Goal: Task Accomplishment & Management: Manage account settings

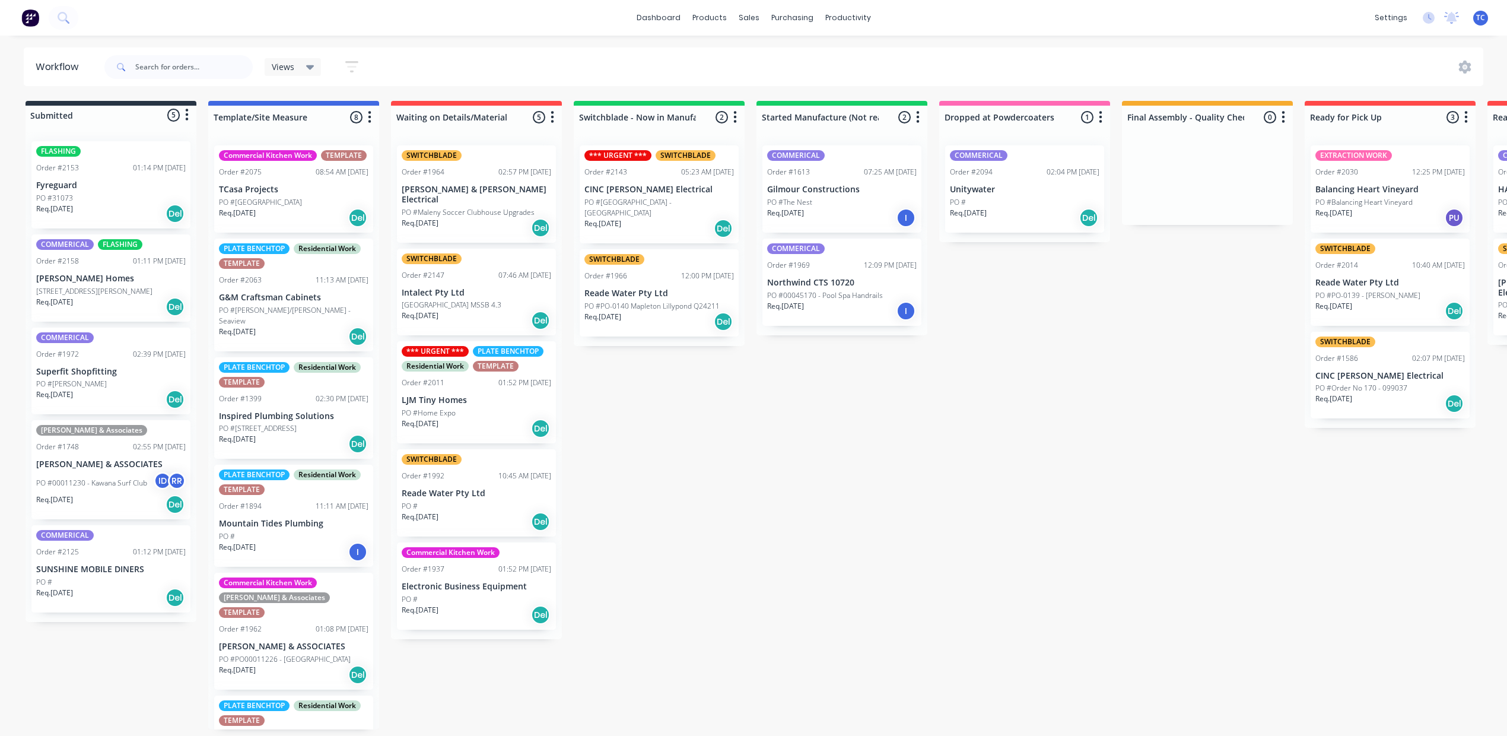
scroll to position [0, 796]
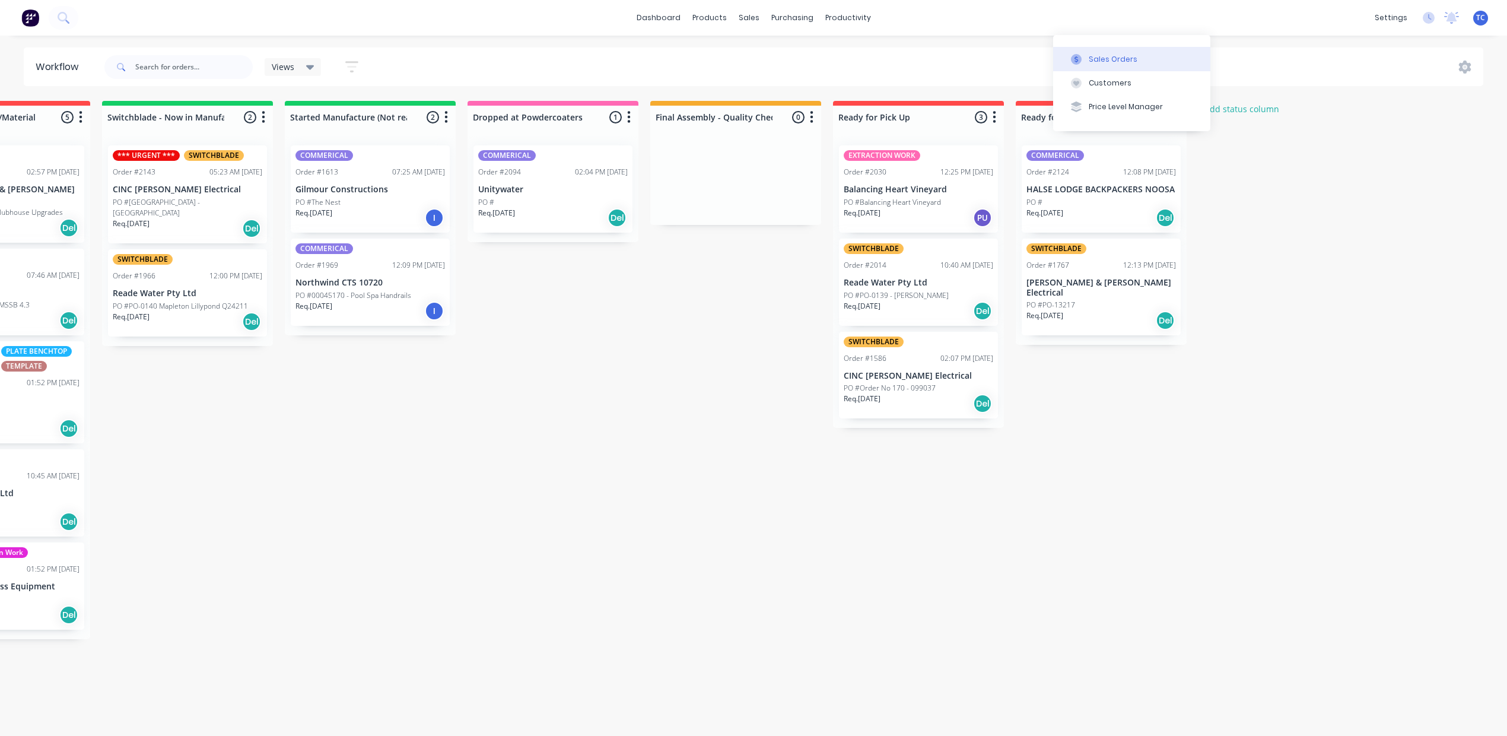
click at [1089, 62] on div "Sales Orders" at bounding box center [1113, 59] width 49 height 11
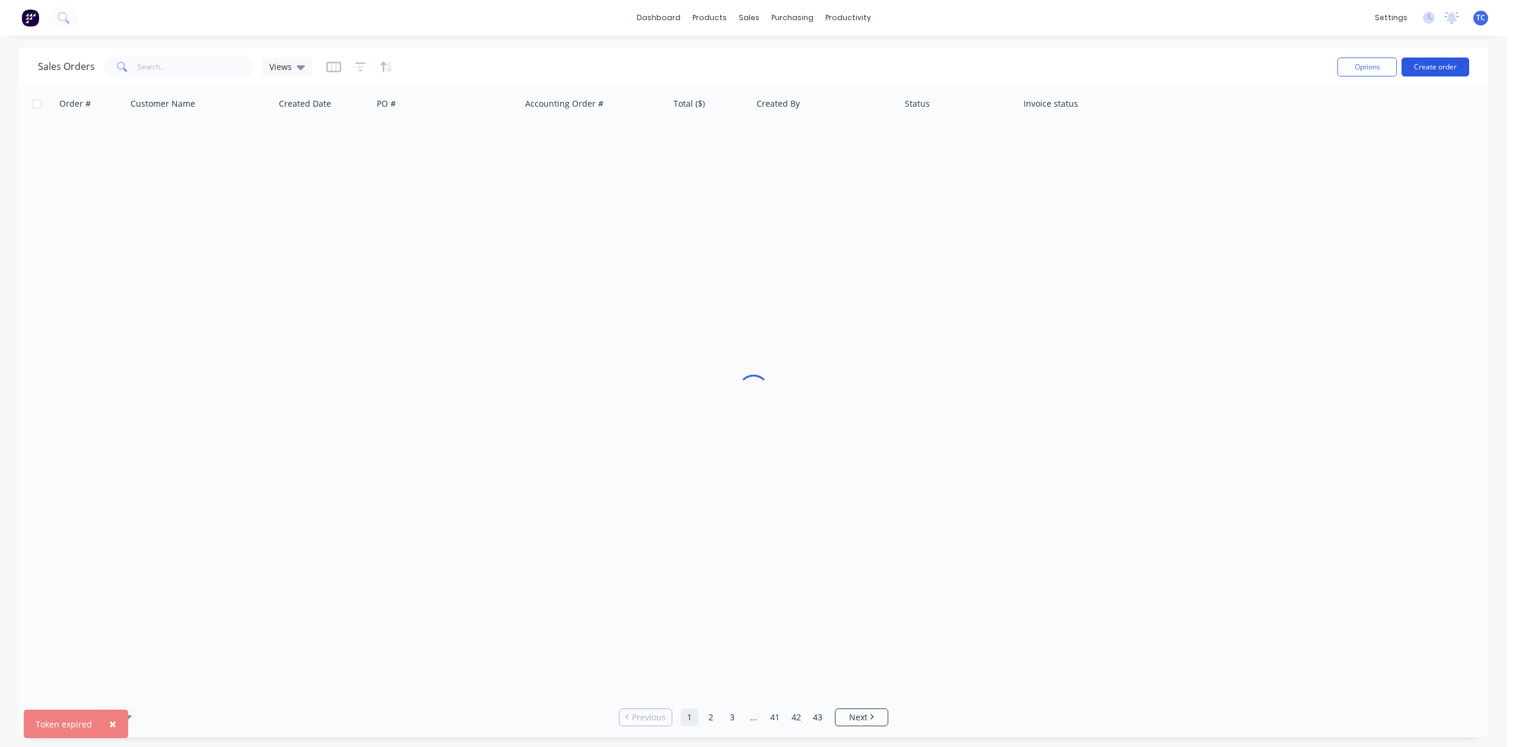
click at [1444, 69] on button "Create order" at bounding box center [1435, 67] width 68 height 19
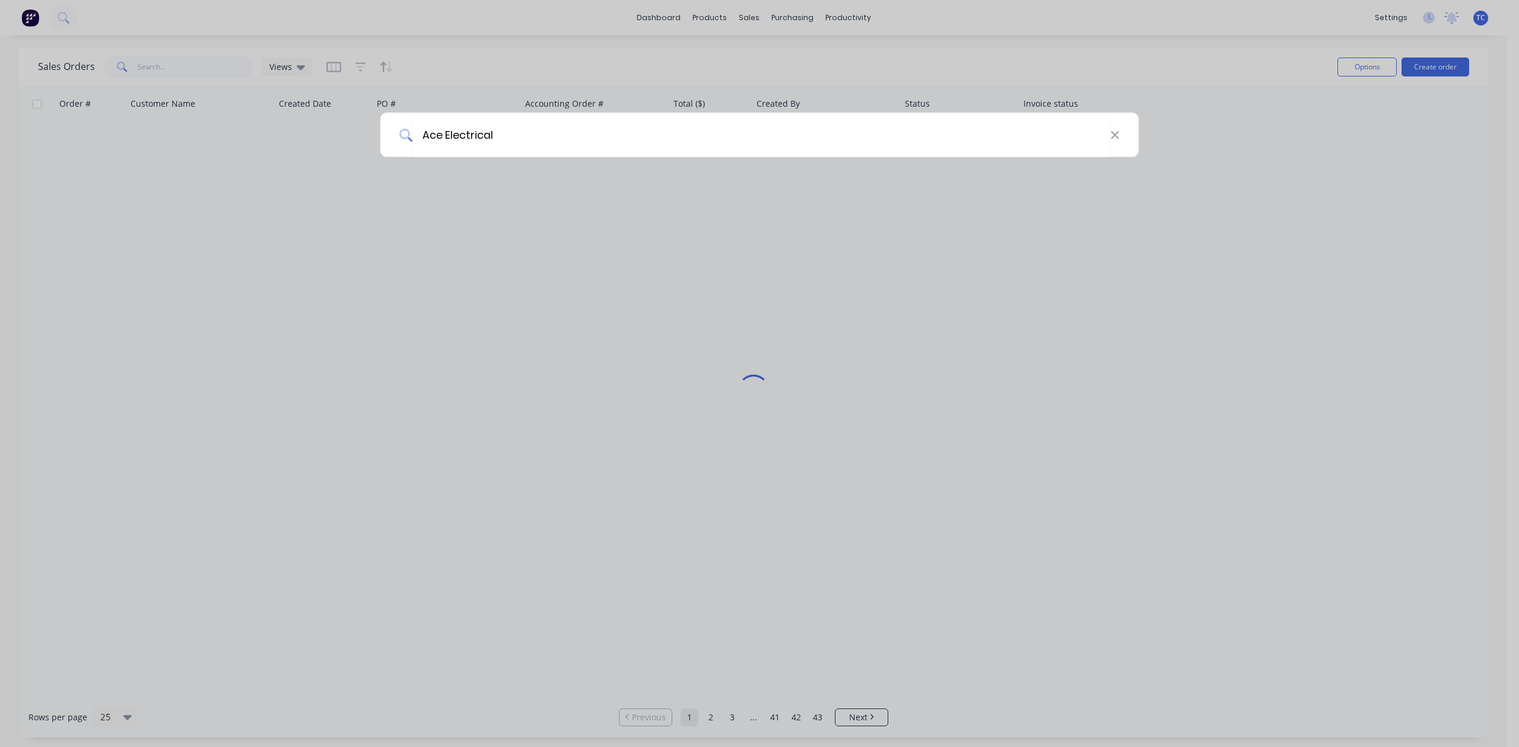
type input "Ace Electrical"
click at [1421, 68] on div "Ace Electrical" at bounding box center [759, 373] width 1519 height 747
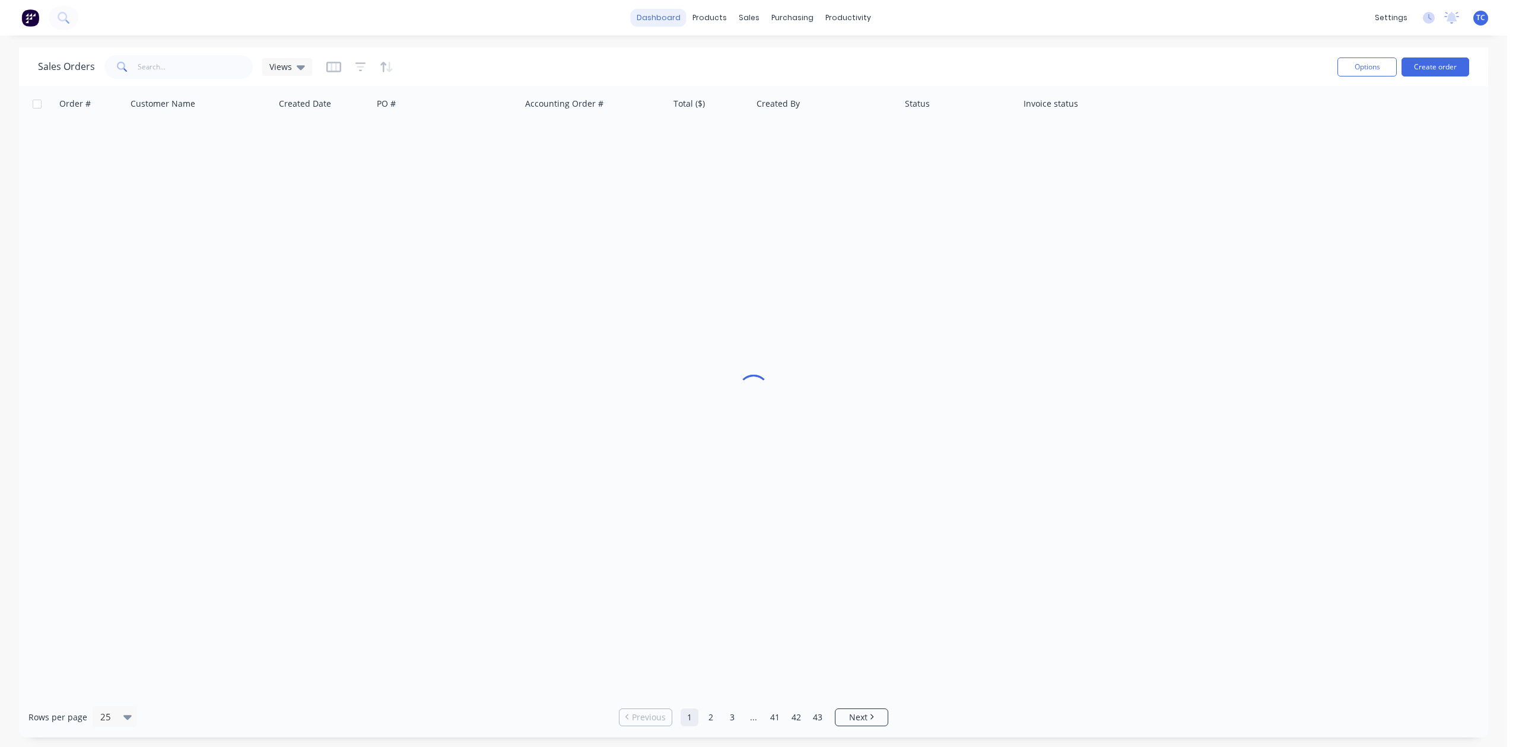
click at [651, 13] on link "dashboard" at bounding box center [659, 18] width 56 height 18
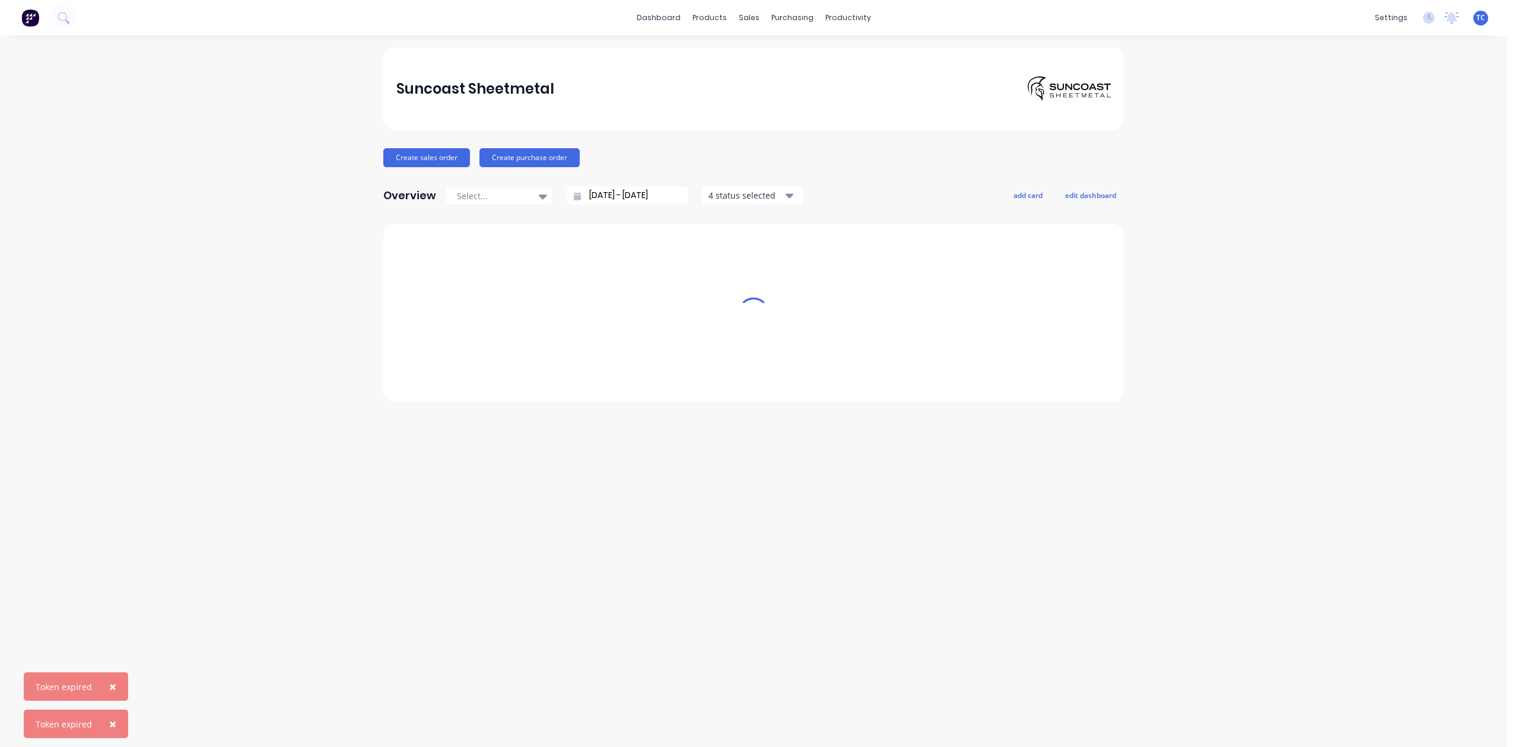
click at [126, 674] on button "×" at bounding box center [112, 687] width 31 height 28
click at [116, 716] on span "×" at bounding box center [112, 724] width 7 height 17
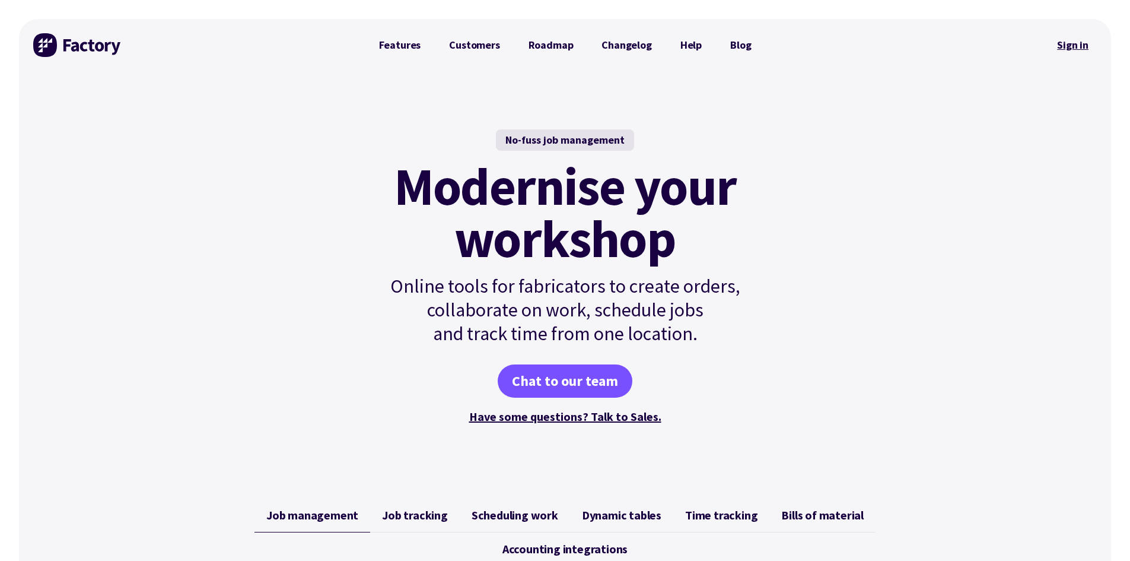
click at [1073, 42] on link "Sign in" at bounding box center [1073, 44] width 48 height 27
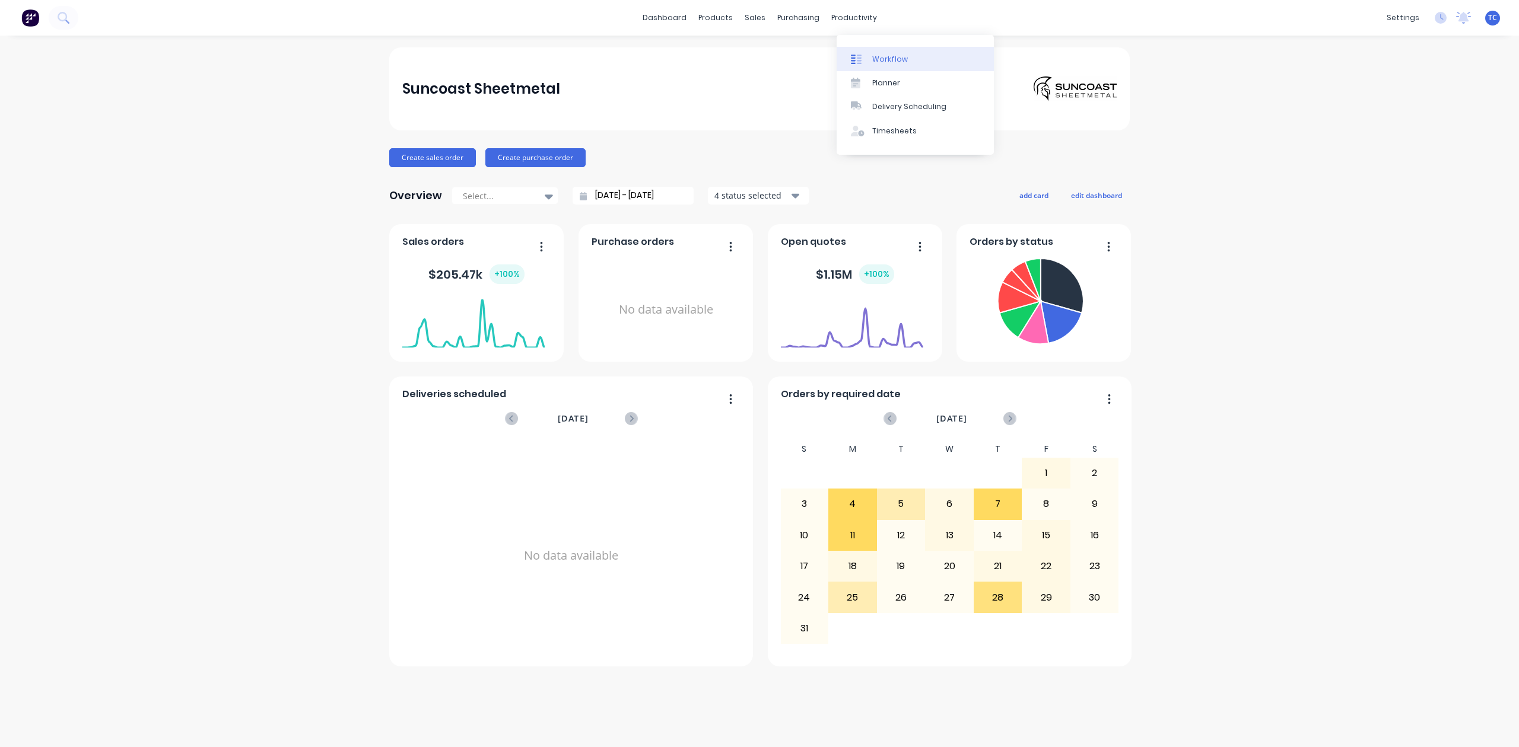
click at [896, 64] on div "Workflow" at bounding box center [890, 59] width 36 height 11
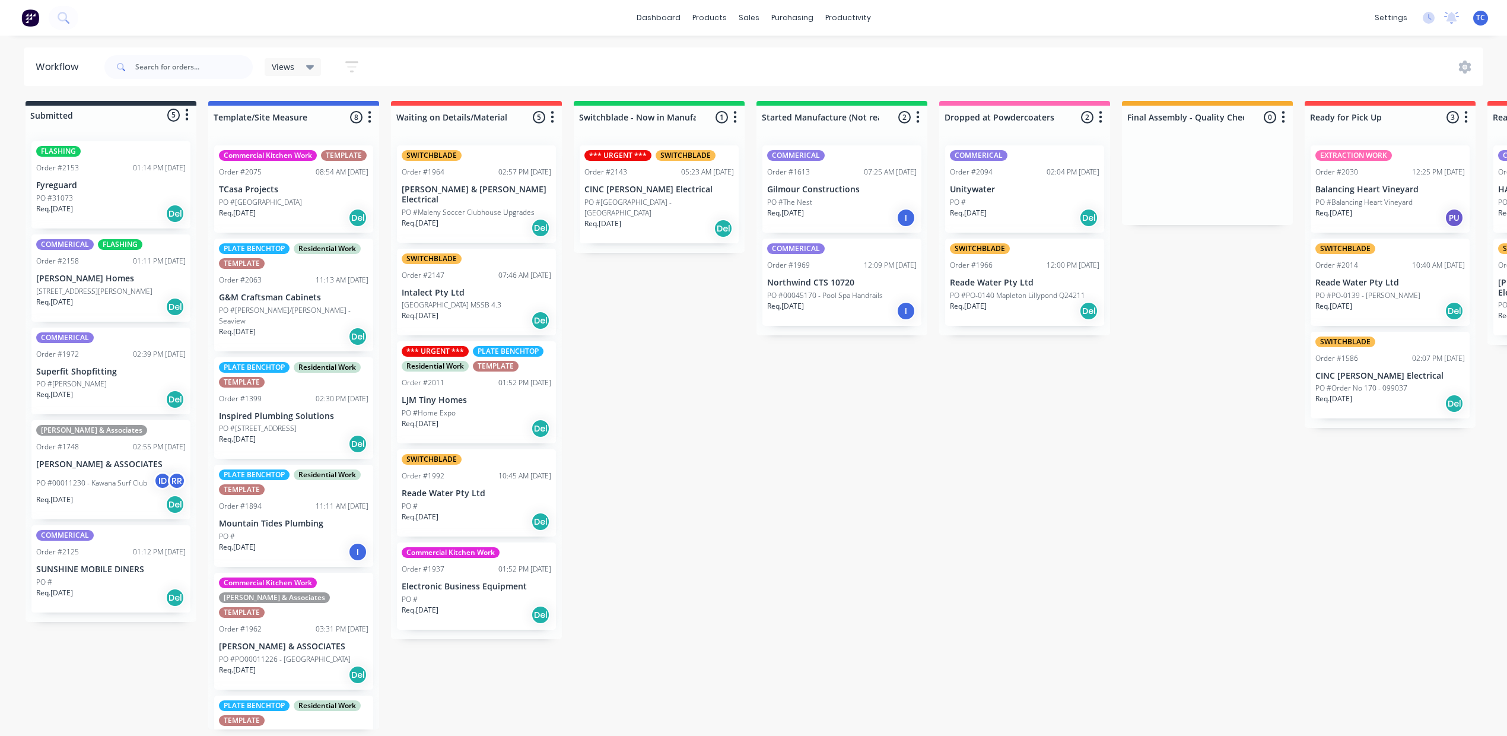
drag, startPoint x: 214, startPoint y: 55, endPoint x: 214, endPoint y: 63, distance: 7.7
click at [214, 63] on div at bounding box center [178, 67] width 148 height 36
click at [760, 62] on div at bounding box center [751, 59] width 18 height 11
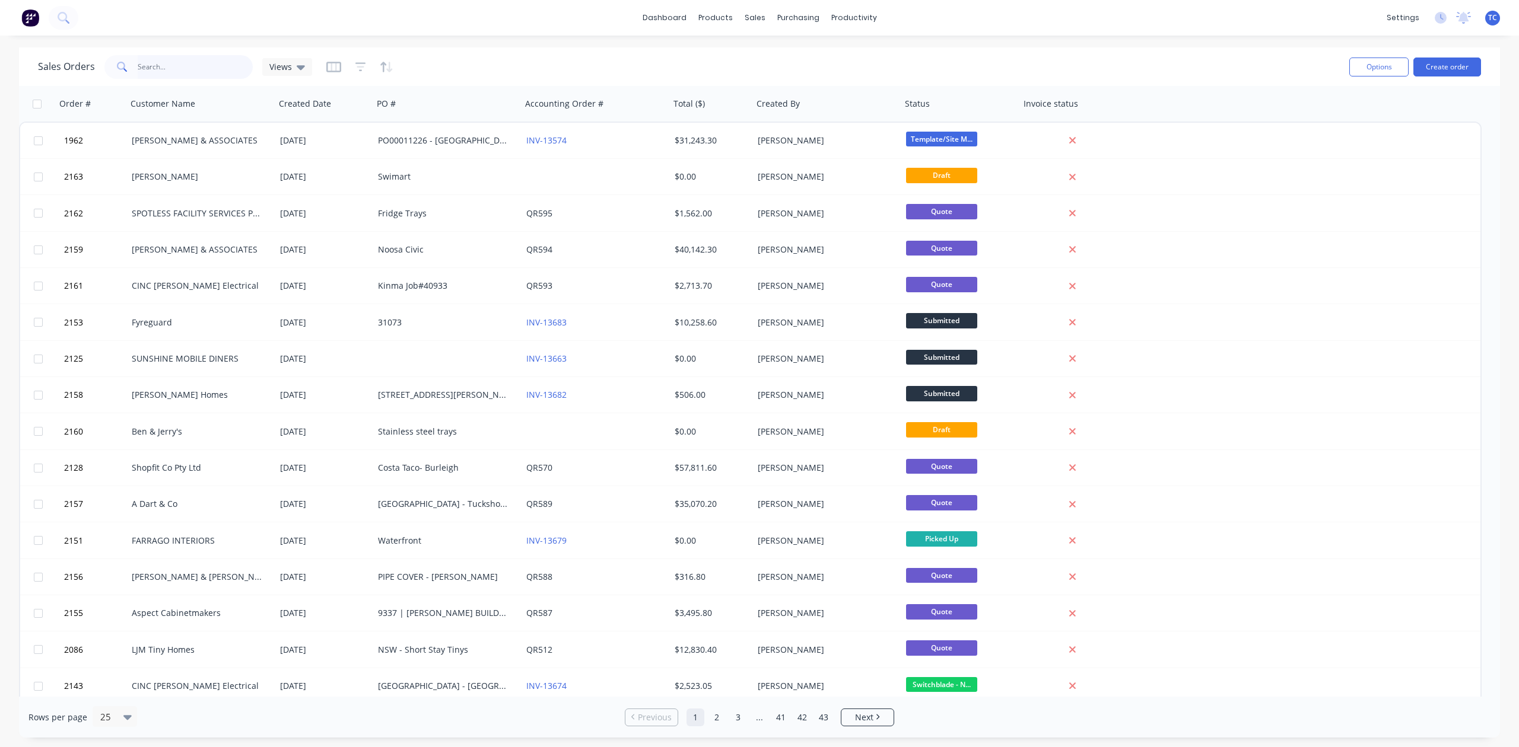
click at [187, 65] on input "text" at bounding box center [196, 67] width 116 height 24
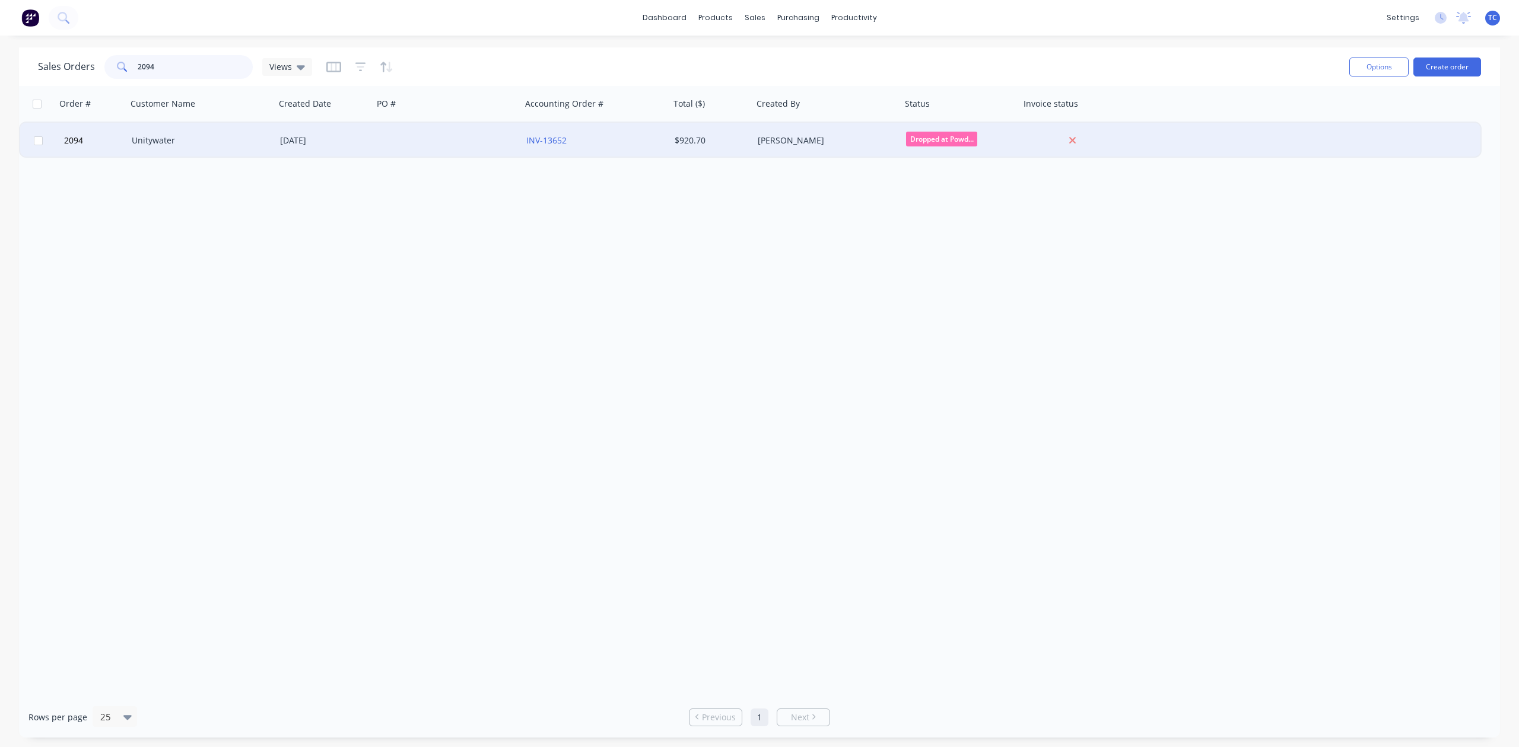
type input "2094"
click at [182, 143] on div "Unitywater" at bounding box center [198, 141] width 132 height 12
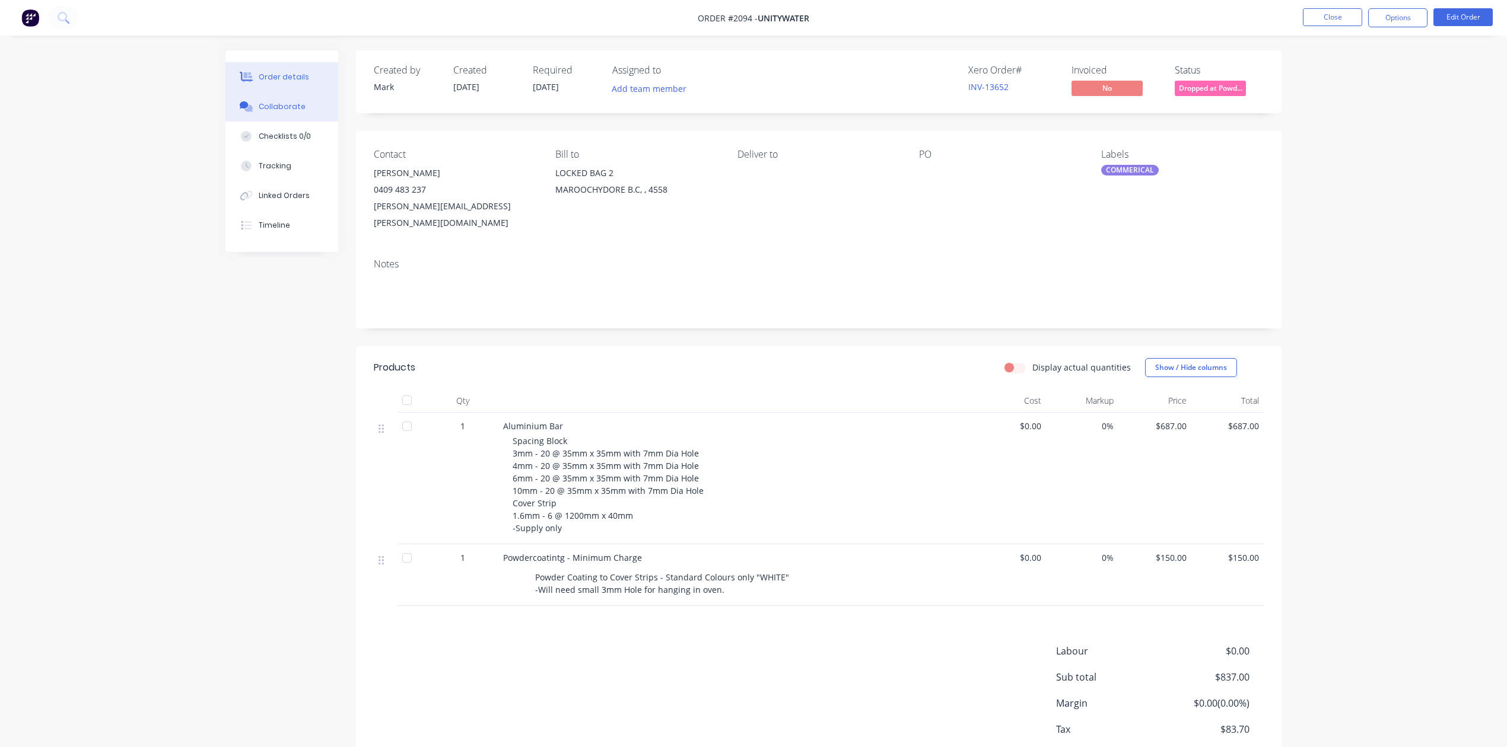
click at [300, 112] on div "Collaborate" at bounding box center [282, 106] width 47 height 11
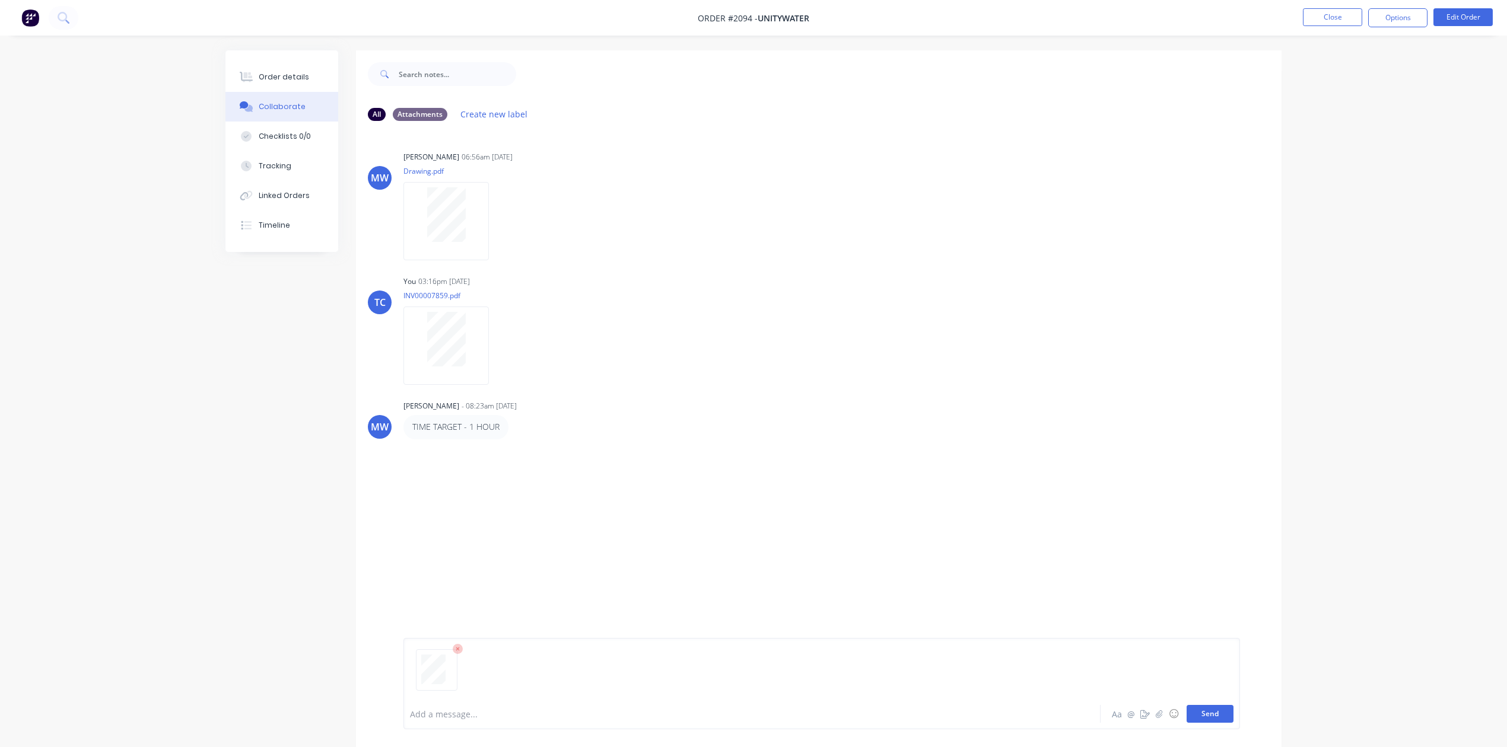
click at [1203, 705] on button "Send" at bounding box center [1209, 714] width 47 height 18
click at [571, 541] on div "MW Mark Warren 06:56am 28/07/25 Drawing.pdf Labels Download Delete TC You 03:16…" at bounding box center [818, 415] width 925 height 568
click at [1330, 13] on button "Close" at bounding box center [1332, 17] width 59 height 18
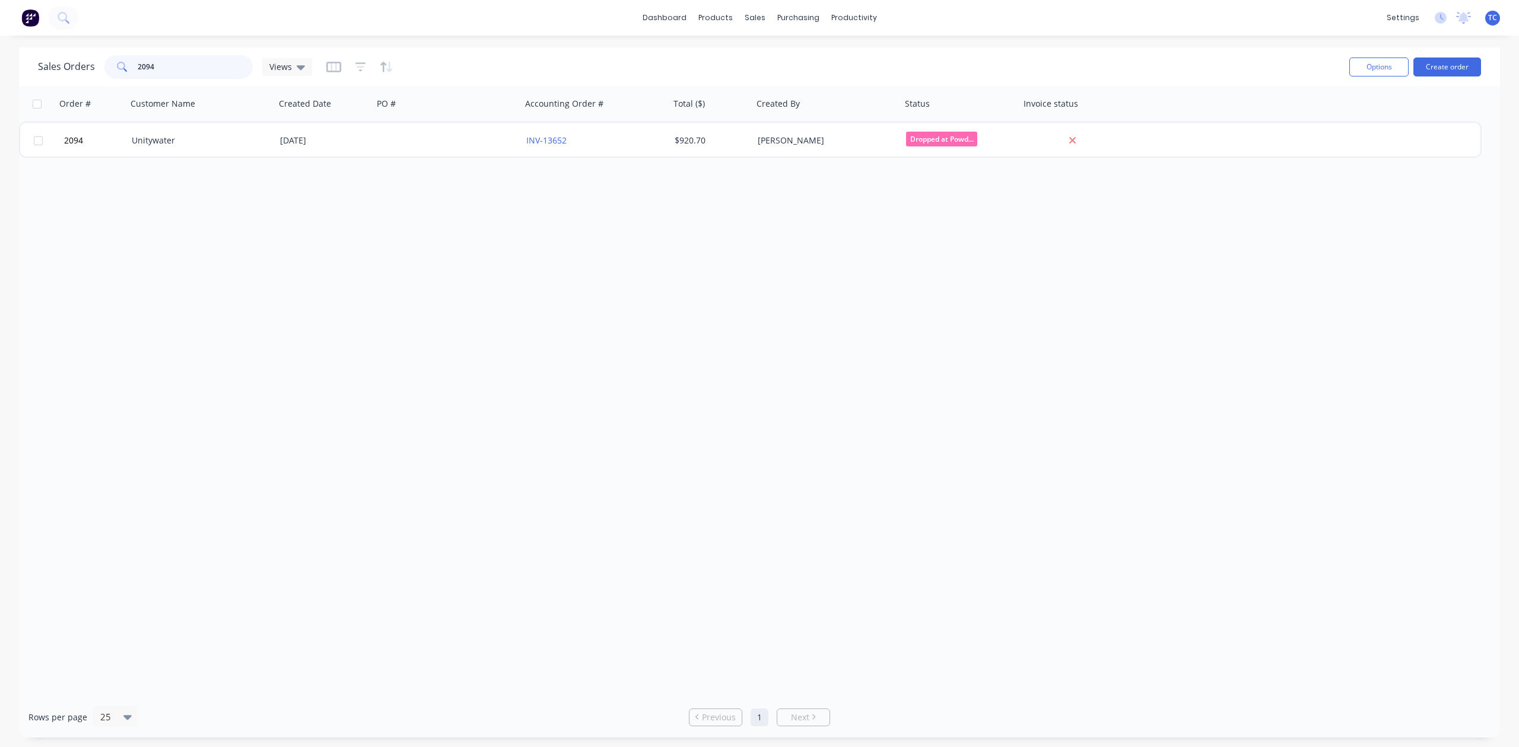
drag, startPoint x: 178, startPoint y: 65, endPoint x: 117, endPoint y: 69, distance: 60.6
click at [117, 69] on div "2094" at bounding box center [178, 67] width 148 height 24
type input "2127"
click at [898, 63] on div "Workflow" at bounding box center [890, 59] width 36 height 11
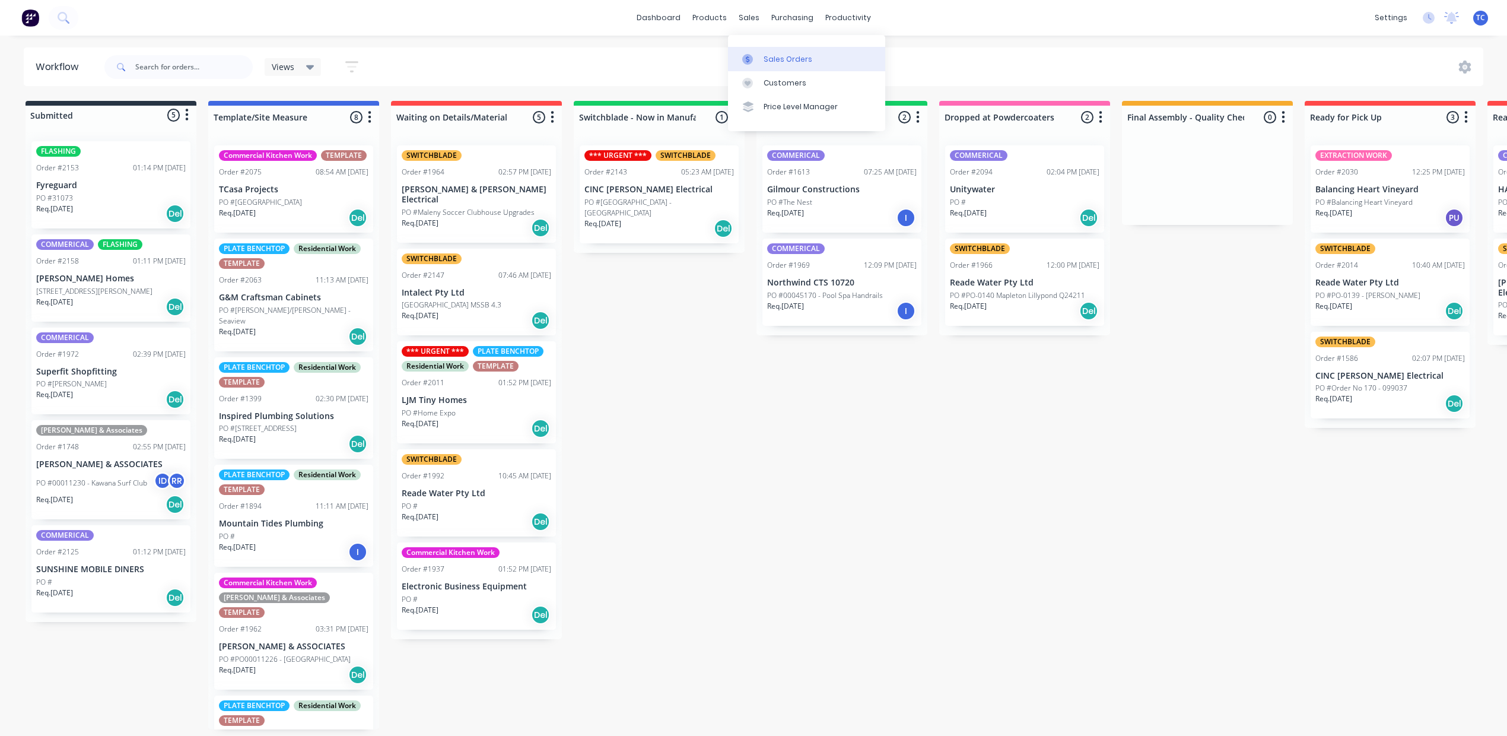
click at [782, 63] on div "Sales Orders" at bounding box center [787, 59] width 49 height 11
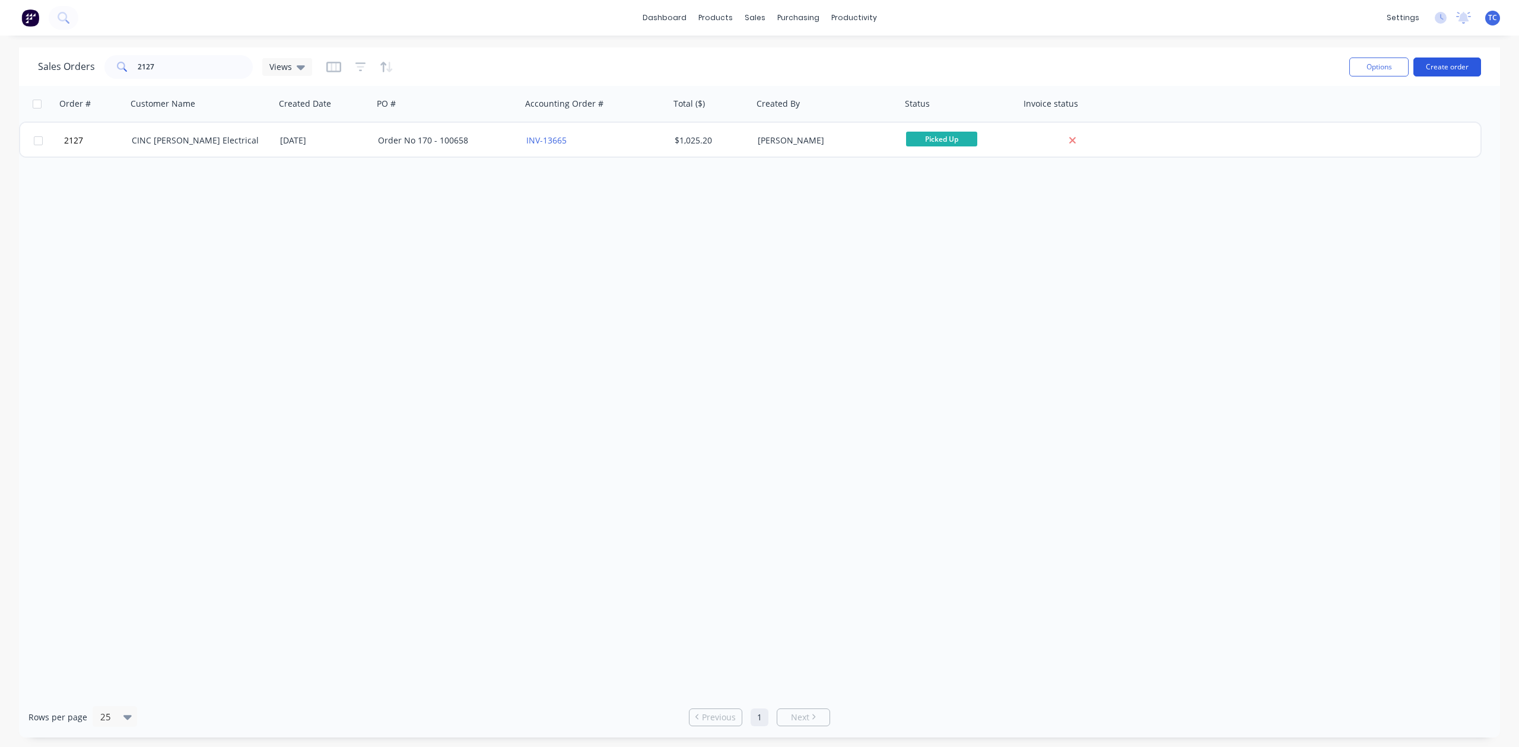
click at [1434, 62] on button "Create order" at bounding box center [1447, 67] width 68 height 19
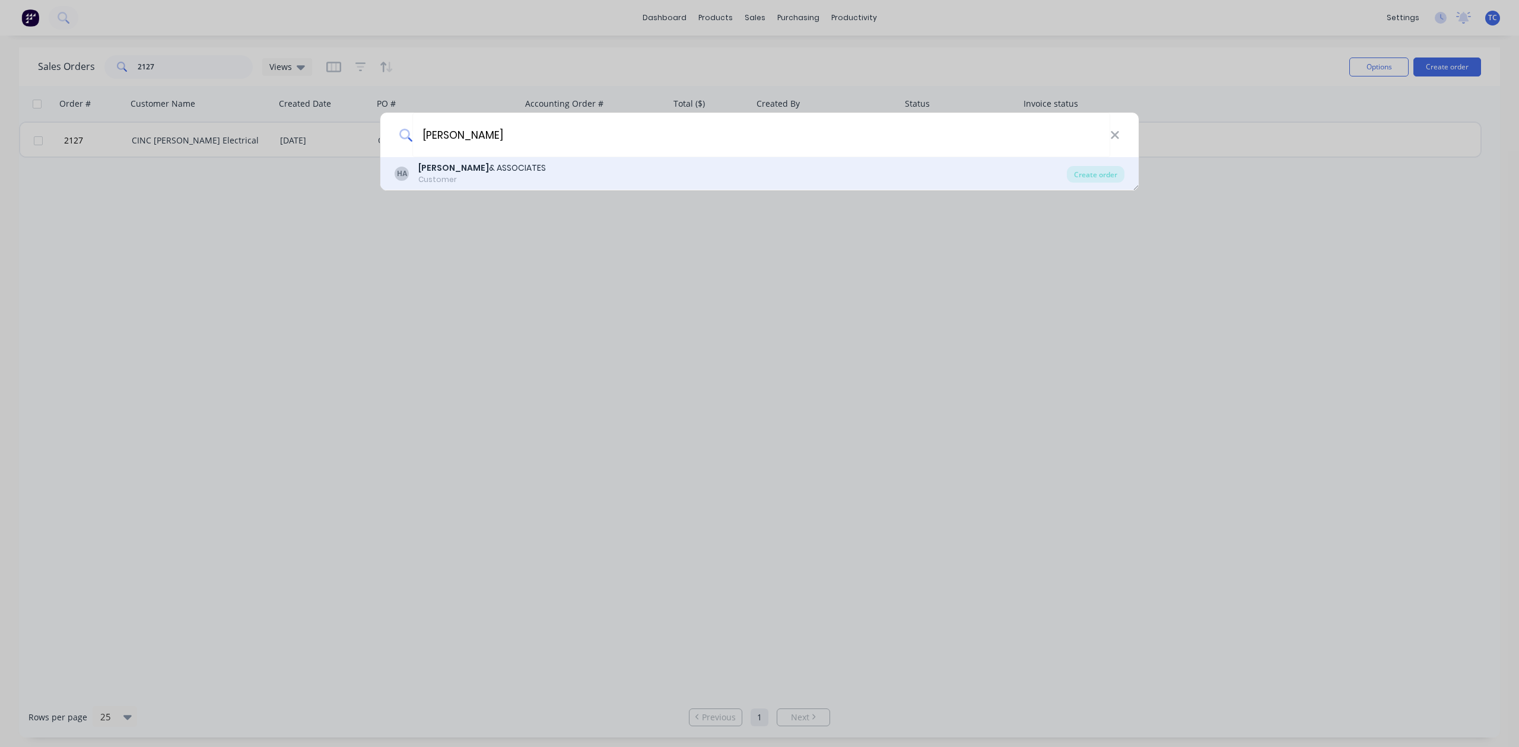
type input "Hiller"
click at [465, 168] on div "HILLER & ASSOCIATES" at bounding box center [482, 168] width 128 height 12
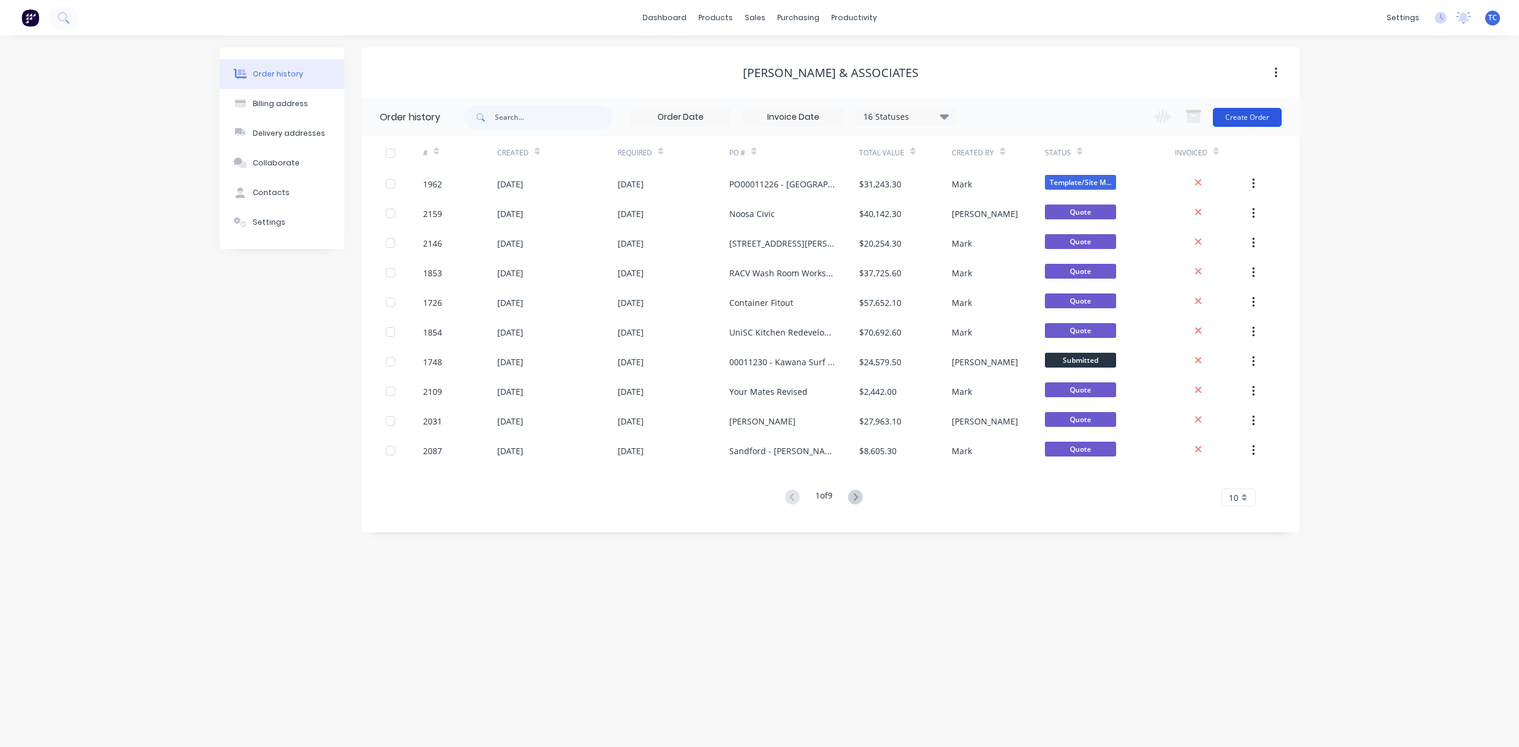
click at [1227, 116] on button "Create Order" at bounding box center [1247, 117] width 69 height 19
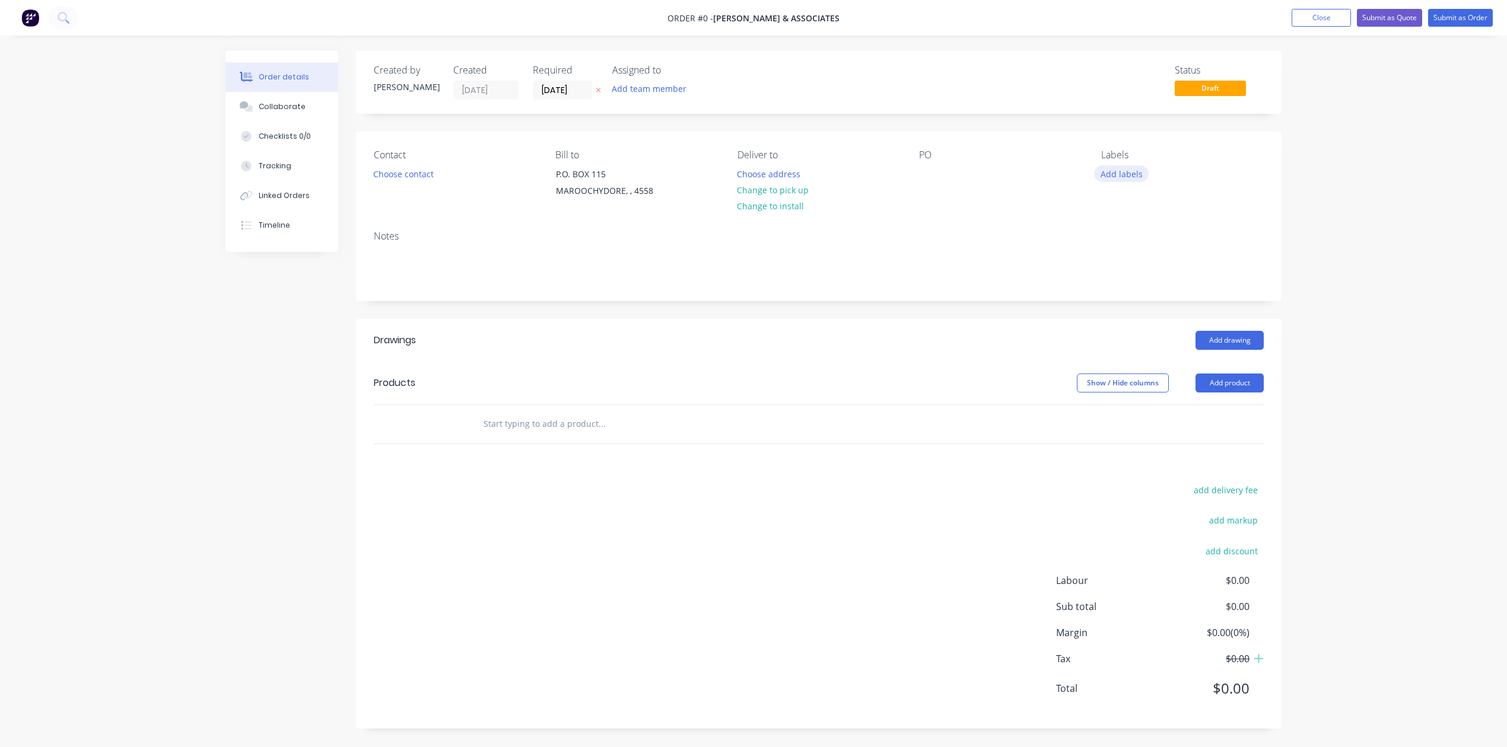
click at [1135, 182] on button "Add labels" at bounding box center [1121, 174] width 55 height 16
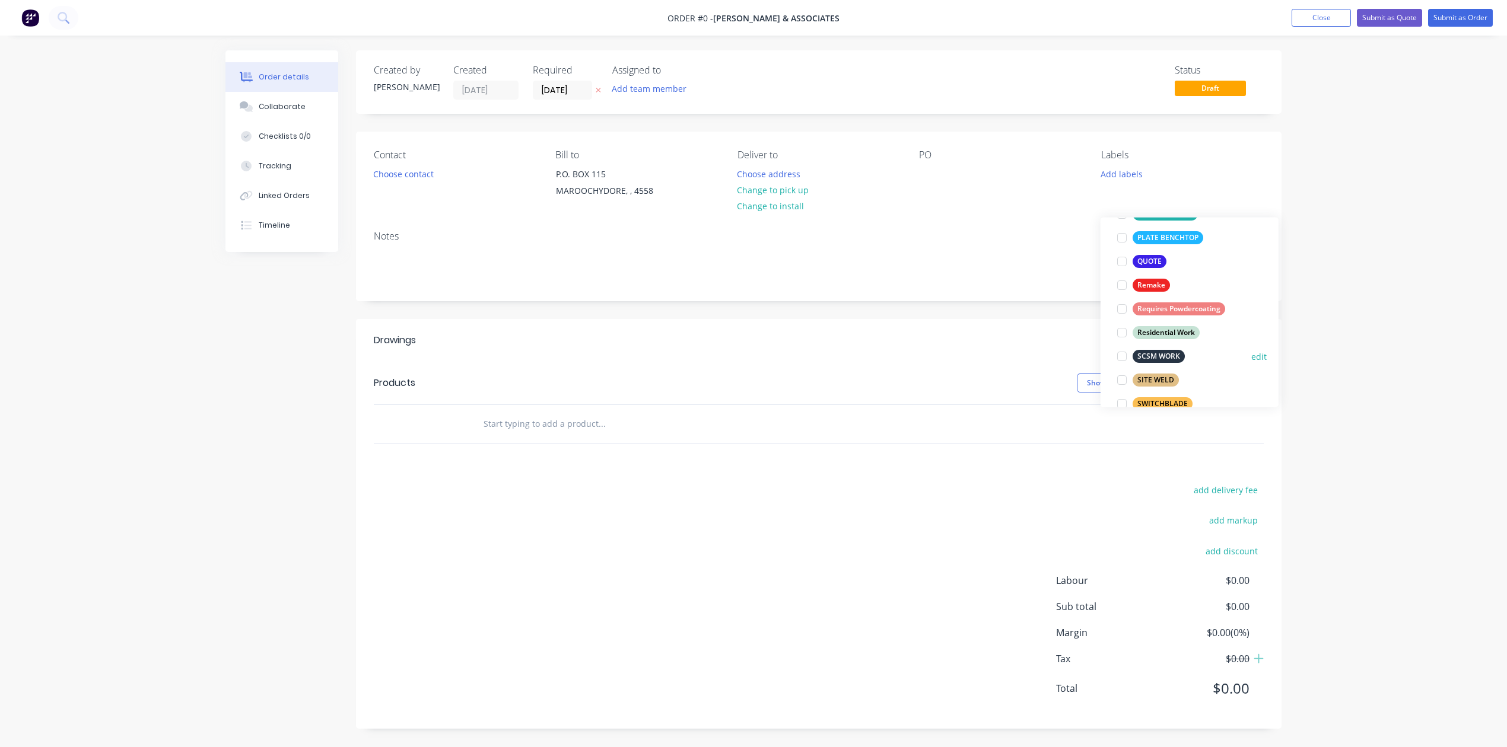
scroll to position [395, 0]
click at [1123, 253] on div at bounding box center [1122, 250] width 24 height 24
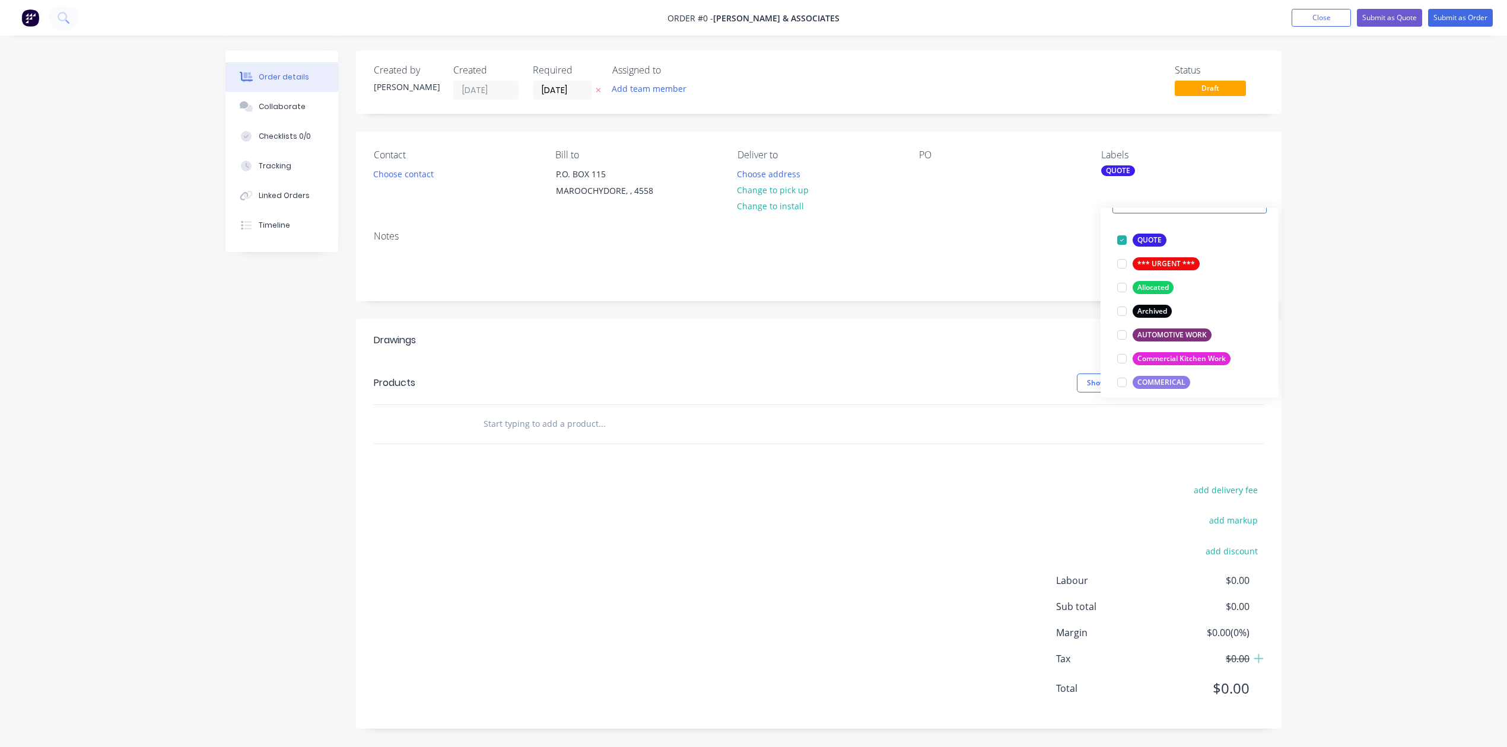
click at [1031, 273] on div "Order details Collaborate Checklists 0/0 Tracking Linked Orders Timeline Order …" at bounding box center [754, 398] width 1080 height 696
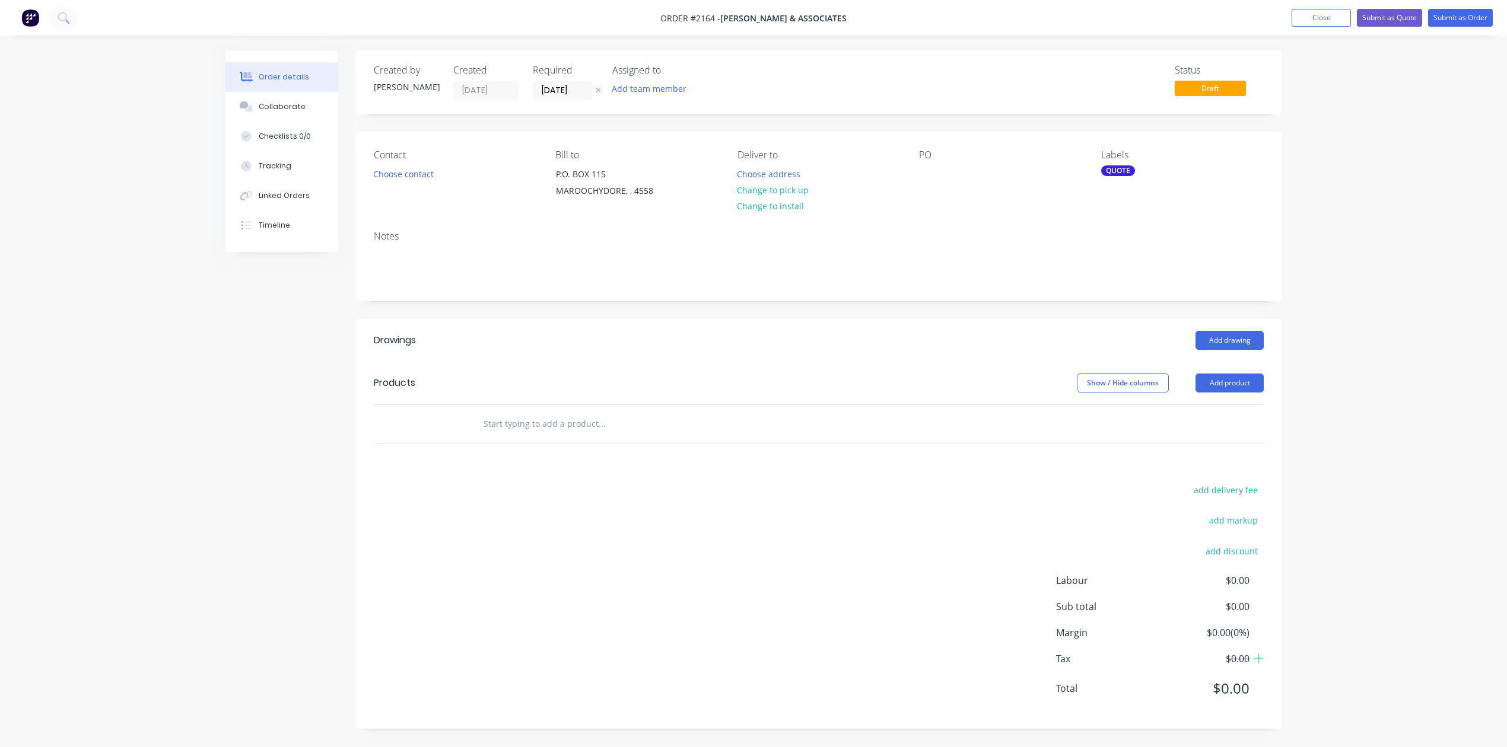
click at [922, 193] on div "PO" at bounding box center [1000, 176] width 163 height 54
click at [927, 183] on div at bounding box center [928, 174] width 19 height 17
click at [401, 182] on button "Choose contact" at bounding box center [403, 174] width 73 height 16
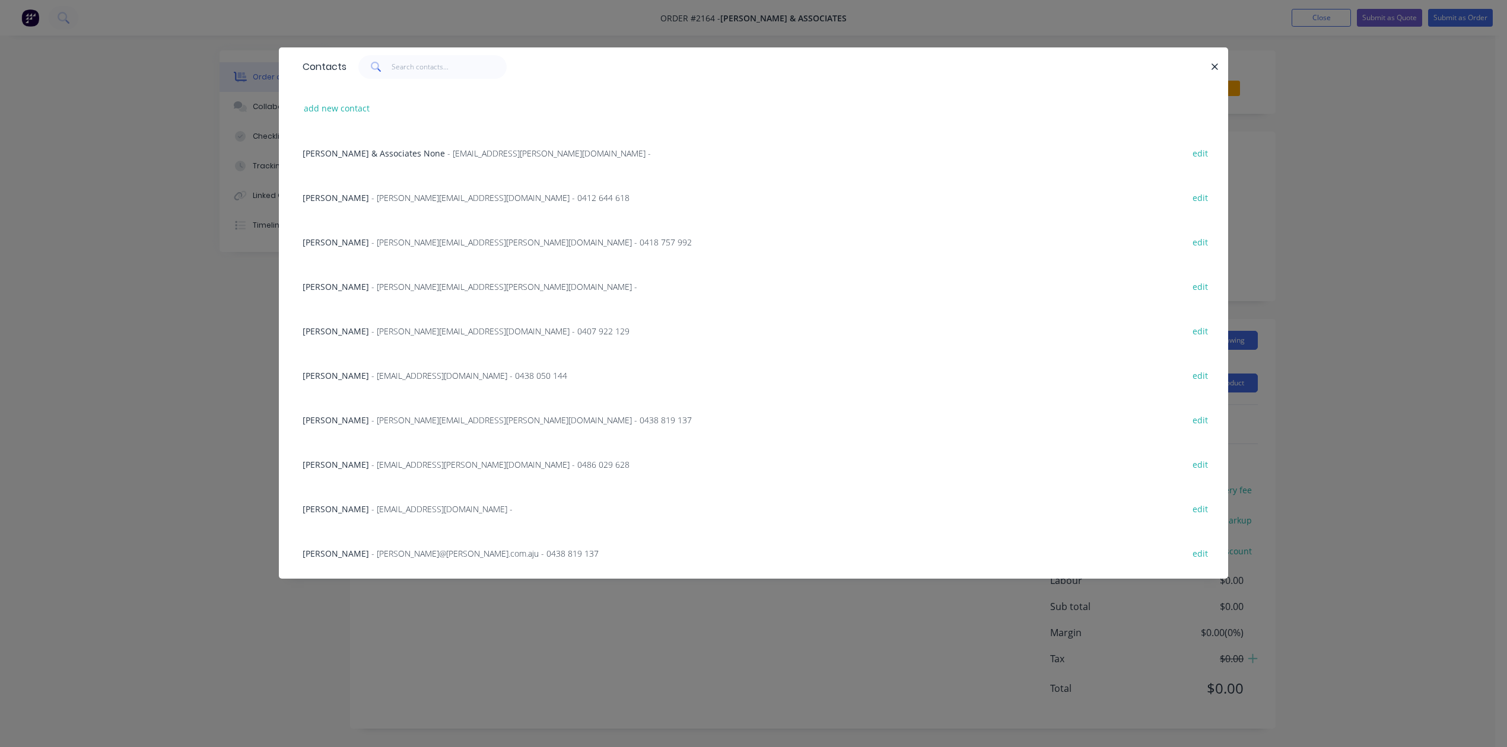
click at [443, 426] on span "- eugene@hiller.com.au - 0438 819 137" at bounding box center [531, 420] width 320 height 11
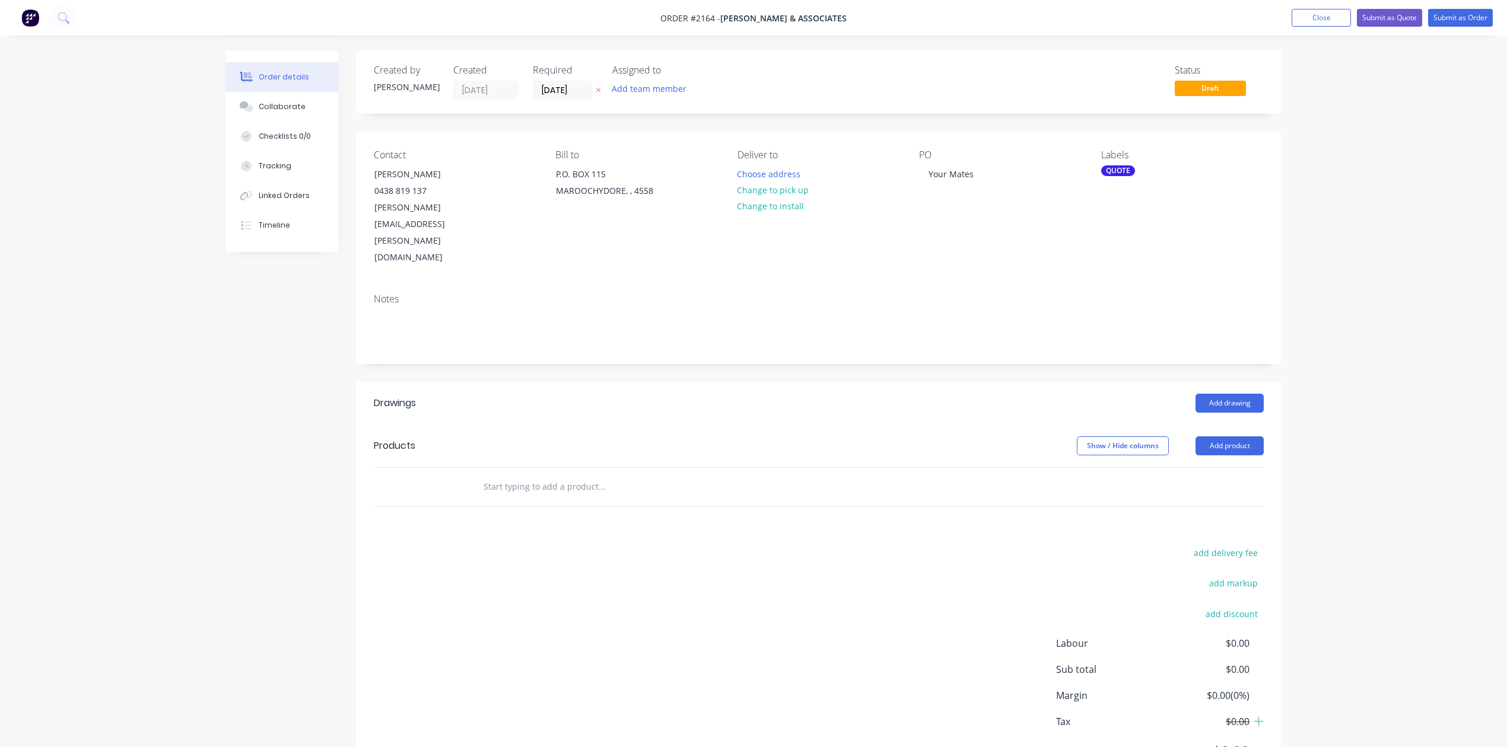
click at [548, 499] on input "text" at bounding box center [601, 487] width 237 height 24
type input "Stainless steel canopy extension - 1500 x 1500 x 408"
click at [600, 551] on button "Add Stainless steel canopy extension - 1500 x 1500 x 408 to order" at bounding box center [666, 532] width 356 height 38
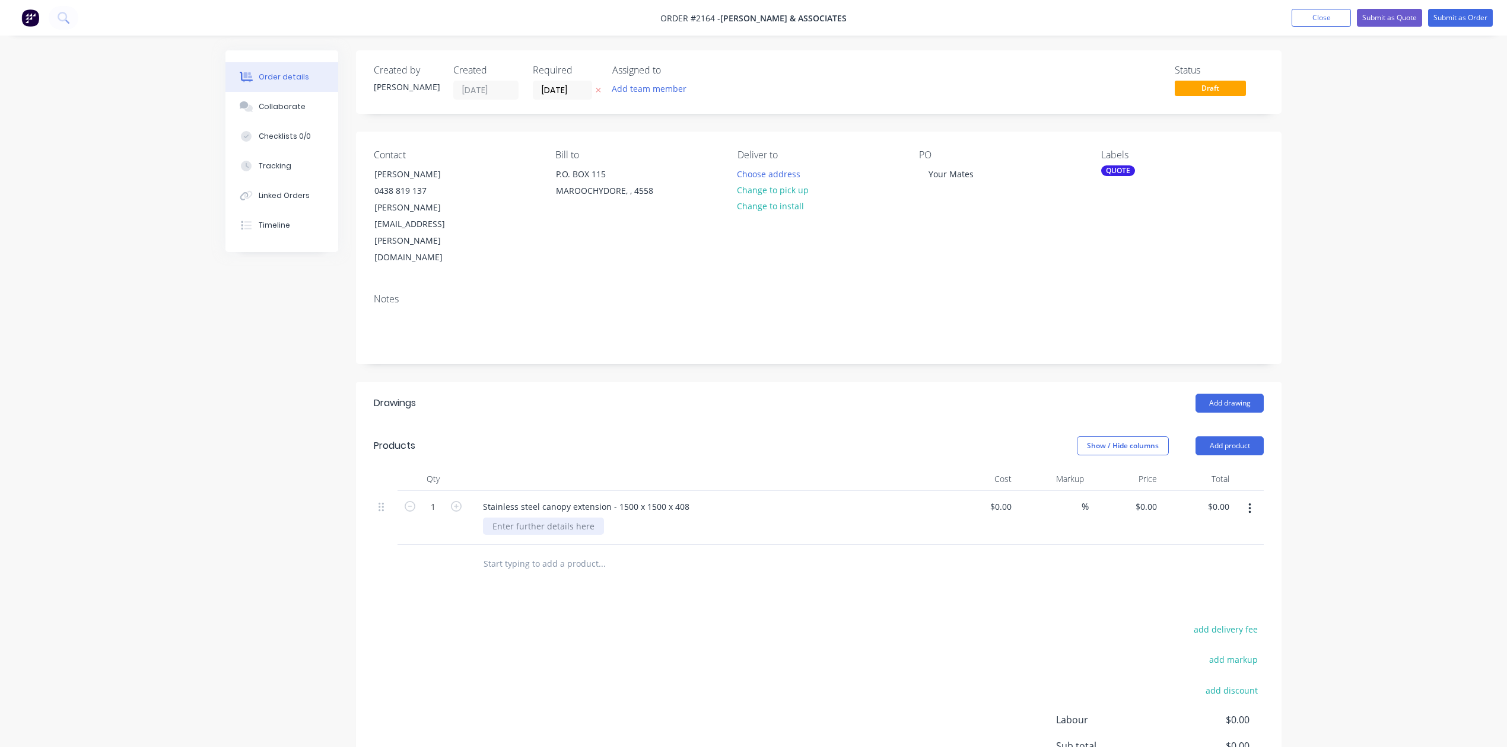
click at [547, 535] on div at bounding box center [543, 526] width 121 height 17
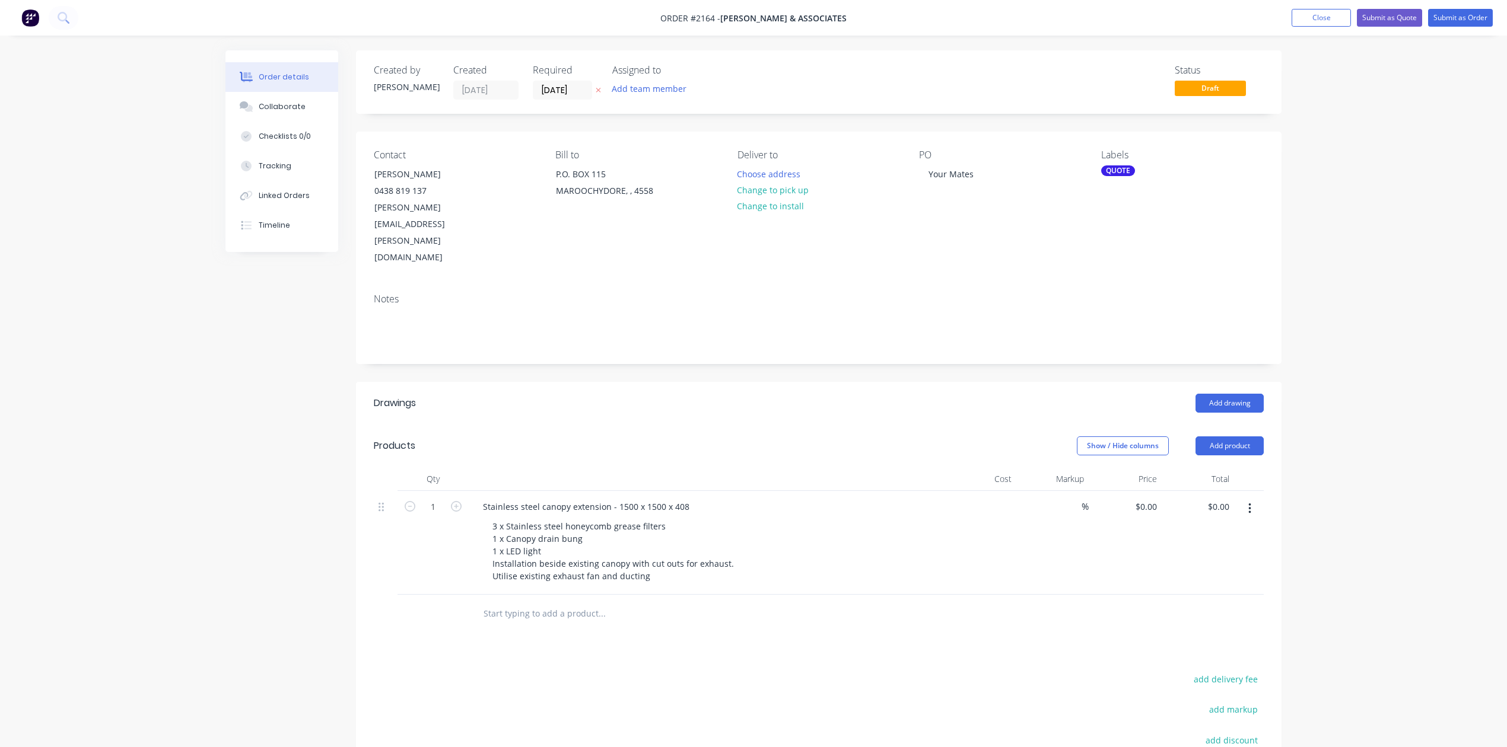
type input "$0.00"
type input "$7,960.00"
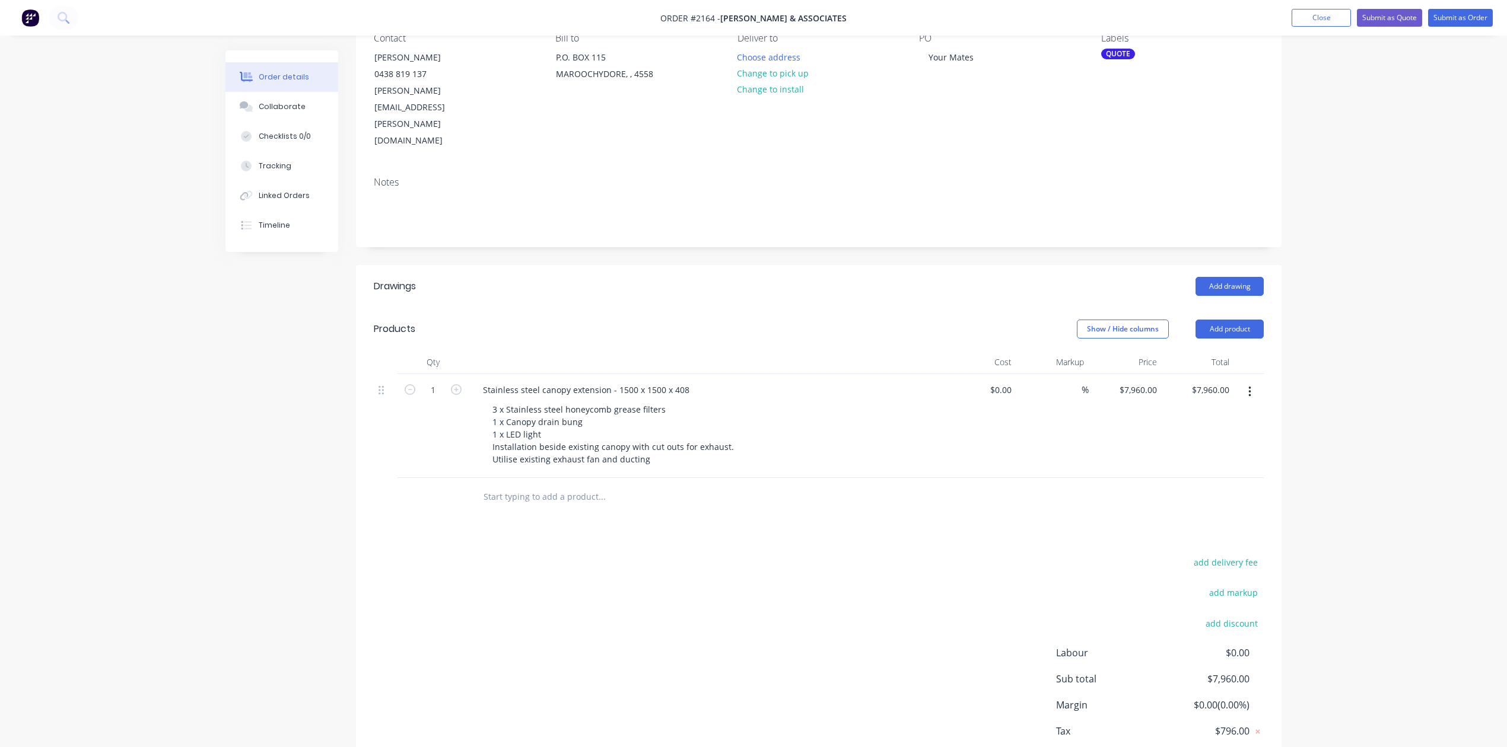
scroll to position [316, 0]
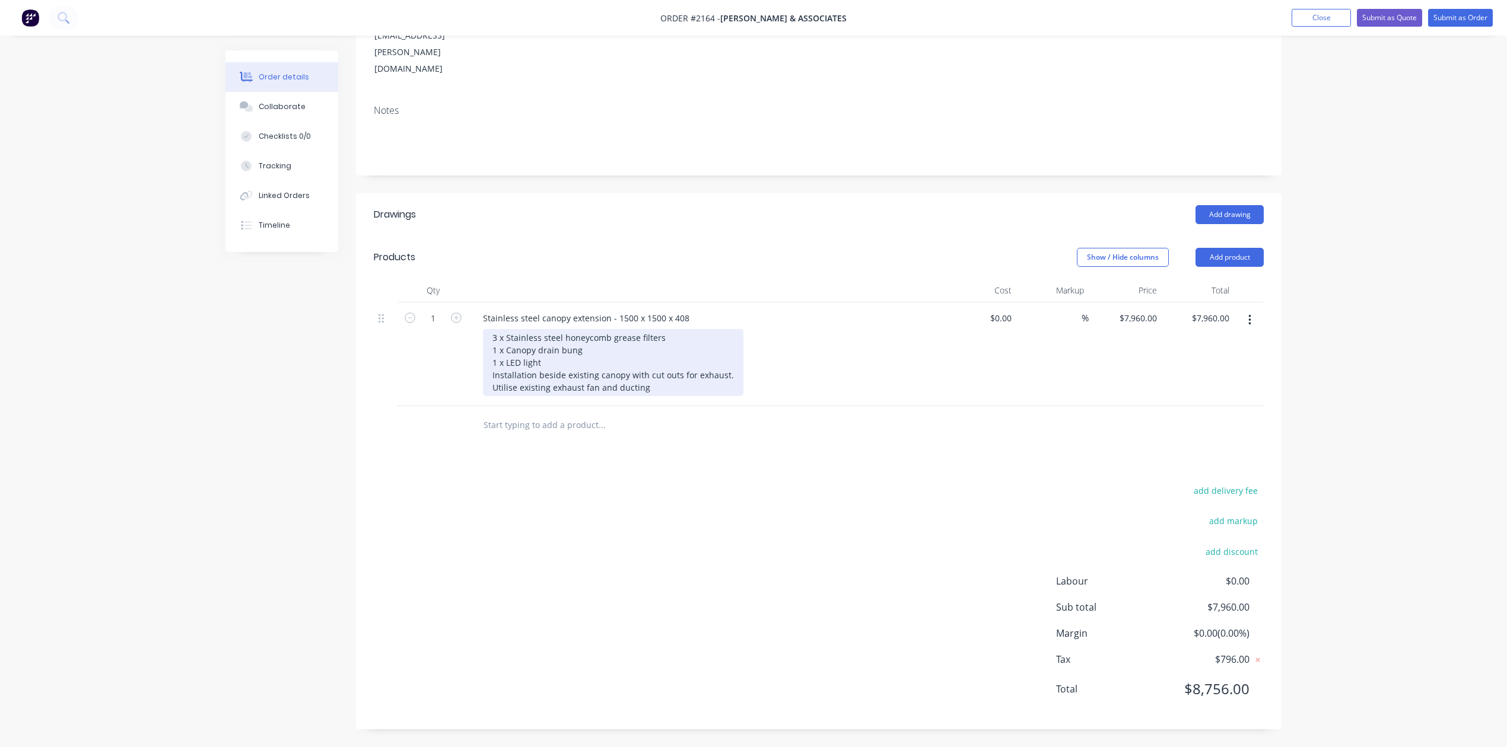
click at [743, 329] on div "3 x Stainless steel honeycomb grease filters 1 x Canopy drain bung 1 x LED ligh…" at bounding box center [613, 362] width 260 height 67
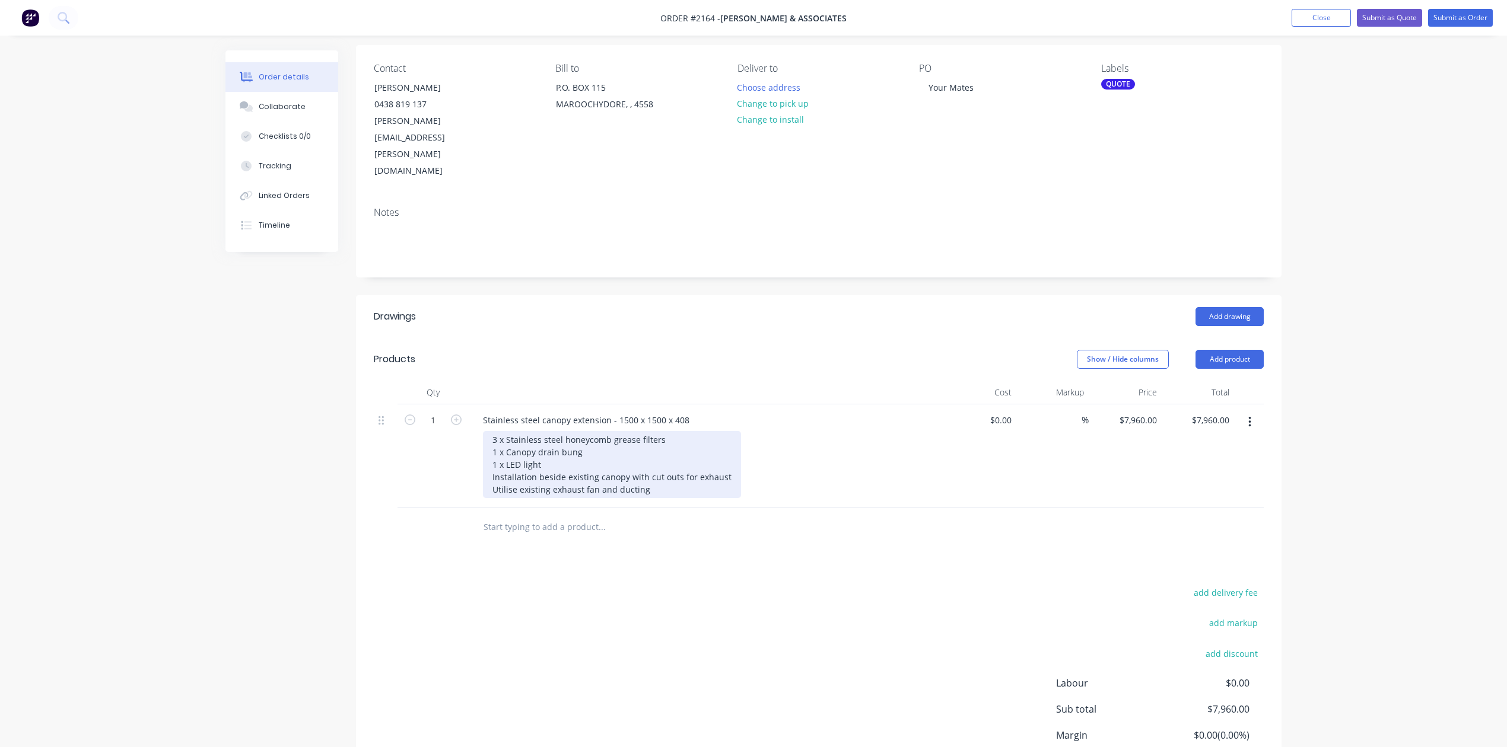
scroll to position [79, 0]
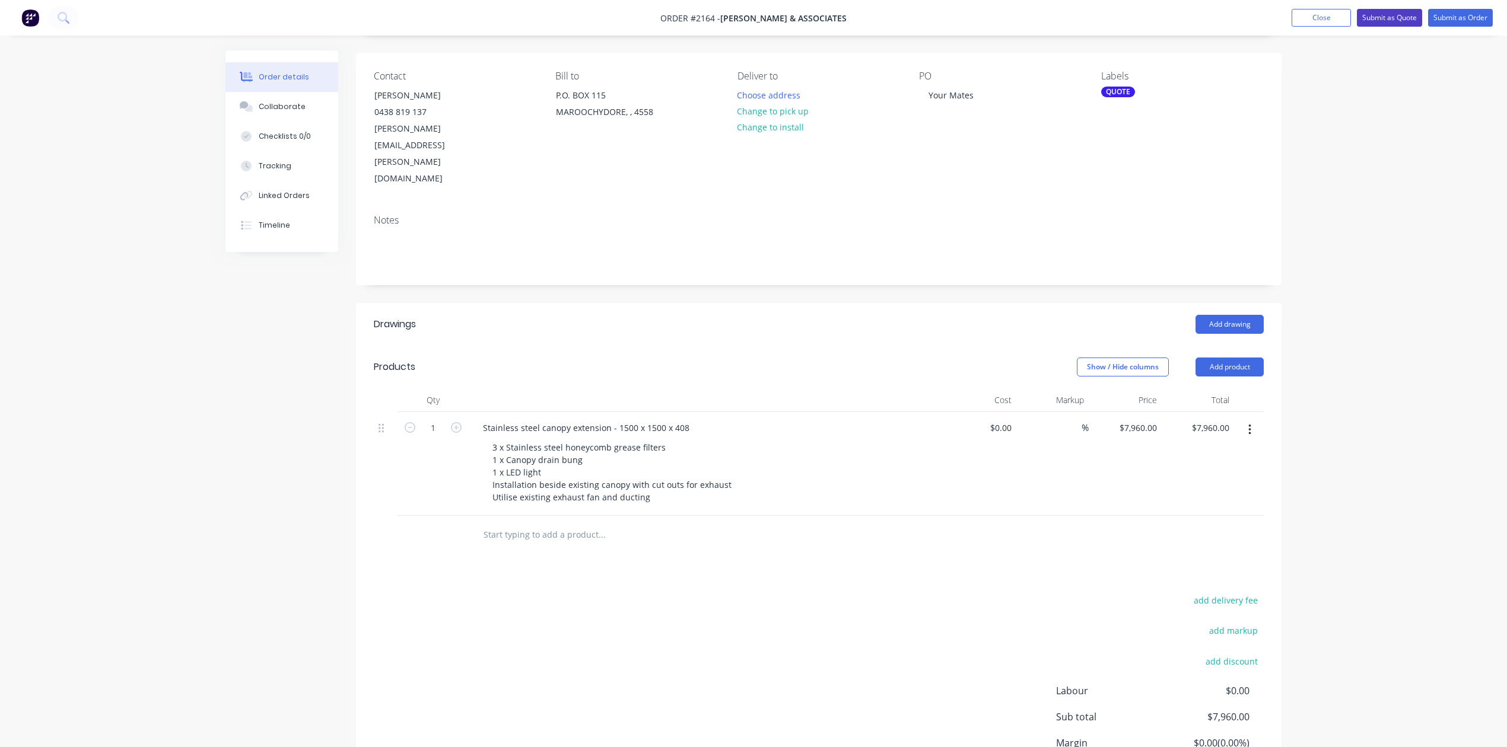
click at [1357, 17] on button "Submit as Quote" at bounding box center [1389, 18] width 65 height 18
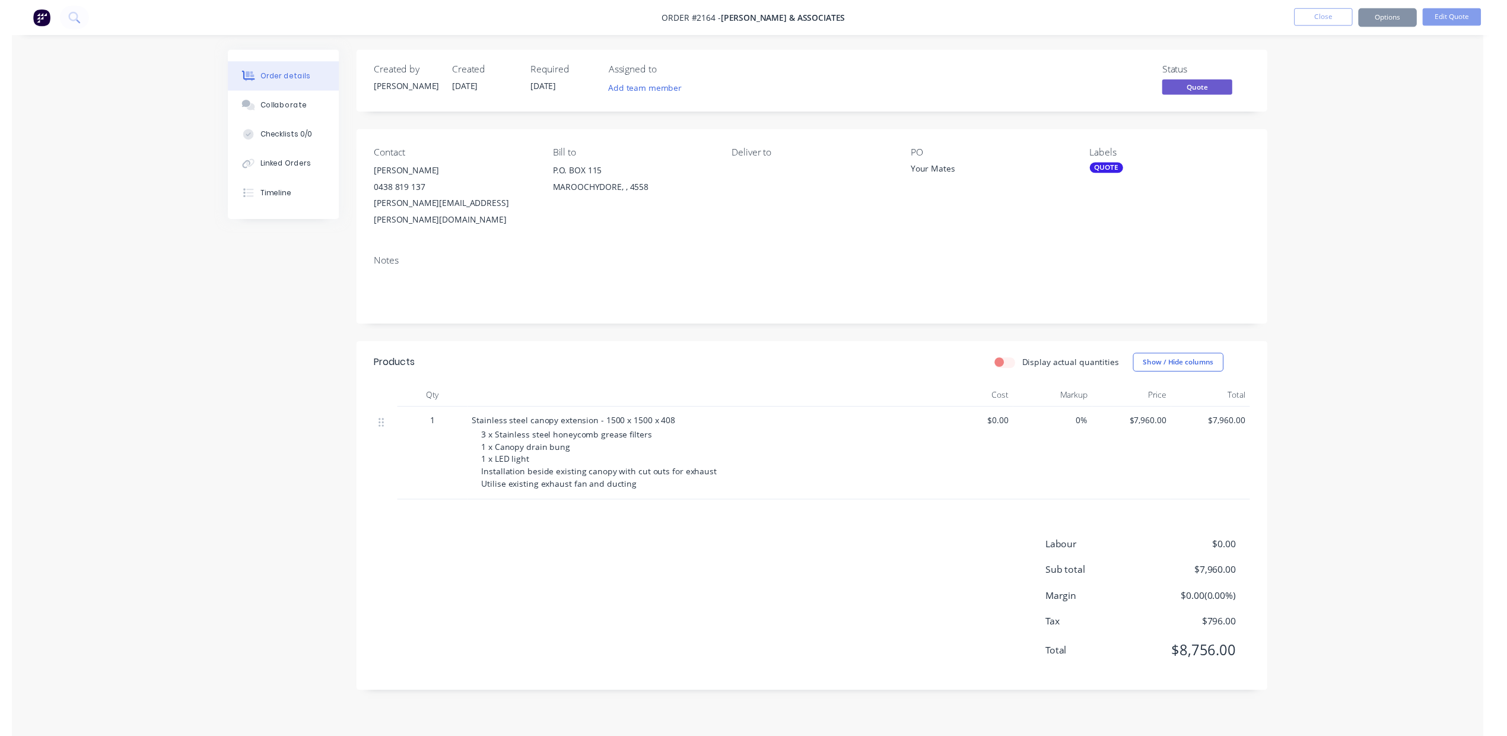
scroll to position [0, 0]
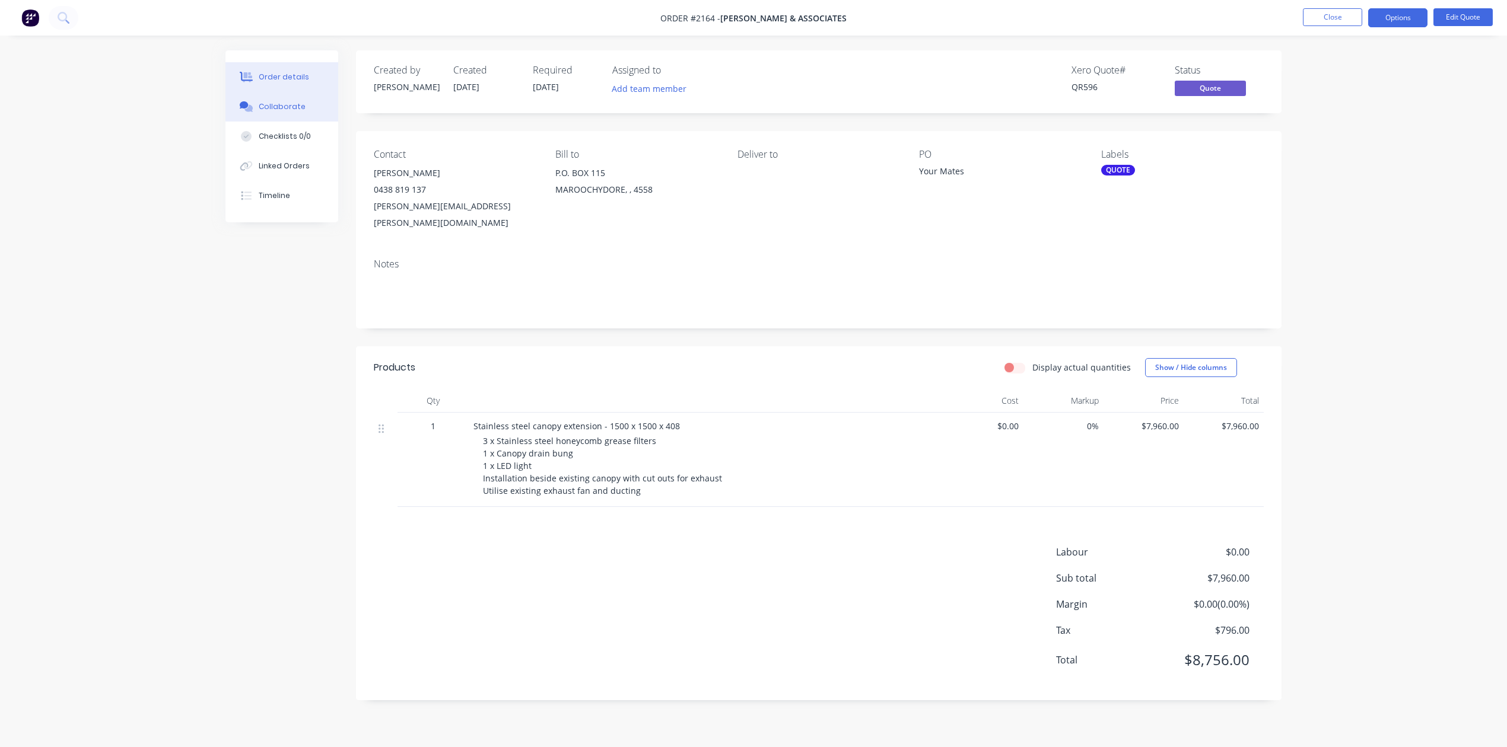
click at [297, 112] on div "Collaborate" at bounding box center [282, 106] width 47 height 11
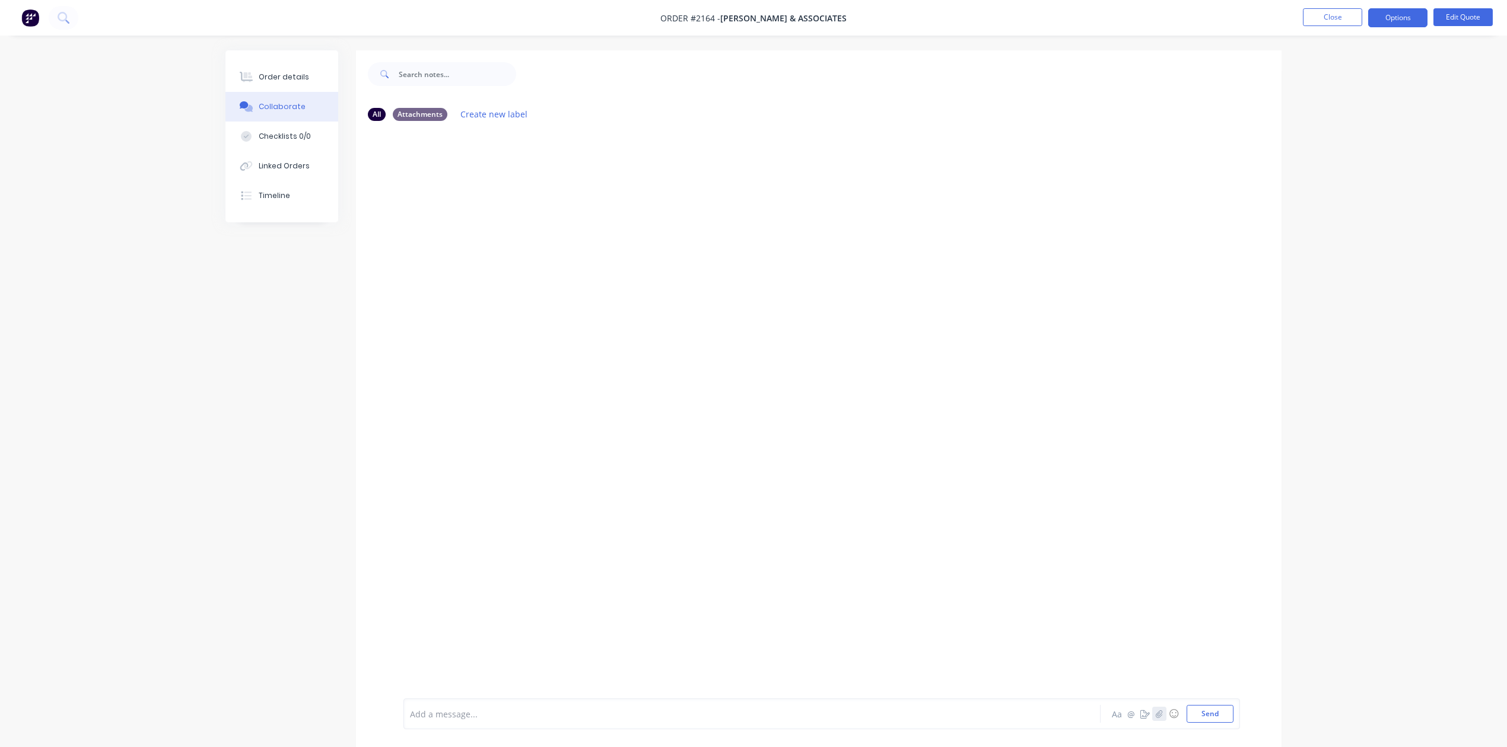
click at [1152, 707] on button "button" at bounding box center [1159, 714] width 14 height 14
click at [1186, 708] on button "Send" at bounding box center [1209, 714] width 47 height 18
click at [1320, 18] on button "Close" at bounding box center [1332, 17] width 59 height 18
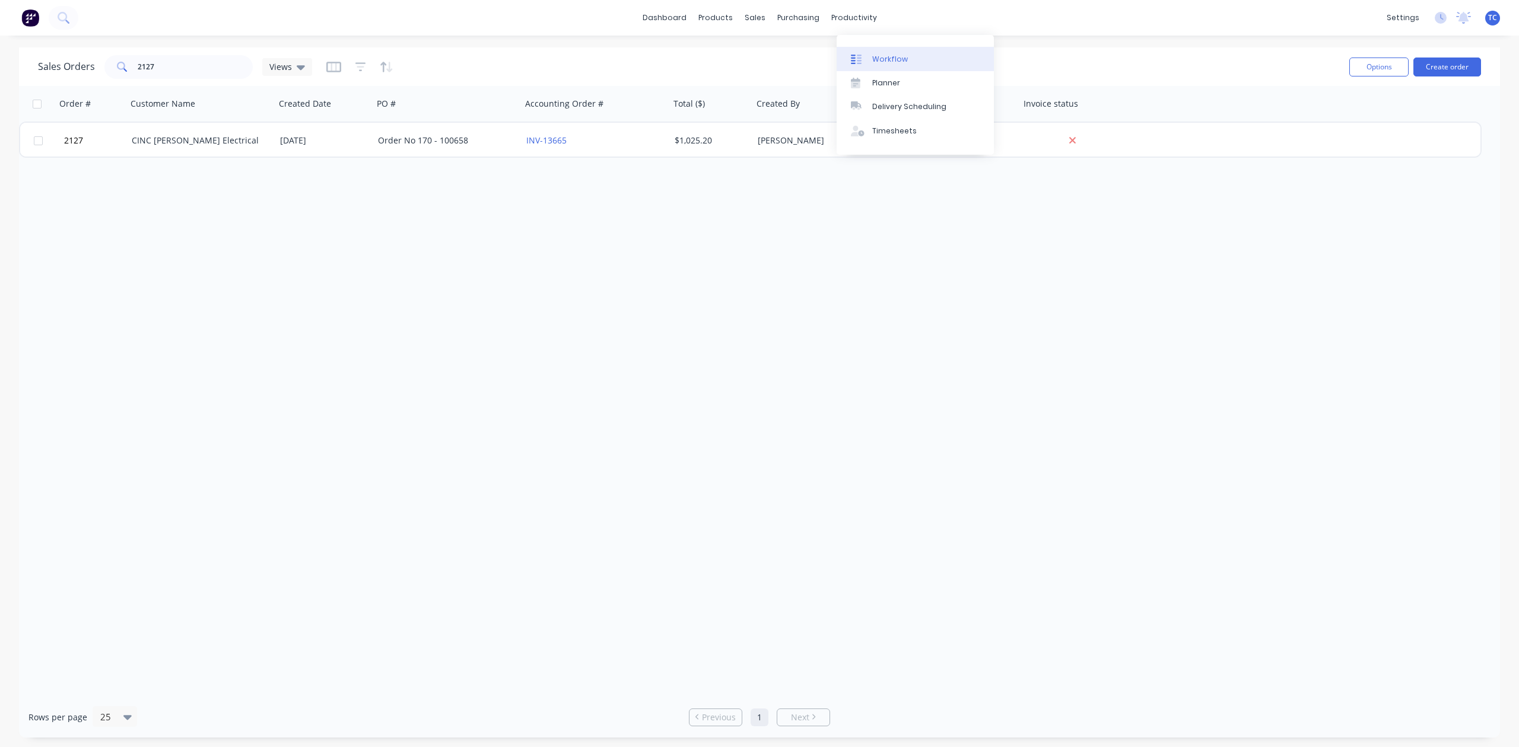
click at [899, 65] on div "Workflow" at bounding box center [890, 59] width 36 height 11
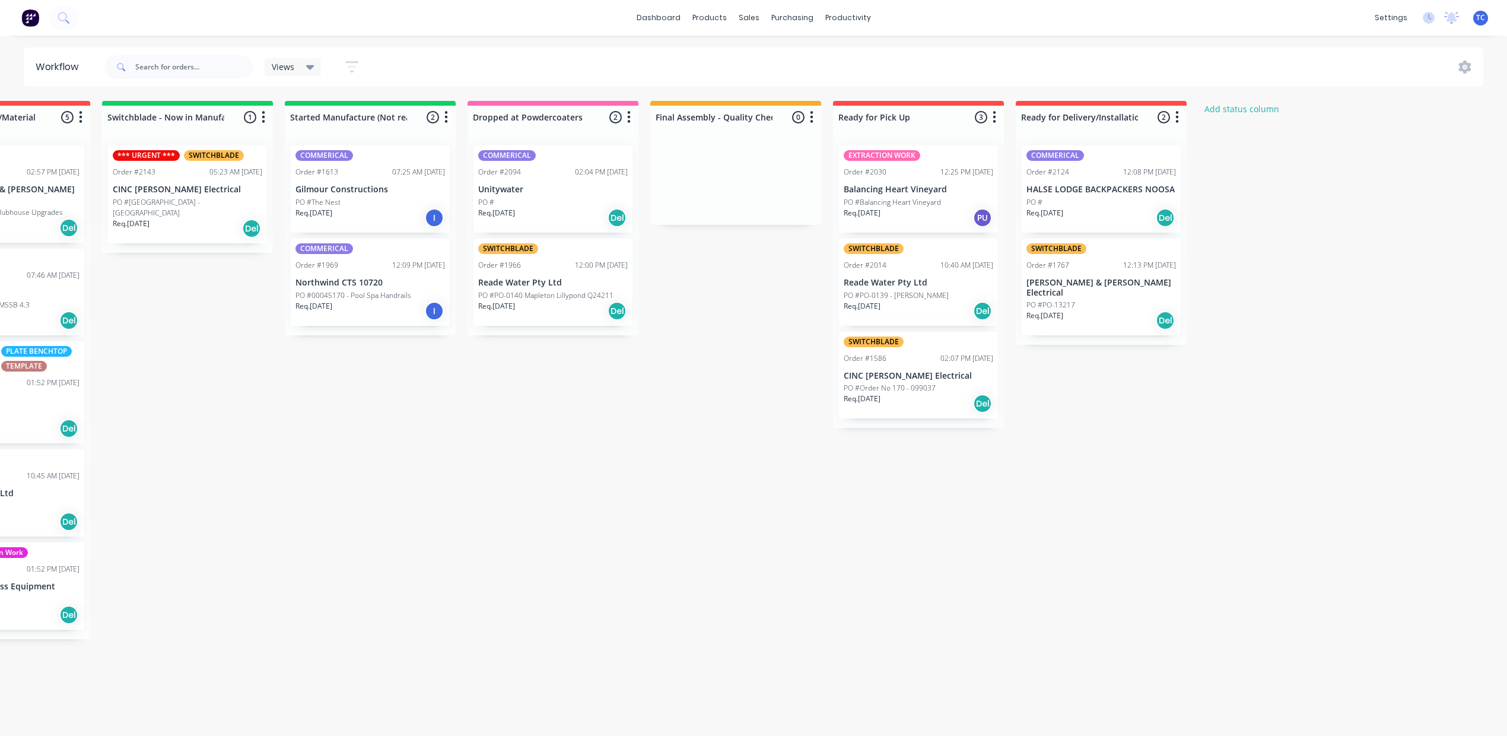
scroll to position [0, 758]
click at [1176, 195] on p "HALSE LODGE BACKPACKERS NOOSA" at bounding box center [1100, 189] width 149 height 10
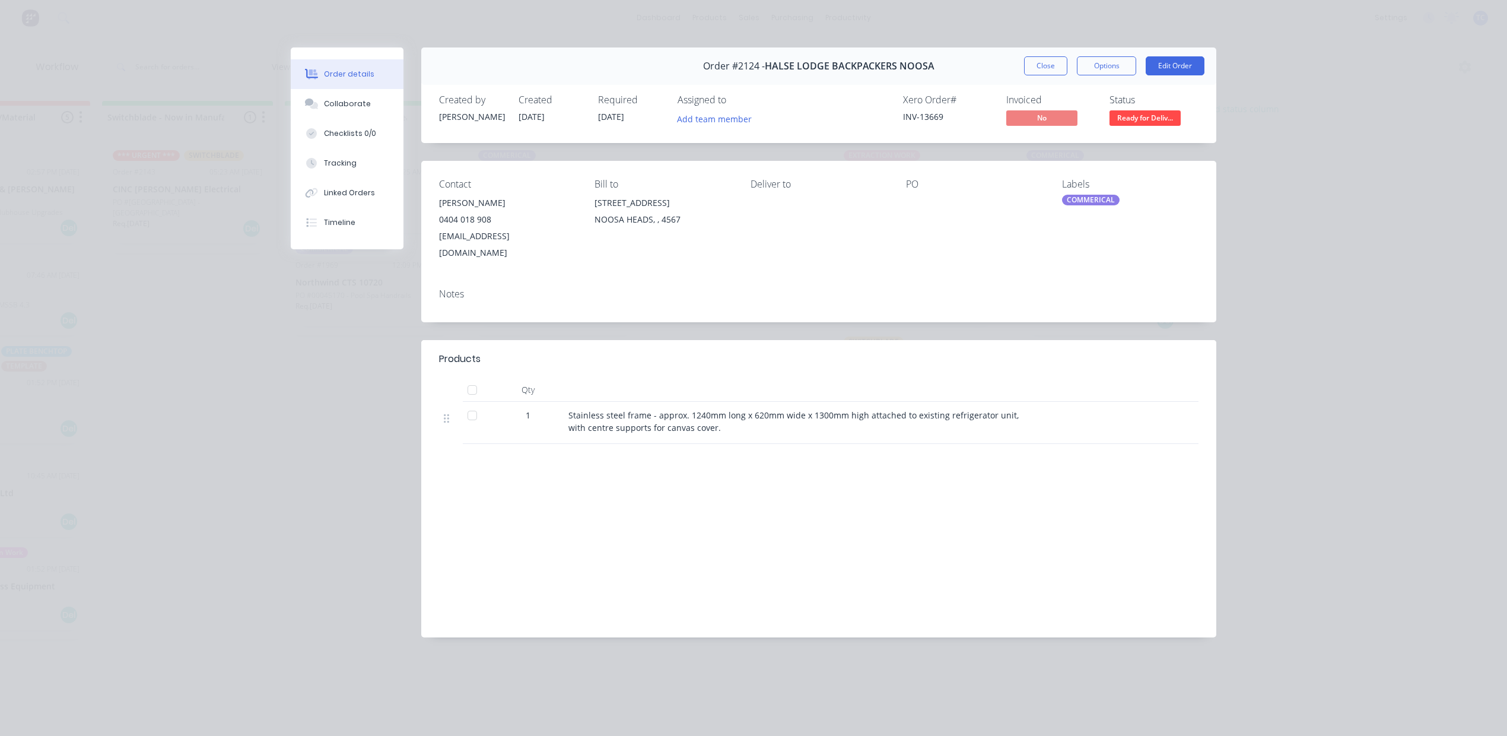
drag, startPoint x: 1021, startPoint y: 72, endPoint x: 1030, endPoint y: 94, distance: 23.1
click at [1024, 72] on button "Close" at bounding box center [1045, 65] width 43 height 19
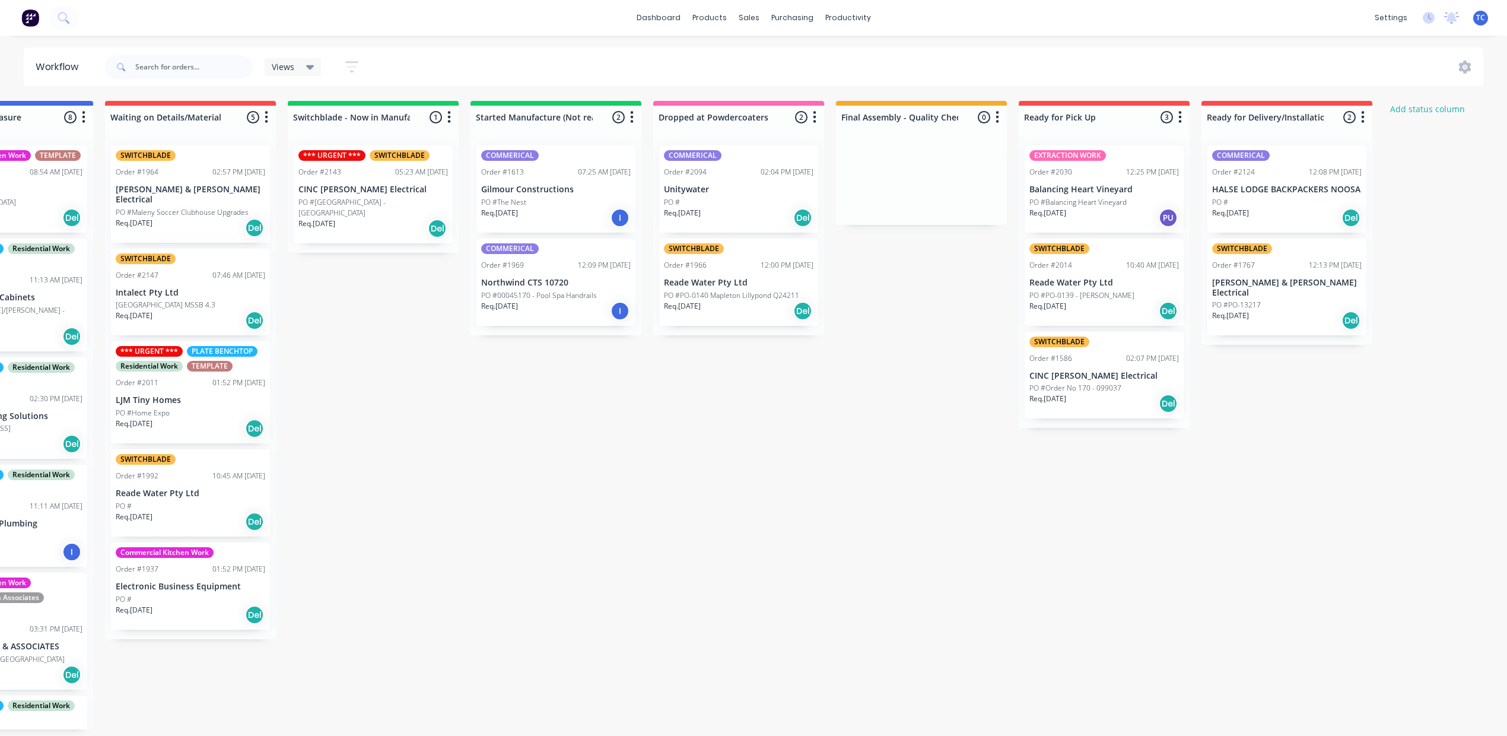
scroll to position [0, 278]
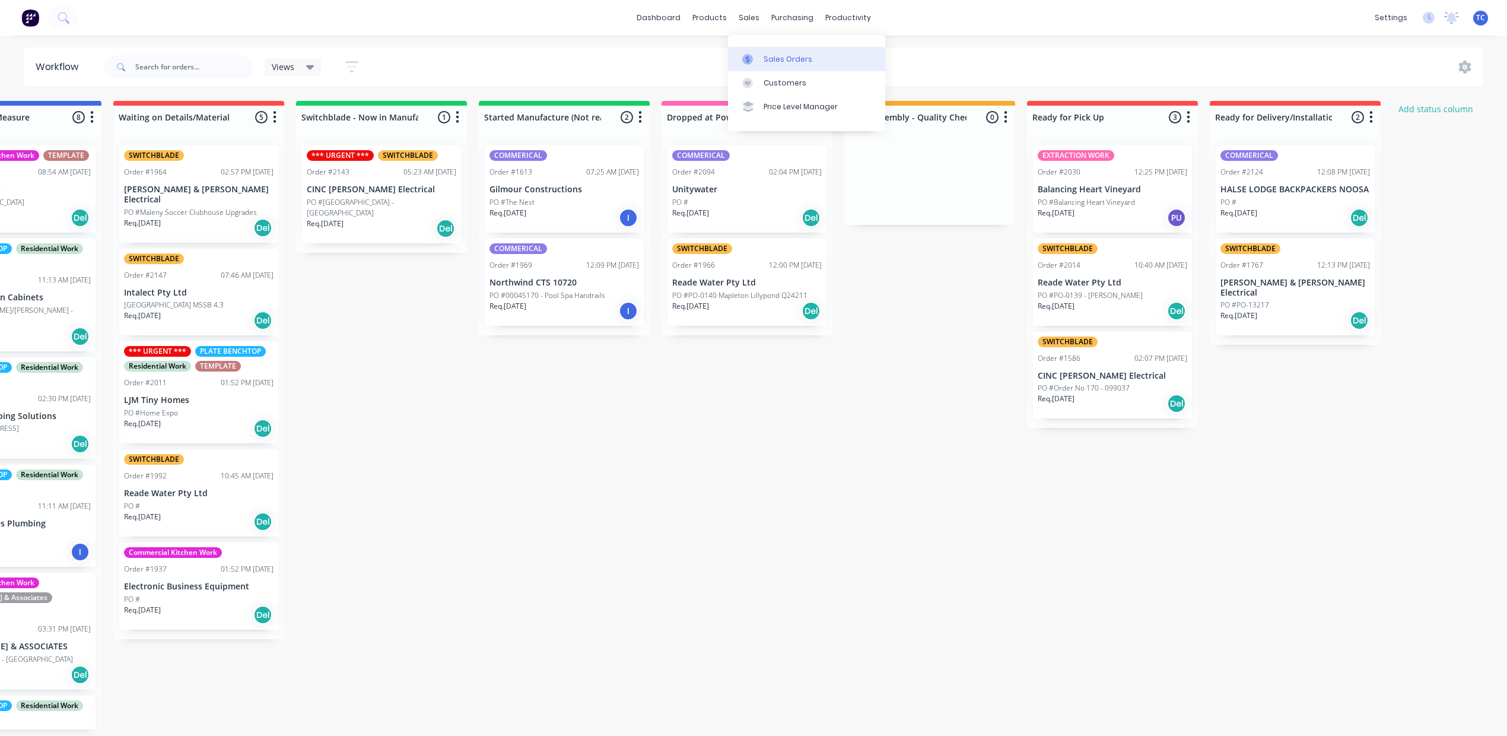
click at [775, 63] on div "Sales Orders" at bounding box center [787, 59] width 49 height 11
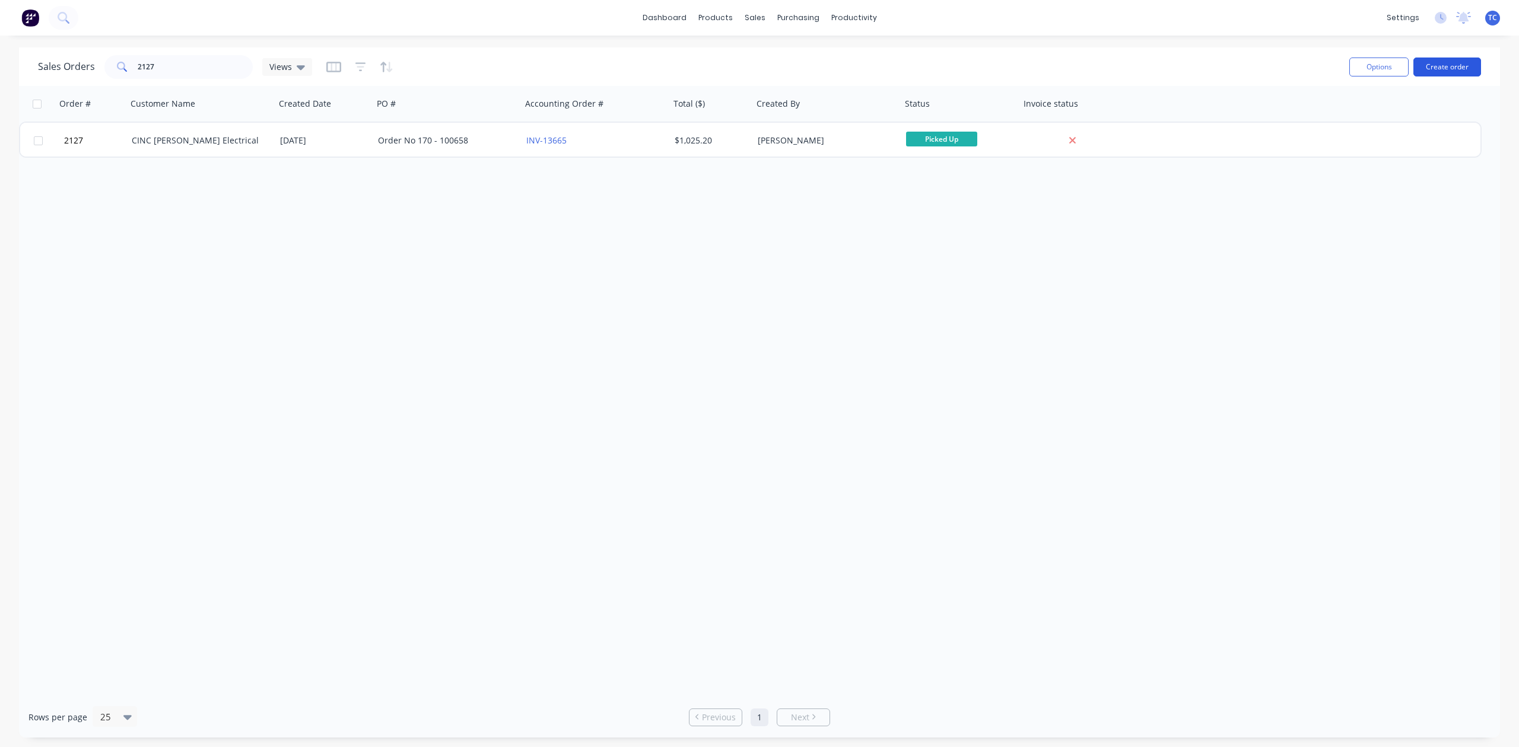
click at [1427, 65] on button "Create order" at bounding box center [1447, 67] width 68 height 19
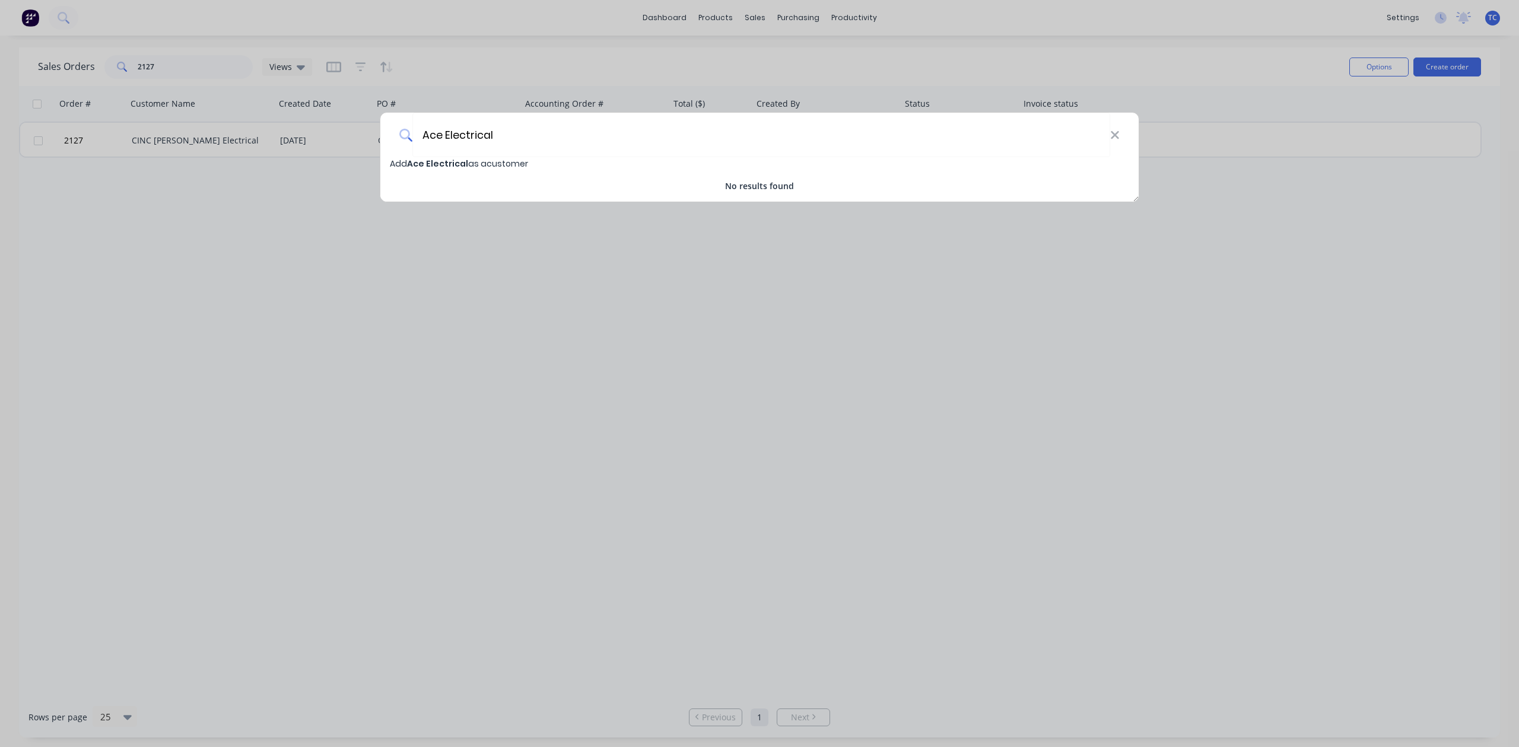
type input "Ace Electrical"
click at [439, 164] on span "Ace Electrical" at bounding box center [437, 164] width 61 height 12
select select "AU"
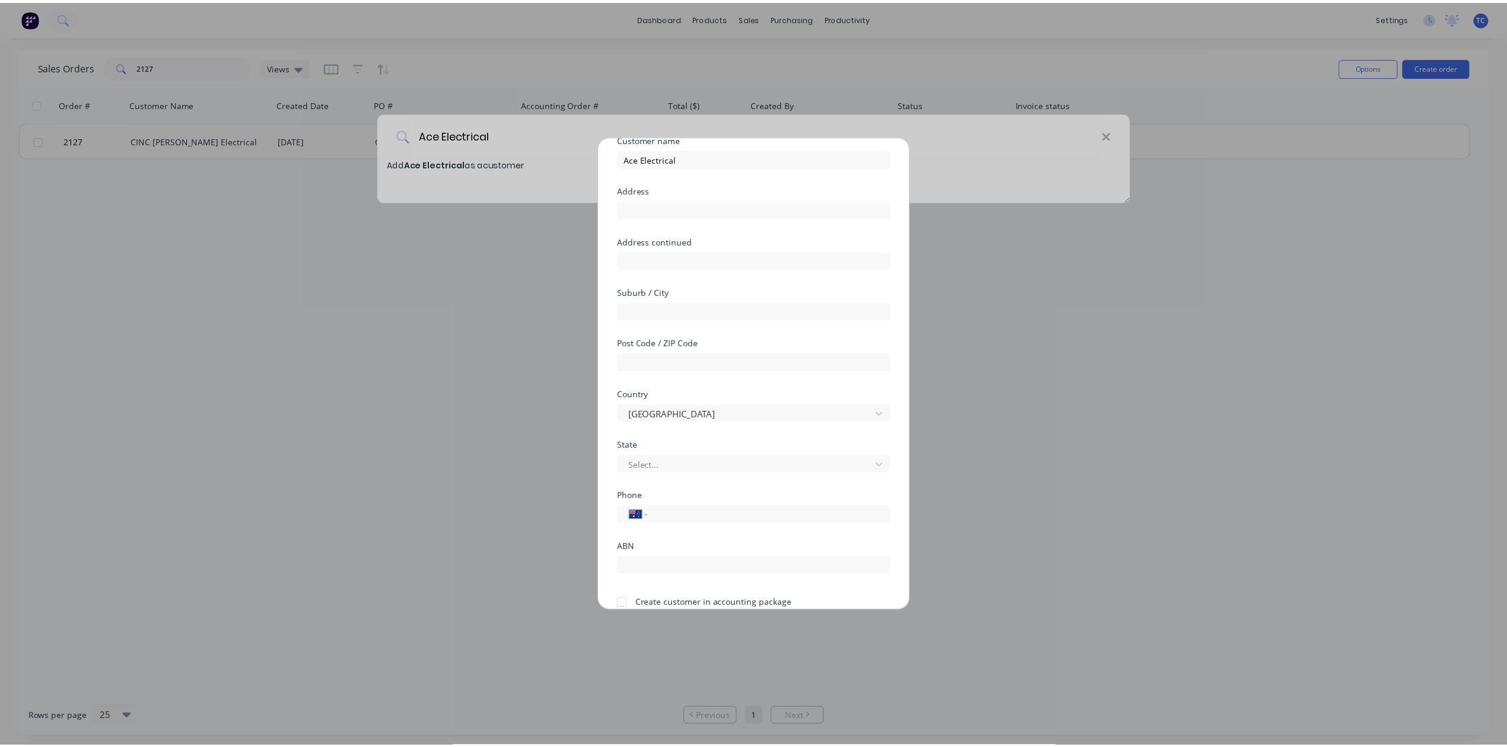
scroll to position [158, 0]
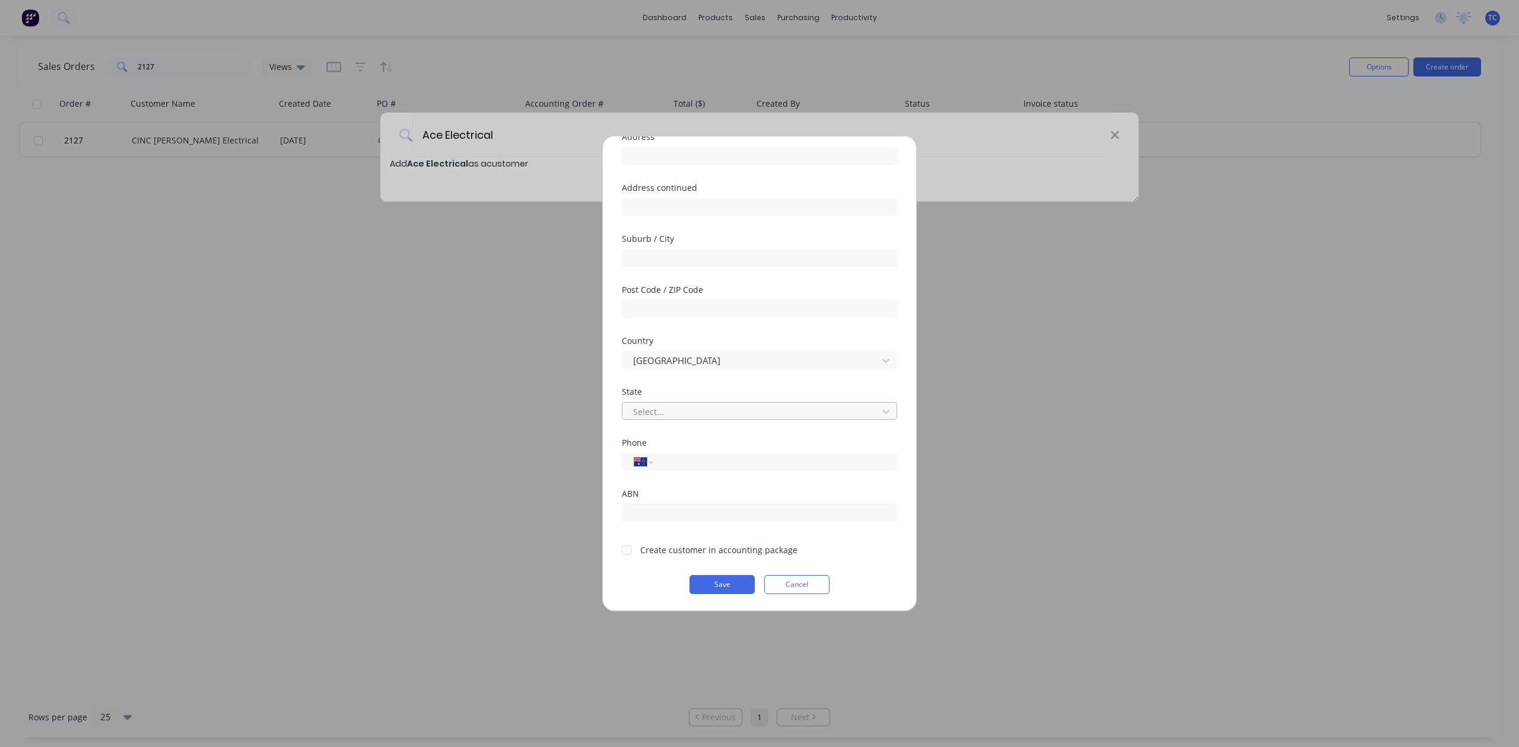
click at [682, 419] on div at bounding box center [752, 412] width 240 height 15
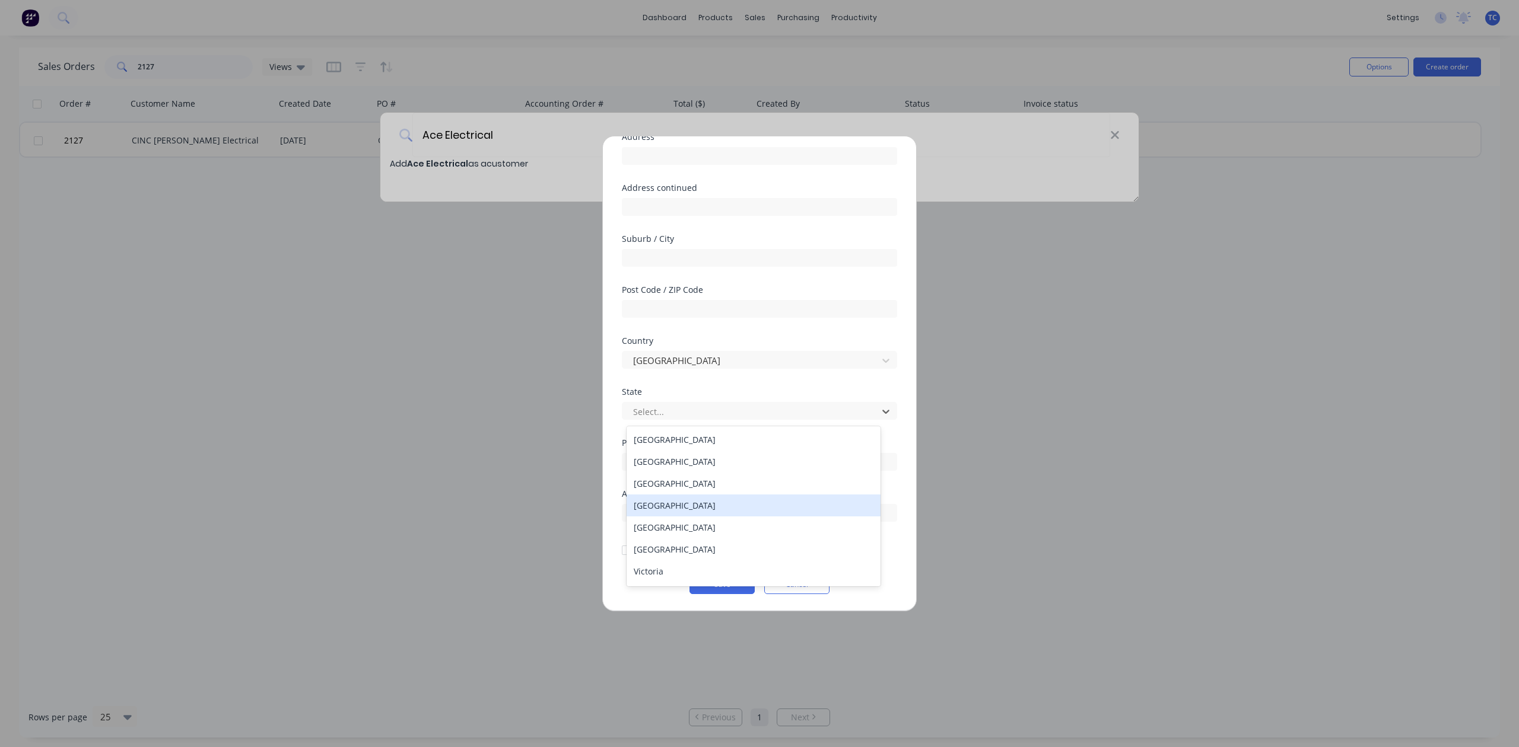
click at [665, 517] on div "Queensland" at bounding box center [752, 506] width 253 height 22
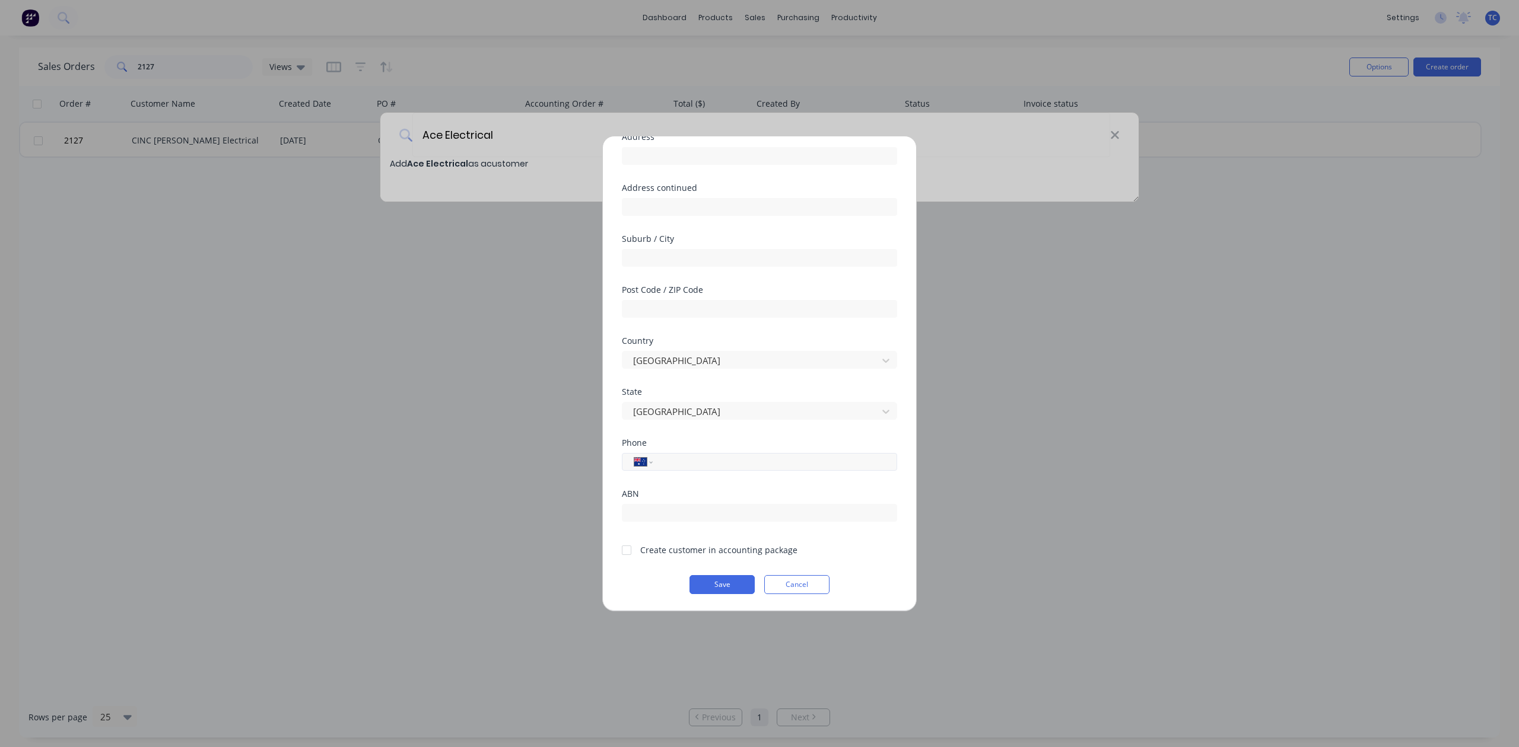
click at [682, 469] on input "tel" at bounding box center [773, 463] width 224 height 14
type input "0403 677 927"
click at [632, 562] on div at bounding box center [627, 551] width 24 height 24
click at [695, 594] on button "Save" at bounding box center [721, 584] width 65 height 19
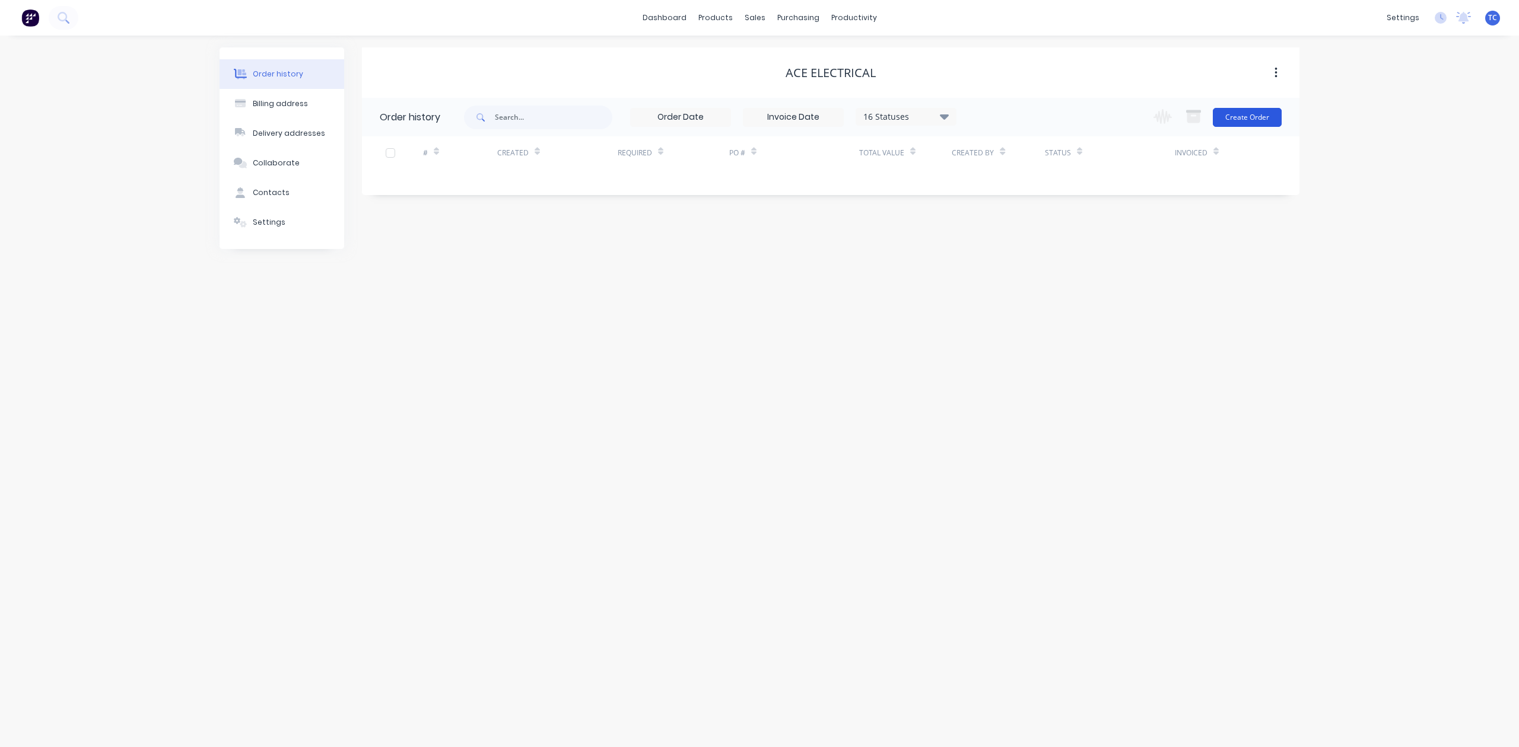
click at [1244, 116] on button "Create Order" at bounding box center [1247, 117] width 69 height 19
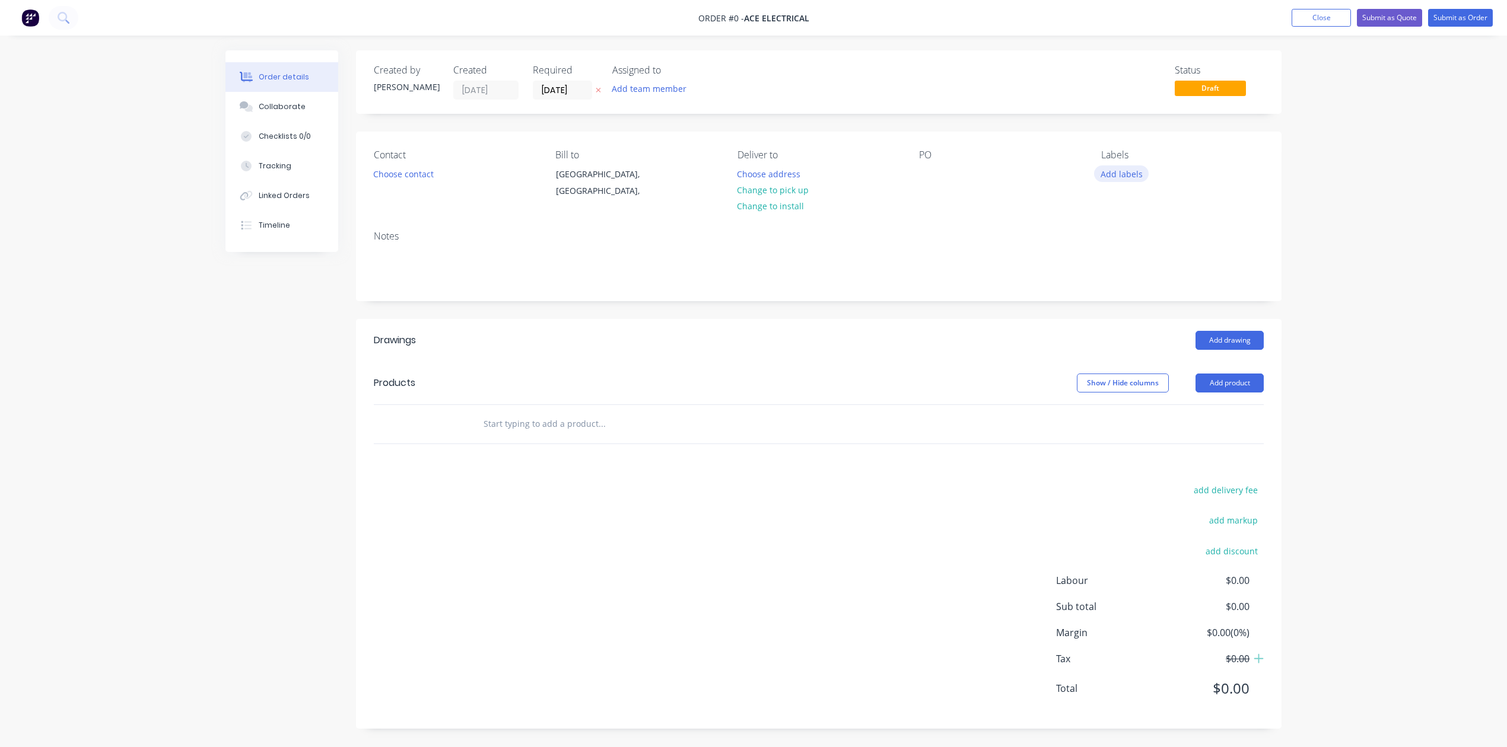
click at [1131, 182] on button "Add labels" at bounding box center [1121, 174] width 55 height 16
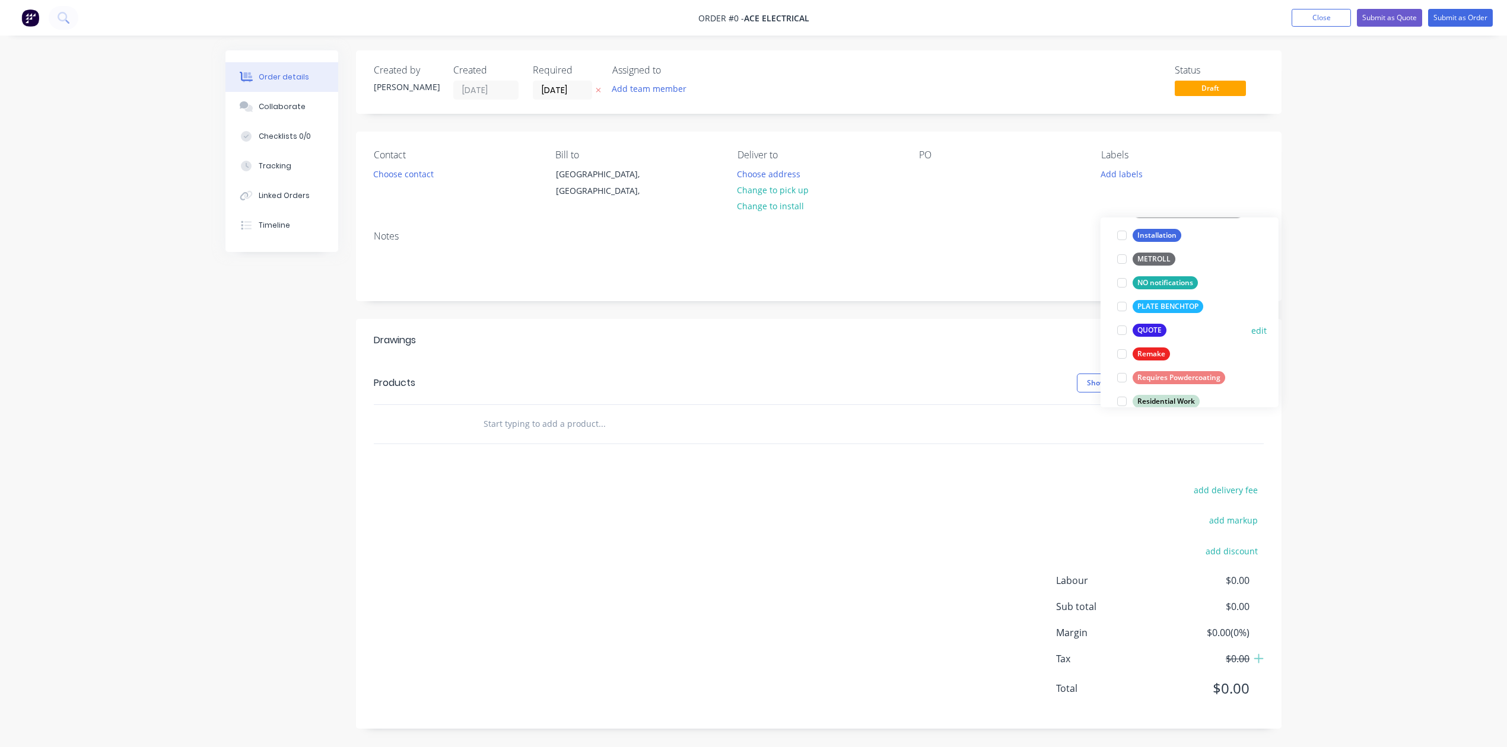
scroll to position [316, 0]
click at [1120, 333] on div at bounding box center [1122, 329] width 24 height 24
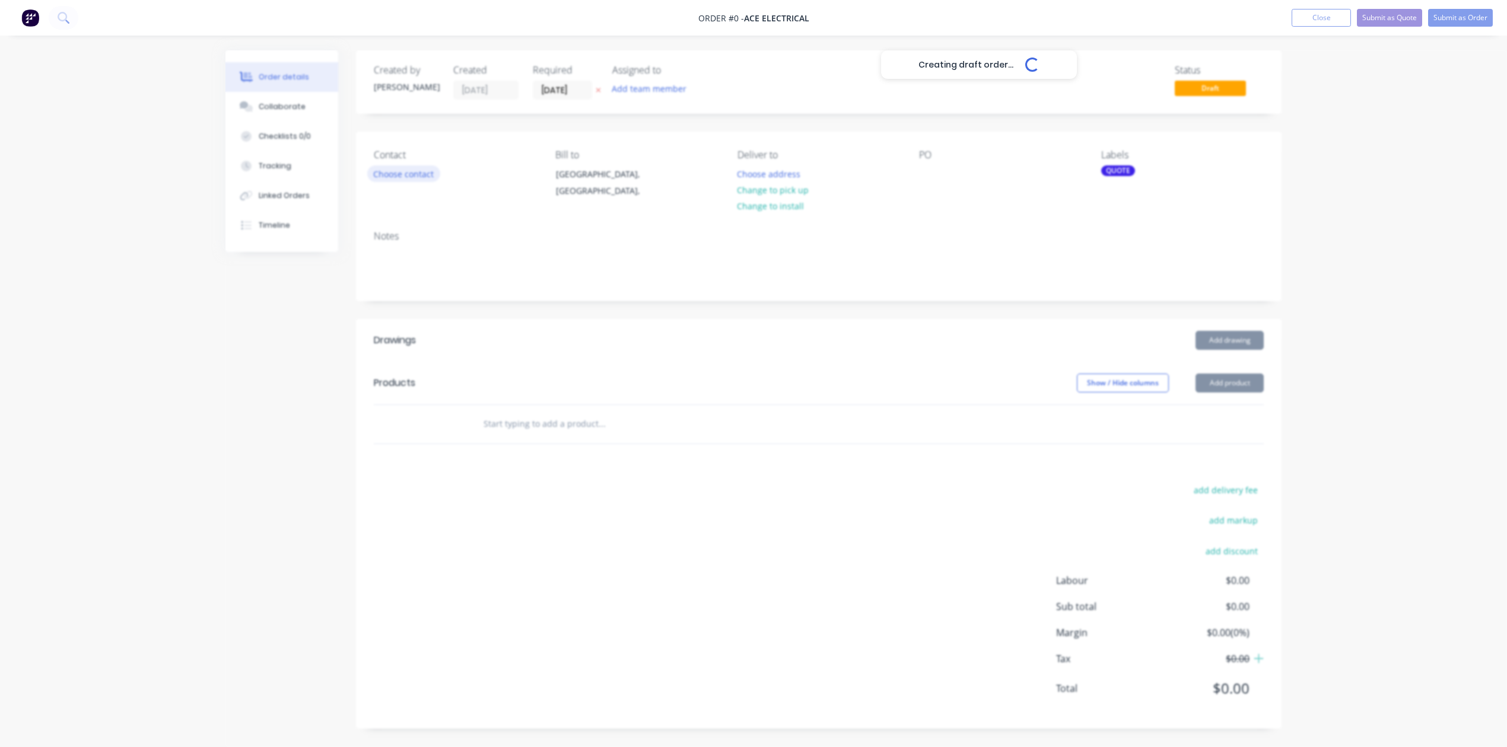
click at [432, 202] on div "Creating draft order... Loading... Order details Collaborate Checklists 0/0 Tra…" at bounding box center [754, 398] width 1080 height 696
click at [432, 182] on button "Choose contact" at bounding box center [403, 174] width 73 height 16
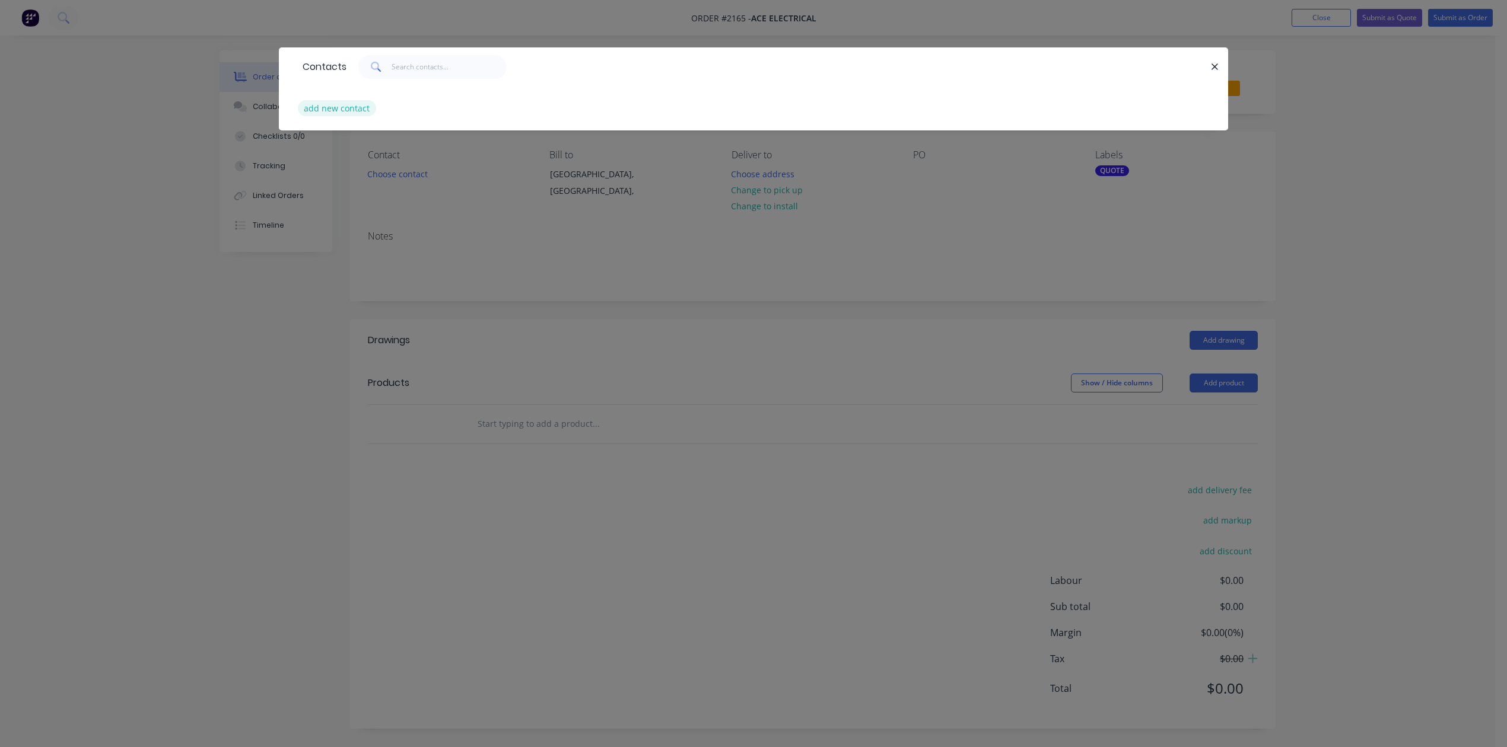
click at [371, 116] on button "add new contact" at bounding box center [337, 108] width 78 height 16
select select "AU"
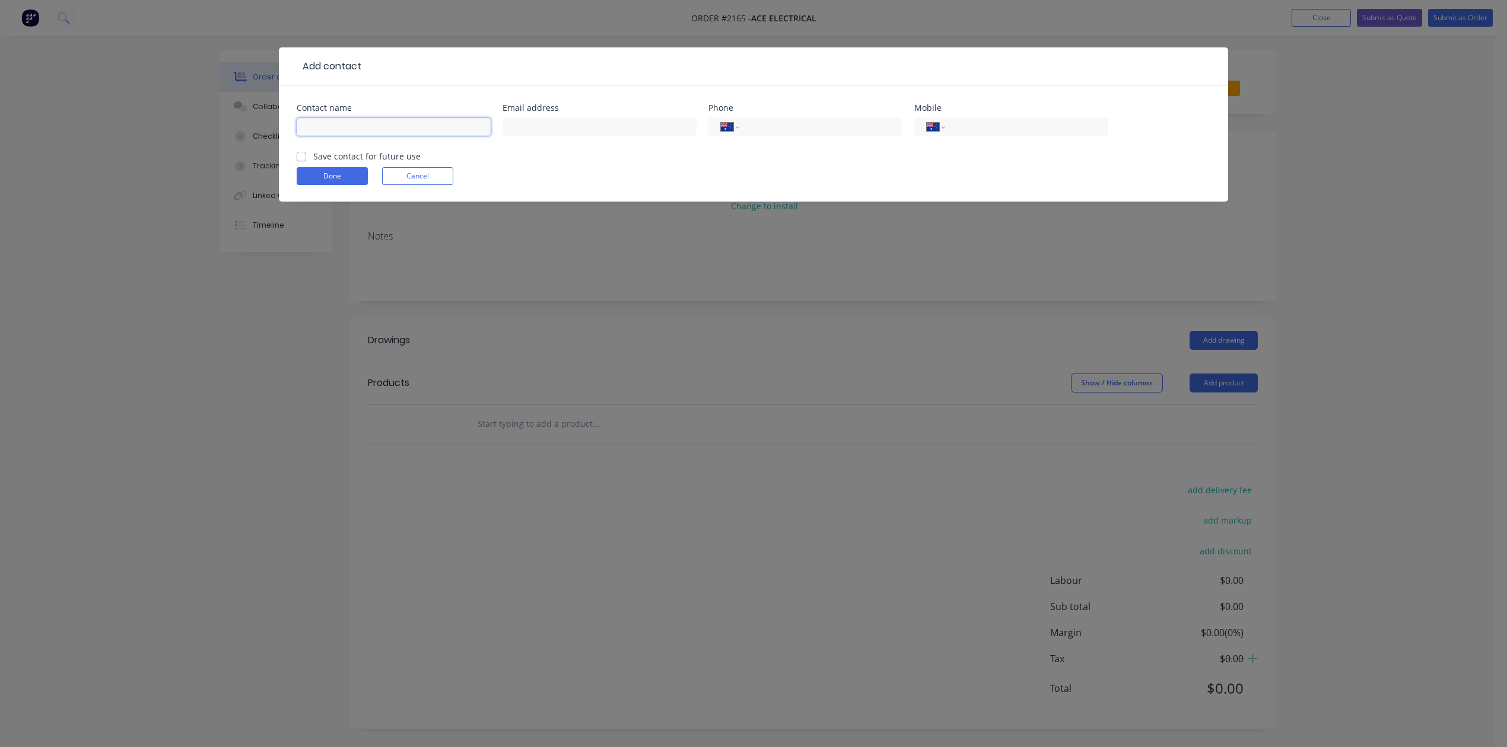
click at [397, 136] on input "text" at bounding box center [394, 127] width 194 height 18
type input "James"
type input "0403 677 927"
click at [313, 163] on label "Save contact for future use" at bounding box center [366, 156] width 107 height 12
click at [306, 161] on input "Save contact for future use" at bounding box center [301, 155] width 9 height 11
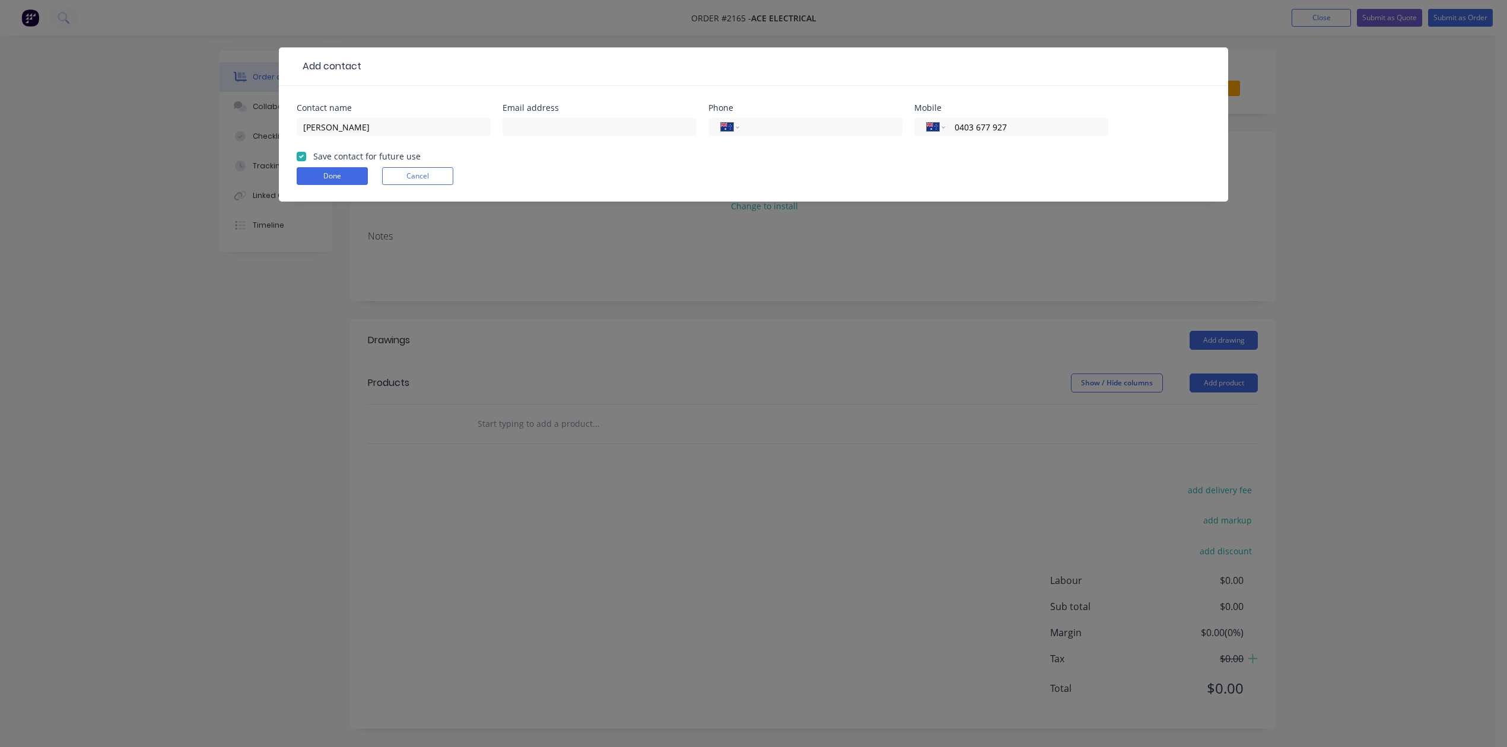
checkbox input "true"
click at [323, 185] on button "Done" at bounding box center [332, 176] width 71 height 18
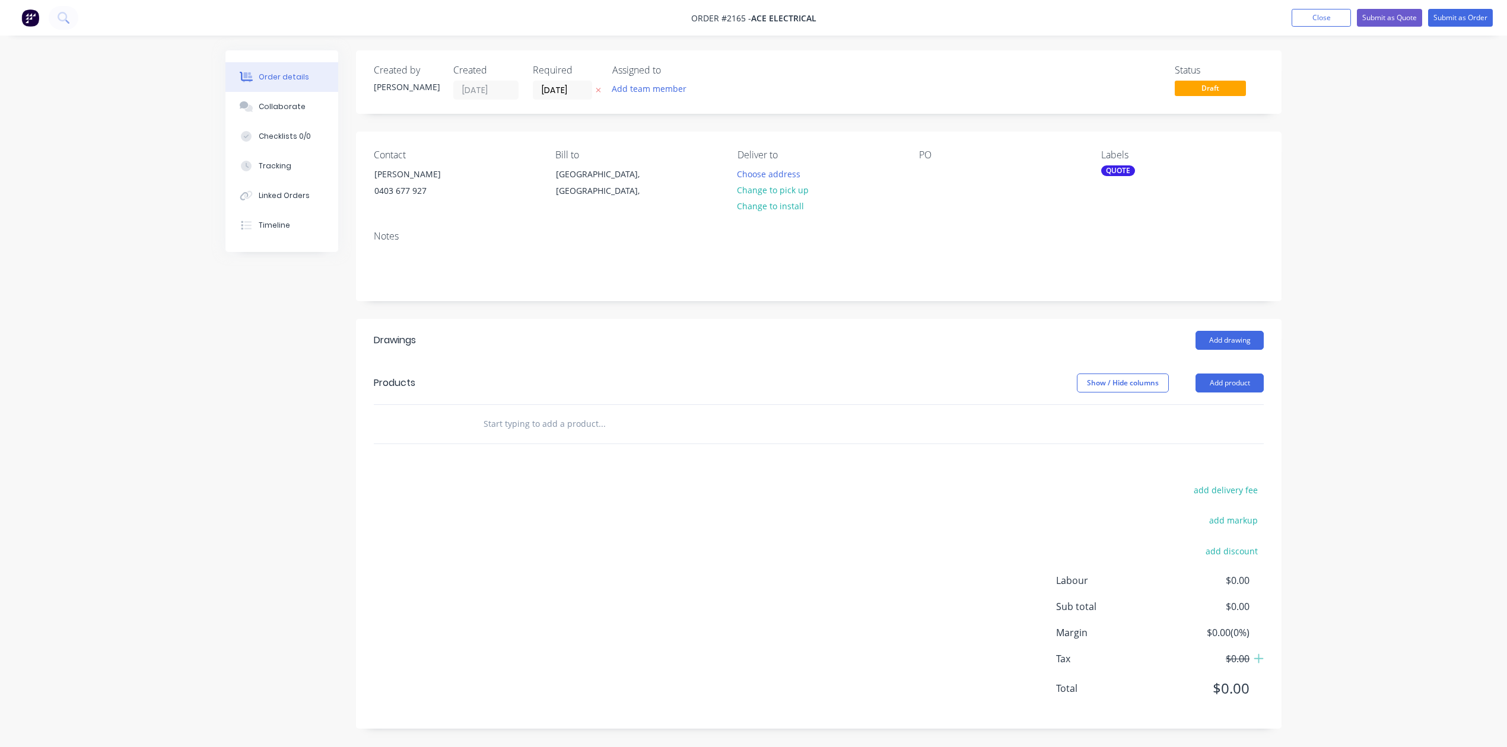
click at [515, 436] on input "text" at bounding box center [601, 424] width 237 height 24
type input "0.9mm Stainless steel flat - 135H x 595L"
click at [651, 488] on button "Add 0.9mm Stainless steel flat - 135H x 595L to order" at bounding box center [666, 469] width 356 height 38
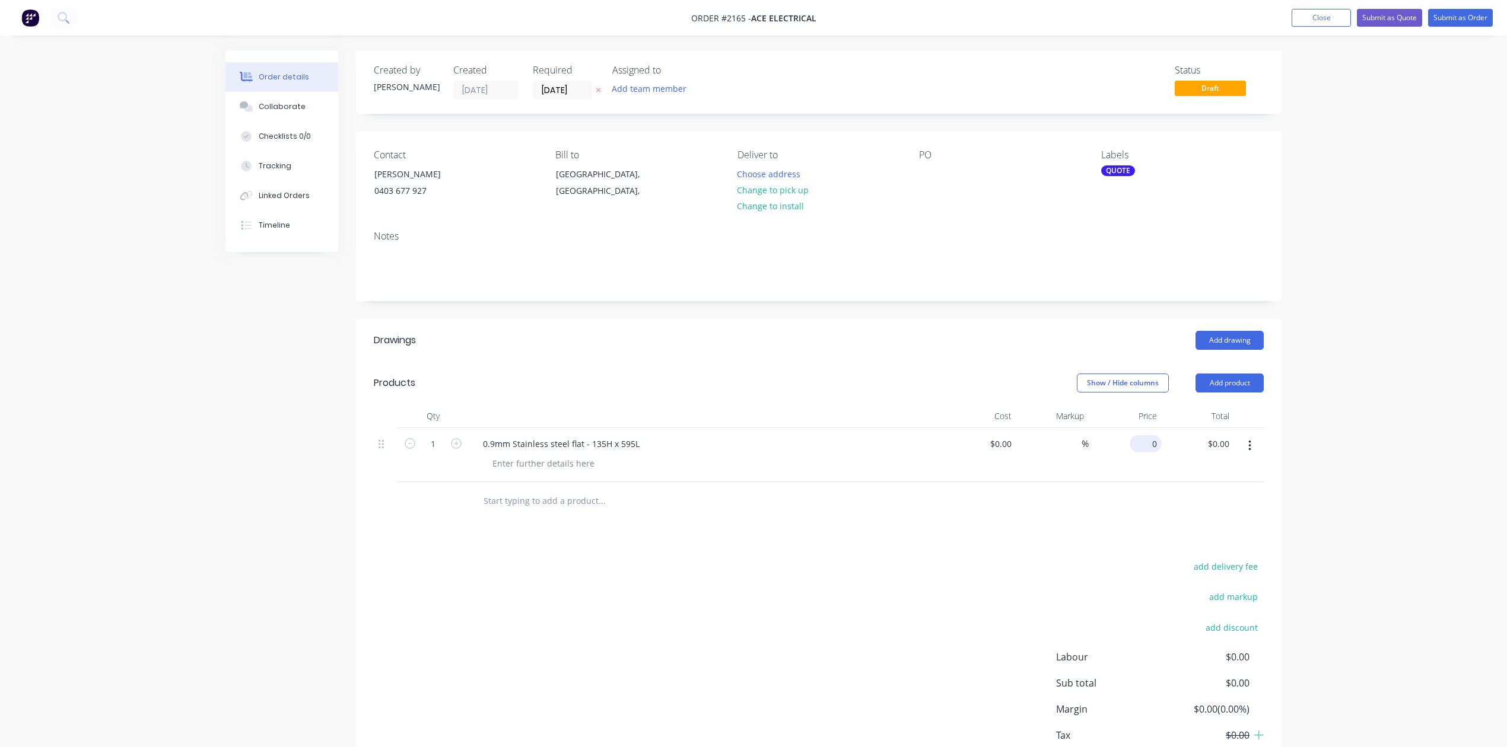
click at [1145, 453] on input "0" at bounding box center [1147, 443] width 27 height 17
type input "$50.00"
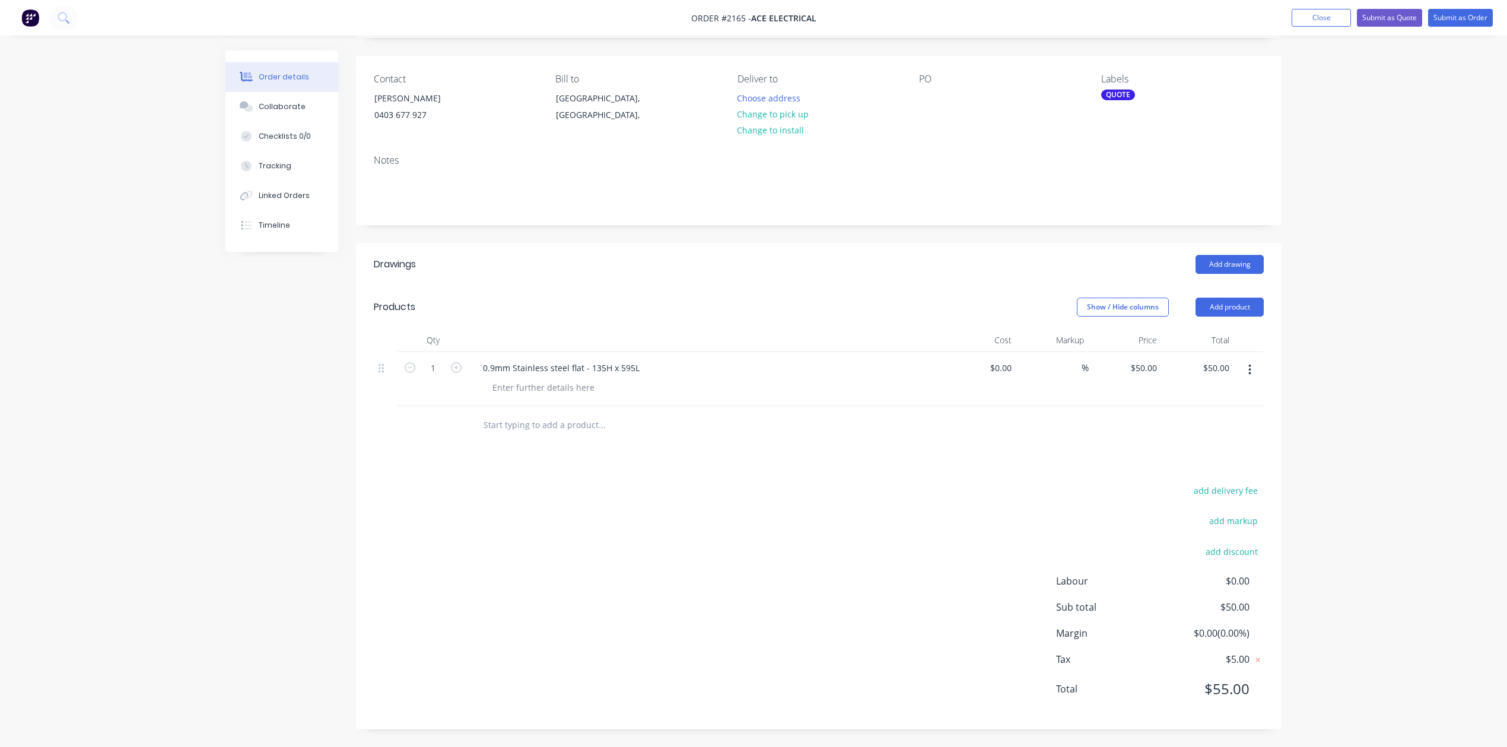
scroll to position [86, 0]
click at [1460, 19] on button "Submit as Order" at bounding box center [1460, 18] width 65 height 18
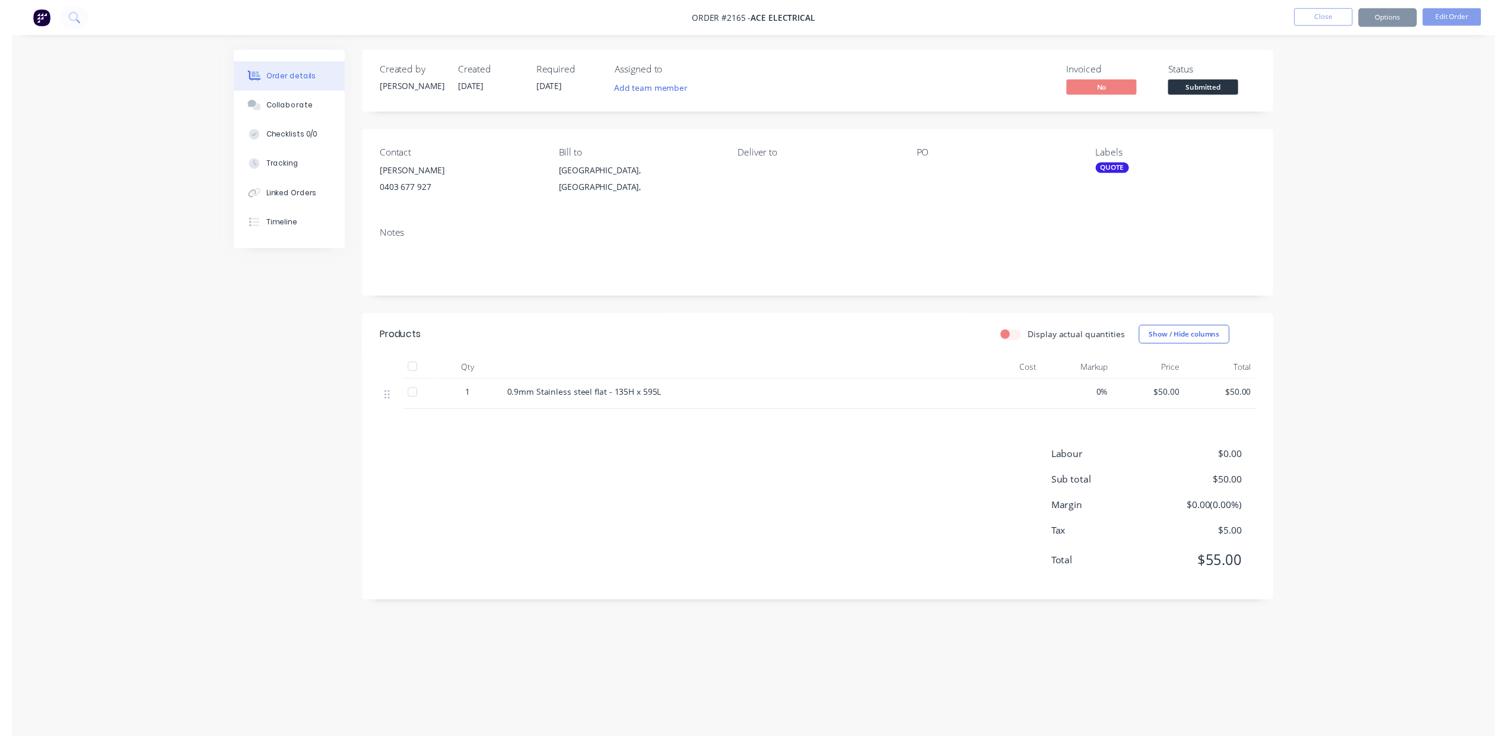
scroll to position [0, 0]
click at [1413, 17] on button "Options" at bounding box center [1409, 17] width 59 height 19
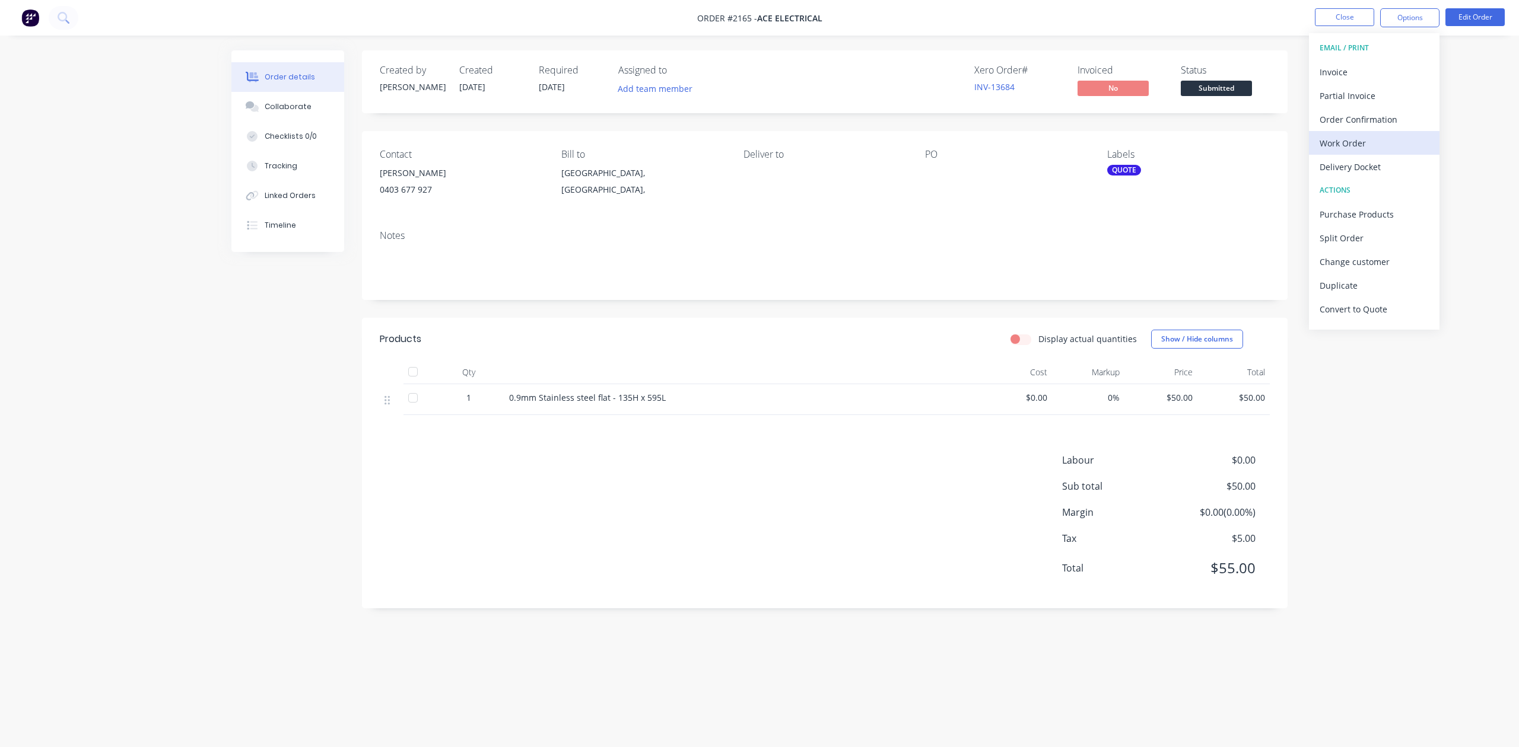
click at [1341, 140] on div "Work Order" at bounding box center [1373, 143] width 109 height 17
click at [1332, 119] on div "Without pricing" at bounding box center [1373, 119] width 109 height 17
click at [1449, 497] on div "Order details Collaborate Checklists 0/0 Tracking Linked Orders Timeline Order …" at bounding box center [759, 373] width 1519 height 747
click at [1329, 15] on button "Close" at bounding box center [1344, 17] width 59 height 18
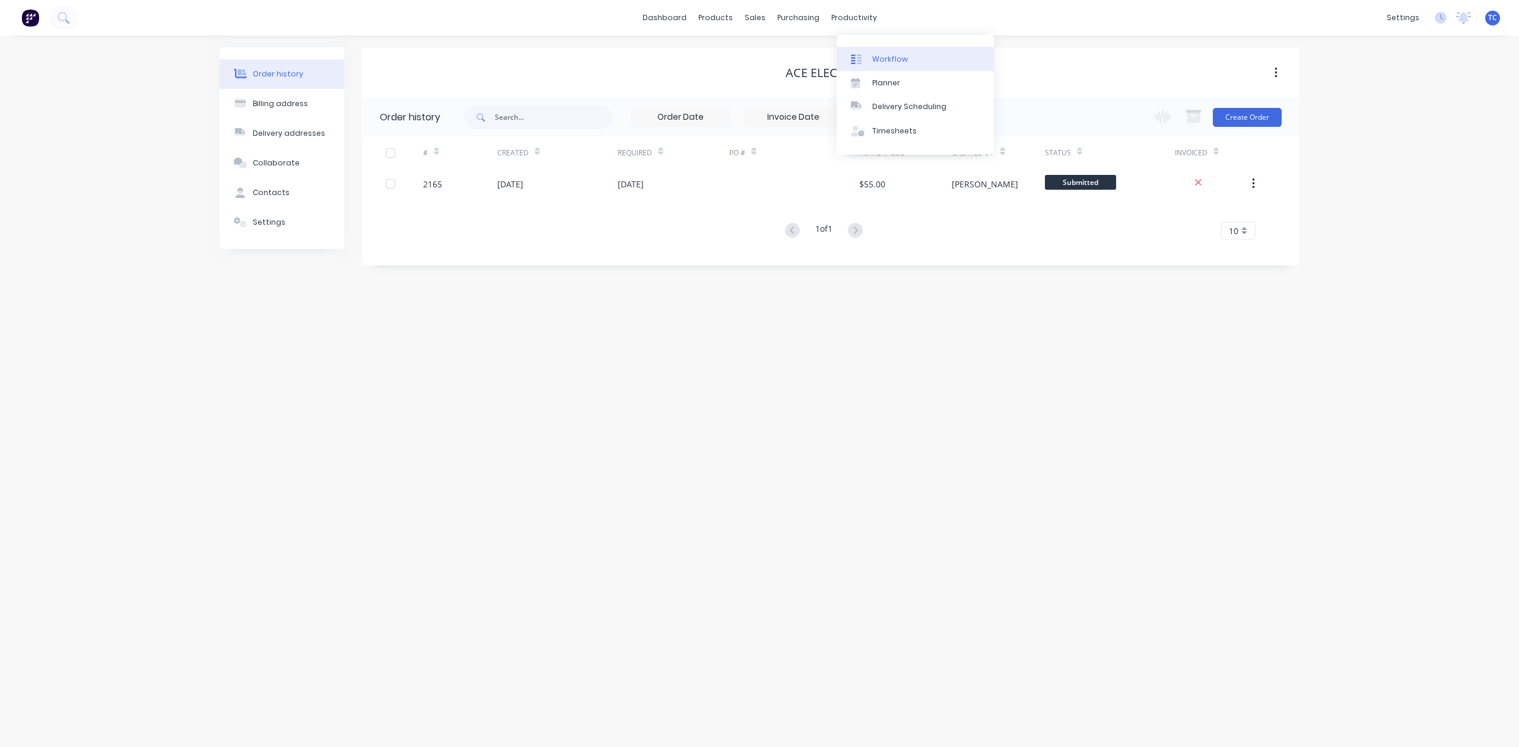
click at [885, 65] on div "Workflow" at bounding box center [890, 59] width 36 height 11
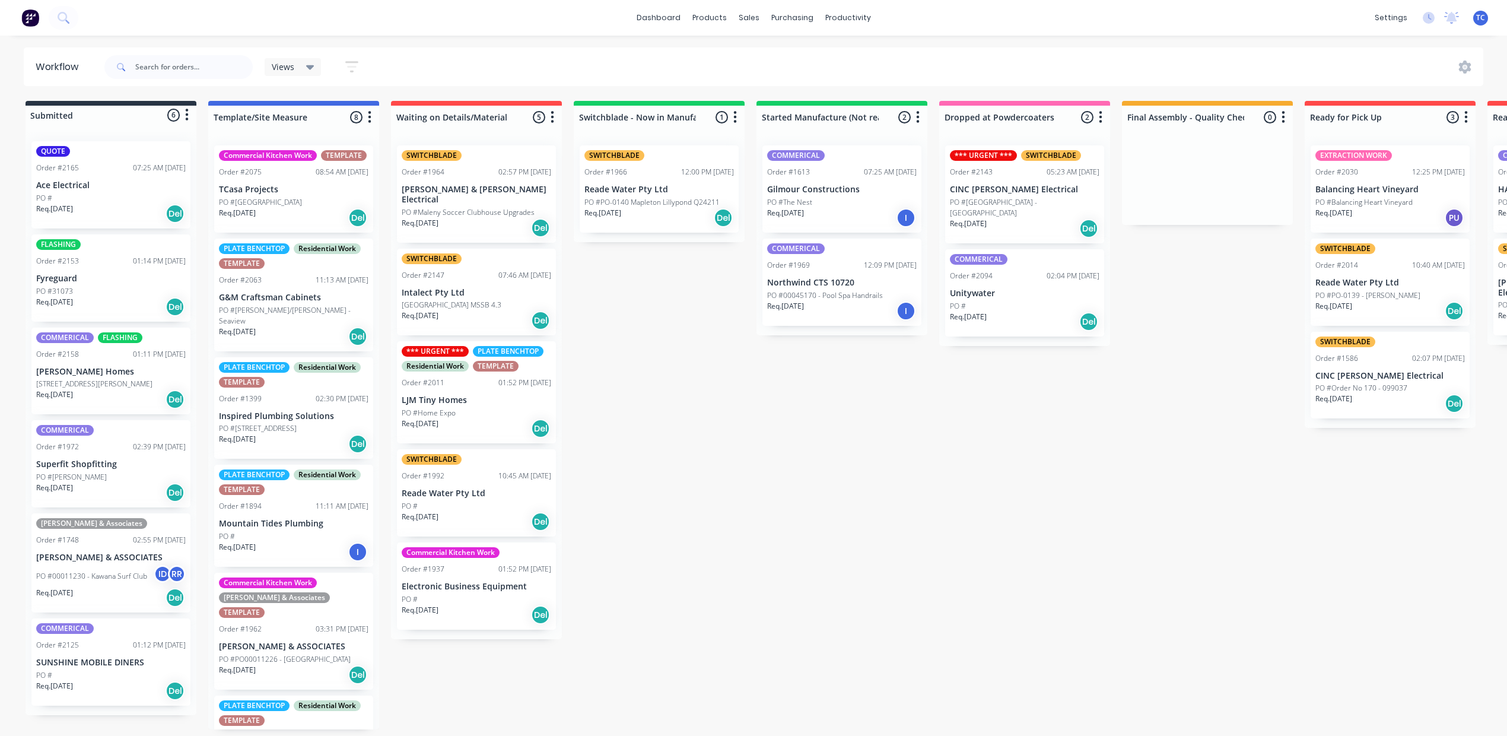
click at [131, 157] on div "QUOTE" at bounding box center [110, 151] width 149 height 11
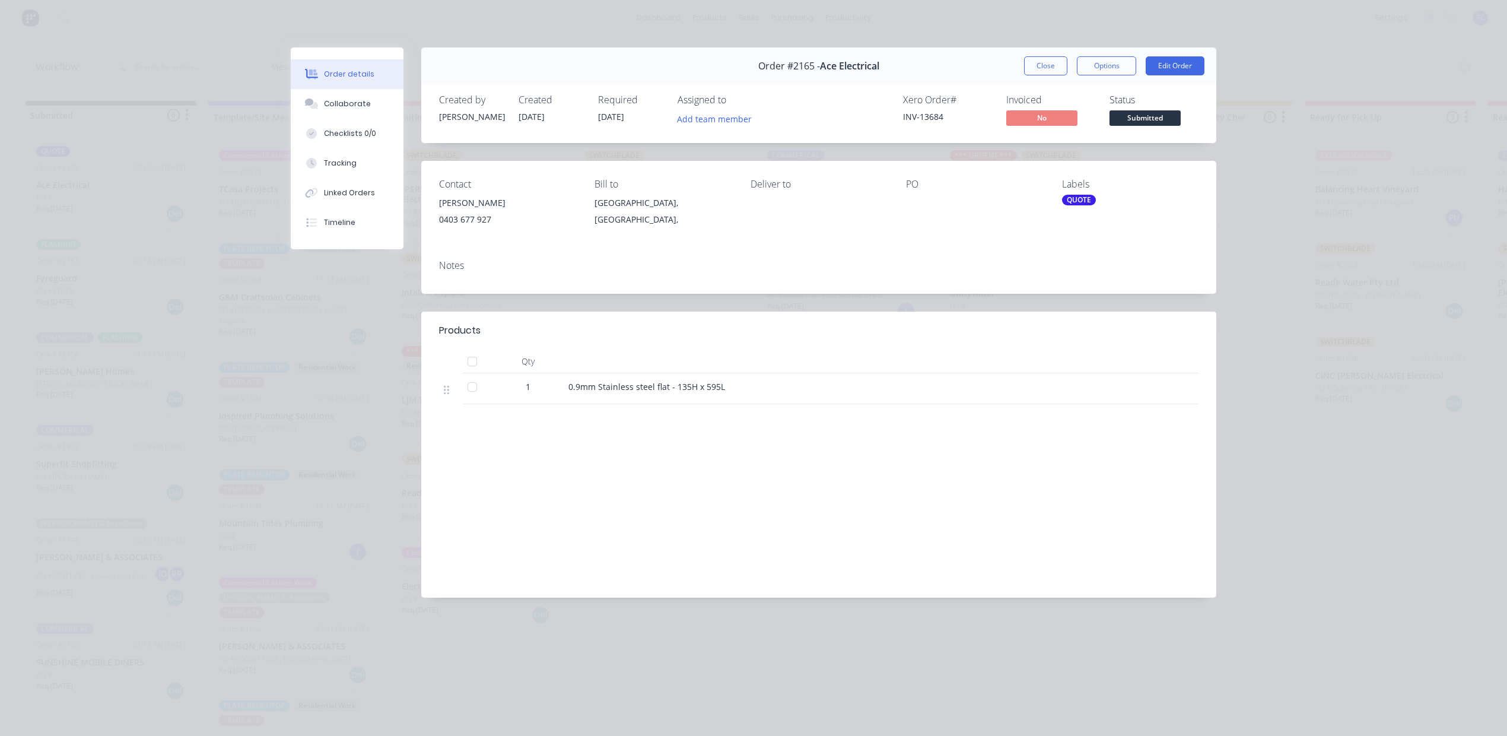
click at [1063, 205] on div "QUOTE" at bounding box center [1079, 200] width 34 height 11
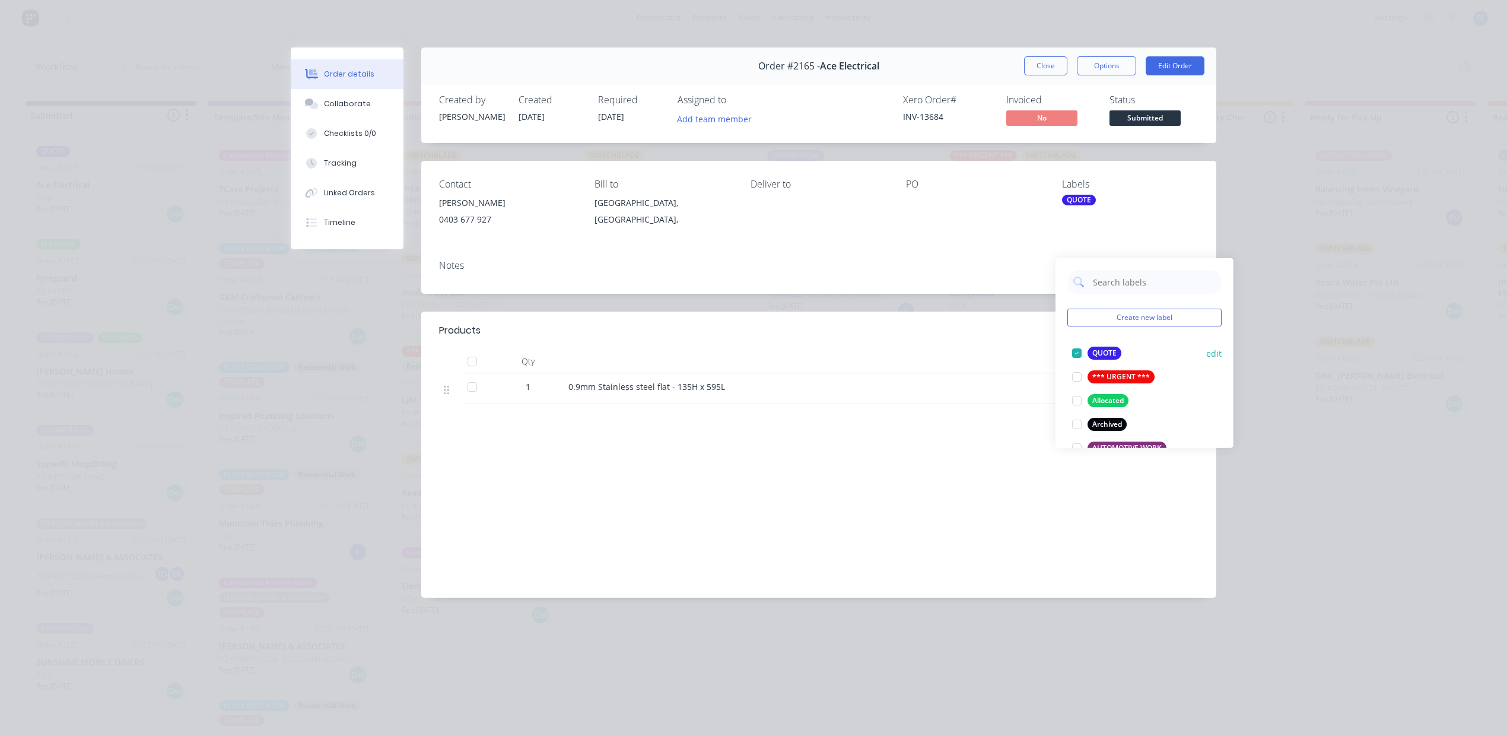
click at [1077, 358] on div at bounding box center [1077, 353] width 24 height 24
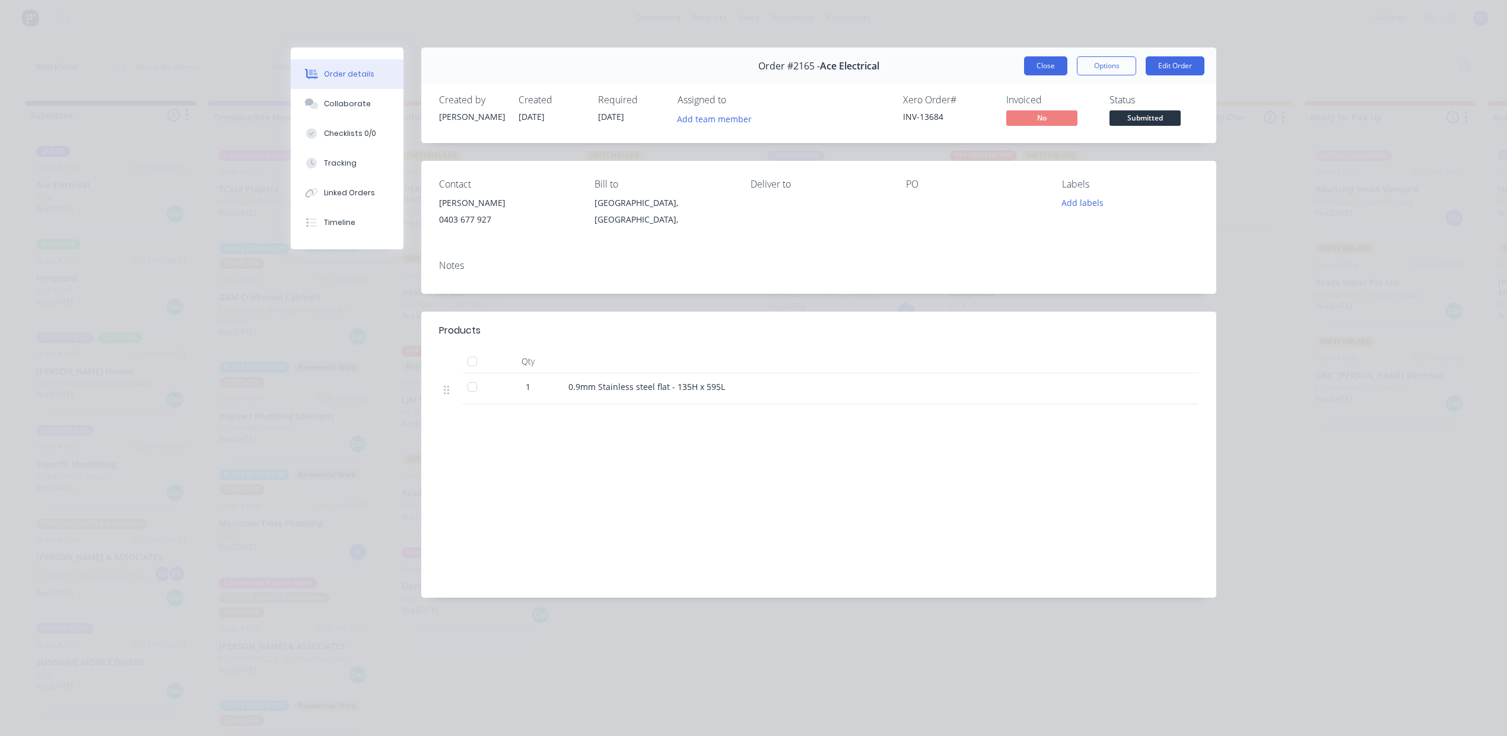
click at [1024, 75] on button "Close" at bounding box center [1045, 65] width 43 height 19
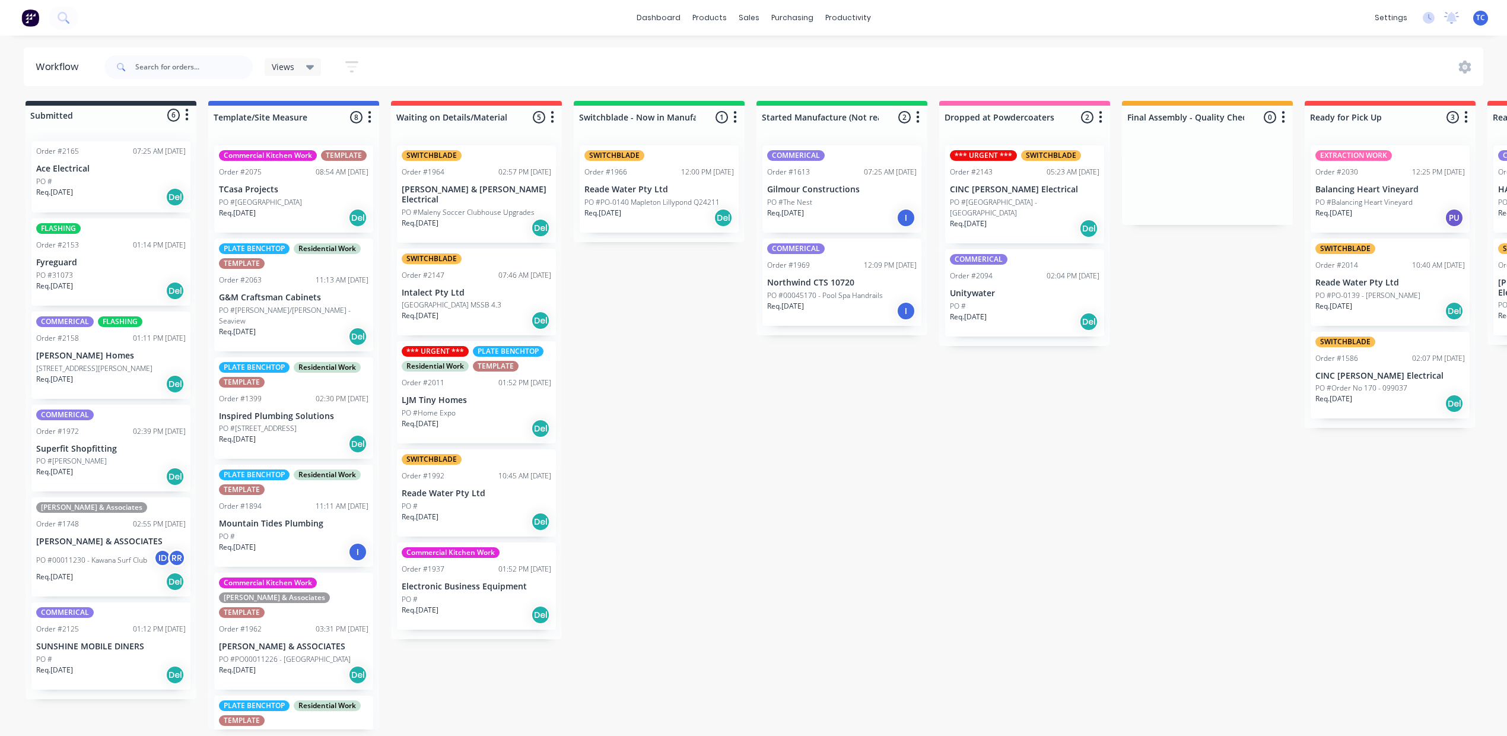
scroll to position [12, 0]
click at [795, 66] on div "Sales Orders" at bounding box center [787, 71] width 49 height 11
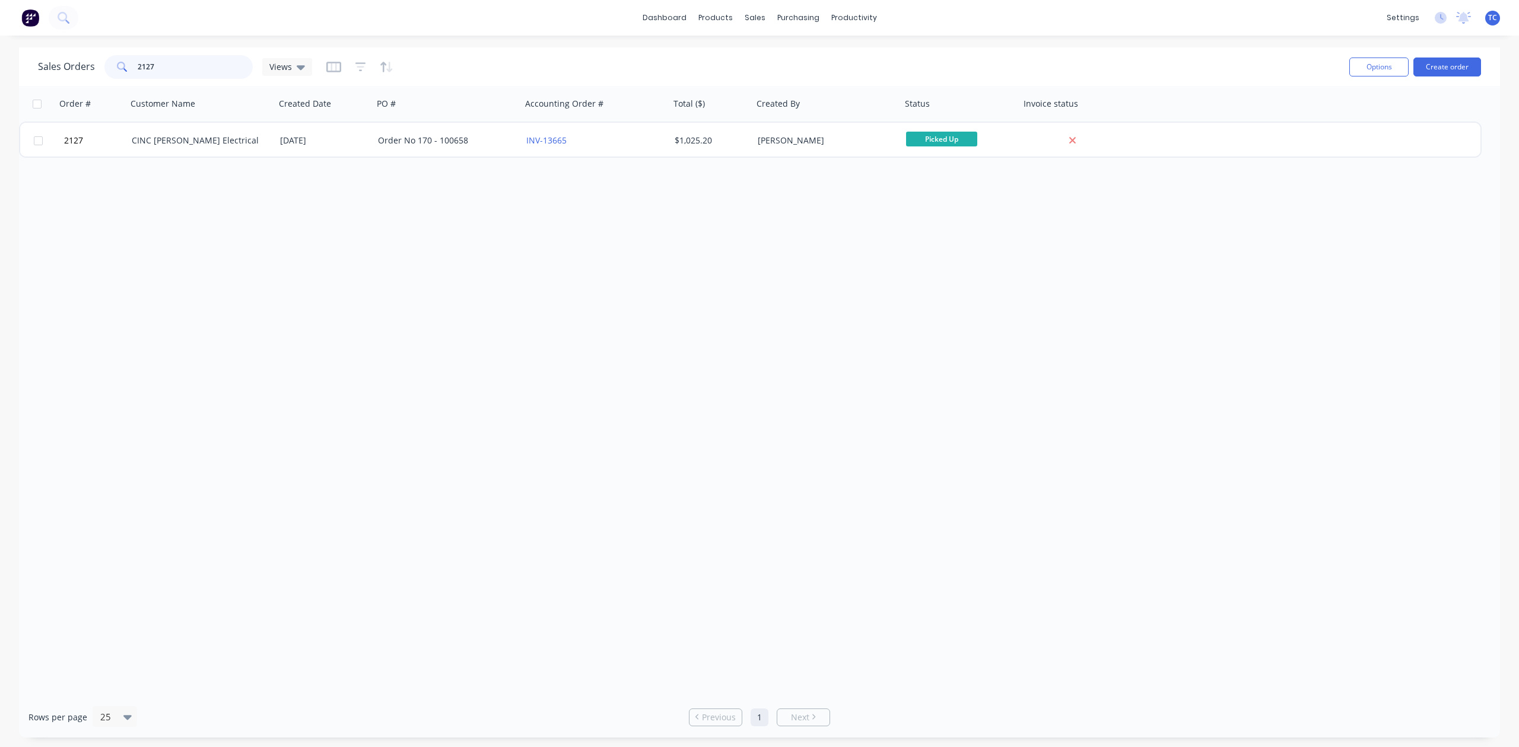
drag, startPoint x: 180, startPoint y: 62, endPoint x: 106, endPoint y: 67, distance: 74.9
click at [106, 67] on div "Sales Orders 2127 Views" at bounding box center [175, 67] width 274 height 24
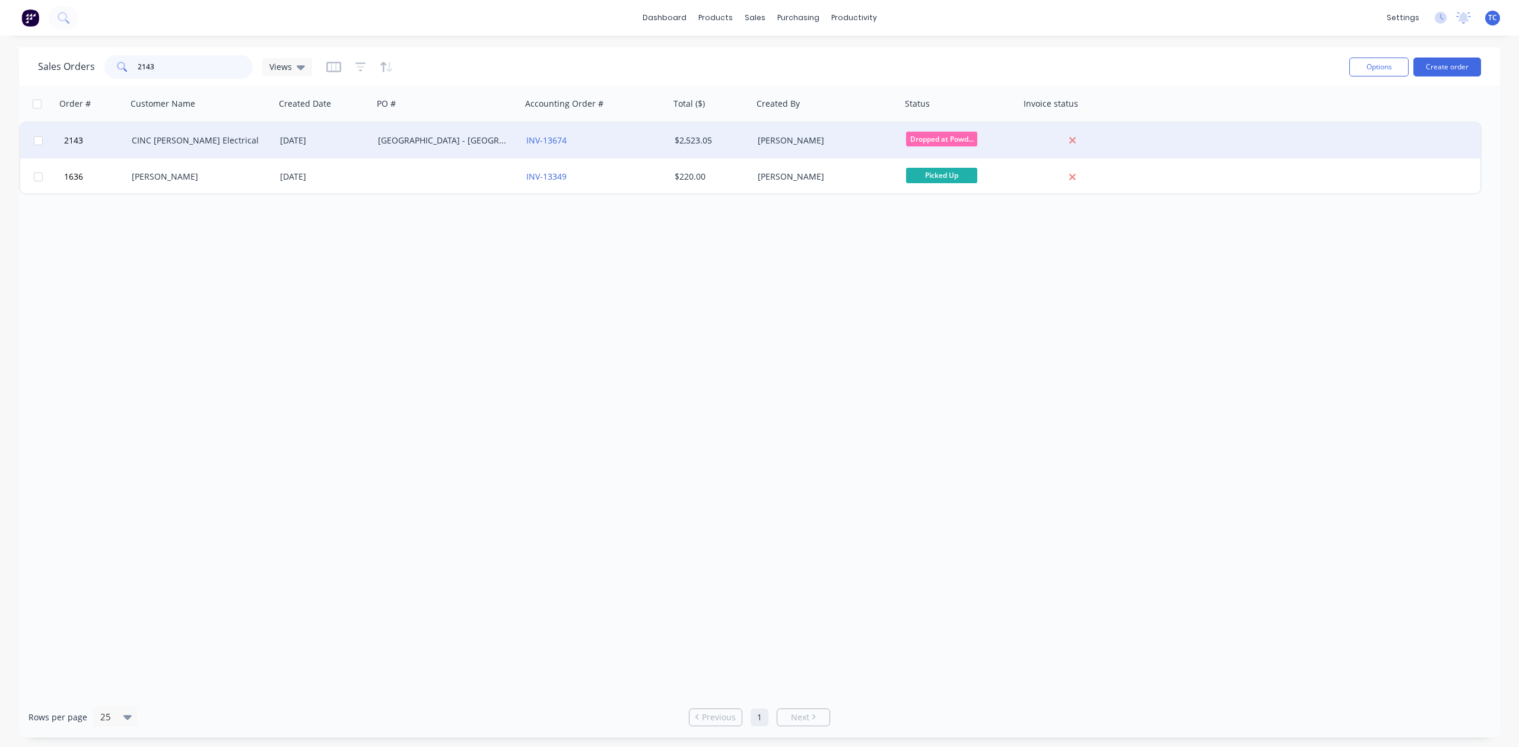
type input "2143"
click at [157, 138] on div "CINC [PERSON_NAME] Electrical" at bounding box center [198, 141] width 132 height 12
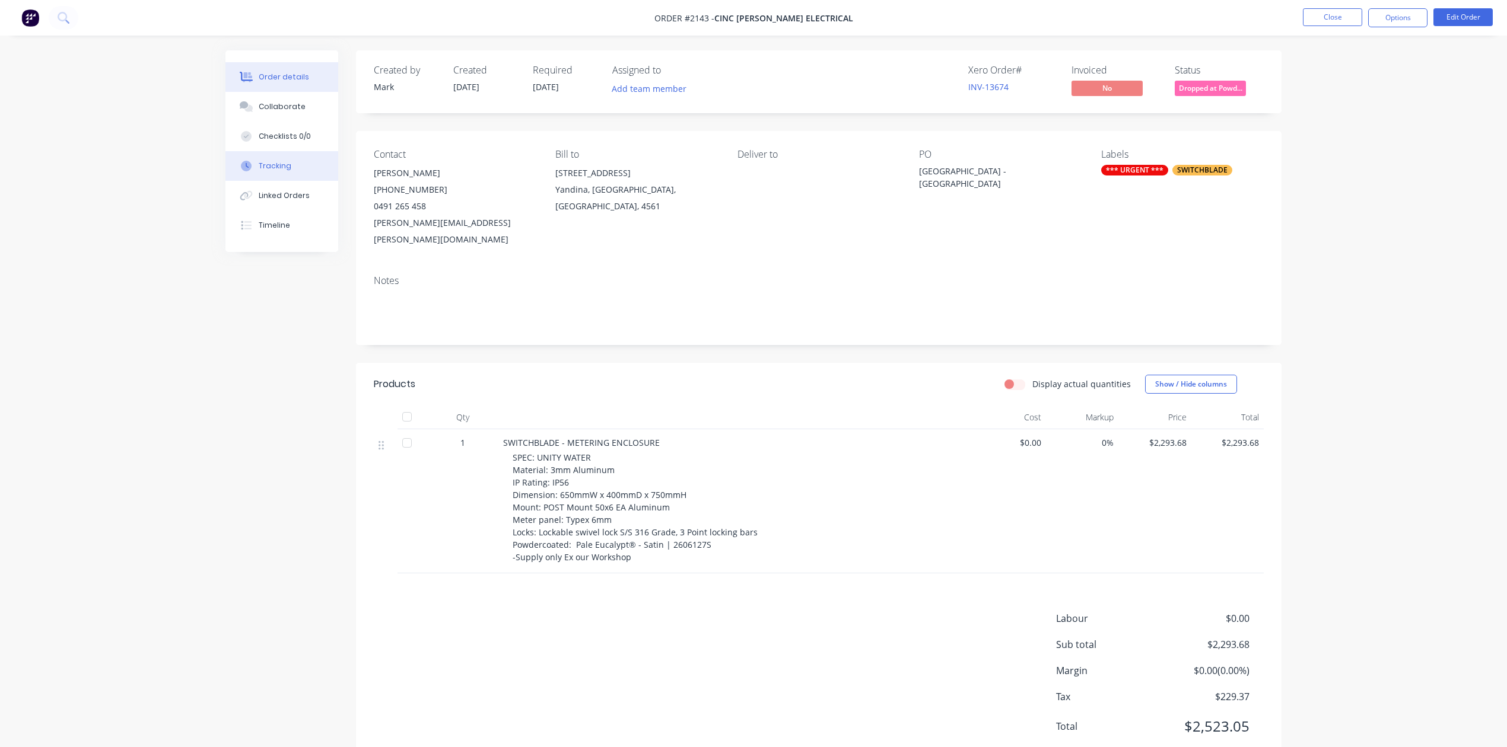
click at [271, 171] on div "Tracking" at bounding box center [275, 166] width 33 height 11
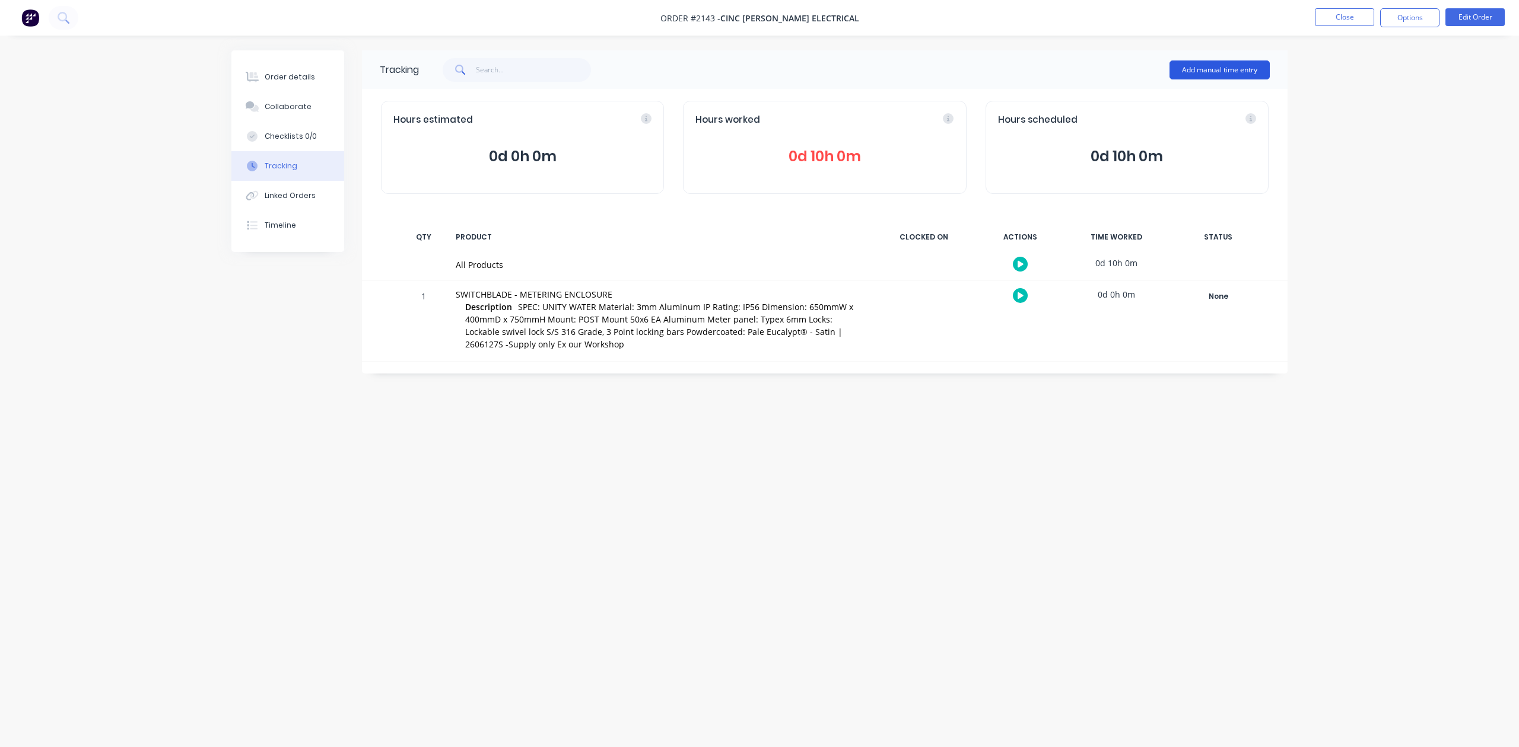
click at [1218, 64] on button "Add manual time entry" at bounding box center [1219, 70] width 100 height 19
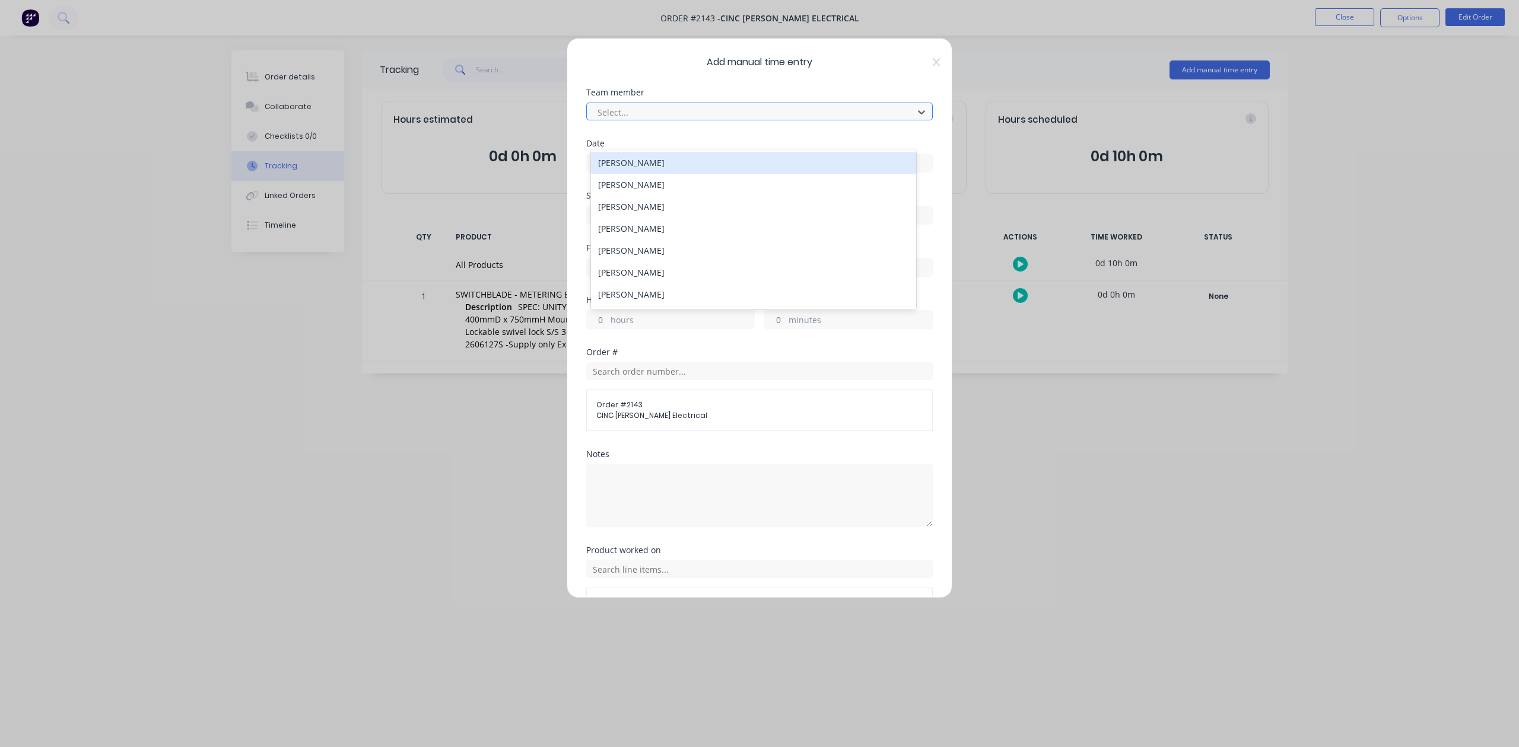
click at [648, 120] on div at bounding box center [751, 112] width 311 height 15
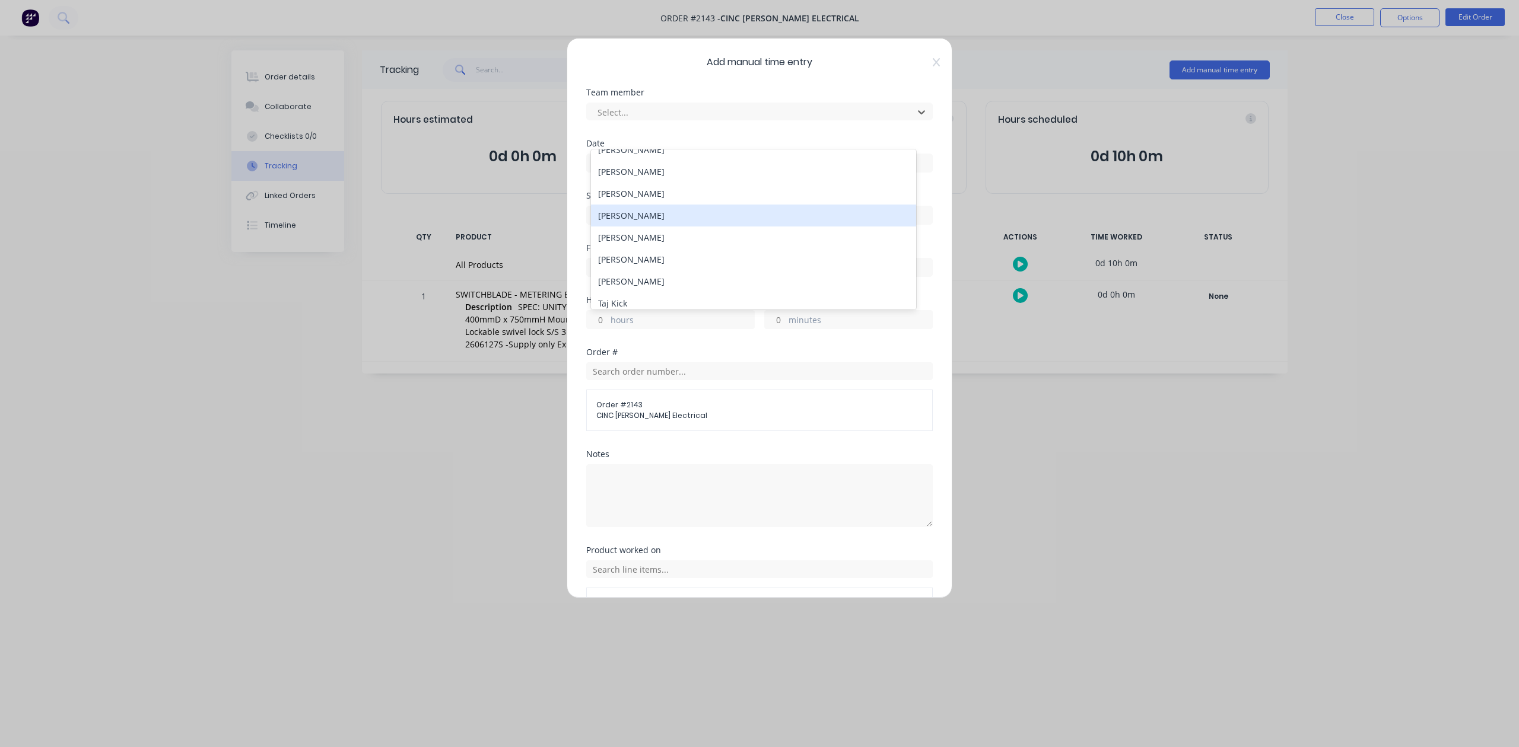
scroll to position [158, 0]
click at [641, 214] on div "[PERSON_NAME]" at bounding box center [753, 203] width 324 height 22
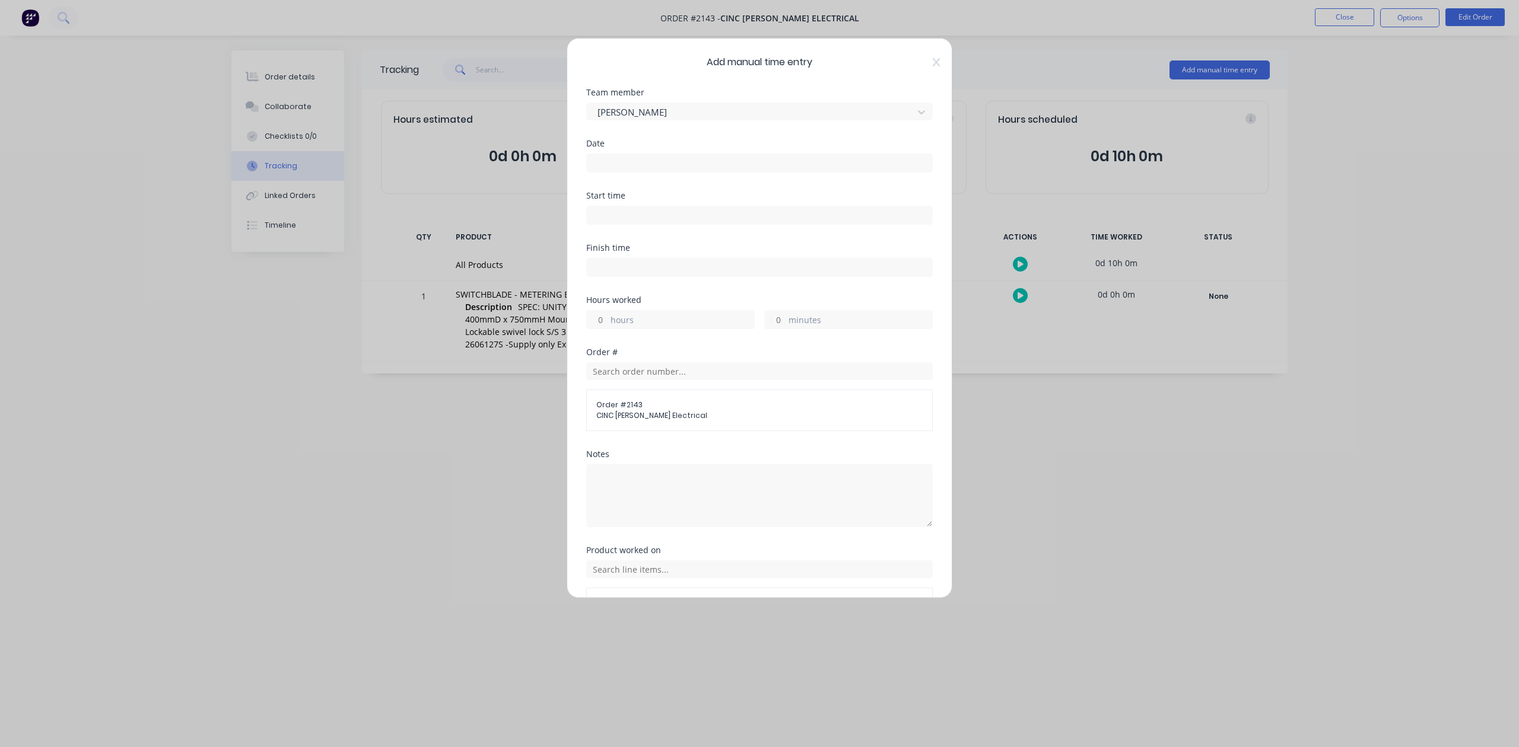
click at [620, 172] on input at bounding box center [759, 163] width 345 height 18
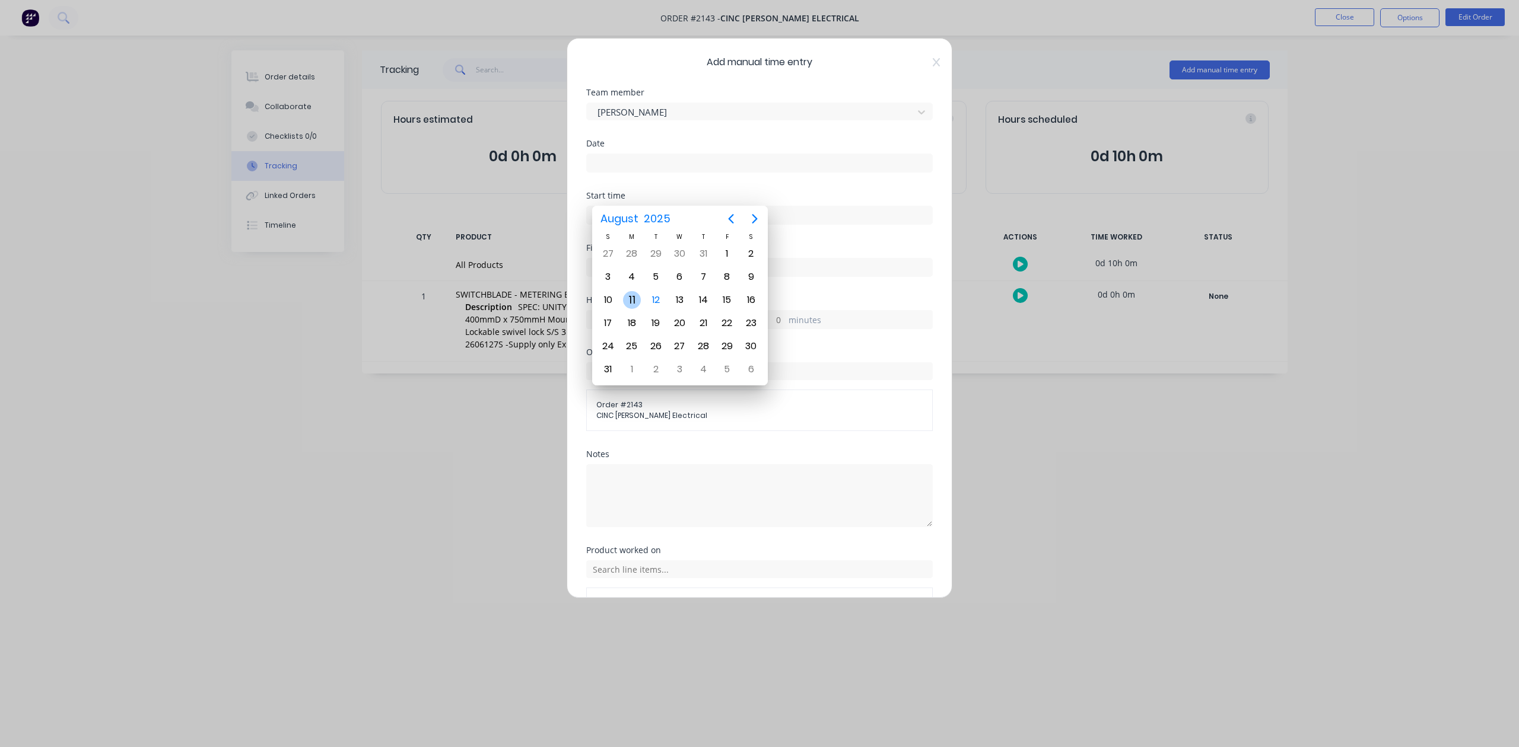
click at [631, 295] on div "11" at bounding box center [632, 300] width 18 height 18
type input "11/08/2025"
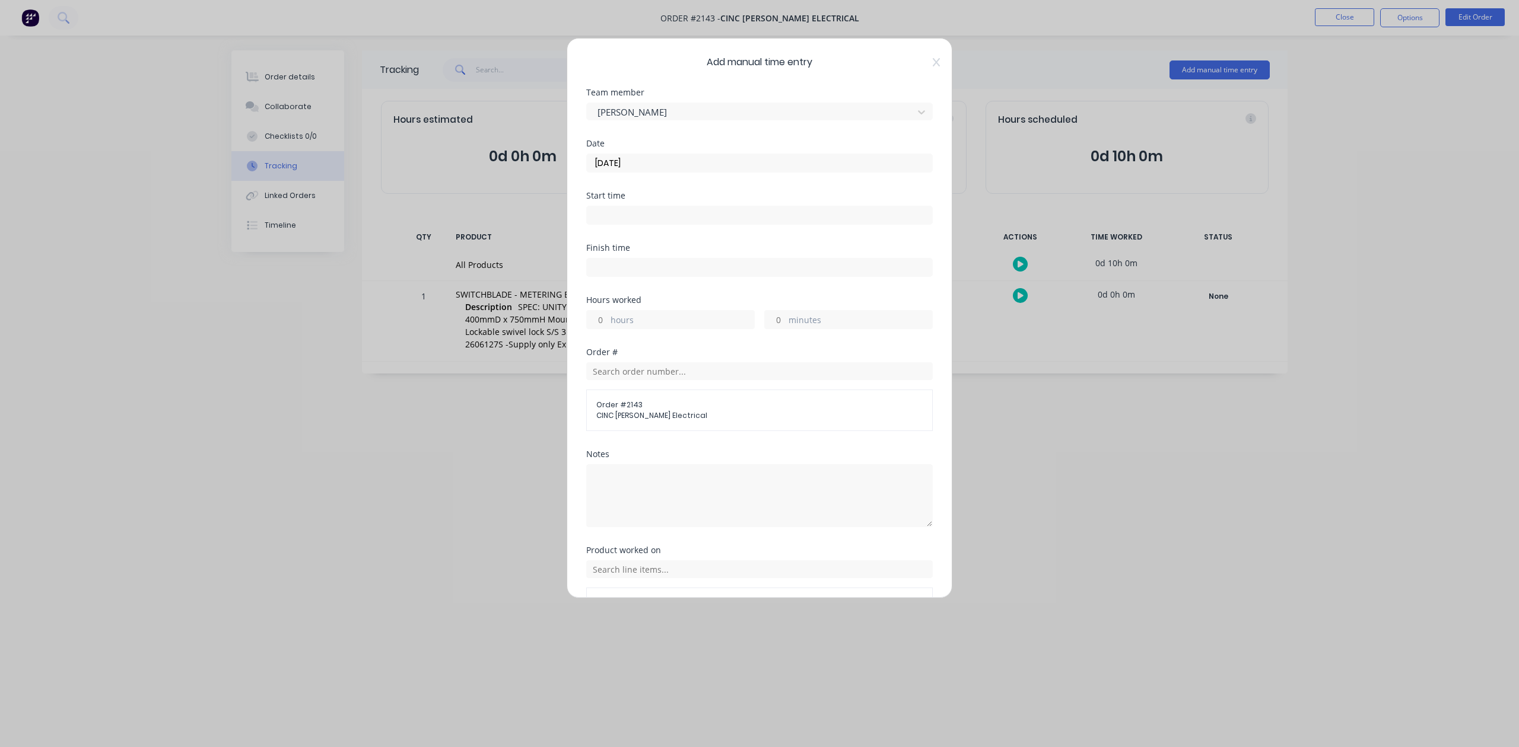
click at [605, 329] on input "hours" at bounding box center [597, 320] width 21 height 18
type input "4"
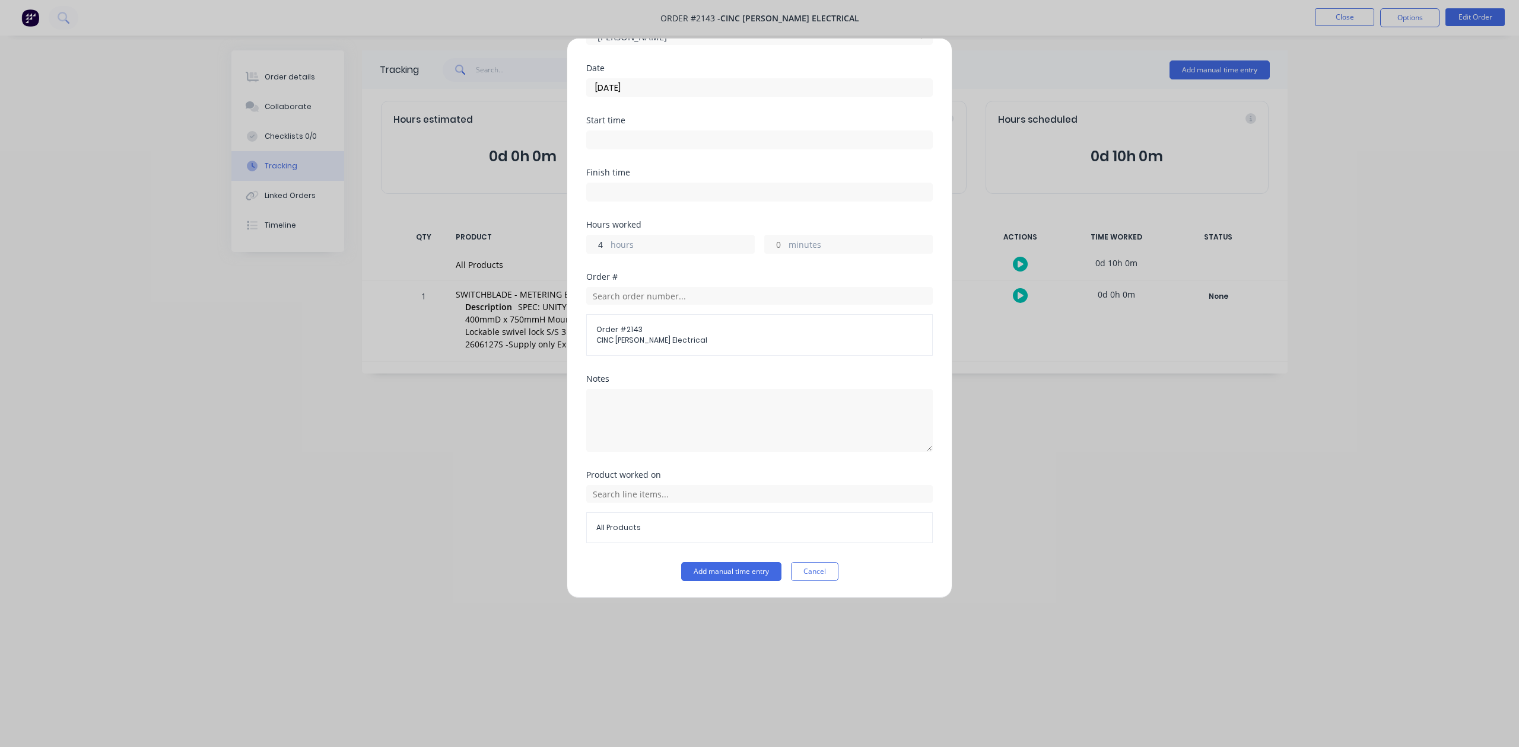
scroll to position [174, 0]
click at [738, 577] on button "Add manual time entry" at bounding box center [731, 571] width 100 height 19
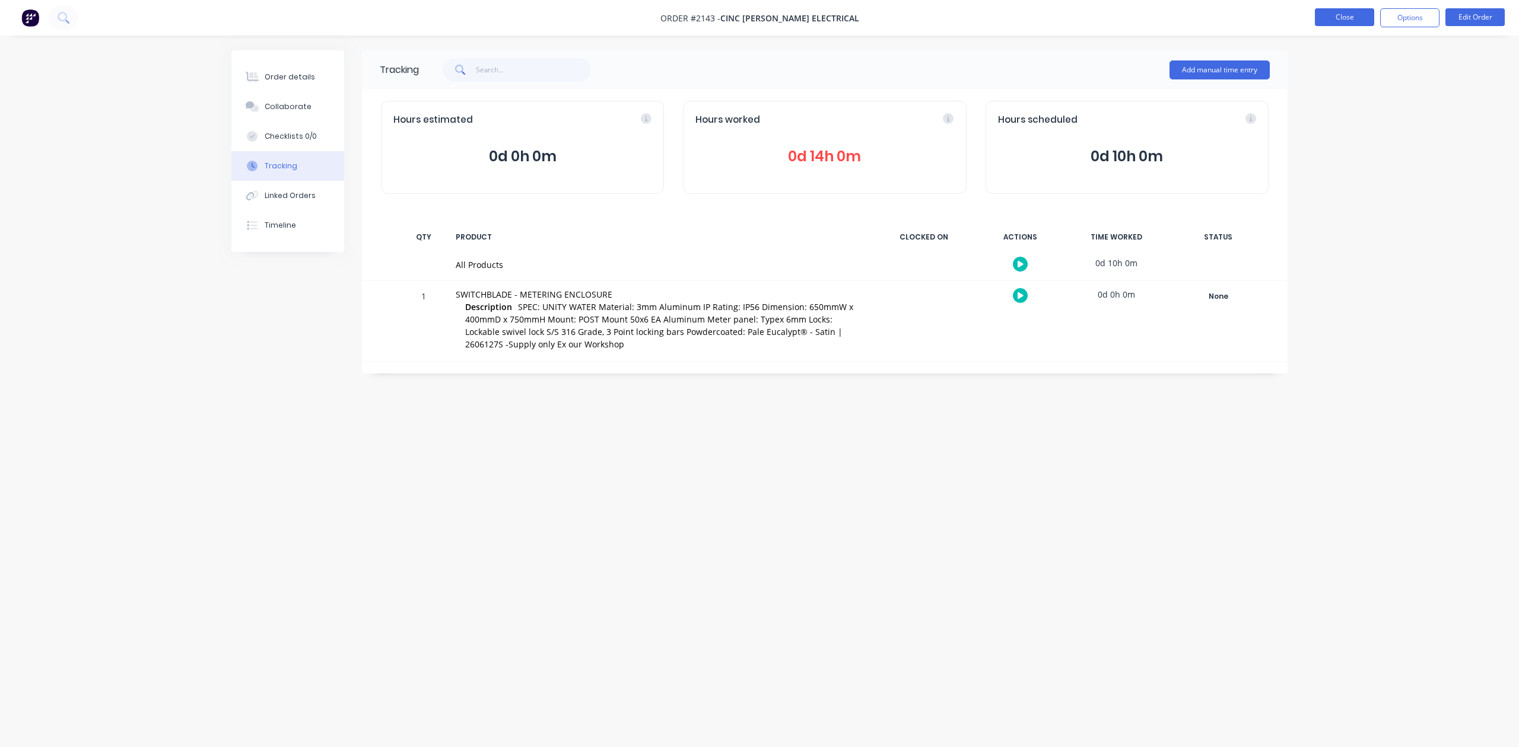
click at [1345, 17] on button "Close" at bounding box center [1344, 17] width 59 height 18
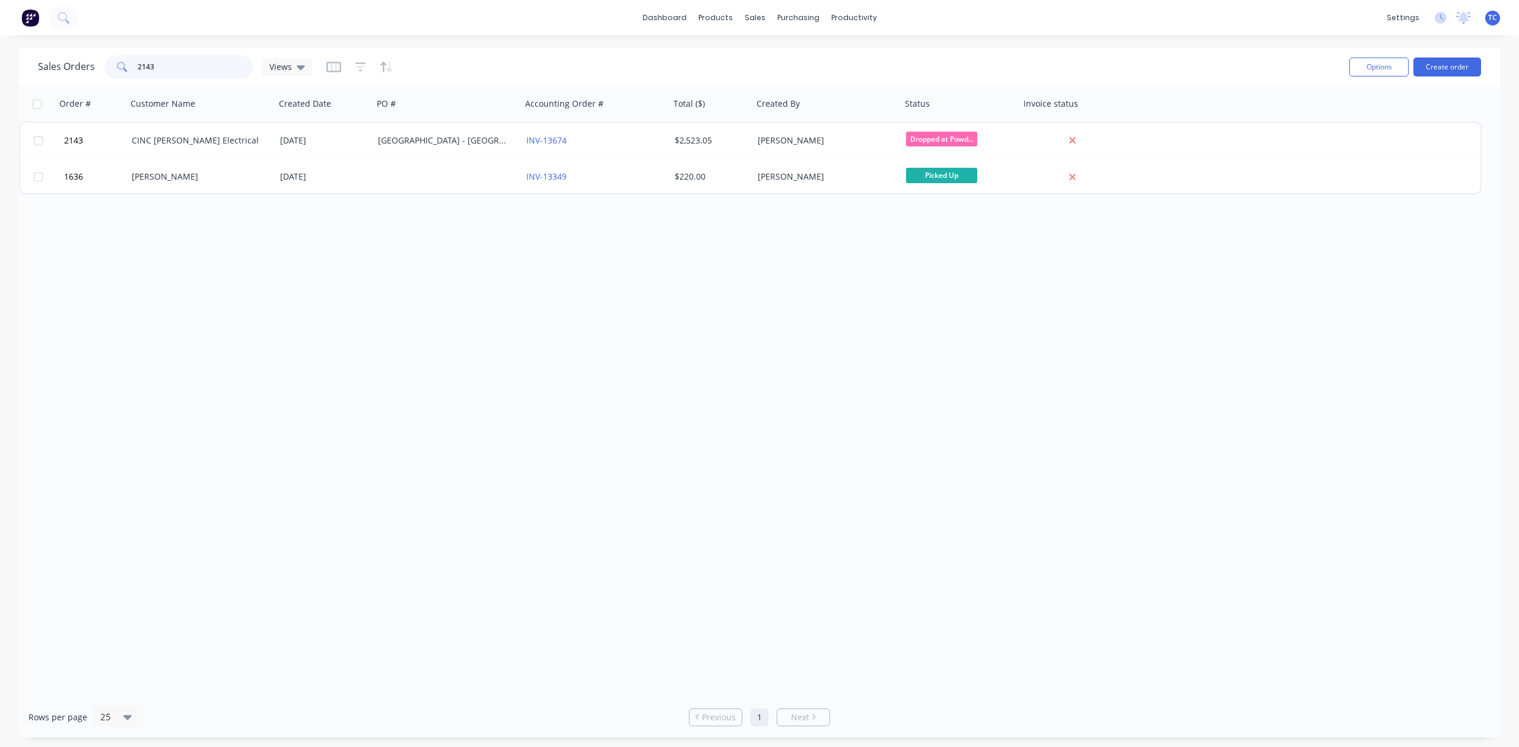
drag, startPoint x: 210, startPoint y: 71, endPoint x: 75, endPoint y: 71, distance: 135.2
click at [76, 71] on div "Sales Orders 2143 Views" at bounding box center [175, 67] width 274 height 24
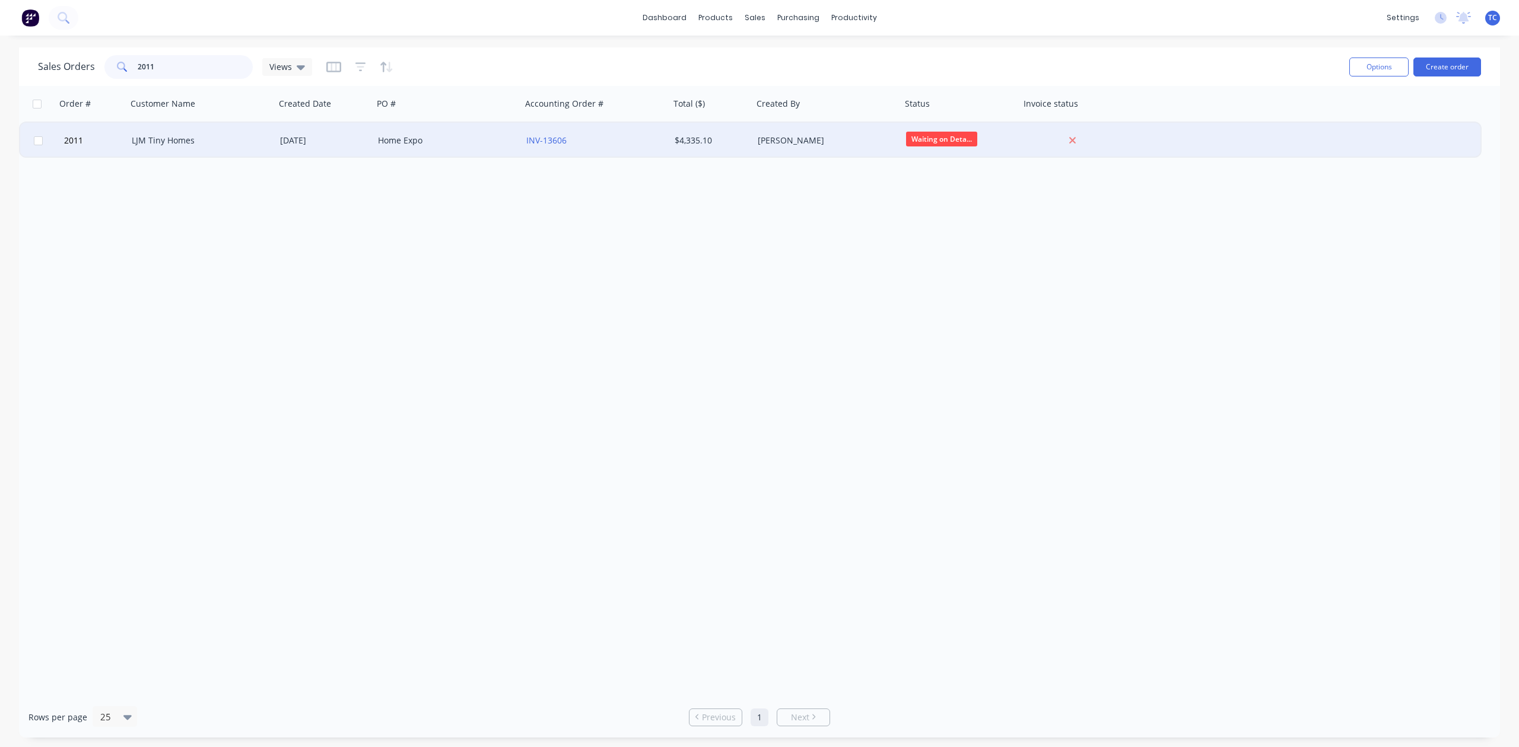
type input "2011"
click at [153, 138] on div "LJM Tiny Homes" at bounding box center [198, 141] width 132 height 12
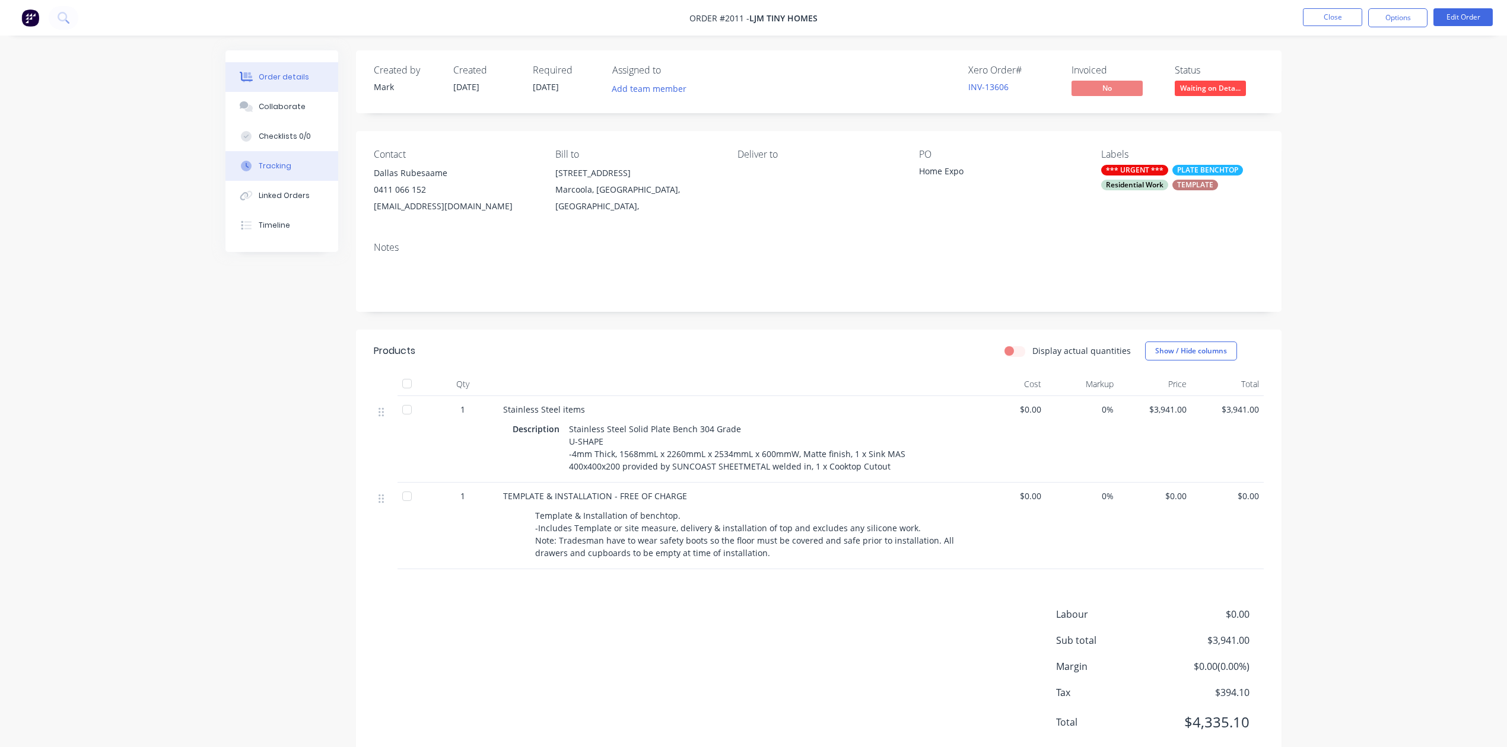
click at [291, 171] on div "Tracking" at bounding box center [275, 166] width 33 height 11
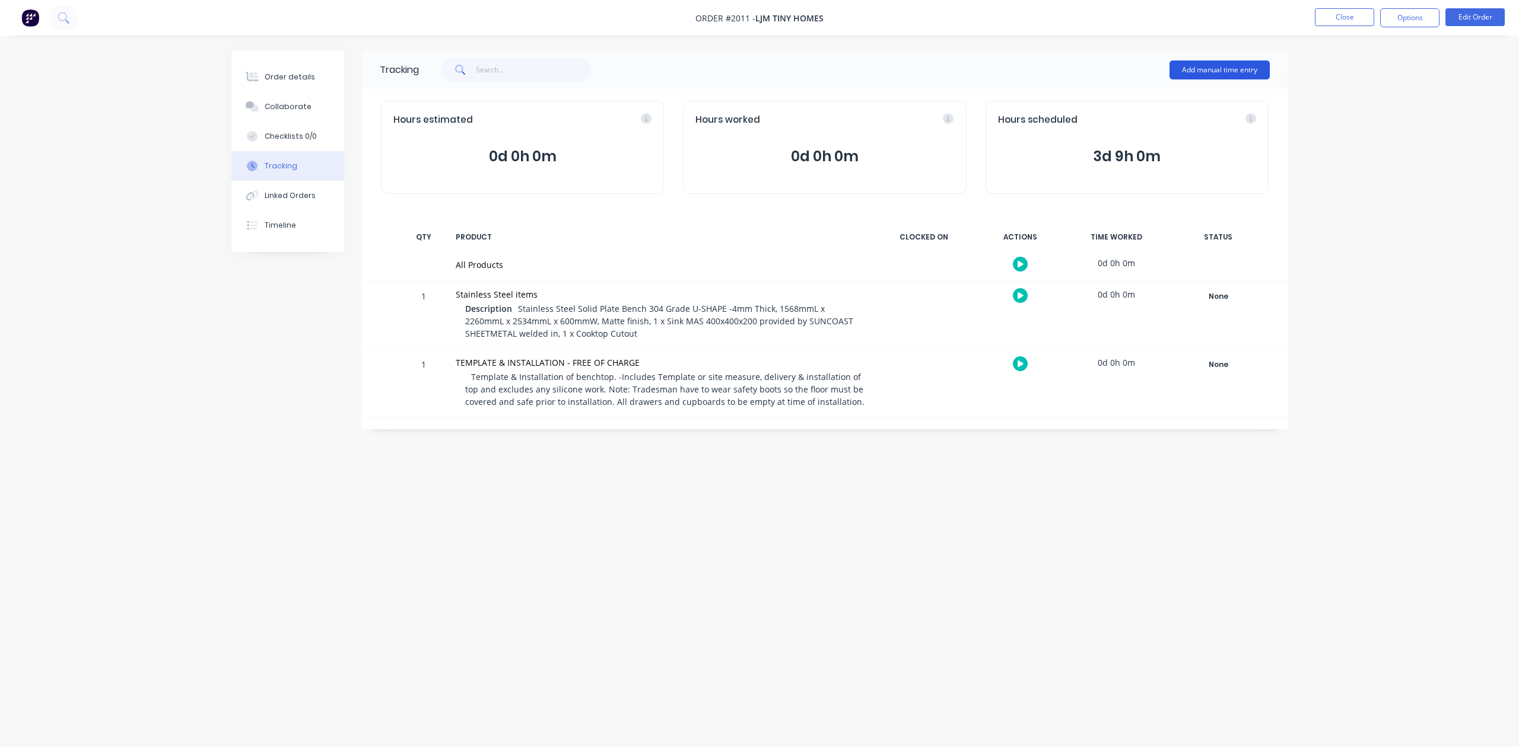
click at [1201, 64] on button "Add manual time entry" at bounding box center [1219, 70] width 100 height 19
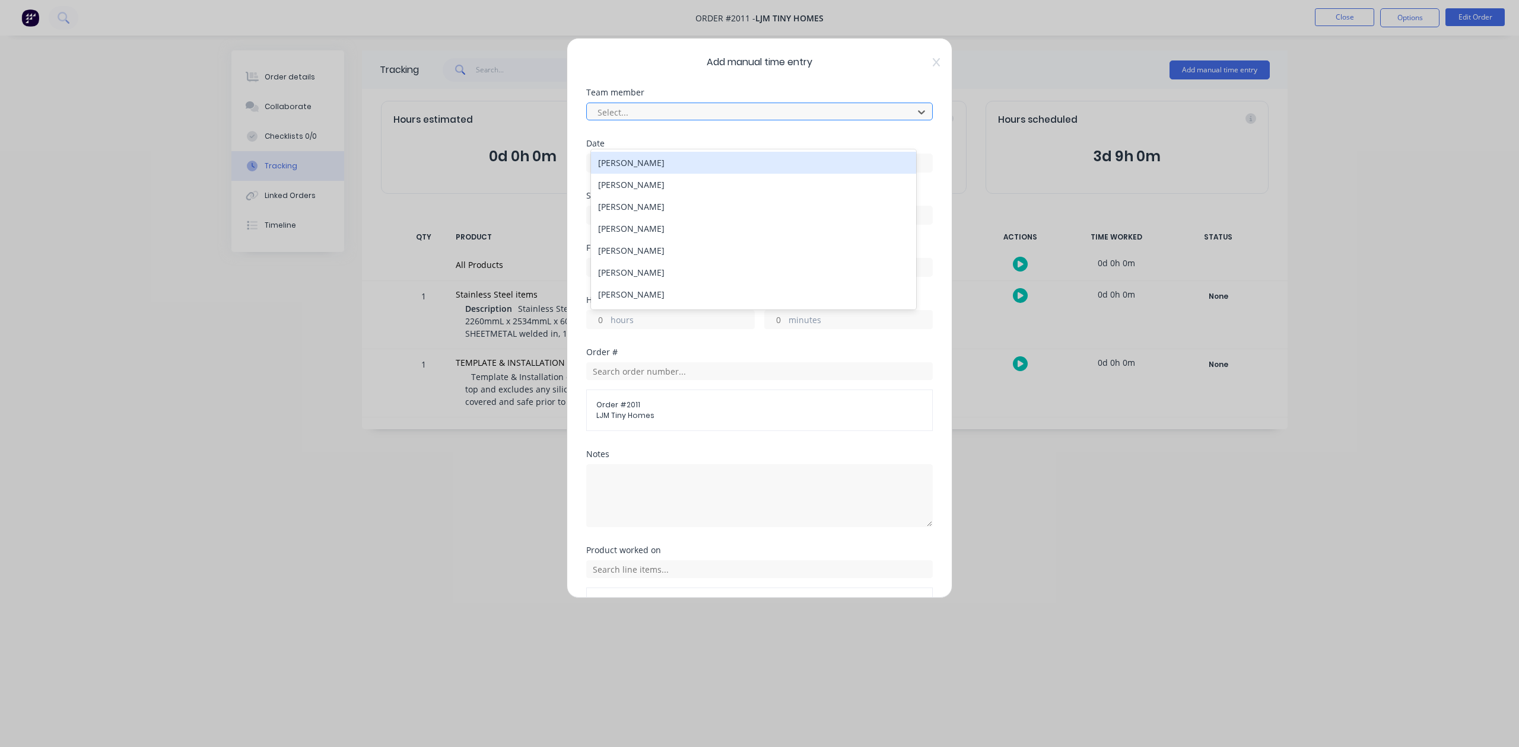
click at [686, 120] on div at bounding box center [751, 112] width 311 height 15
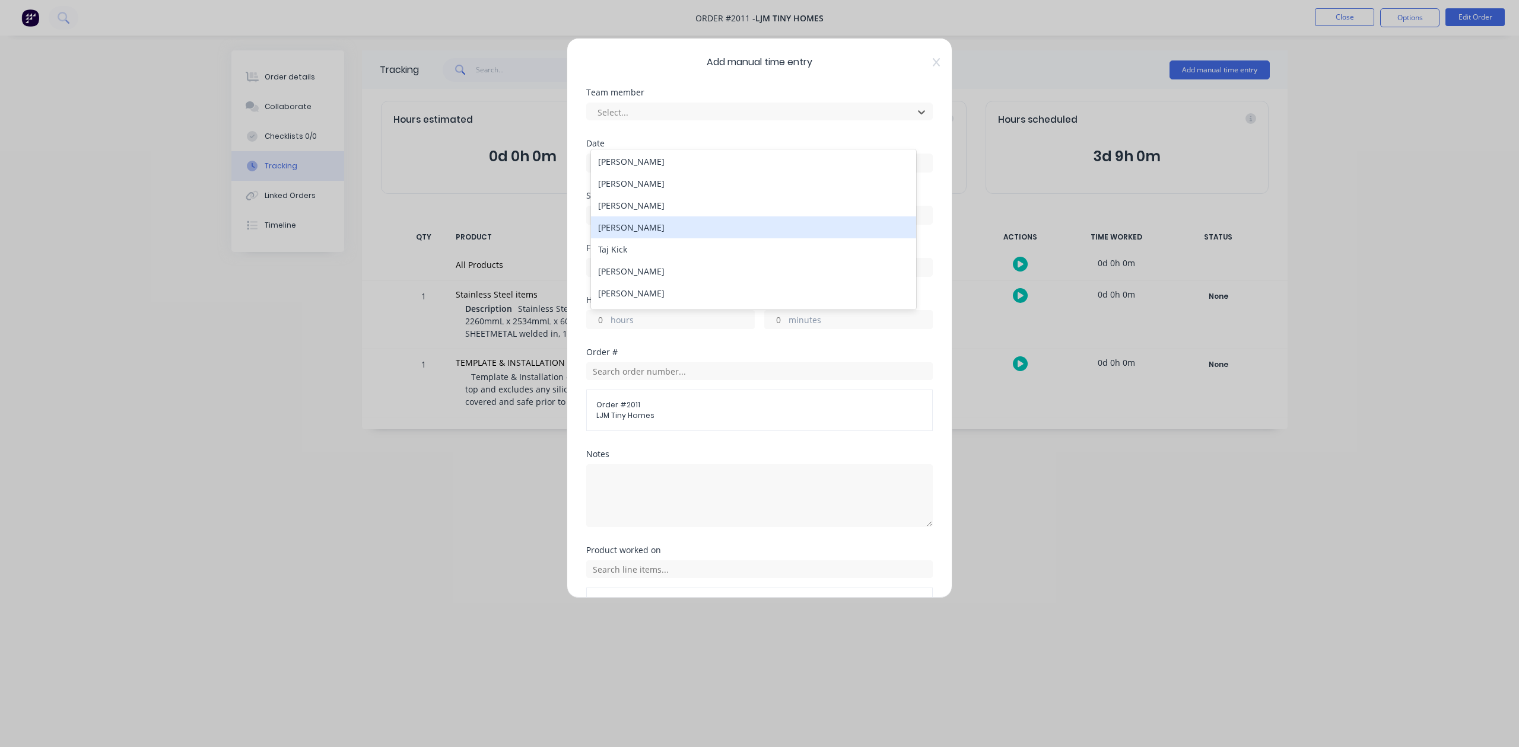
scroll to position [158, 0]
click at [637, 214] on div "[PERSON_NAME]" at bounding box center [753, 203] width 324 height 22
click at [635, 172] on input at bounding box center [759, 163] width 345 height 18
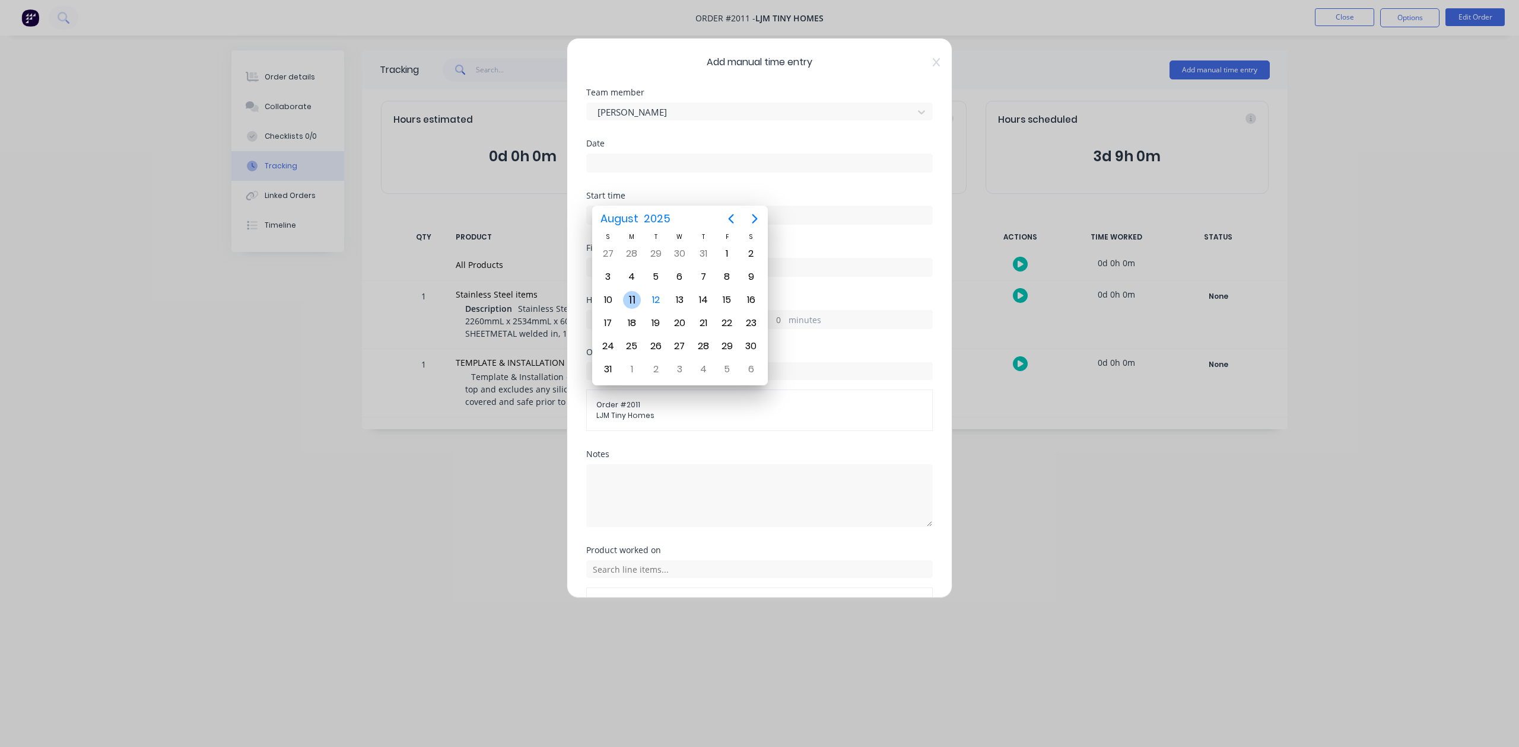
click at [631, 292] on div "11" at bounding box center [632, 300] width 18 height 18
type input "11/08/2025"
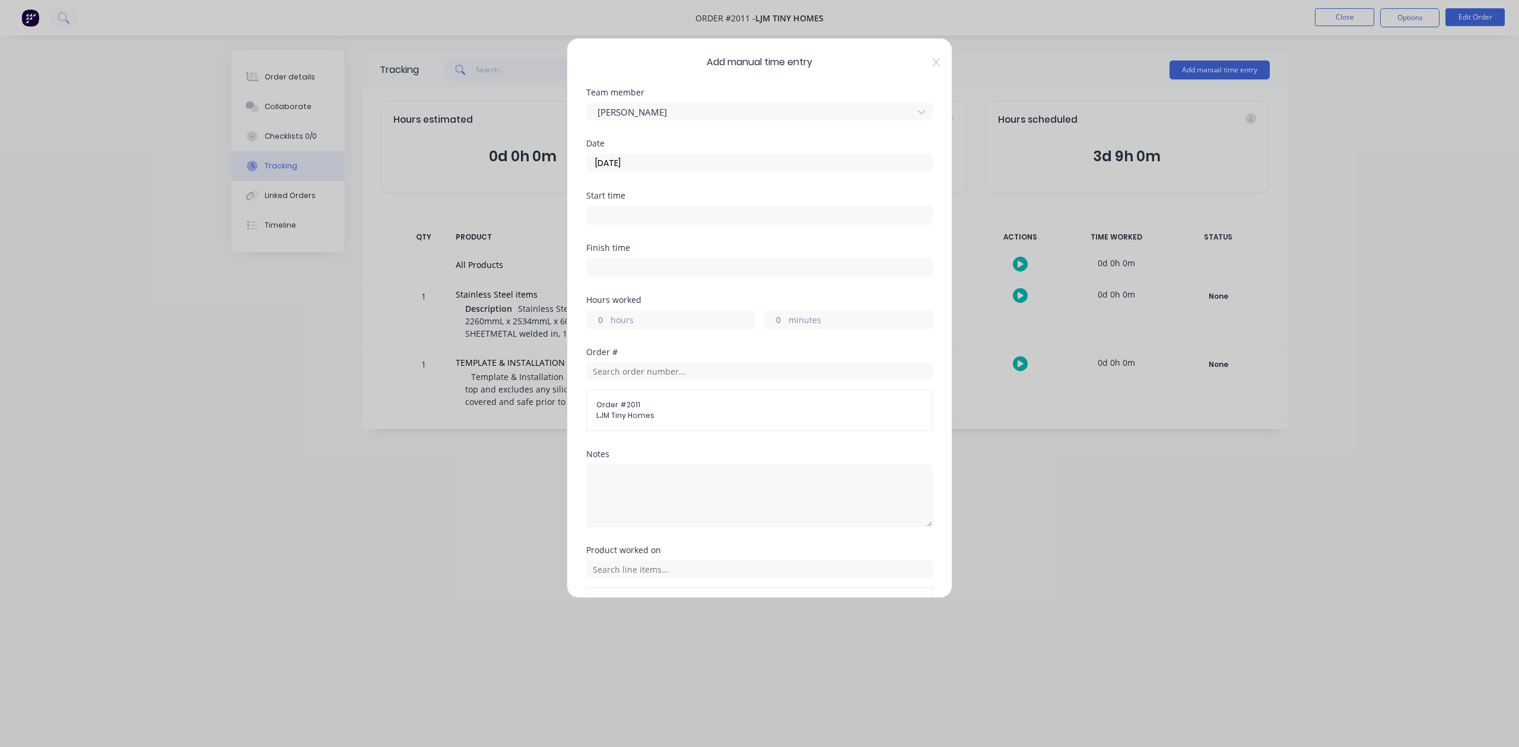
click at [606, 329] on input "hours" at bounding box center [597, 320] width 21 height 18
type input "2"
click at [768, 329] on input "minutes" at bounding box center [775, 320] width 21 height 18
type input "15"
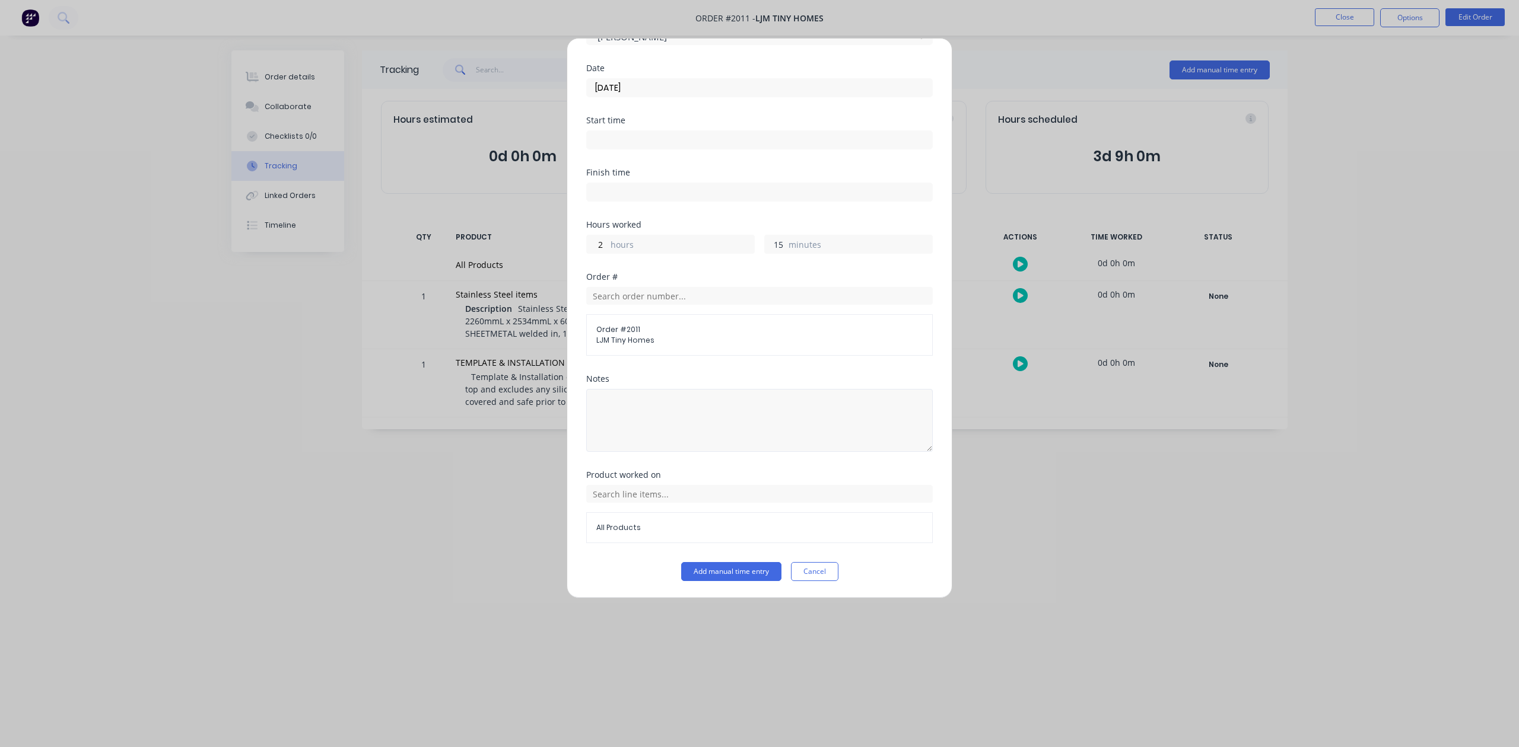
scroll to position [174, 0]
click at [700, 402] on textarea at bounding box center [759, 420] width 346 height 63
type textarea "On Site Templating"
click at [737, 575] on button "Add manual time entry" at bounding box center [731, 571] width 100 height 19
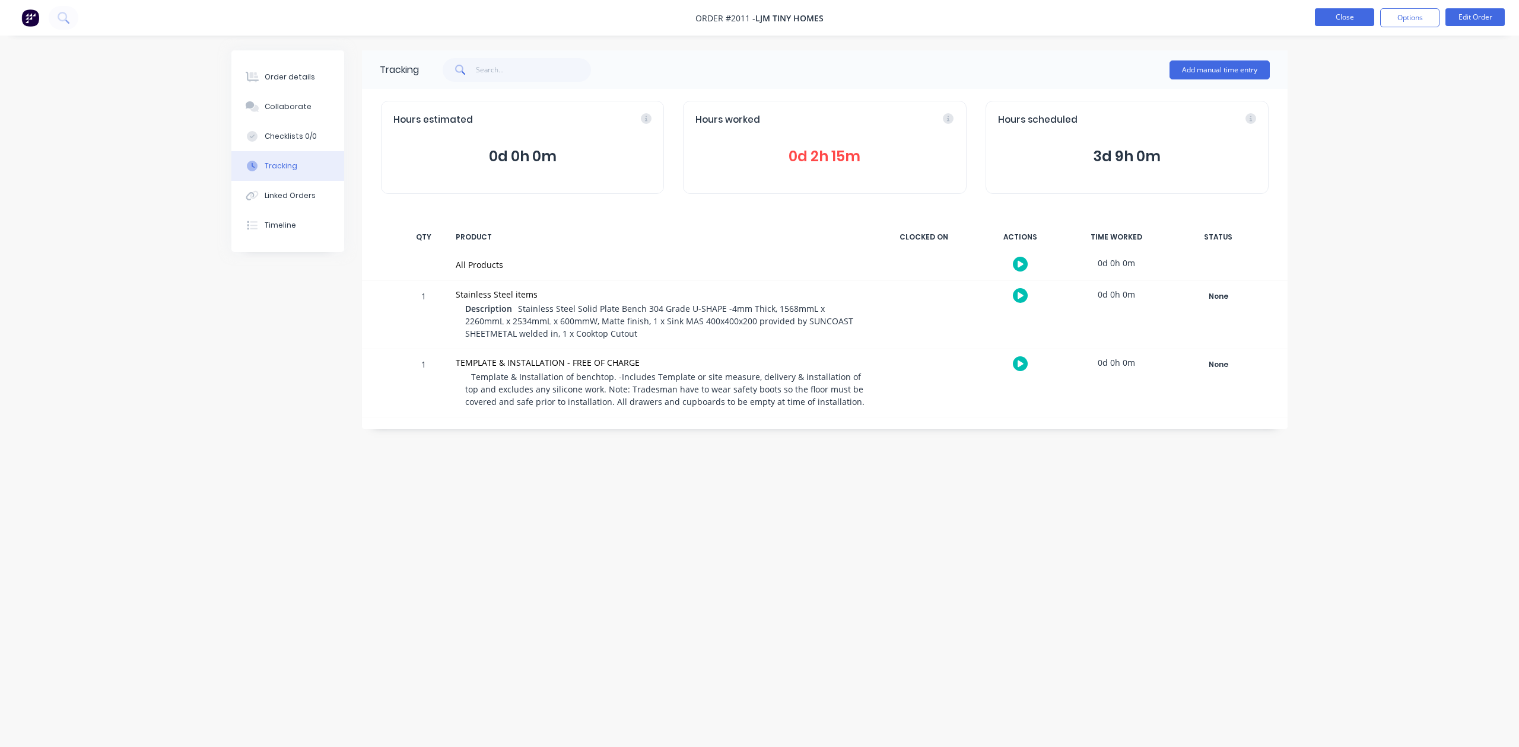
click at [1341, 20] on button "Close" at bounding box center [1344, 17] width 59 height 18
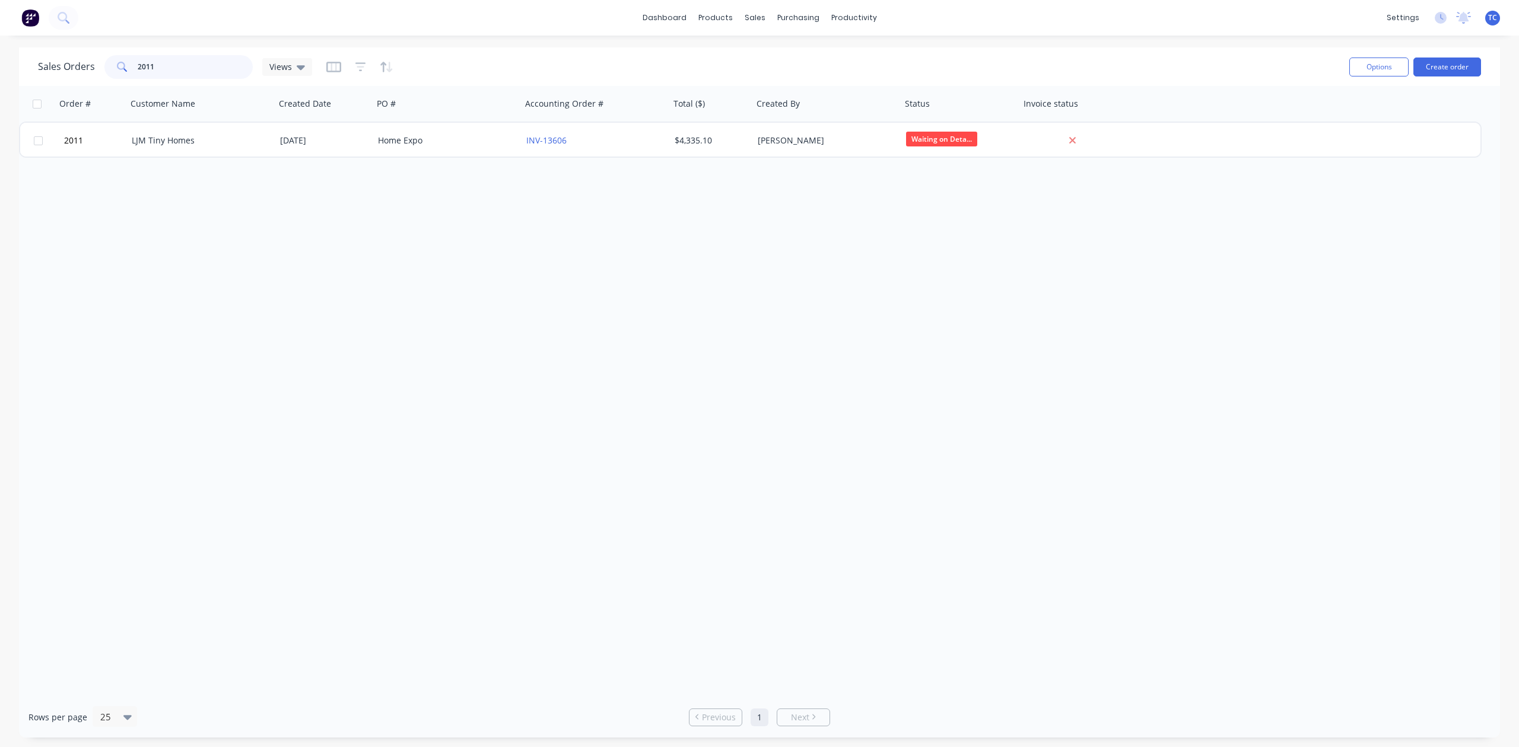
drag, startPoint x: 202, startPoint y: 71, endPoint x: 119, endPoint y: 71, distance: 83.0
click at [119, 71] on div "2011" at bounding box center [178, 67] width 148 height 24
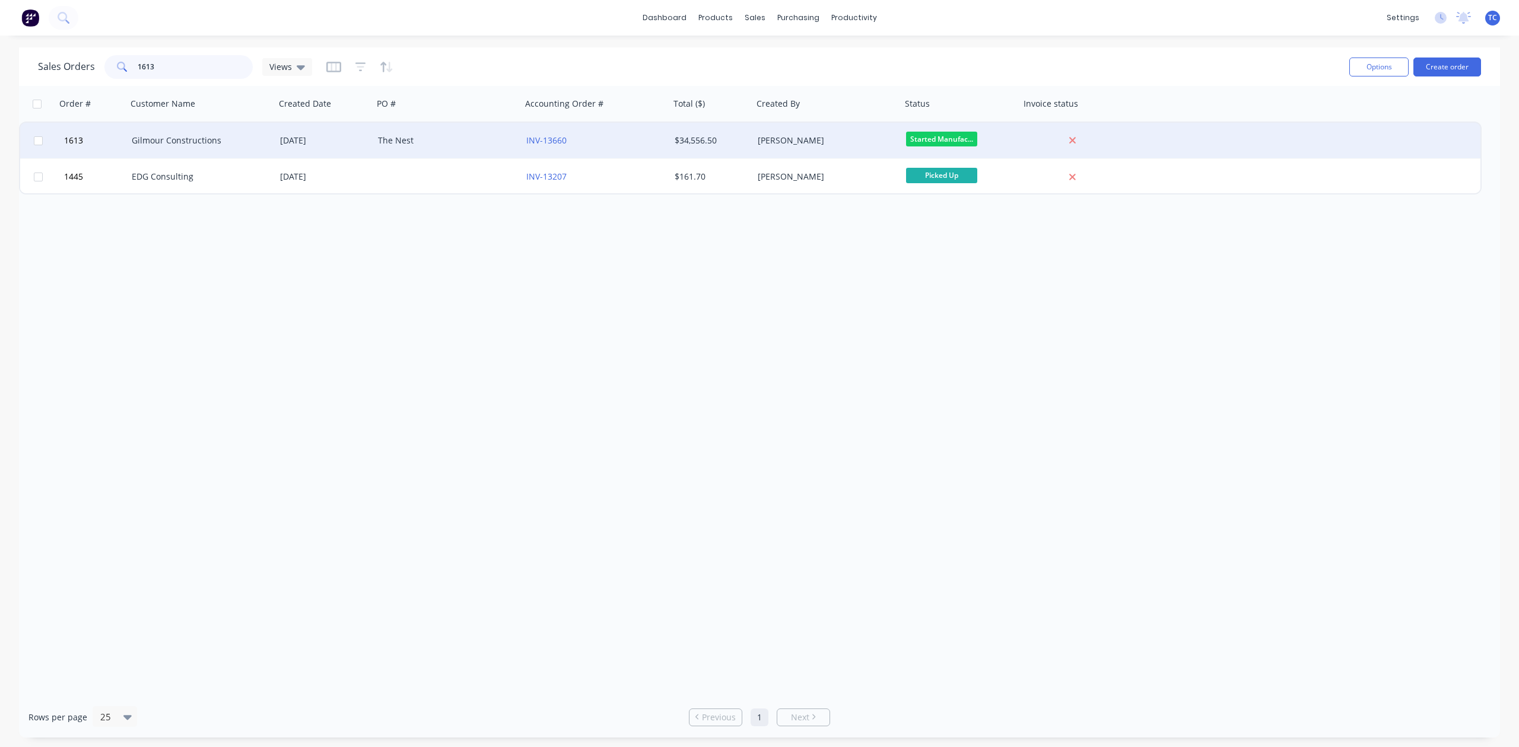
type input "1613"
click at [219, 138] on div "Gilmour Constructions" at bounding box center [198, 141] width 132 height 12
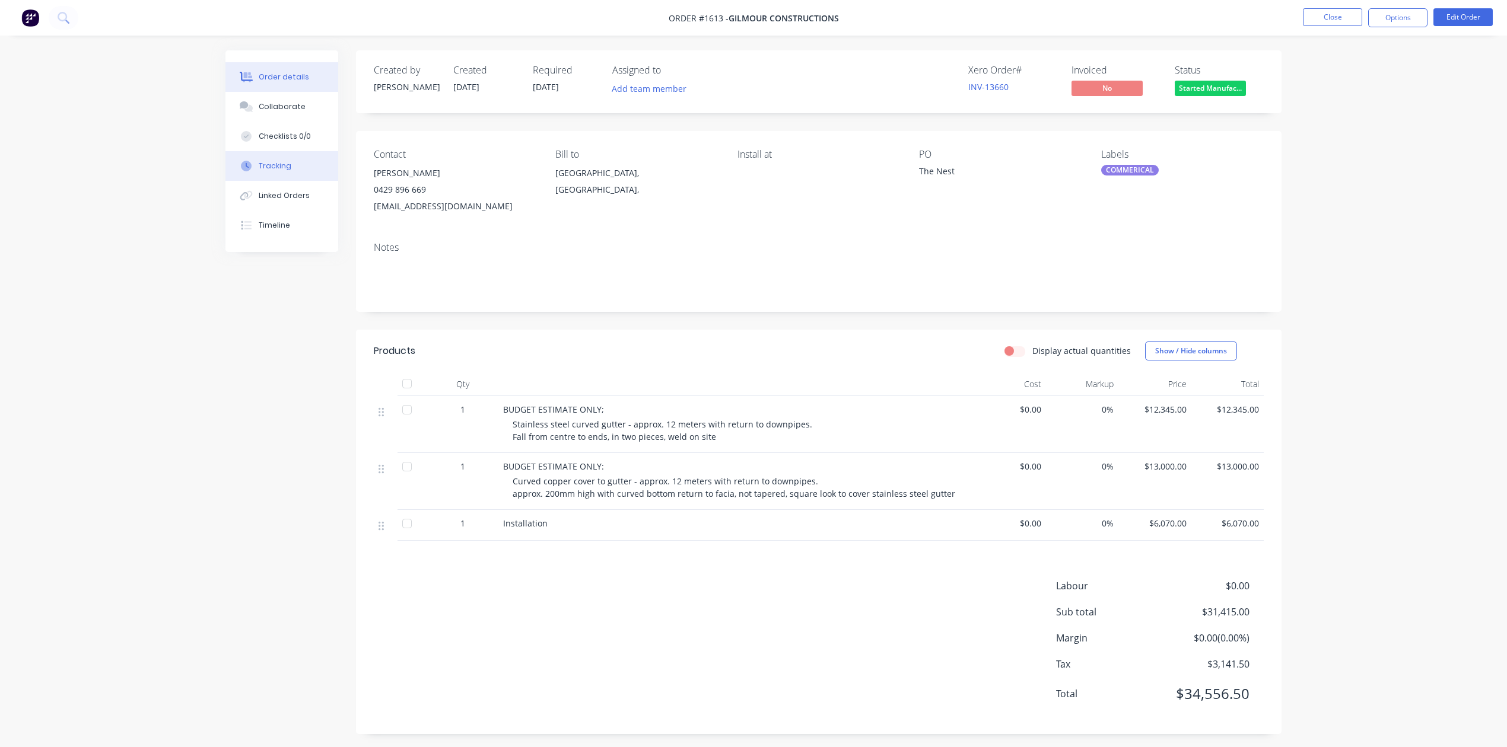
click at [273, 171] on div "Tracking" at bounding box center [275, 166] width 33 height 11
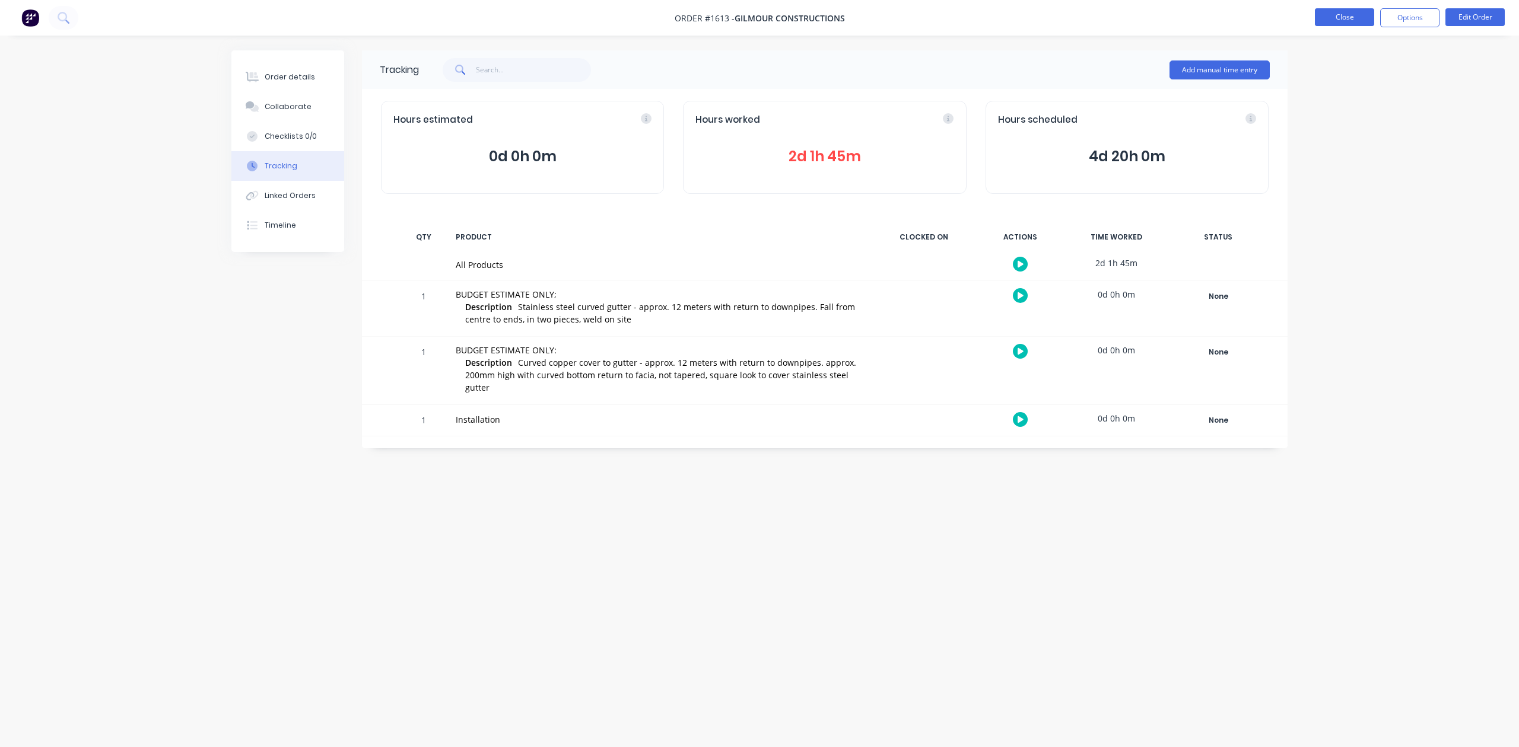
click at [1332, 15] on button "Close" at bounding box center [1344, 17] width 59 height 18
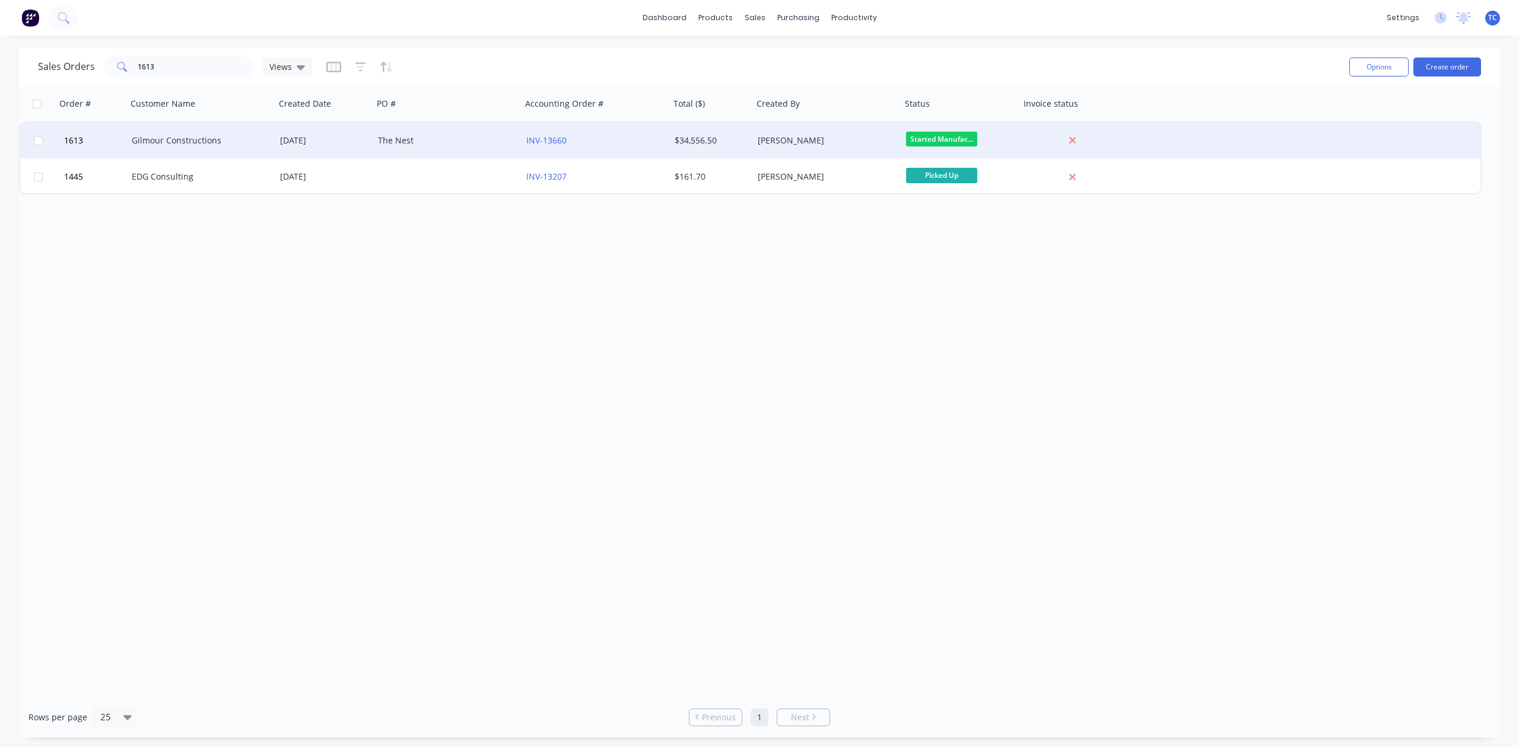
click at [192, 140] on div "Gilmour Constructions" at bounding box center [198, 141] width 132 height 12
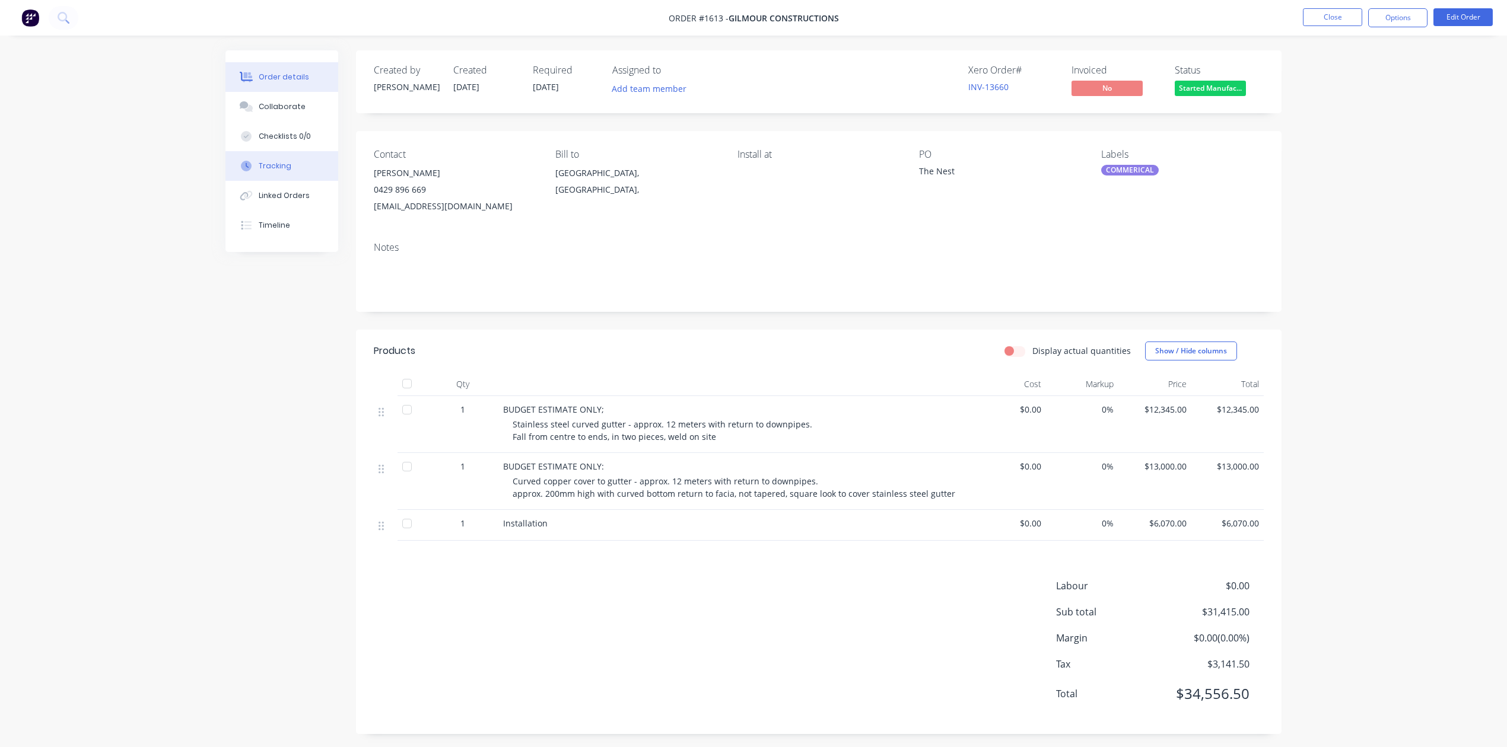
click at [271, 171] on div "Tracking" at bounding box center [275, 166] width 33 height 11
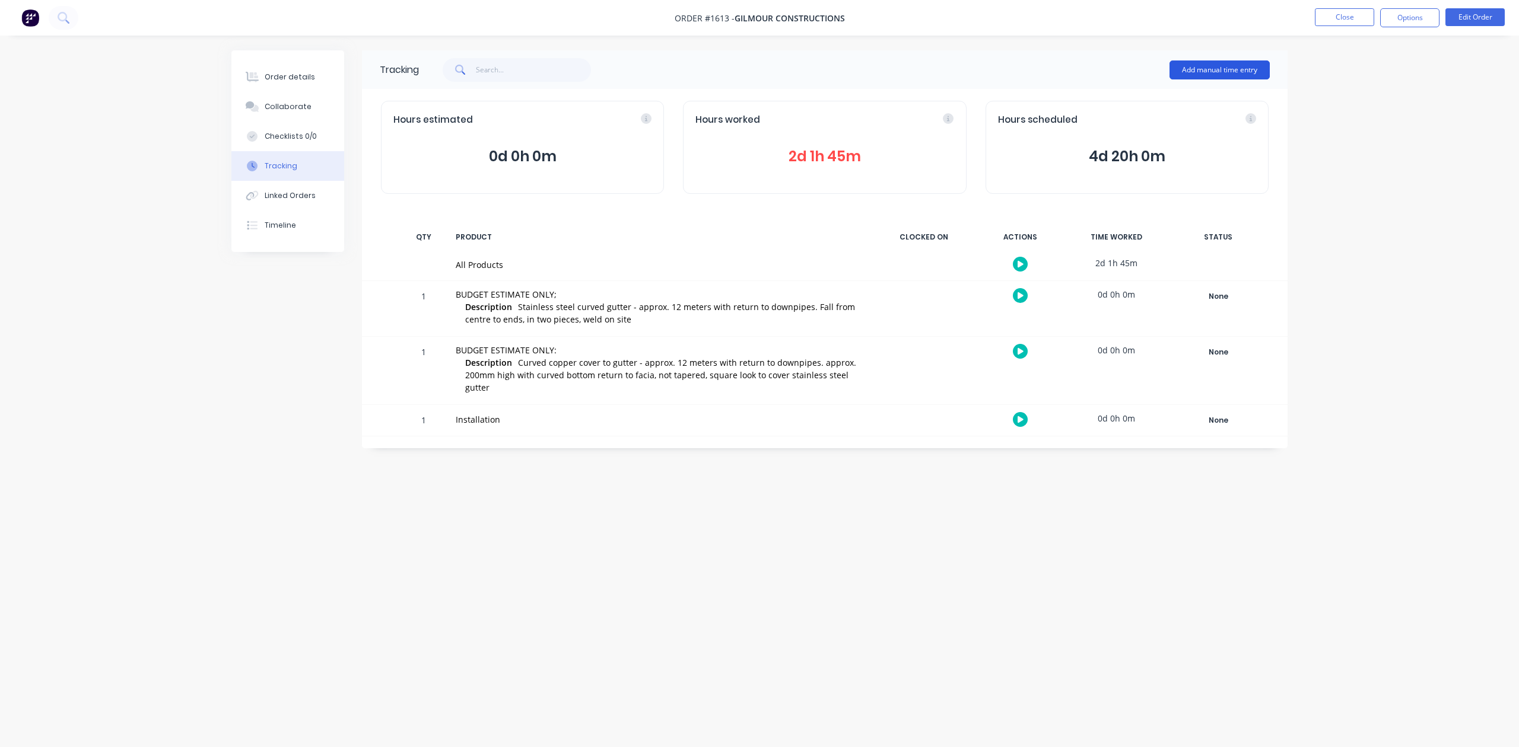
click at [1192, 67] on button "Add manual time entry" at bounding box center [1219, 70] width 100 height 19
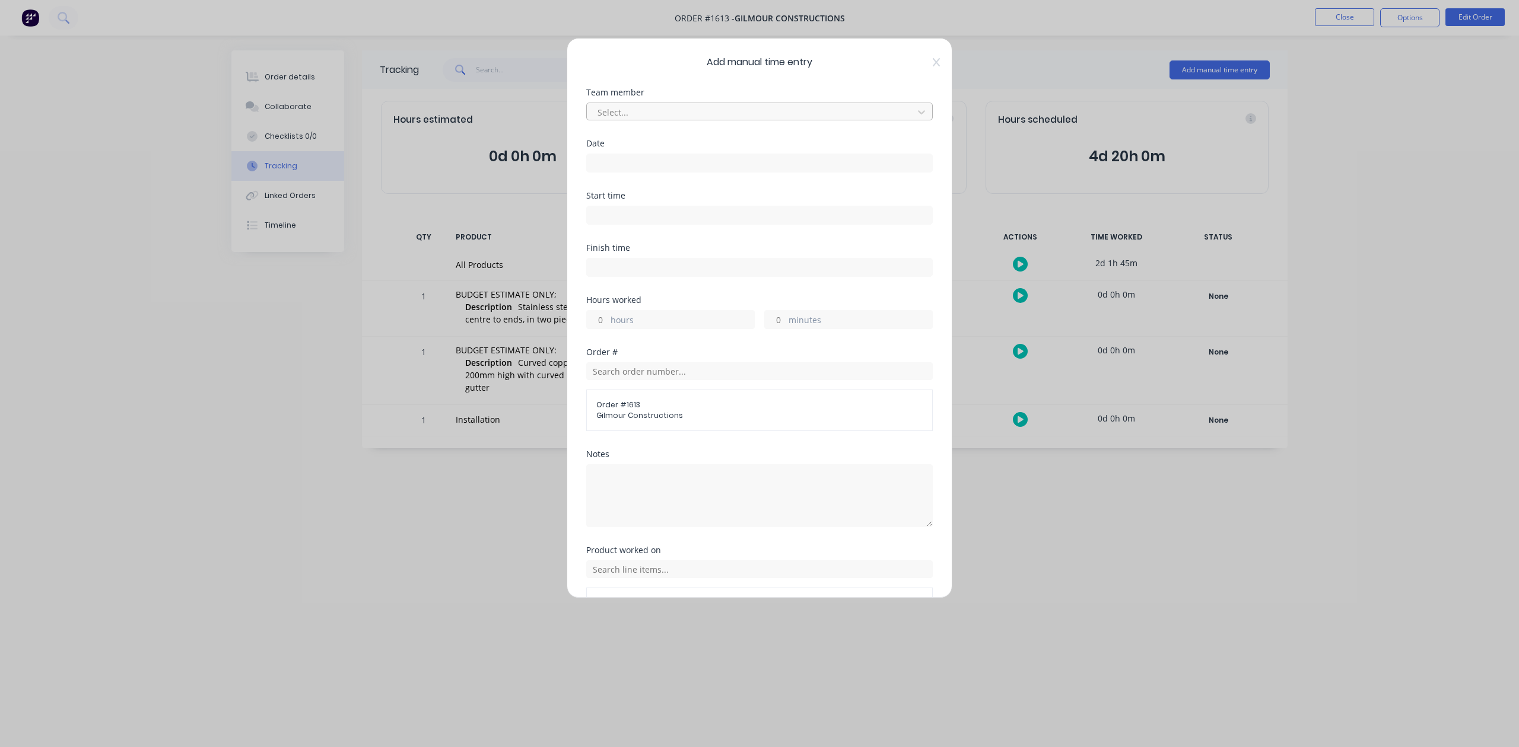
click at [645, 120] on div at bounding box center [751, 112] width 311 height 15
click at [625, 192] on div "Rex De Vaney" at bounding box center [753, 181] width 324 height 22
click at [625, 172] on input at bounding box center [759, 163] width 345 height 18
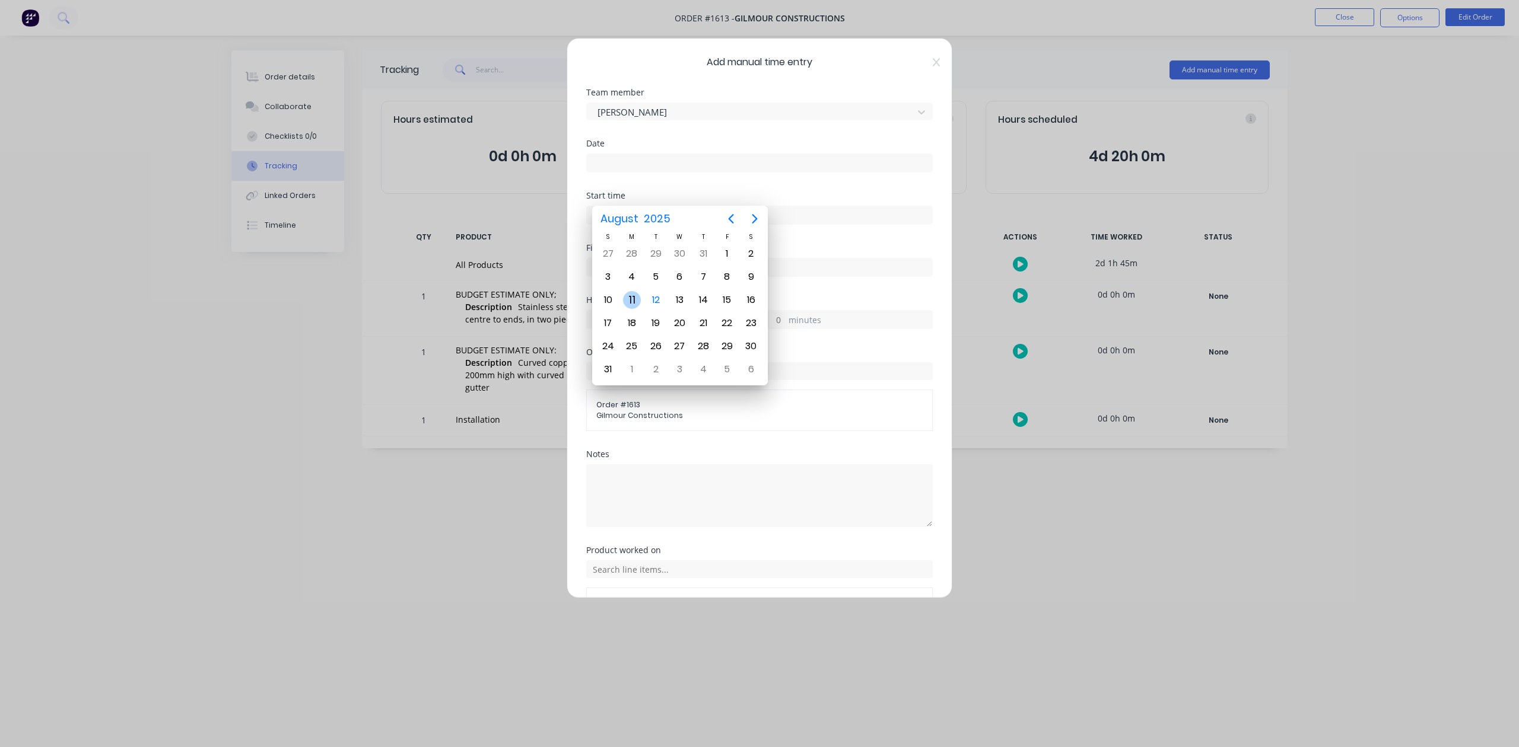
click at [628, 298] on div "11" at bounding box center [632, 300] width 18 height 18
type input "11/08/2025"
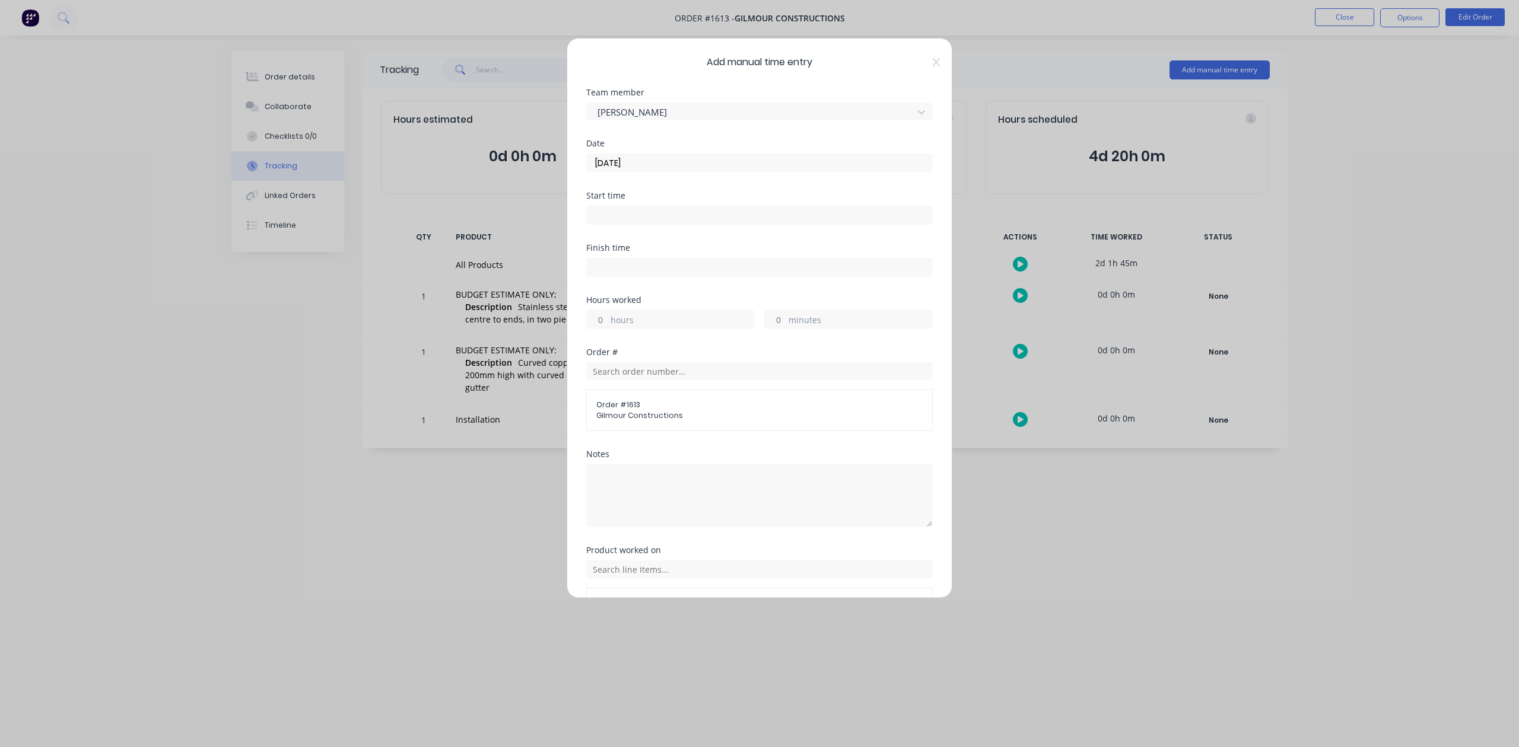
click at [598, 329] on input "hours" at bounding box center [597, 320] width 21 height 18
type input "6"
click at [768, 329] on input "minutes" at bounding box center [775, 320] width 21 height 18
type input "30"
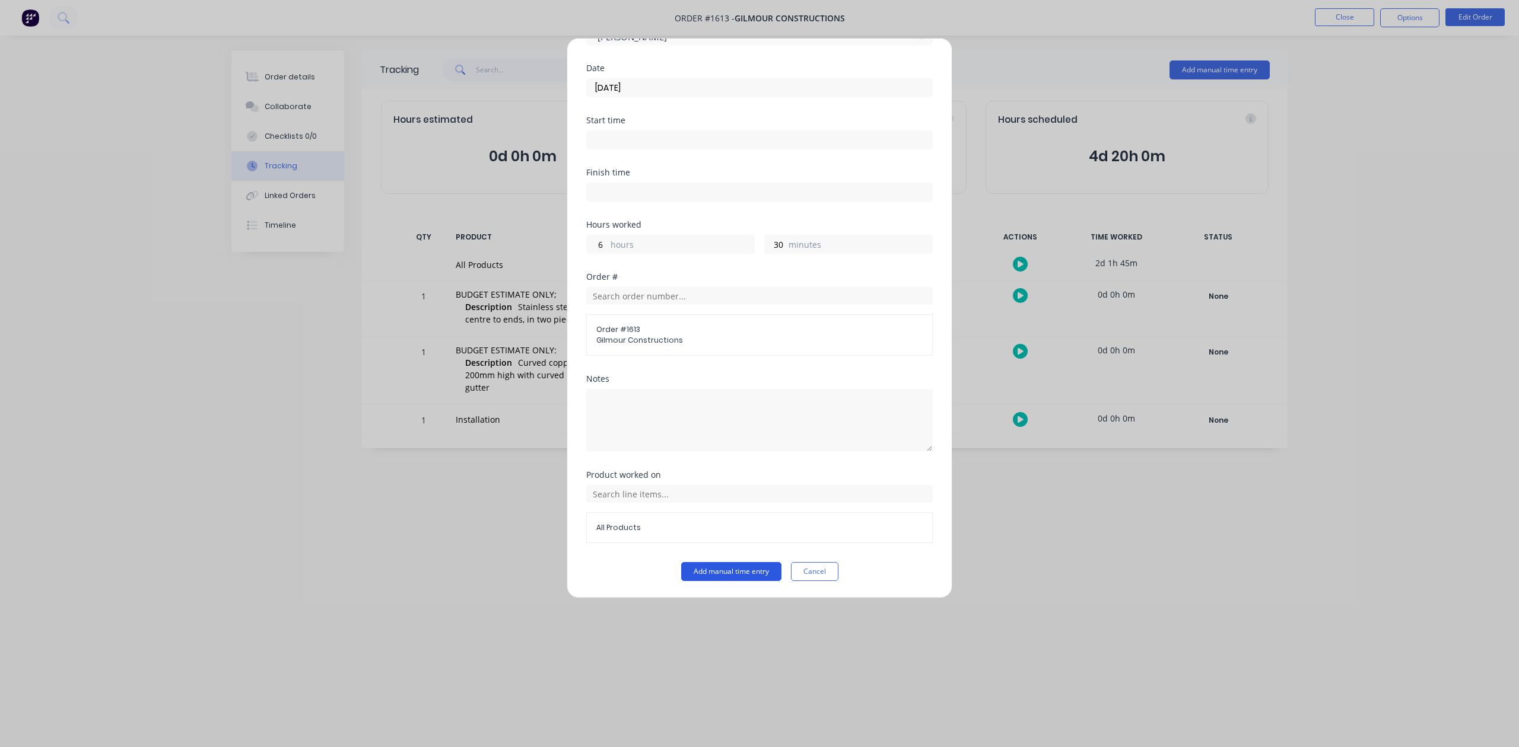
click at [719, 571] on button "Add manual time entry" at bounding box center [731, 571] width 100 height 19
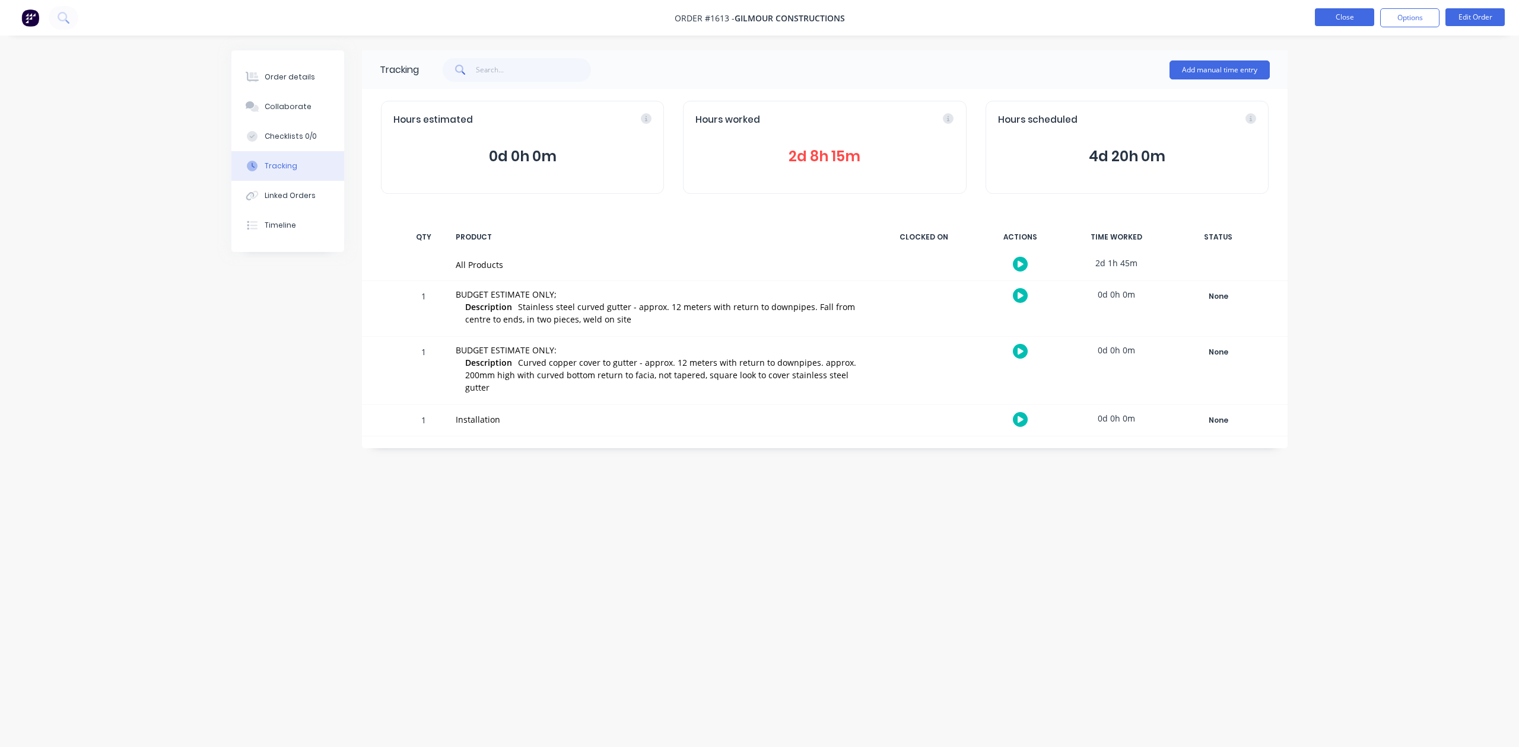
click at [1328, 15] on button "Close" at bounding box center [1344, 17] width 59 height 18
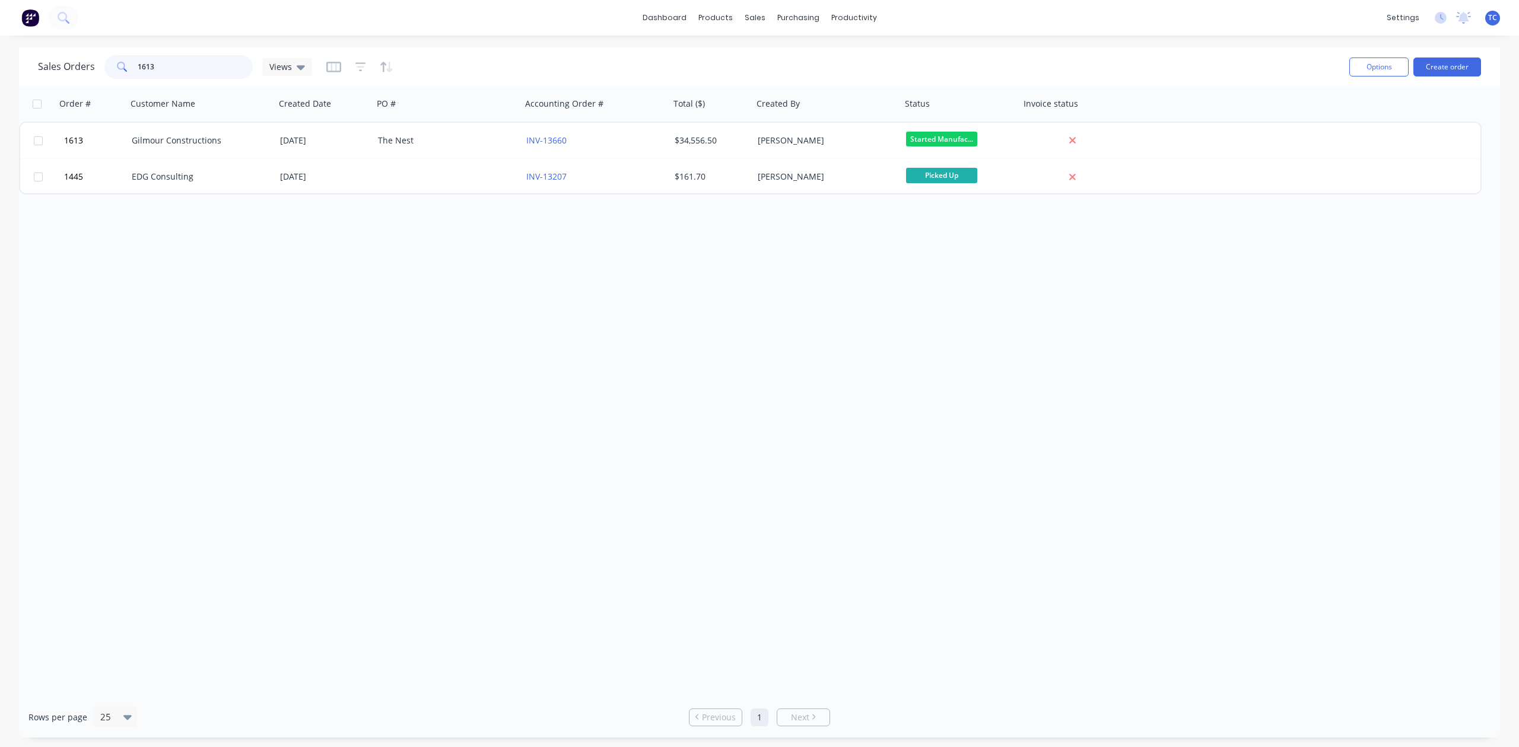
drag, startPoint x: 200, startPoint y: 67, endPoint x: 136, endPoint y: 67, distance: 63.5
click at [136, 67] on div "1613" at bounding box center [178, 67] width 148 height 24
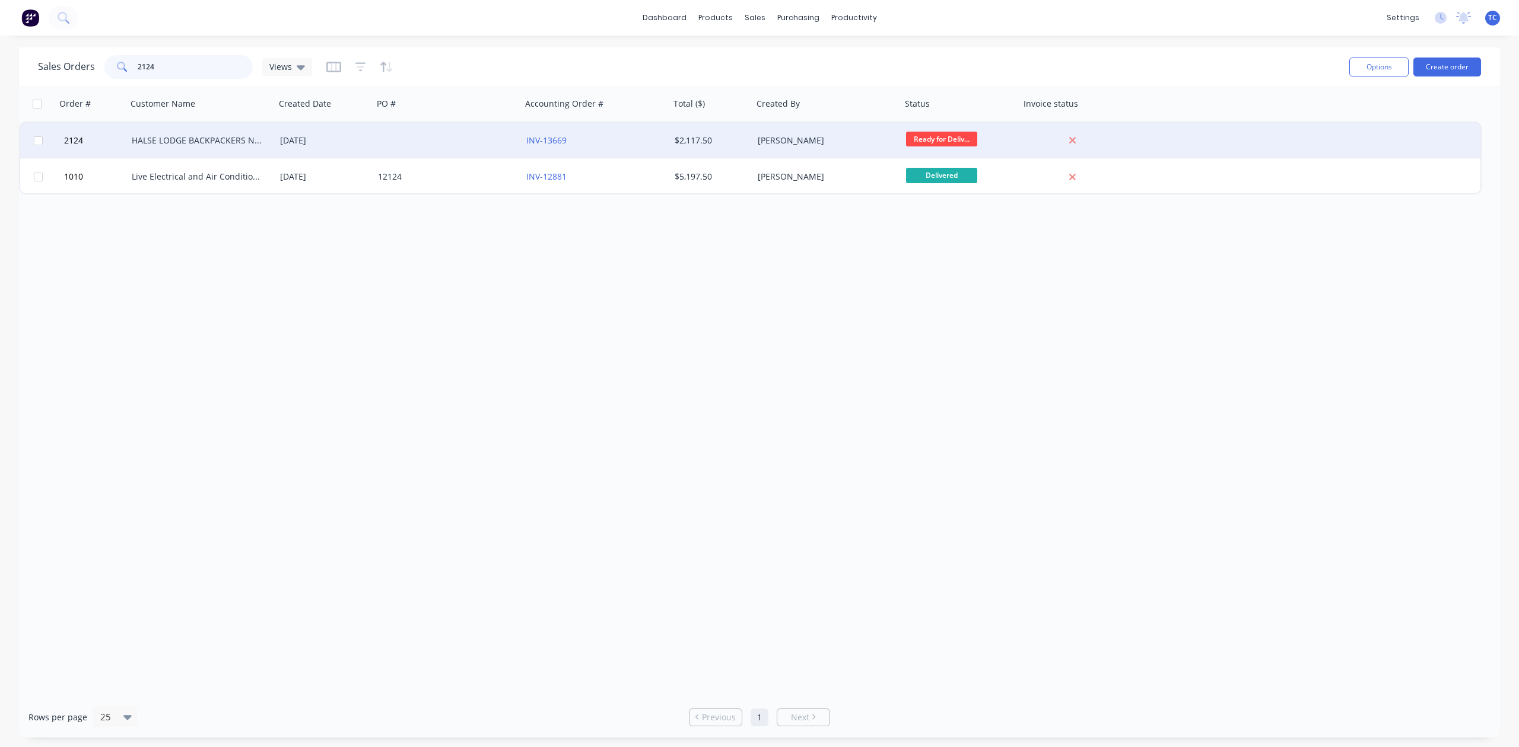
type input "2124"
click at [208, 138] on div "HALSE LODGE BACKPACKERS NOOSA" at bounding box center [198, 141] width 132 height 12
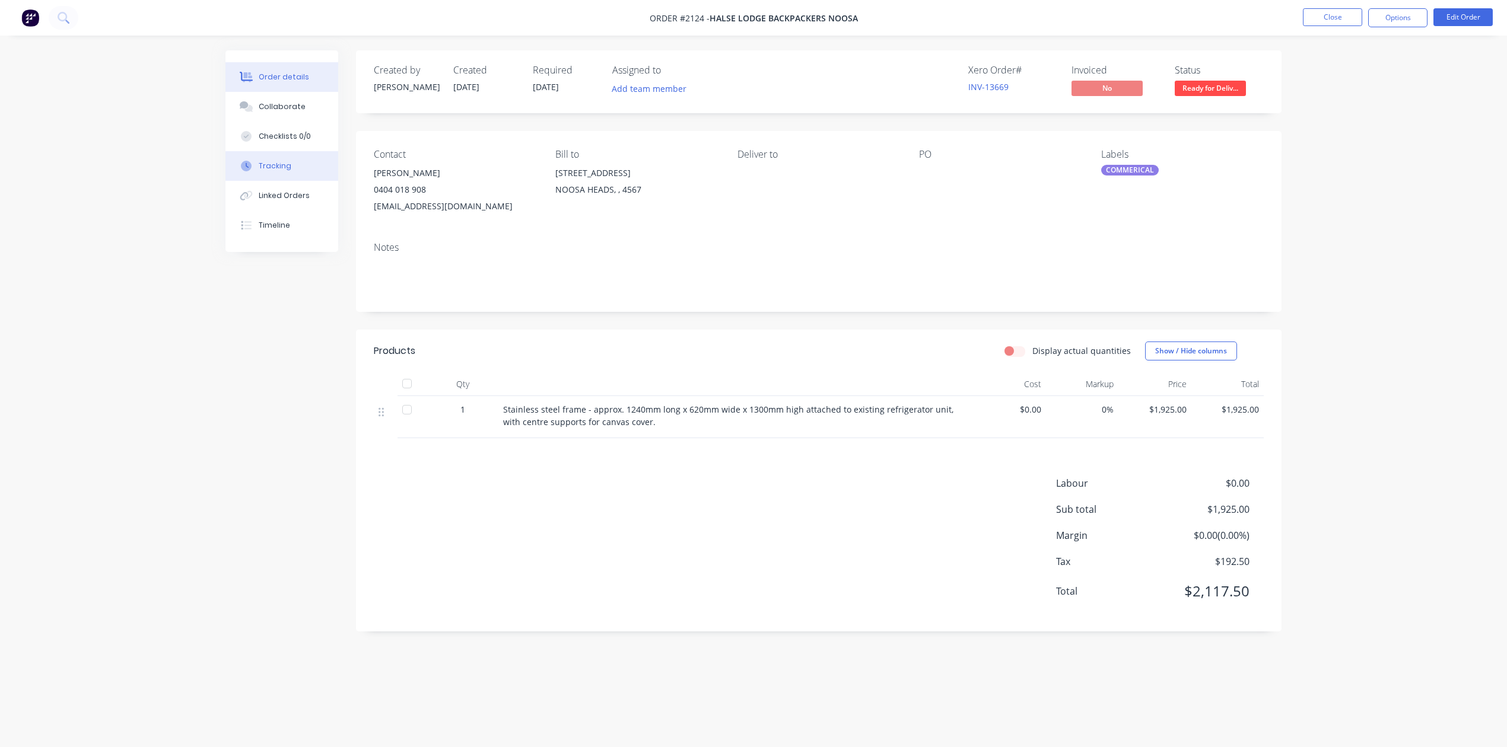
click at [276, 171] on div "Tracking" at bounding box center [275, 166] width 33 height 11
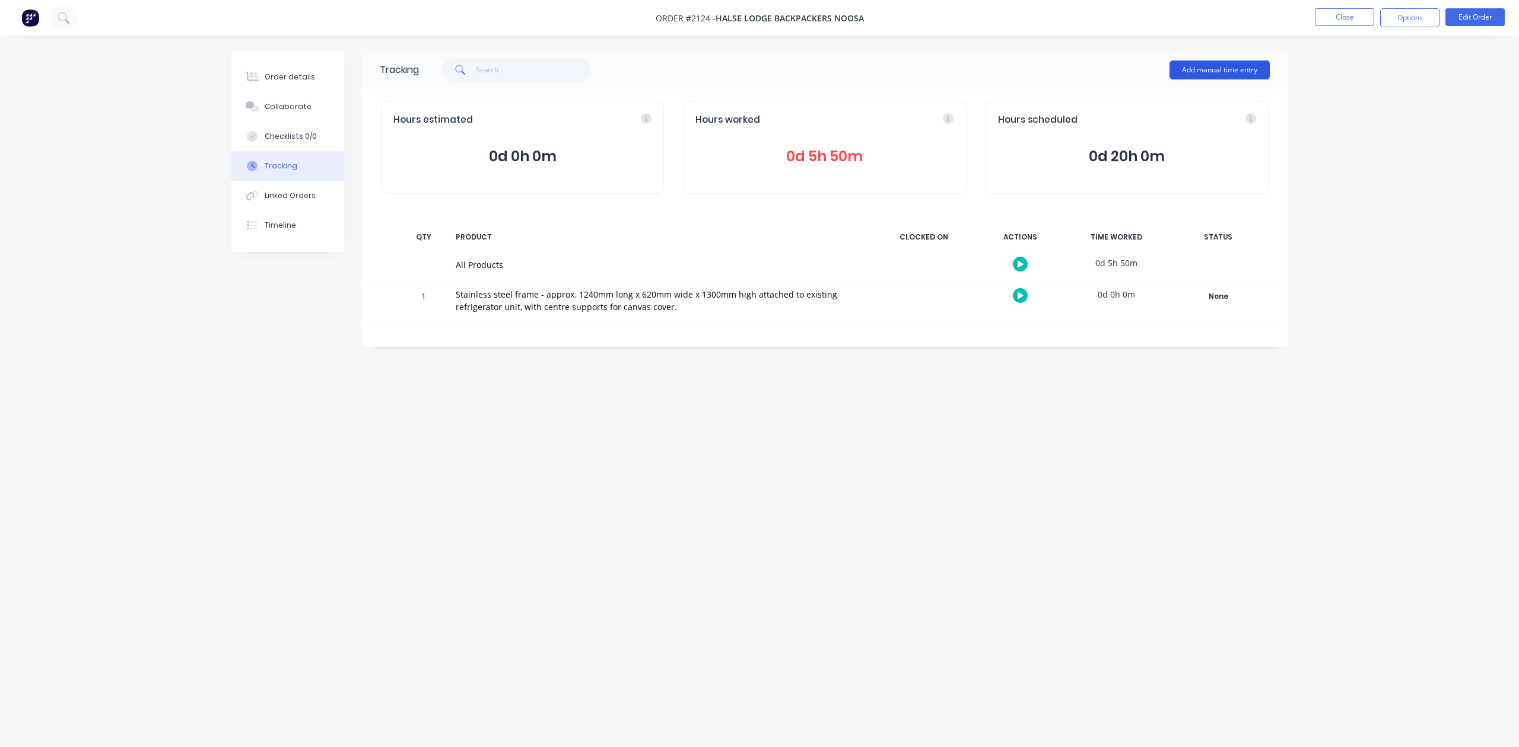
click at [1185, 66] on button "Add manual time entry" at bounding box center [1219, 70] width 100 height 19
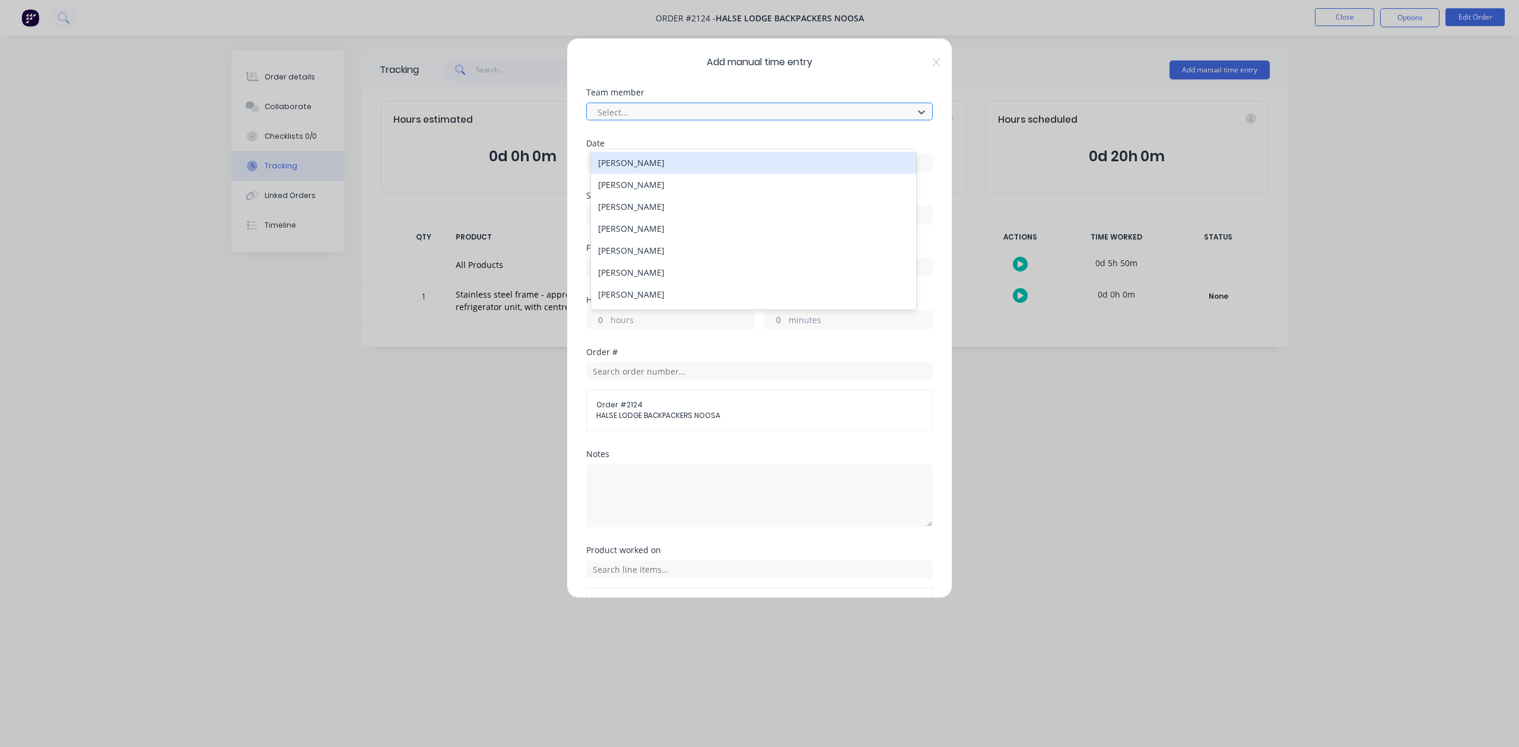
click at [734, 120] on div at bounding box center [751, 112] width 311 height 15
click at [624, 192] on div "Rex De Vaney" at bounding box center [753, 181] width 324 height 22
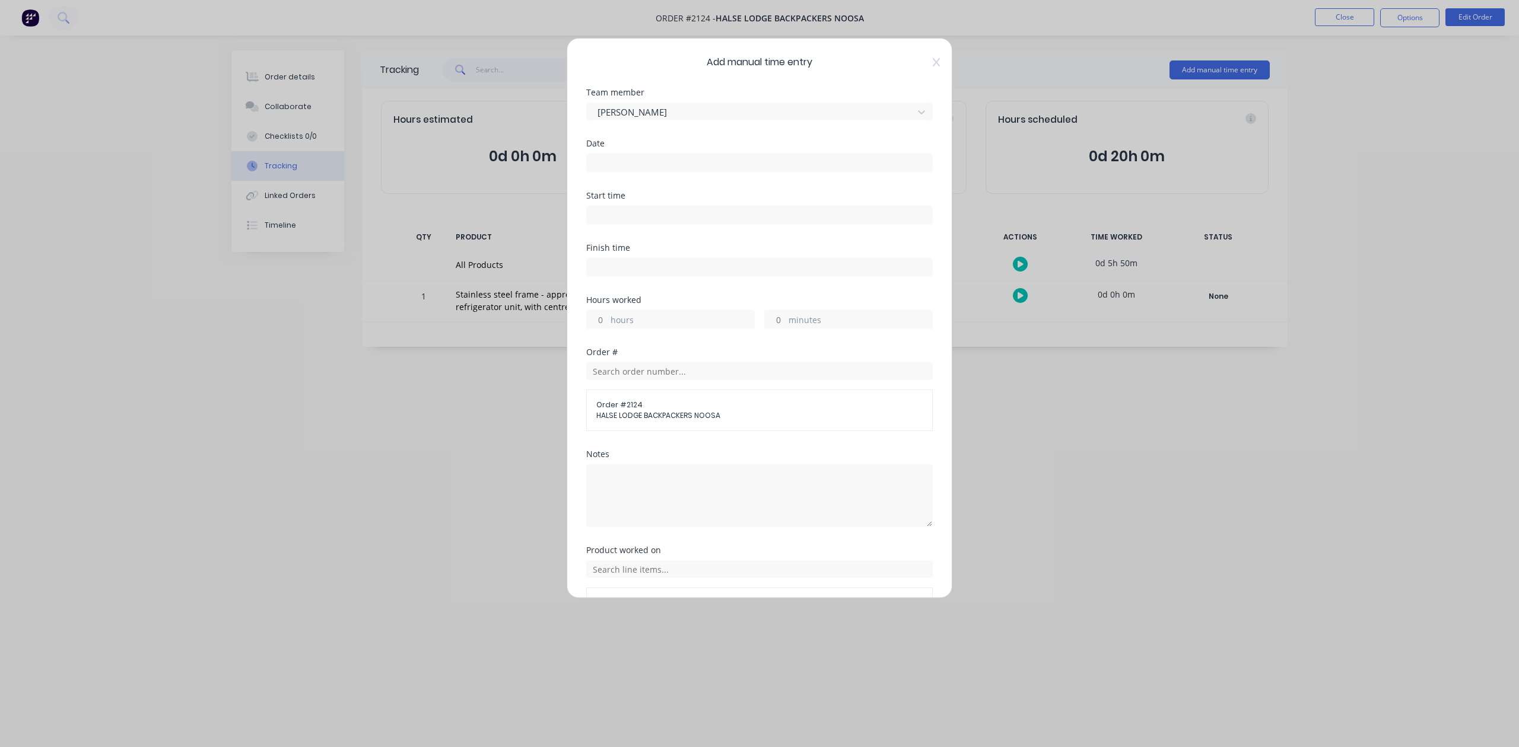
click at [625, 172] on input at bounding box center [759, 163] width 345 height 18
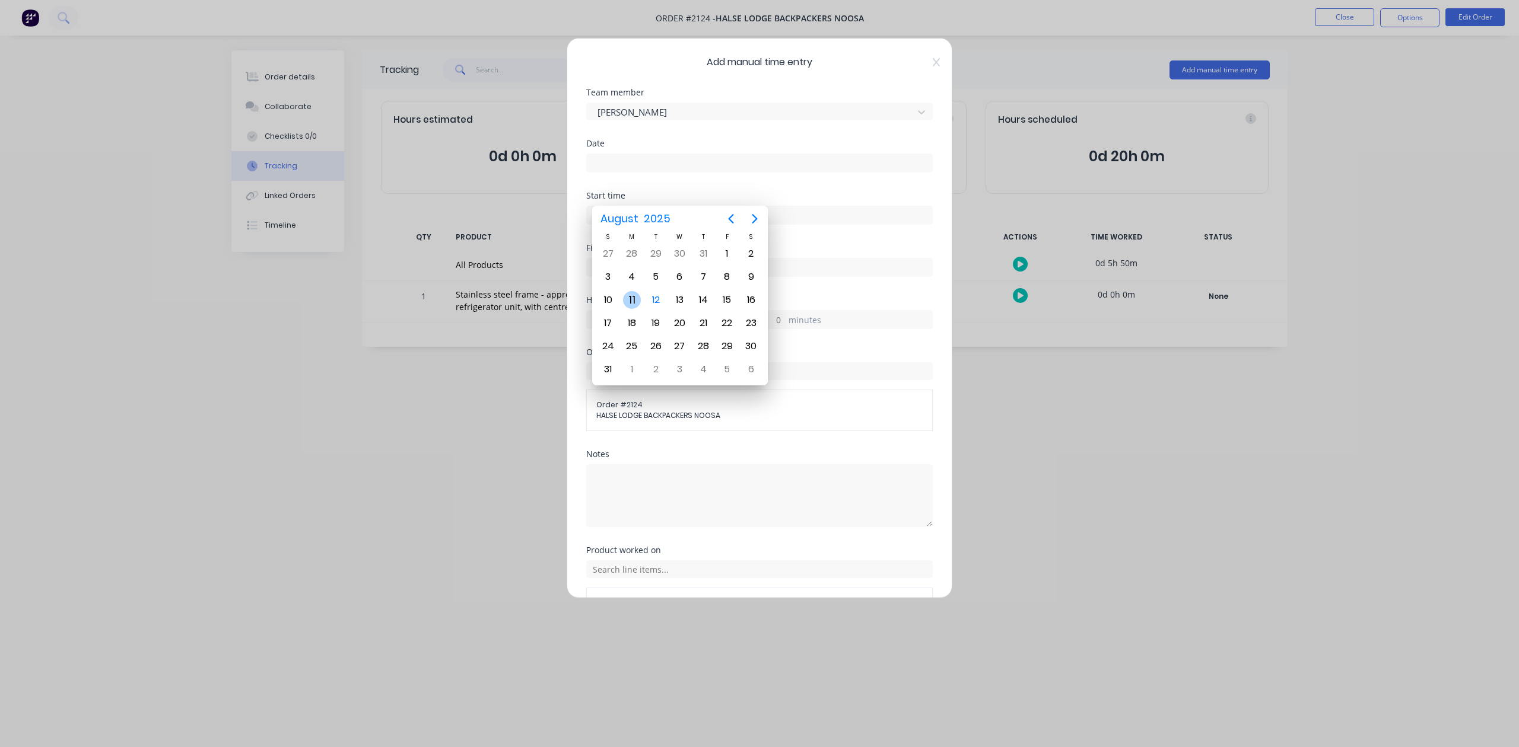
click at [632, 300] on div "11" at bounding box center [632, 300] width 18 height 18
type input "11/08/2025"
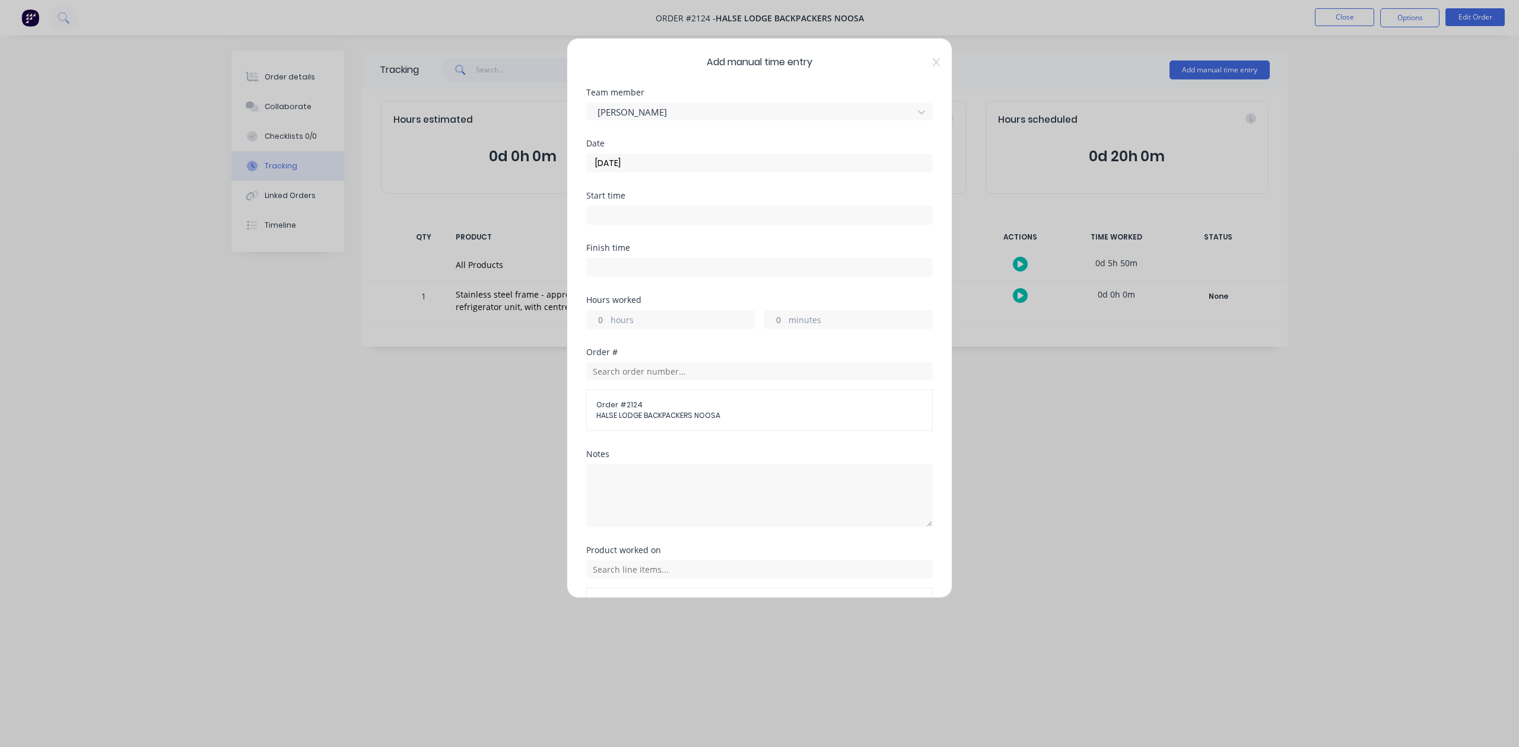
click at [604, 329] on input "hours" at bounding box center [597, 320] width 21 height 18
type input "1"
click at [770, 329] on input "minutes" at bounding box center [775, 320] width 21 height 18
type input "30"
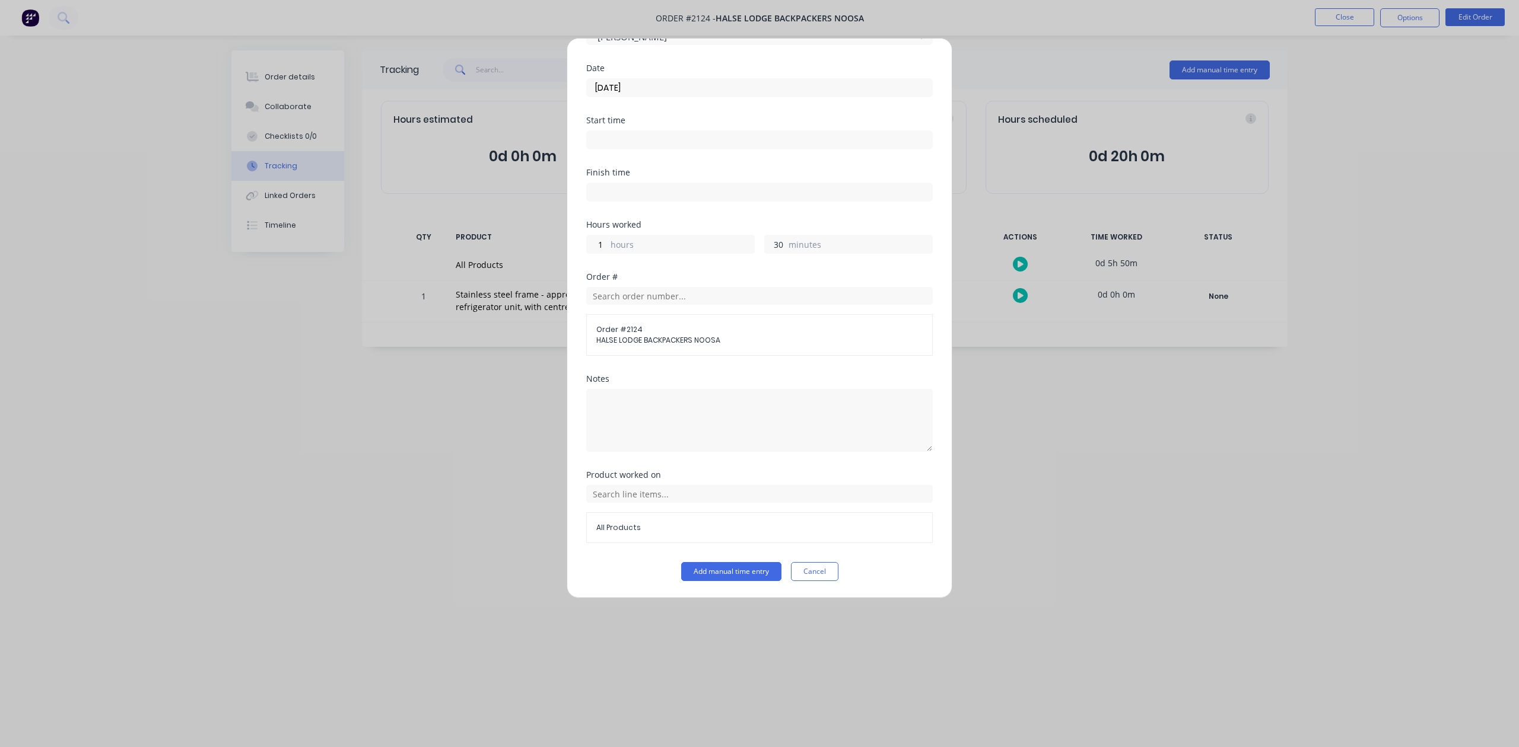
scroll to position [174, 0]
click at [711, 574] on button "Add manual time entry" at bounding box center [731, 571] width 100 height 19
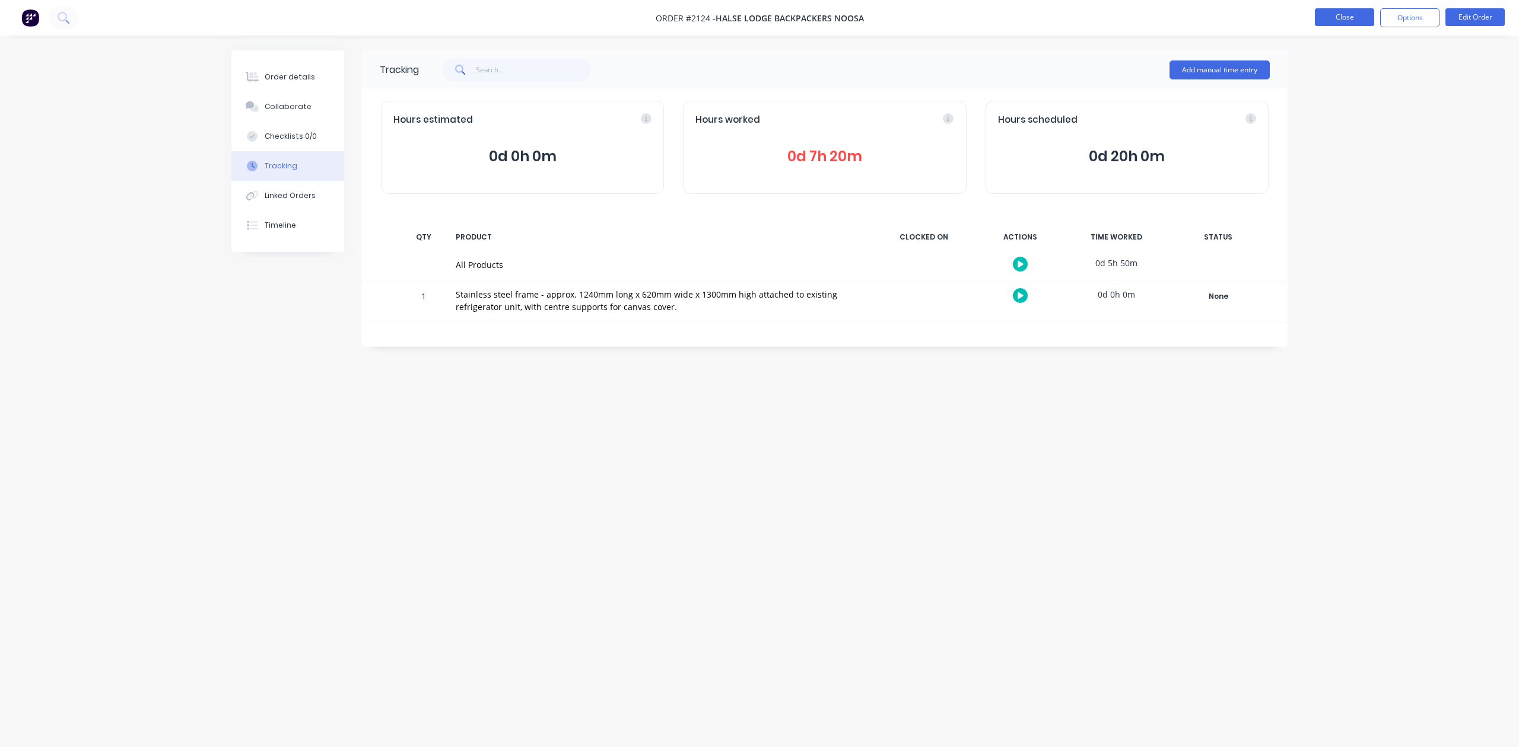
click at [1353, 15] on button "Close" at bounding box center [1344, 17] width 59 height 18
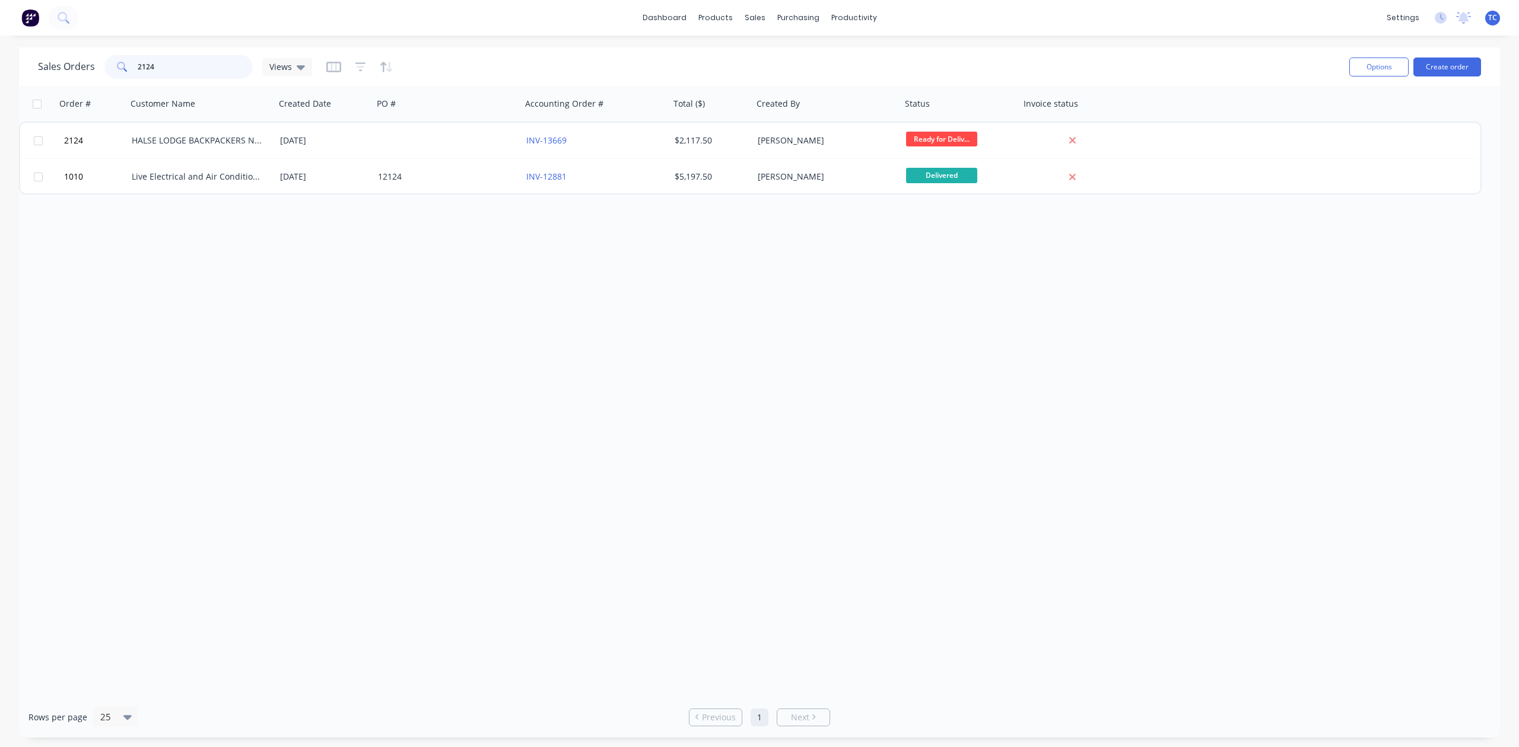
drag, startPoint x: 244, startPoint y: 65, endPoint x: 114, endPoint y: 66, distance: 129.9
click at [125, 66] on div "2124" at bounding box center [178, 67] width 148 height 24
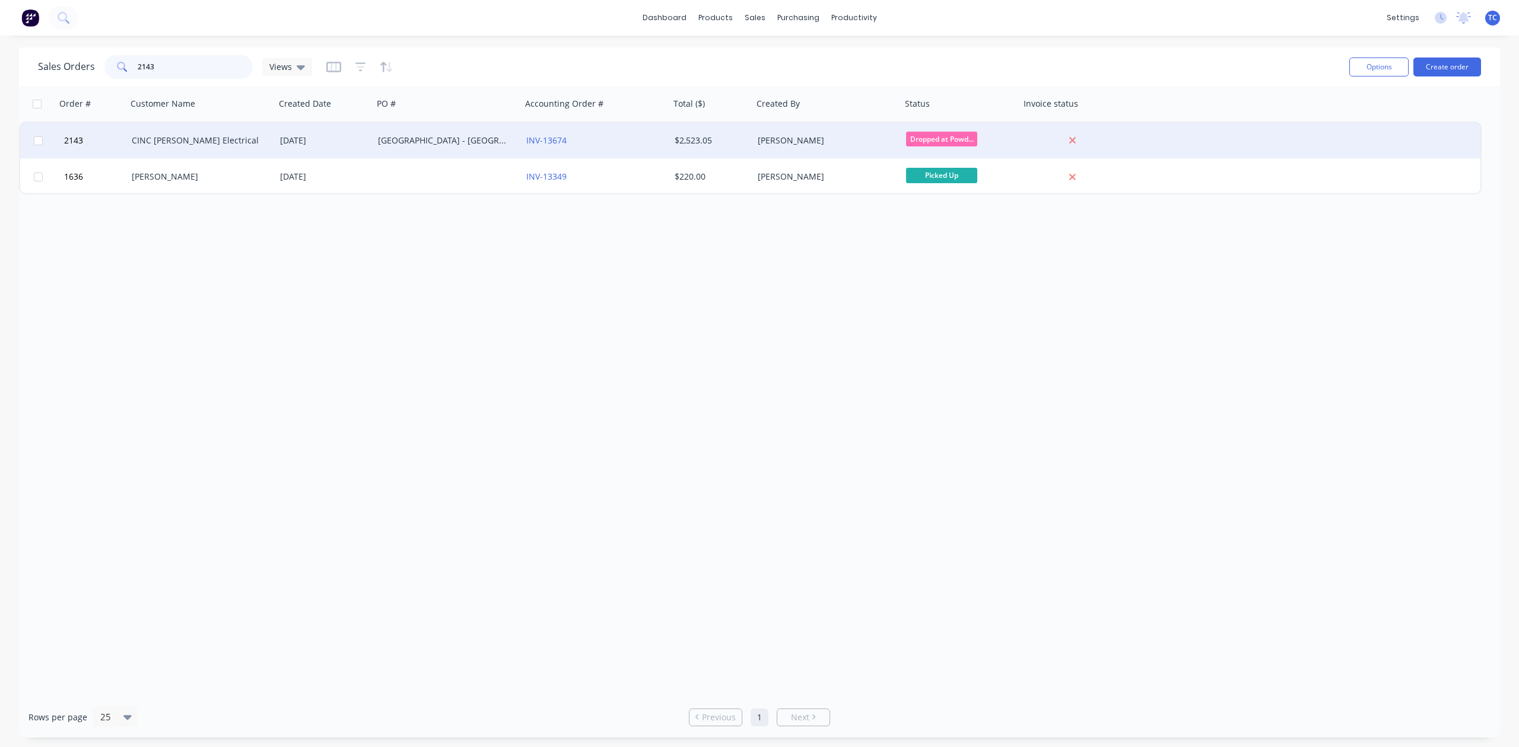
type input "2143"
click at [146, 136] on div "CINC [PERSON_NAME] Electrical" at bounding box center [198, 141] width 132 height 12
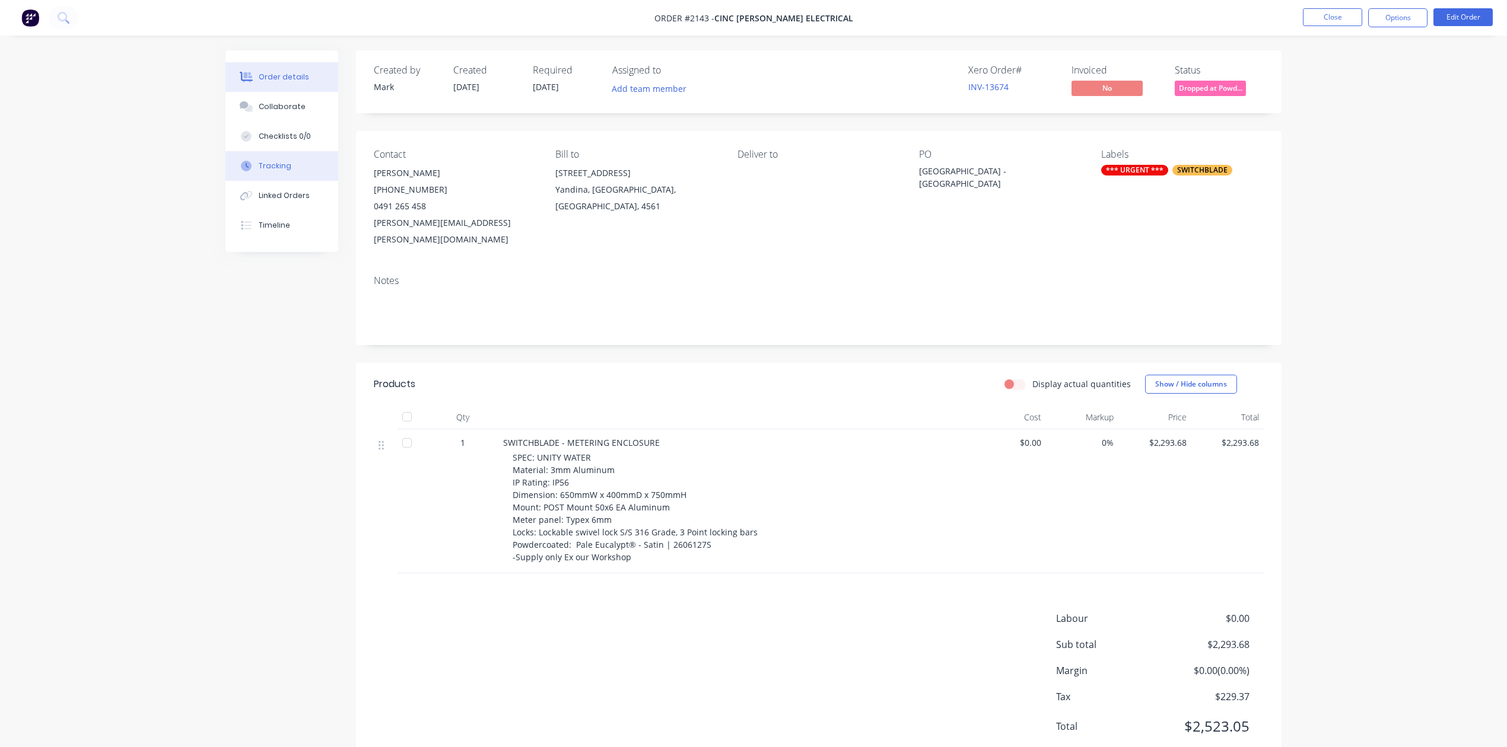
click at [286, 171] on div "Tracking" at bounding box center [275, 166] width 33 height 11
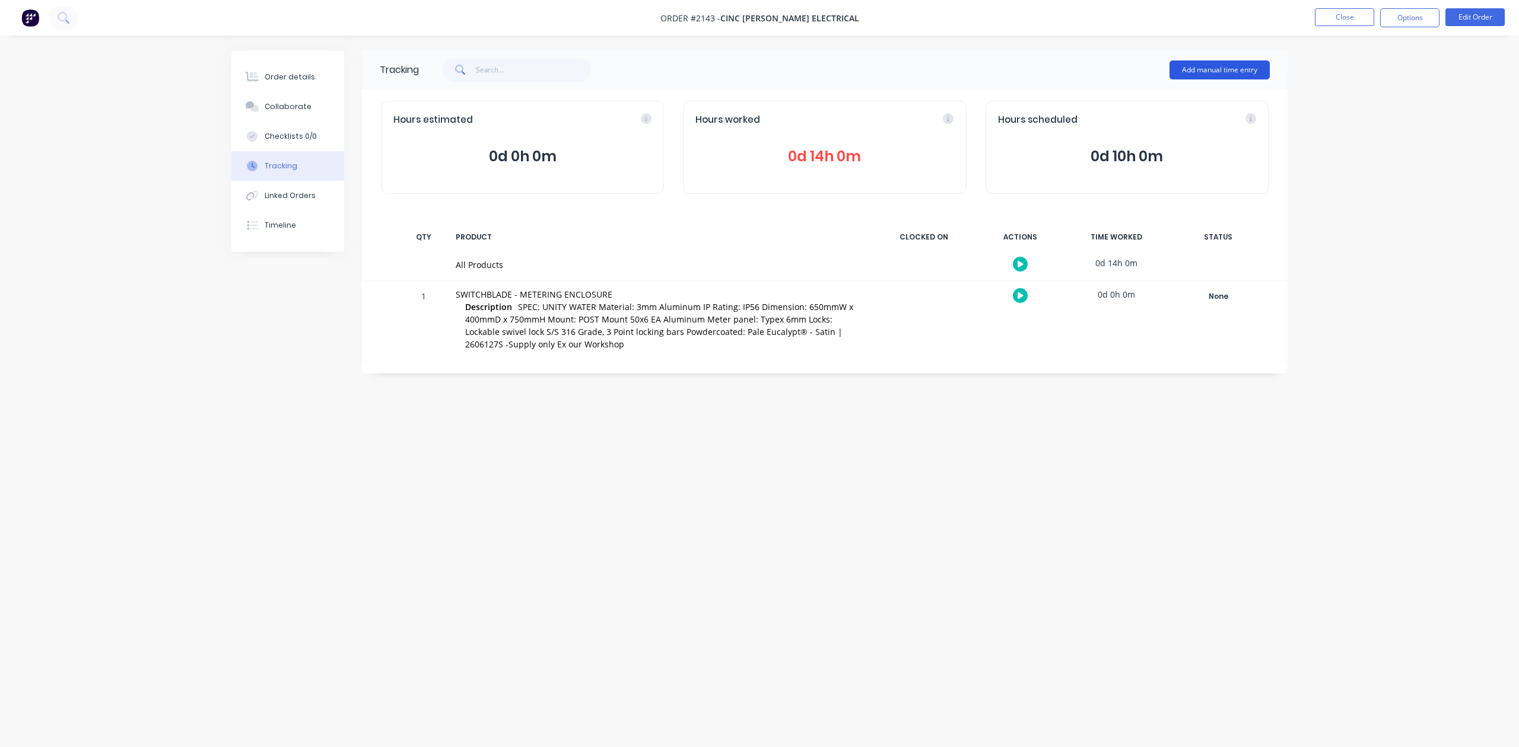
click at [1189, 69] on button "Add manual time entry" at bounding box center [1219, 70] width 100 height 19
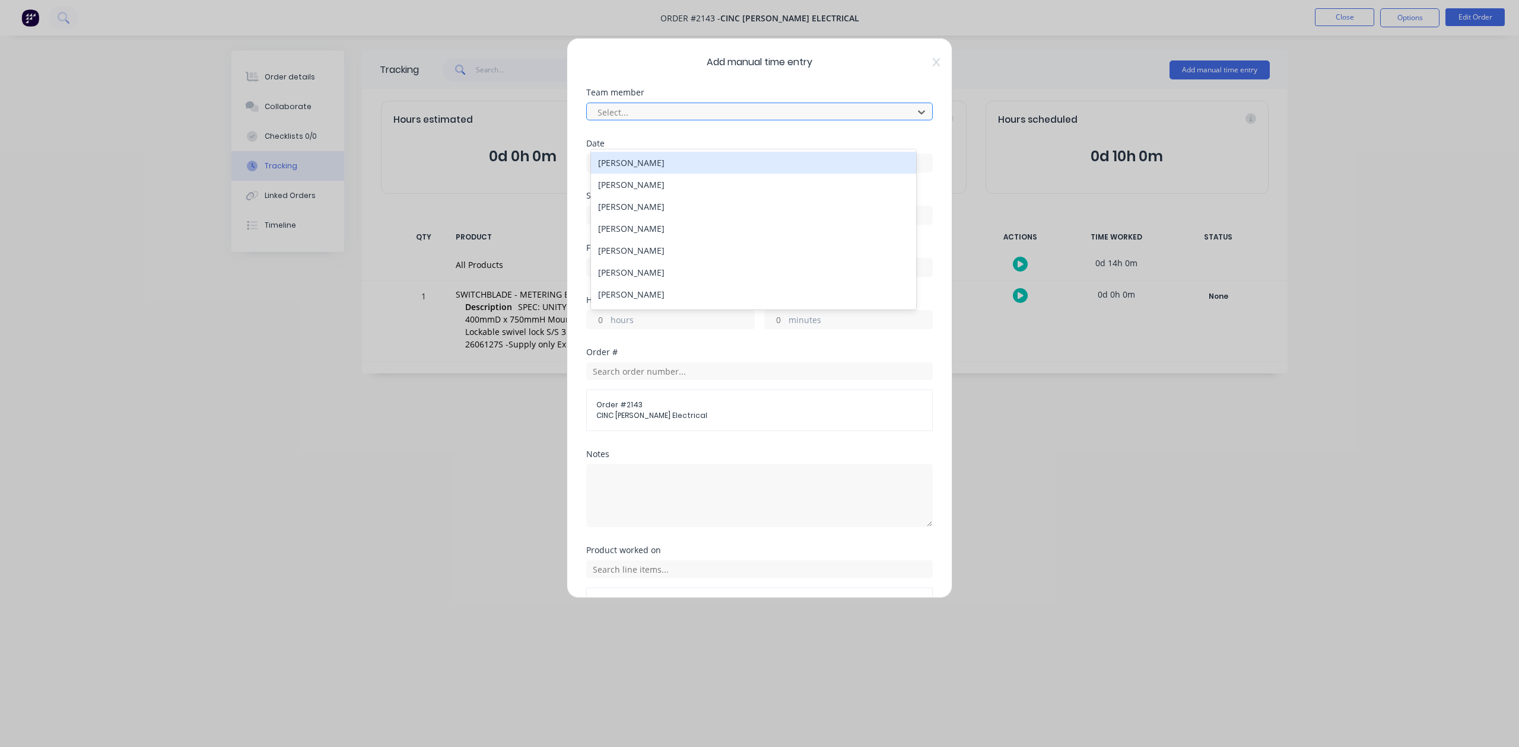
click at [693, 120] on div at bounding box center [751, 112] width 311 height 15
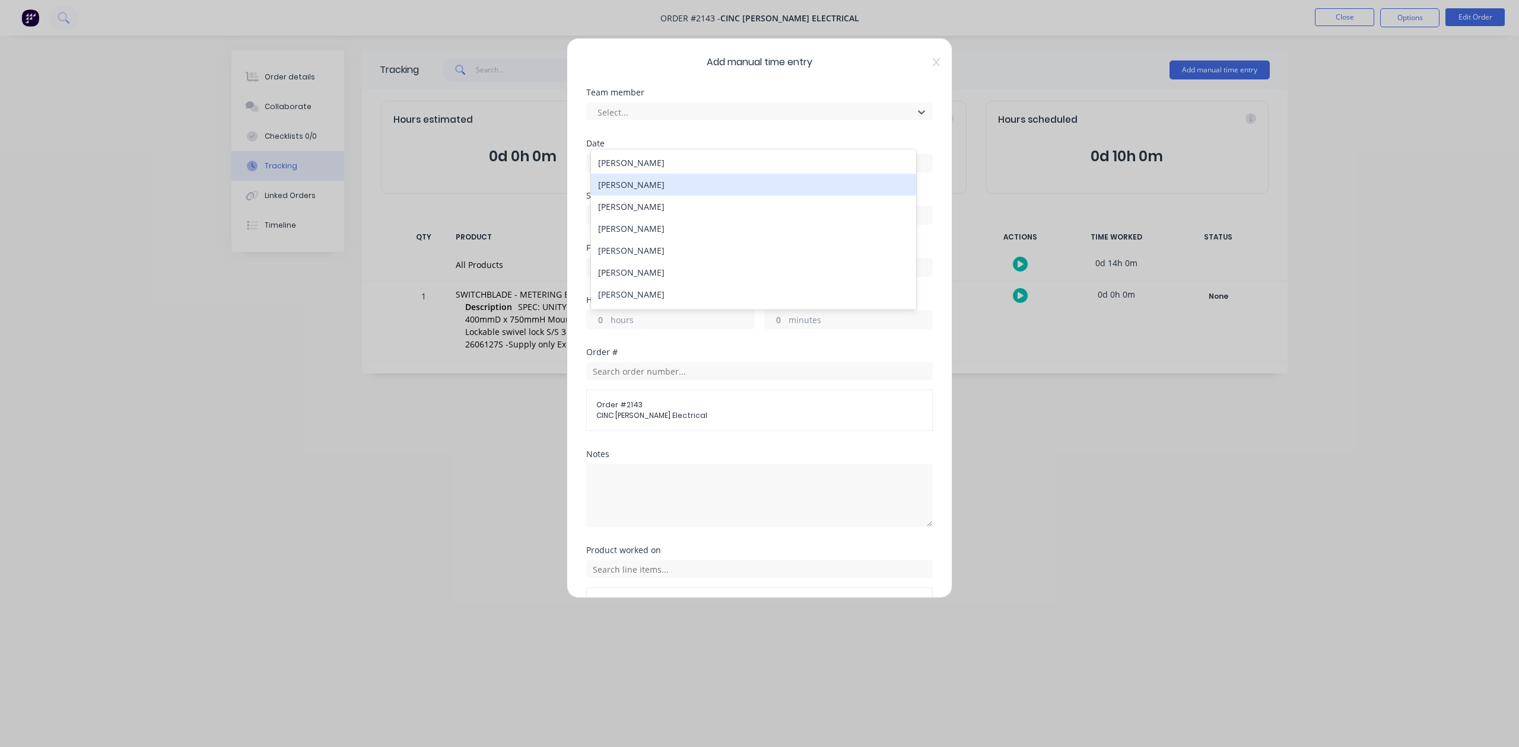
click at [674, 196] on div "Ian Dodemaide" at bounding box center [753, 185] width 324 height 22
click at [651, 173] on label at bounding box center [759, 163] width 346 height 19
click at [651, 172] on input at bounding box center [759, 163] width 345 height 18
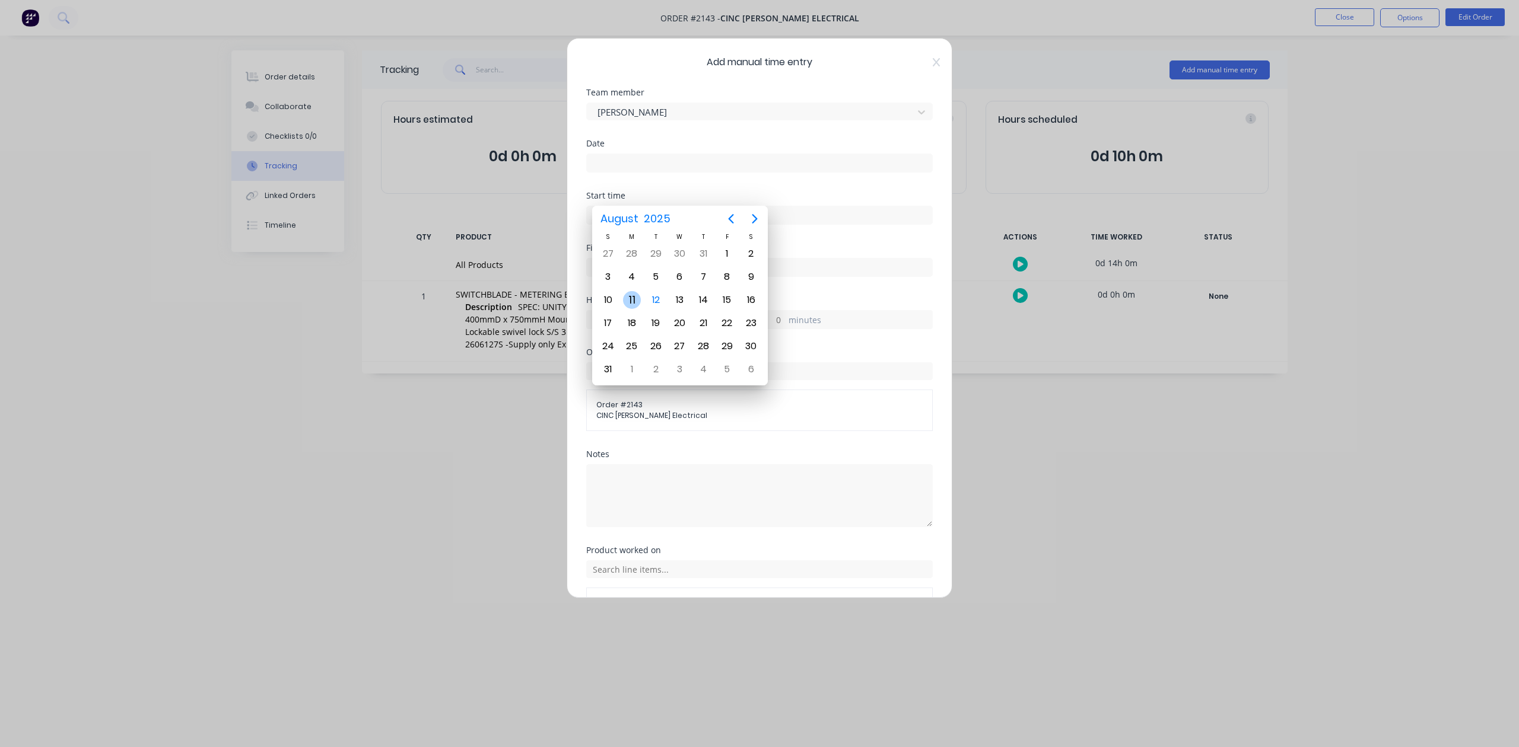
click at [628, 301] on div "11" at bounding box center [632, 300] width 18 height 18
type input "11/08/2025"
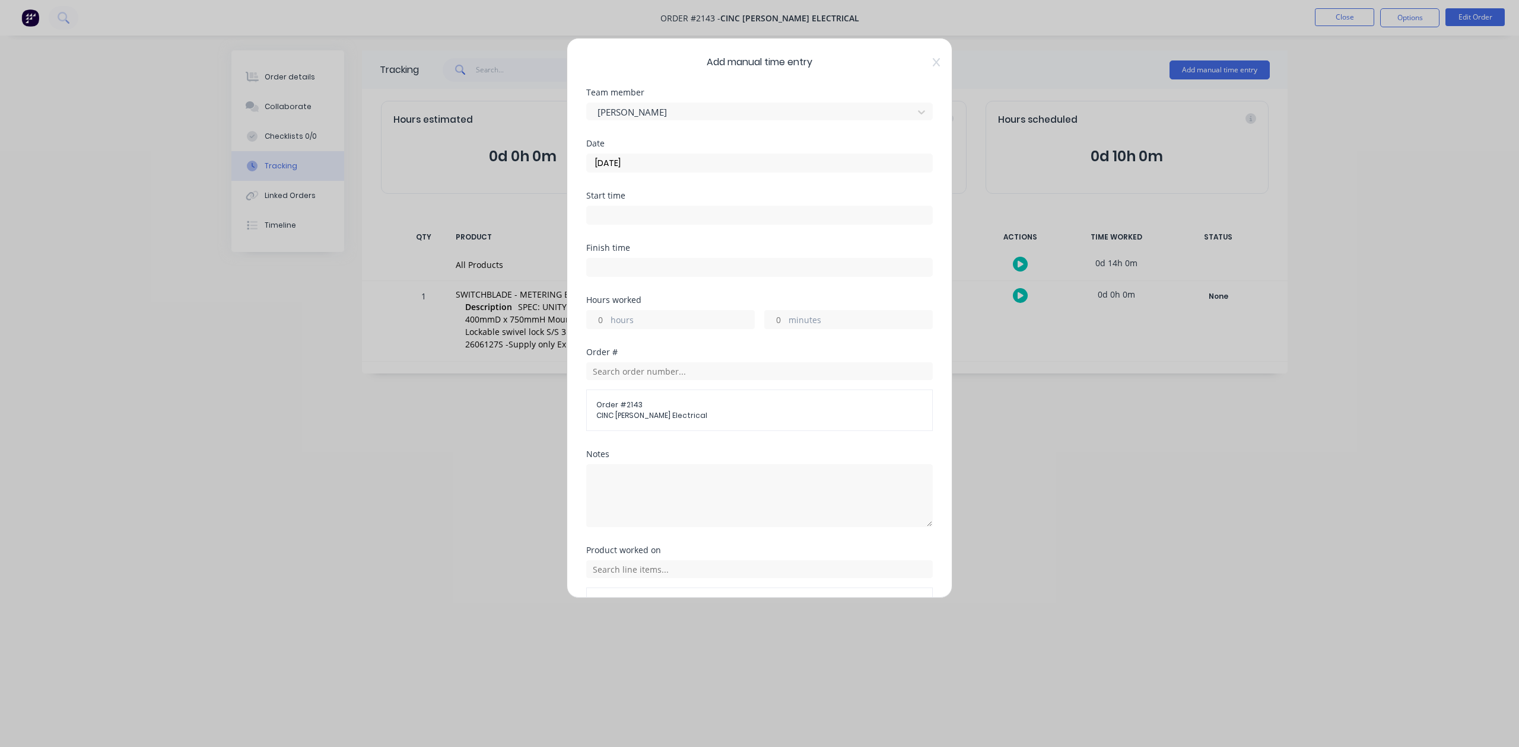
click at [606, 329] on input "hours" at bounding box center [597, 320] width 21 height 18
type input "1"
click at [770, 329] on input "minutes" at bounding box center [775, 320] width 21 height 18
type input "15"
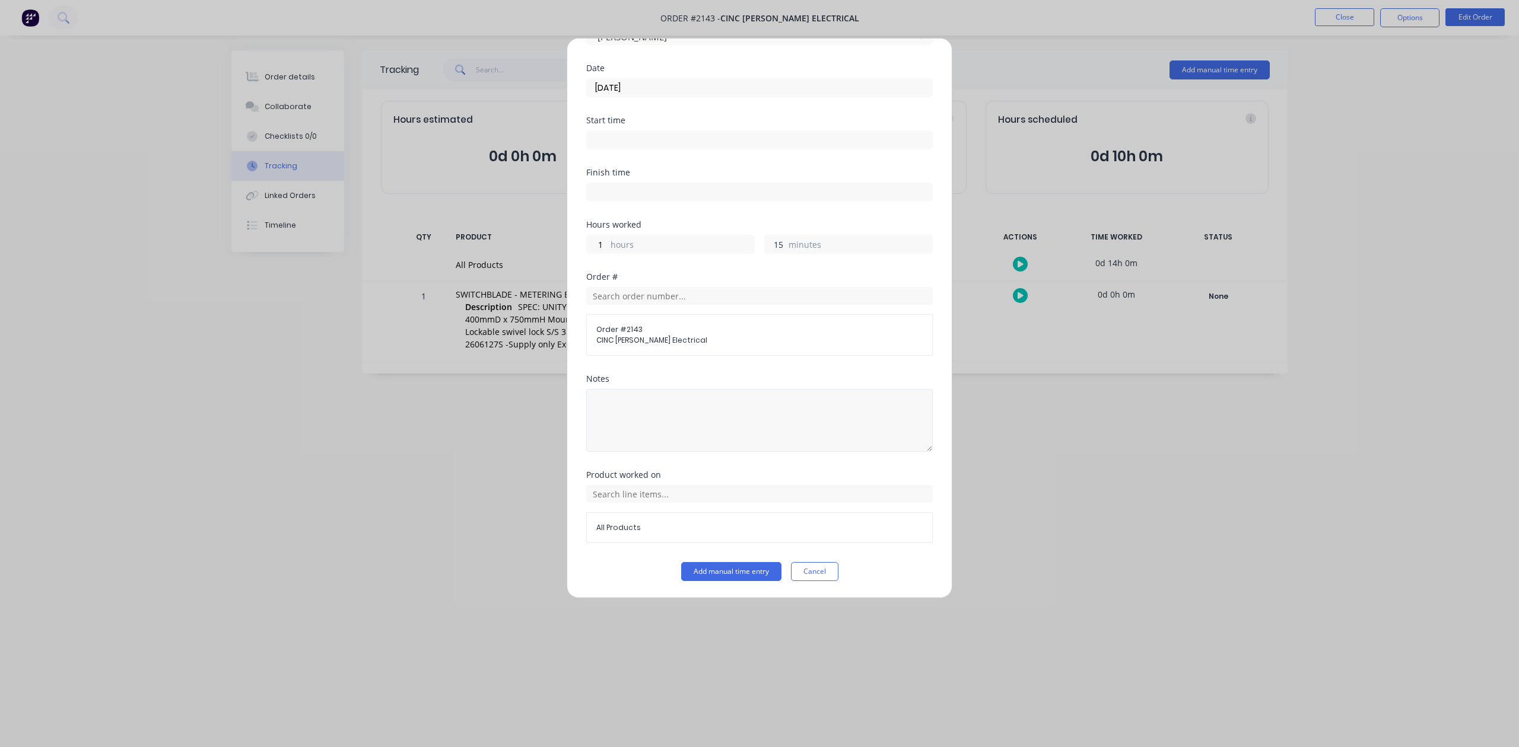
scroll to position [174, 0]
click at [722, 578] on button "Add manual time entry" at bounding box center [731, 571] width 100 height 19
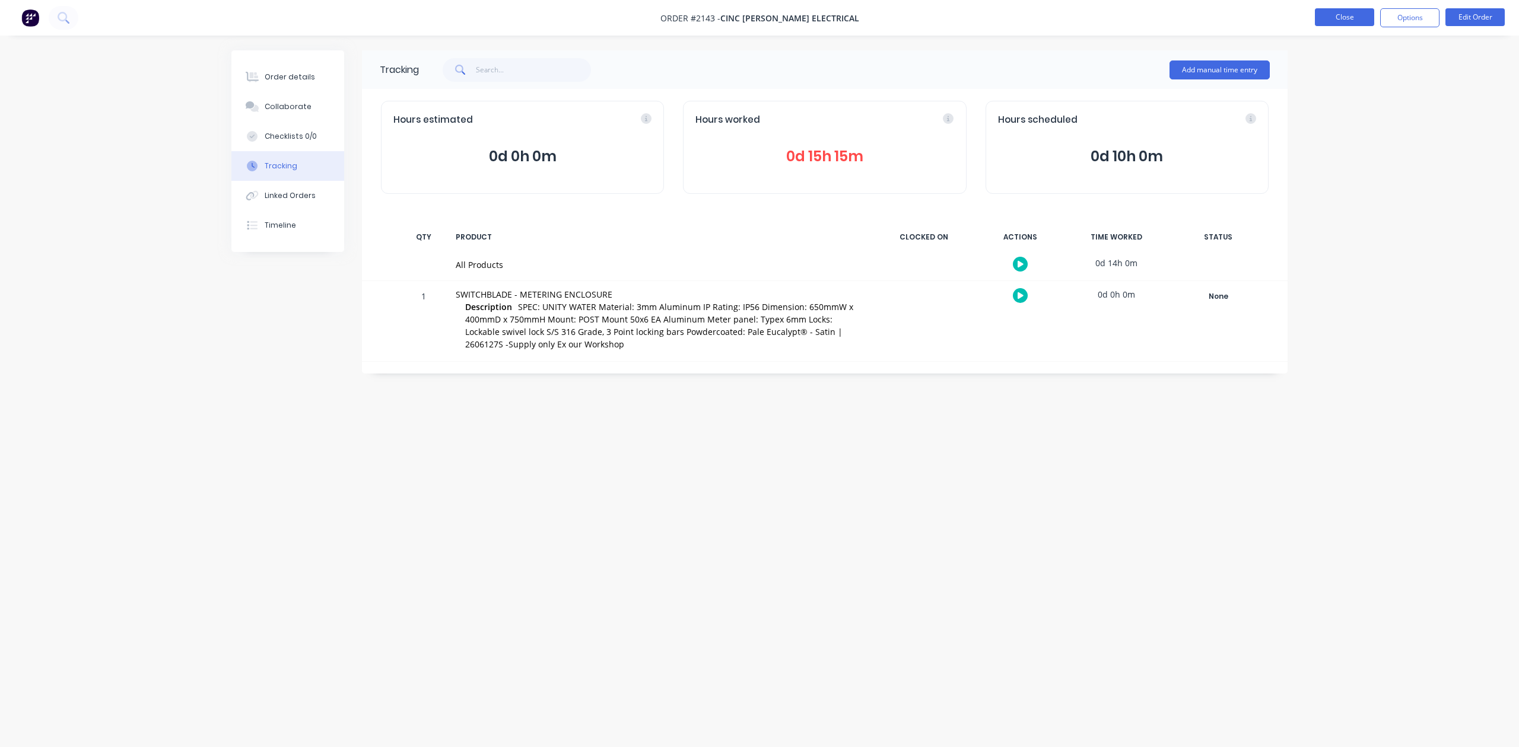
click at [1341, 12] on button "Close" at bounding box center [1344, 17] width 59 height 18
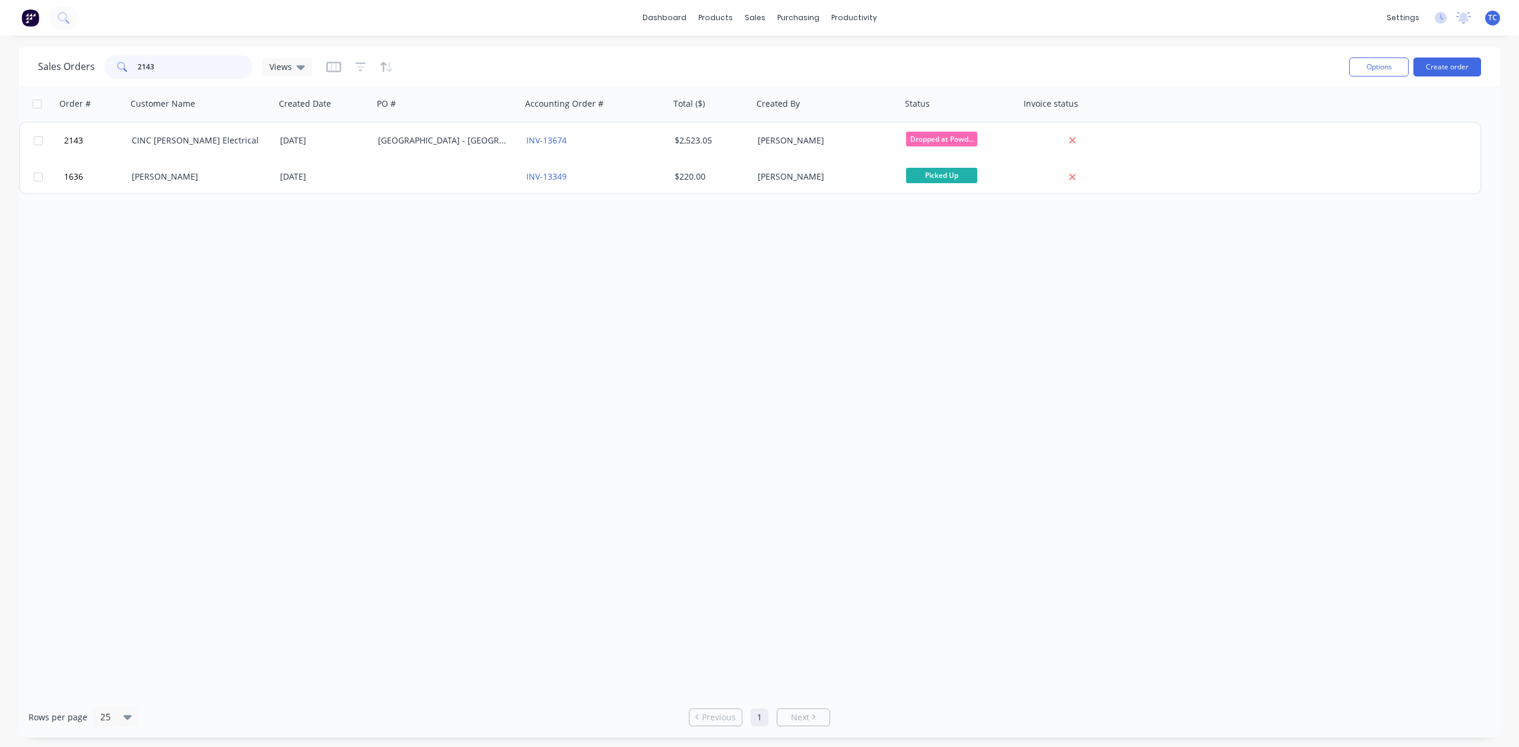
drag, startPoint x: 209, startPoint y: 74, endPoint x: 93, endPoint y: 65, distance: 116.0
click at [94, 62] on div "Sales Orders 2143 Views" at bounding box center [175, 67] width 274 height 24
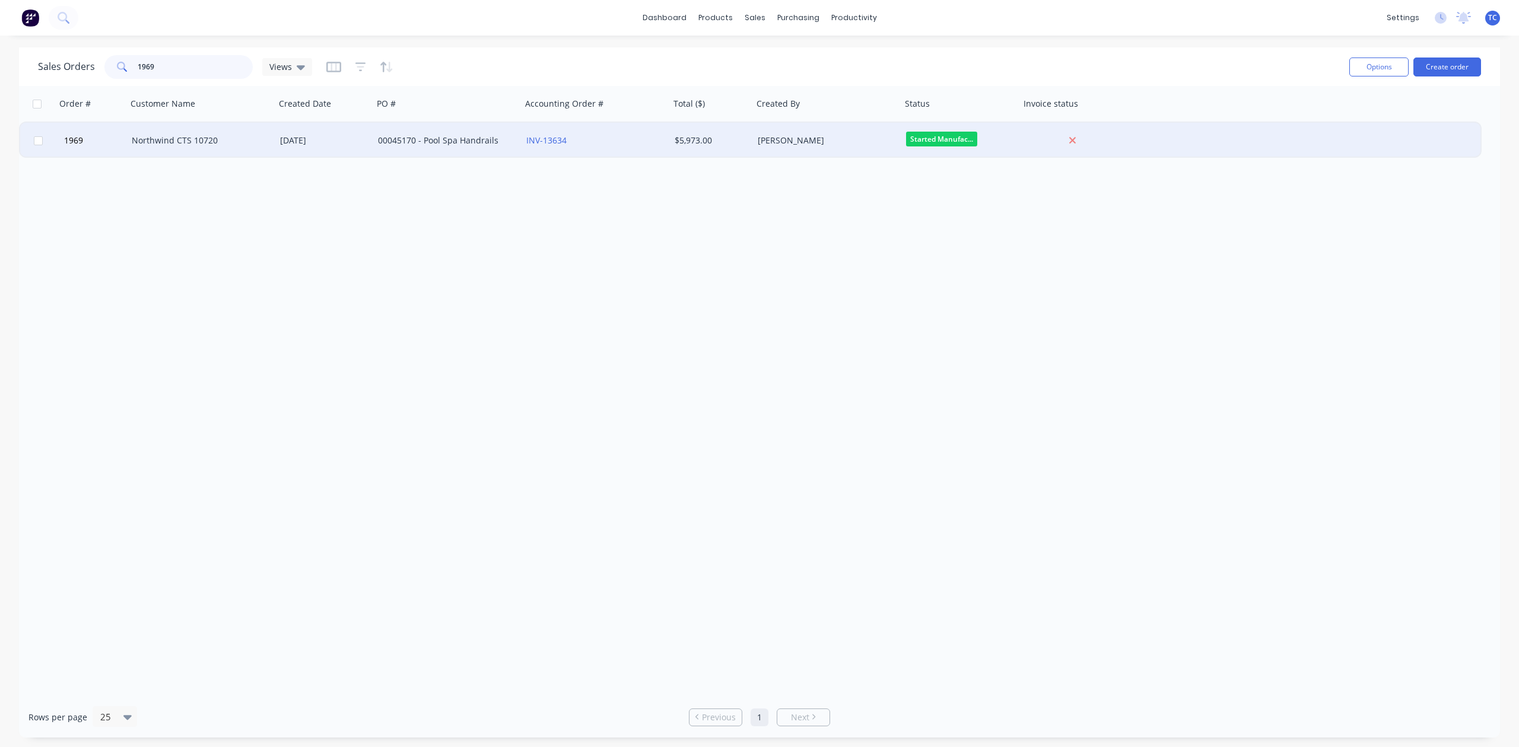
type input "1969"
click at [158, 136] on div "Northwind CTS 10720" at bounding box center [198, 141] width 132 height 12
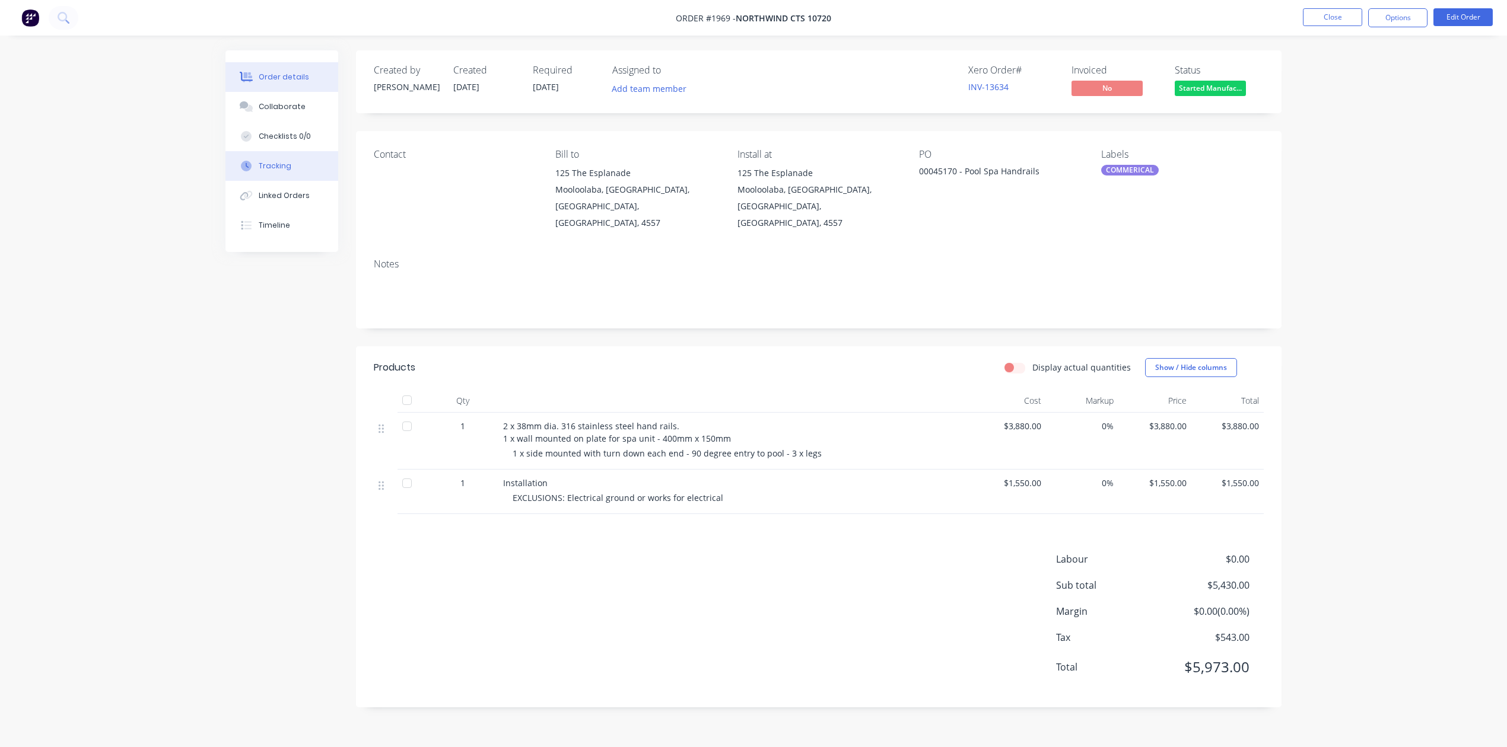
click at [268, 171] on div "Tracking" at bounding box center [275, 166] width 33 height 11
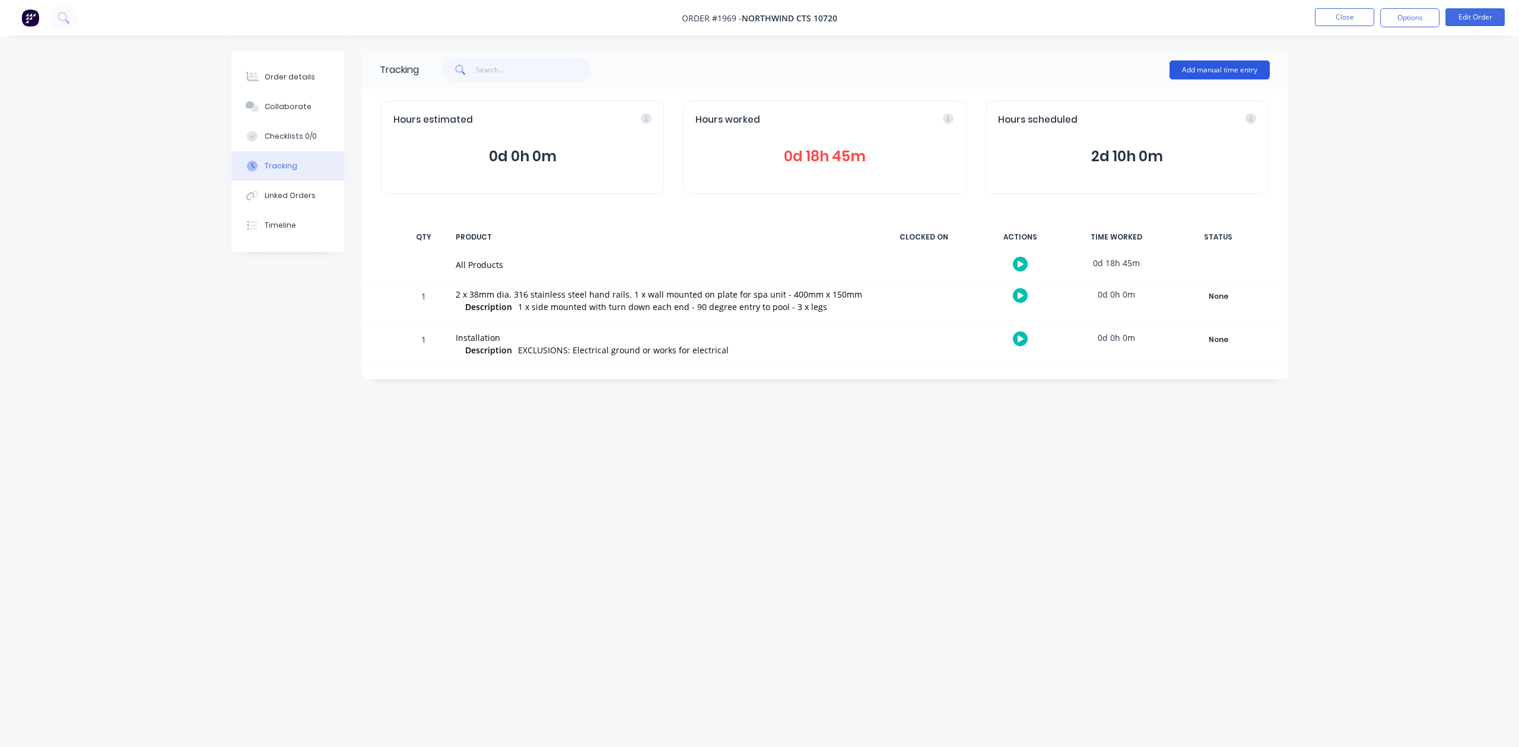
click at [1191, 65] on button "Add manual time entry" at bounding box center [1219, 70] width 100 height 19
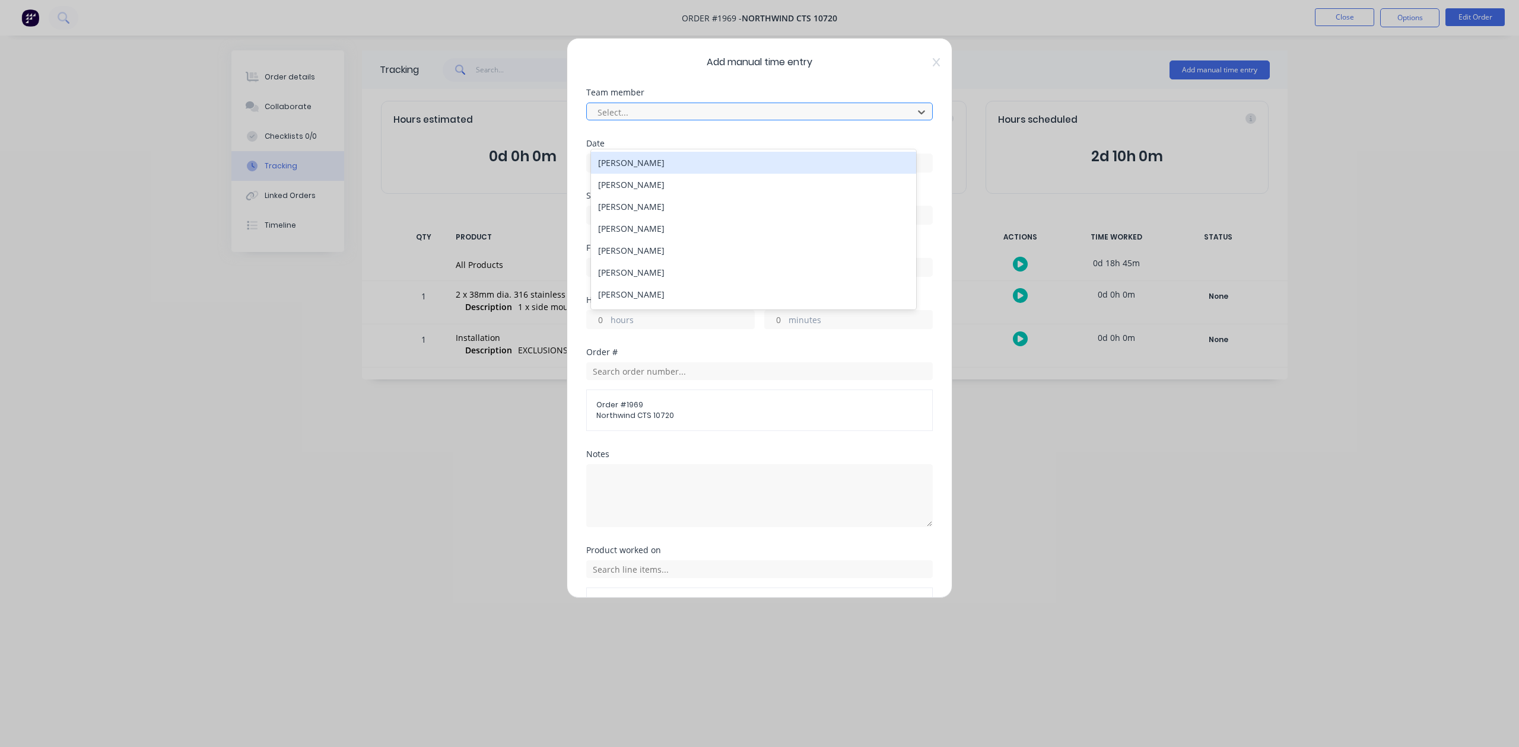
click at [721, 120] on div at bounding box center [751, 112] width 311 height 15
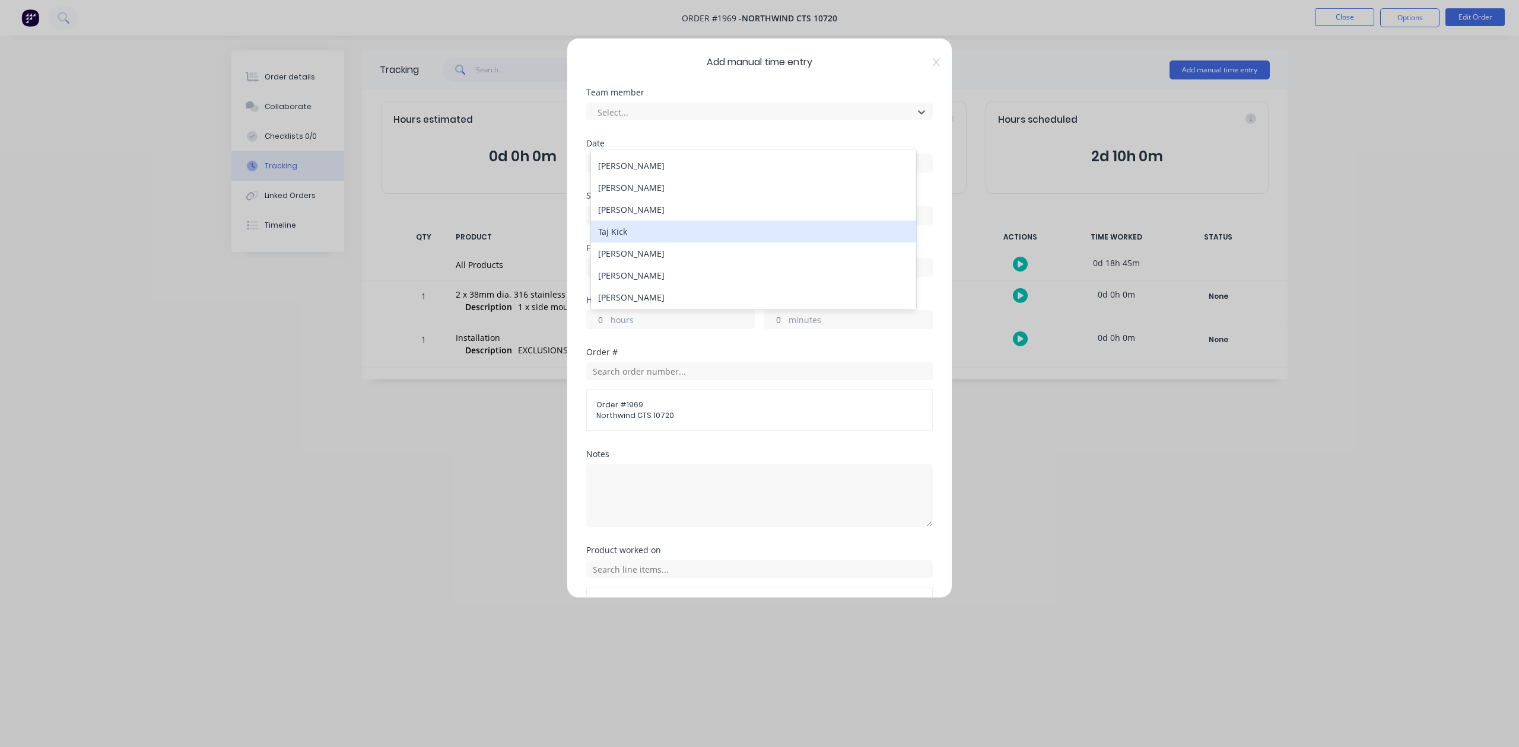
scroll to position [141, 0]
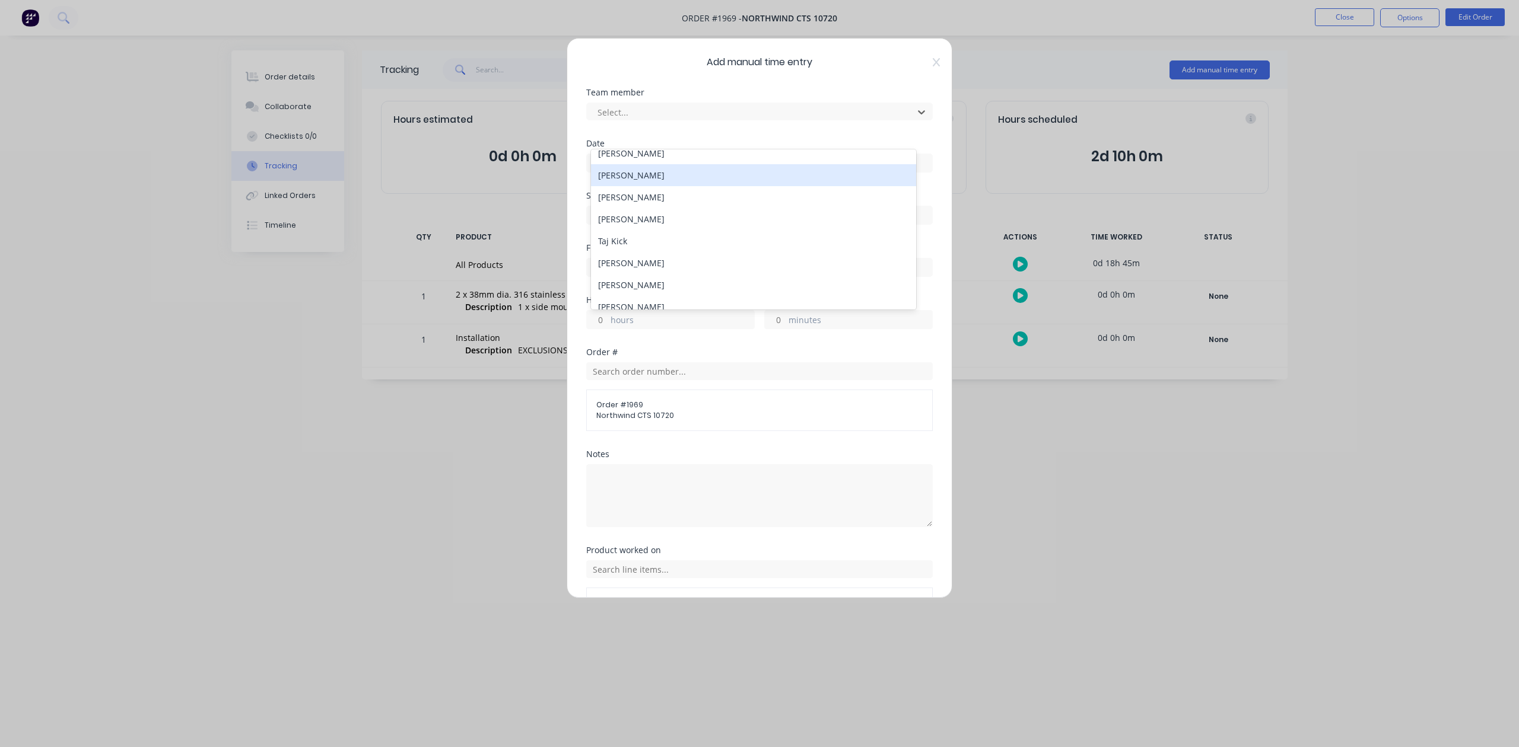
click at [630, 186] on div "Nathan Vipond" at bounding box center [753, 175] width 324 height 22
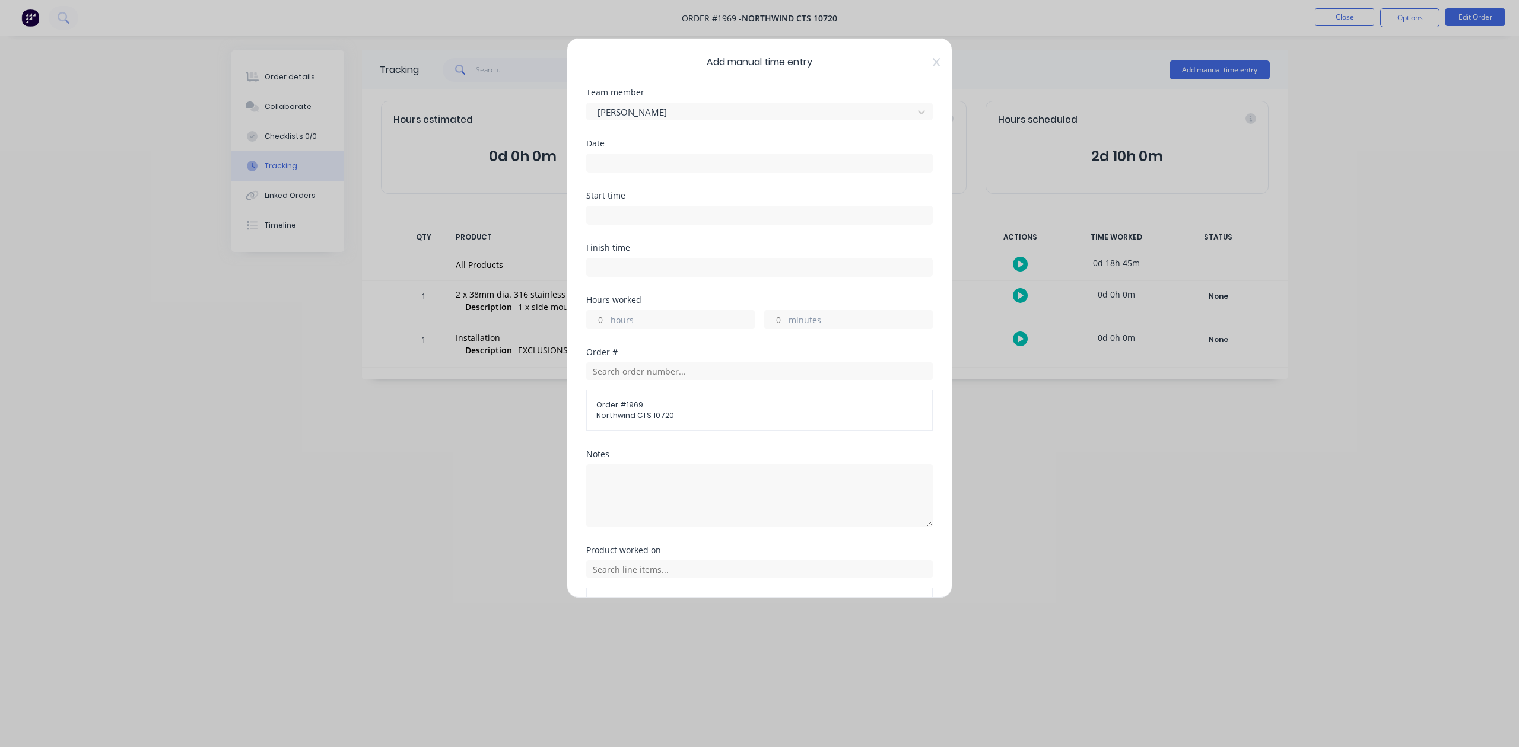
click at [622, 172] on input at bounding box center [759, 163] width 345 height 18
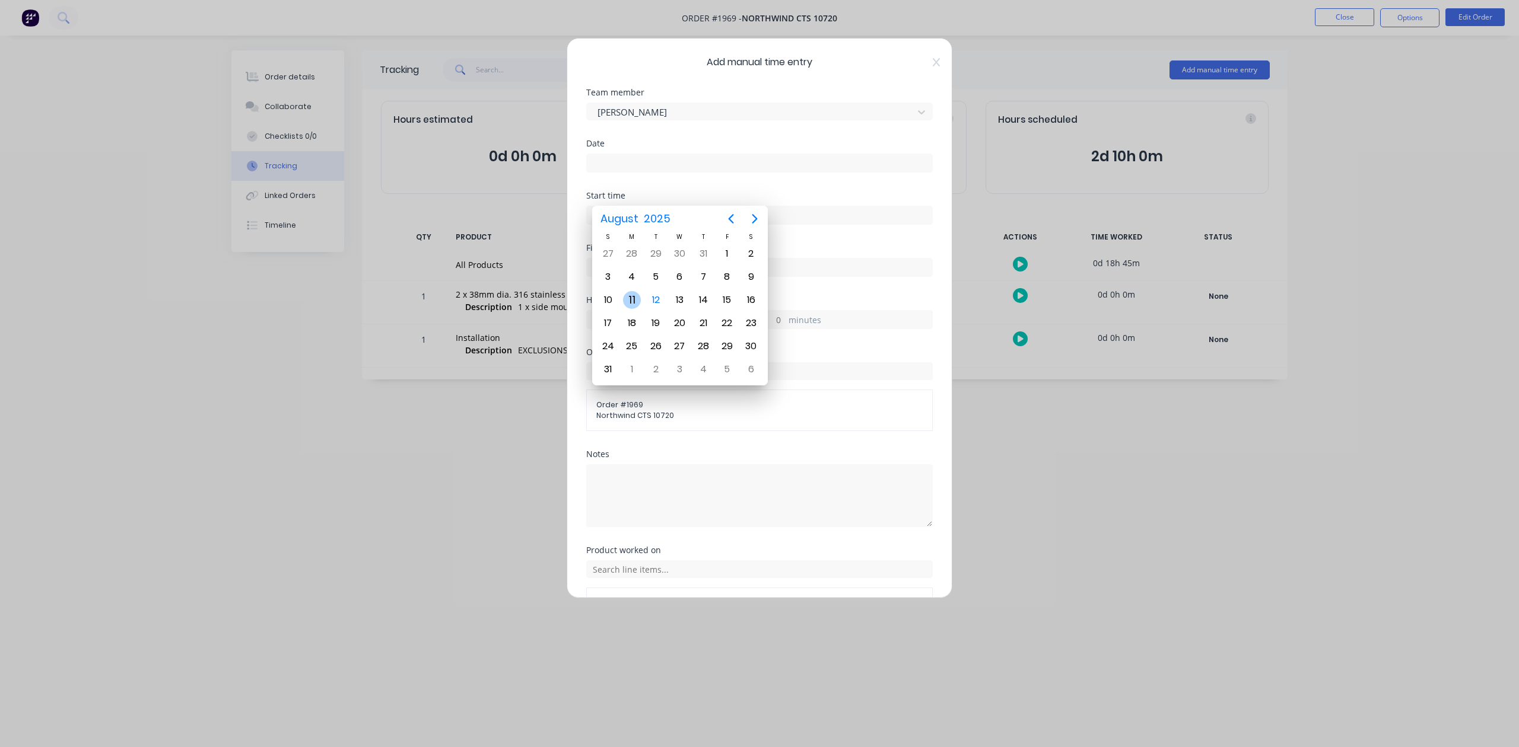
click at [634, 297] on div "11" at bounding box center [632, 300] width 18 height 18
type input "11/08/2025"
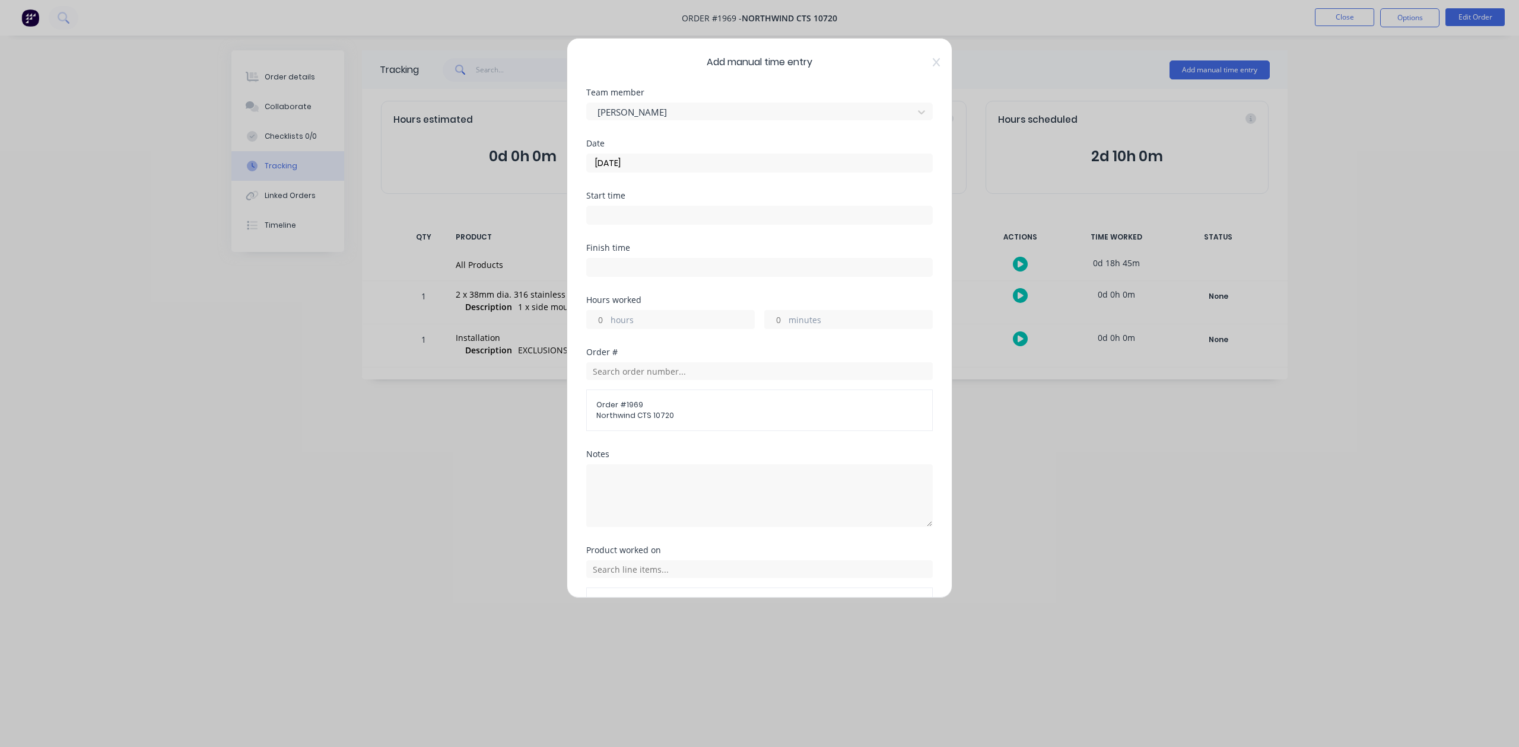
click at [607, 329] on input "hours" at bounding box center [597, 320] width 21 height 18
type input "6"
click at [774, 329] on div "minutes" at bounding box center [848, 319] width 168 height 19
click at [772, 329] on input "minutes" at bounding box center [775, 320] width 21 height 18
type input "45"
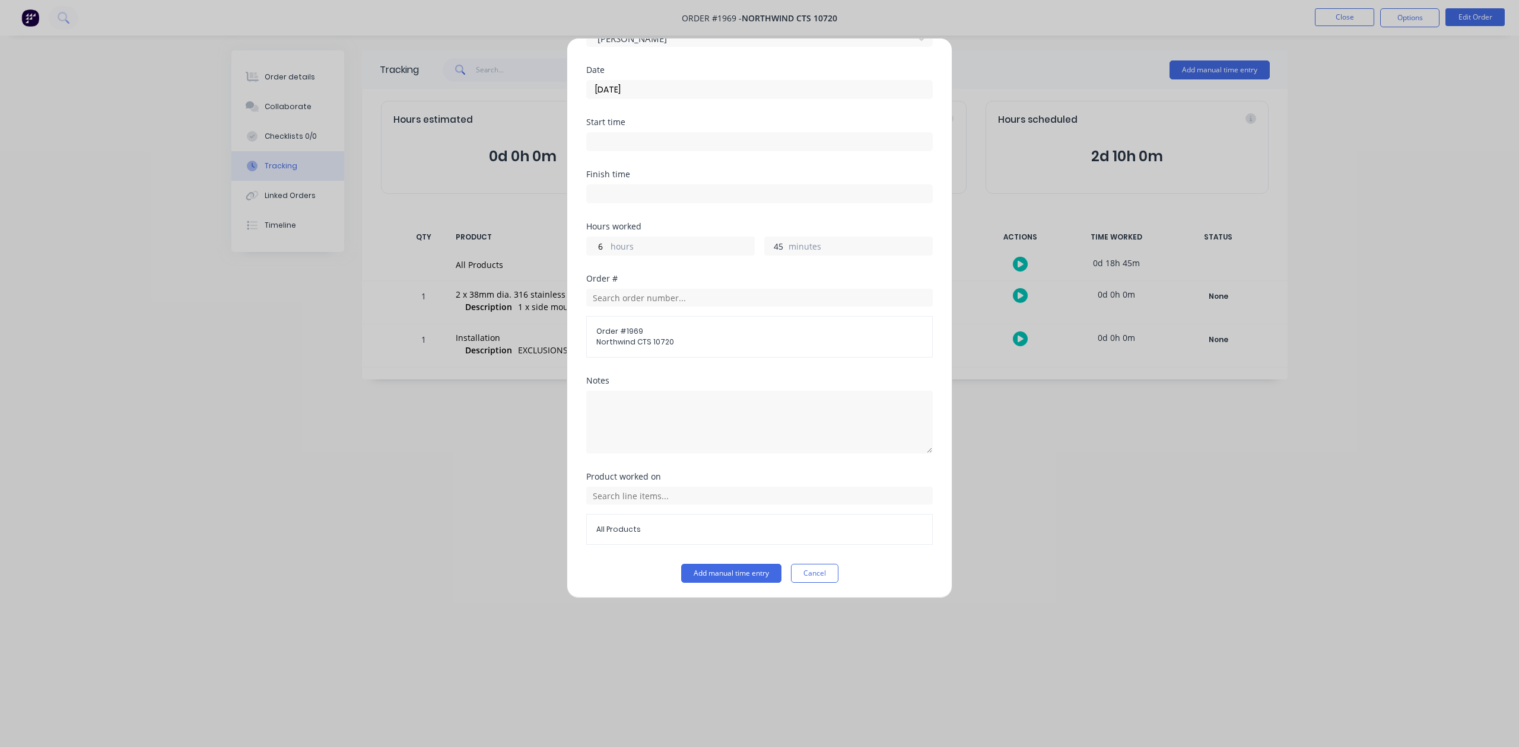
scroll to position [174, 0]
click at [708, 577] on button "Add manual time entry" at bounding box center [731, 571] width 100 height 19
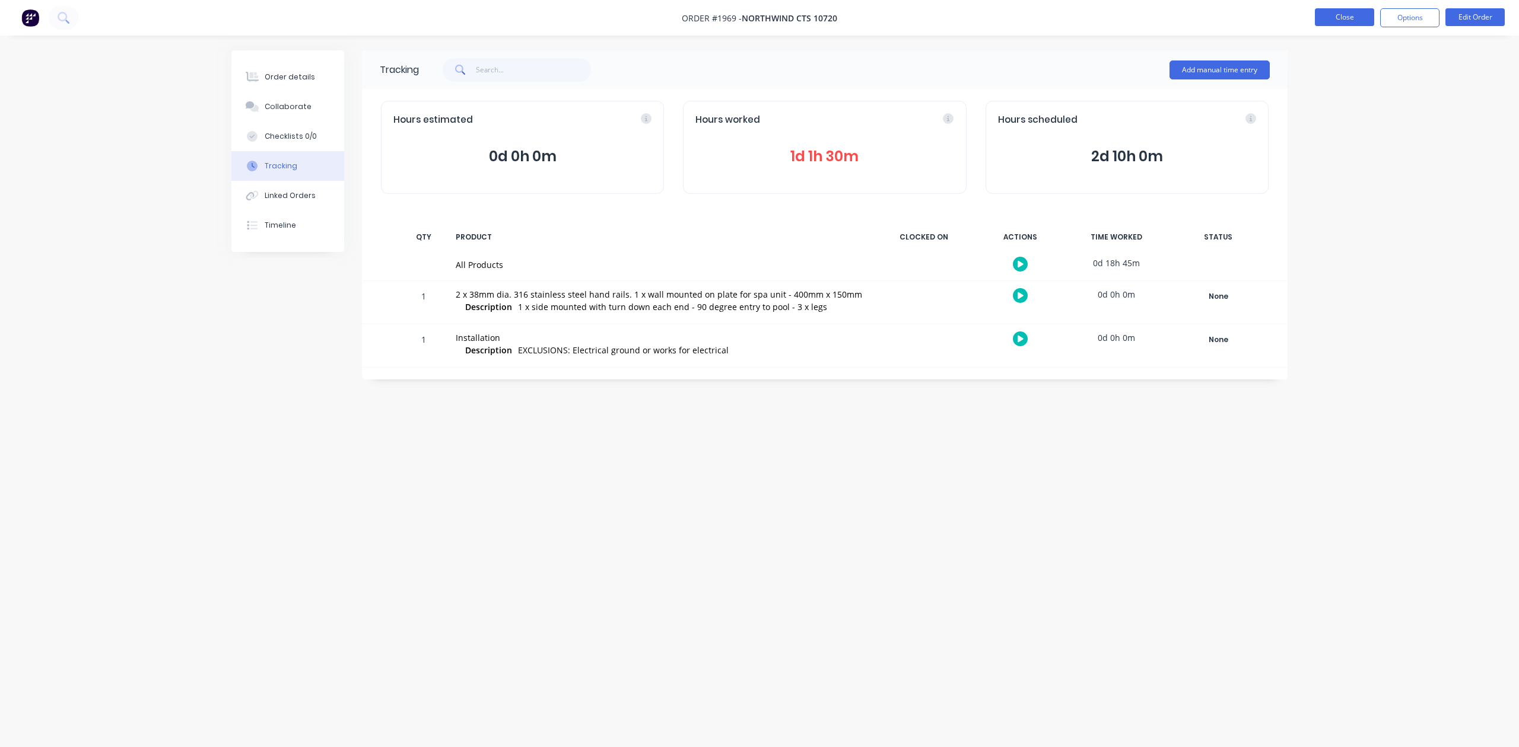
click at [1338, 14] on button "Close" at bounding box center [1344, 17] width 59 height 18
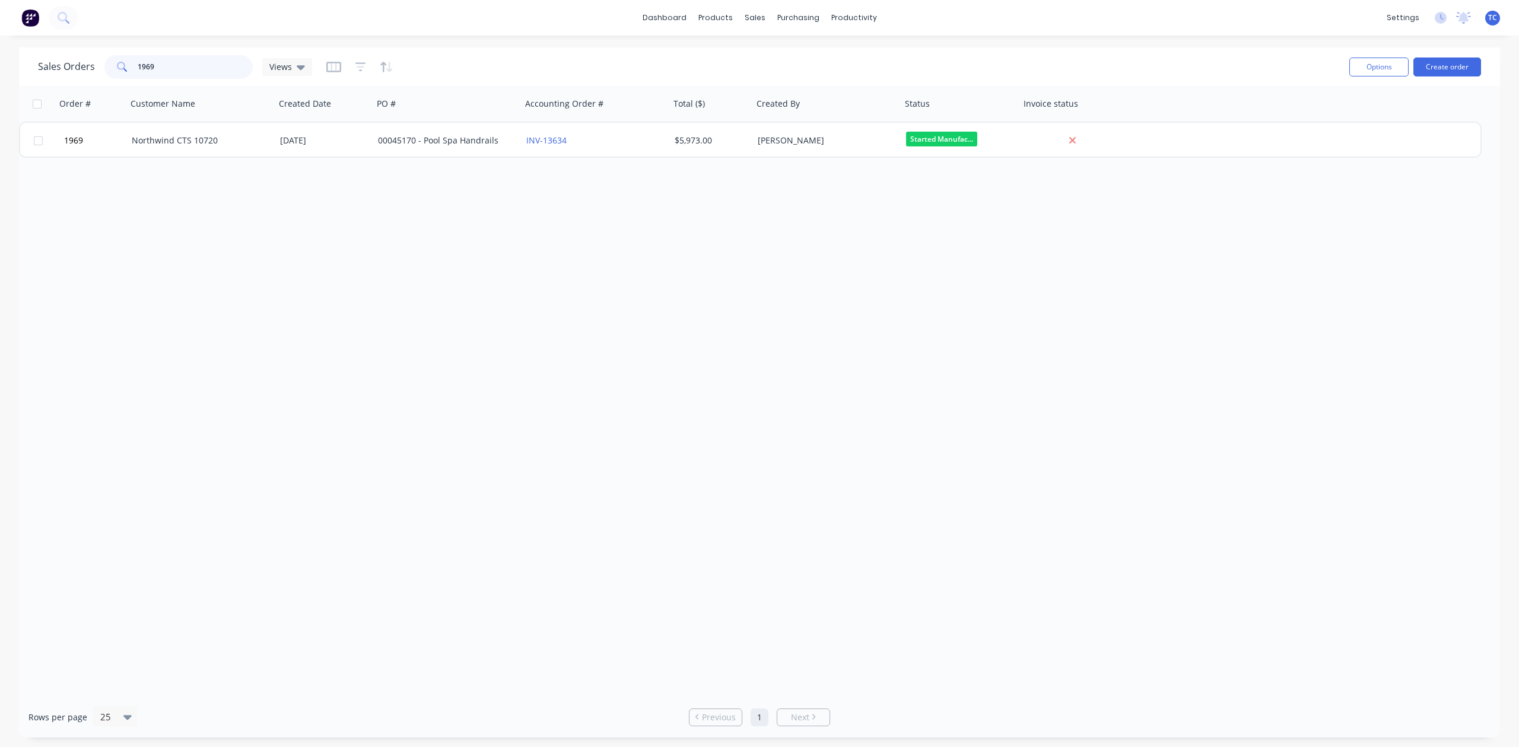
drag, startPoint x: 183, startPoint y: 71, endPoint x: 131, endPoint y: 71, distance: 52.2
click at [131, 71] on div "1969" at bounding box center [178, 67] width 148 height 24
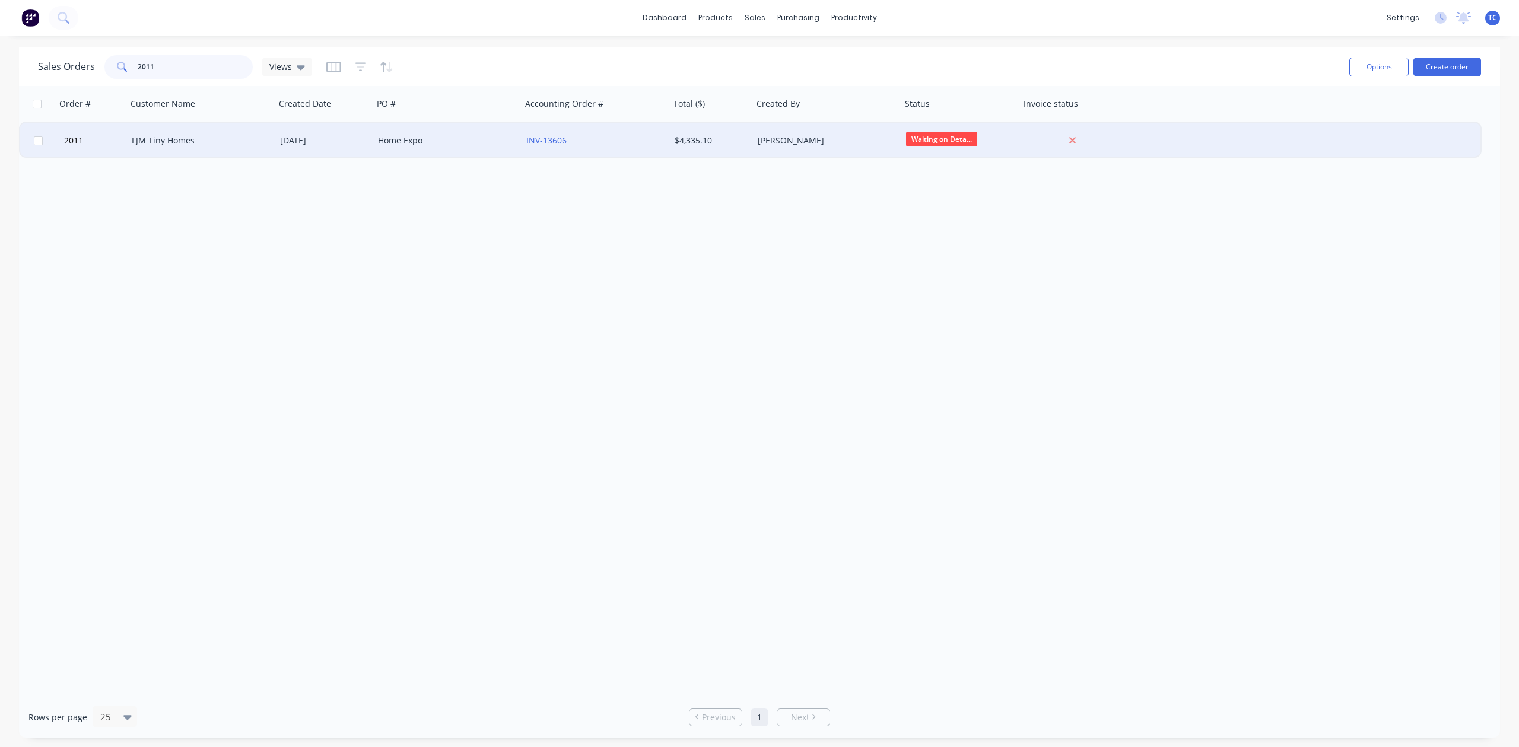
type input "2011"
click at [171, 143] on div "LJM Tiny Homes" at bounding box center [198, 141] width 132 height 12
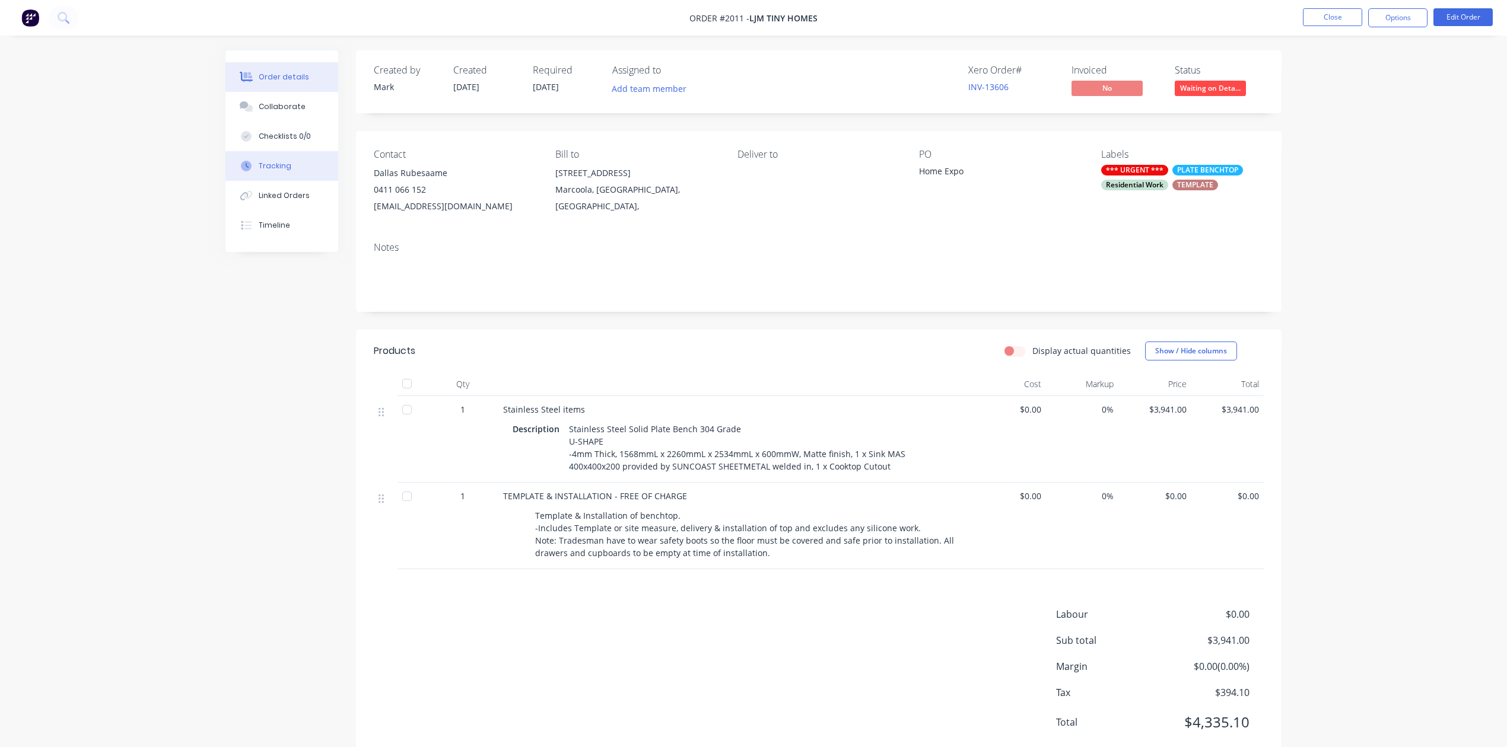
click at [279, 171] on div "Tracking" at bounding box center [275, 166] width 33 height 11
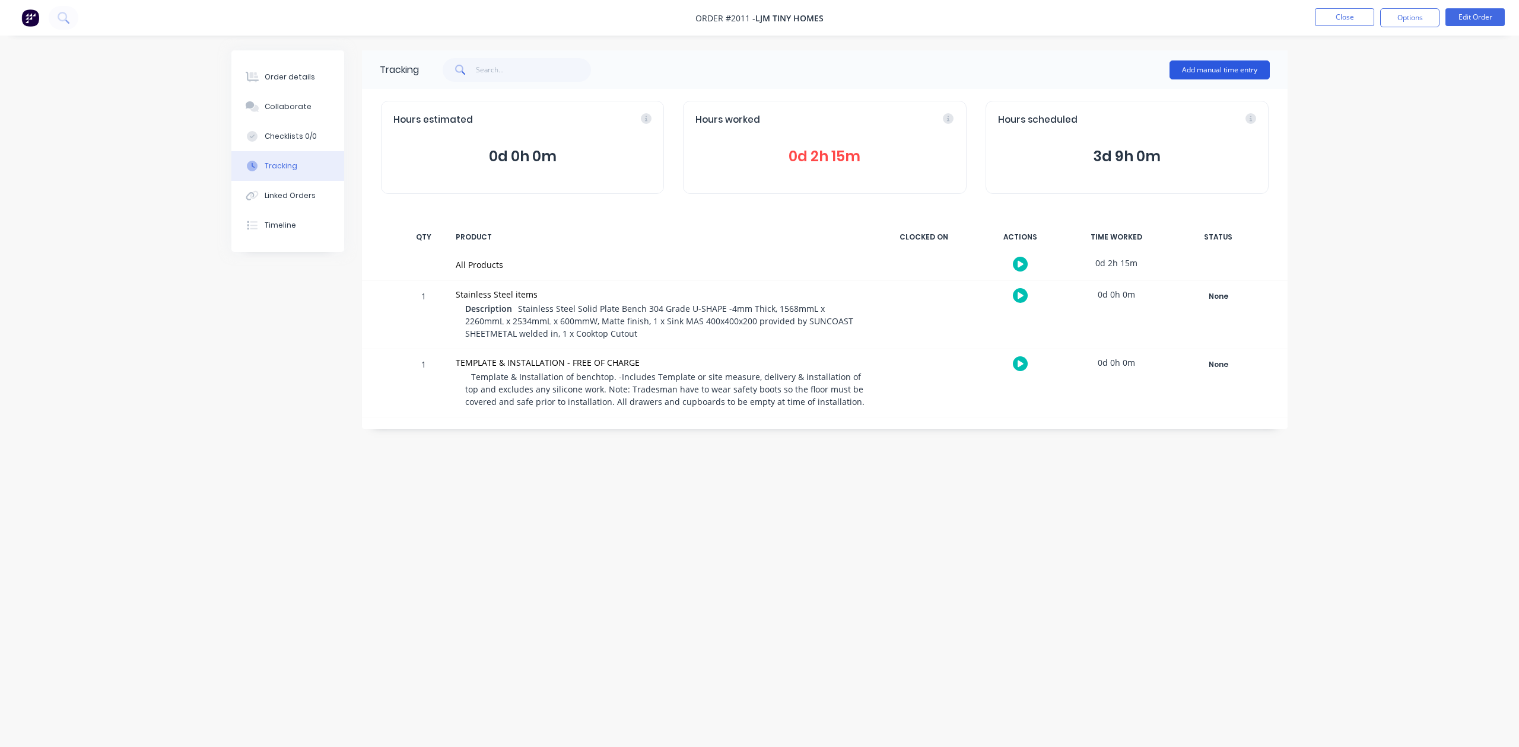
click at [1184, 69] on button "Add manual time entry" at bounding box center [1219, 70] width 100 height 19
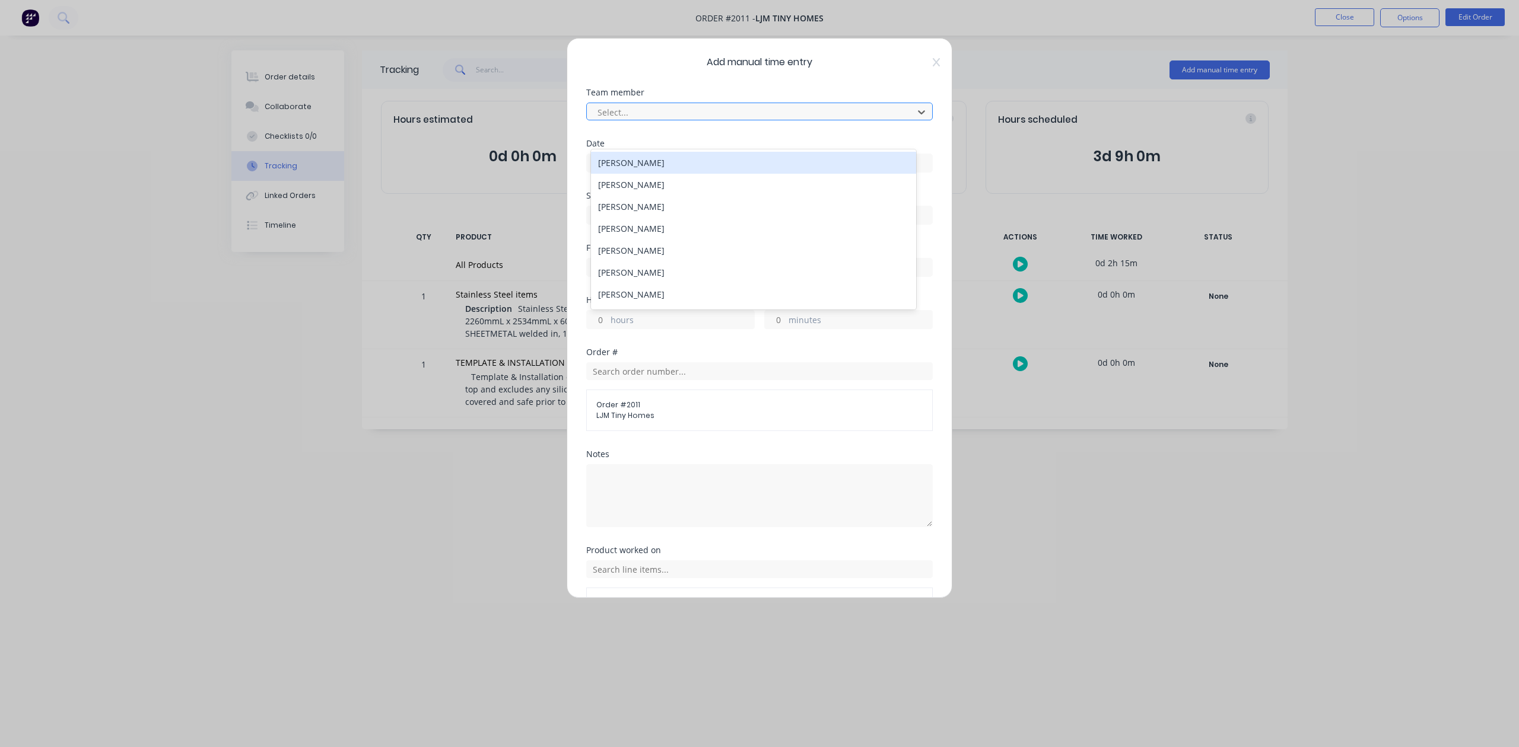
click at [628, 120] on div at bounding box center [751, 112] width 311 height 15
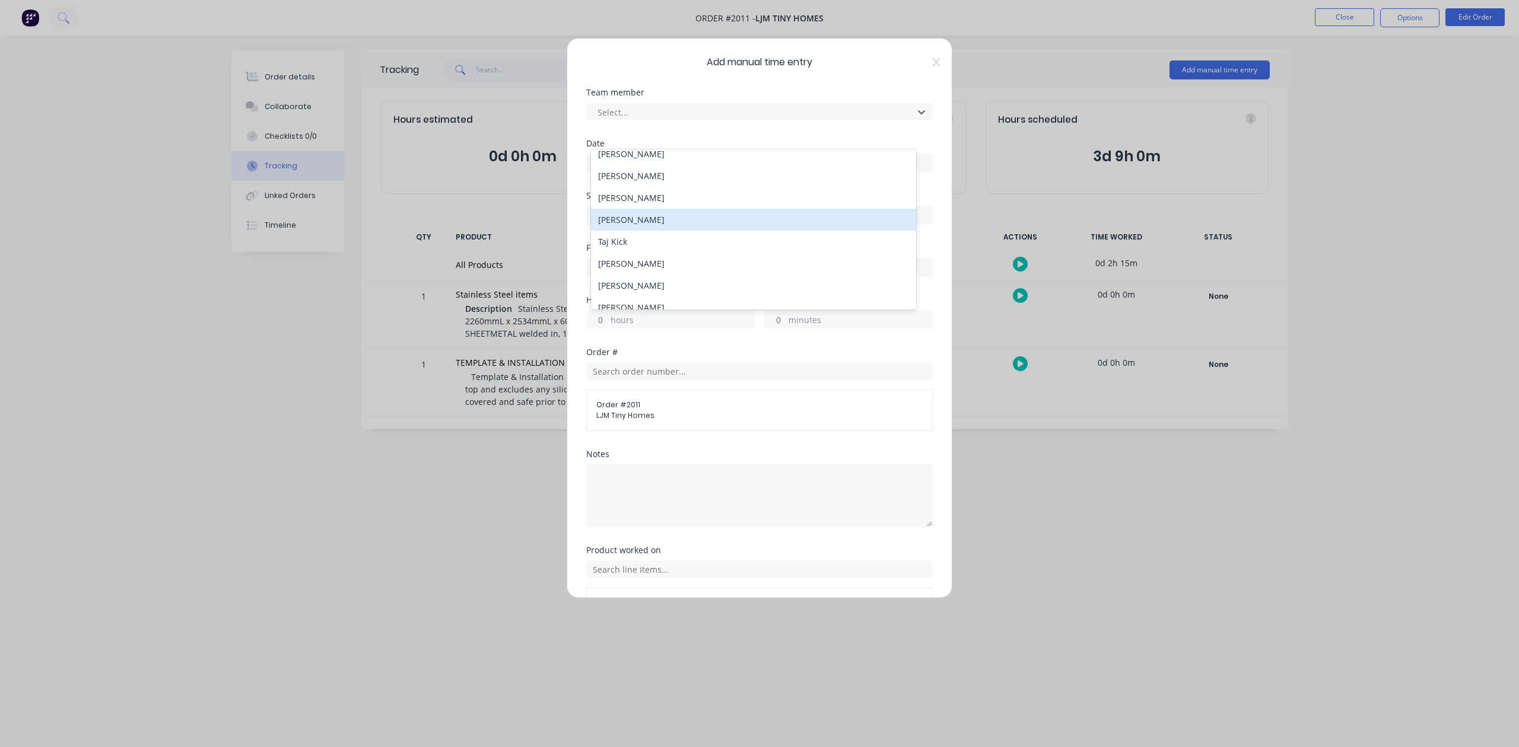
scroll to position [158, 0]
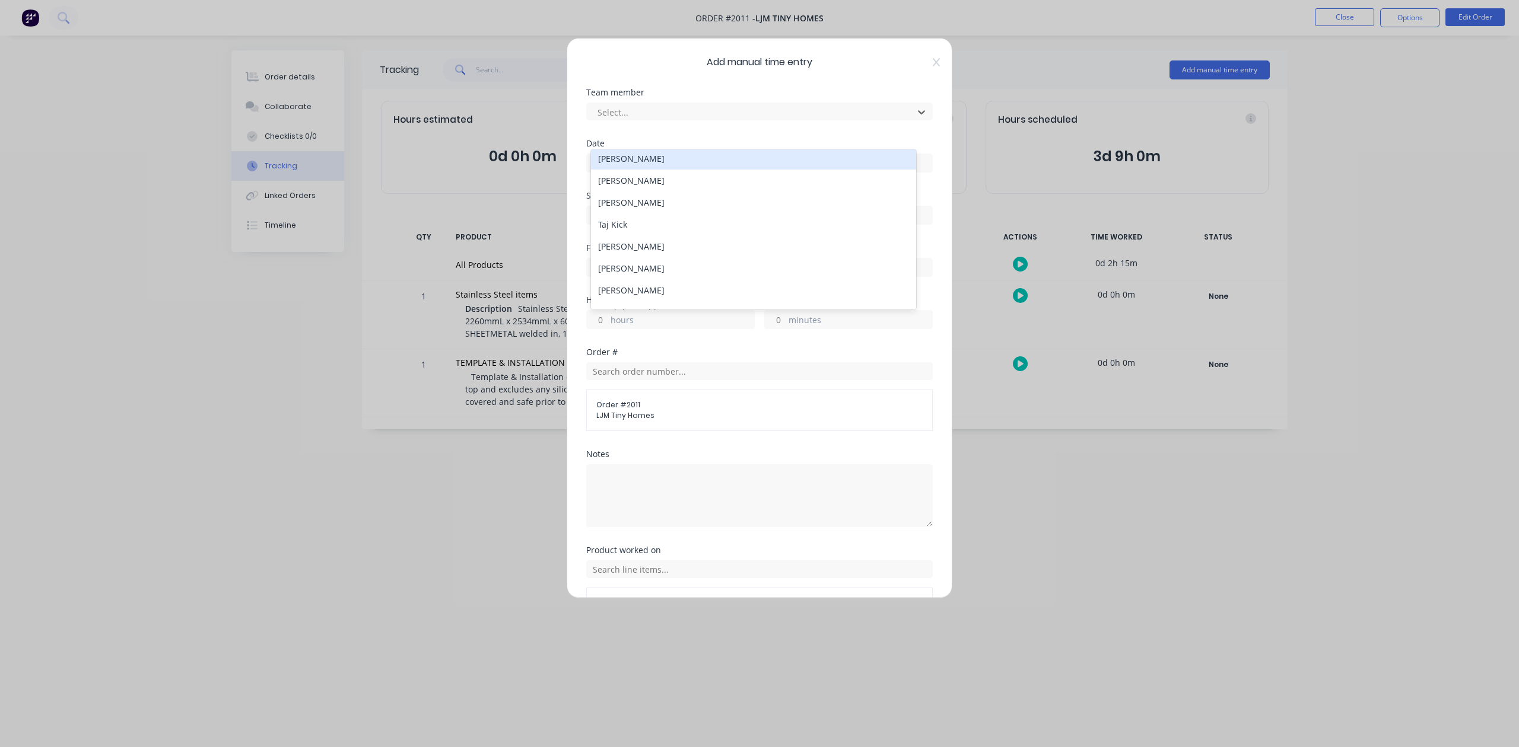
click at [625, 170] on div "Nathan Vipond" at bounding box center [753, 159] width 324 height 22
click at [628, 172] on input at bounding box center [759, 163] width 345 height 18
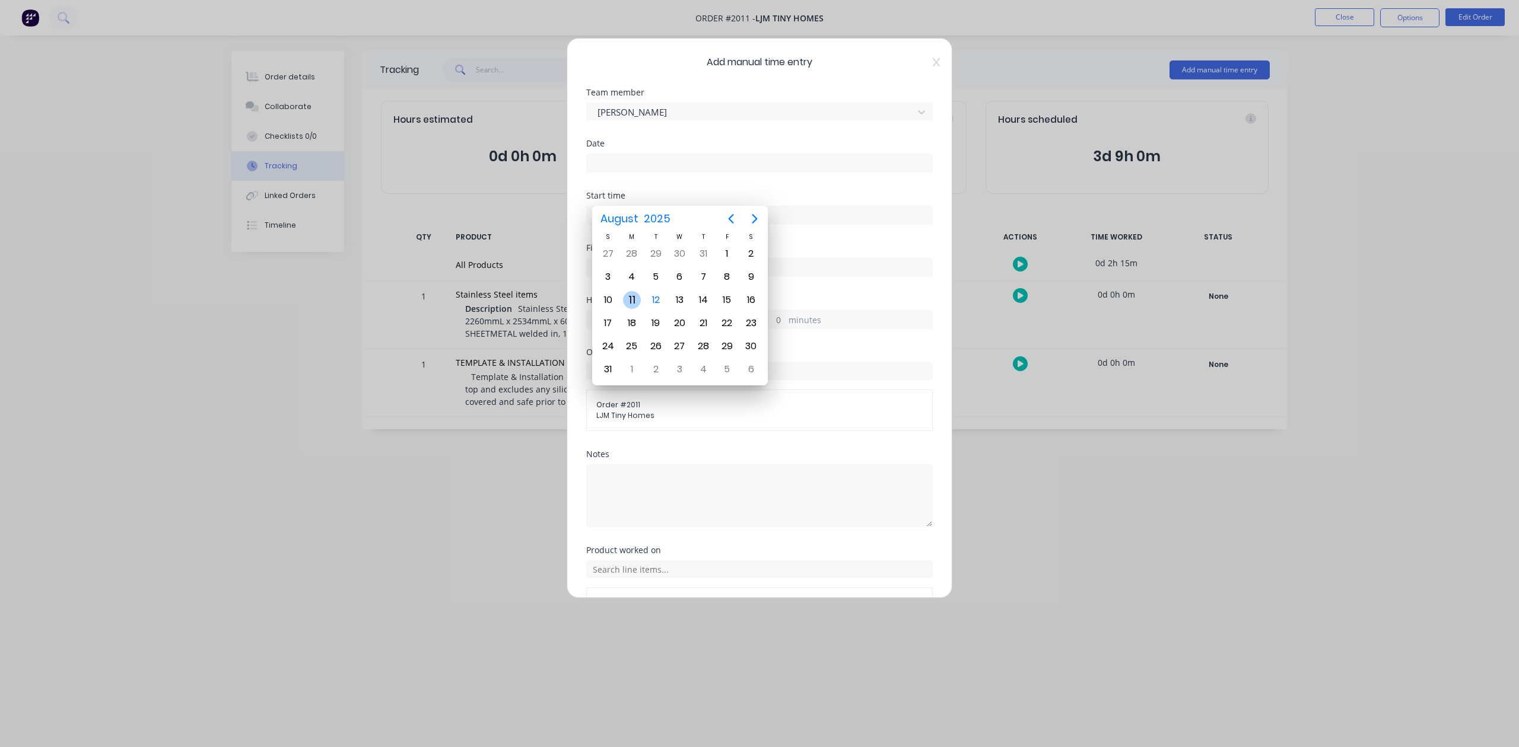
click at [629, 298] on div "11" at bounding box center [632, 300] width 18 height 18
type input "11/08/2025"
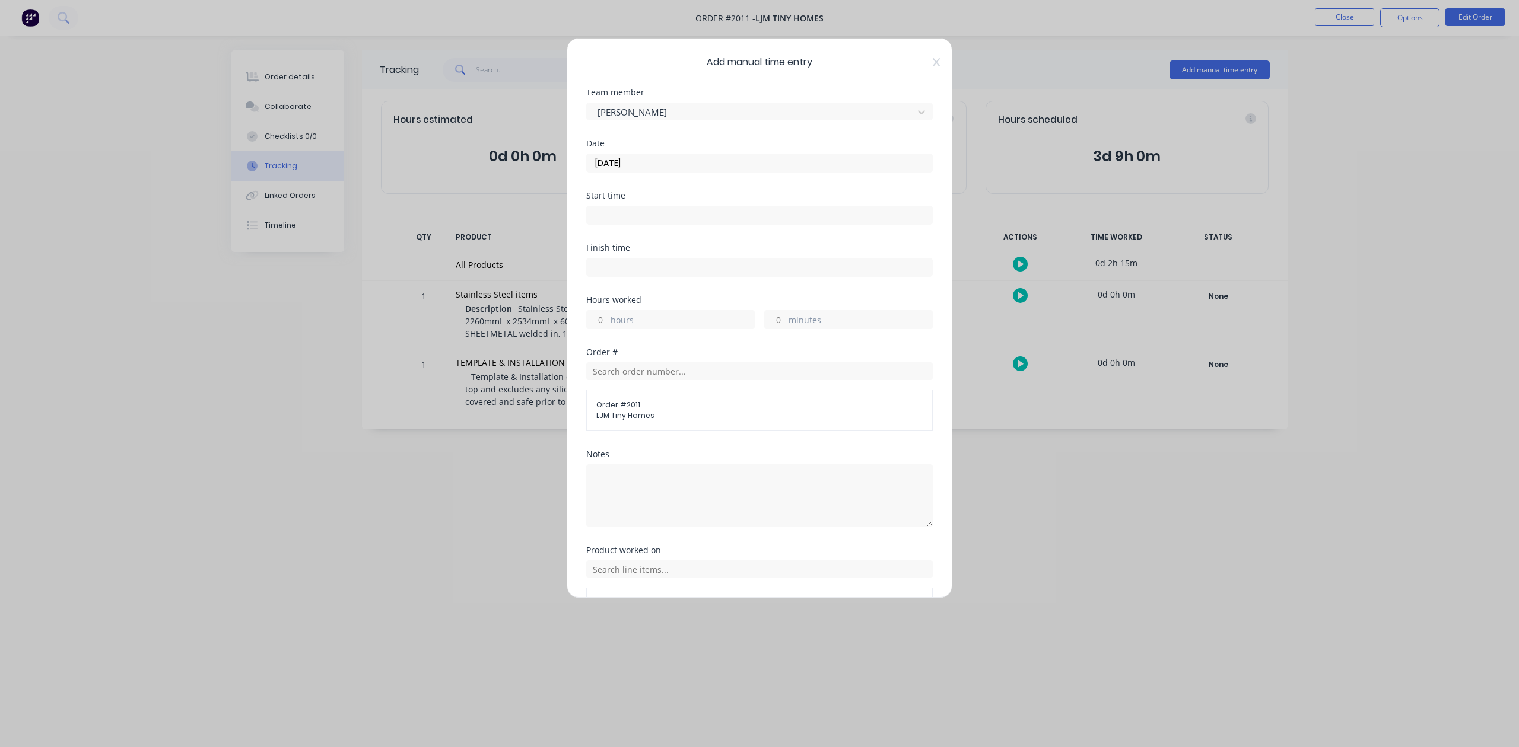
click at [606, 329] on input "hours" at bounding box center [597, 320] width 21 height 18
type input "2"
click at [770, 329] on input "minutes" at bounding box center [775, 320] width 21 height 18
type input "15"
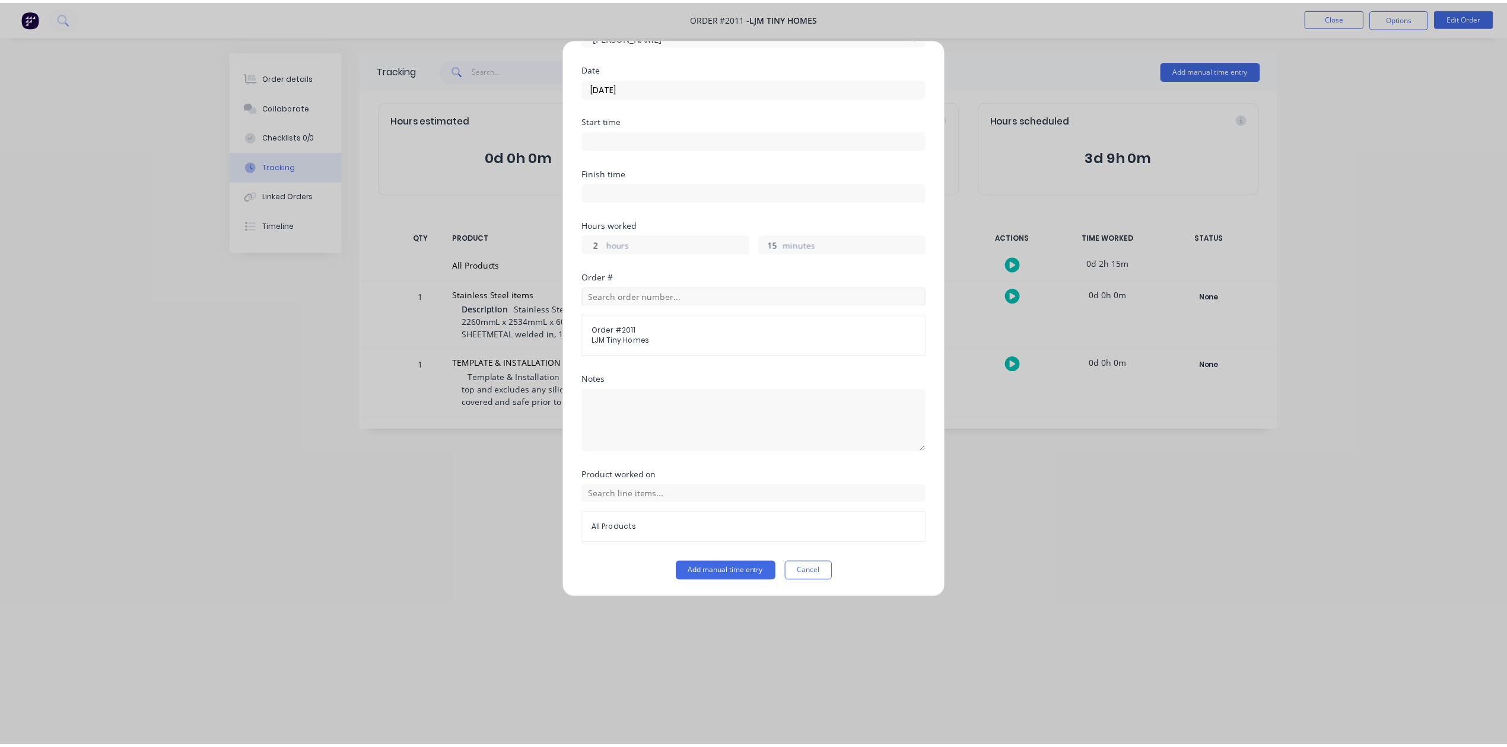
scroll to position [174, 0]
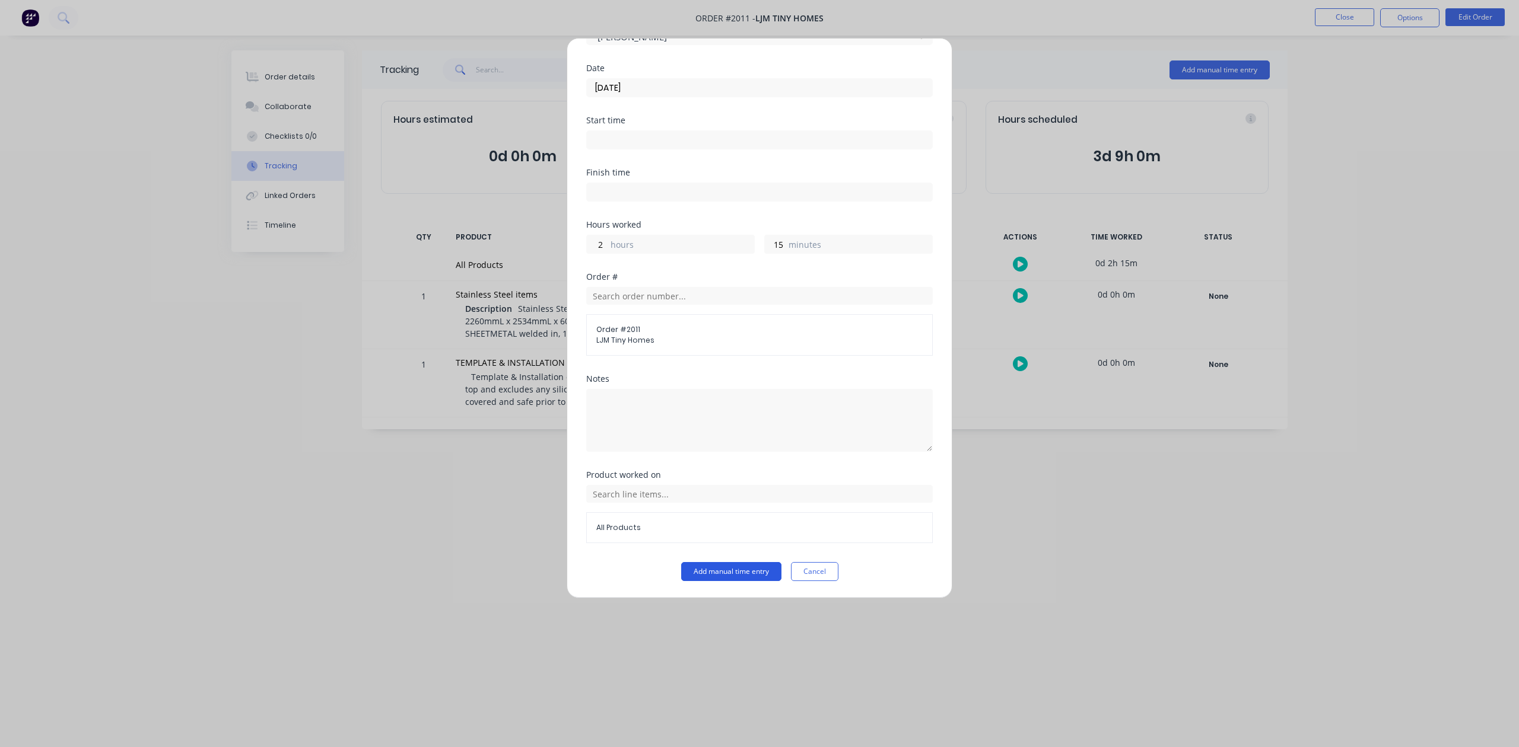
click at [730, 574] on button "Add manual time entry" at bounding box center [731, 571] width 100 height 19
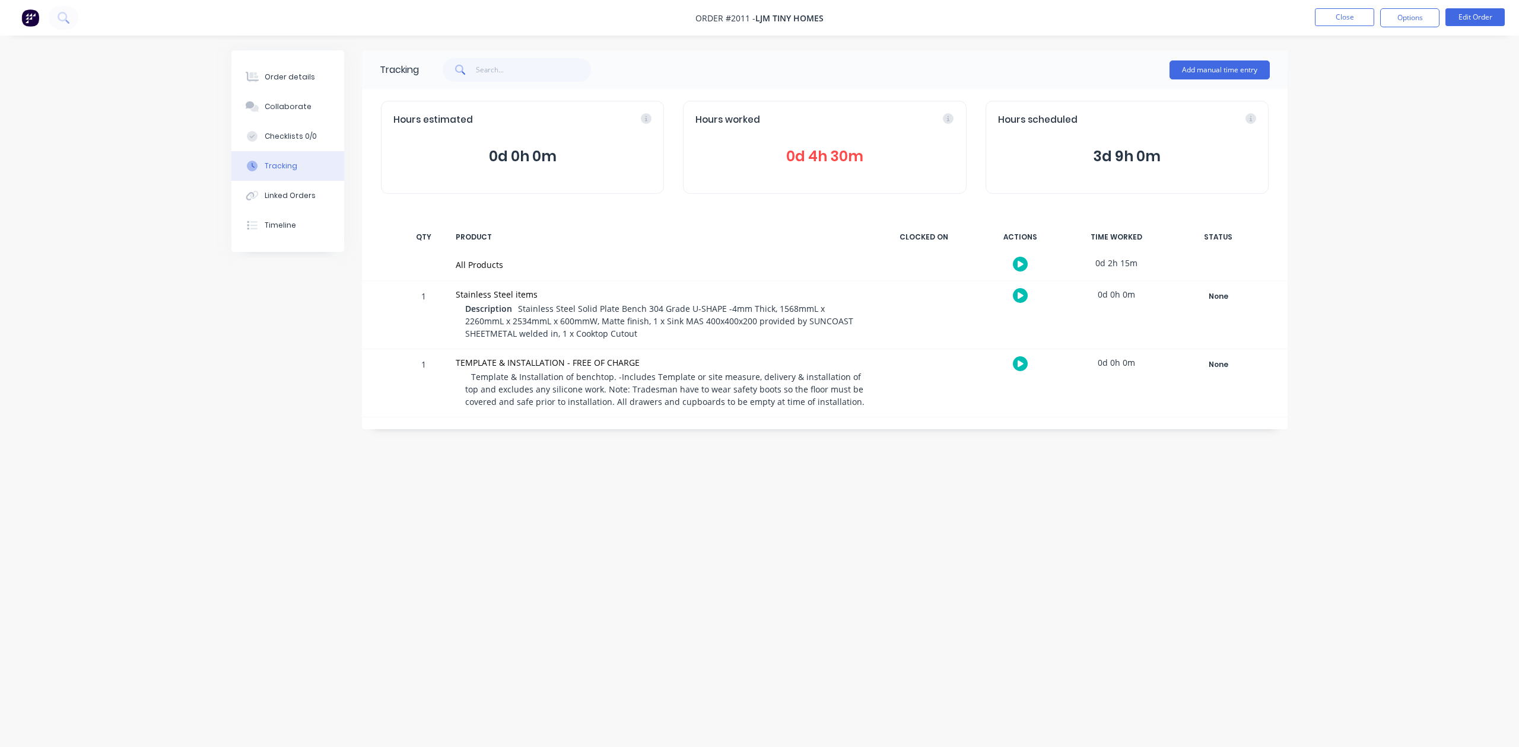
click at [805, 164] on span "0d 4h 30m" at bounding box center [824, 156] width 258 height 21
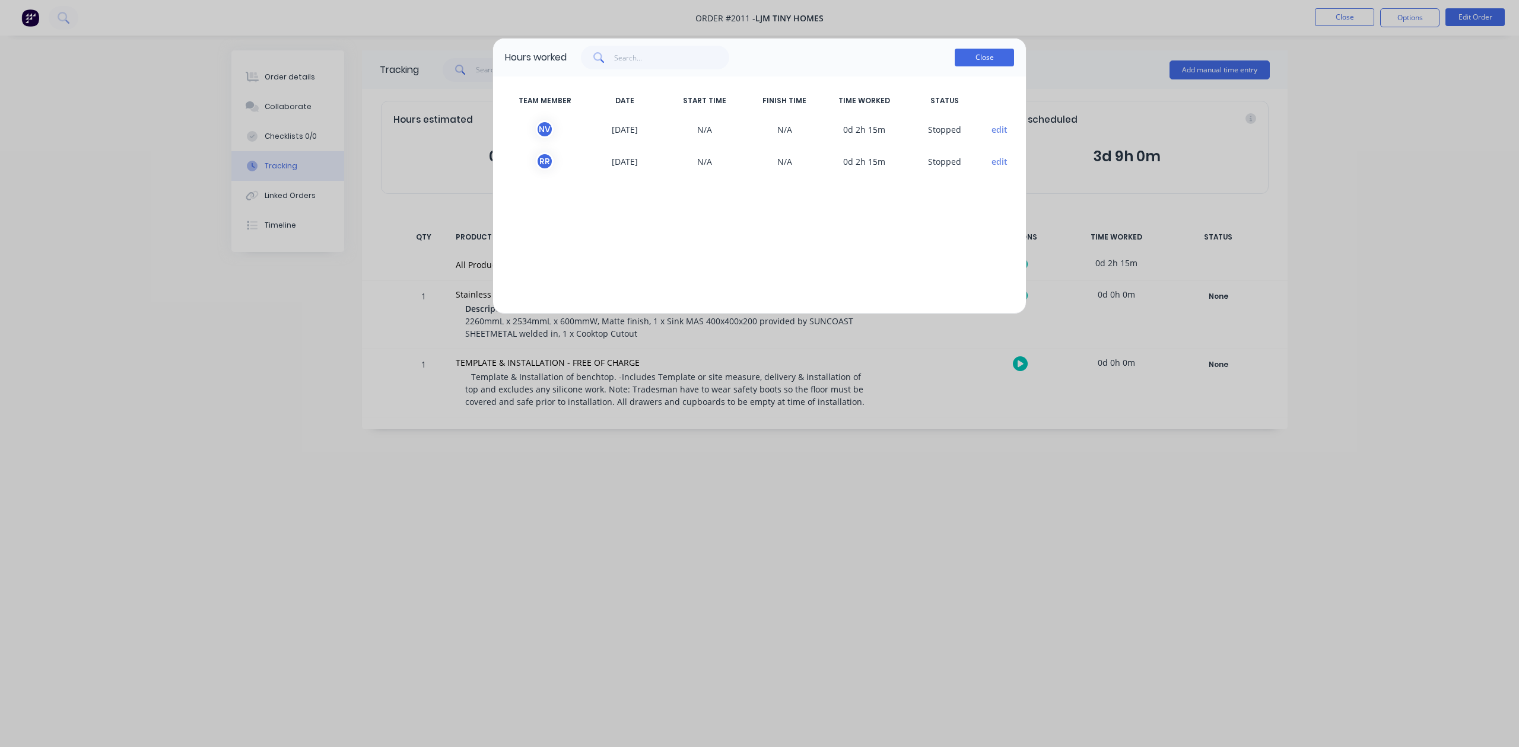
click at [974, 66] on button "Close" at bounding box center [983, 58] width 59 height 18
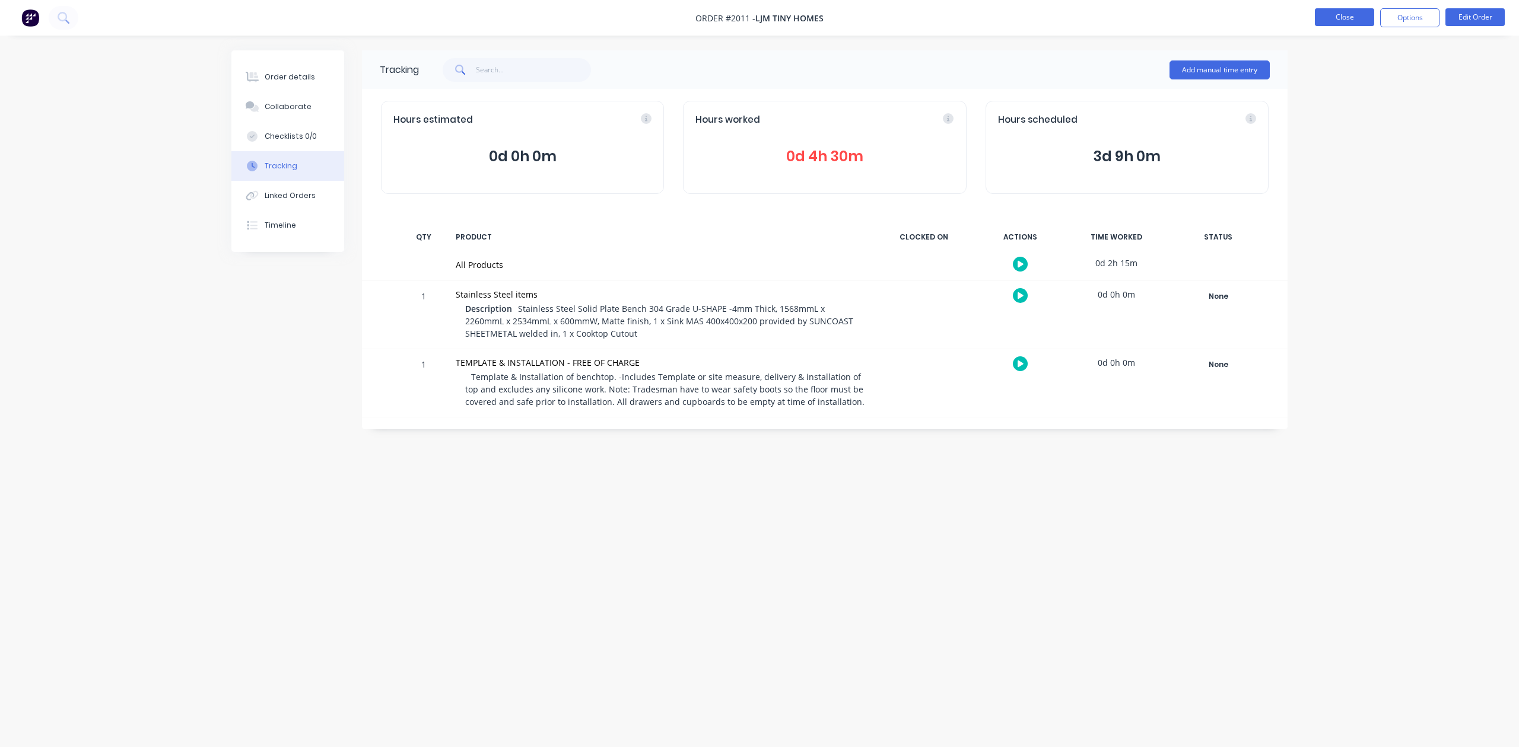
click at [1334, 24] on button "Close" at bounding box center [1344, 17] width 59 height 18
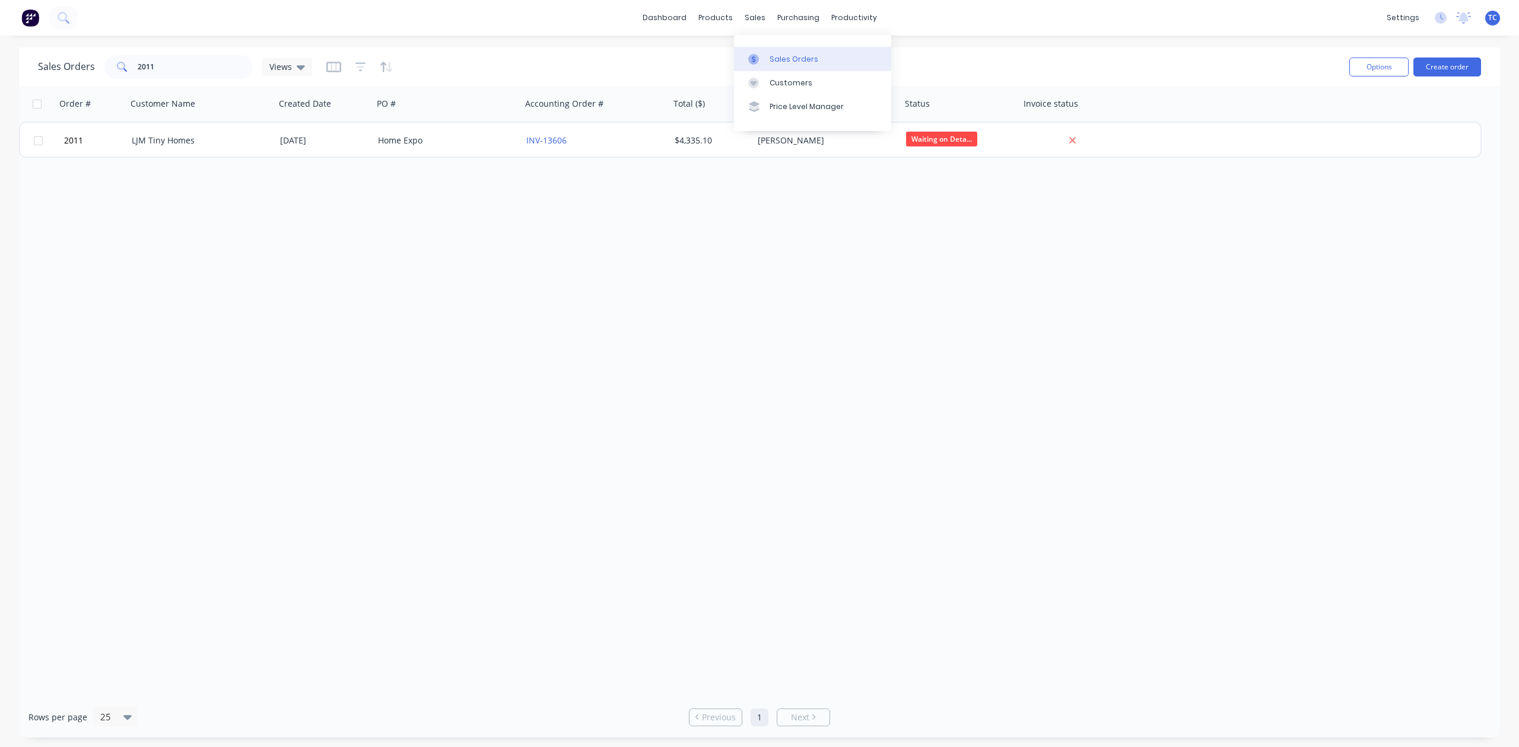
click at [810, 65] on div "Sales Orders" at bounding box center [793, 59] width 49 height 11
click at [811, 65] on div "Sales Orders" at bounding box center [793, 59] width 49 height 11
drag, startPoint x: 210, startPoint y: 71, endPoint x: 127, endPoint y: 68, distance: 83.1
click at [128, 68] on div "2011" at bounding box center [178, 67] width 148 height 24
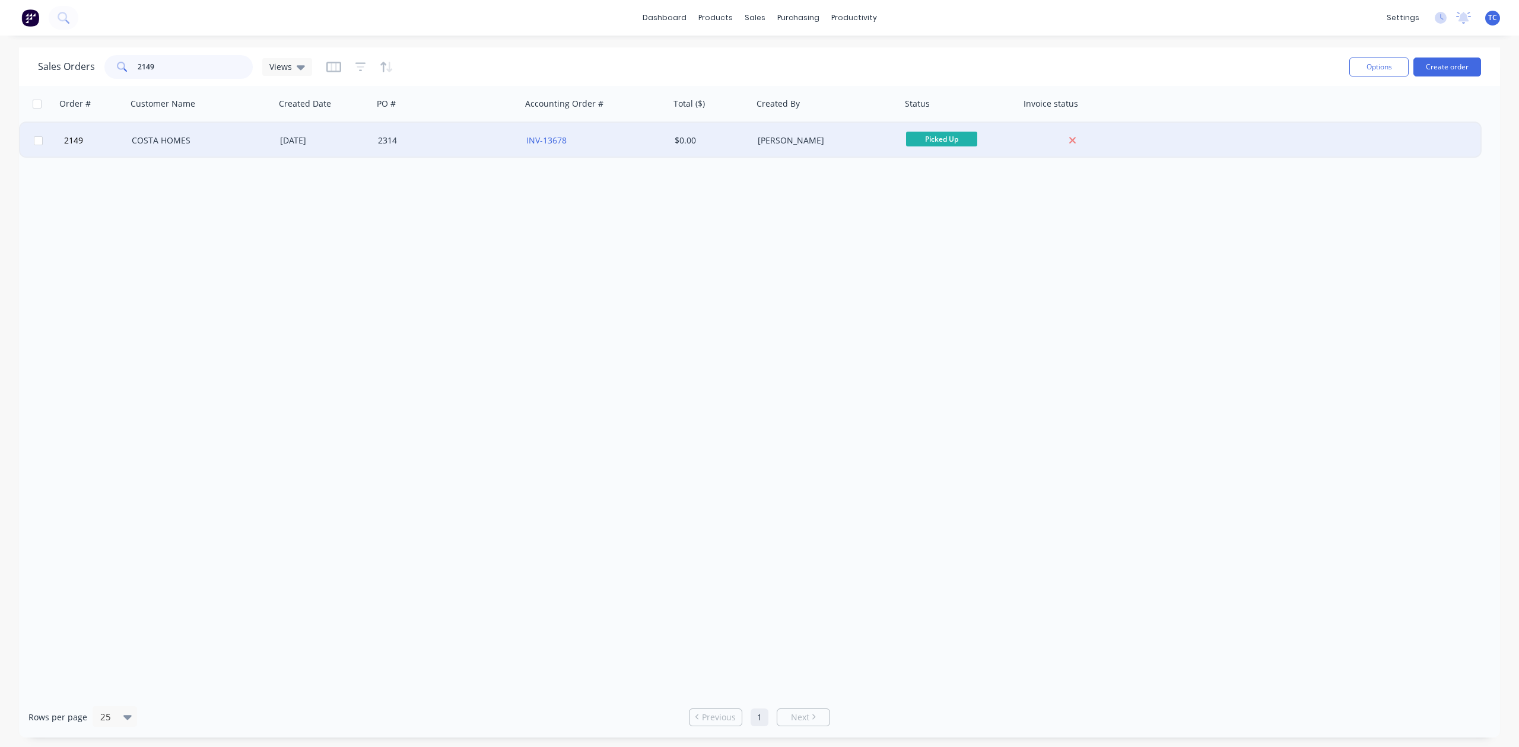
type input "2149"
click at [160, 141] on div "COSTA HOMES" at bounding box center [198, 141] width 132 height 12
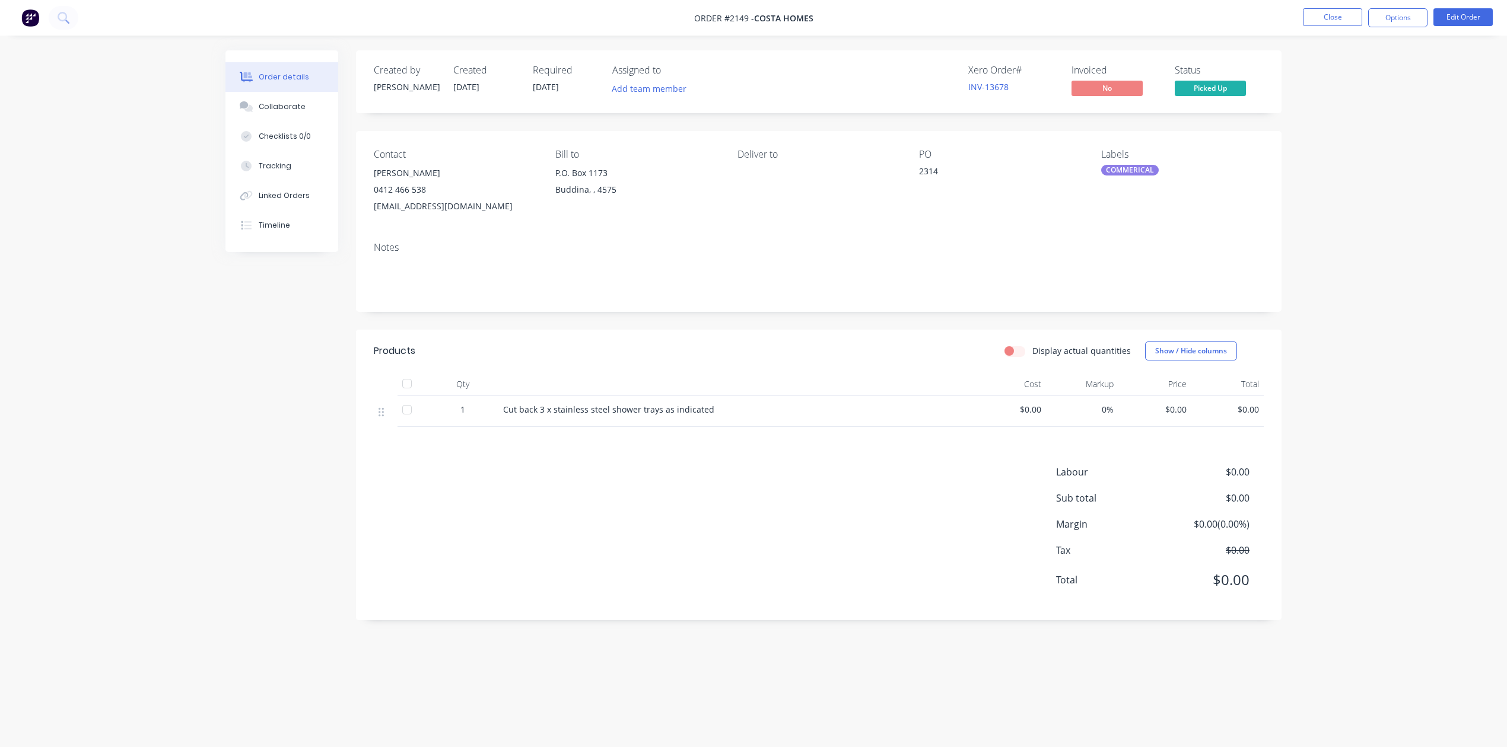
click at [1159, 416] on span "$0.00" at bounding box center [1154, 409] width 63 height 12
click at [1450, 20] on button "Edit Order" at bounding box center [1462, 17] width 59 height 18
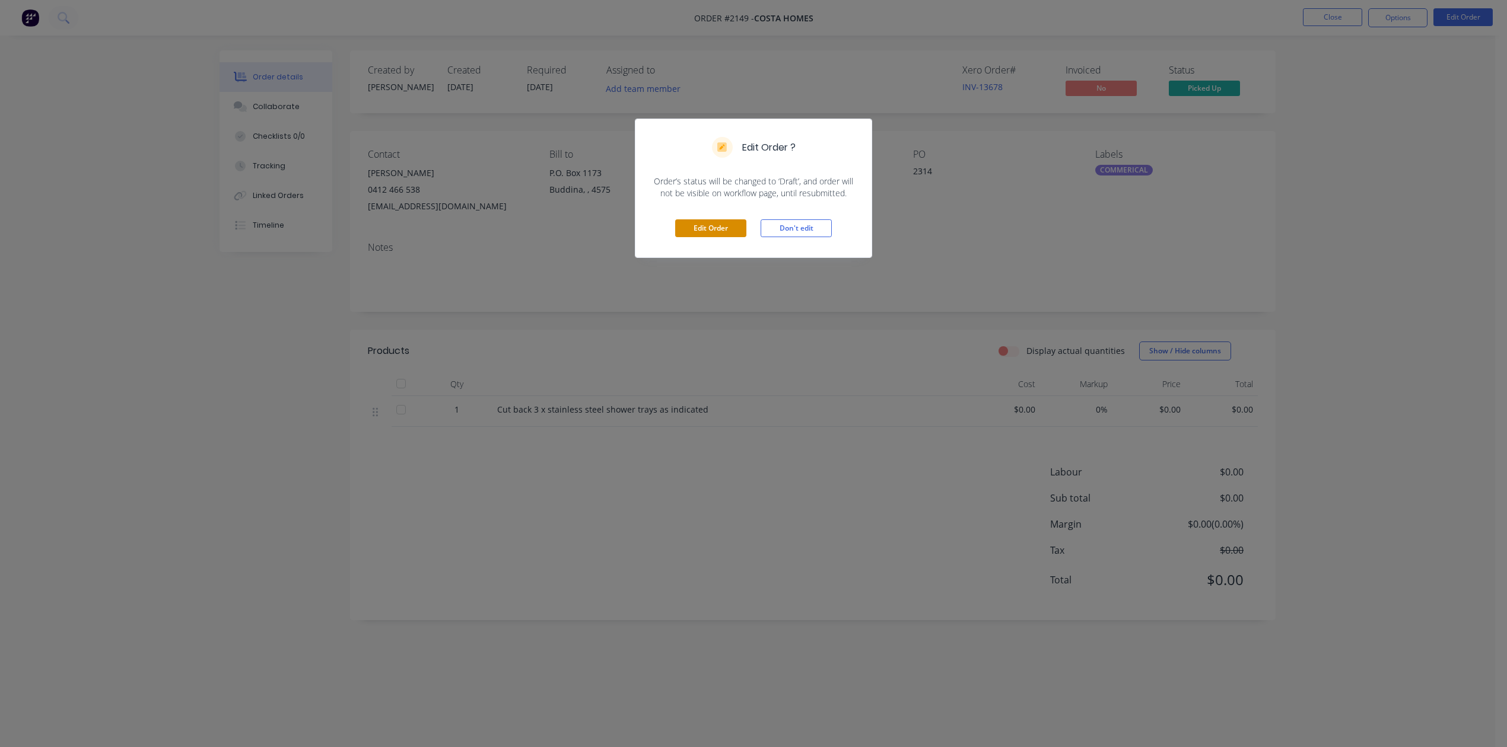
click at [712, 237] on button "Edit Order" at bounding box center [710, 228] width 71 height 18
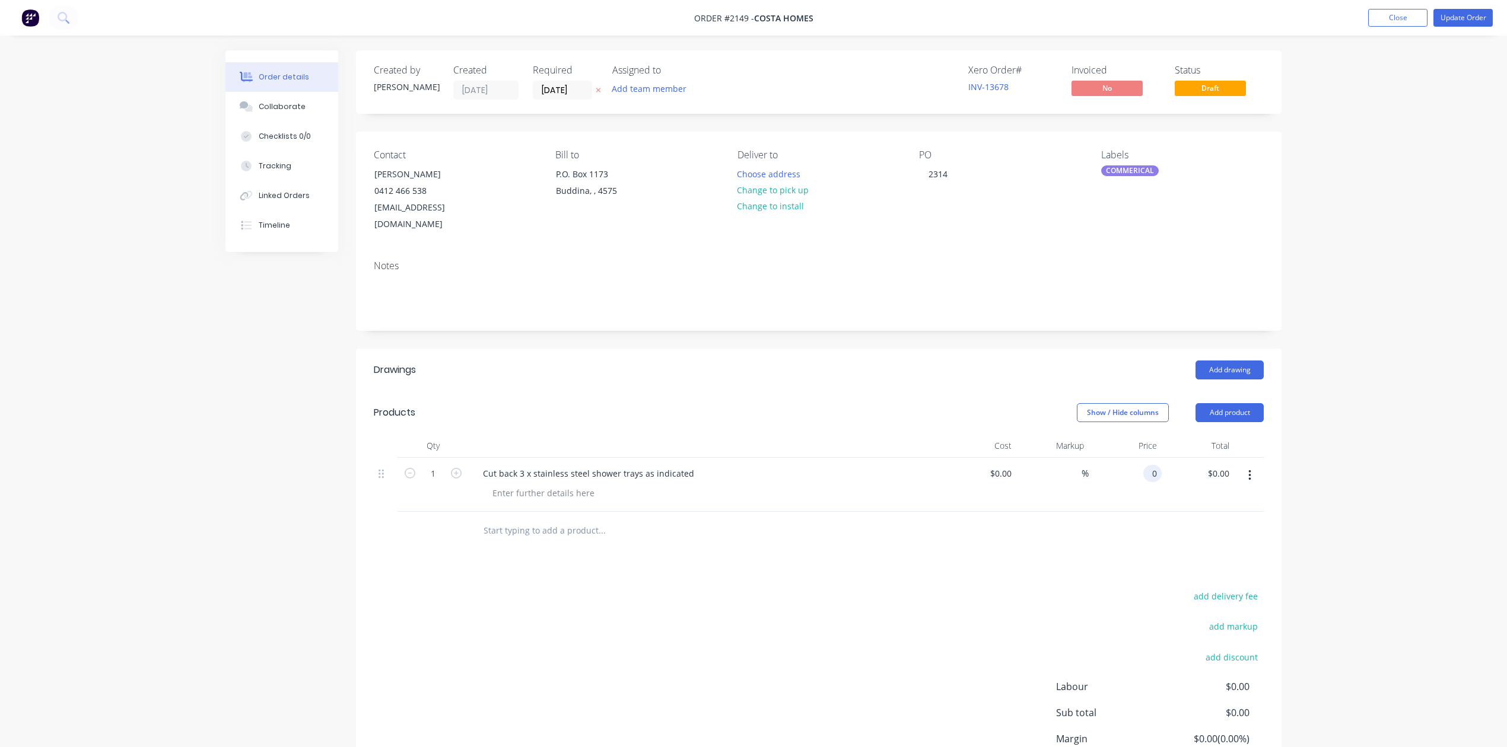
click at [1125, 512] on div "0 0" at bounding box center [1125, 485] width 73 height 54
type input "$150.00"
click at [1444, 11] on button "Update Order" at bounding box center [1462, 18] width 59 height 18
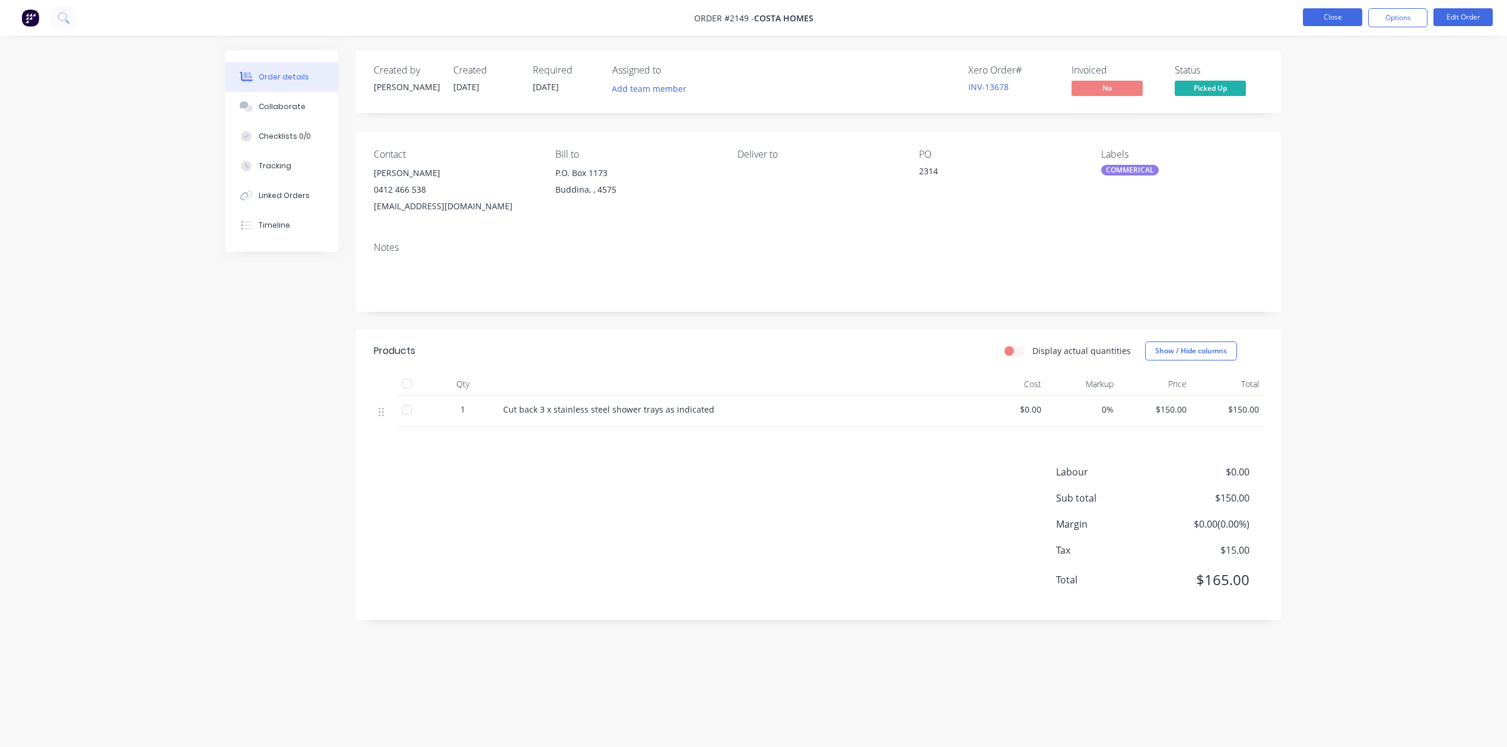
click at [1317, 10] on button "Close" at bounding box center [1332, 17] width 59 height 18
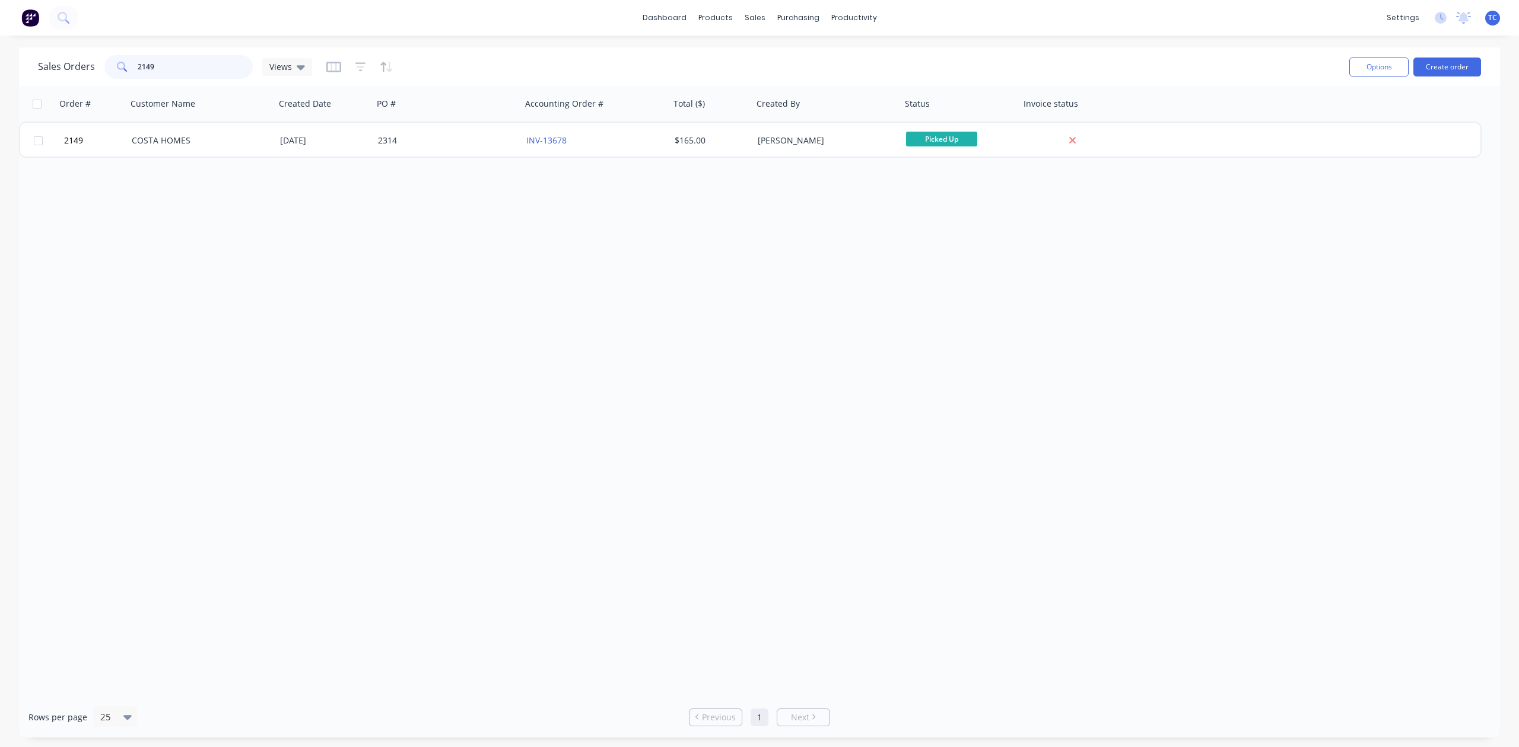
drag, startPoint x: 231, startPoint y: 69, endPoint x: 133, endPoint y: 66, distance: 97.9
click at [133, 66] on div "2149" at bounding box center [178, 67] width 148 height 24
type input "2094"
click at [889, 65] on div "Workflow" at bounding box center [890, 59] width 36 height 11
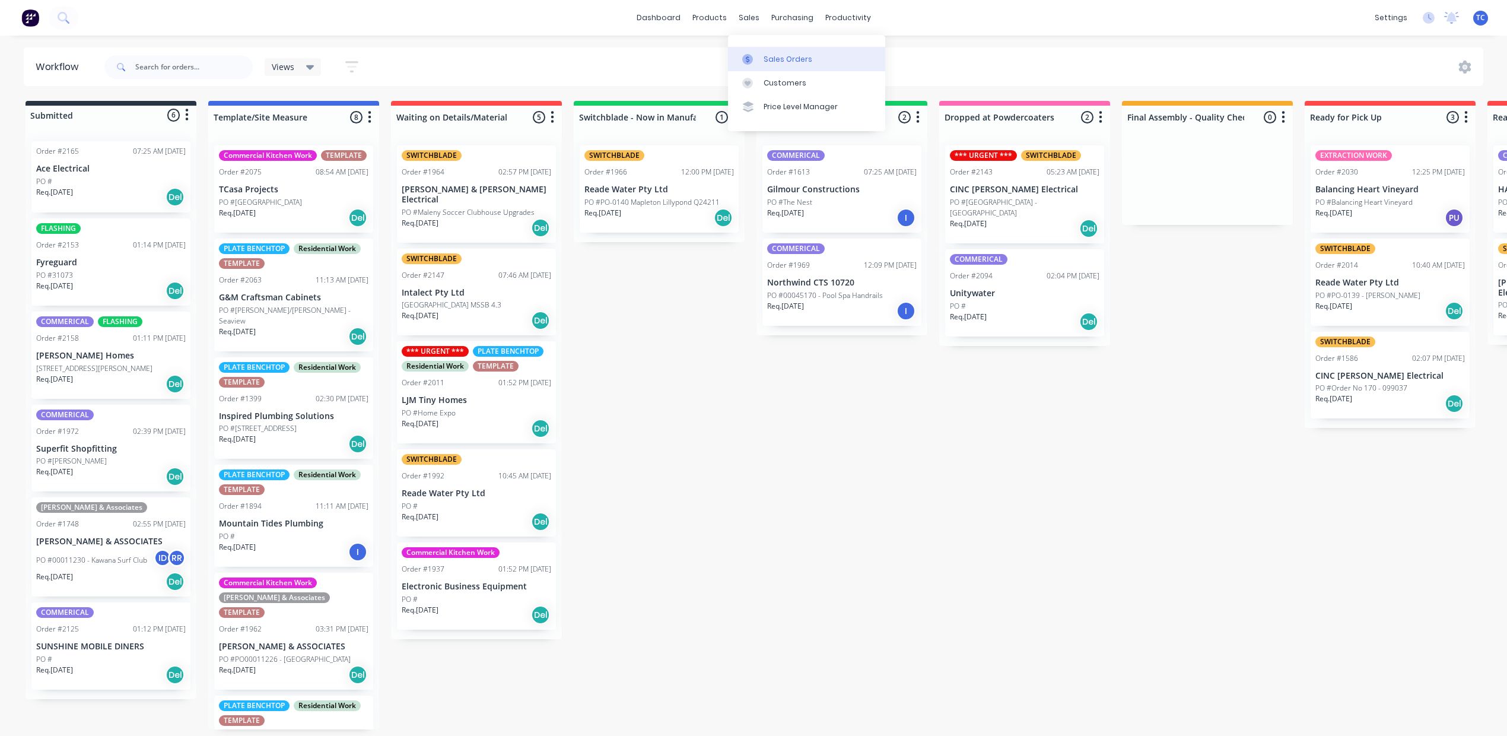
click at [795, 61] on div "Sales Orders" at bounding box center [787, 59] width 49 height 11
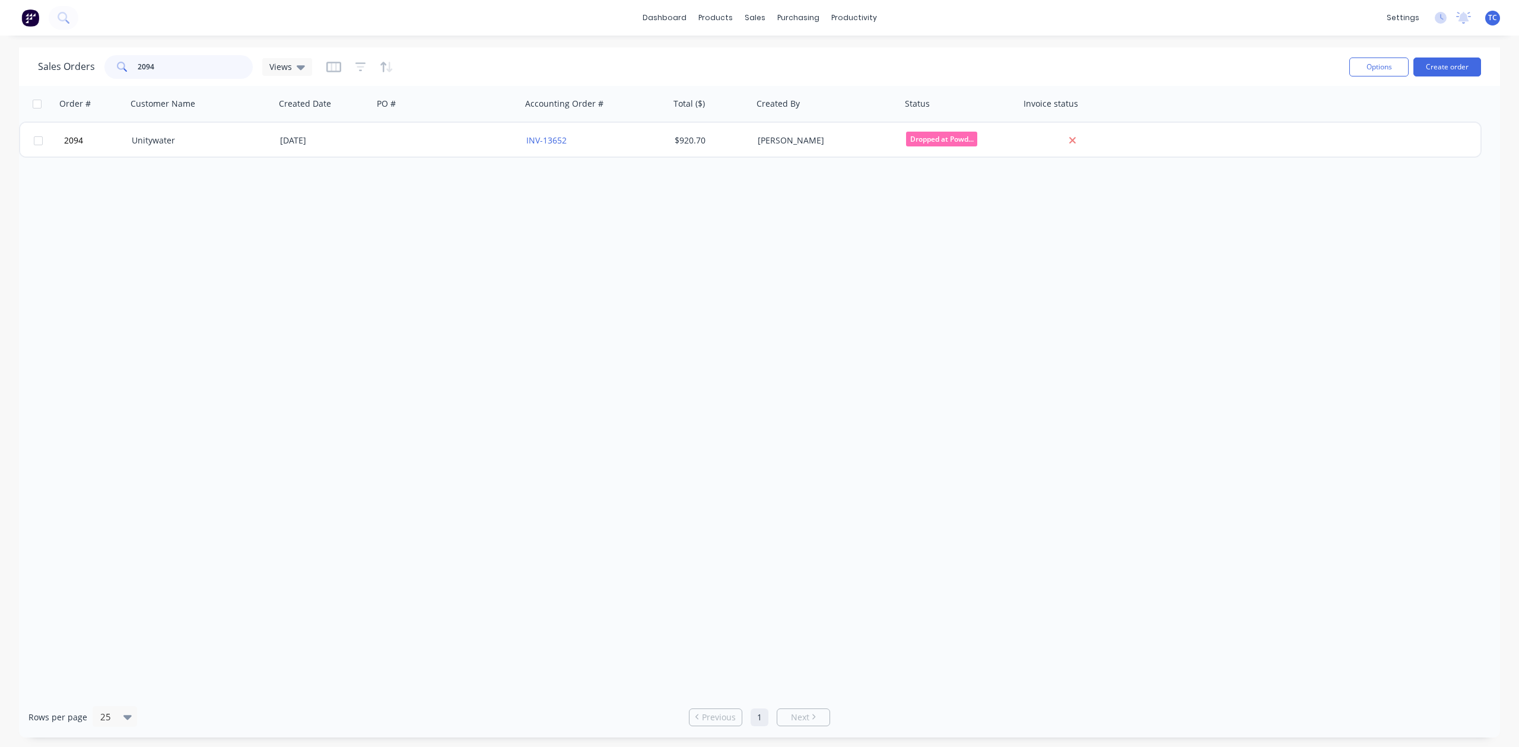
drag, startPoint x: 207, startPoint y: 69, endPoint x: 126, endPoint y: 65, distance: 80.8
click at [126, 65] on div "2094" at bounding box center [178, 67] width 148 height 24
click at [886, 60] on div "Workflow" at bounding box center [890, 59] width 36 height 11
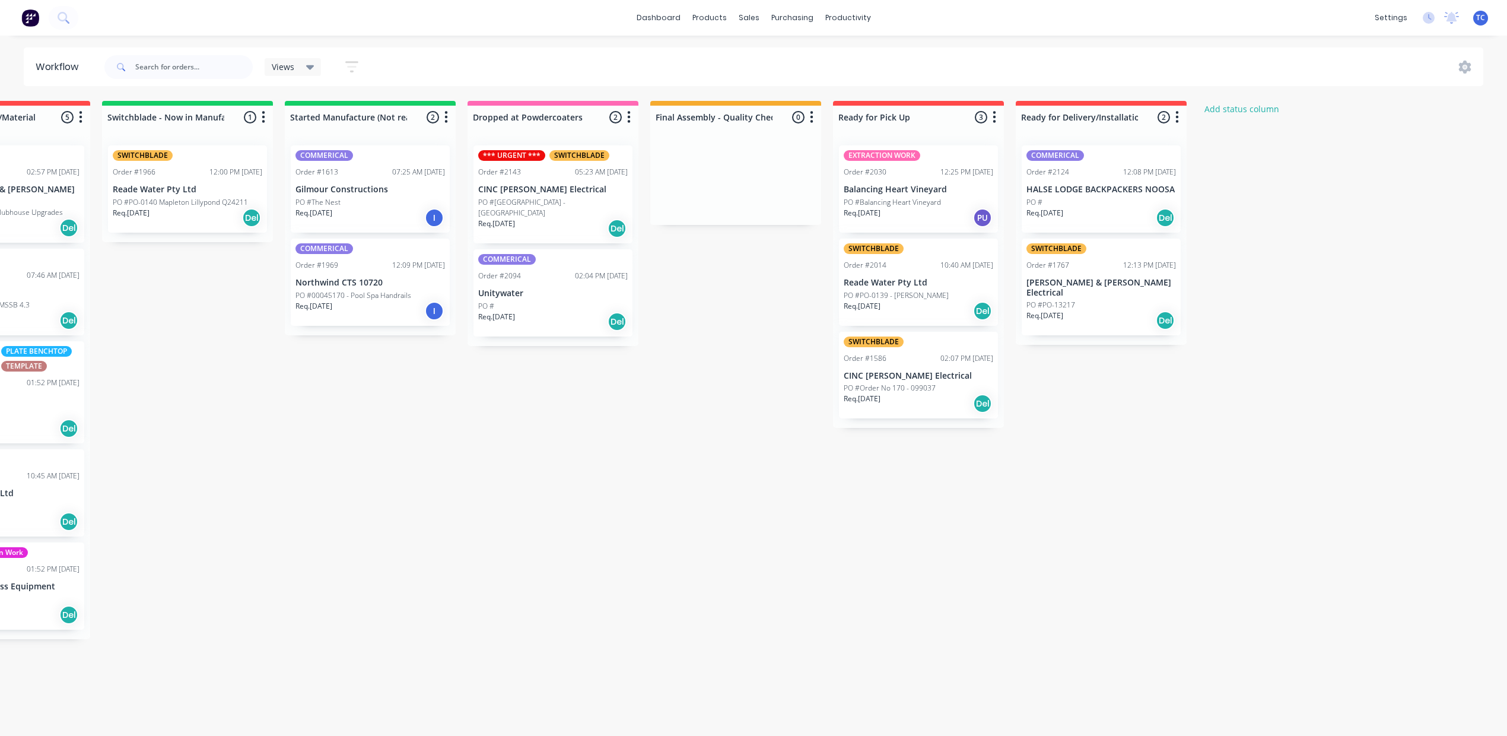
scroll to position [12, 712]
click at [1325, 306] on div "Mark as Delivered" at bounding box center [1305, 296] width 119 height 24
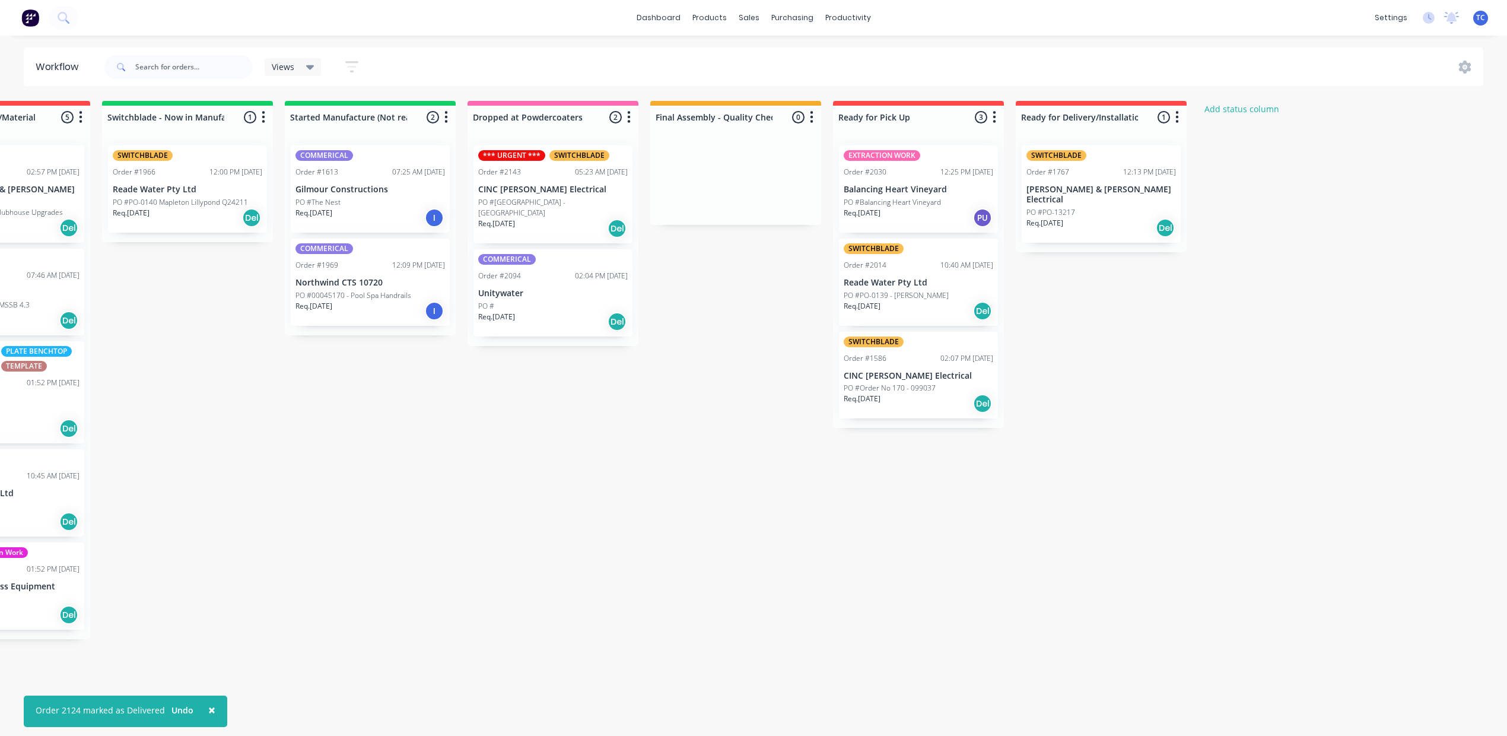
scroll to position [12, 796]
click at [1145, 201] on div "SWITCHBLADE Order #1767 12:13 PM 11/06/25 Bailey & Dalton Electrical PO #PO-132…" at bounding box center [1100, 193] width 159 height 97
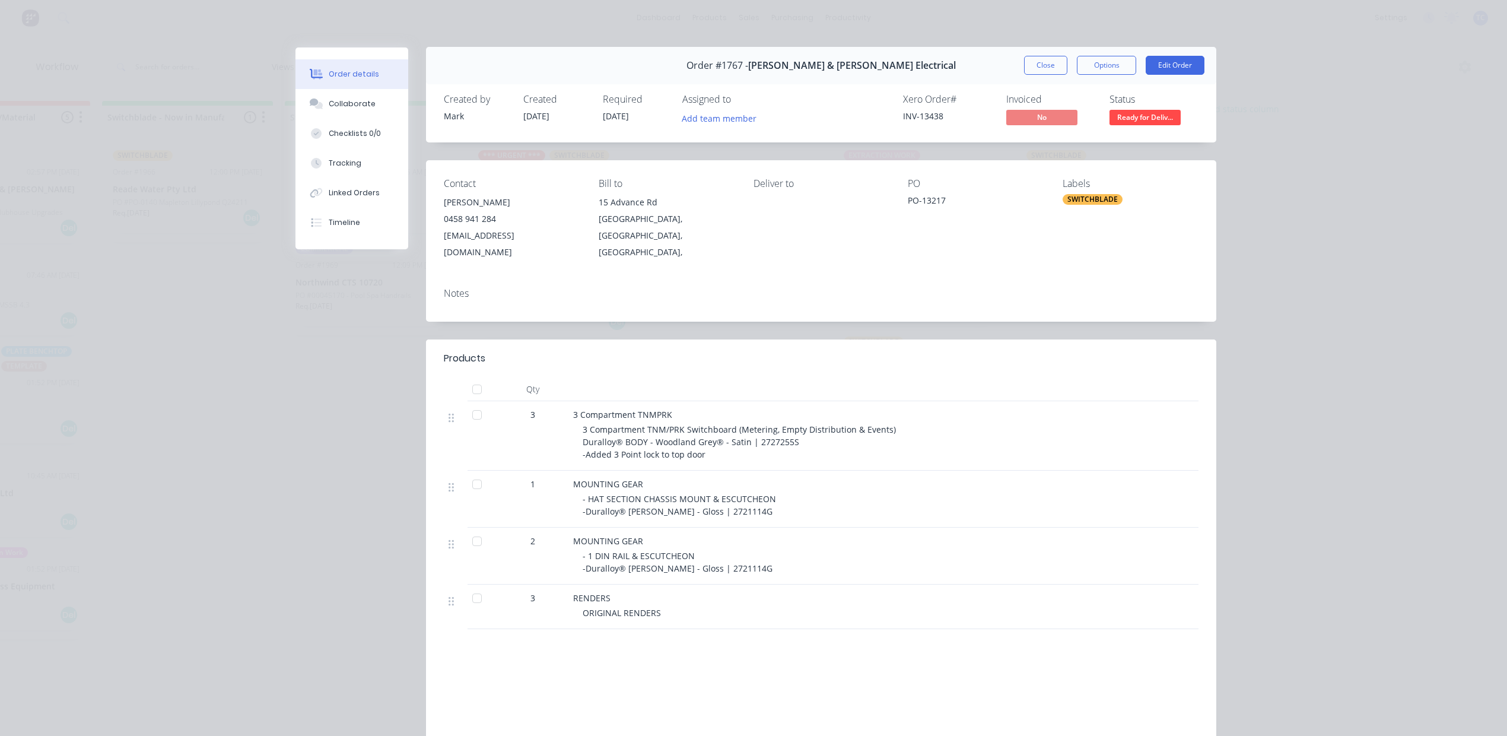
scroll to position [0, 0]
click at [1024, 75] on button "Close" at bounding box center [1045, 65] width 43 height 19
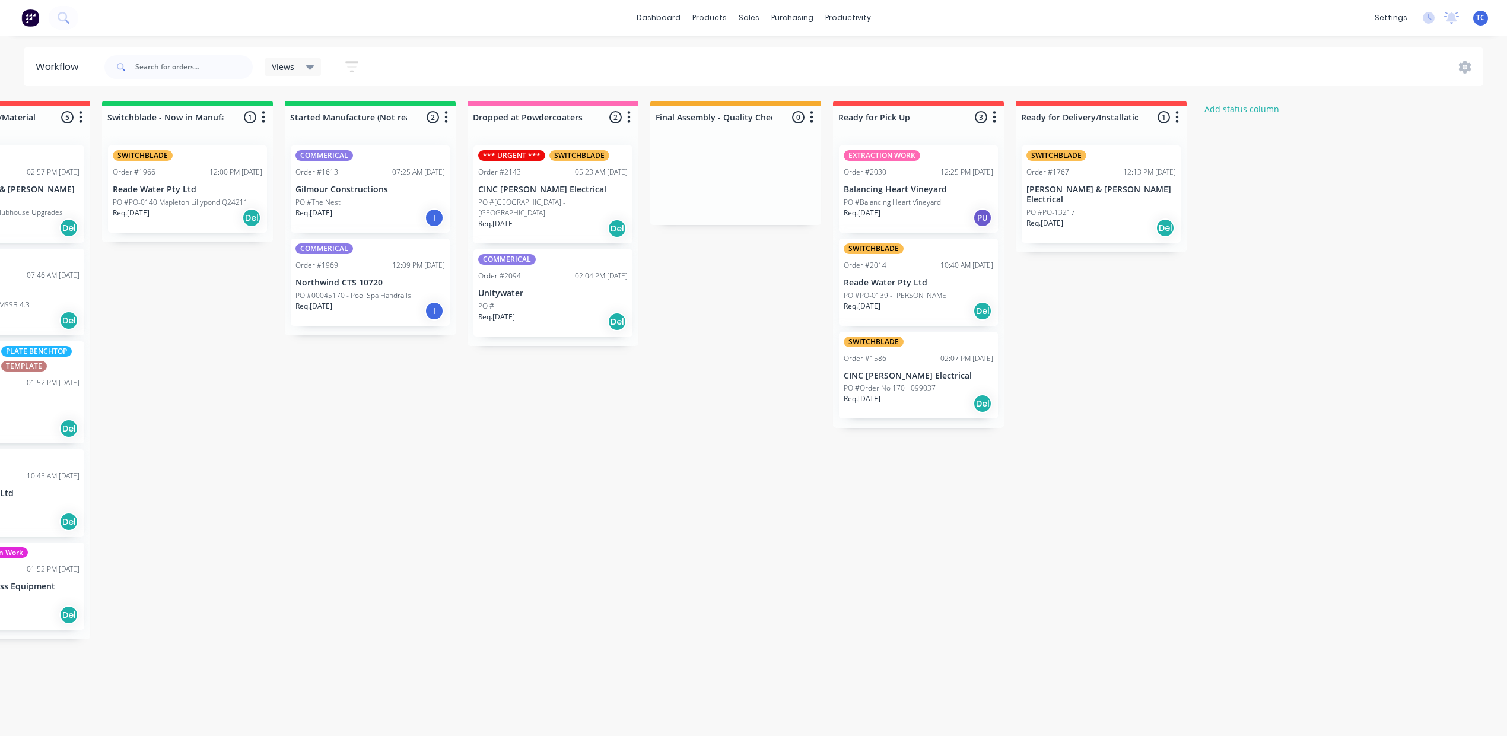
click at [496, 214] on p "PO #Kimma Valley - Pump Station" at bounding box center [552, 207] width 149 height 21
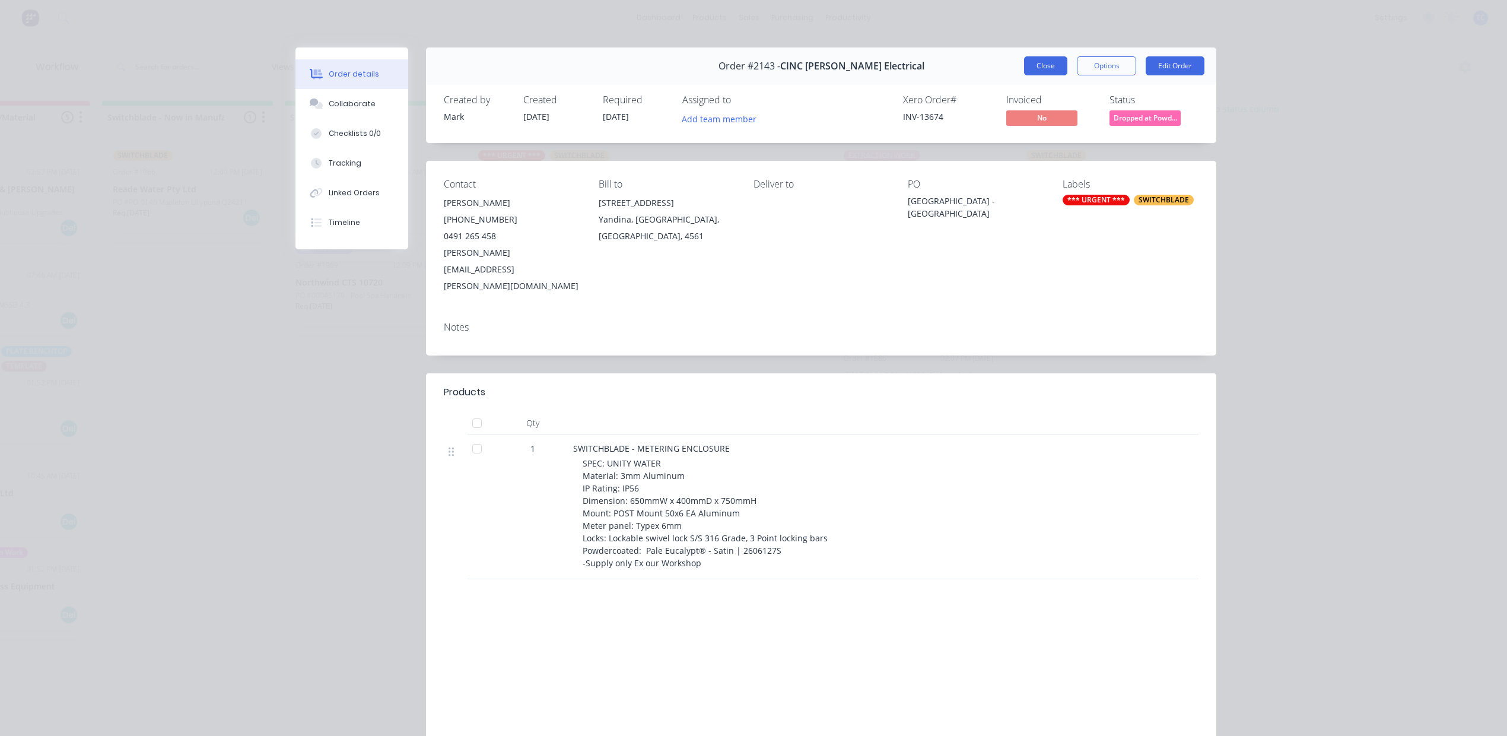
click at [1024, 75] on button "Close" at bounding box center [1045, 65] width 43 height 19
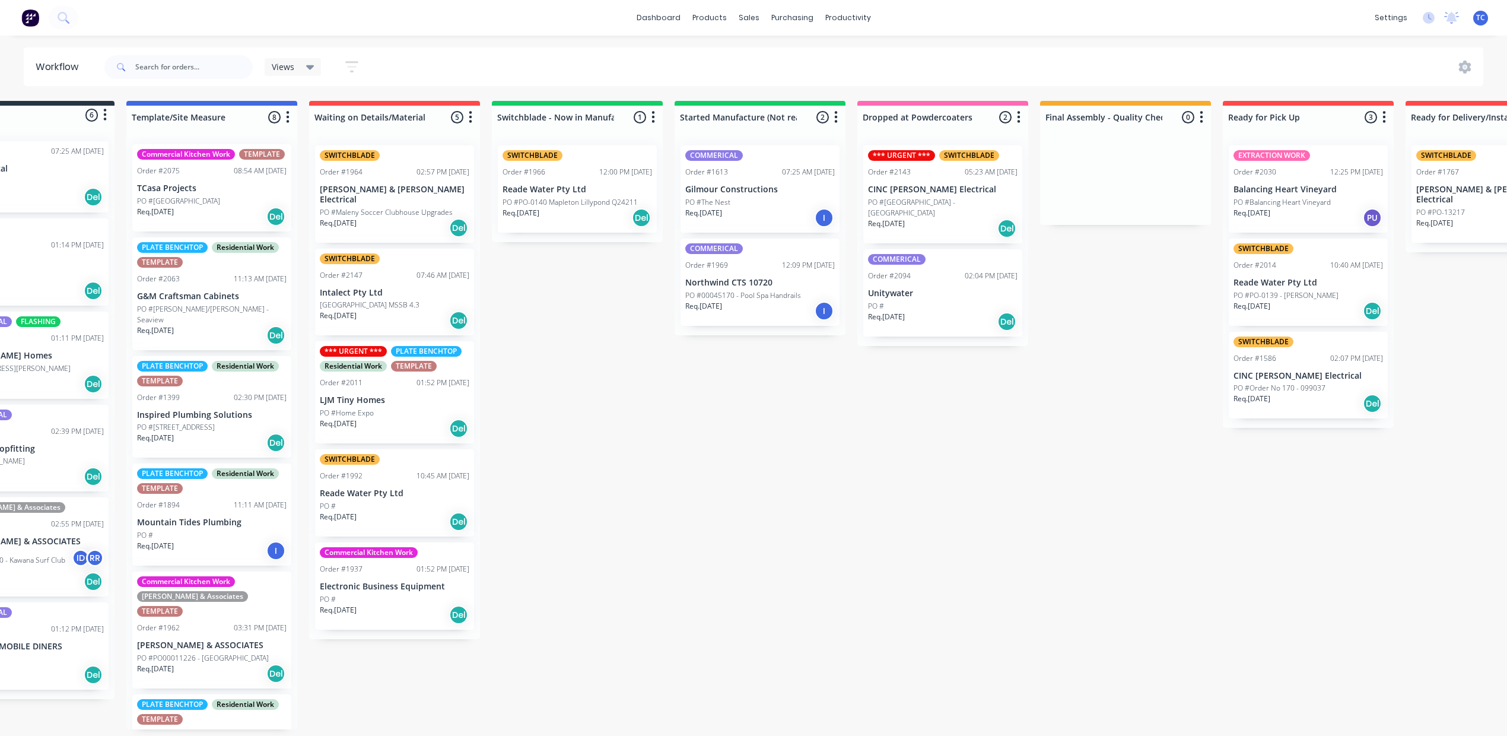
scroll to position [12, 66]
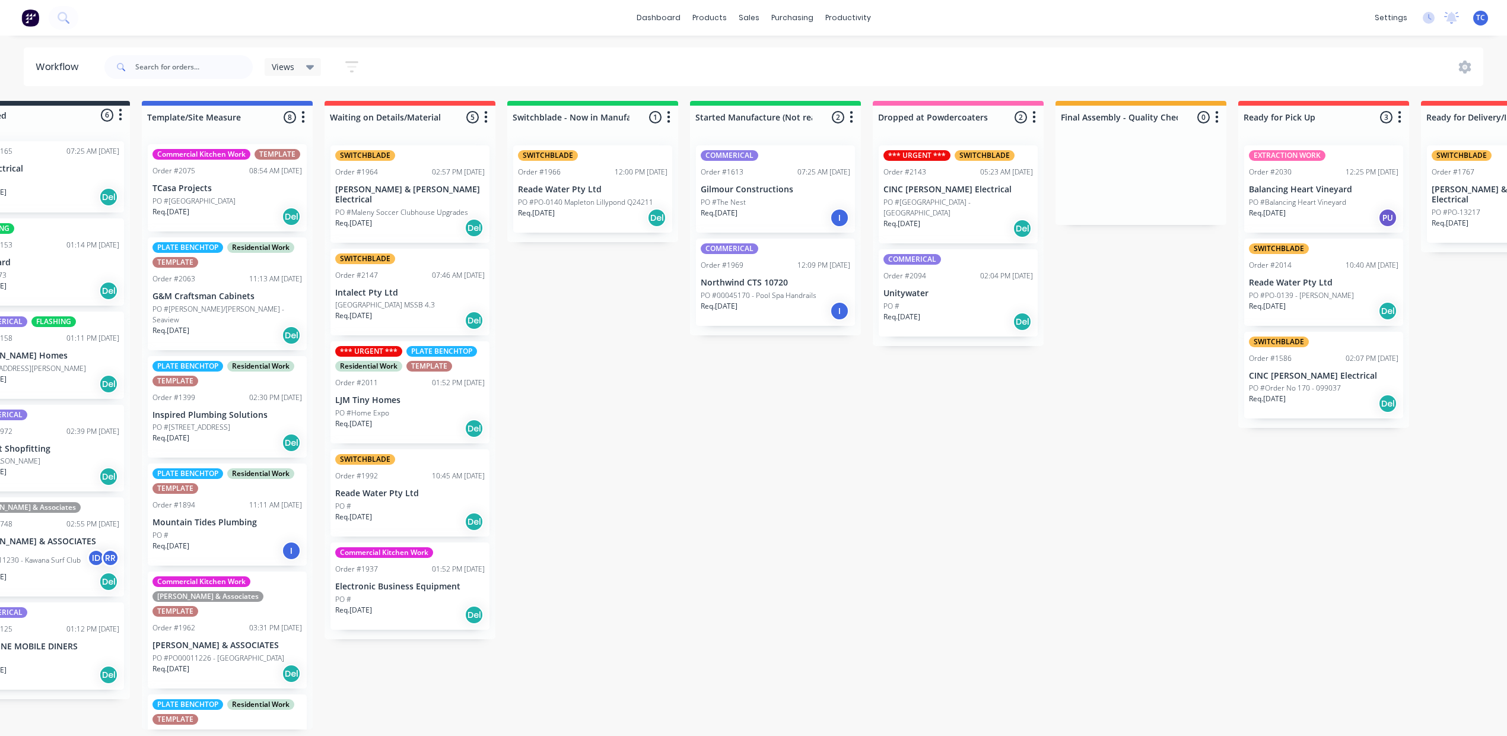
click at [855, 314] on div "COMMERICAL Order #1969 12:09 PM 28/07/25 Northwind CTS 10720 PO #00045170 - Poo…" at bounding box center [775, 281] width 159 height 87
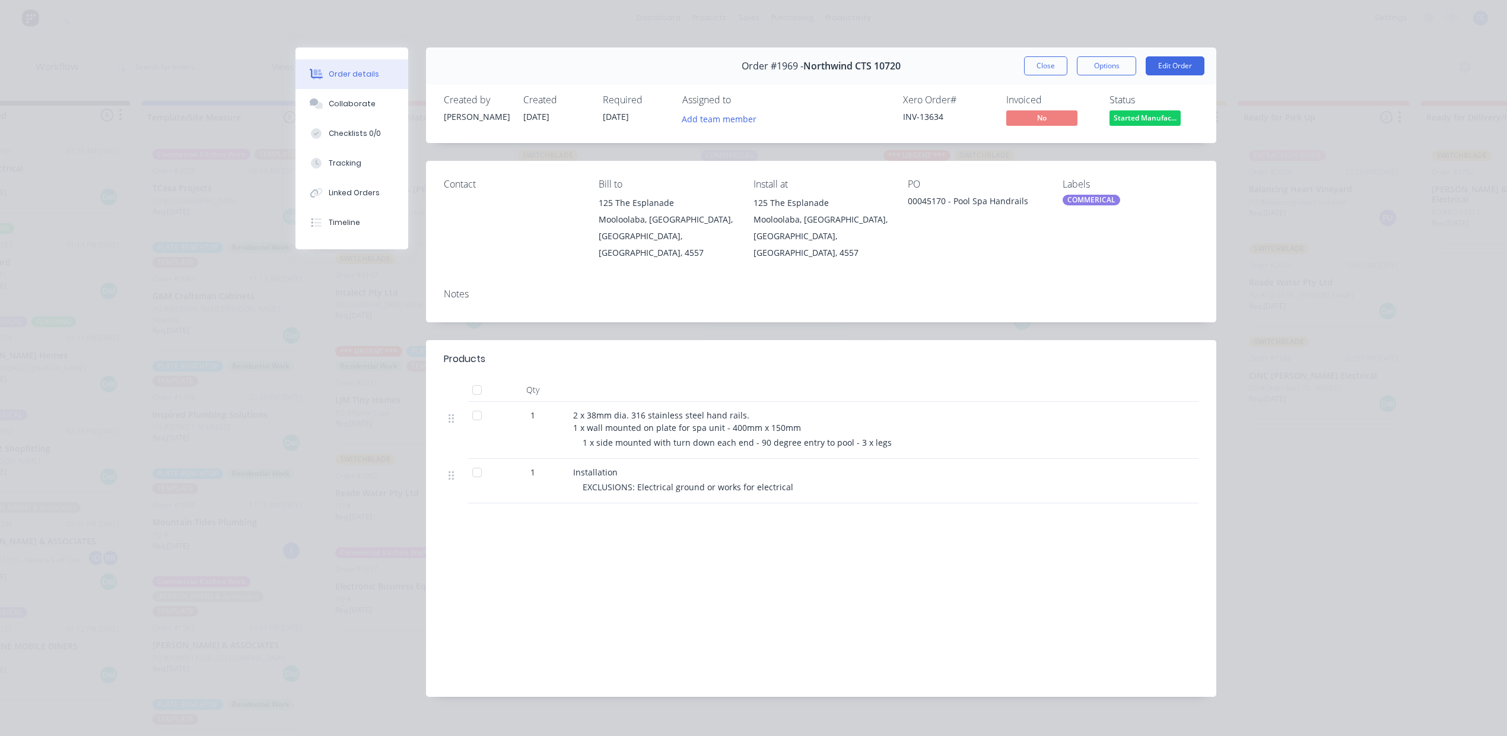
click at [454, 300] on div "Notes" at bounding box center [821, 293] width 755 height 11
click at [361, 109] on div "Collaborate" at bounding box center [352, 103] width 47 height 11
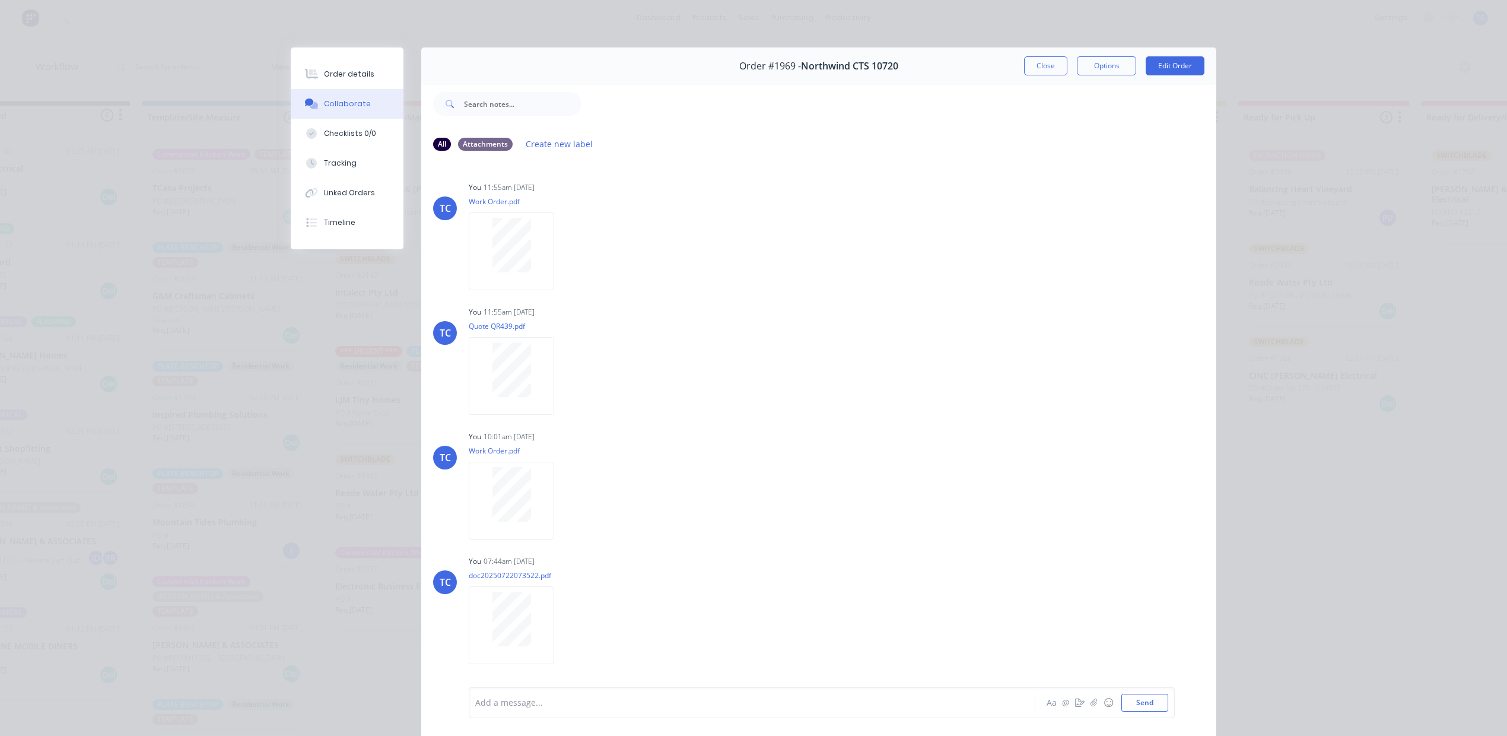
click at [539, 702] on div "Add a message..." at bounding box center [735, 702] width 520 height 18
click at [1127, 693] on button "Send" at bounding box center [1144, 702] width 47 height 18
click at [1024, 74] on button "Close" at bounding box center [1045, 65] width 43 height 19
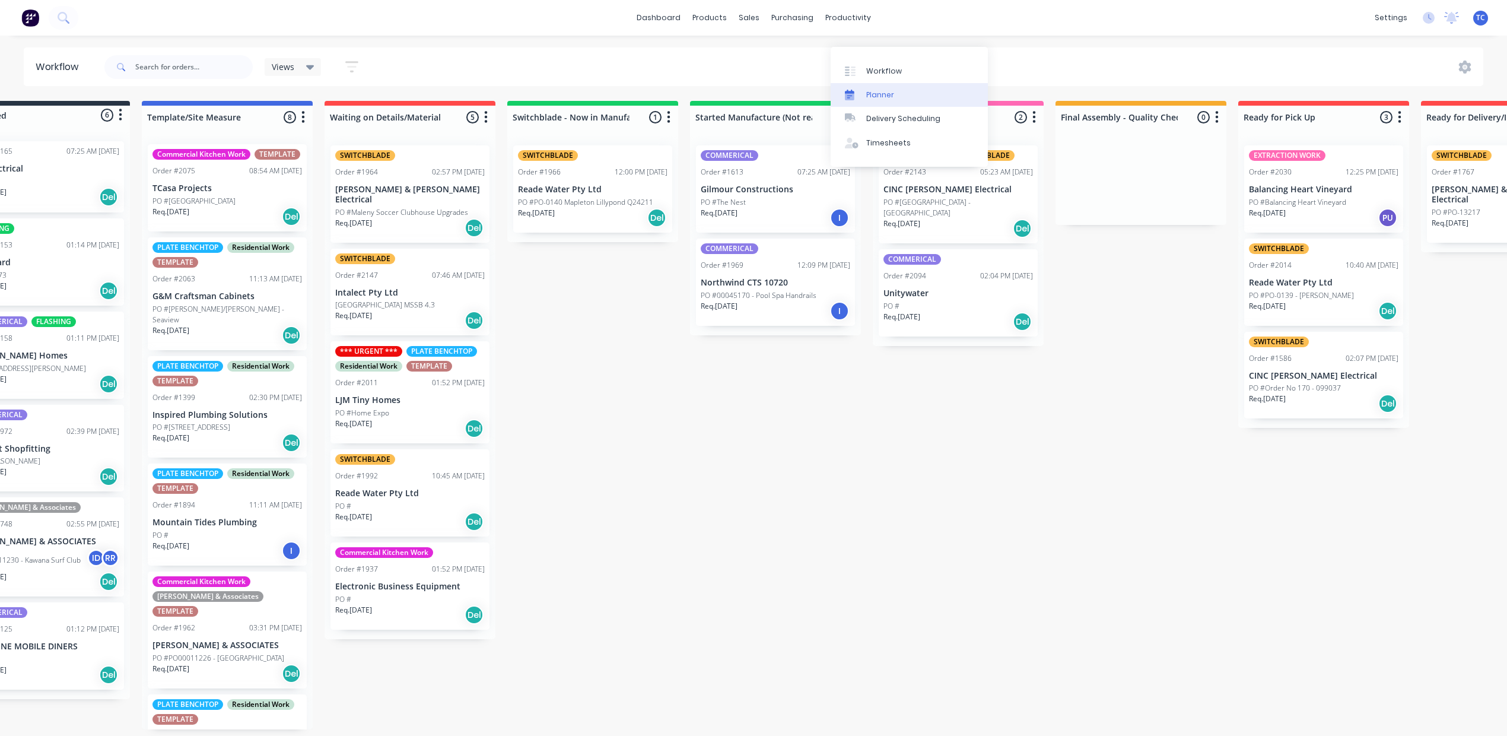
click at [888, 93] on div "Planner" at bounding box center [880, 95] width 28 height 11
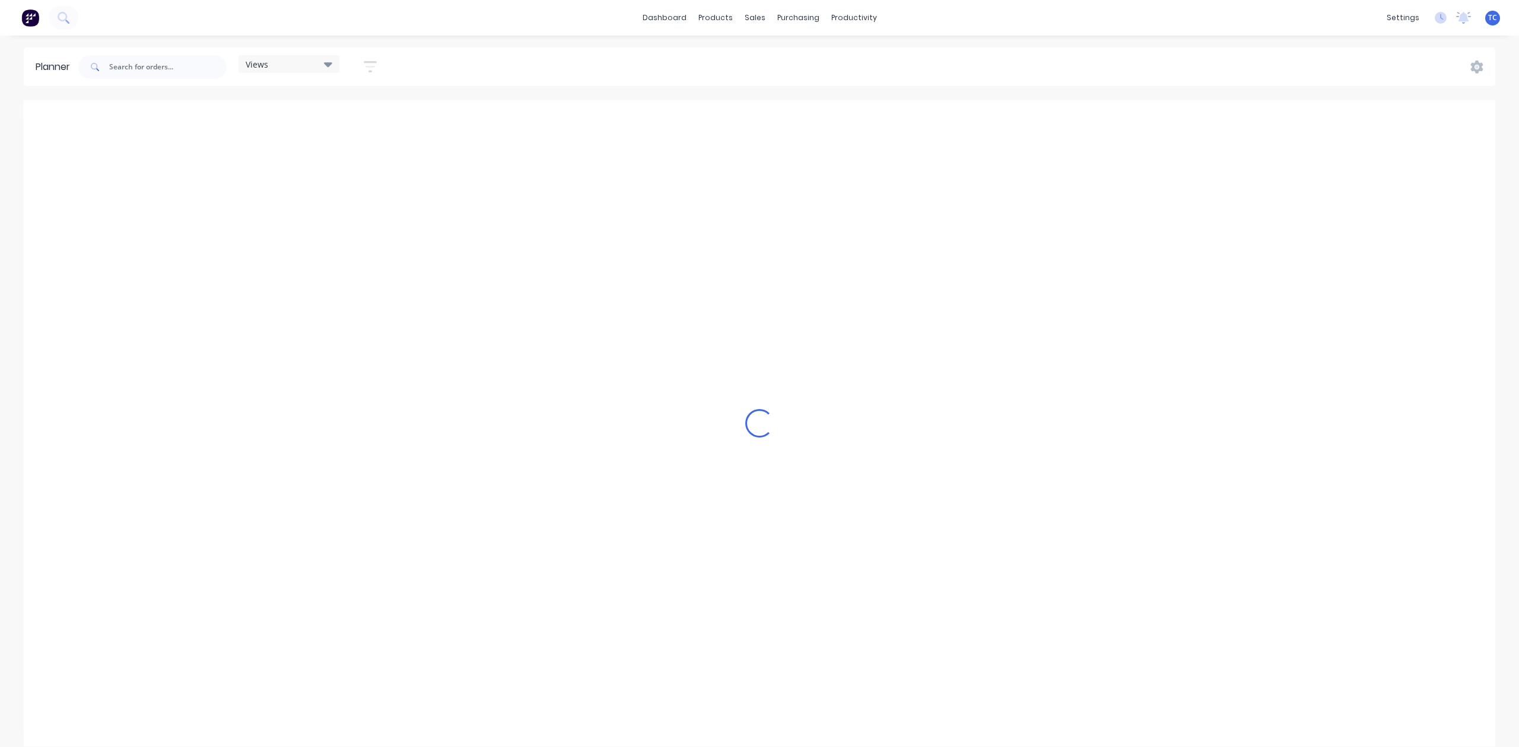
scroll to position [0, 475]
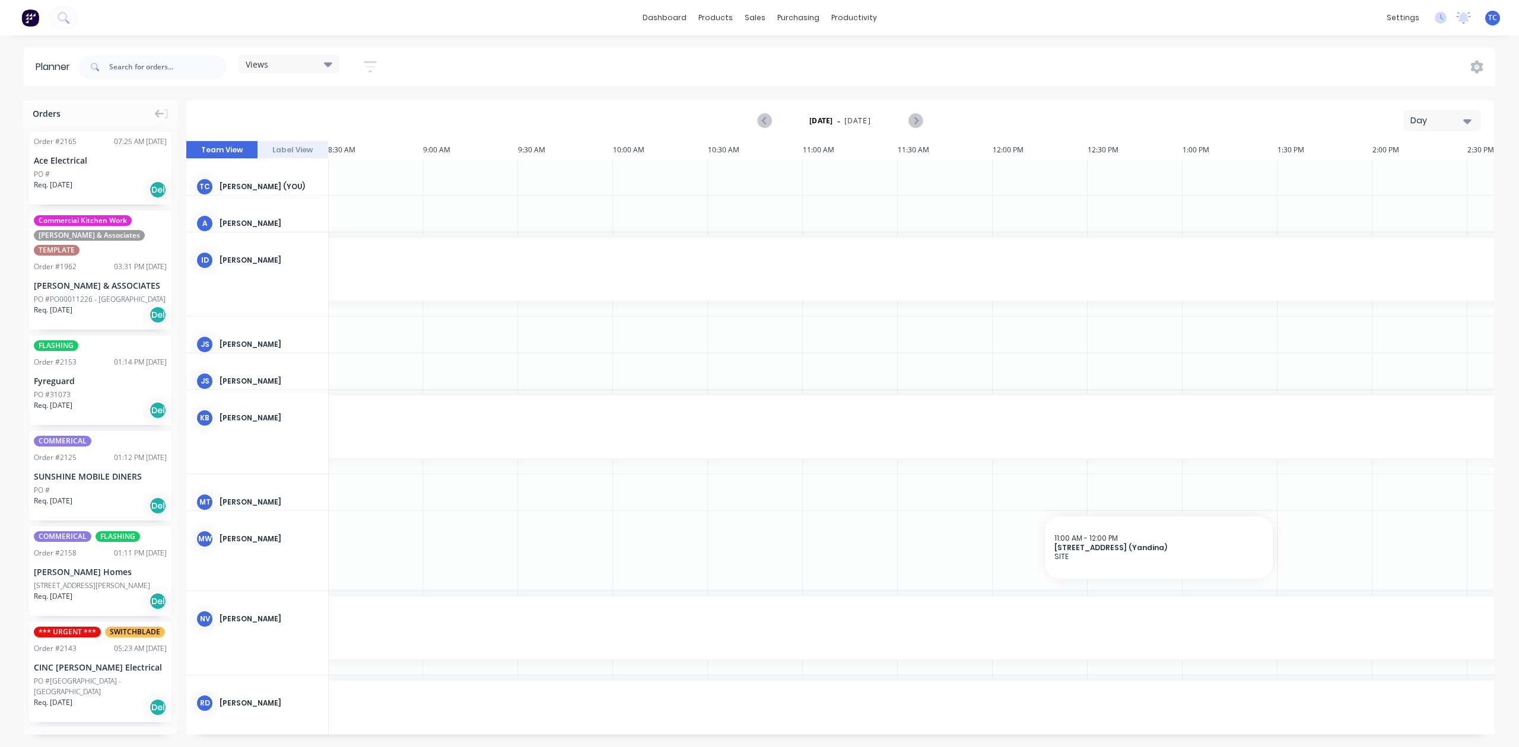
click at [1410, 127] on div "Day" at bounding box center [1437, 120] width 55 height 12
click at [1381, 188] on div "Week" at bounding box center [1427, 176] width 117 height 24
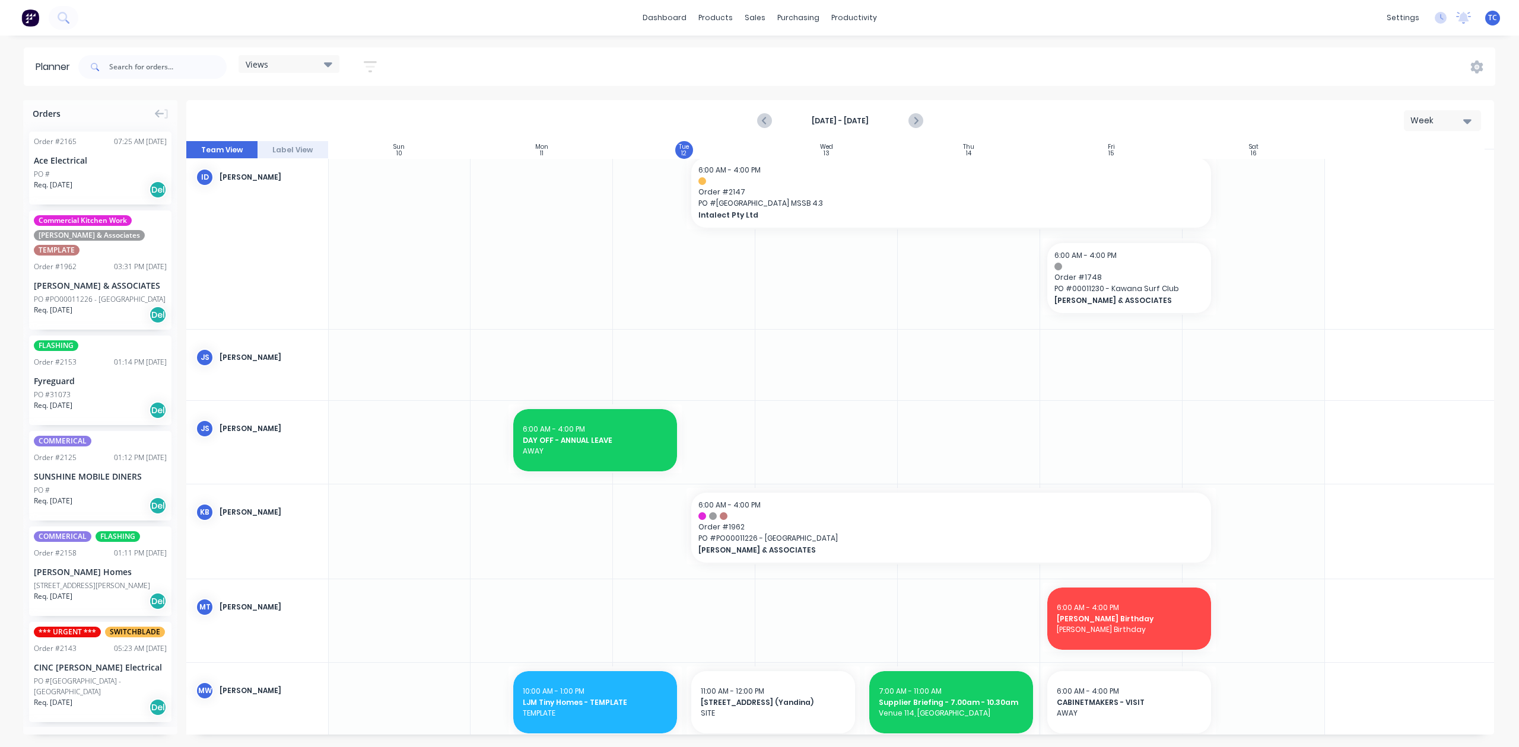
scroll to position [0, 1]
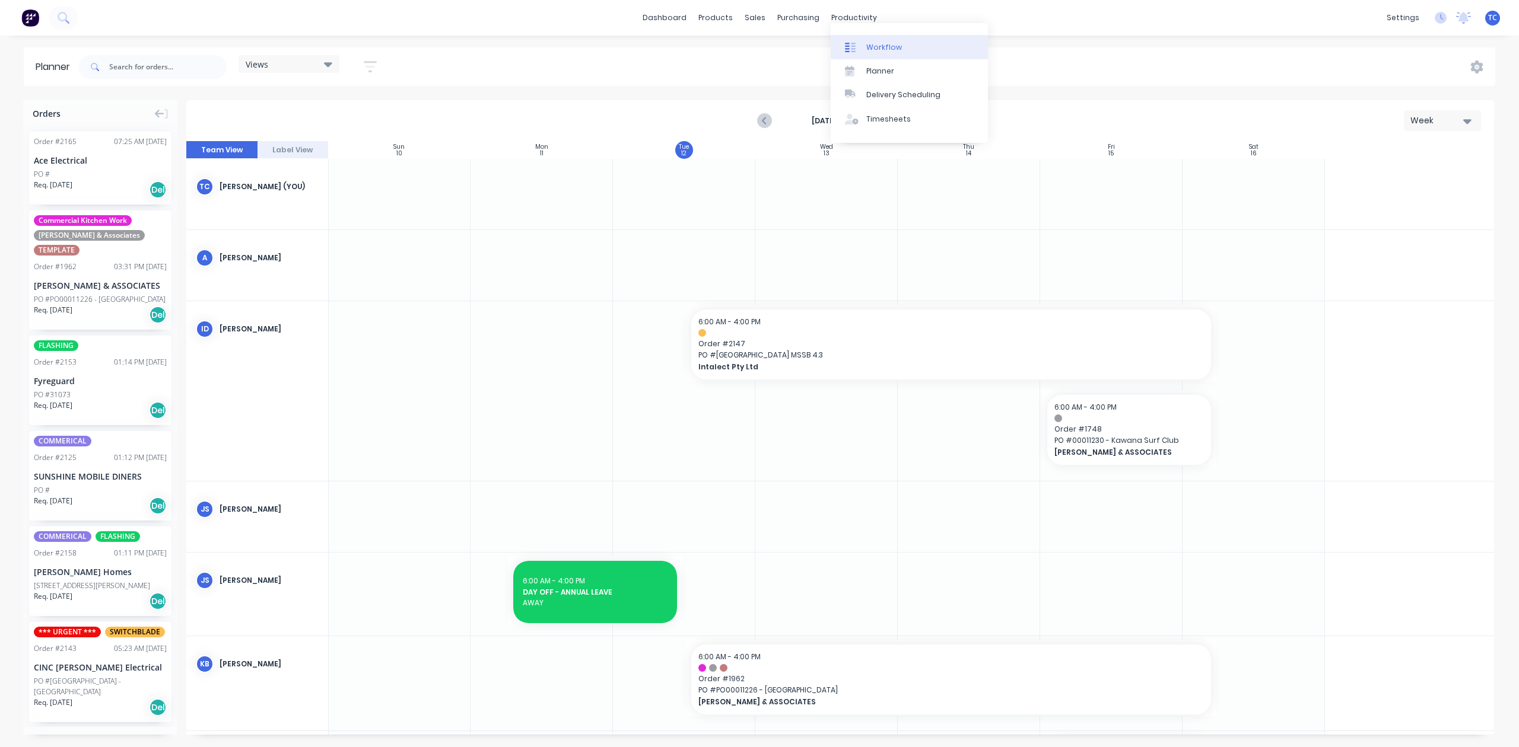
click at [880, 51] on div "Workflow" at bounding box center [884, 47] width 36 height 11
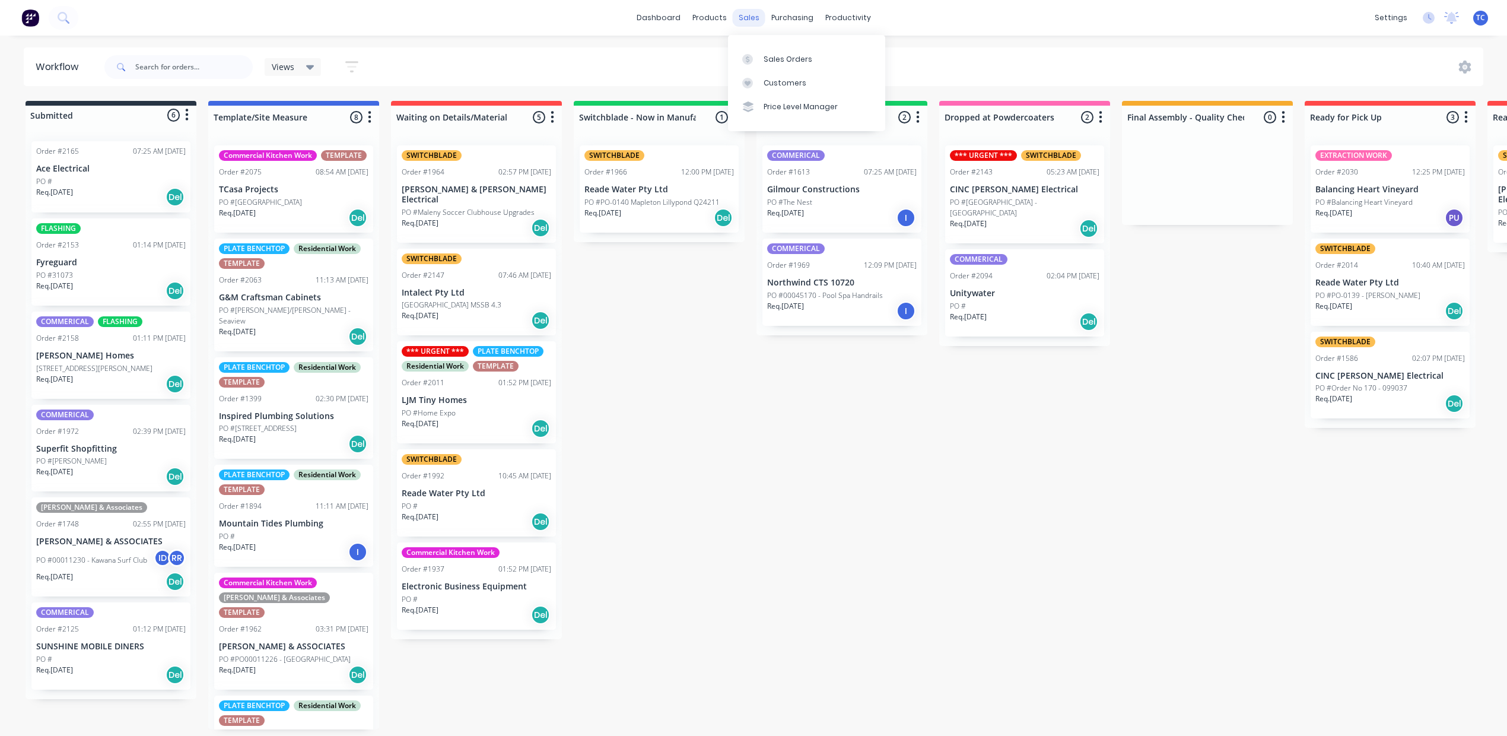
click at [749, 17] on div "sales" at bounding box center [749, 18] width 33 height 18
click at [807, 63] on div "Sales Orders" at bounding box center [787, 59] width 49 height 11
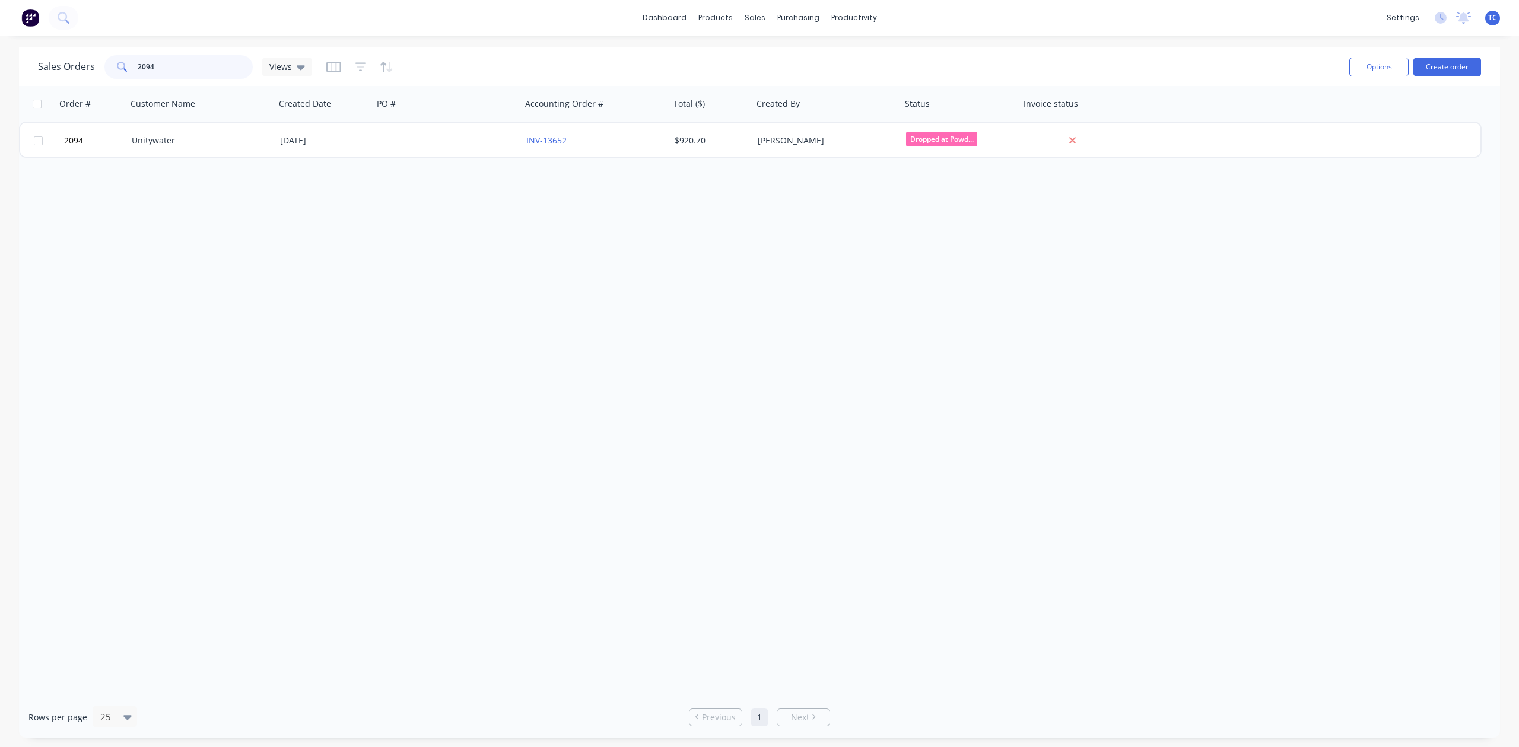
drag, startPoint x: 202, startPoint y: 77, endPoint x: 88, endPoint y: 27, distance: 124.1
click at [95, 63] on div "Sales Orders 2094 Views" at bounding box center [175, 67] width 274 height 24
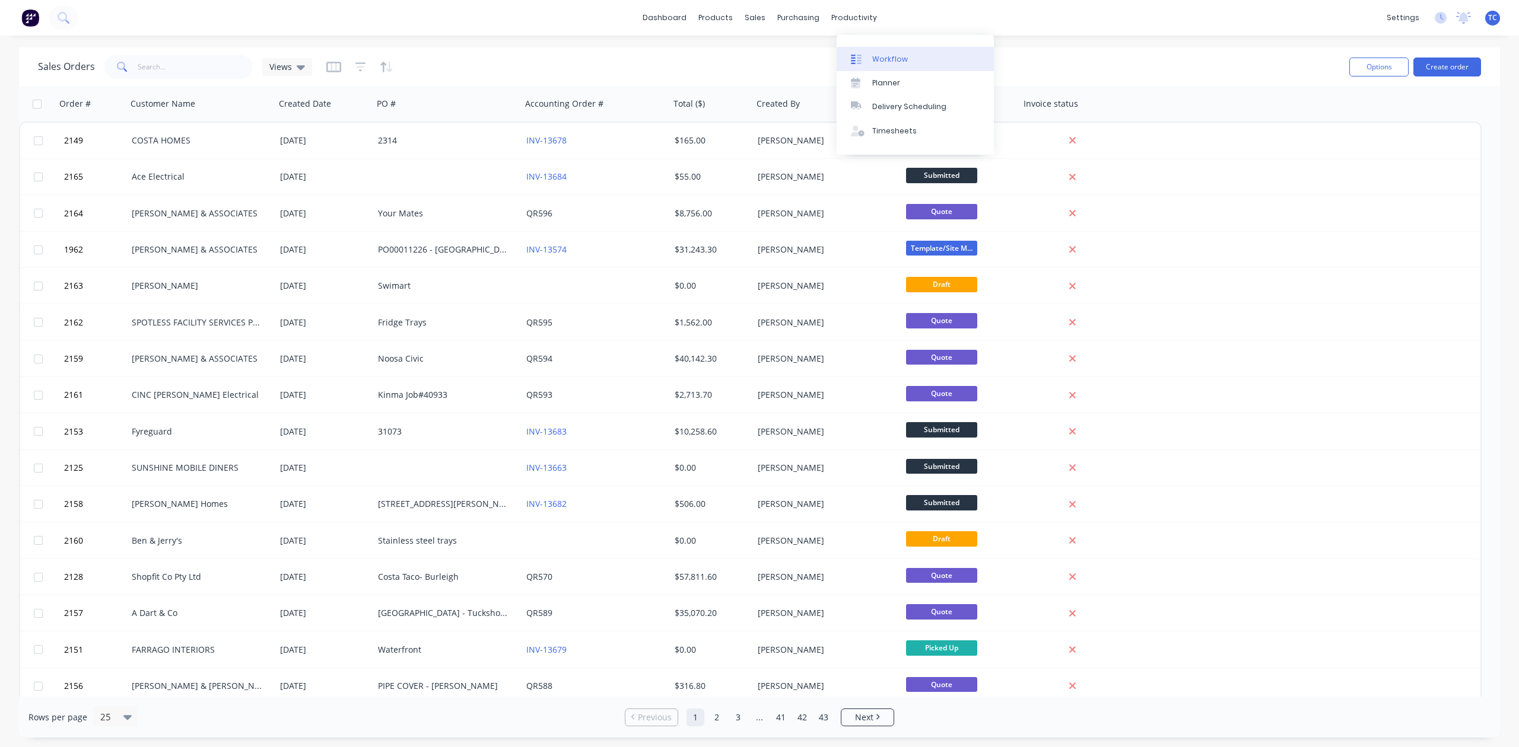
click at [906, 64] on div "Workflow" at bounding box center [890, 59] width 36 height 11
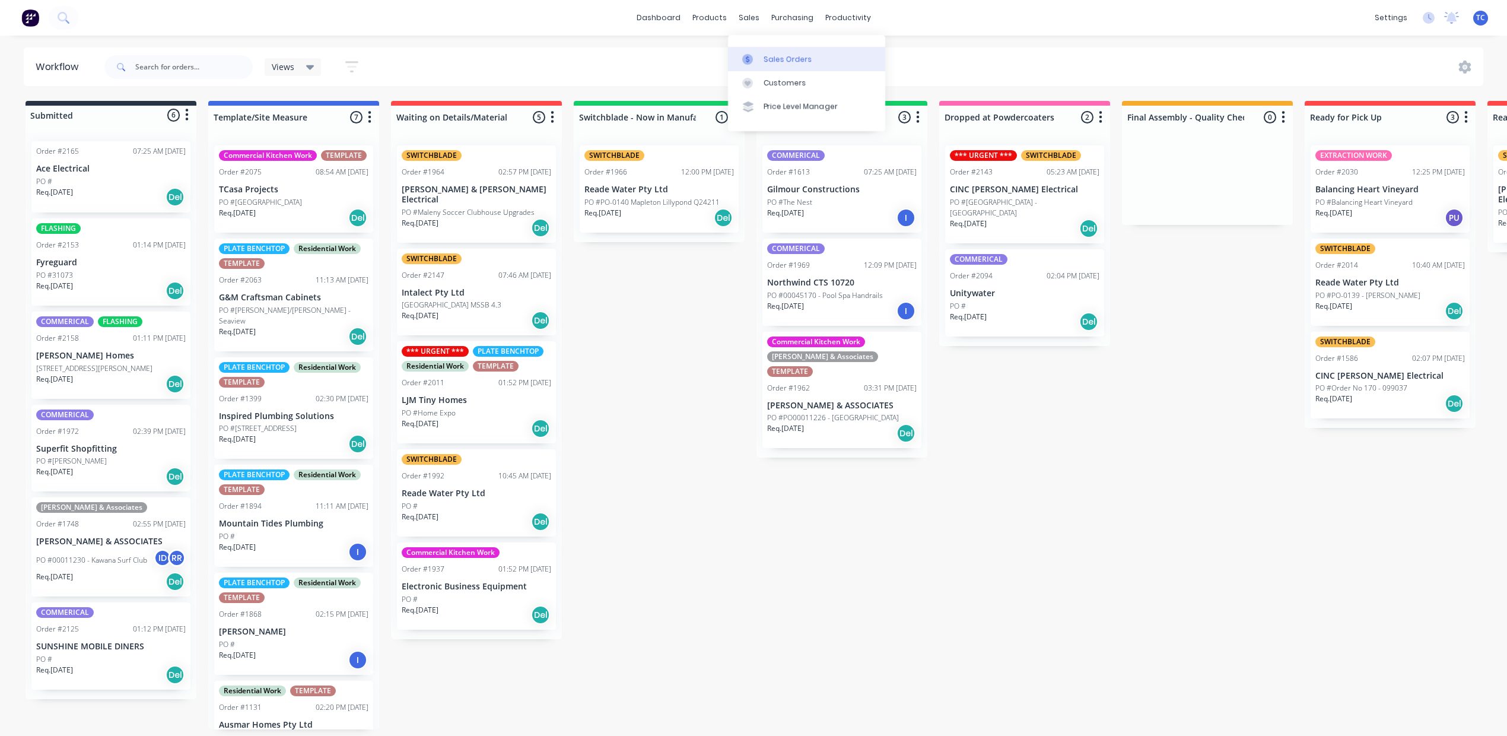
click at [788, 62] on div "Sales Orders" at bounding box center [787, 59] width 49 height 11
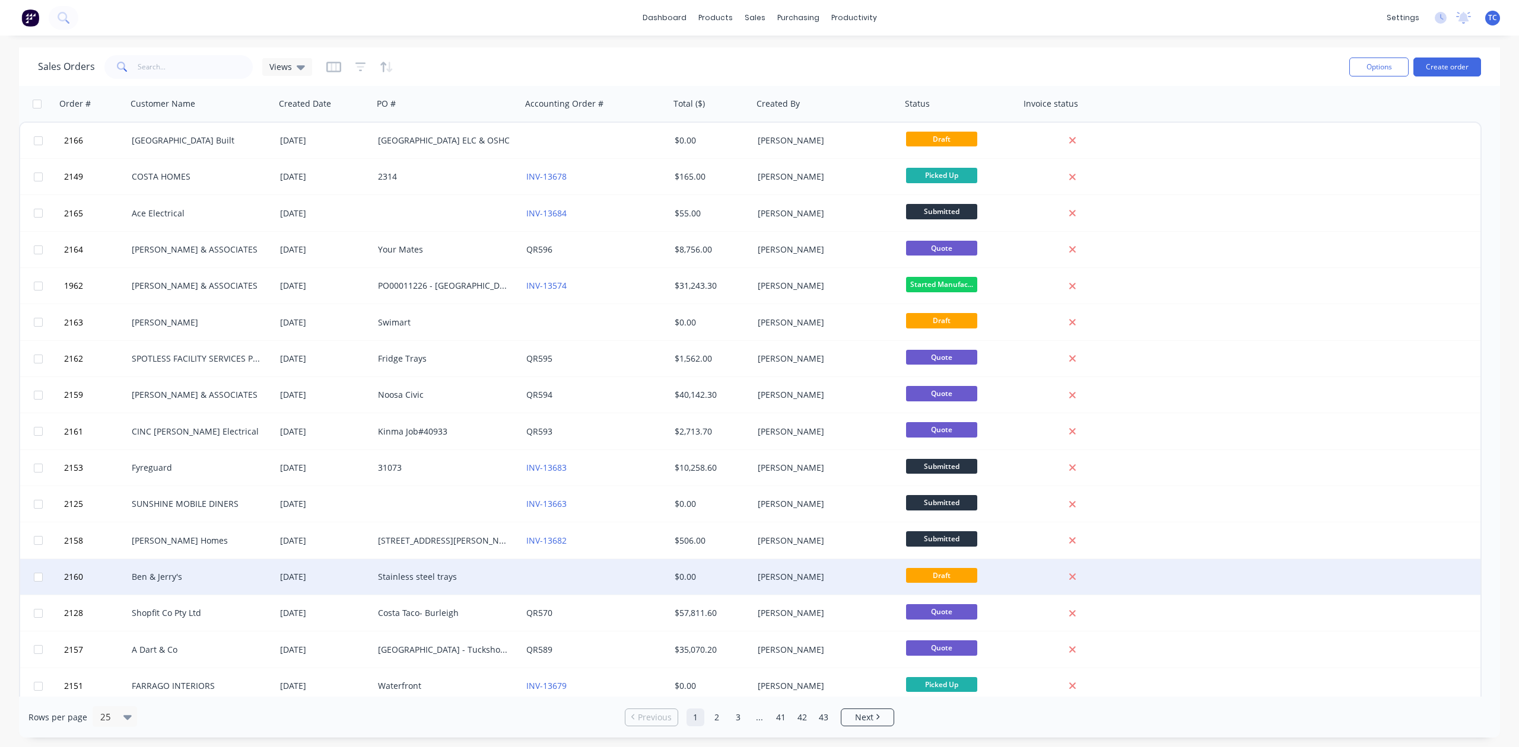
click at [424, 575] on div "Stainless steel trays" at bounding box center [444, 577] width 132 height 12
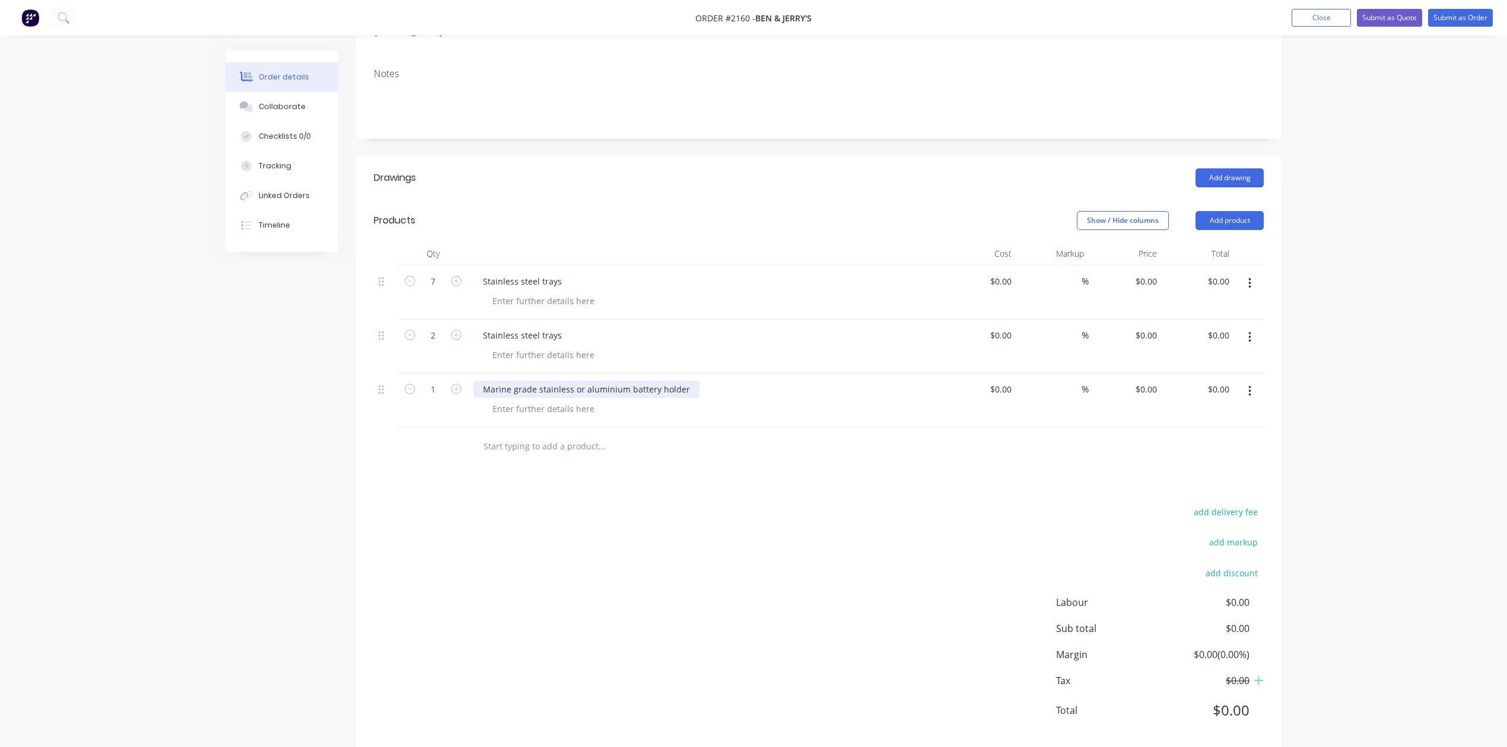
scroll to position [237, 0]
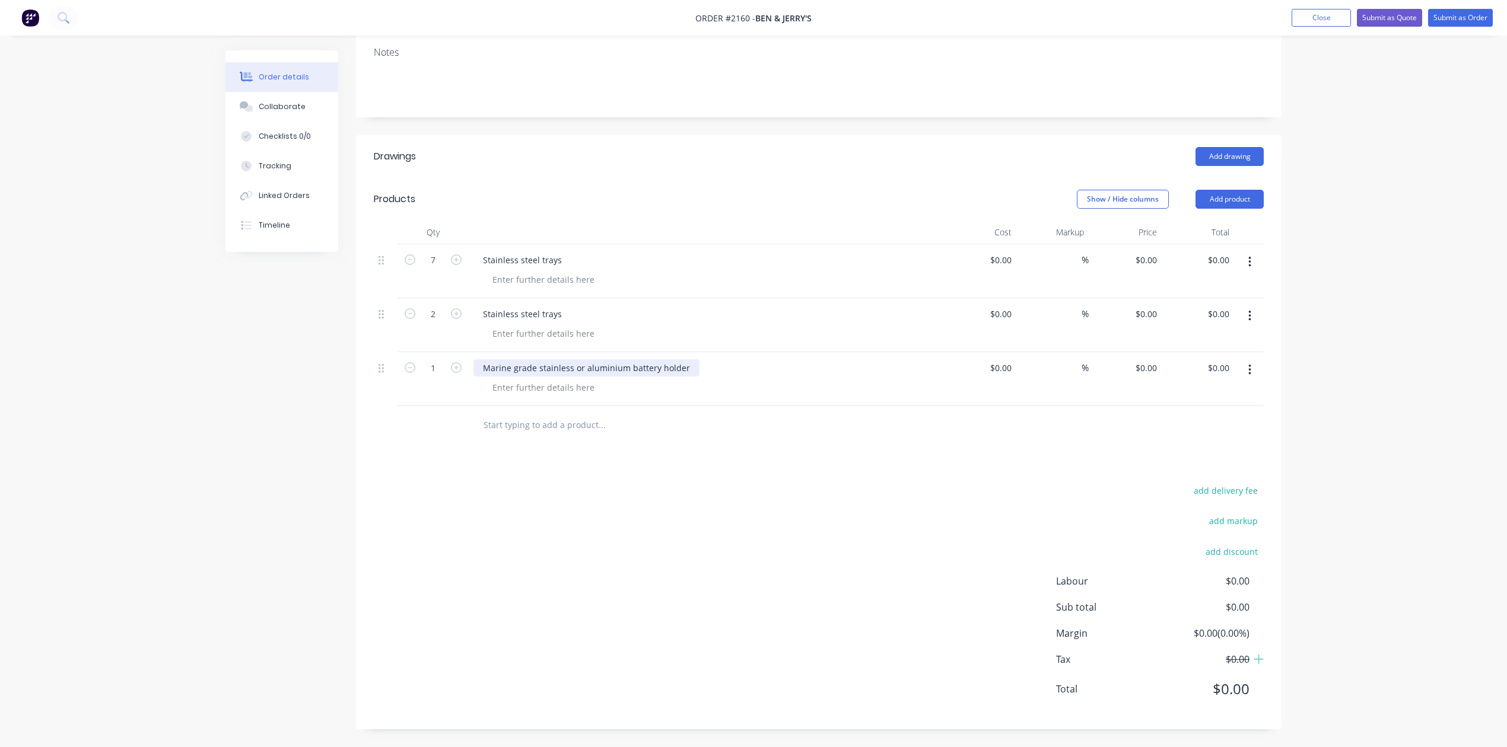
click at [699, 377] on div "Marine grade stainless or aluminium battery holder" at bounding box center [586, 367] width 226 height 17
type input "$0.00"
type input "$85.00"
click at [571, 269] on div "Stainless steel trays" at bounding box center [522, 260] width 98 height 17
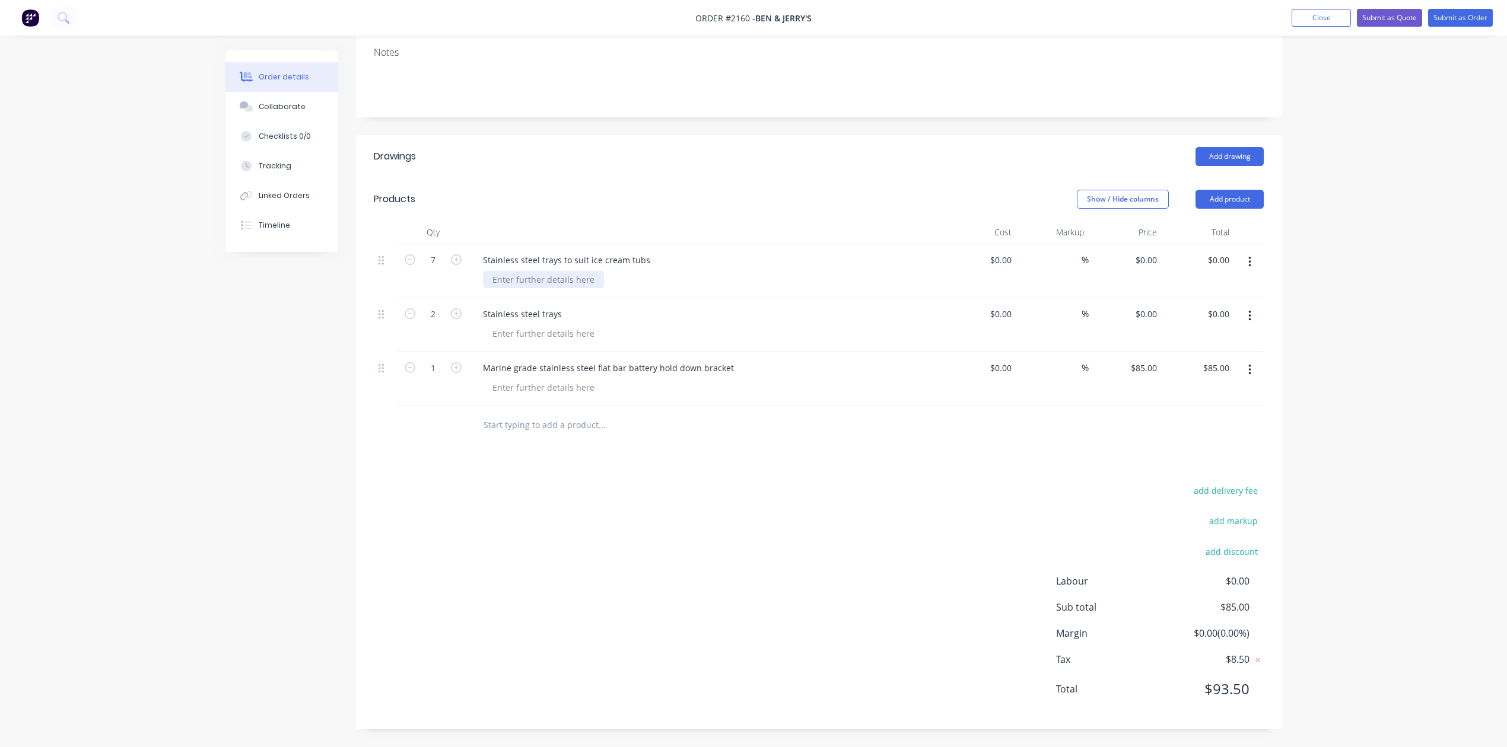
click at [584, 288] on div at bounding box center [543, 279] width 121 height 17
click at [571, 323] on div "Stainless steel trays" at bounding box center [522, 313] width 98 height 17
click at [596, 342] on div at bounding box center [543, 333] width 121 height 17
type input "0"
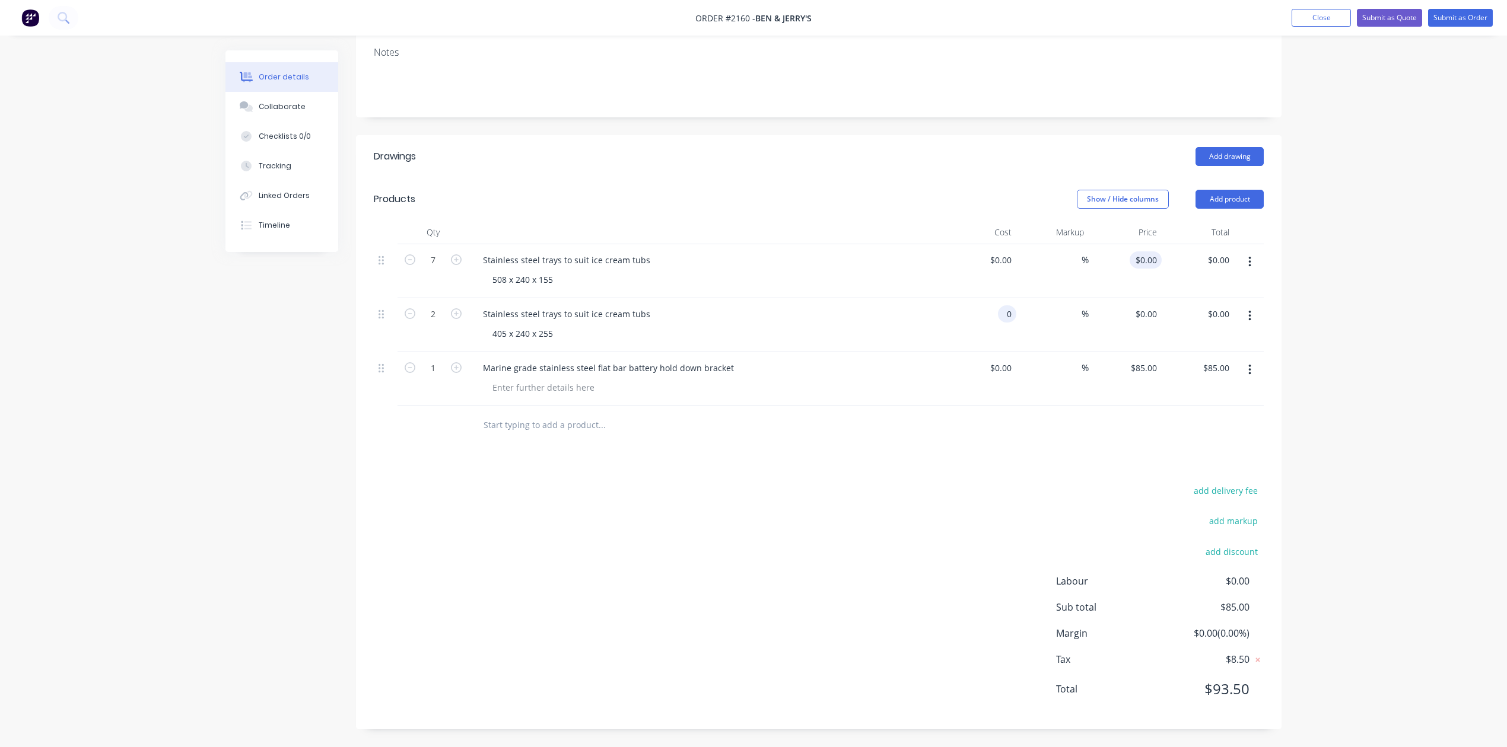
type input "$0.00"
click at [1137, 298] on div "0 $0.00" at bounding box center [1125, 271] width 73 height 54
type input "$325.00"
type input "$2,275.00"
click at [1137, 323] on div "0 $0.00" at bounding box center [1145, 313] width 32 height 17
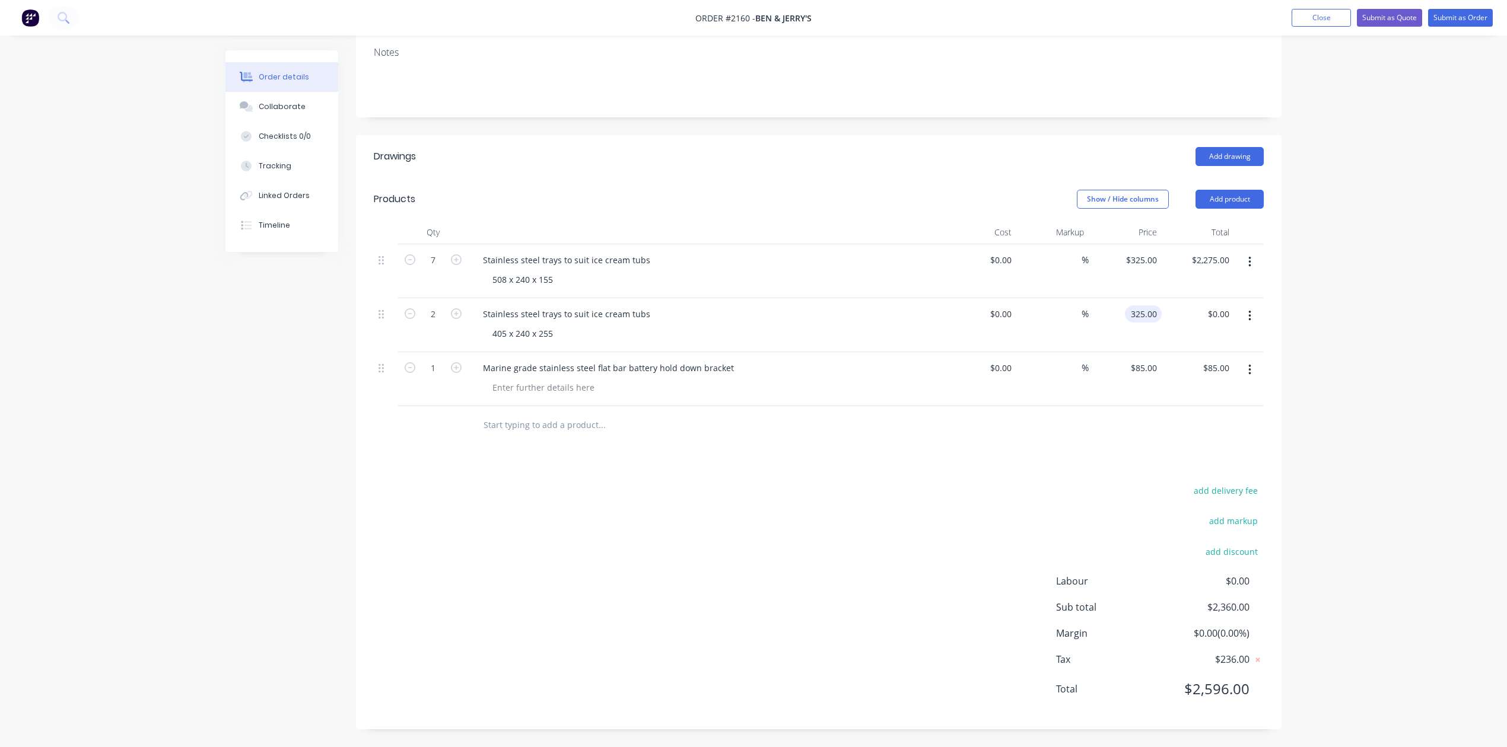
type input "$325.00"
type input "$650.00"
click at [561, 269] on div "Stainless steel trays to suit ice cream tubs" at bounding box center [566, 260] width 186 height 17
click at [560, 323] on div "Stainless steel trays to suit ice cream tubs" at bounding box center [566, 313] width 186 height 17
click at [562, 323] on div "Stainless steel trays to suit ice cream tubs" at bounding box center [566, 313] width 186 height 17
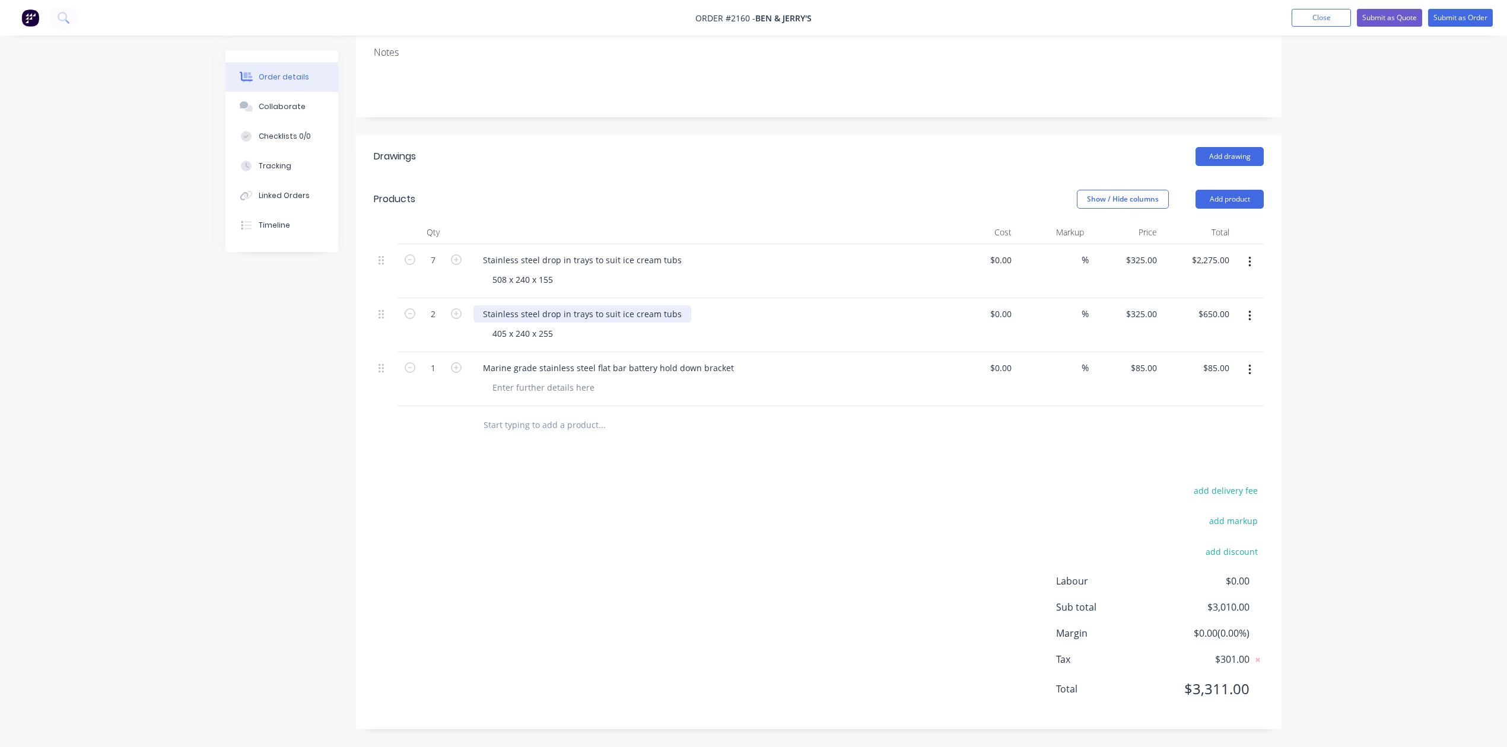
click at [691, 323] on div "Stainless steel drop in trays to suit ice cream tubs" at bounding box center [582, 313] width 218 height 17
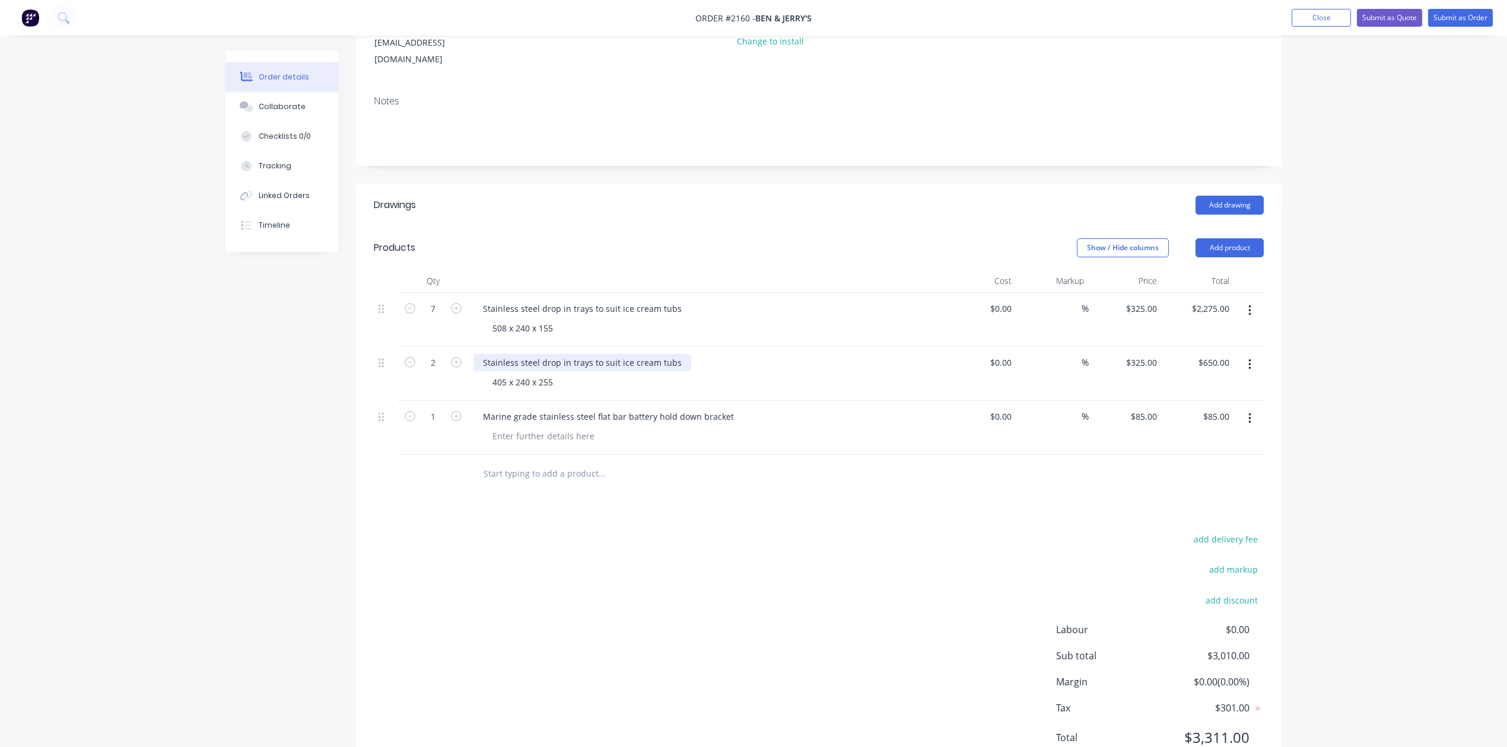
scroll to position [158, 0]
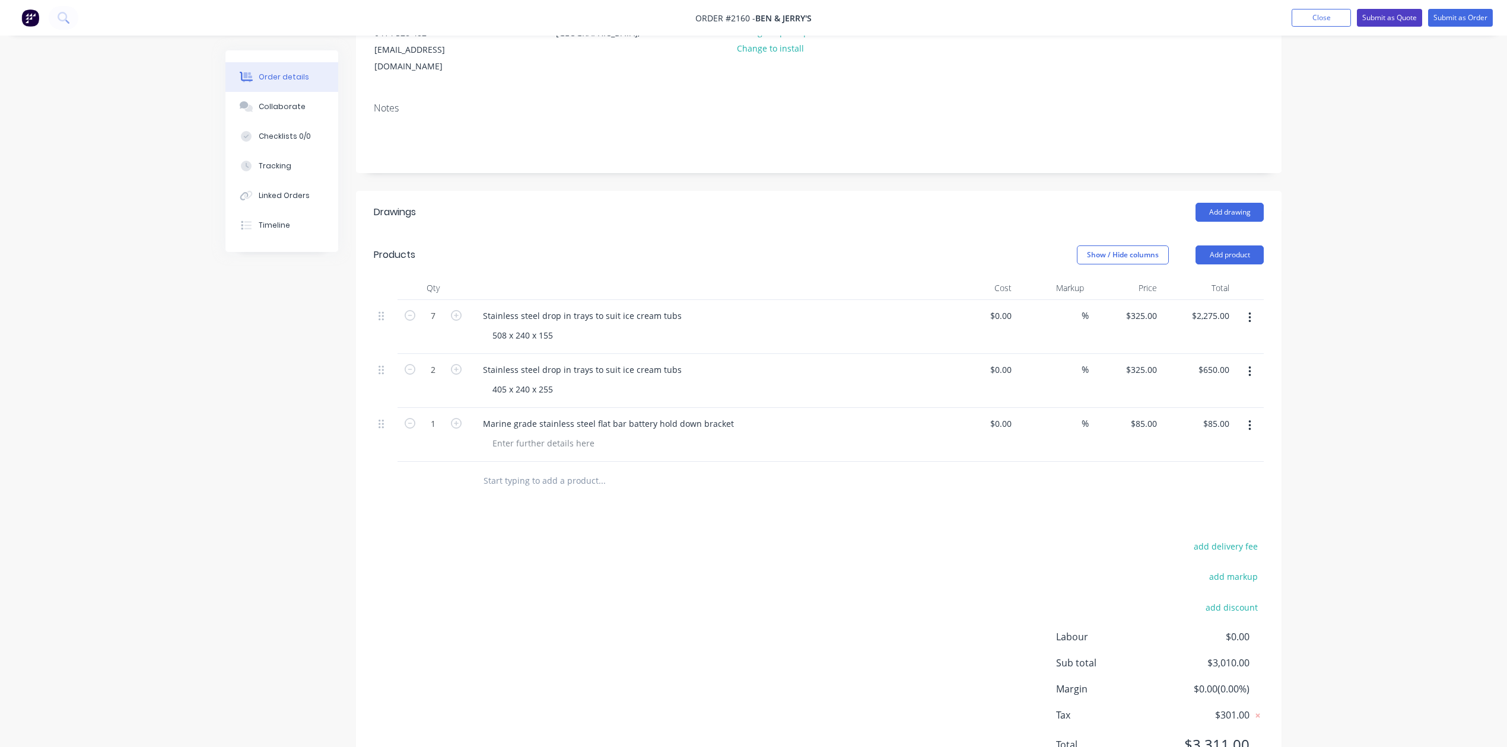
click at [1360, 17] on button "Submit as Quote" at bounding box center [1389, 18] width 65 height 18
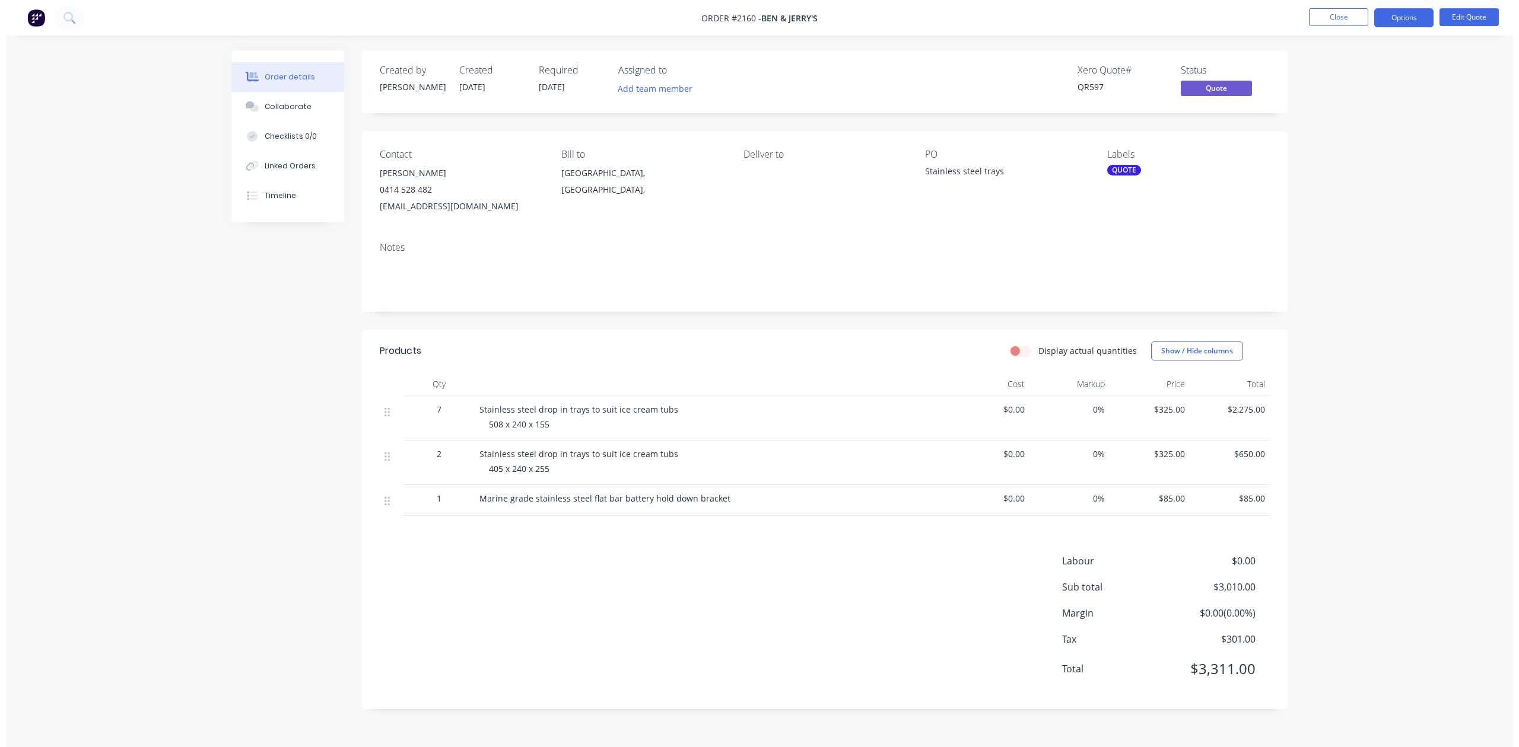
scroll to position [0, 0]
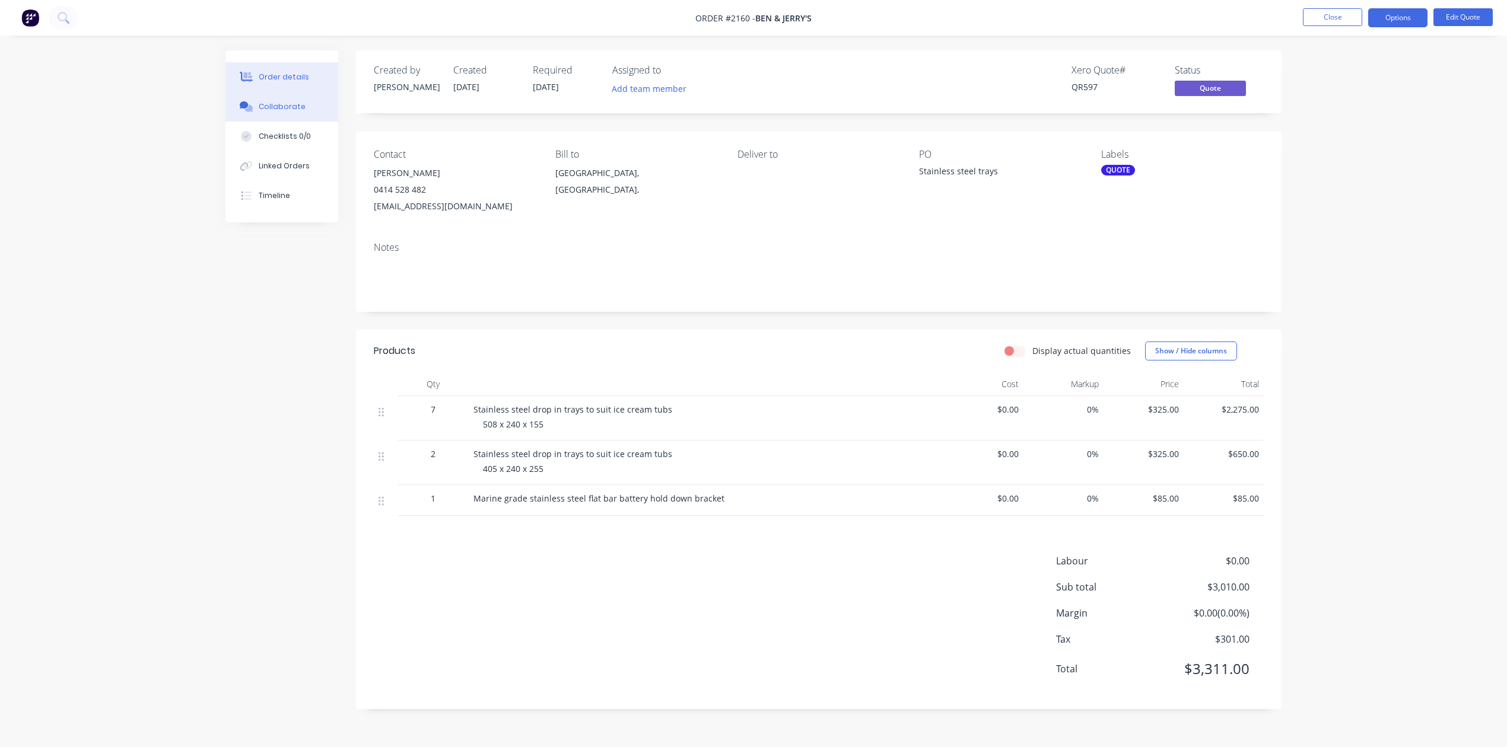
click at [290, 112] on div "Collaborate" at bounding box center [282, 106] width 47 height 11
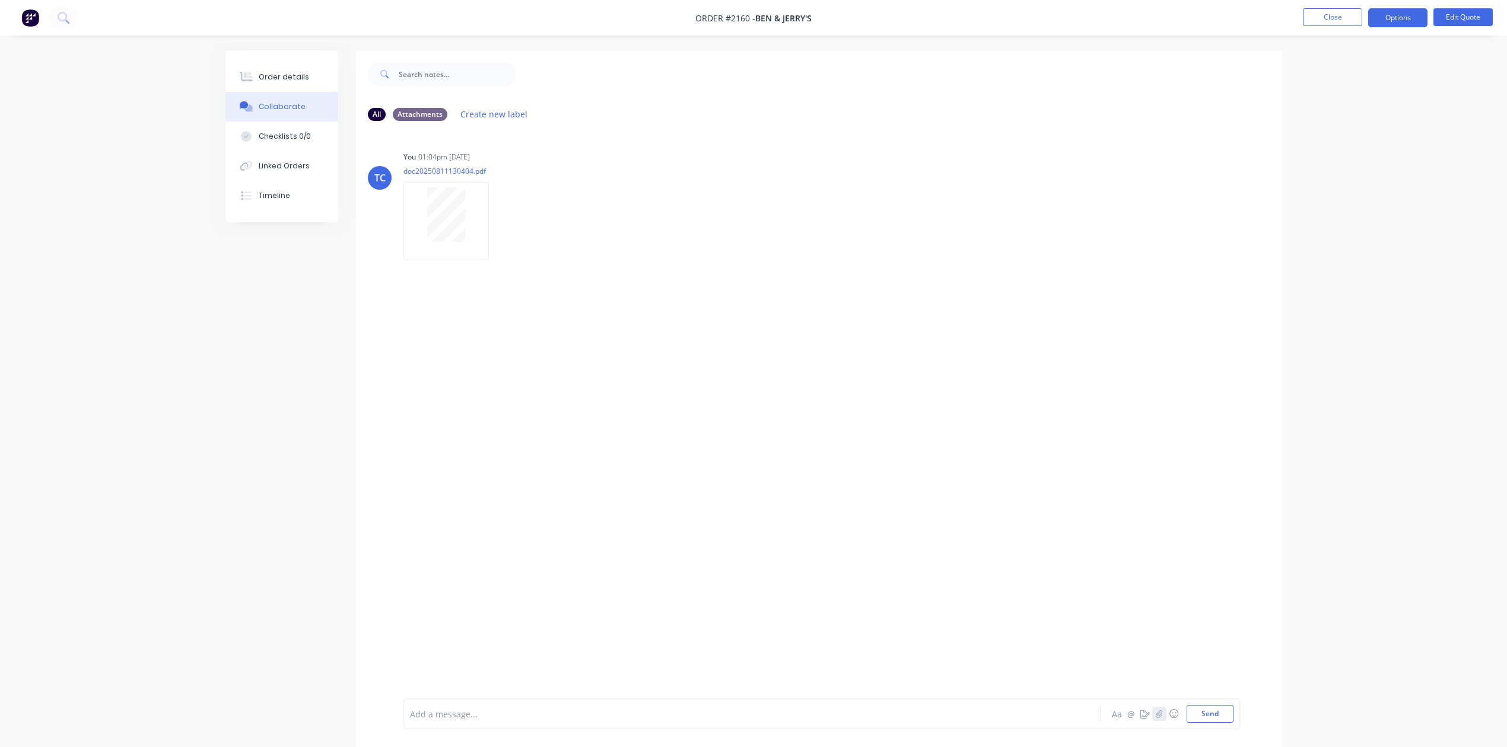
click at [1156, 710] on icon "button" at bounding box center [1159, 714] width 7 height 8
click at [1198, 705] on button "Send" at bounding box center [1209, 714] width 47 height 18
click at [1325, 14] on button "Close" at bounding box center [1332, 17] width 59 height 18
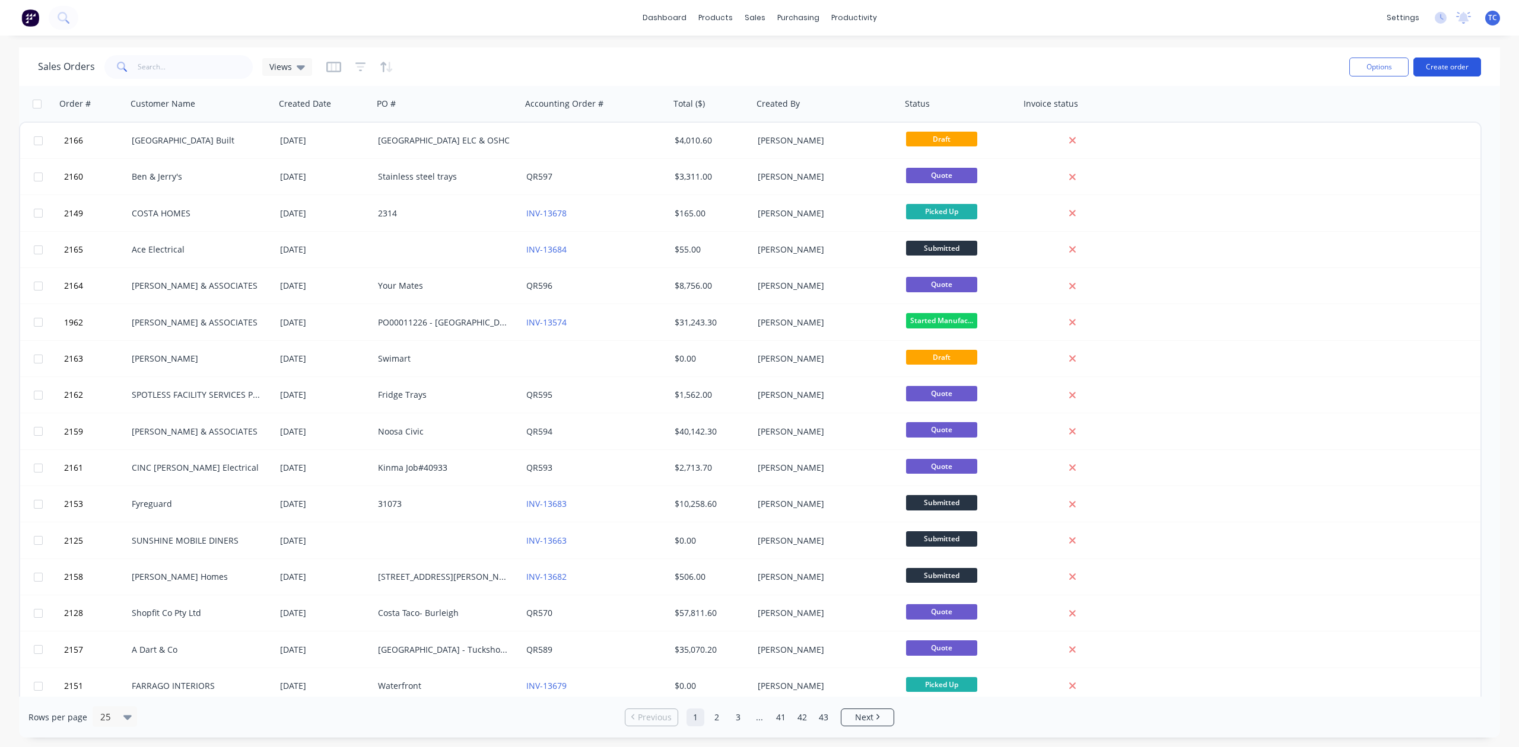
click at [1446, 69] on button "Create order" at bounding box center [1447, 67] width 68 height 19
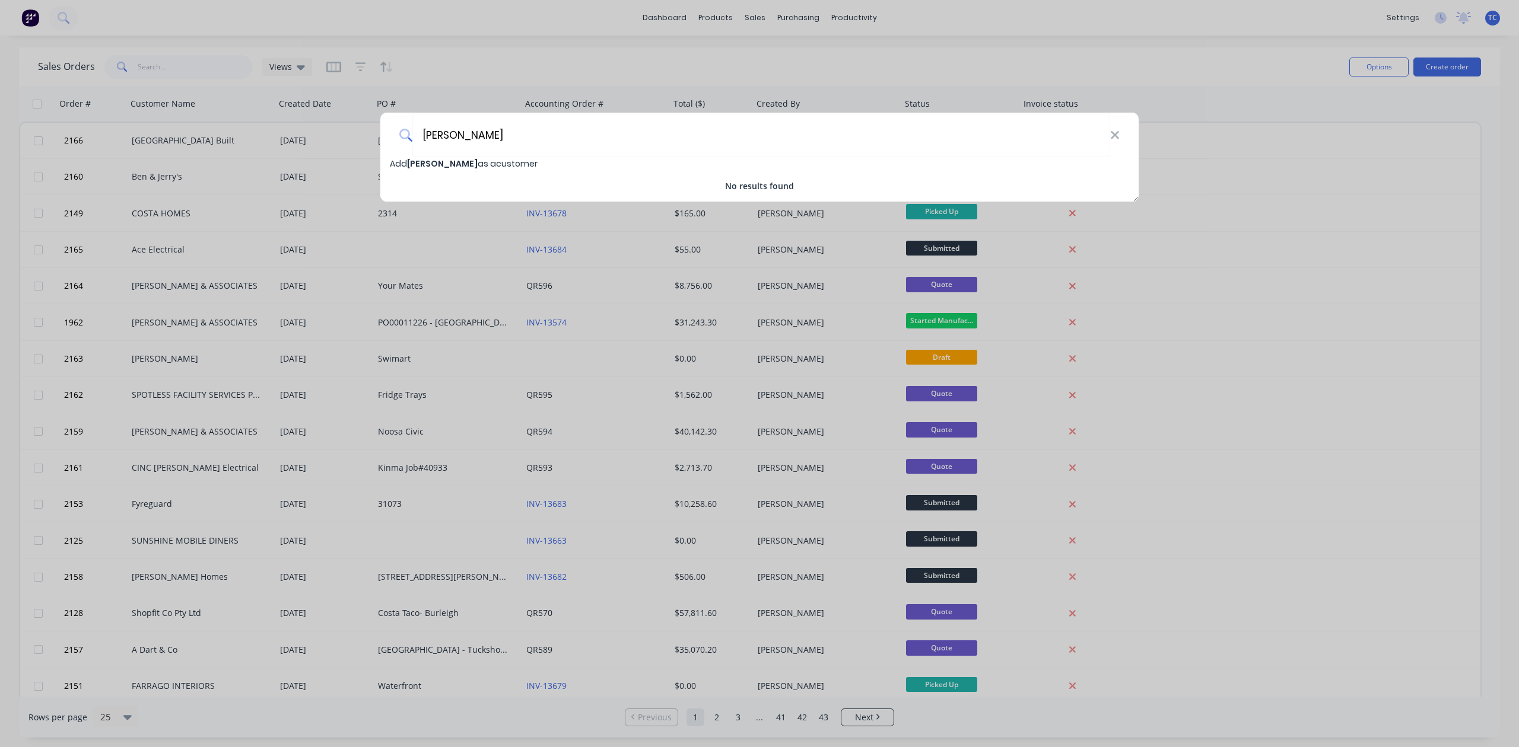
type input "[PERSON_NAME]"
click at [411, 164] on span "[PERSON_NAME]" at bounding box center [442, 164] width 71 height 12
select select "AU"
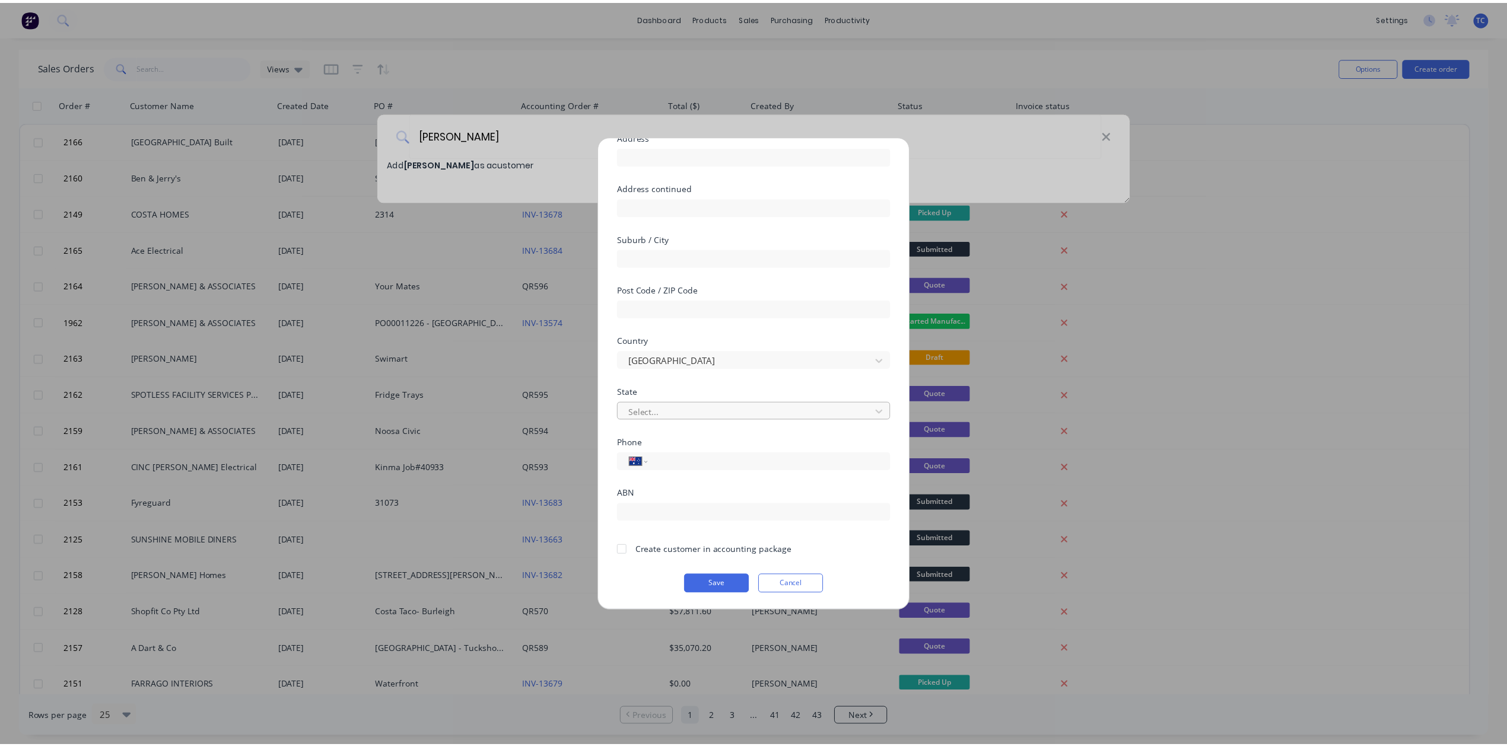
scroll to position [158, 0]
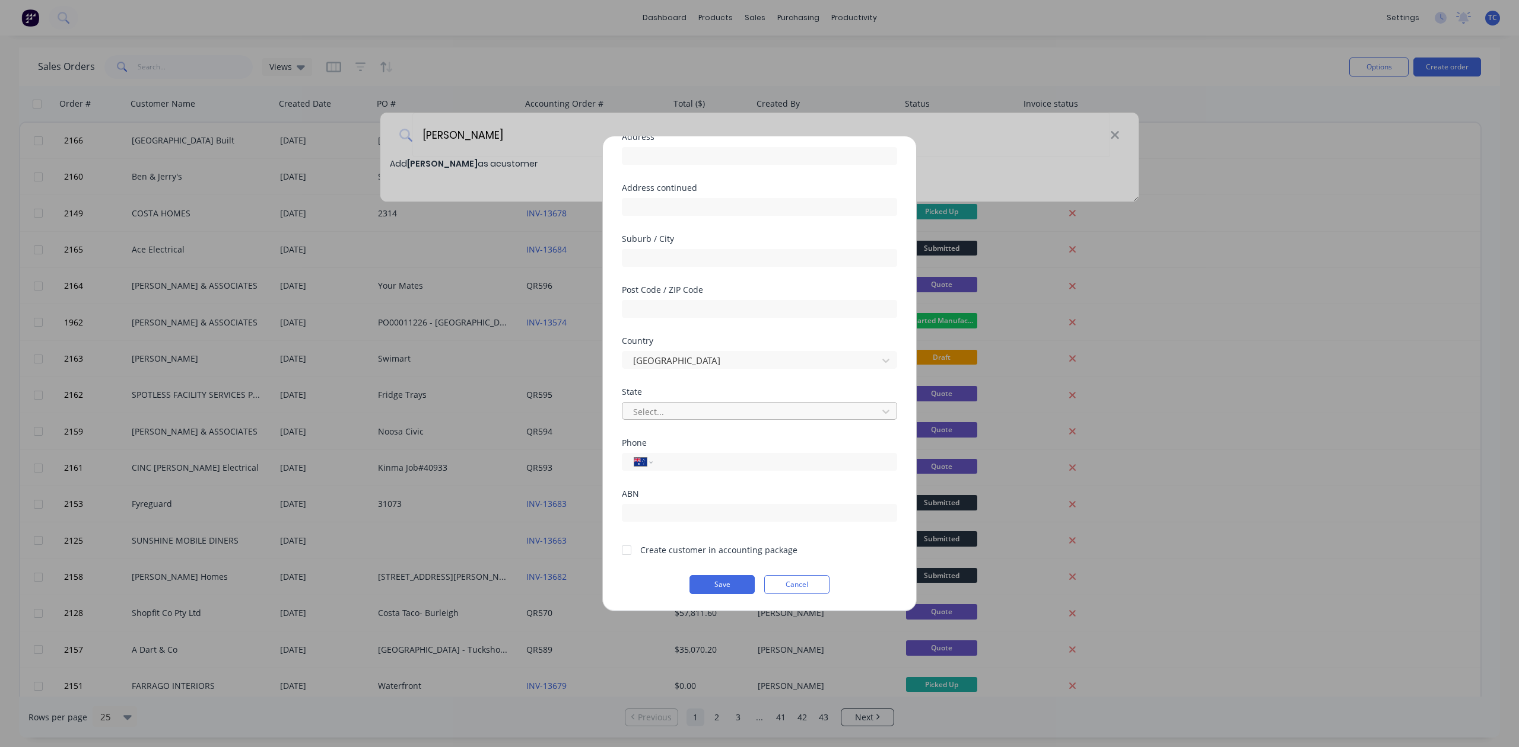
click at [699, 418] on div at bounding box center [752, 412] width 240 height 15
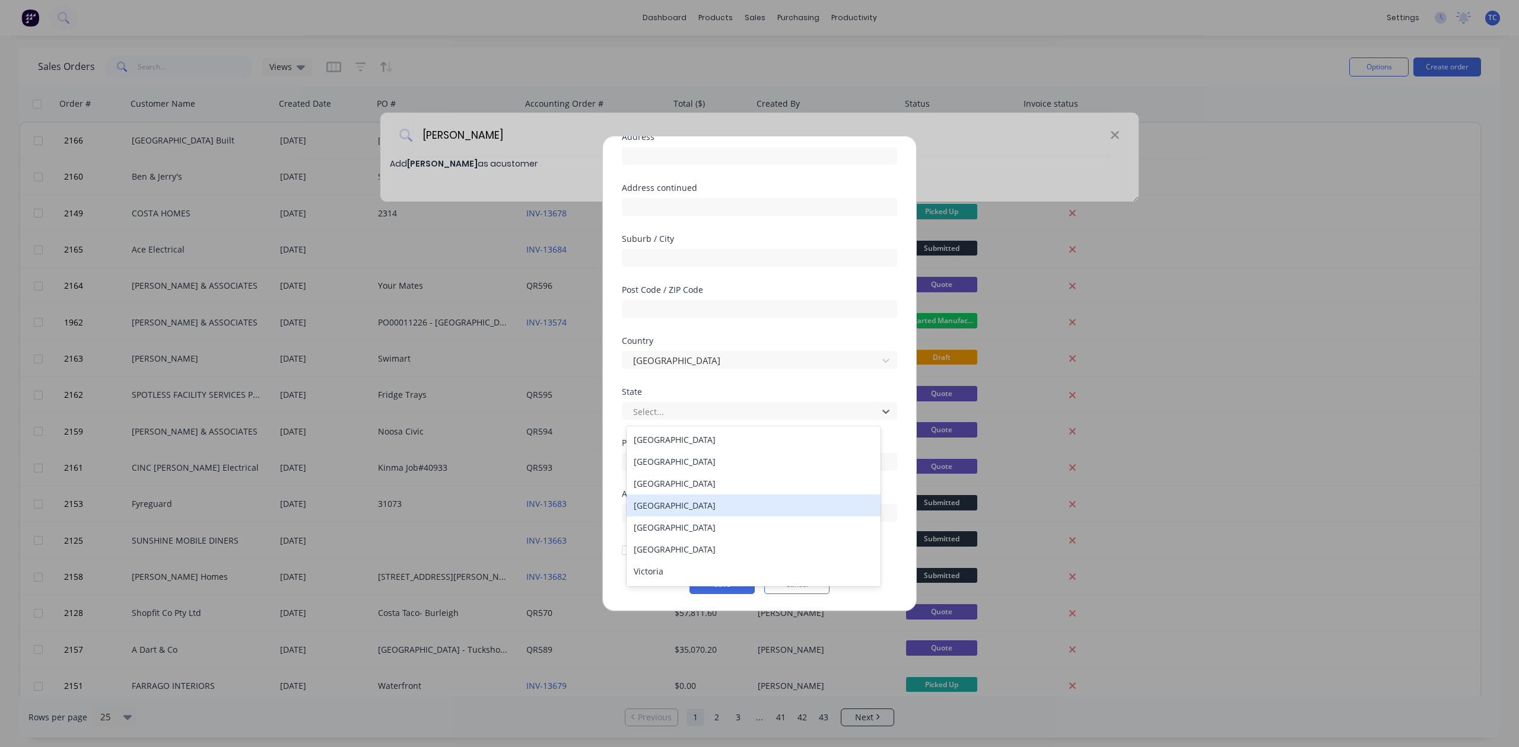
click at [689, 513] on div "Queensland" at bounding box center [752, 506] width 253 height 22
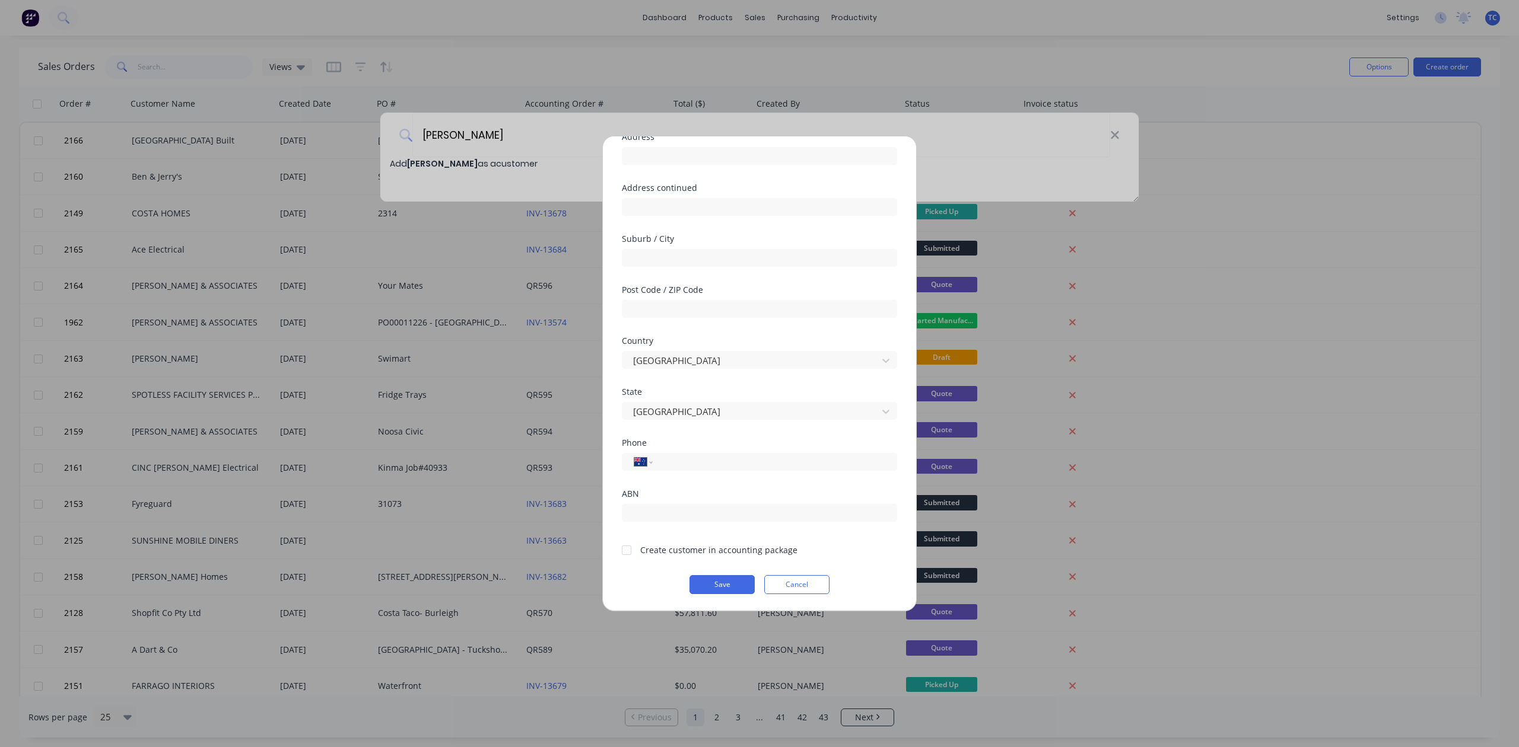
click at [632, 562] on div at bounding box center [627, 551] width 24 height 24
click at [686, 469] on input "tel" at bounding box center [773, 463] width 224 height 14
type input "0414 408 576"
click at [706, 594] on button "Save" at bounding box center [721, 584] width 65 height 19
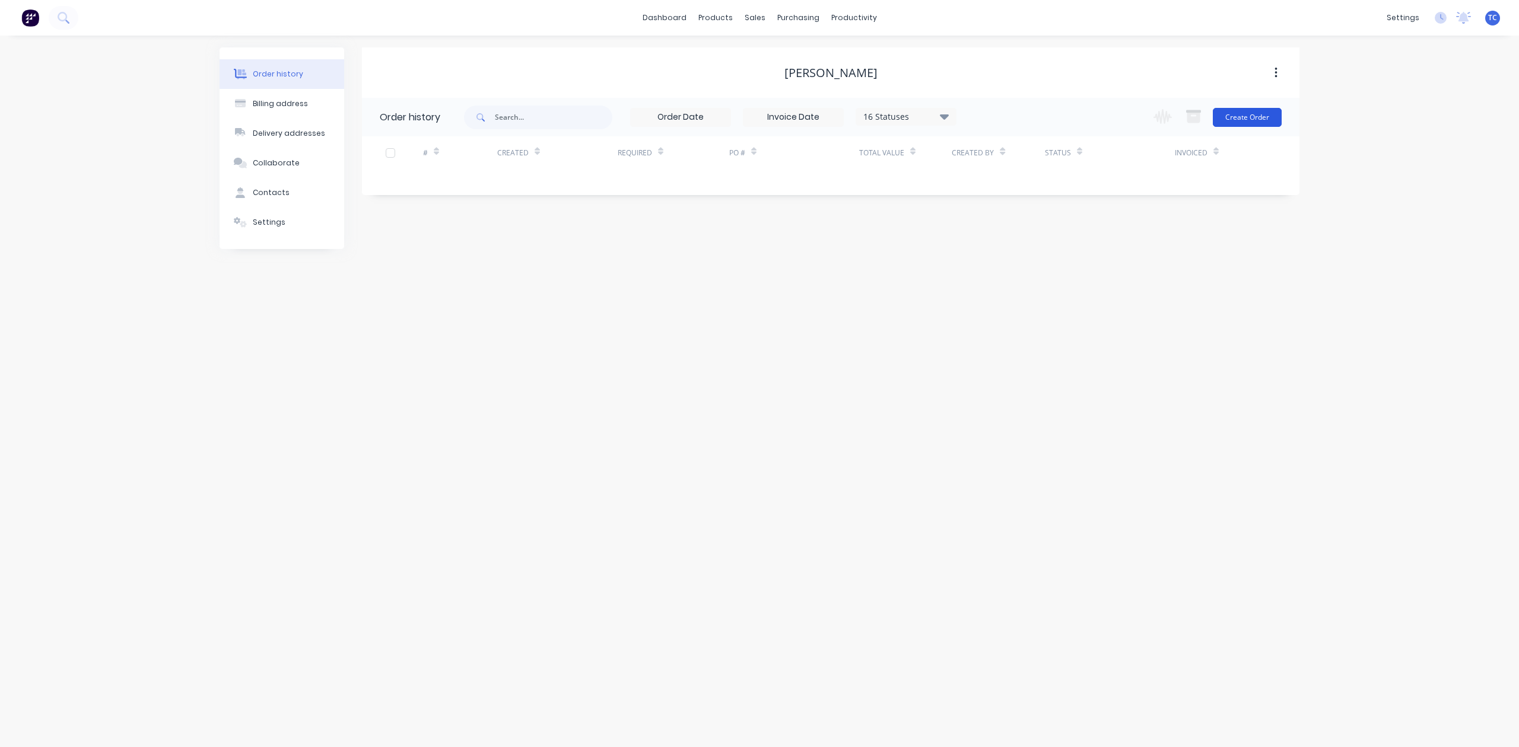
click at [1250, 114] on button "Create Order" at bounding box center [1247, 117] width 69 height 19
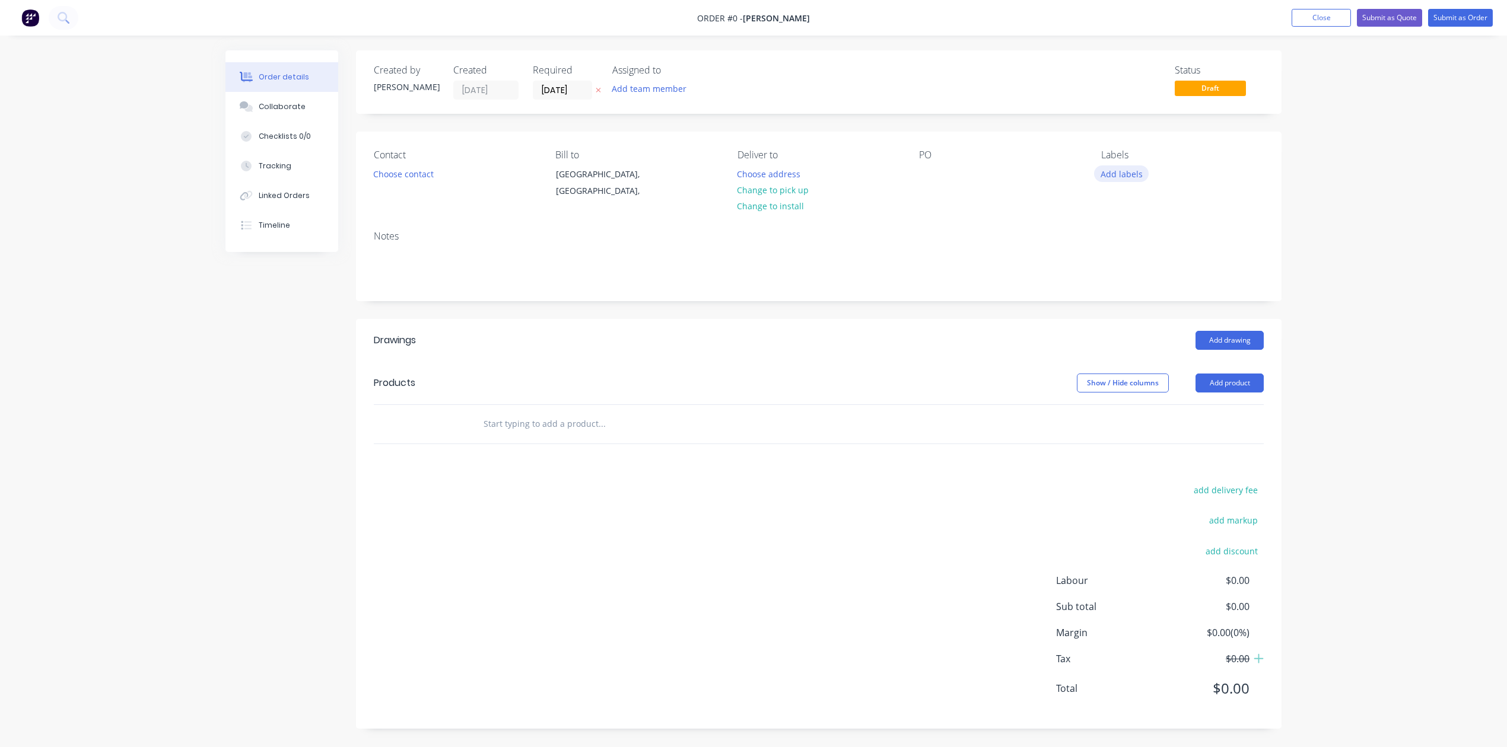
drag, startPoint x: 1135, startPoint y: 200, endPoint x: 1129, endPoint y: 205, distance: 7.1
click at [1135, 182] on button "Add labels" at bounding box center [1121, 174] width 55 height 16
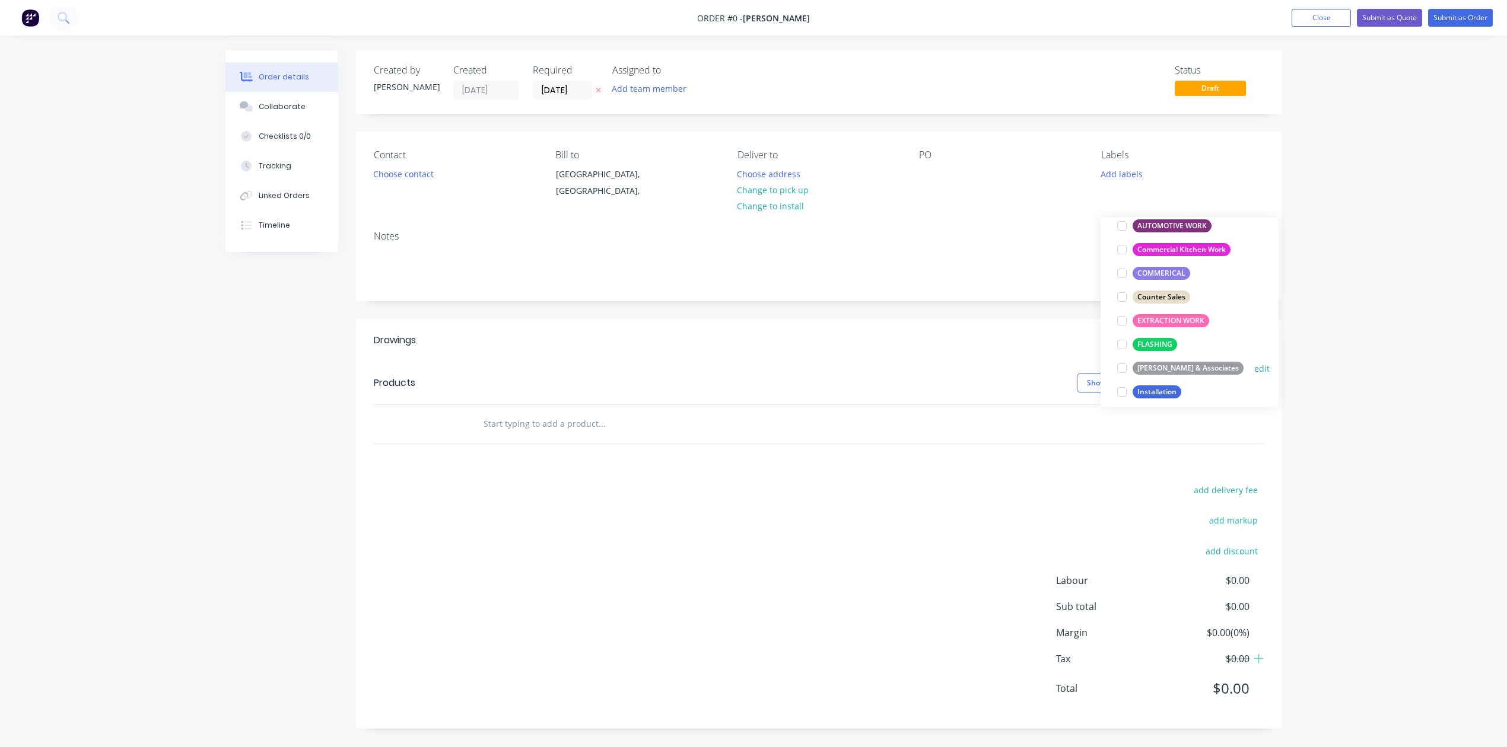
scroll to position [316, 0]
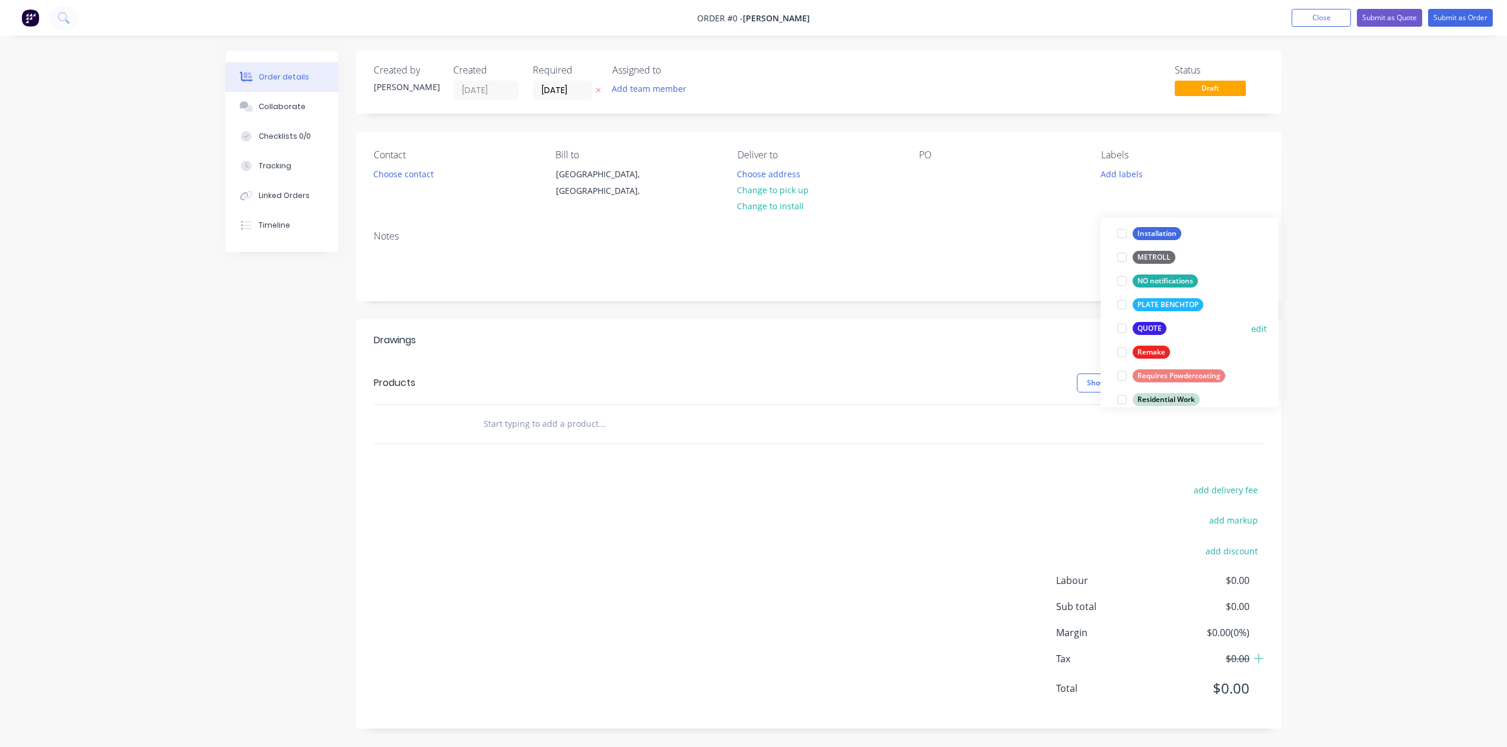
click at [1120, 333] on div at bounding box center [1122, 329] width 24 height 24
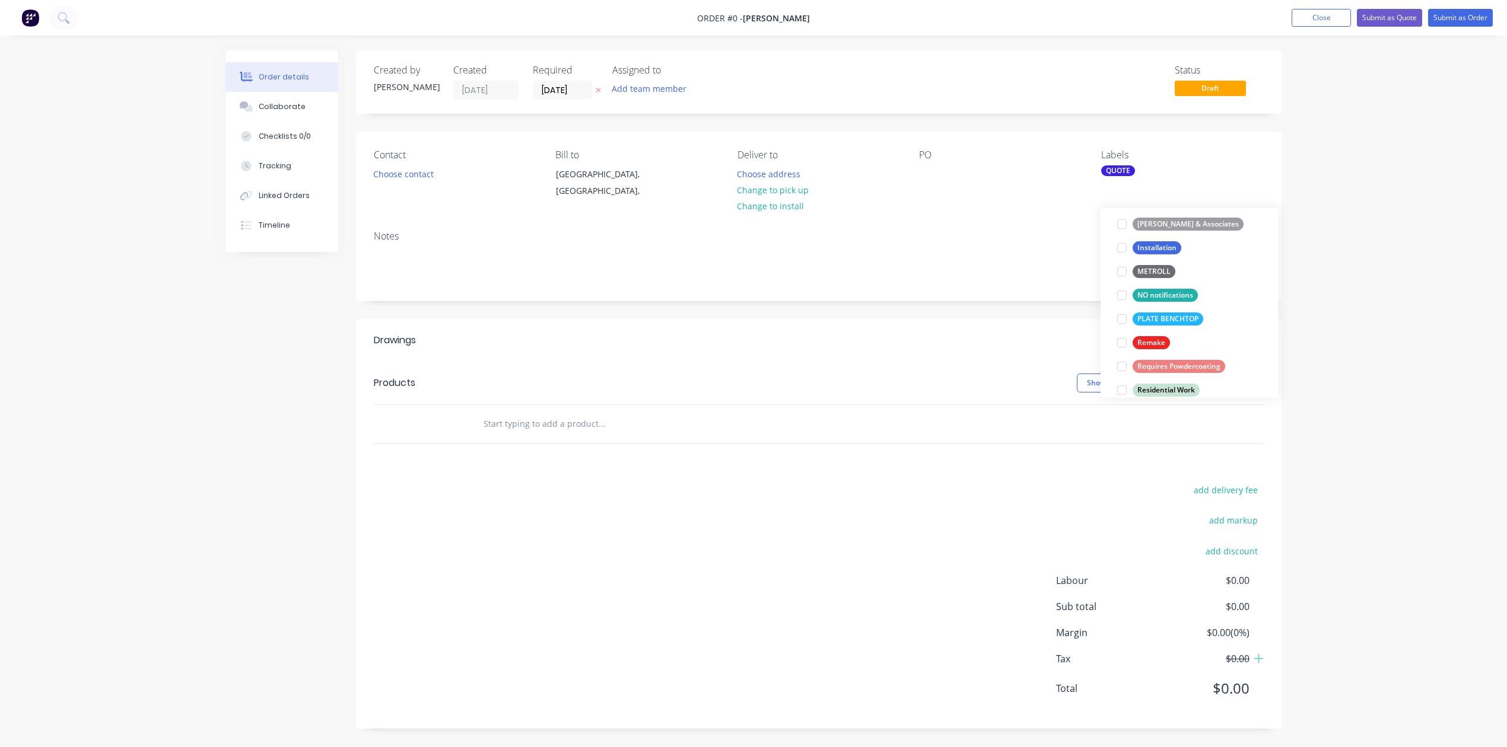
scroll to position [0, 0]
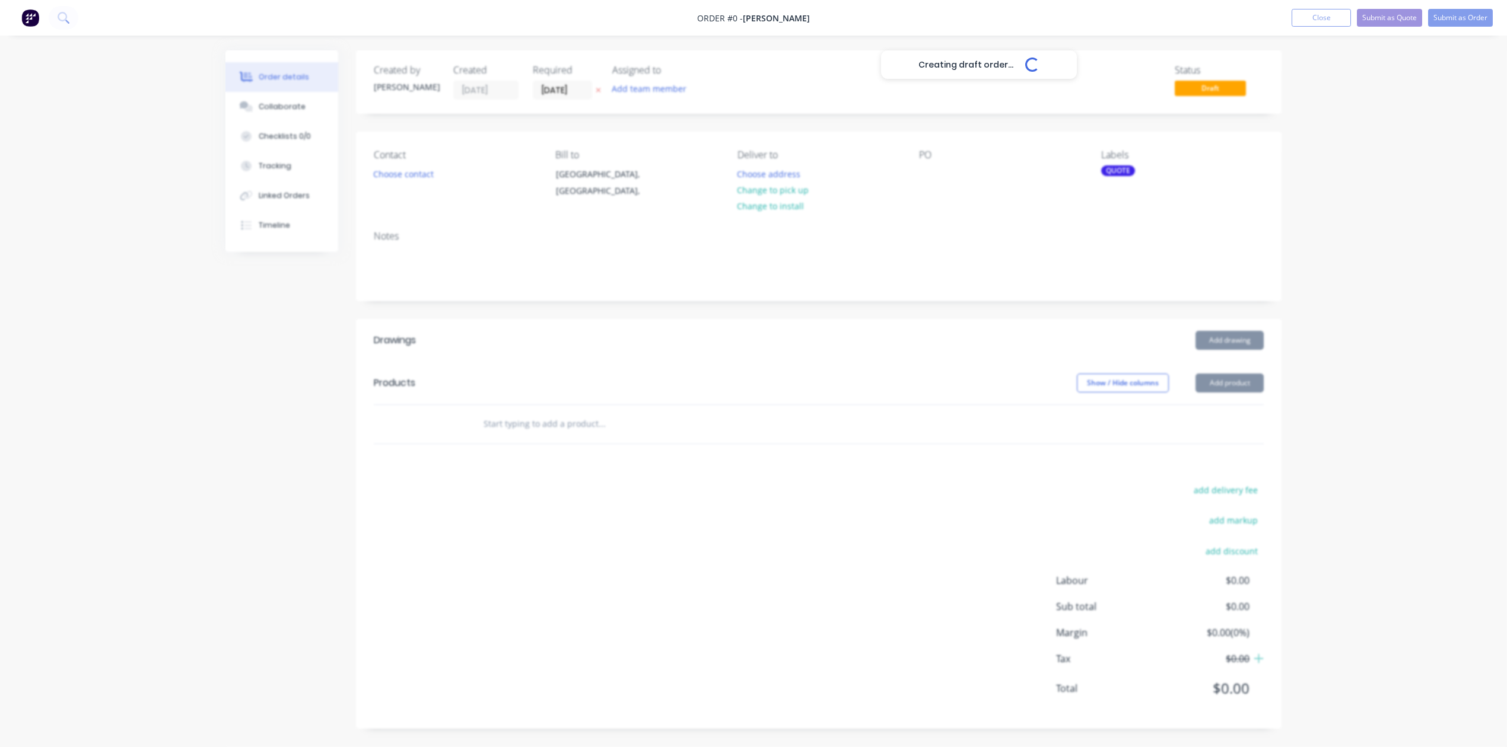
click at [429, 205] on div "Creating draft order... Loading... Order details Collaborate Checklists 0/0 Tra…" at bounding box center [754, 398] width 1080 height 696
click at [427, 182] on button "Choose contact" at bounding box center [403, 174] width 73 height 16
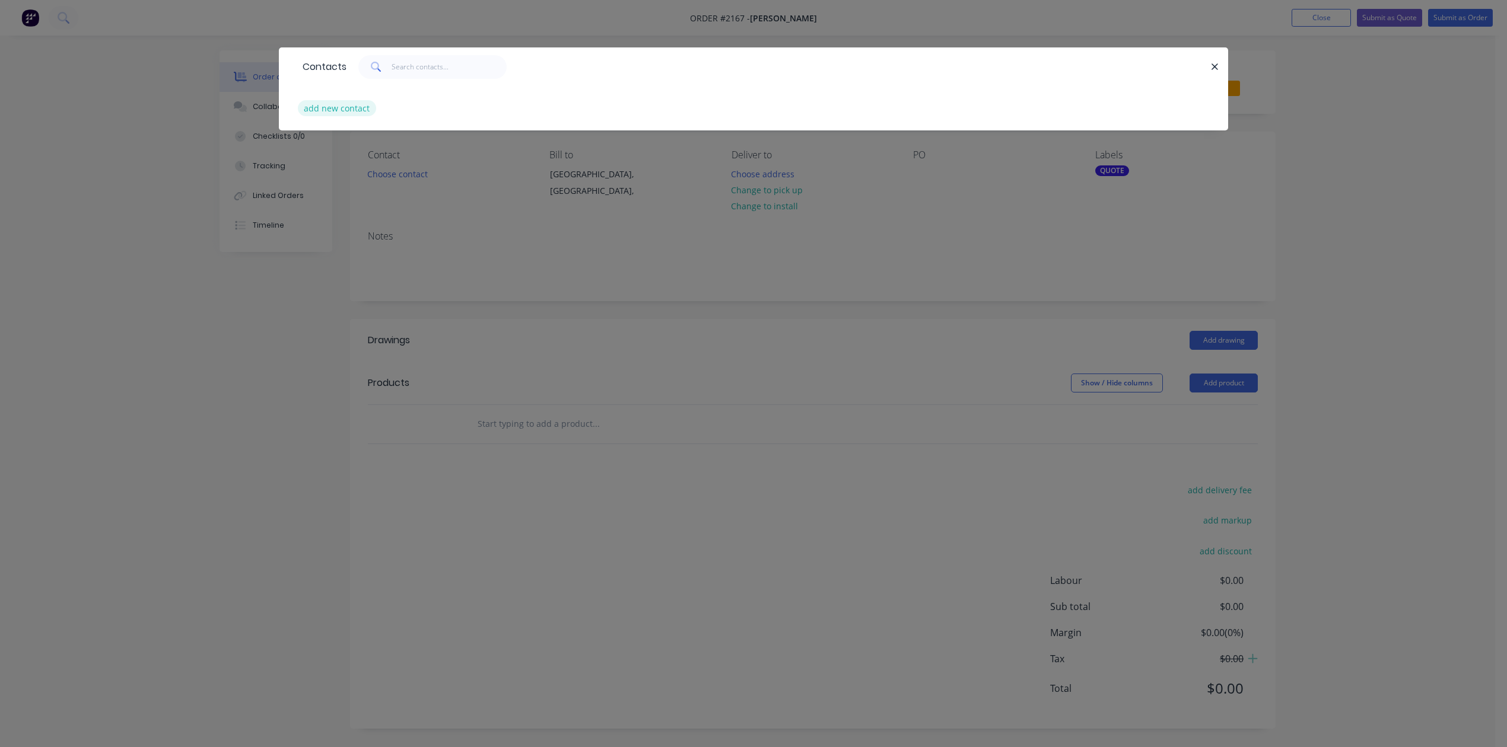
click at [376, 116] on button "add new contact" at bounding box center [337, 108] width 78 height 16
select select "AU"
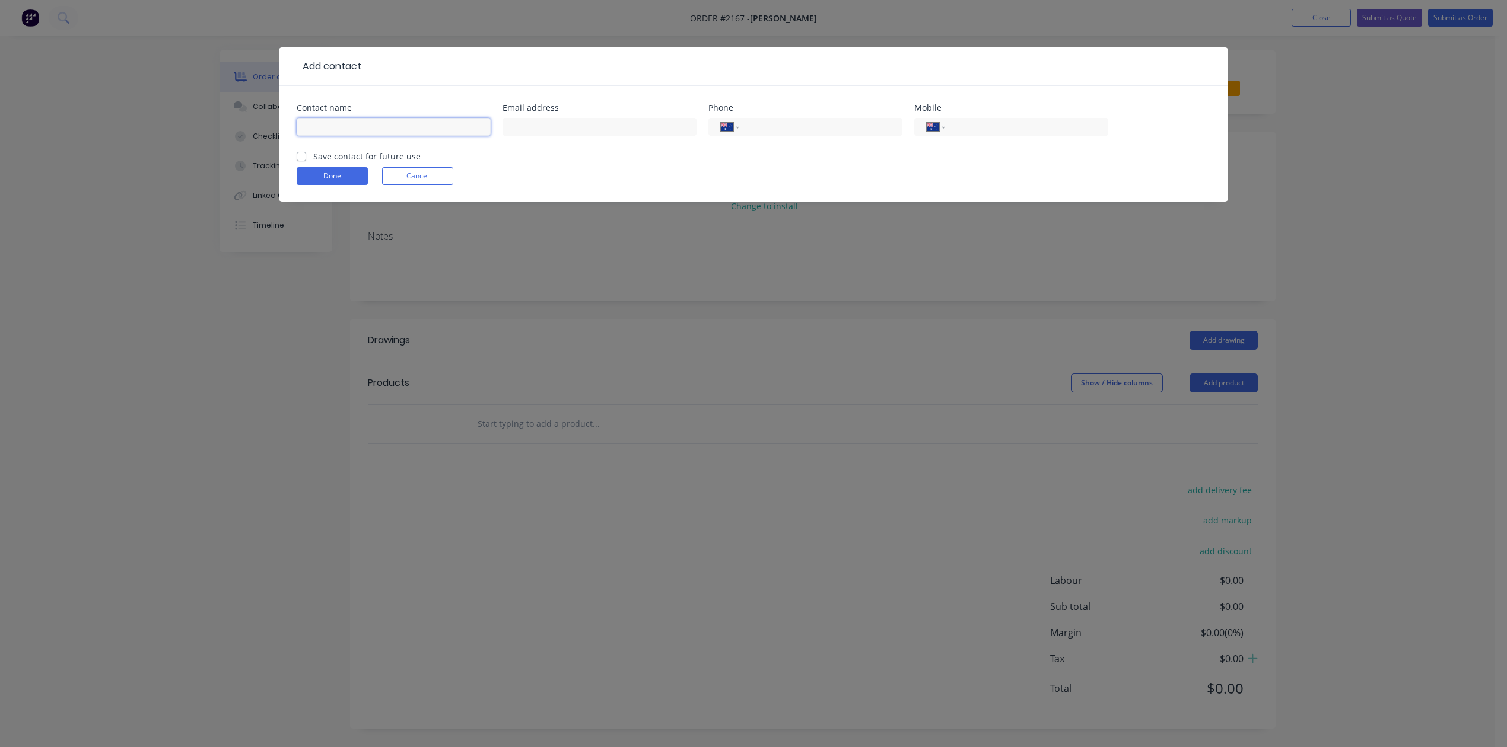
click at [397, 136] on input "text" at bounding box center [394, 127] width 194 height 18
type input "[PERSON_NAME]"
type input "bobcat.tipper@hotmail.com"
type input "0414 408 576"
click at [313, 163] on label "Save contact for future use" at bounding box center [366, 156] width 107 height 12
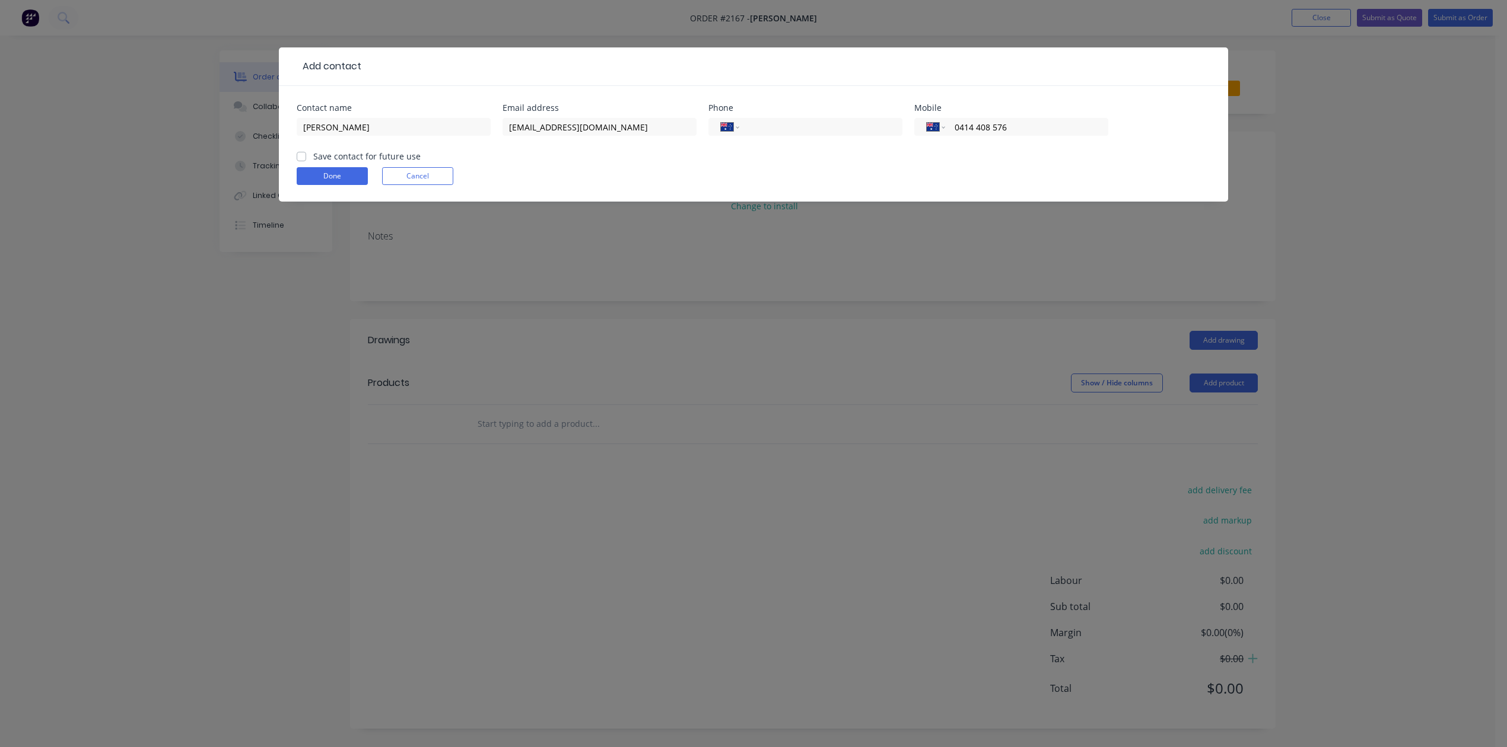
click at [306, 161] on input "Save contact for future use" at bounding box center [301, 155] width 9 height 11
checkbox input "true"
click at [319, 185] on button "Done" at bounding box center [332, 176] width 71 height 18
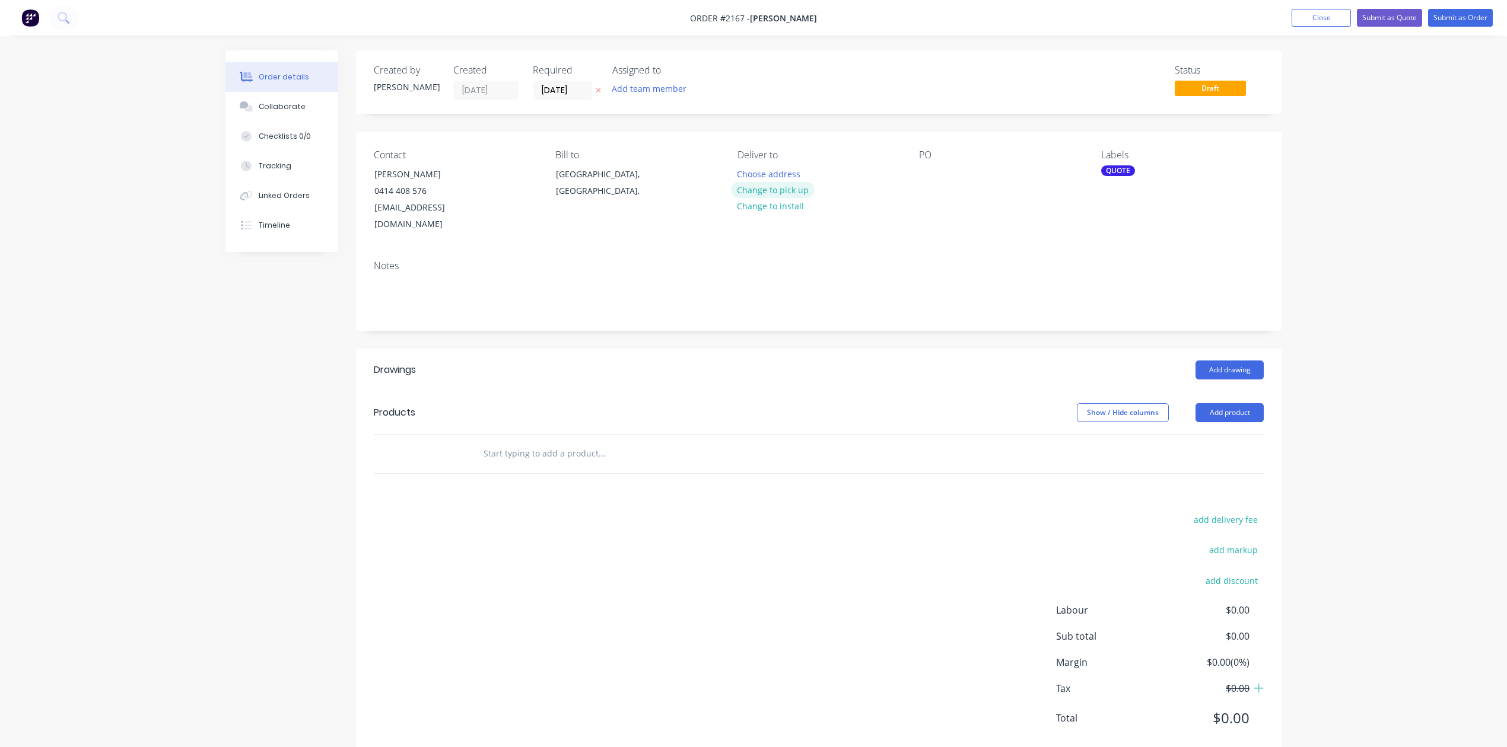
click at [795, 198] on button "Change to pick up" at bounding box center [773, 190] width 84 height 16
click at [926, 183] on div at bounding box center [928, 174] width 19 height 17
click at [504, 466] on input "text" at bounding box center [601, 454] width 237 height 24
type input "Rust repair panels"
click at [663, 518] on button "Add Rust repair panels to order" at bounding box center [666, 499] width 356 height 38
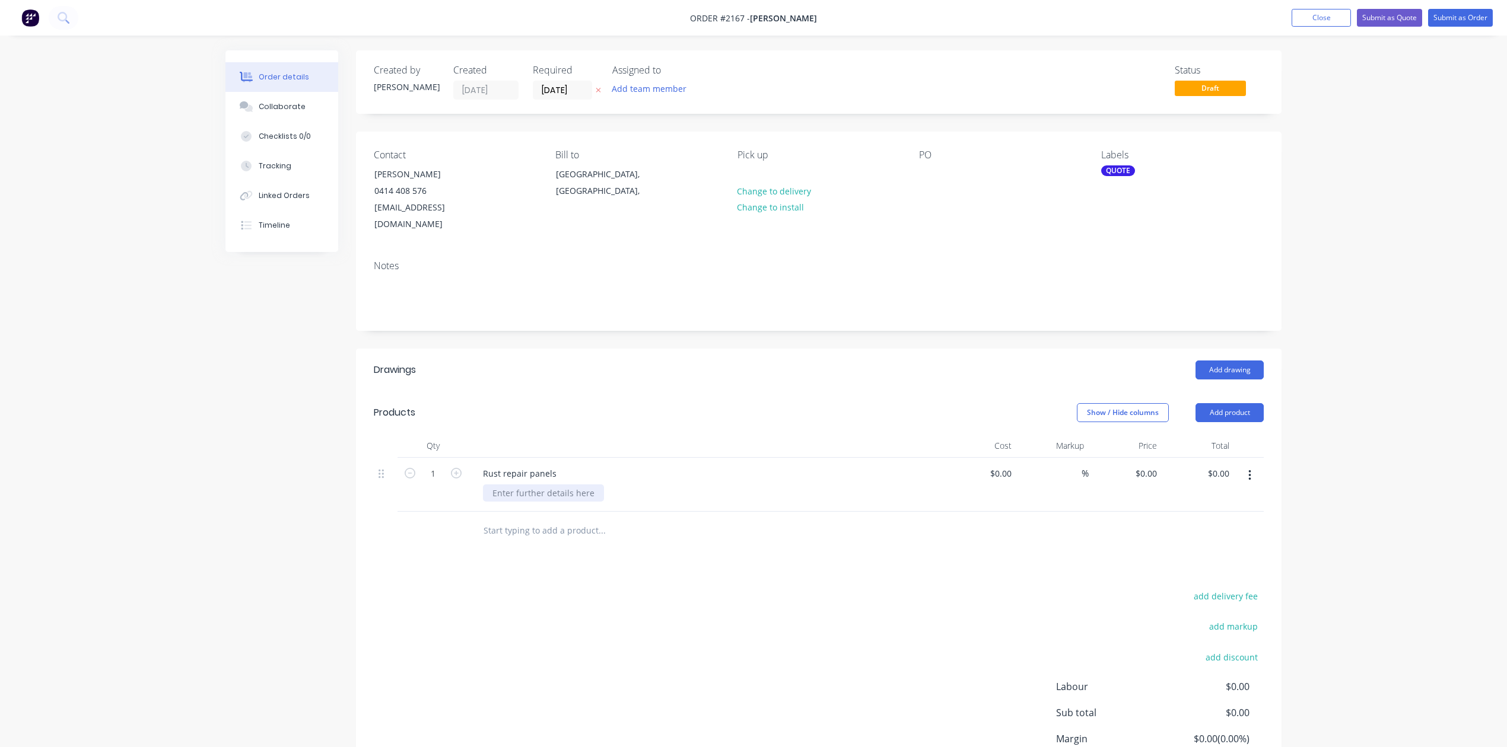
click at [573, 502] on div at bounding box center [543, 493] width 121 height 17
type input "$0.00"
type input "$315.00"
type input "315.00"
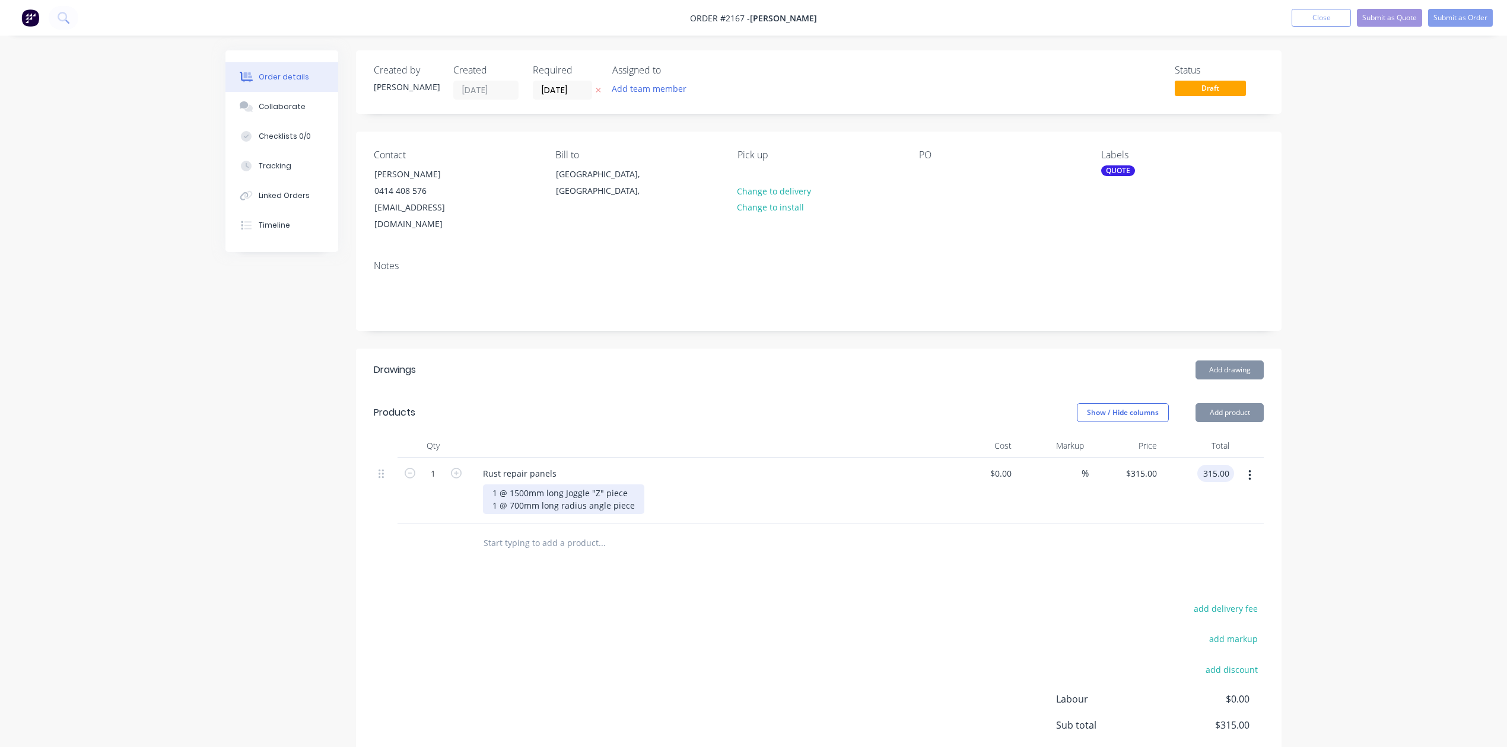
type input "$315.00"
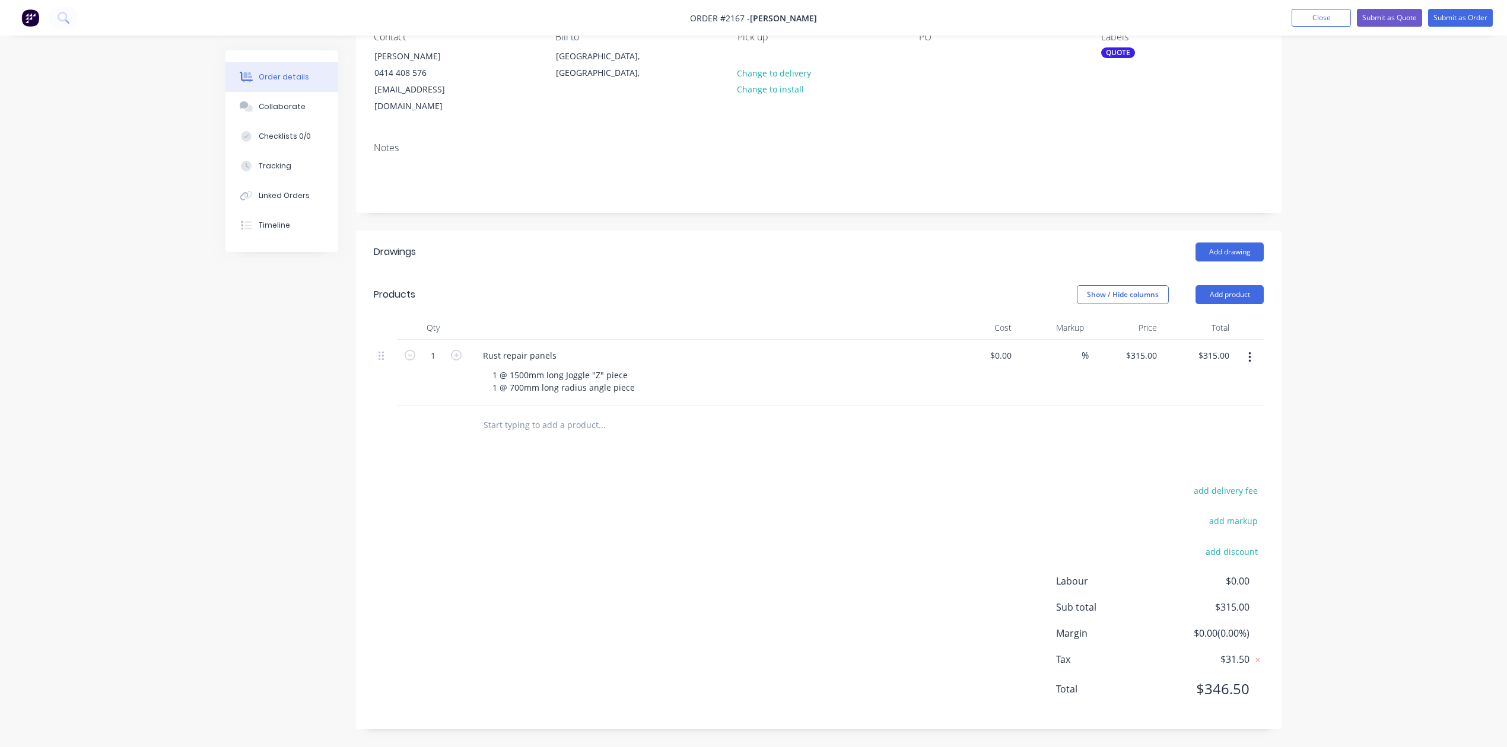
scroll to position [276, 0]
click at [1357, 15] on button "Submit as Quote" at bounding box center [1389, 18] width 65 height 18
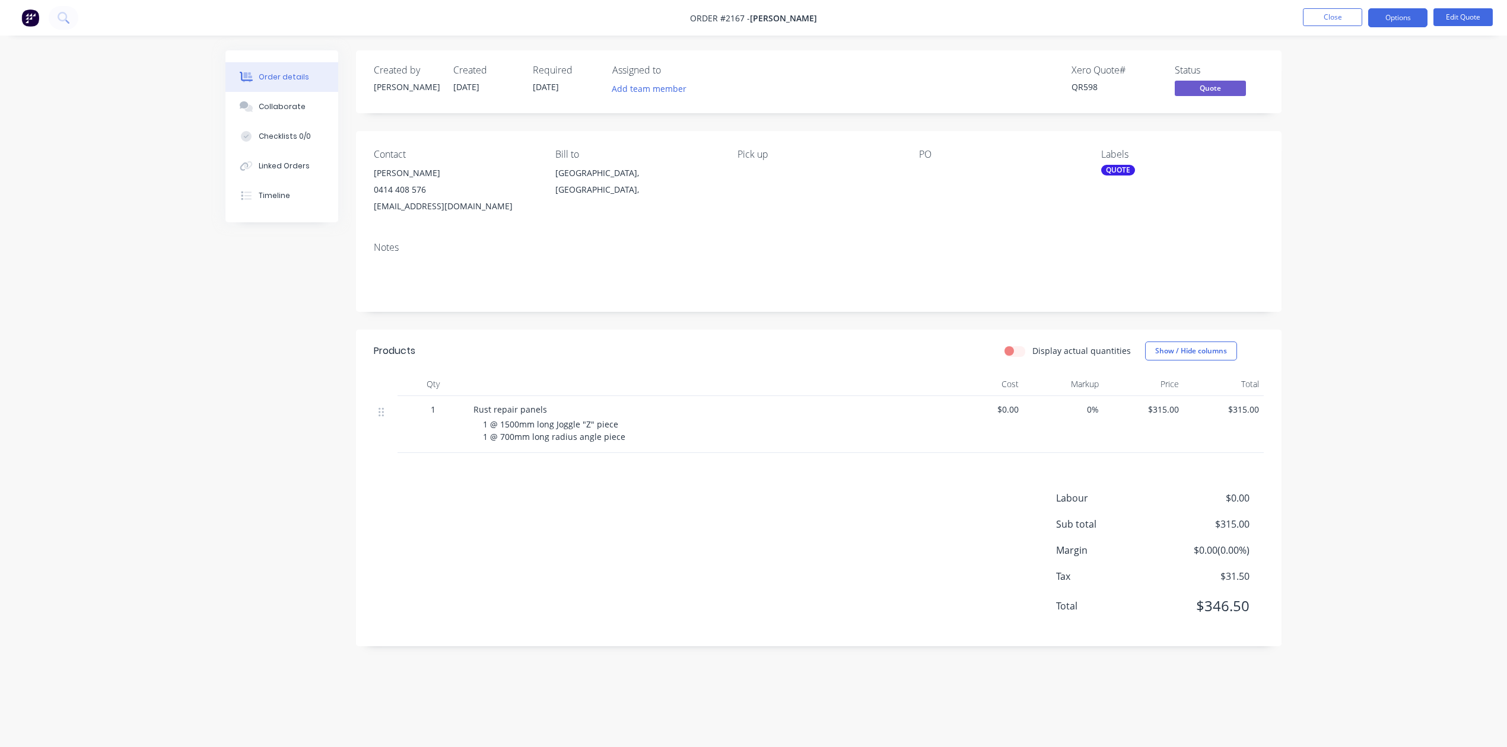
scroll to position [0, 0]
click at [280, 112] on div "Collaborate" at bounding box center [282, 106] width 47 height 11
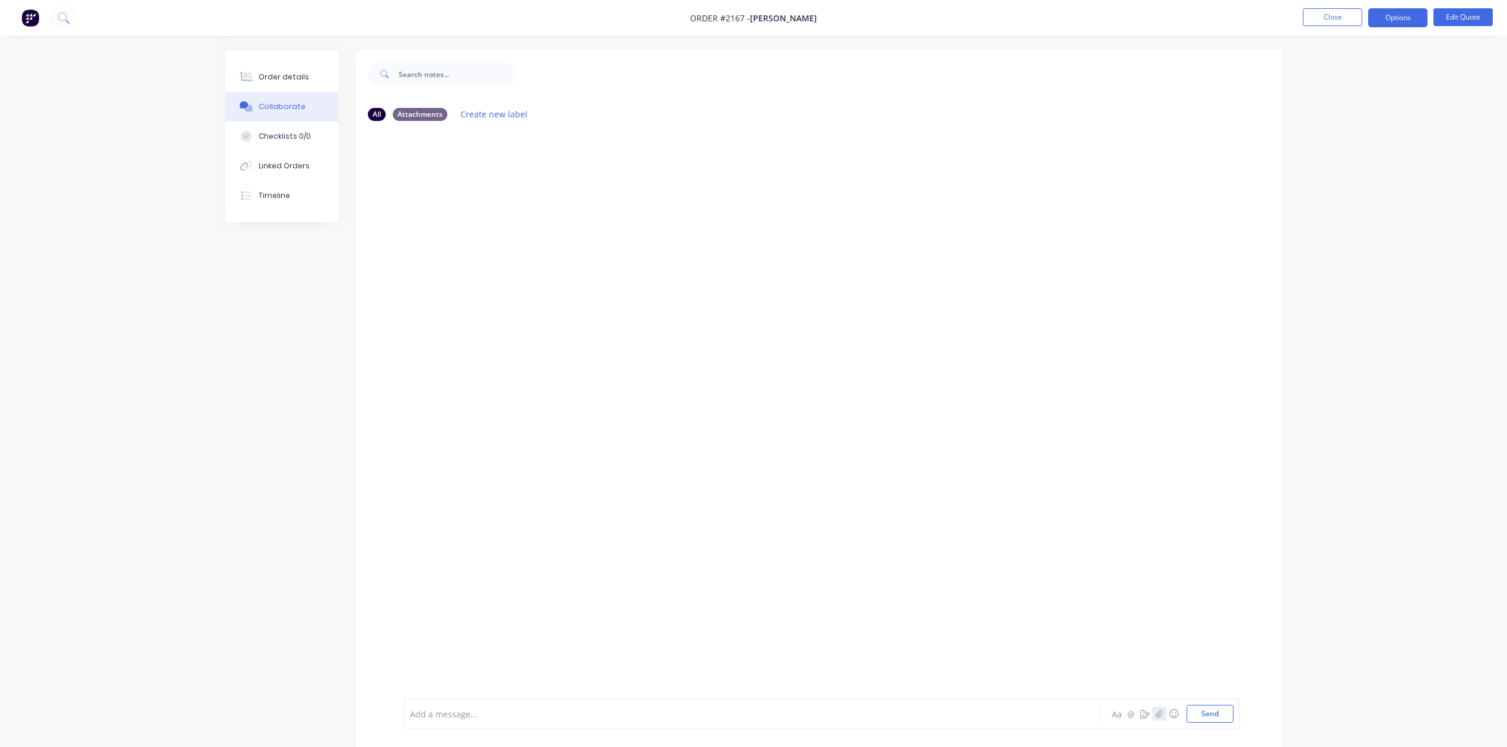
click at [1156, 710] on icon "button" at bounding box center [1159, 714] width 7 height 8
drag, startPoint x: 1194, startPoint y: 712, endPoint x: 1195, endPoint y: 706, distance: 6.0
click at [1194, 709] on button "Send" at bounding box center [1209, 714] width 47 height 18
click at [1339, 15] on button "Close" at bounding box center [1332, 17] width 59 height 18
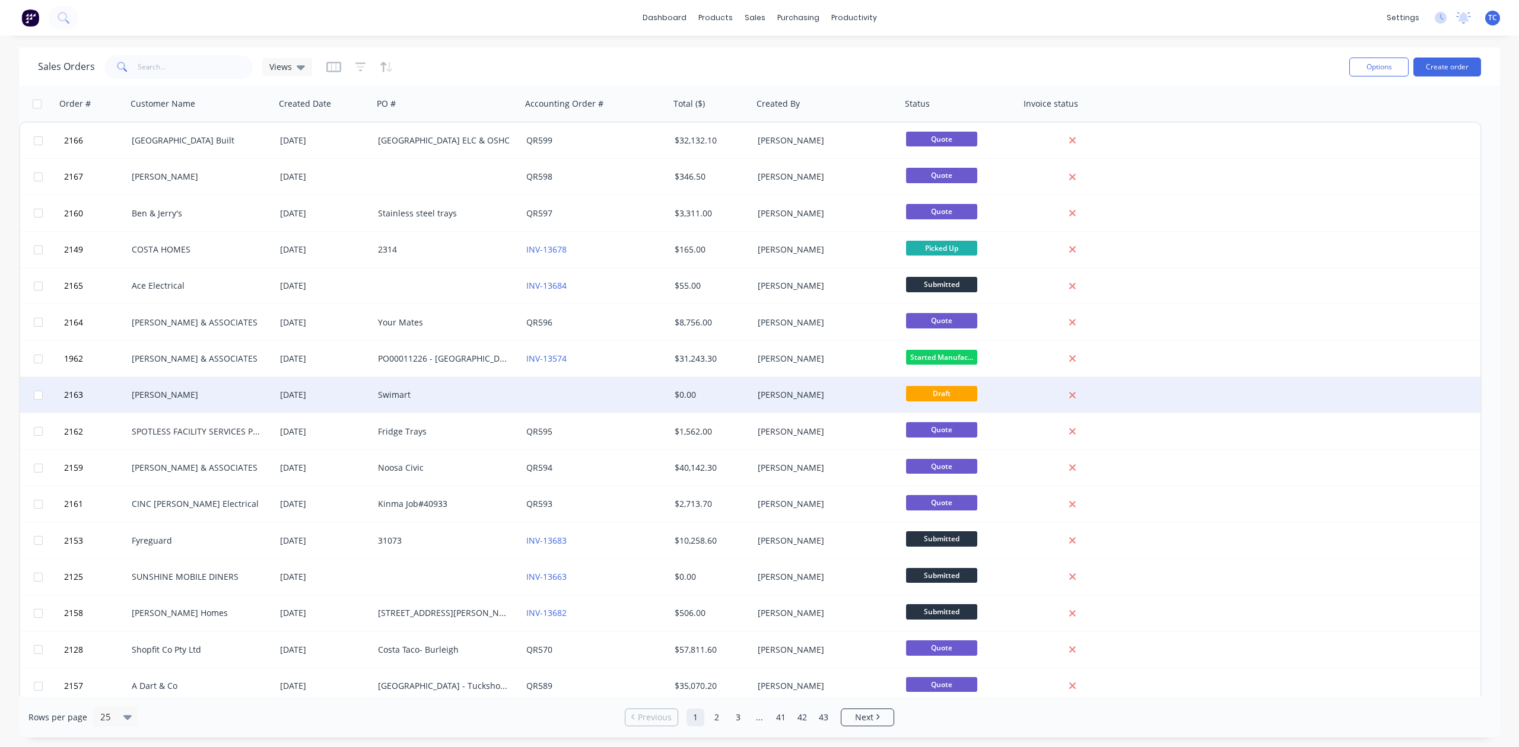
click at [302, 392] on div "[DATE]" at bounding box center [324, 395] width 88 height 12
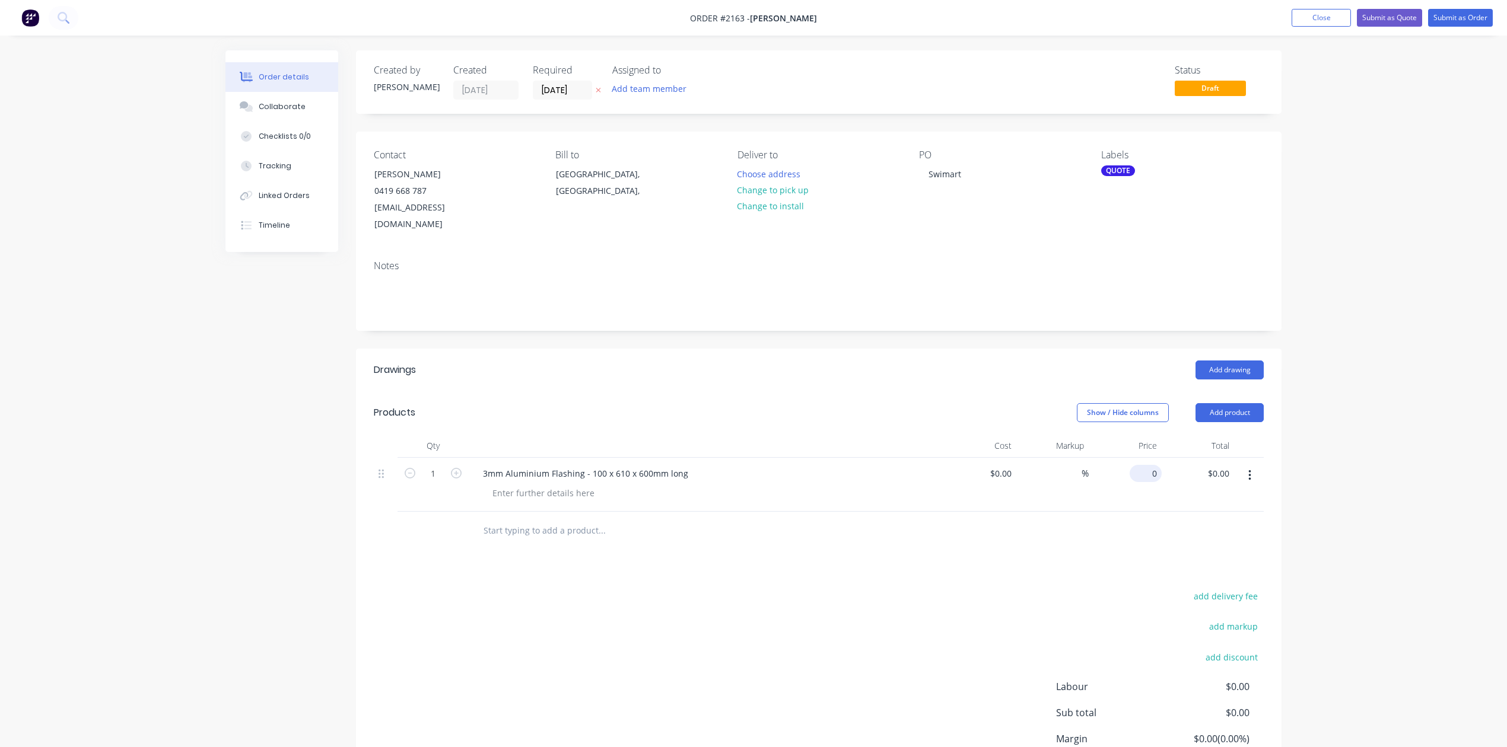
click at [1133, 512] on div "0 $0.00" at bounding box center [1125, 485] width 73 height 54
type input "$120.00"
click at [563, 96] on input "11/08/25" at bounding box center [562, 90] width 58 height 18
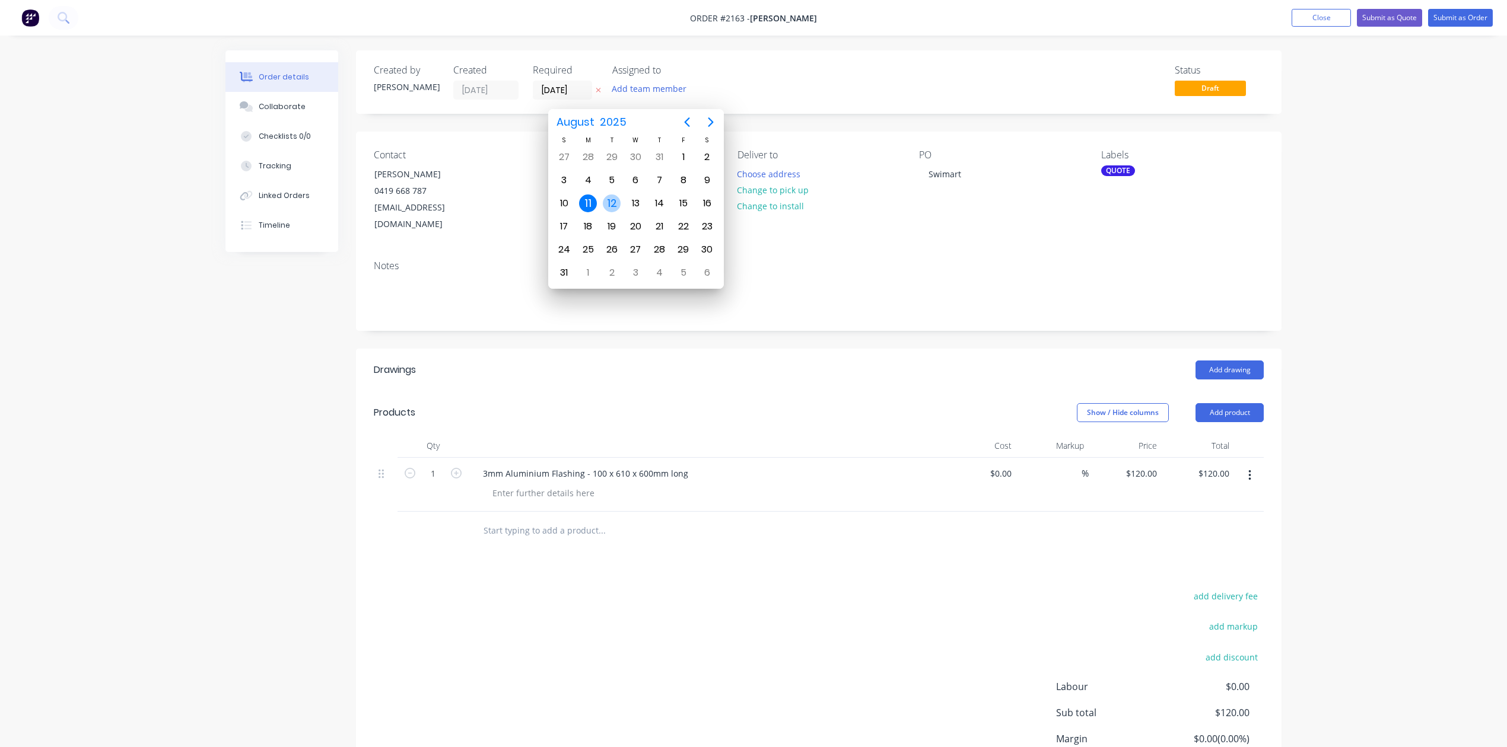
click at [610, 205] on div "12" at bounding box center [612, 204] width 18 height 18
type input "12/08/25"
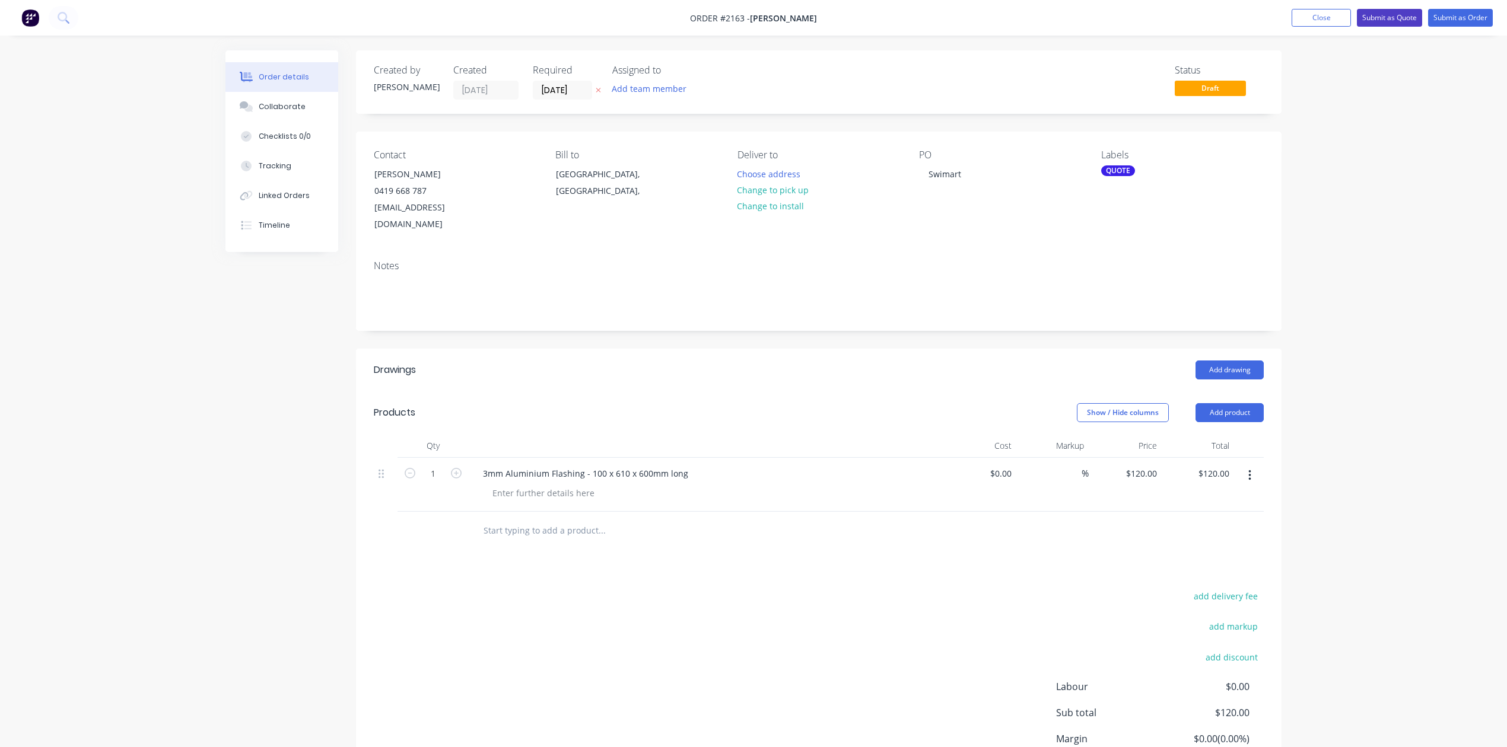
click at [1368, 22] on button "Submit as Quote" at bounding box center [1389, 18] width 65 height 18
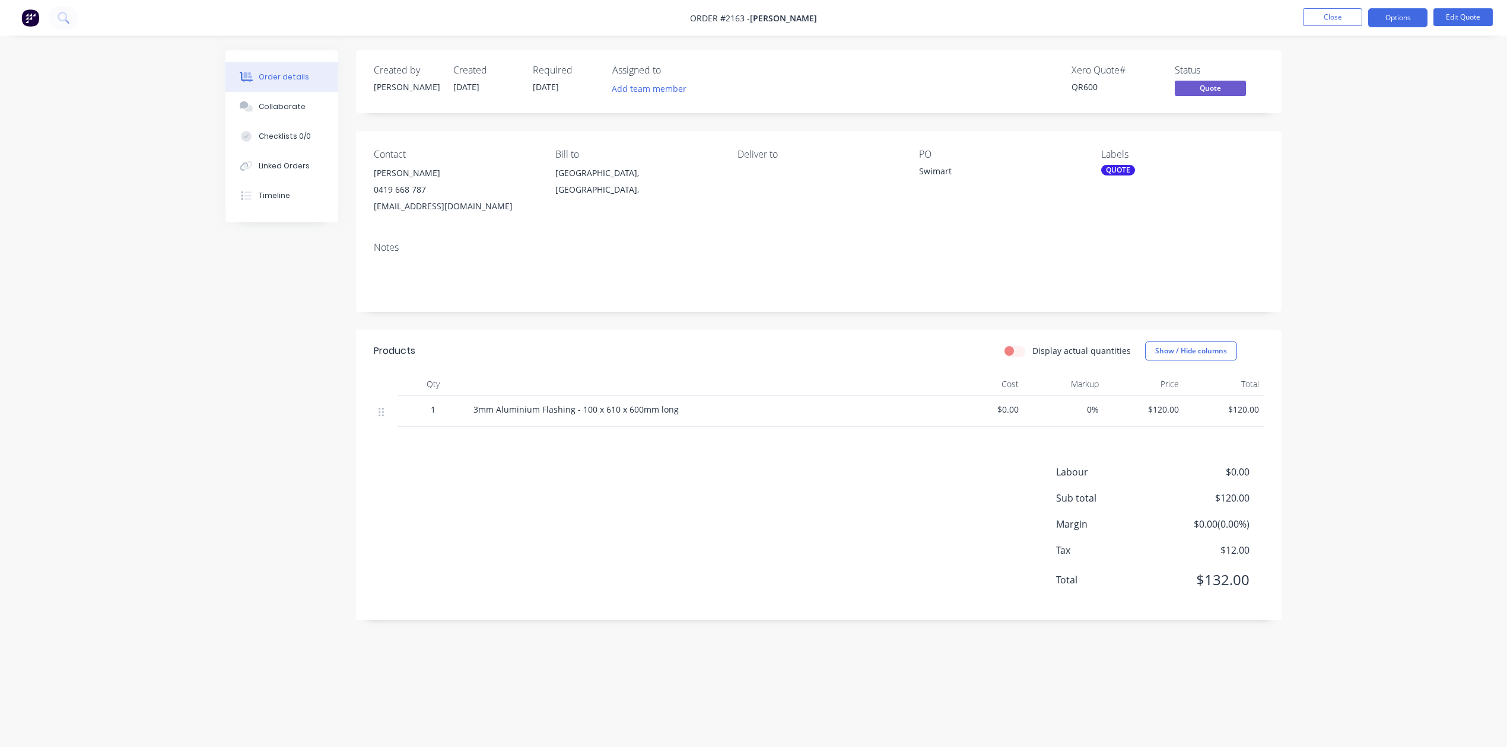
drag, startPoint x: 1388, startPoint y: 17, endPoint x: 1411, endPoint y: 58, distance: 46.7
click at [1401, 55] on div "Order #2163 - Les Kunde Close Options Edit Quote Order details Collaborate Chec…" at bounding box center [753, 373] width 1507 height 747
click at [1346, 18] on button "Close" at bounding box center [1332, 17] width 59 height 18
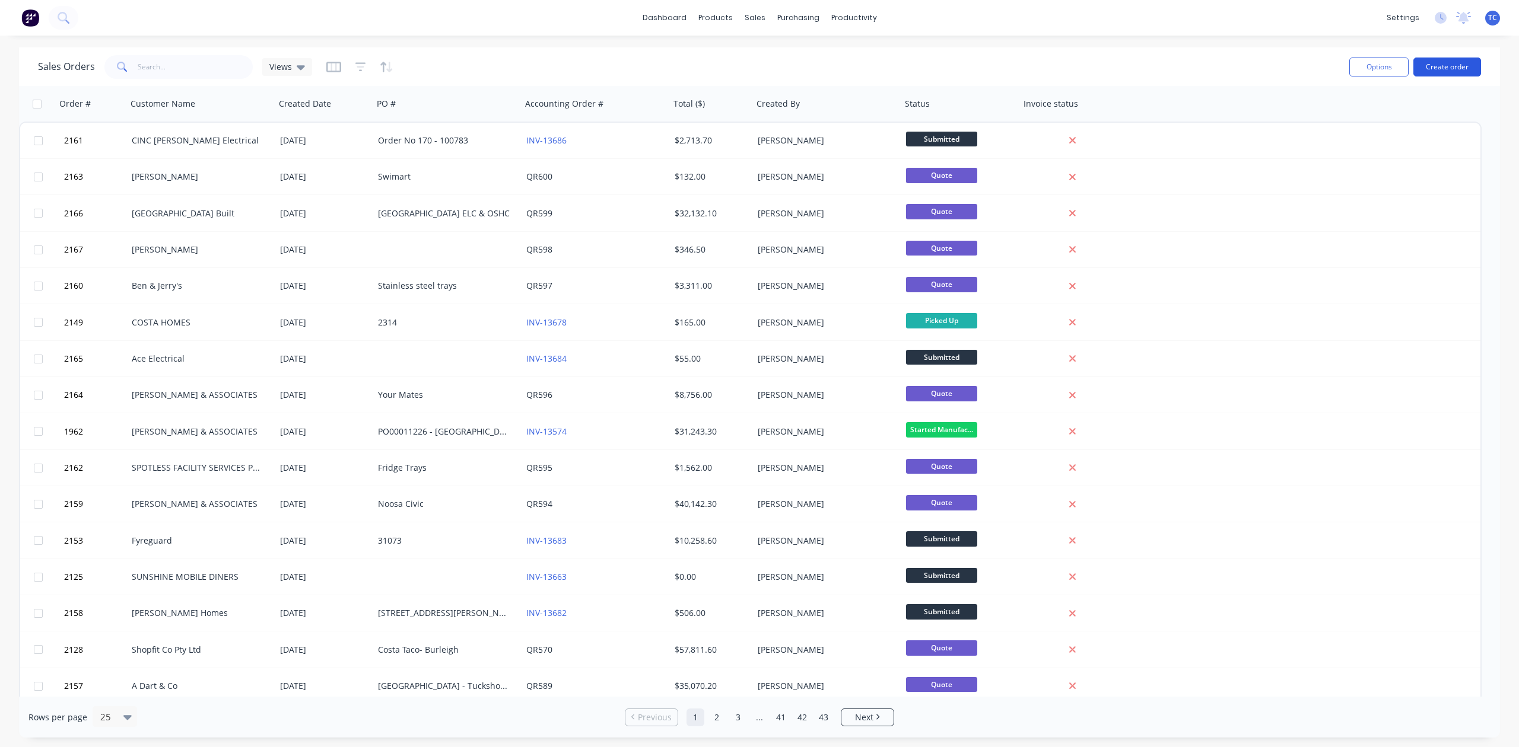
click at [1434, 70] on button "Create order" at bounding box center [1447, 67] width 68 height 19
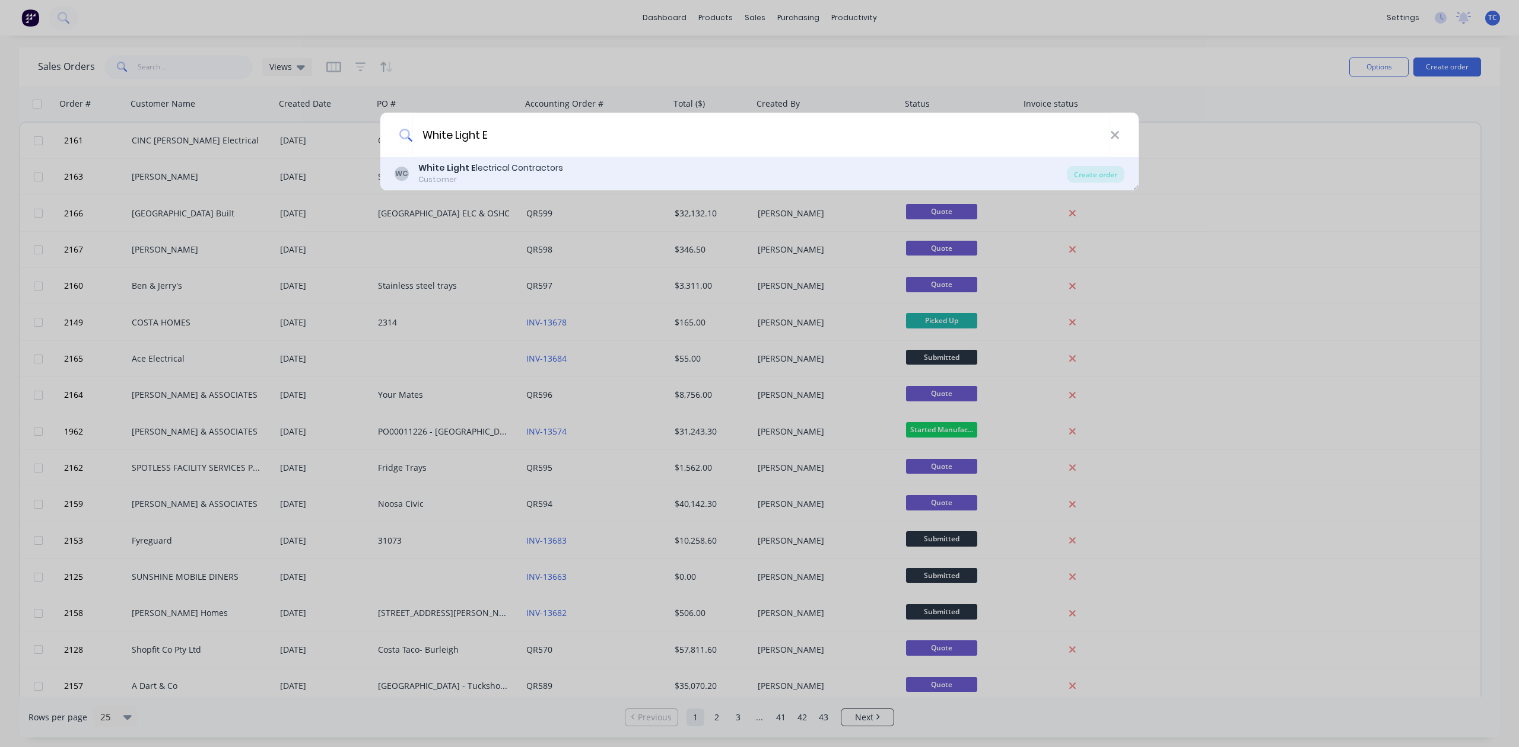
type input "White Light E"
click at [548, 171] on div "White Light E lectrical Contractors" at bounding box center [490, 168] width 145 height 12
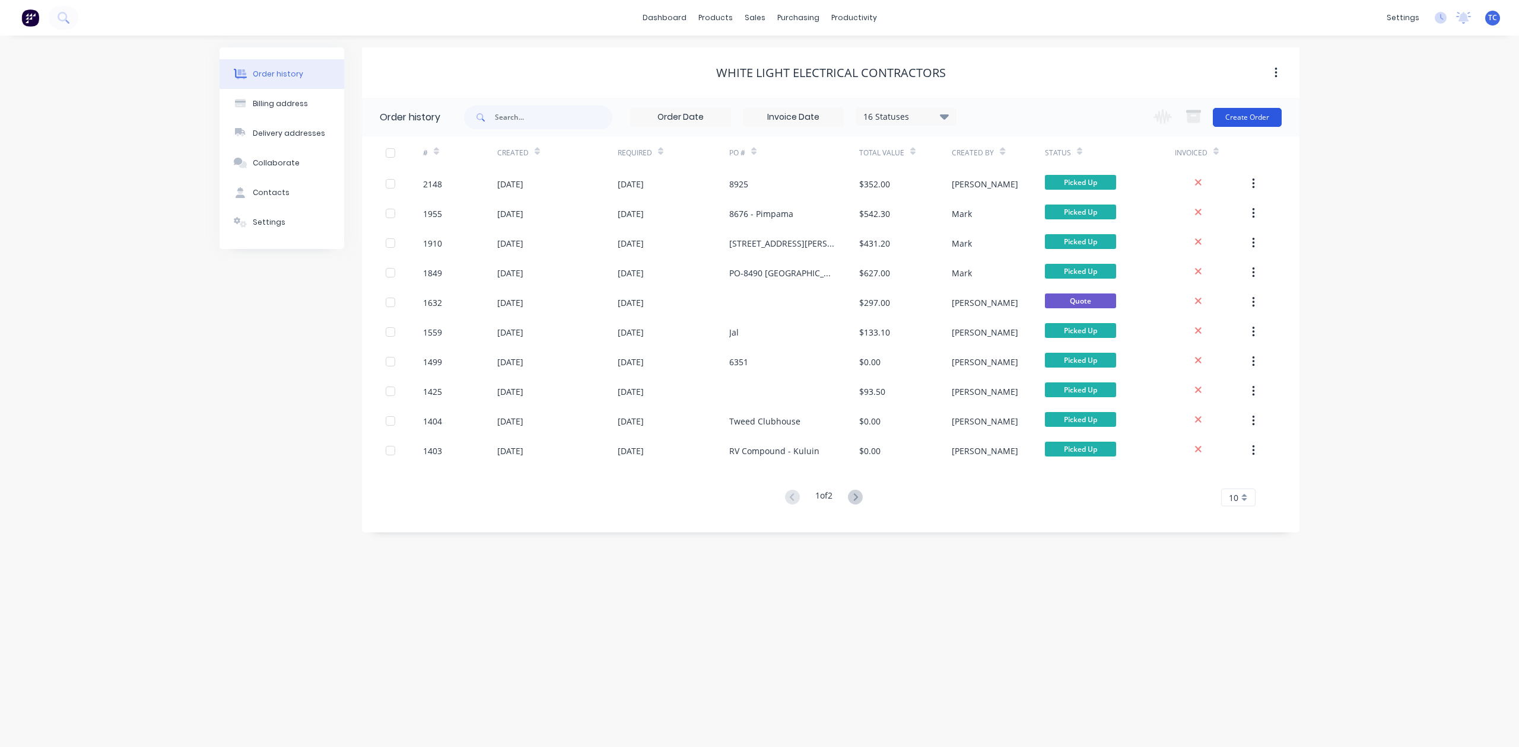
click at [1244, 117] on button "Create Order" at bounding box center [1247, 117] width 69 height 19
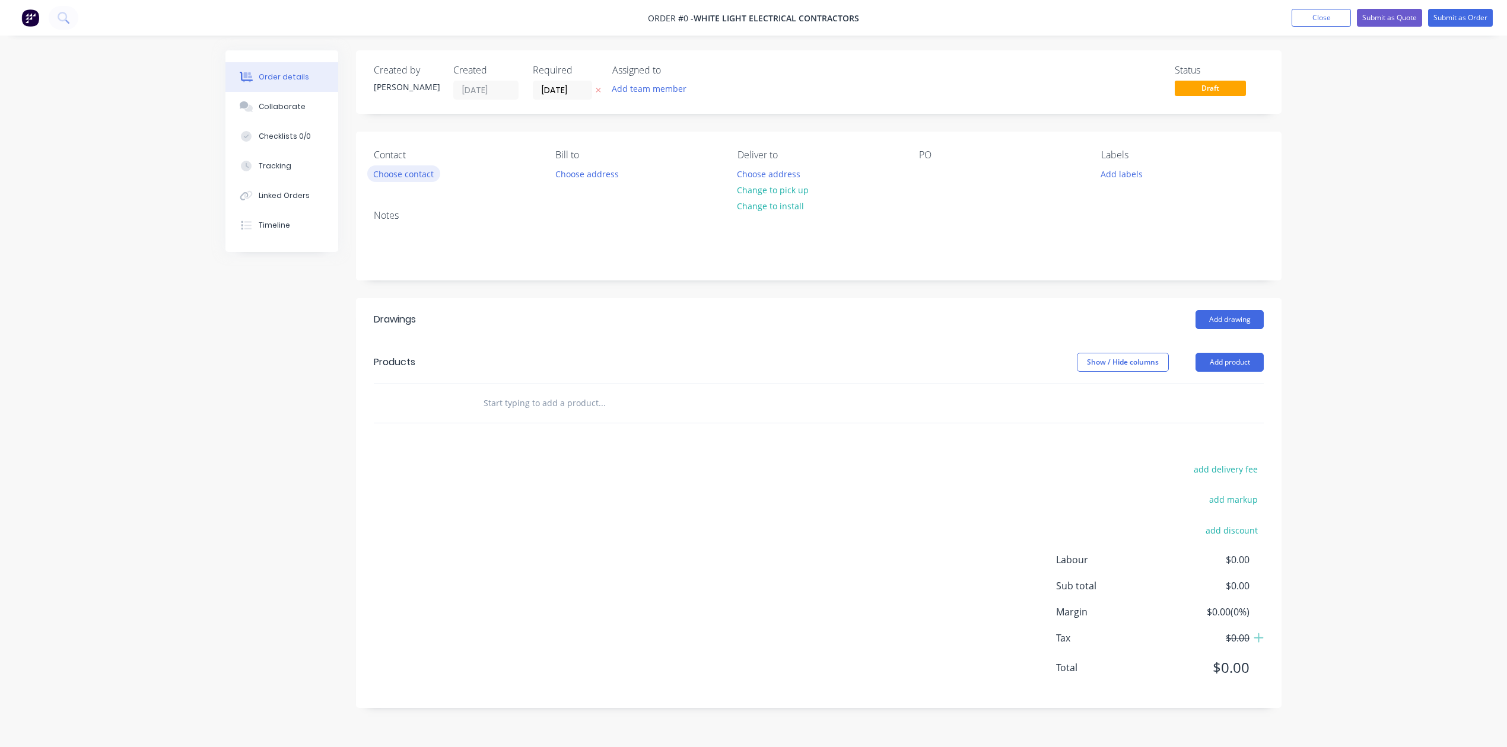
click at [409, 182] on button "Choose contact" at bounding box center [403, 174] width 73 height 16
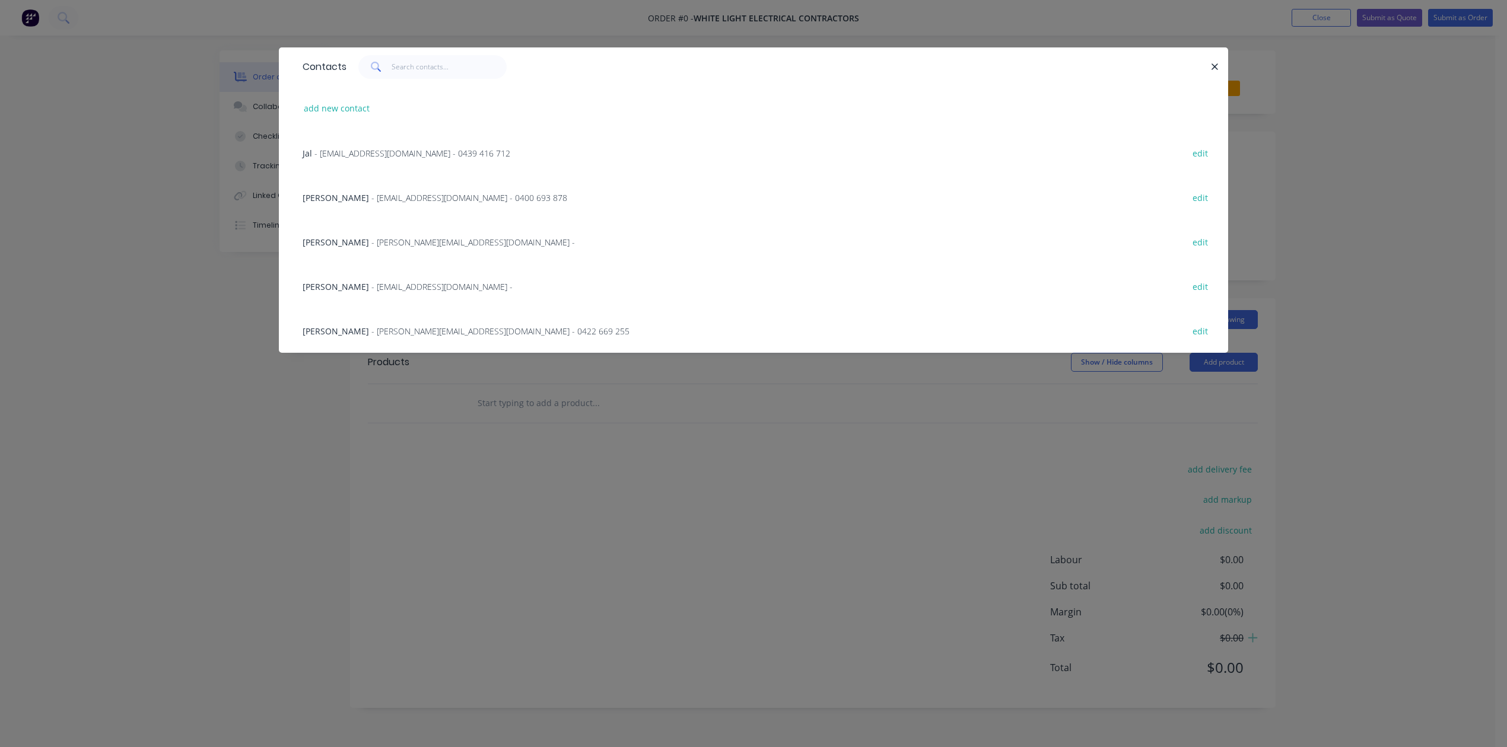
click at [371, 337] on span "- david@whitelightelectrical.com - 0422 669 255" at bounding box center [500, 331] width 258 height 11
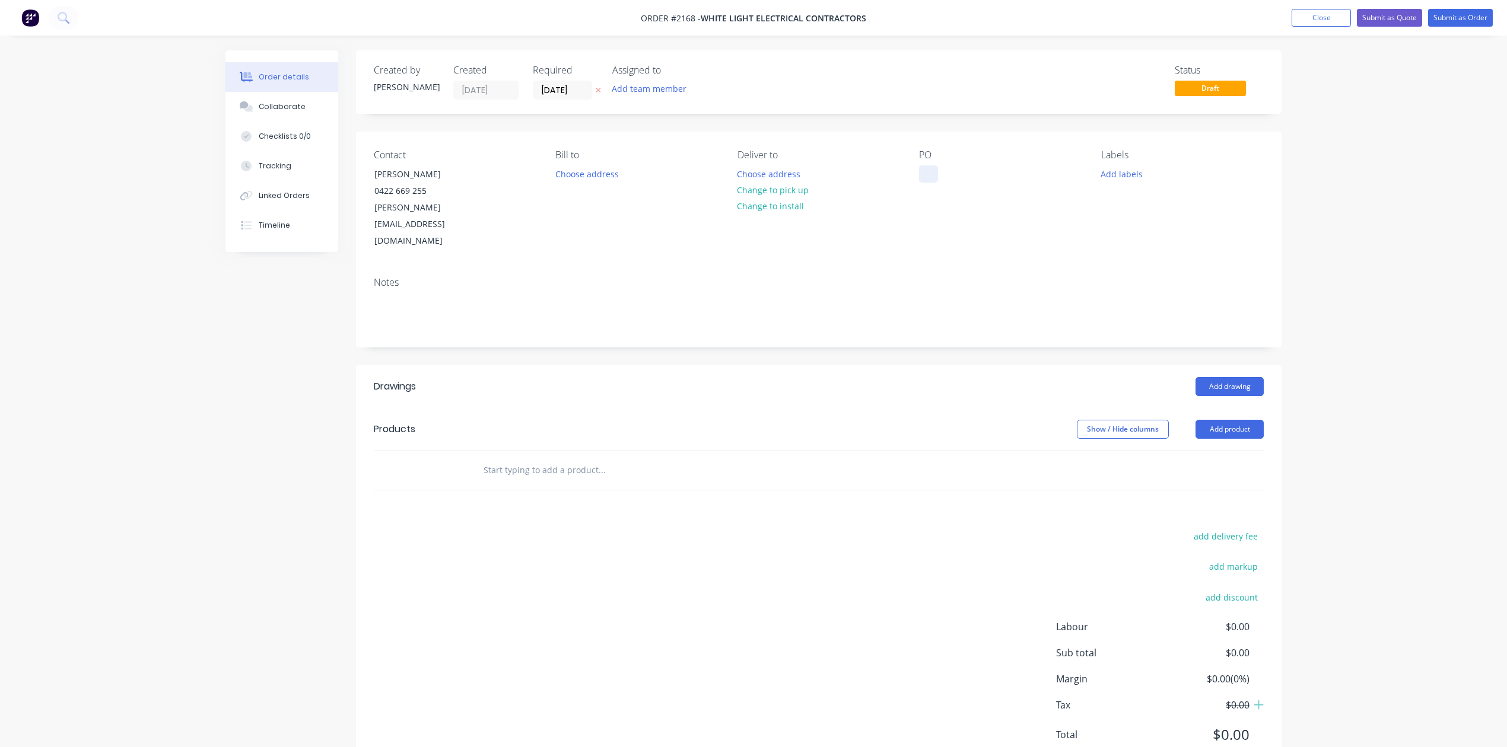
click at [938, 183] on div at bounding box center [928, 174] width 19 height 17
click at [1125, 182] on button "Add labels" at bounding box center [1121, 174] width 55 height 16
click at [1119, 335] on div at bounding box center [1122, 329] width 24 height 24
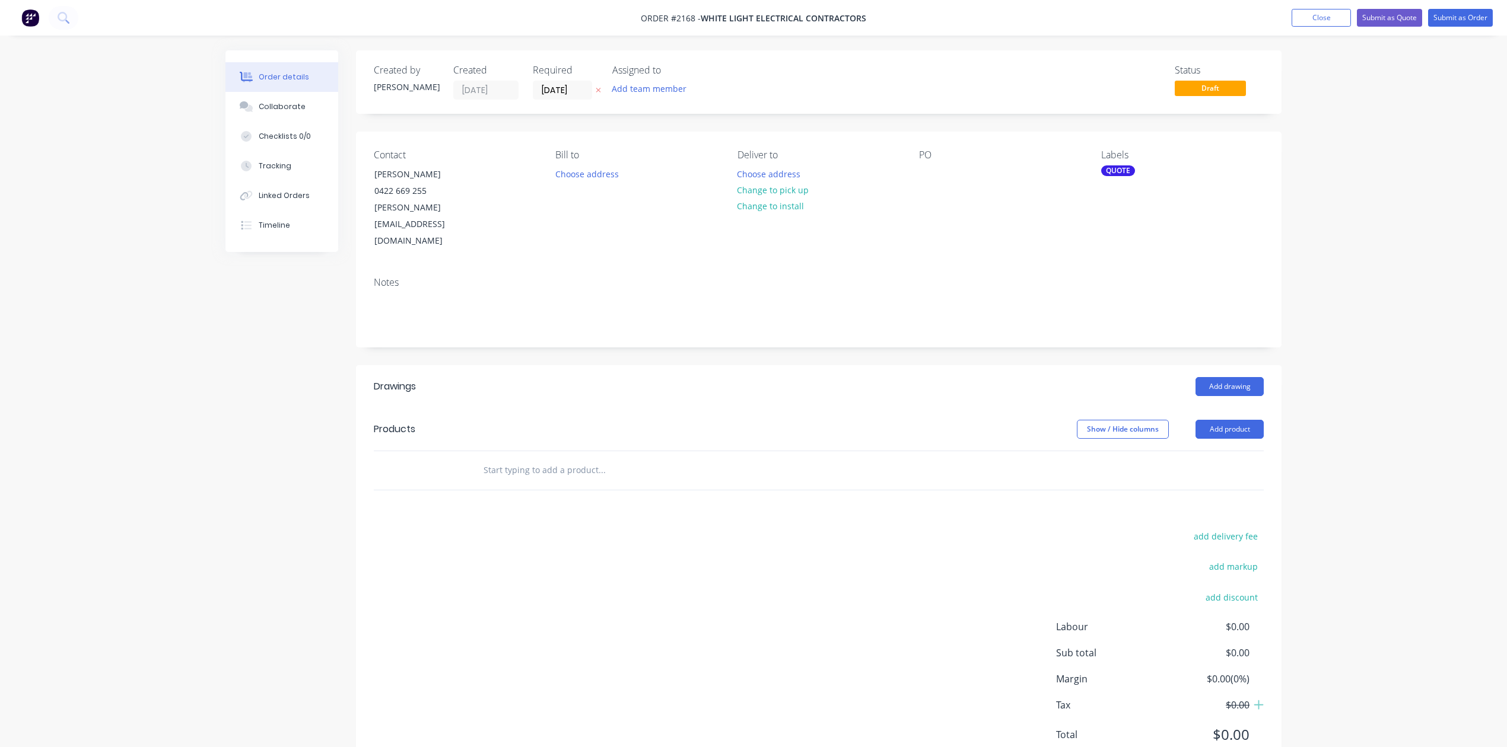
click at [579, 482] on input "text" at bounding box center [601, 471] width 237 height 24
click at [524, 482] on input "Repair ladder bra" at bounding box center [601, 471] width 237 height 24
click at [632, 482] on input "Repair aluminium ladder bra" at bounding box center [601, 471] width 237 height 24
type input "Repair aluminium ladder braces to each side"
click at [634, 534] on button "Add Repair aluminium ladder braces to each side to order" at bounding box center [666, 516] width 356 height 38
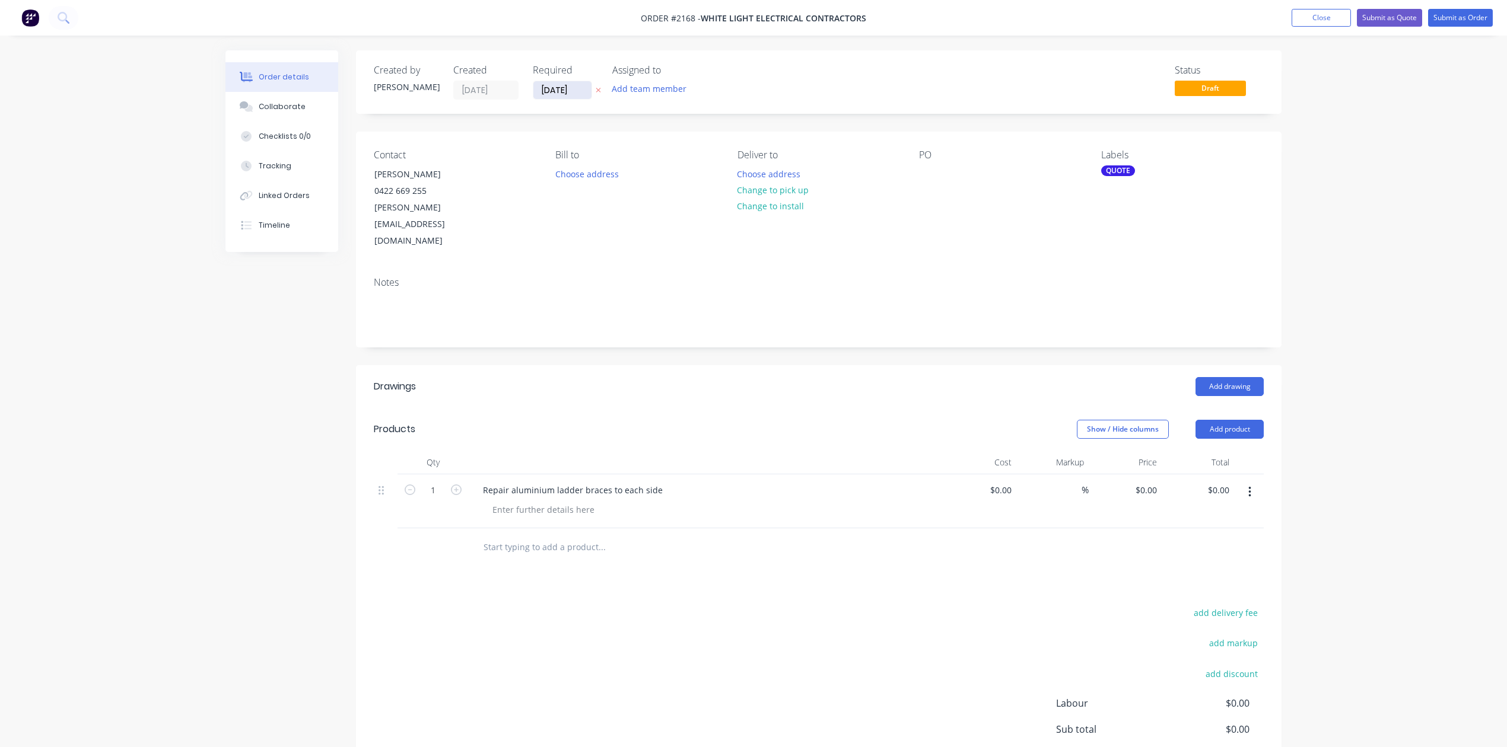
click at [569, 96] on input "12/08/25" at bounding box center [562, 90] width 58 height 18
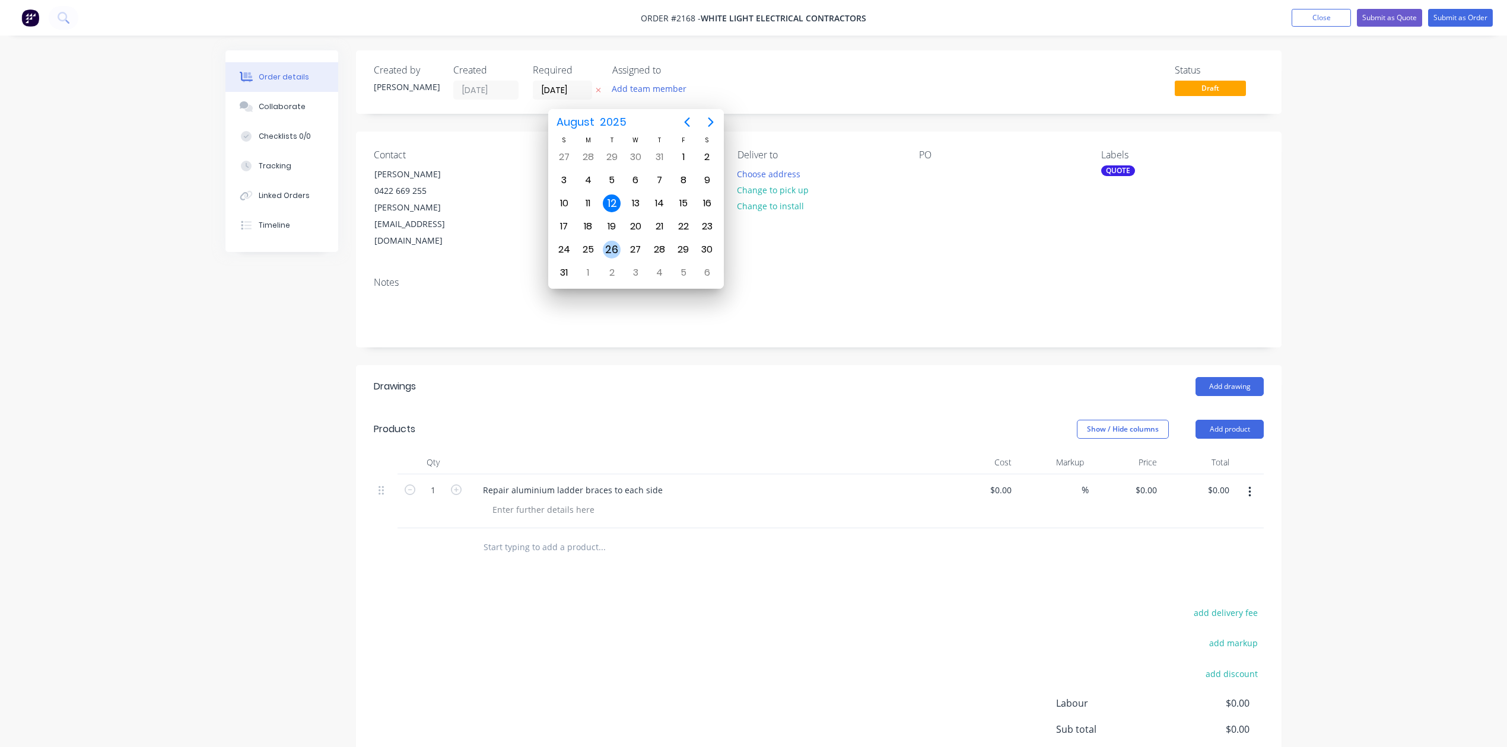
click at [613, 248] on div "26" at bounding box center [612, 250] width 18 height 18
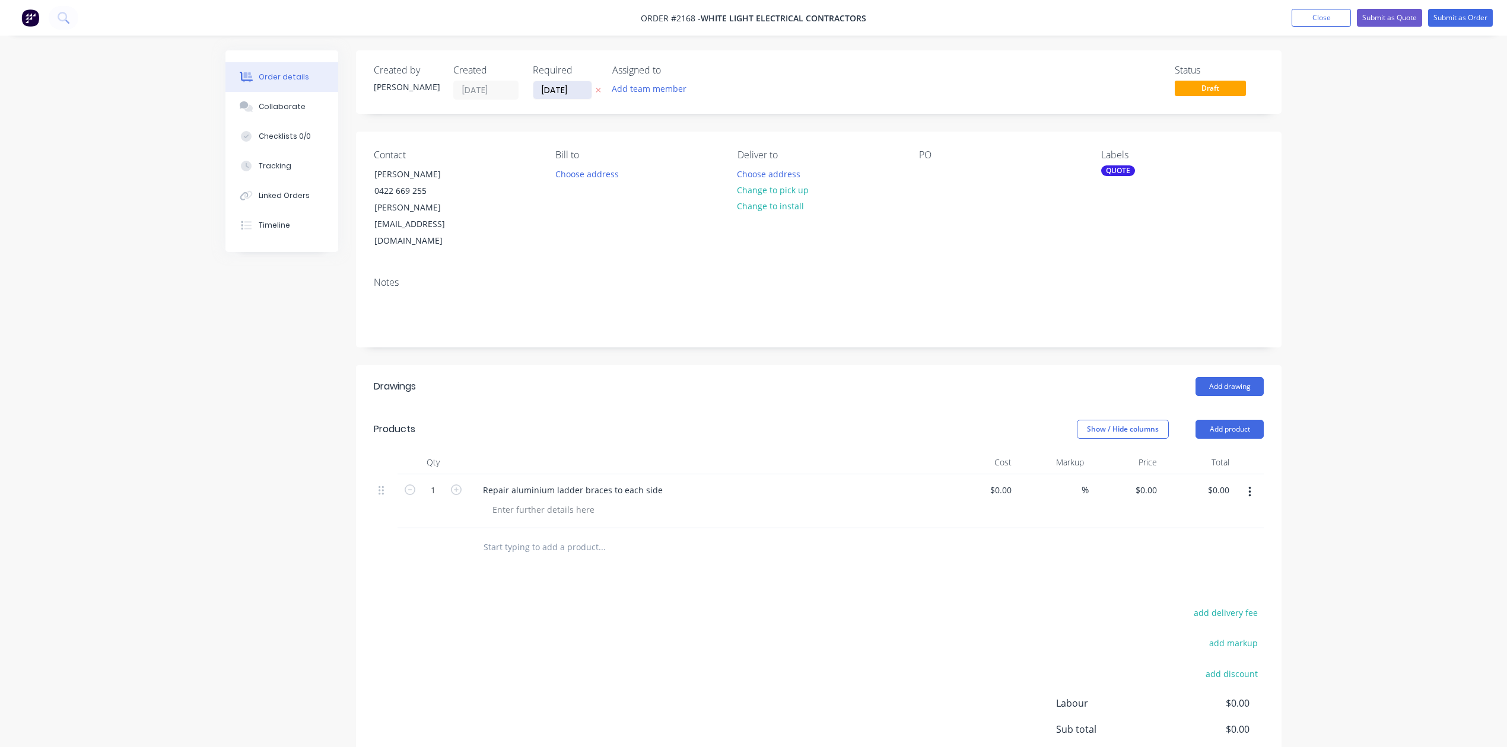
click at [565, 95] on input "26/08/25" at bounding box center [562, 90] width 58 height 18
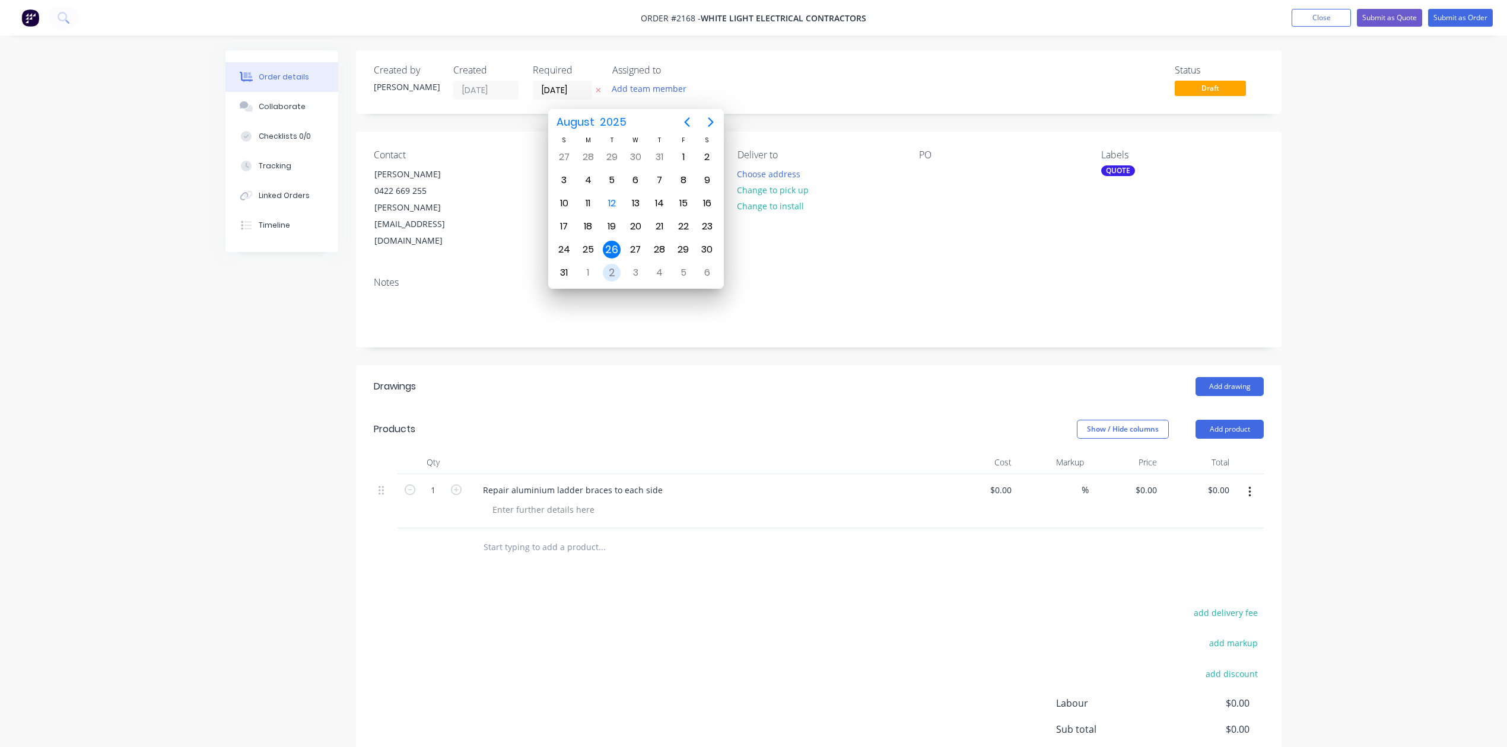
click at [606, 276] on div "2" at bounding box center [612, 273] width 18 height 18
type input "02/09/25"
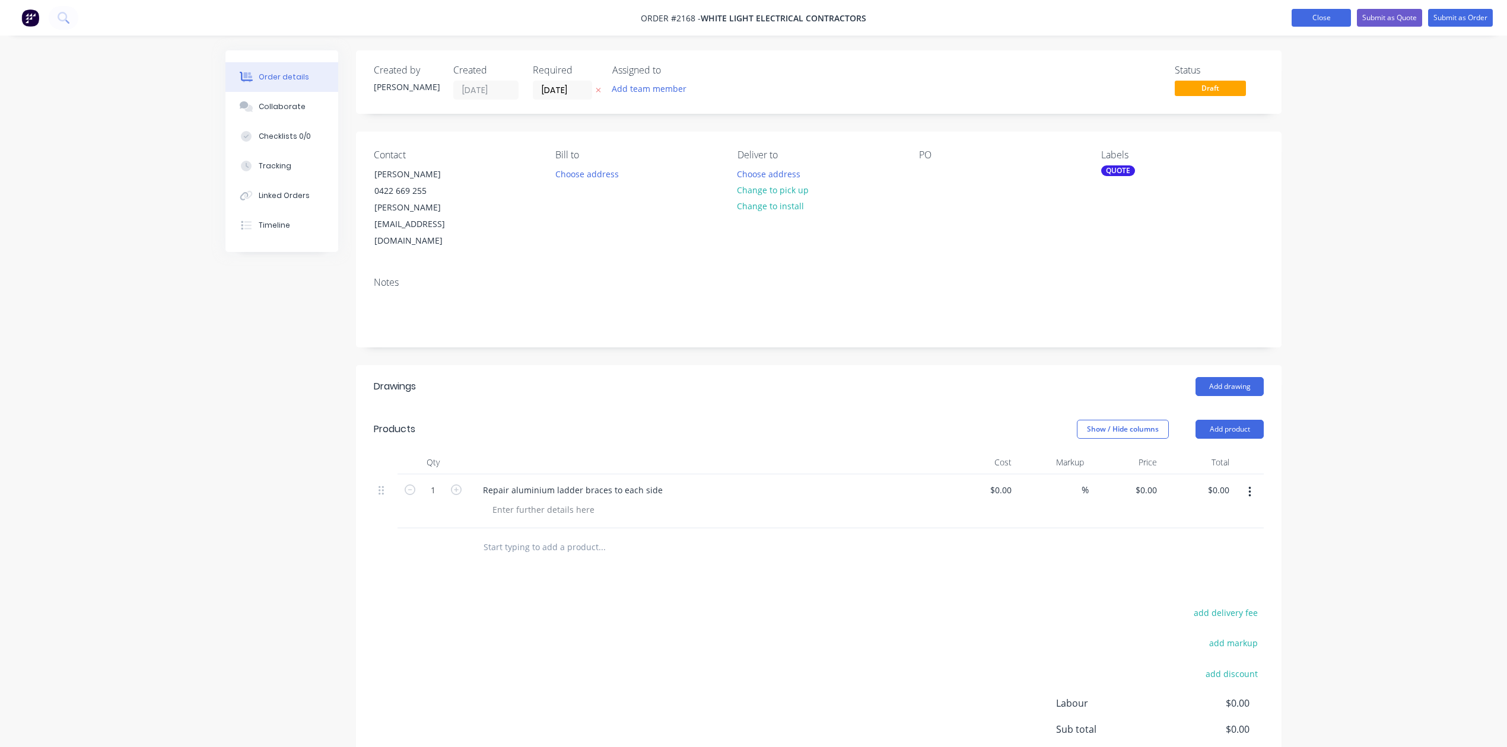
click at [1291, 17] on button "Close" at bounding box center [1320, 18] width 59 height 18
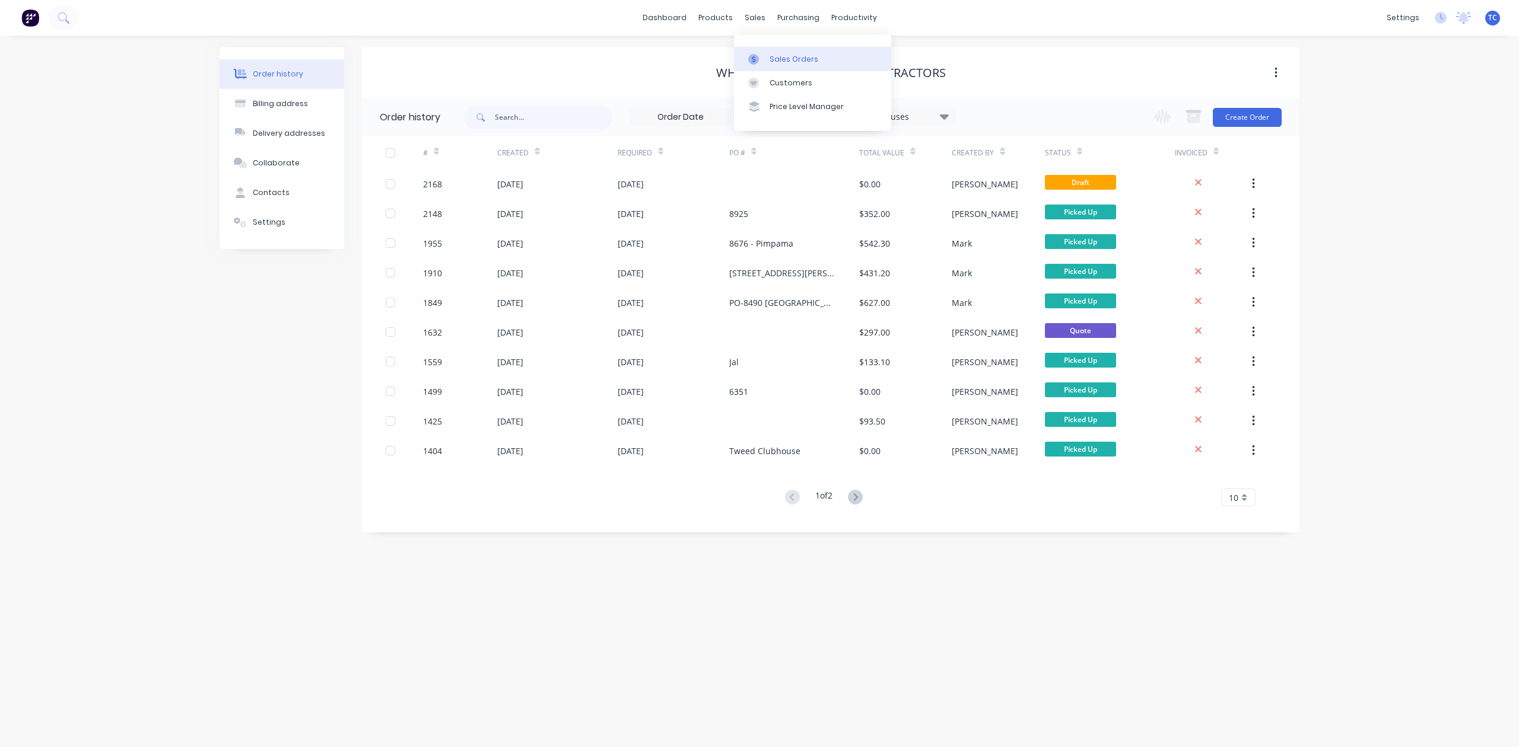
click at [795, 58] on link "Sales Orders" at bounding box center [812, 59] width 157 height 24
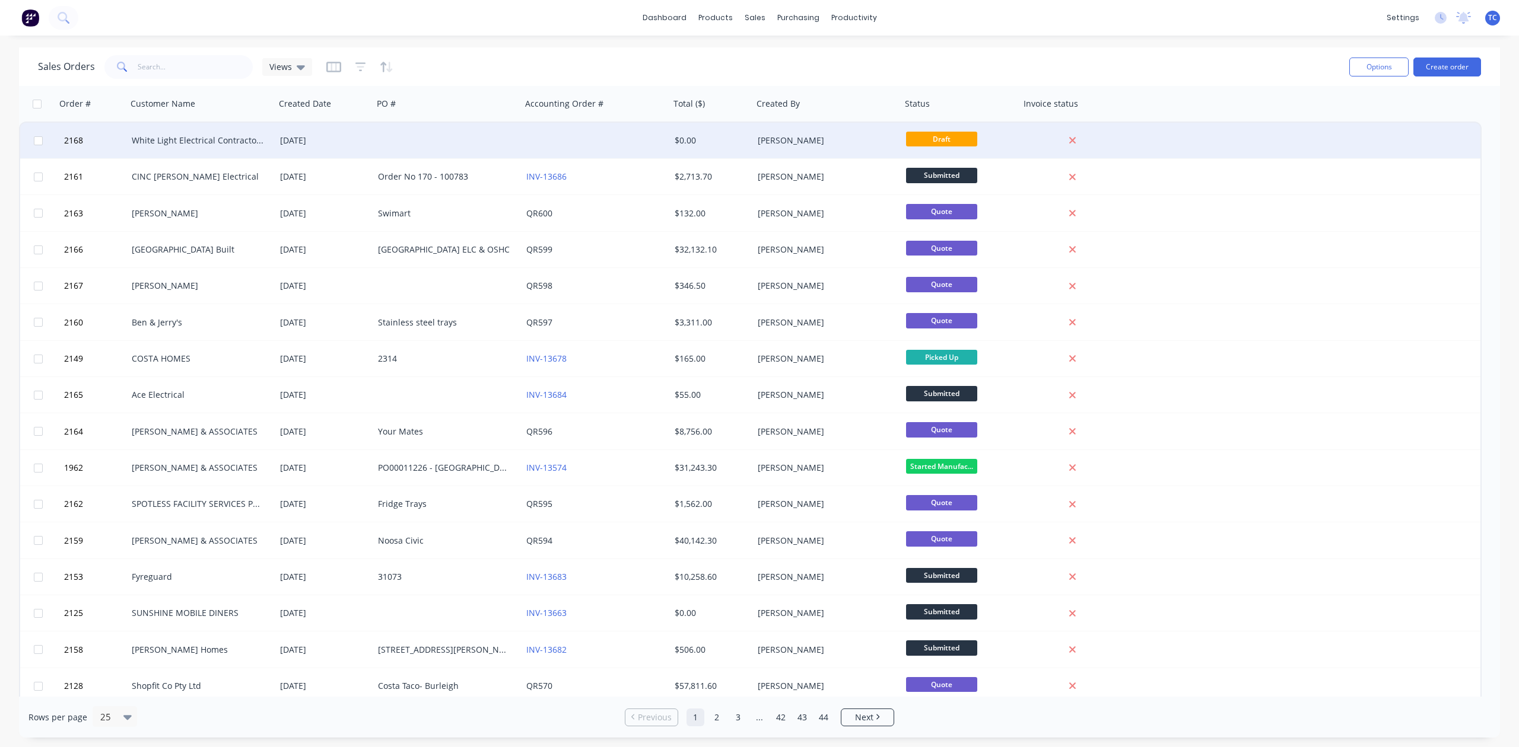
click at [507, 143] on div at bounding box center [447, 141] width 148 height 36
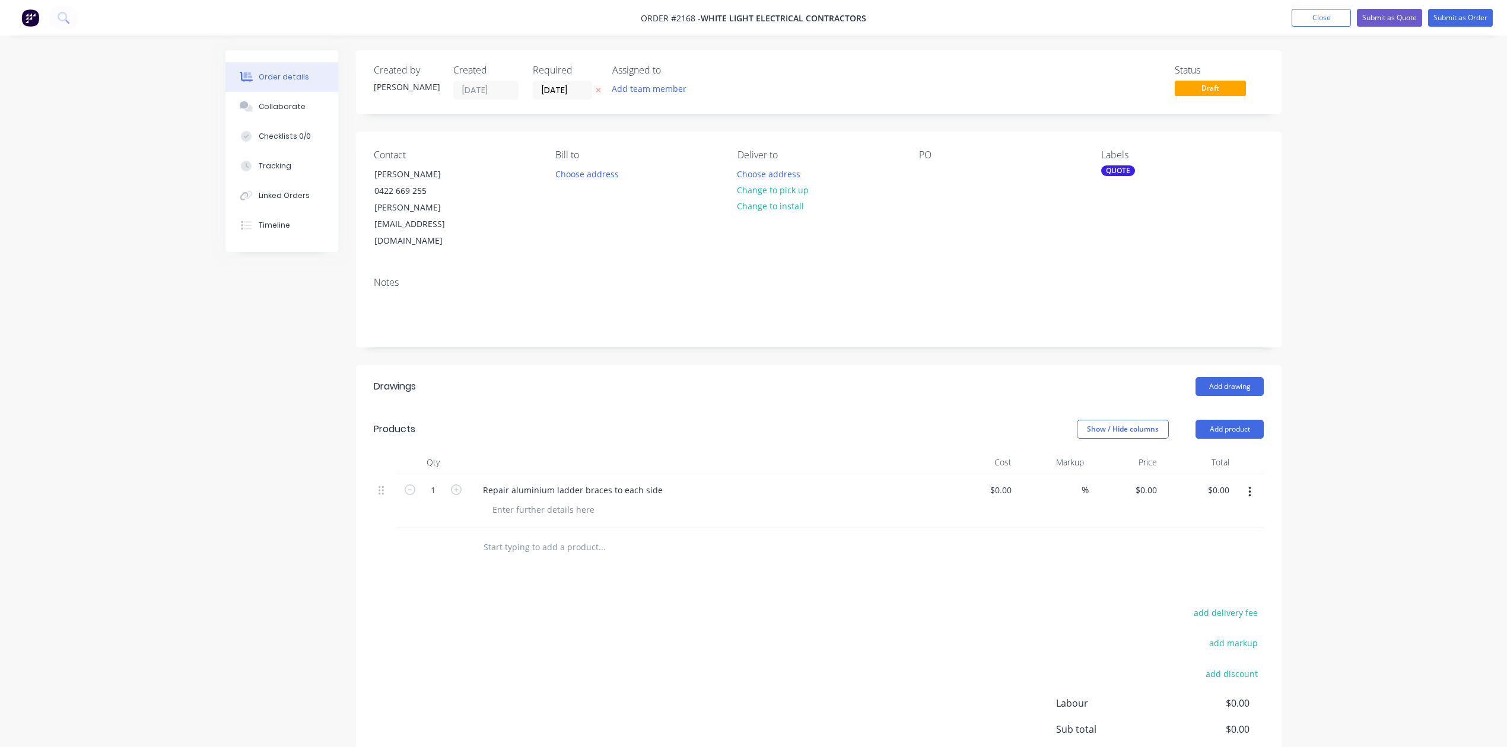
click at [919, 219] on div "PO" at bounding box center [1000, 199] width 163 height 100
click at [935, 183] on div at bounding box center [928, 174] width 19 height 17
click at [1291, 15] on button "Close" at bounding box center [1320, 18] width 59 height 18
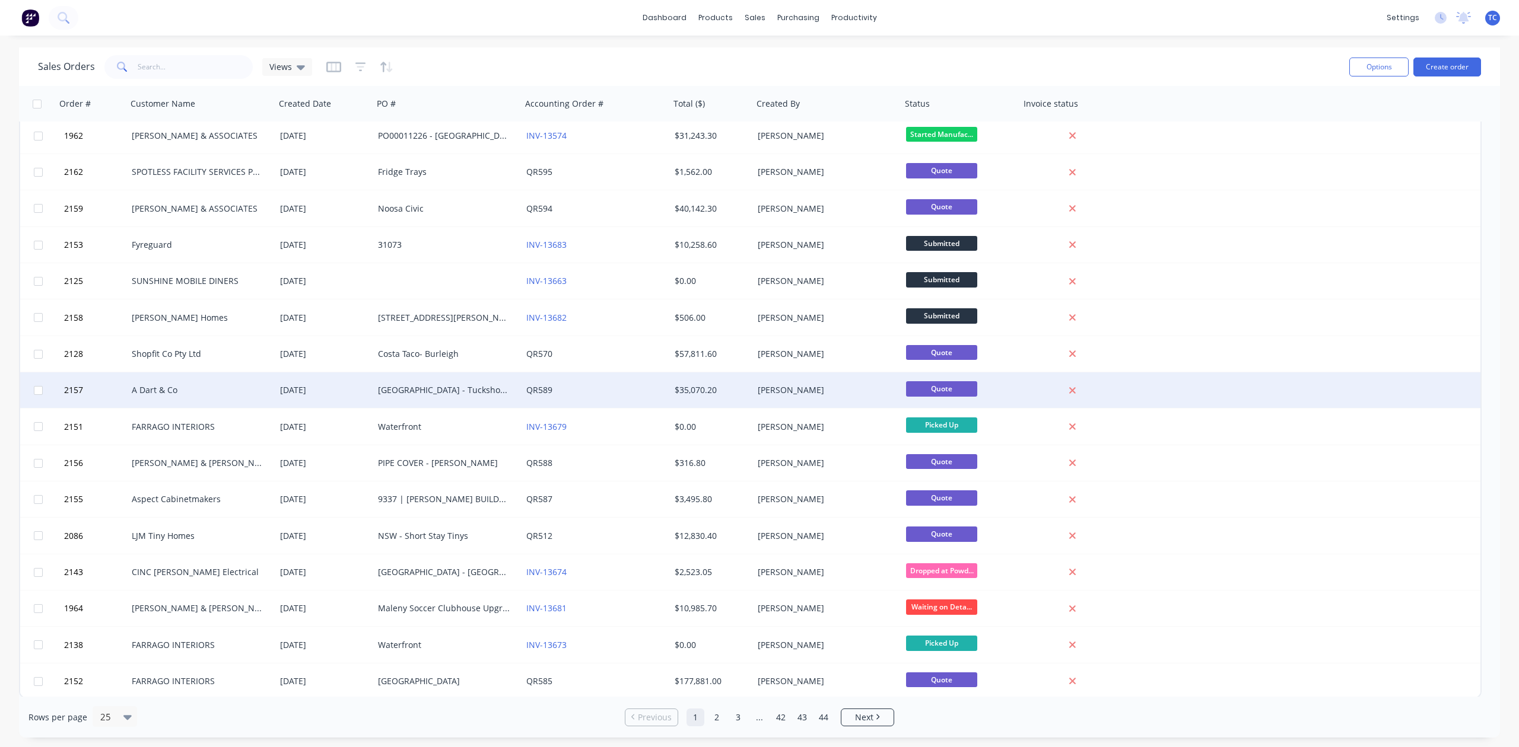
scroll to position [333, 0]
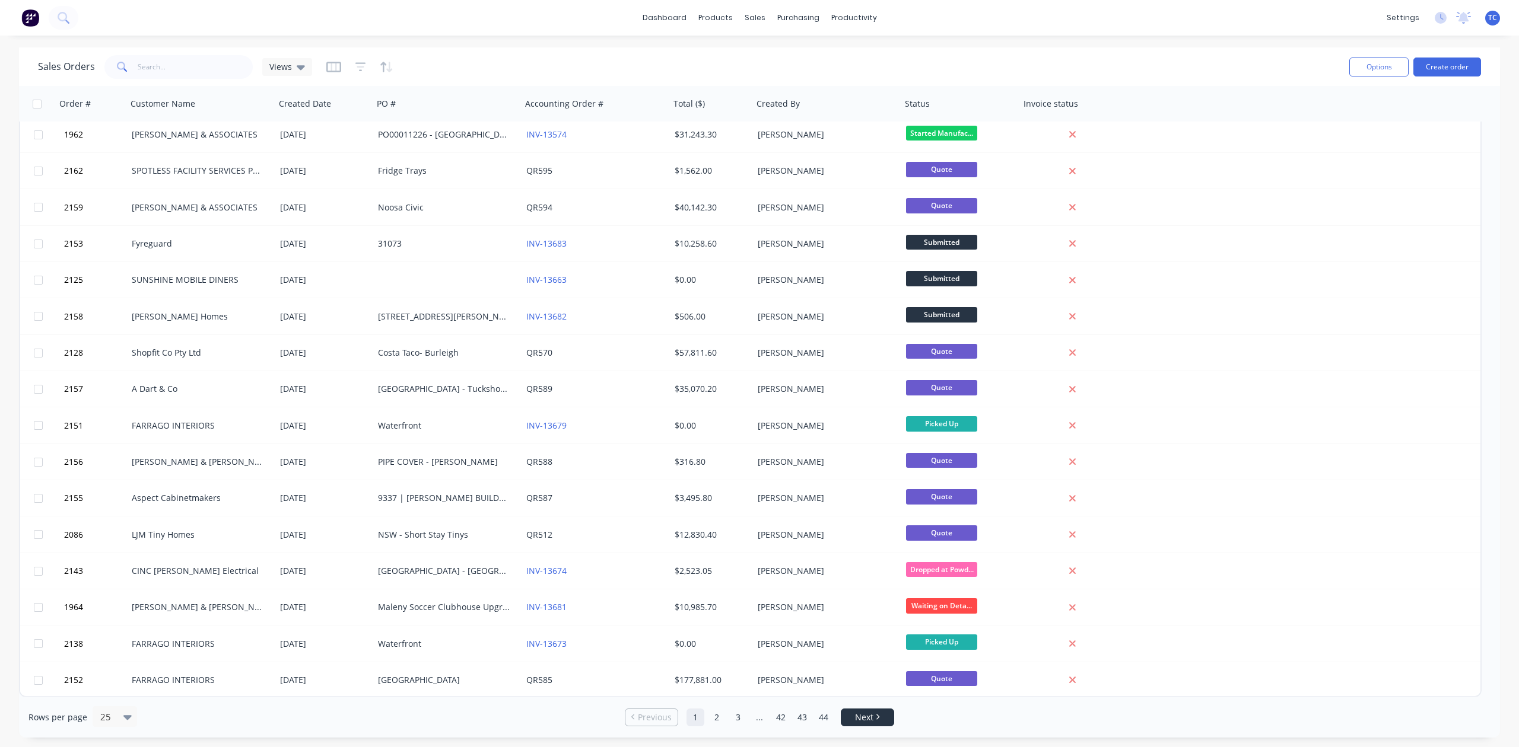
click at [866, 722] on span "Next" at bounding box center [864, 718] width 18 height 12
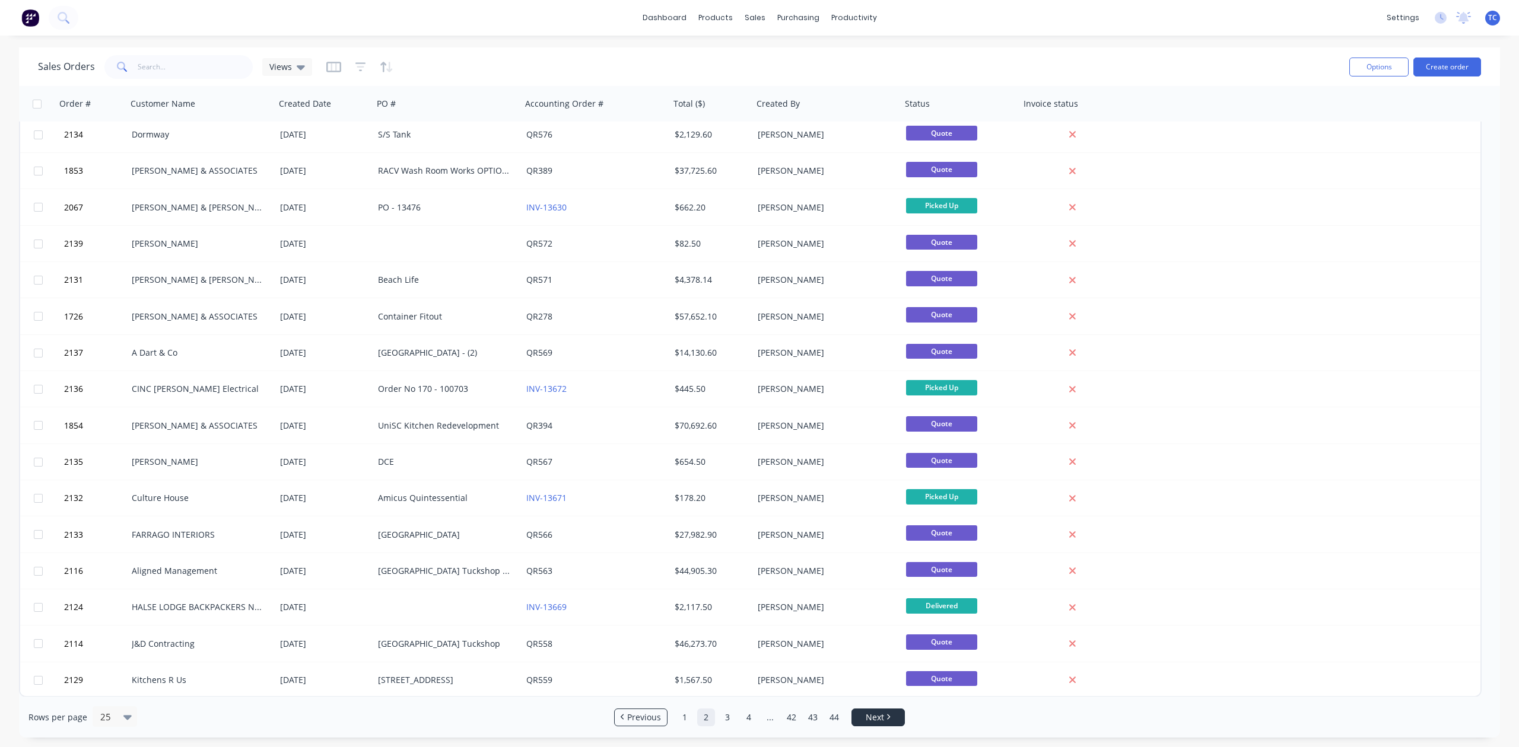
click at [879, 720] on span "Next" at bounding box center [874, 718] width 18 height 12
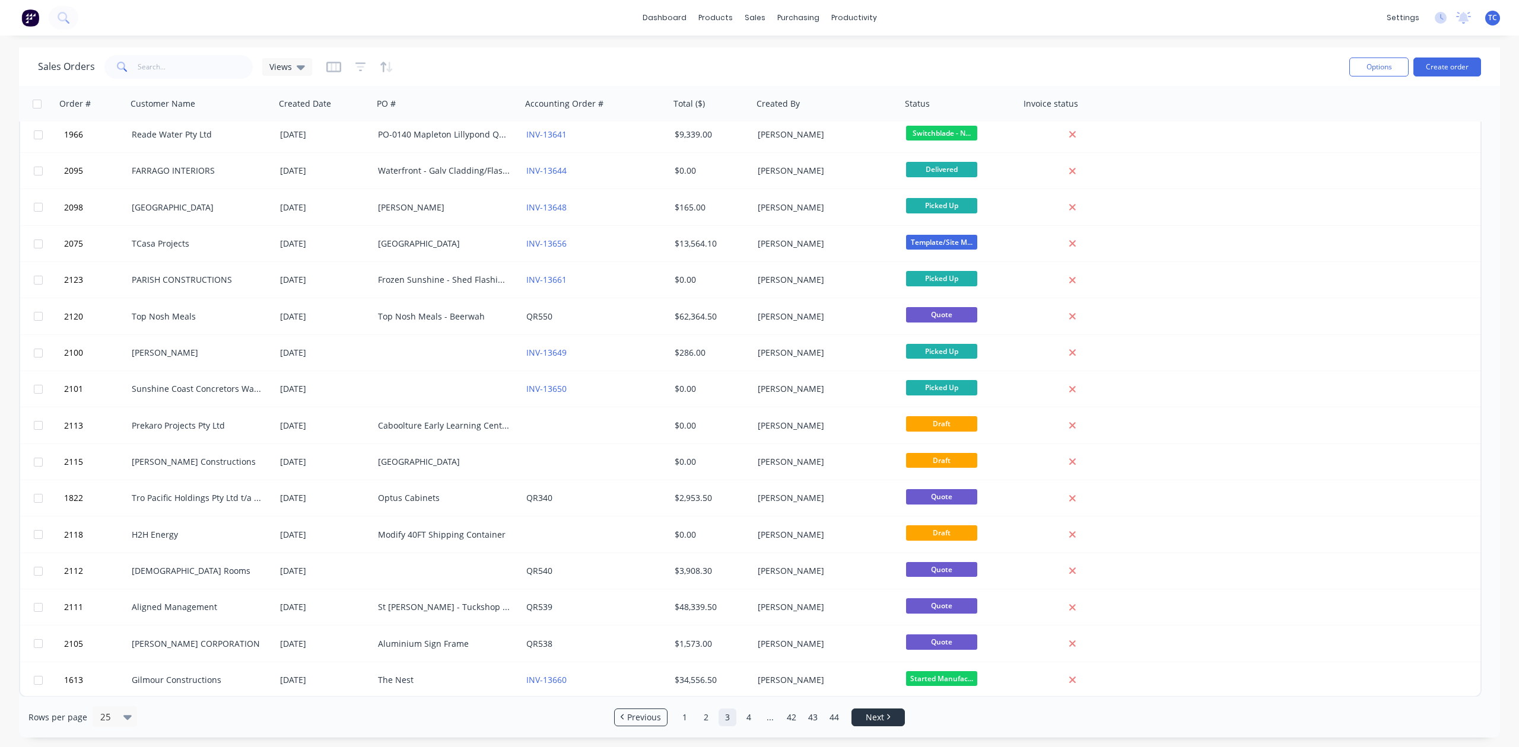
click at [890, 717] on icon "Next page" at bounding box center [888, 717] width 3 height 5
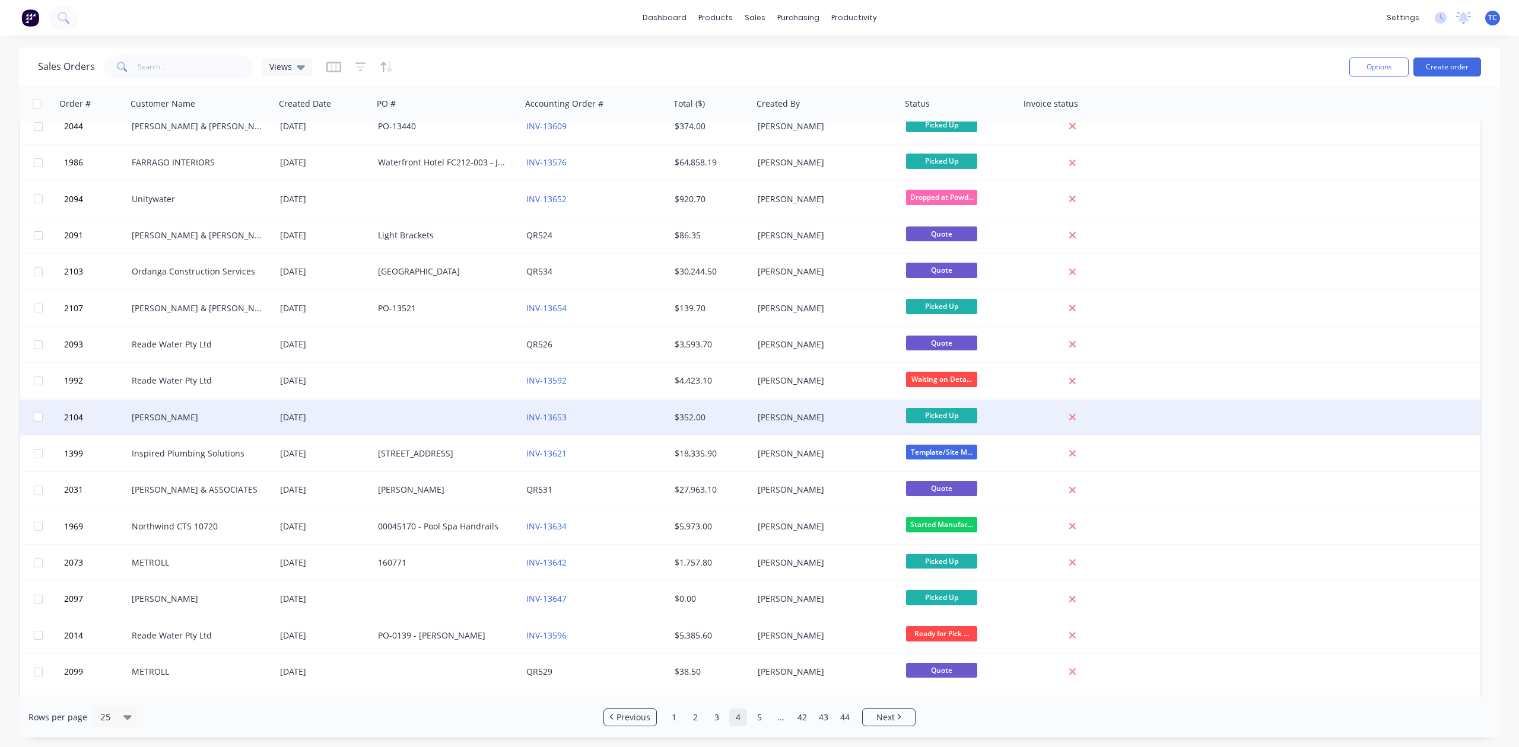
scroll to position [0, 0]
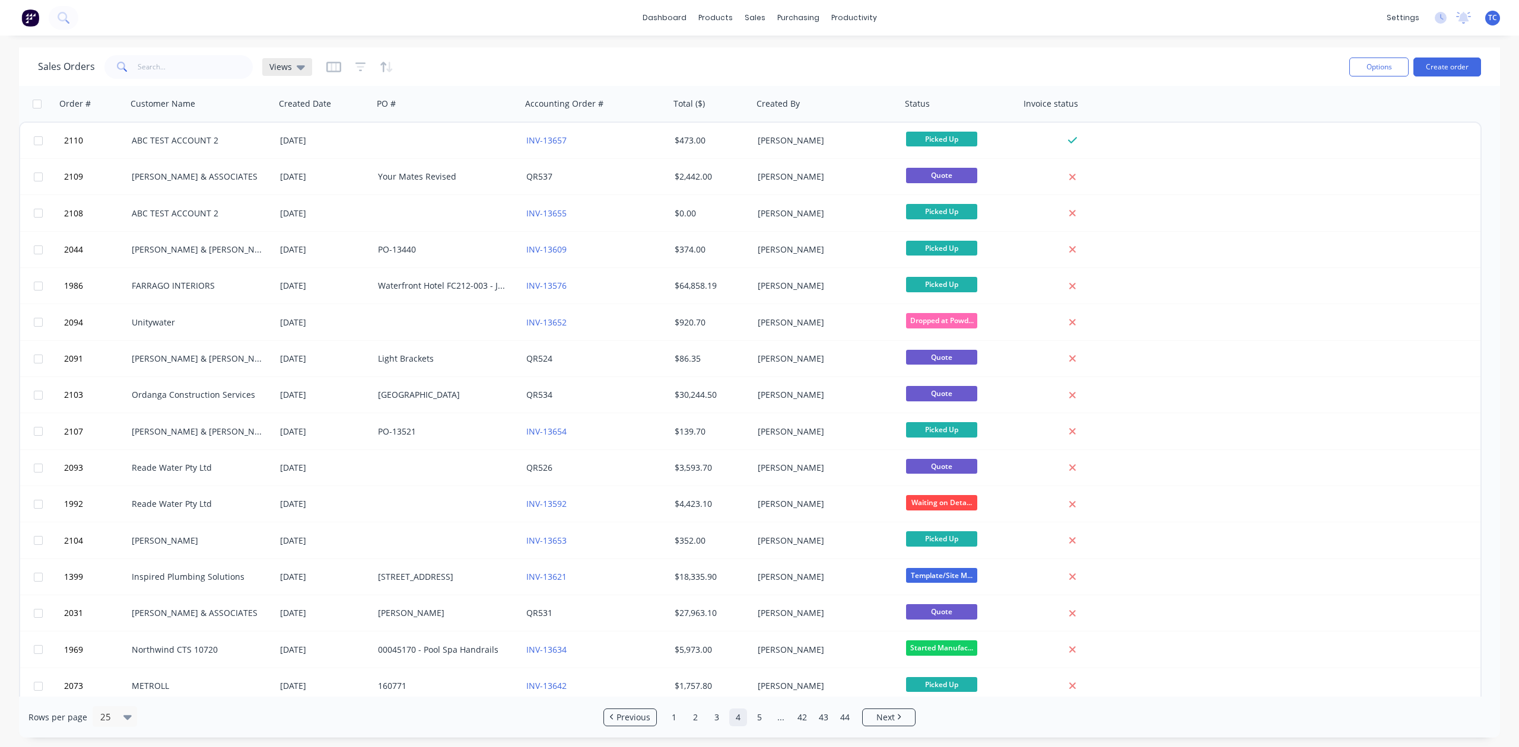
click at [305, 69] on icon at bounding box center [301, 67] width 8 height 13
click at [316, 117] on input "text" at bounding box center [364, 113] width 129 height 24
click at [499, 71] on div "Sales Orders Views" at bounding box center [688, 66] width 1301 height 29
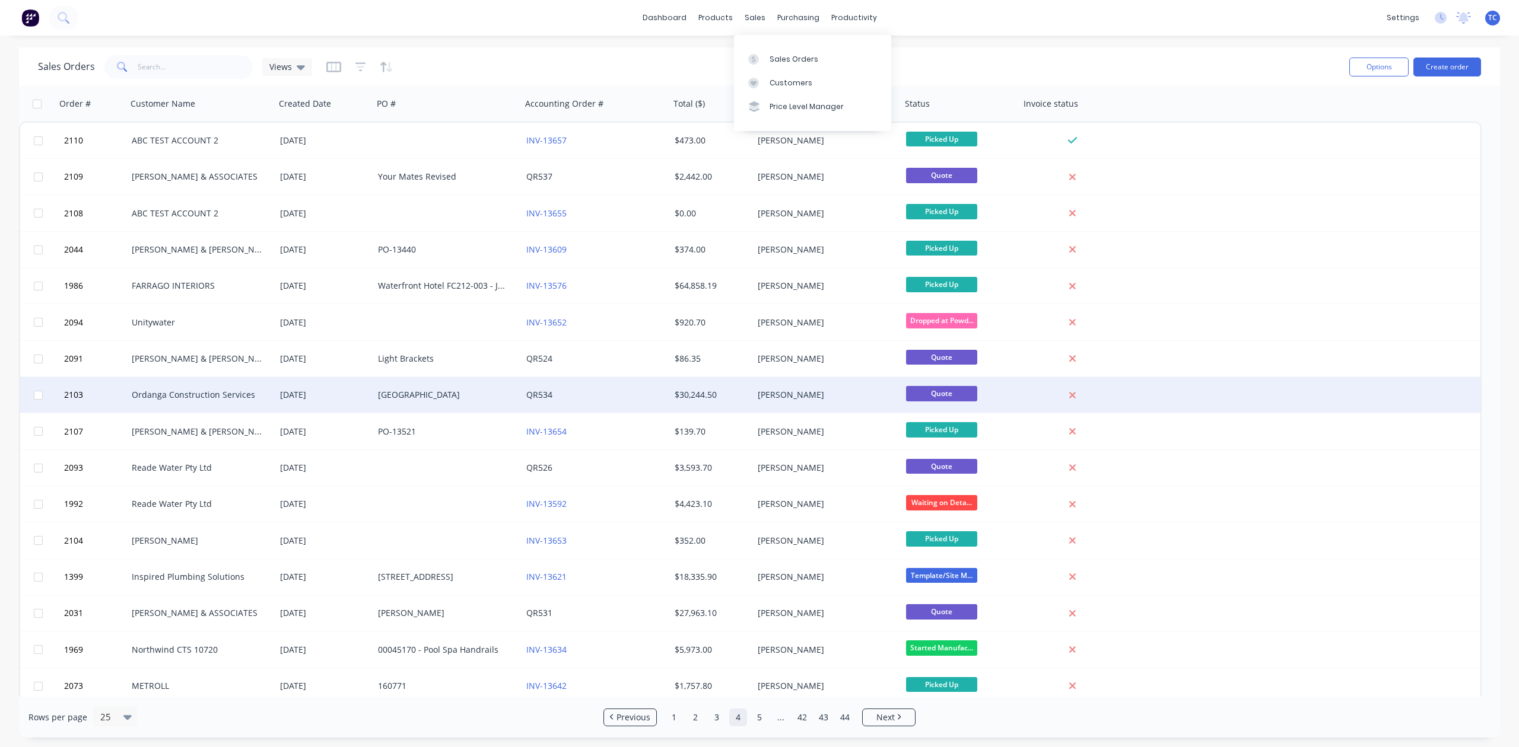
scroll to position [316, 0]
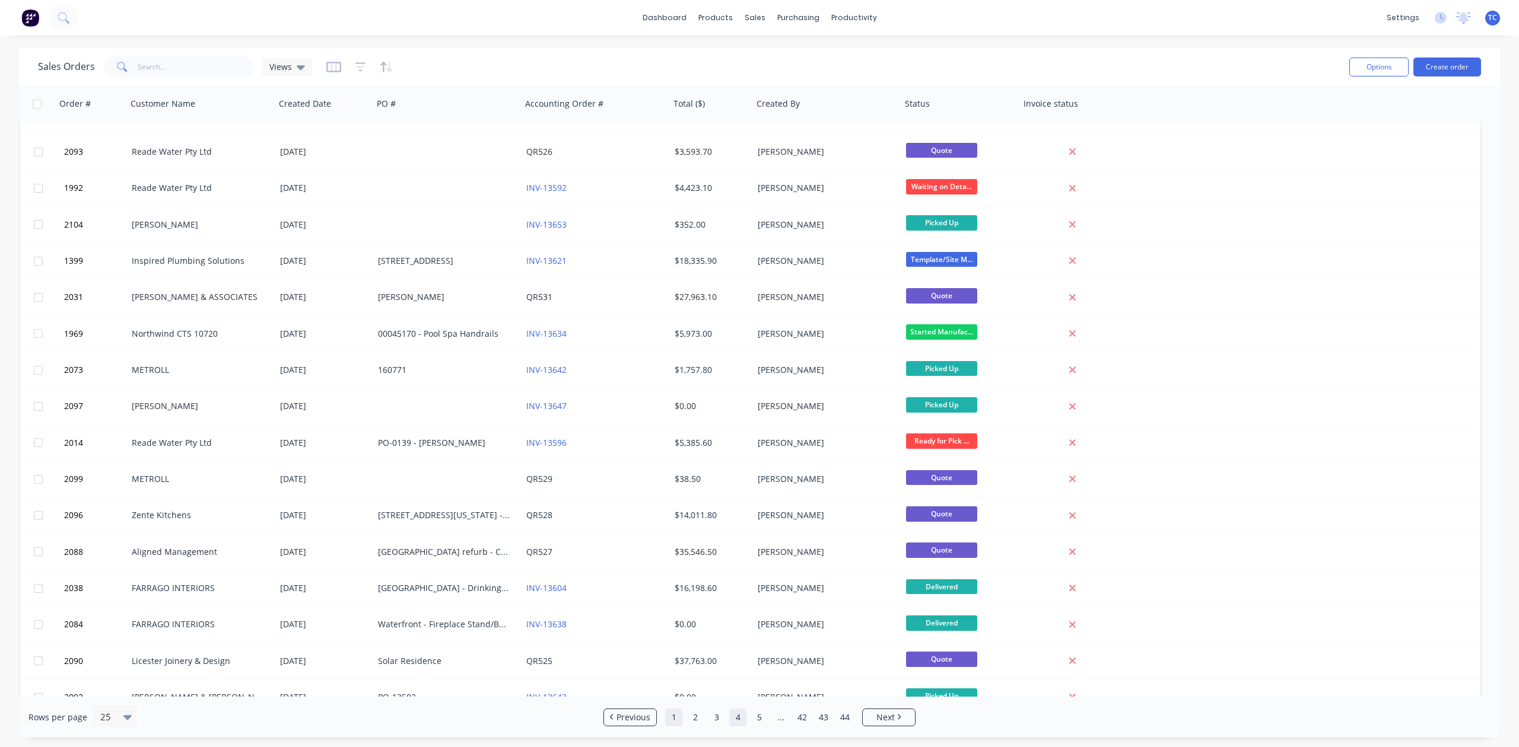
click at [673, 718] on link "1" at bounding box center [674, 718] width 18 height 18
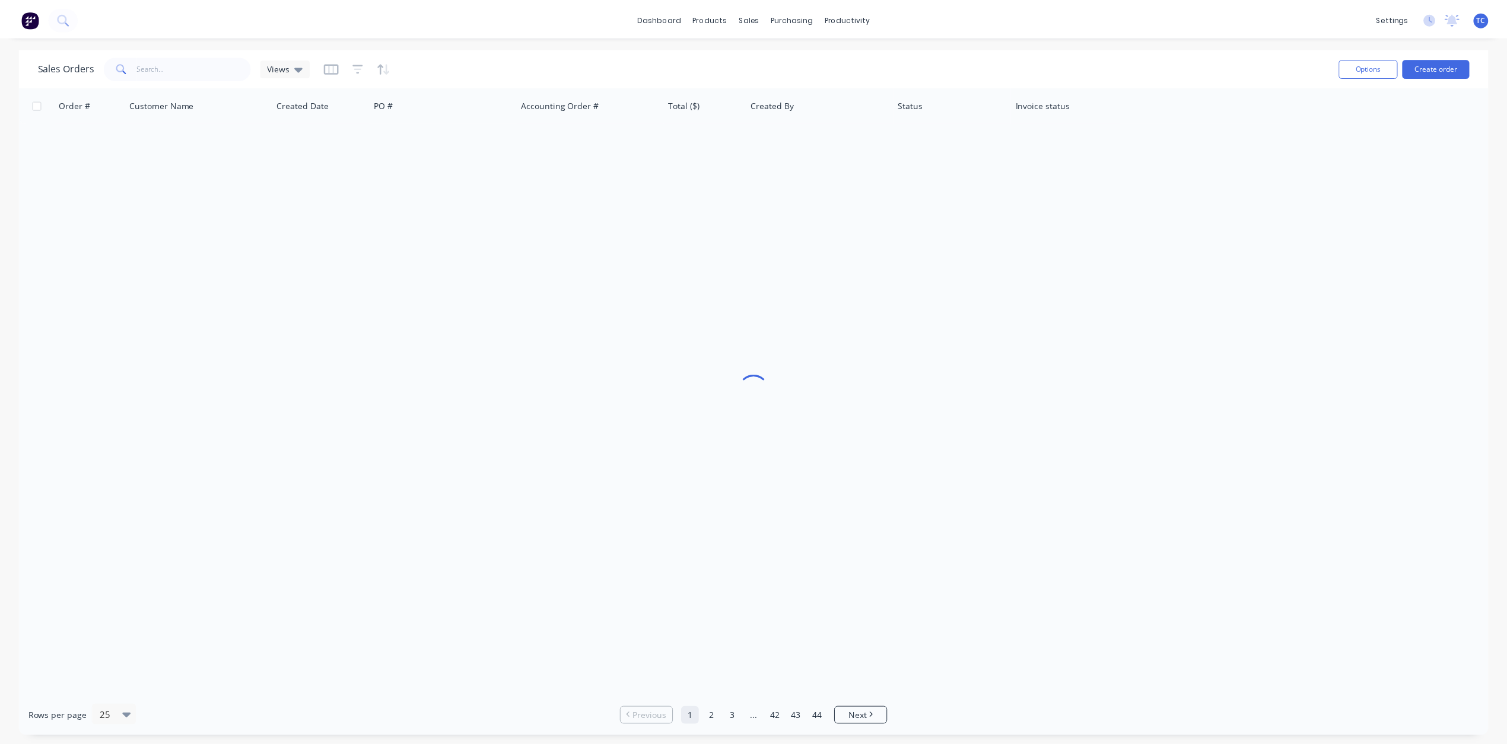
scroll to position [0, 0]
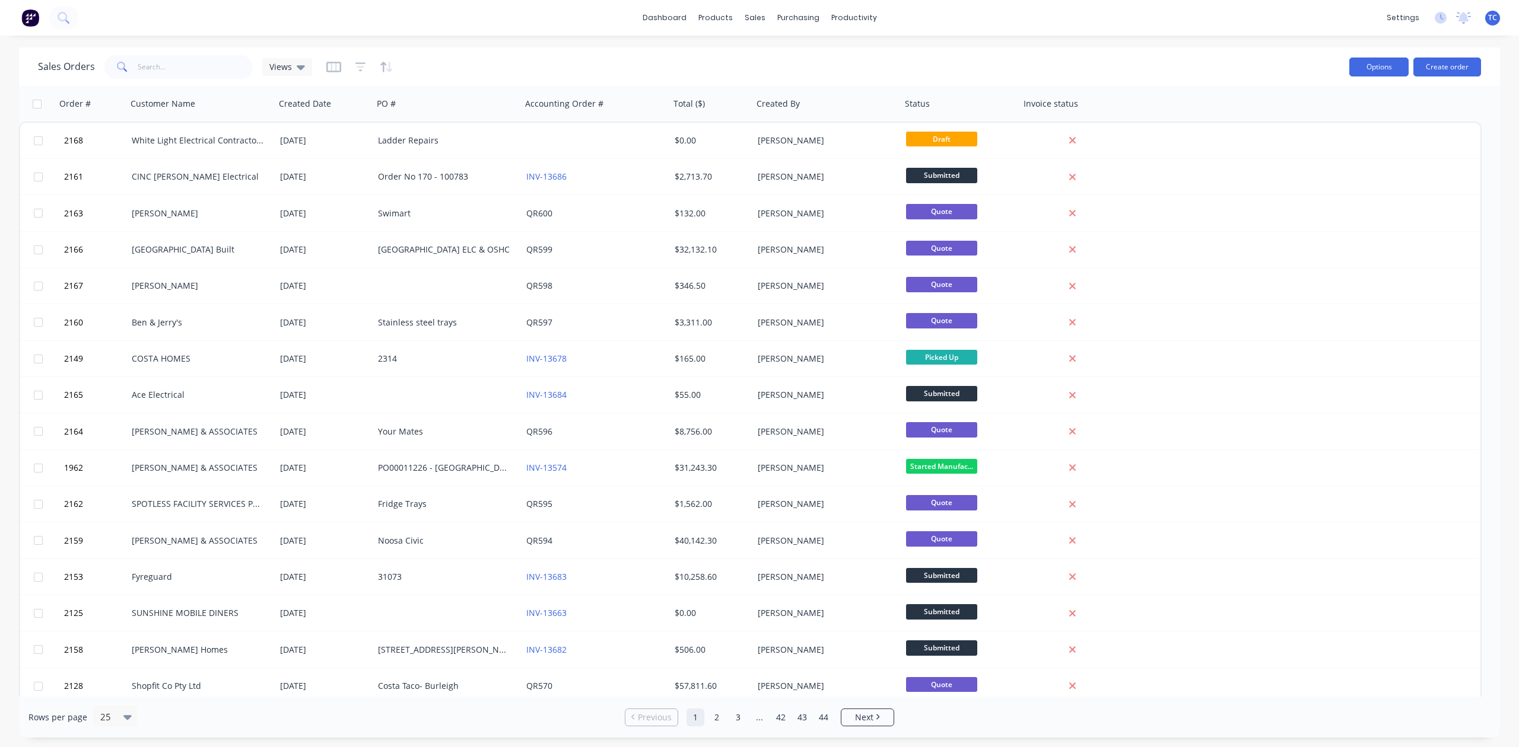
click at [1382, 62] on button "Options" at bounding box center [1378, 67] width 59 height 19
click at [1377, 67] on button "Options" at bounding box center [1378, 67] width 59 height 19
click at [1393, 19] on div "settings" at bounding box center [1402, 18] width 44 height 18
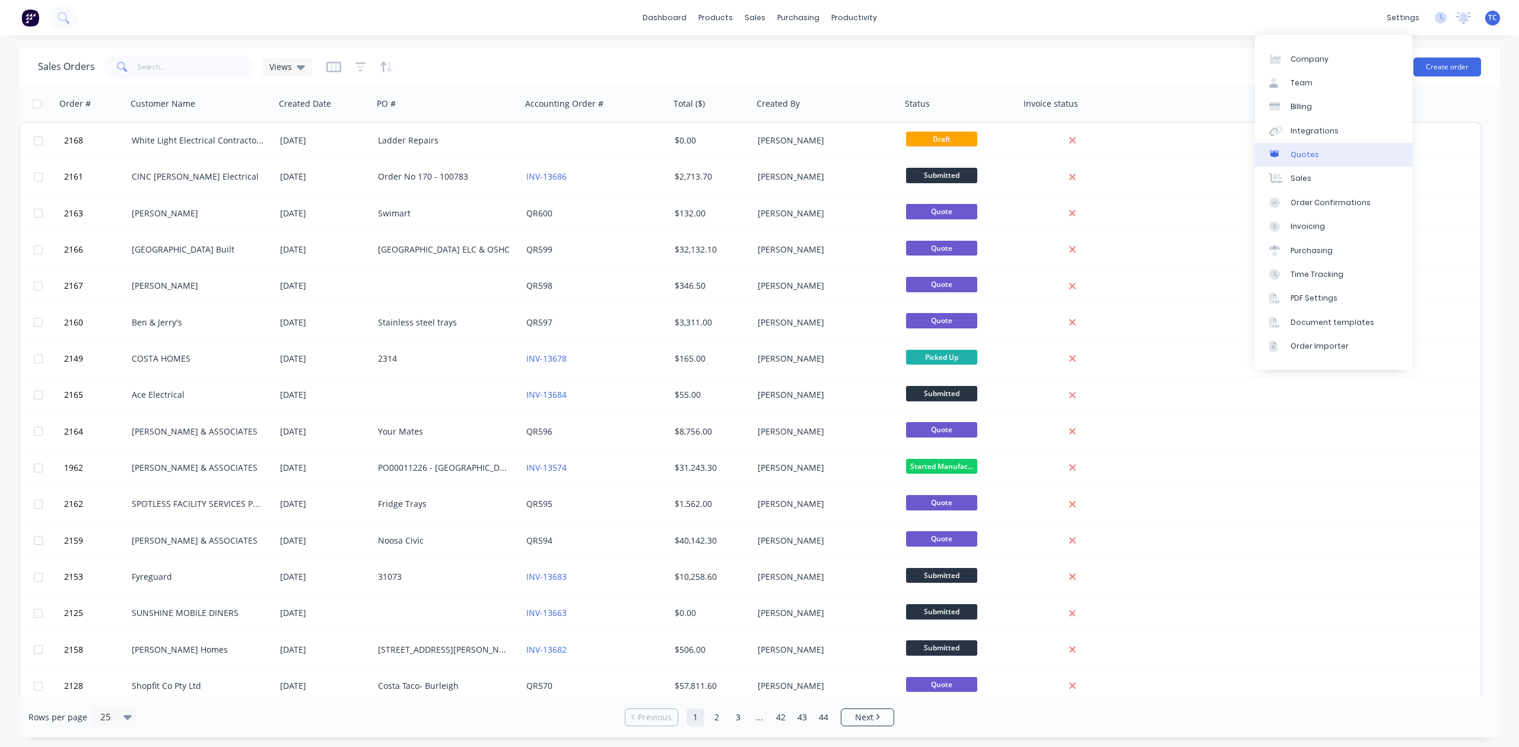
click at [1315, 160] on div "Quotes" at bounding box center [1304, 154] width 28 height 11
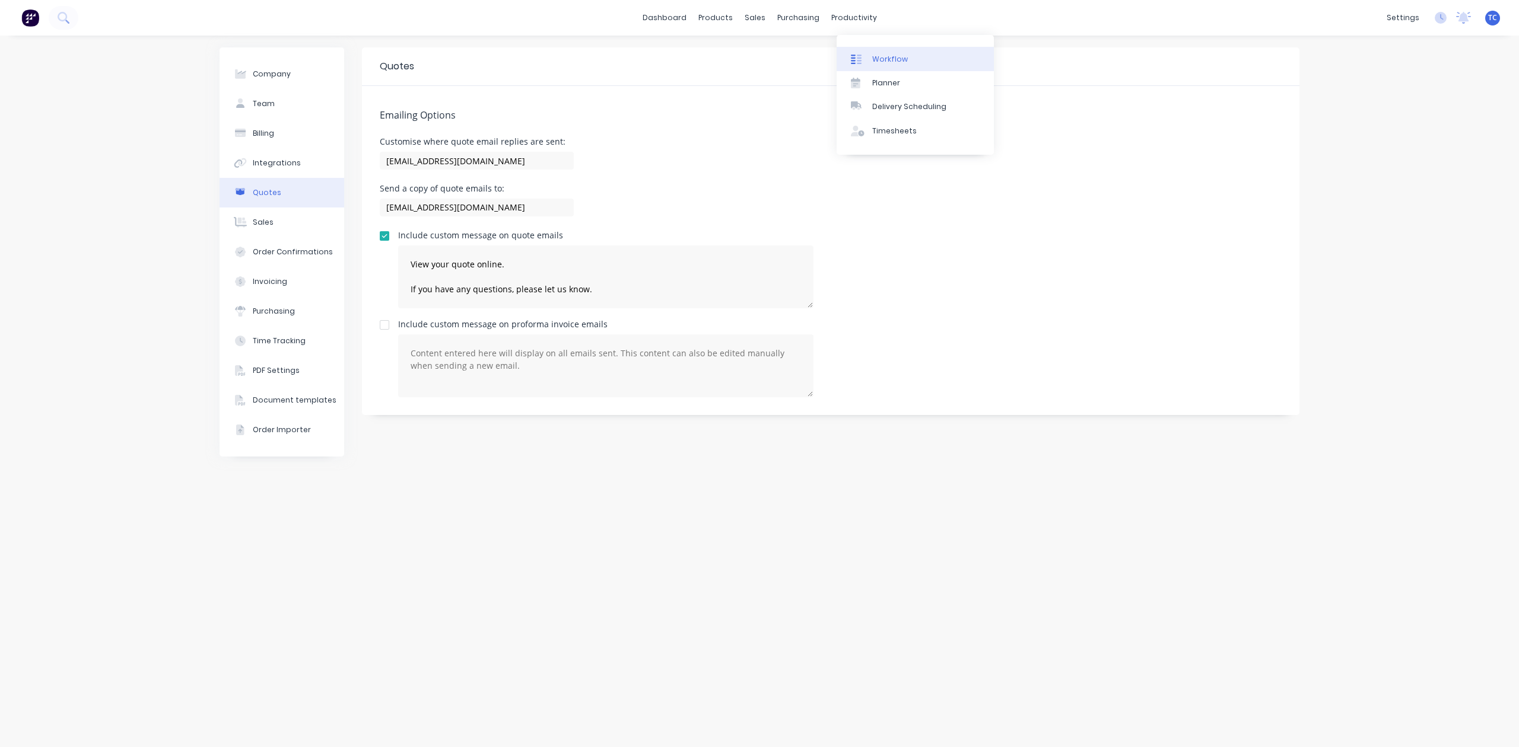
click at [895, 62] on div "Workflow" at bounding box center [890, 59] width 36 height 11
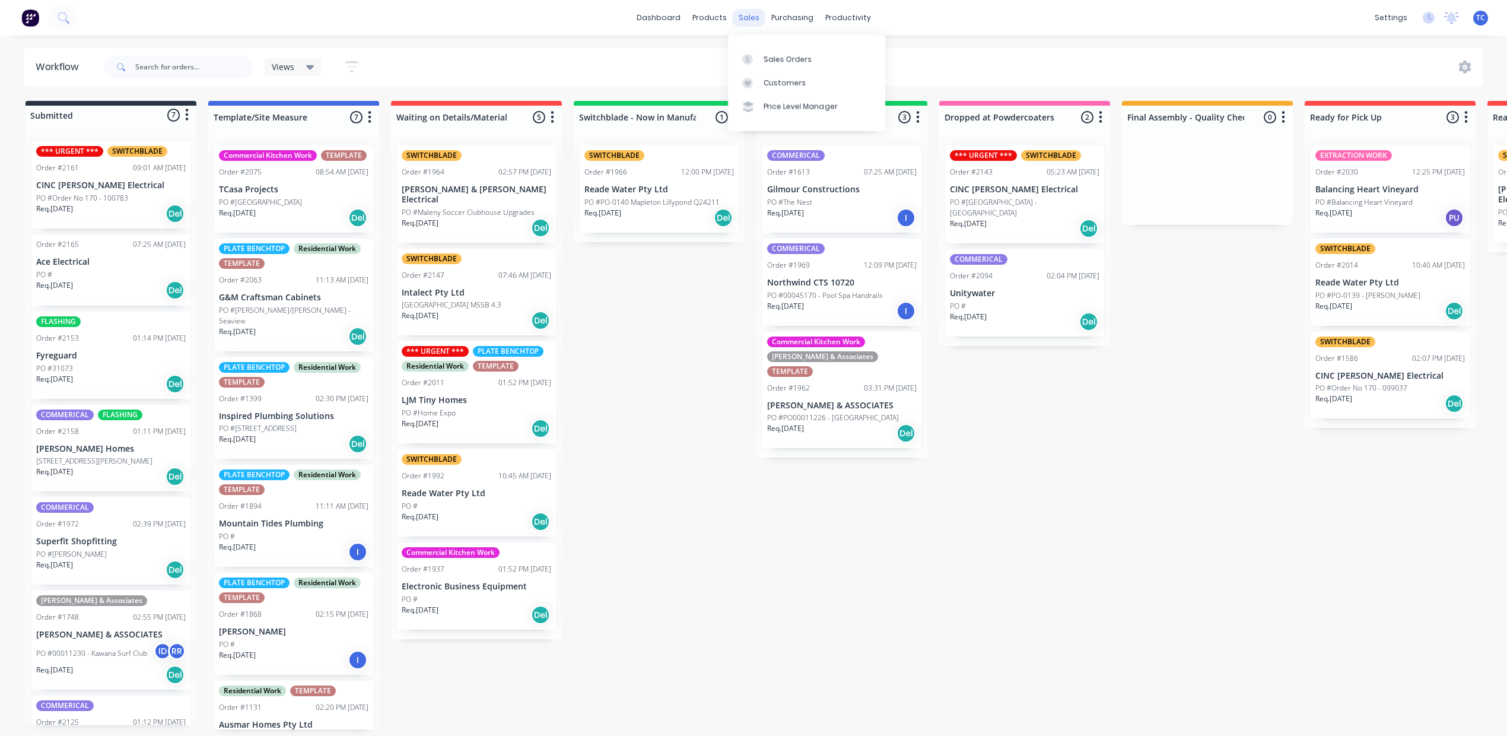
click at [749, 18] on div "sales" at bounding box center [749, 18] width 33 height 18
click at [788, 63] on div "Sales Orders" at bounding box center [787, 59] width 49 height 11
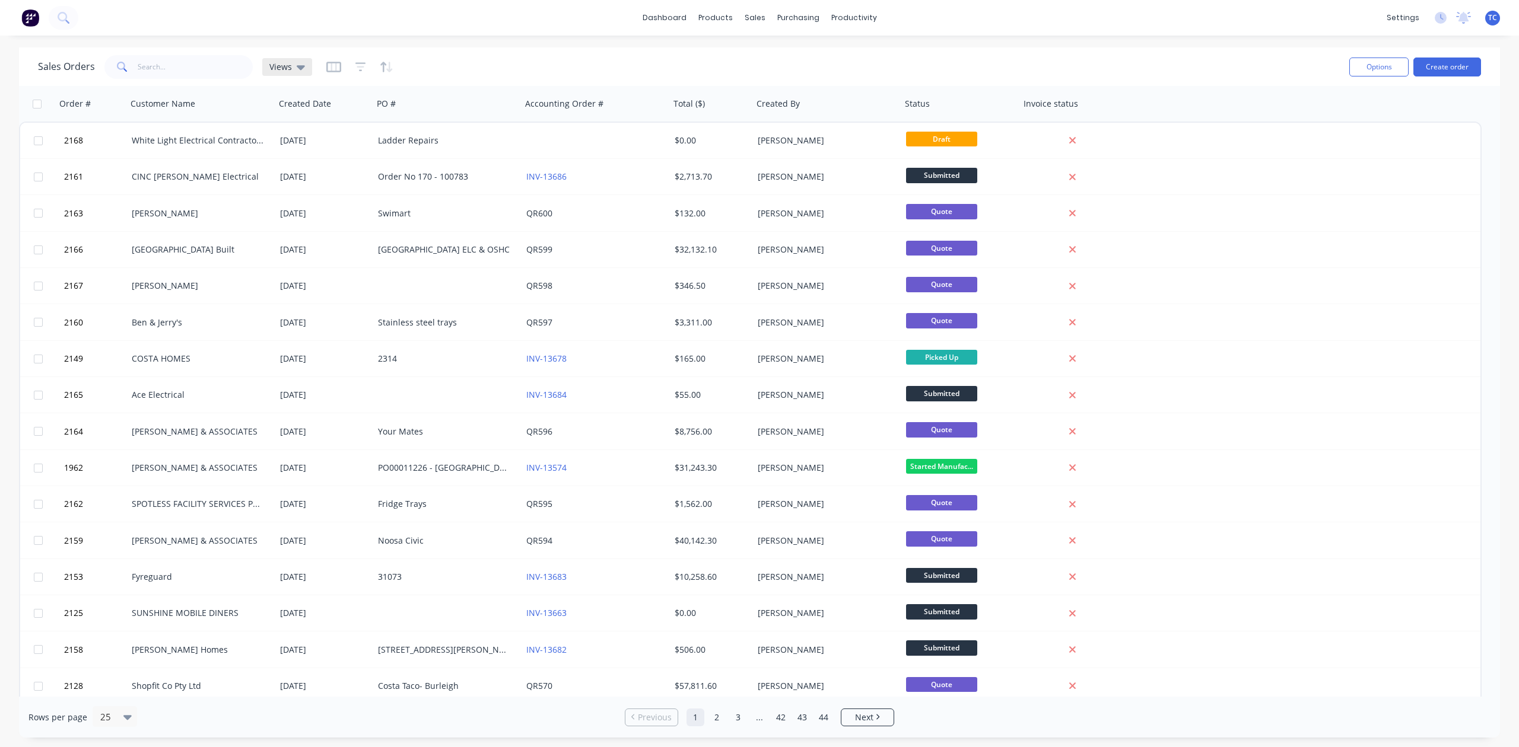
click at [305, 66] on icon at bounding box center [301, 67] width 8 height 13
click at [341, 68] on icon "button" at bounding box center [333, 67] width 15 height 12
click at [364, 68] on icon "button" at bounding box center [361, 67] width 8 height 2
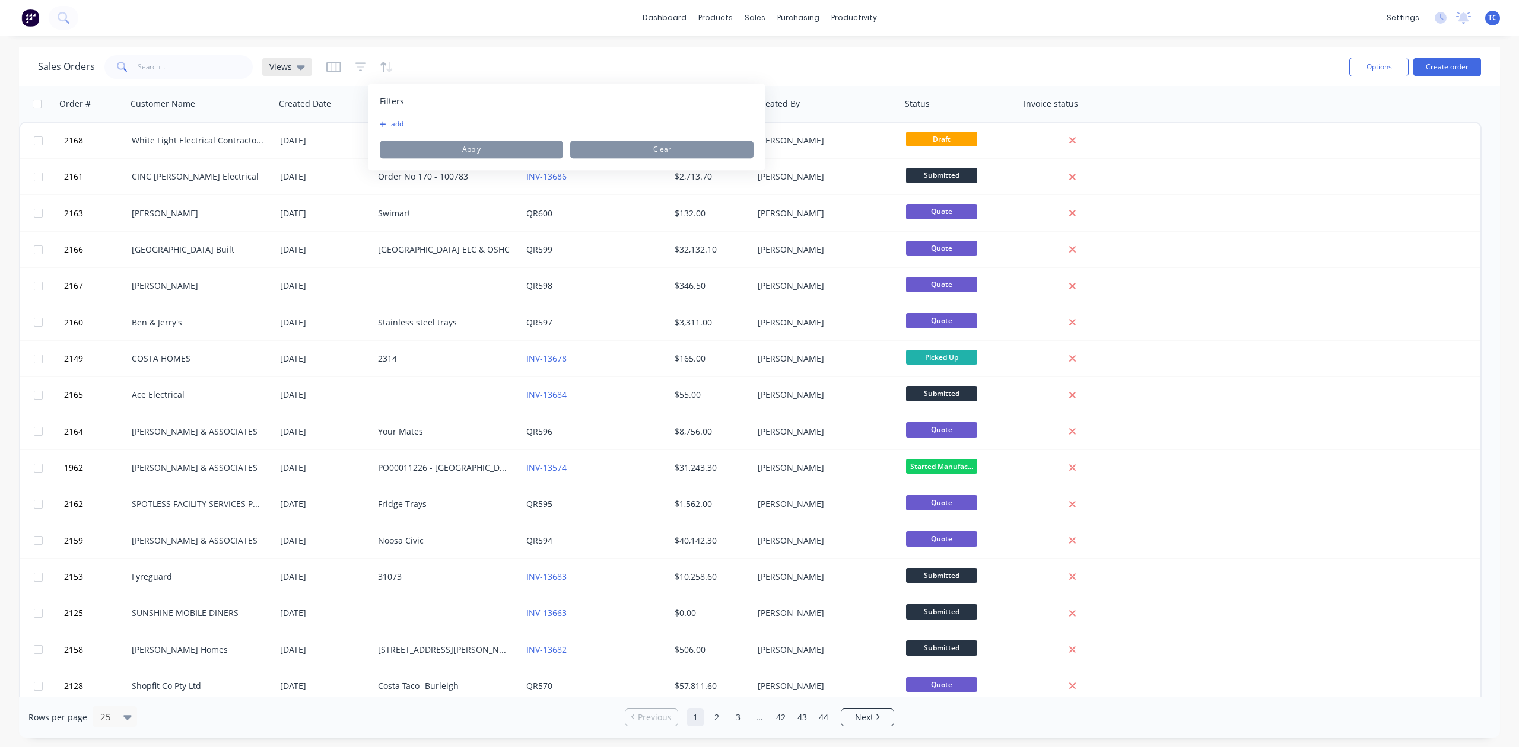
click at [289, 69] on span "Views" at bounding box center [280, 67] width 23 height 12
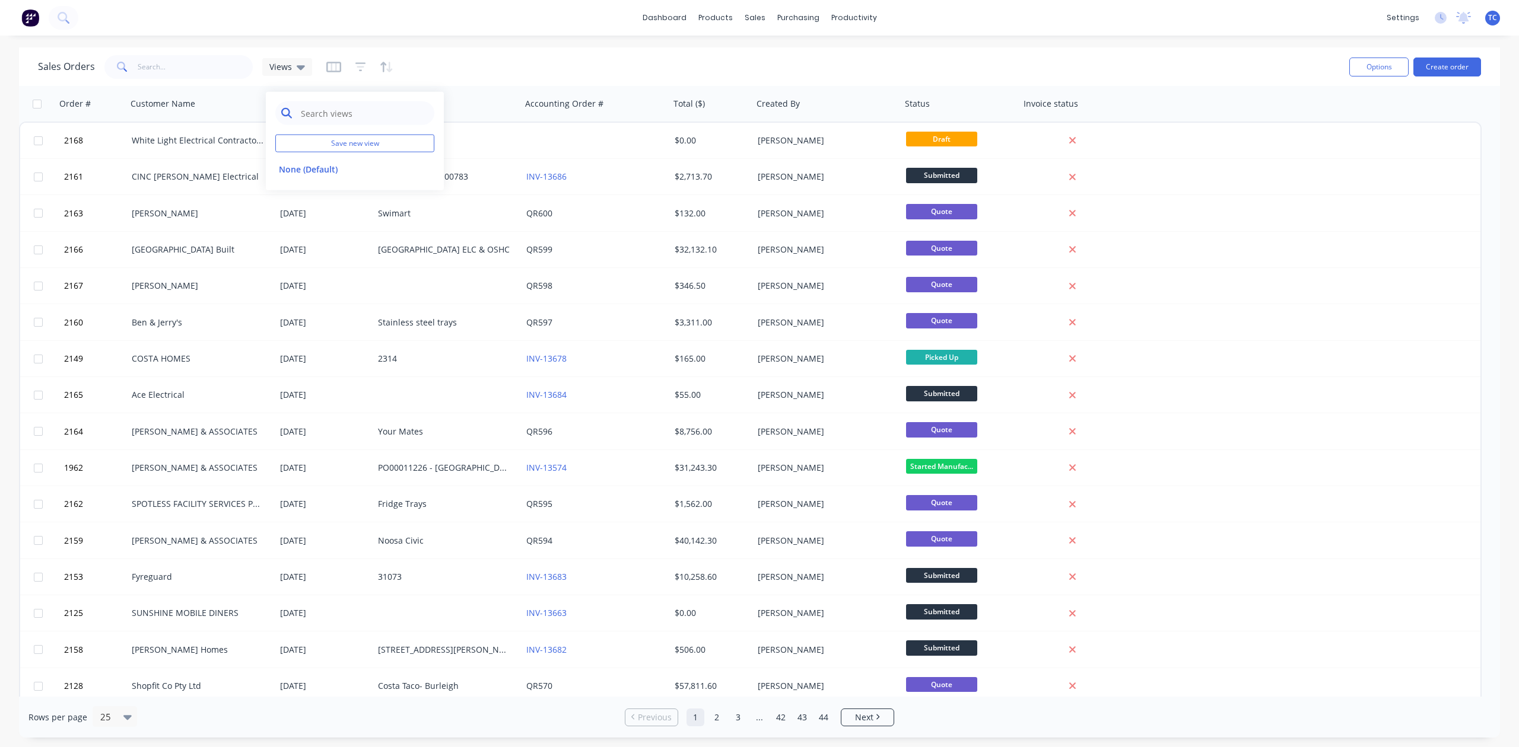
click at [311, 117] on input "text" at bounding box center [364, 113] width 129 height 24
click at [482, 9] on div "dashboard products sales purchasing productivity dashboard products Product Cat…" at bounding box center [759, 18] width 1519 height 36
click at [783, 65] on div "Sales Orders" at bounding box center [793, 59] width 49 height 11
click at [190, 65] on input "text" at bounding box center [196, 67] width 116 height 24
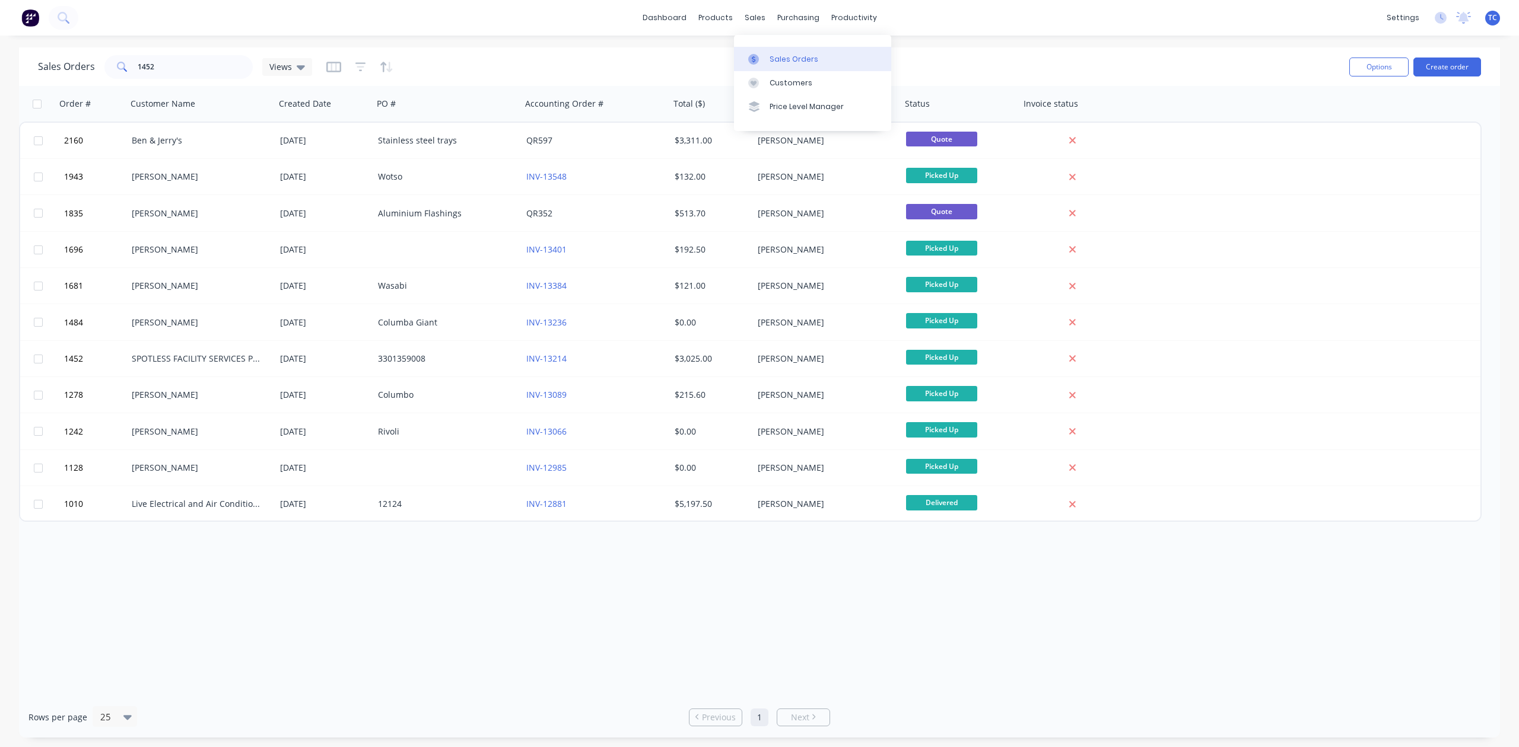
click at [791, 63] on div "Sales Orders" at bounding box center [793, 59] width 49 height 11
drag, startPoint x: 205, startPoint y: 72, endPoint x: 126, endPoint y: 65, distance: 79.2
click at [126, 65] on div "1452" at bounding box center [178, 67] width 148 height 24
click at [1355, 64] on button "Options" at bounding box center [1378, 67] width 59 height 19
click at [205, 68] on input "1452" at bounding box center [196, 67] width 116 height 24
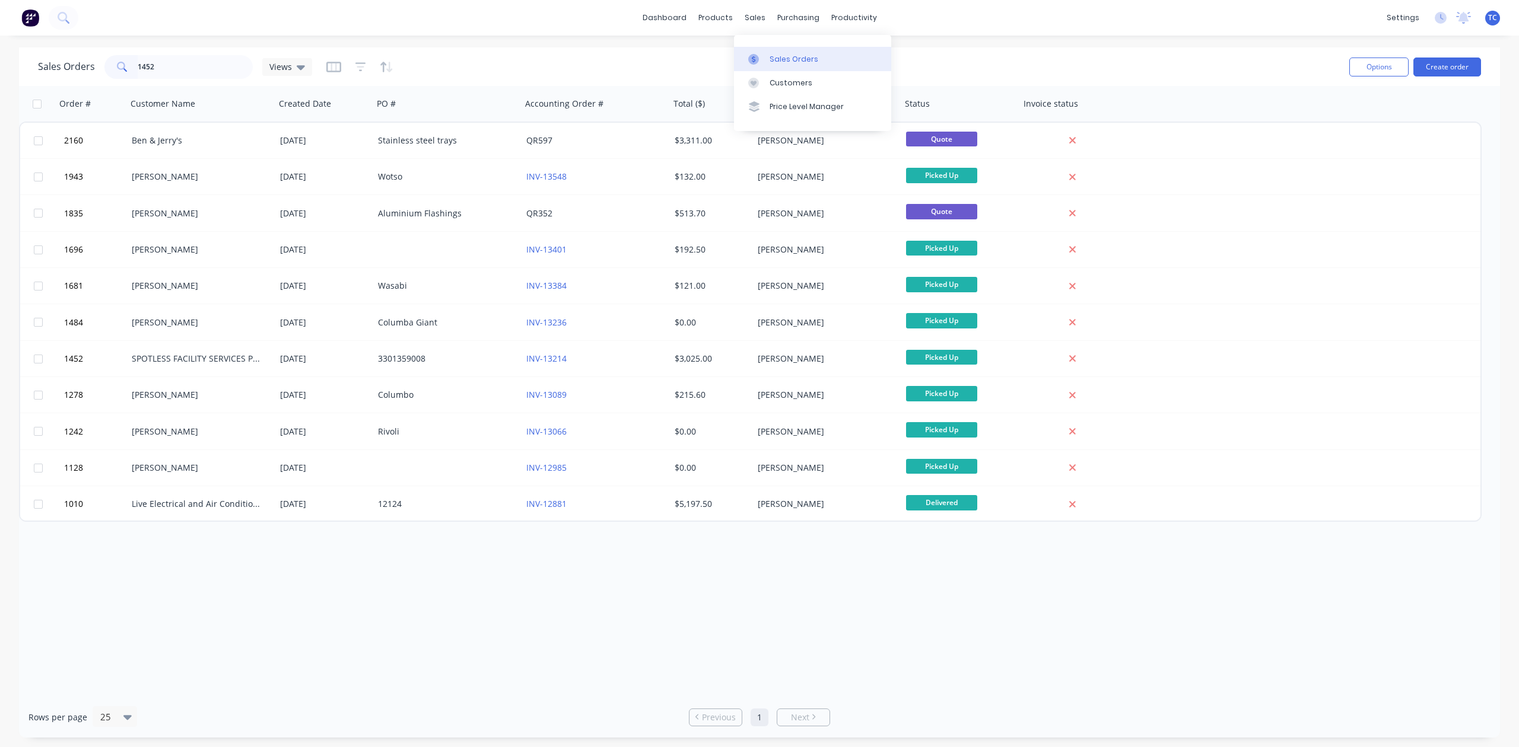
click at [809, 62] on div "Sales Orders" at bounding box center [793, 59] width 49 height 11
drag, startPoint x: 182, startPoint y: 66, endPoint x: 113, endPoint y: 69, distance: 68.9
click at [113, 69] on div "1452" at bounding box center [178, 67] width 148 height 24
type input "1452"
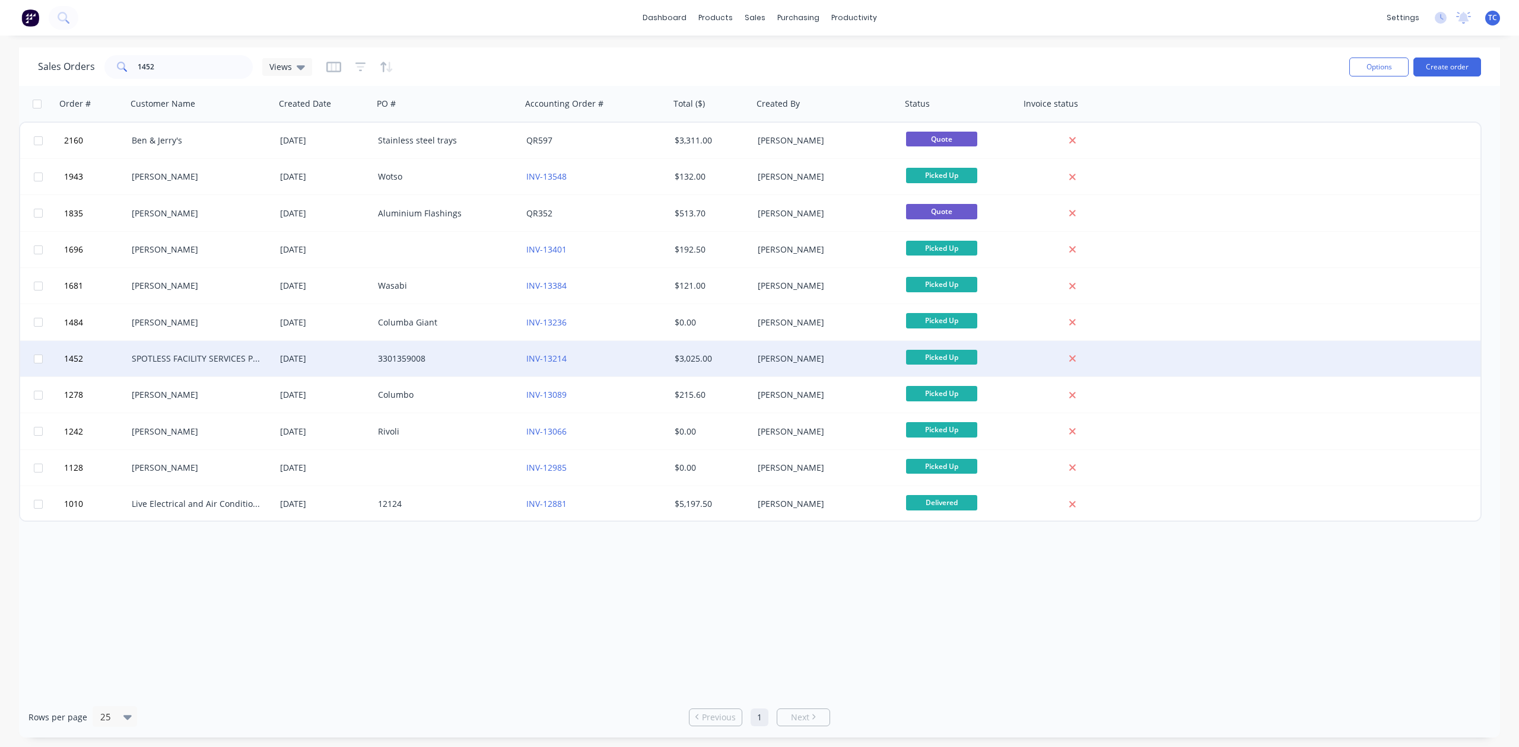
click at [202, 355] on div "SPOTLESS FACILITY SERVICES PTY. LTD" at bounding box center [198, 359] width 132 height 12
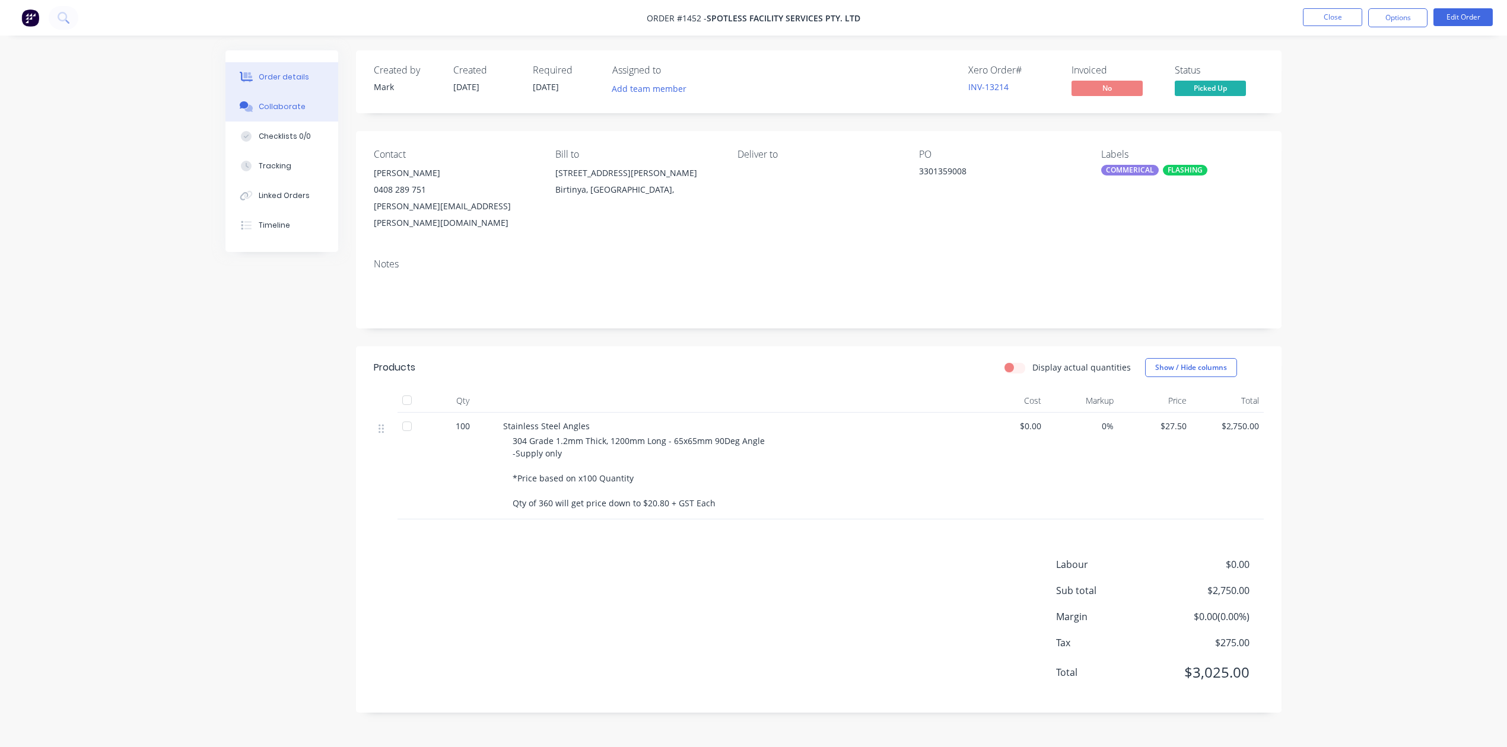
click at [288, 112] on div "Collaborate" at bounding box center [282, 106] width 47 height 11
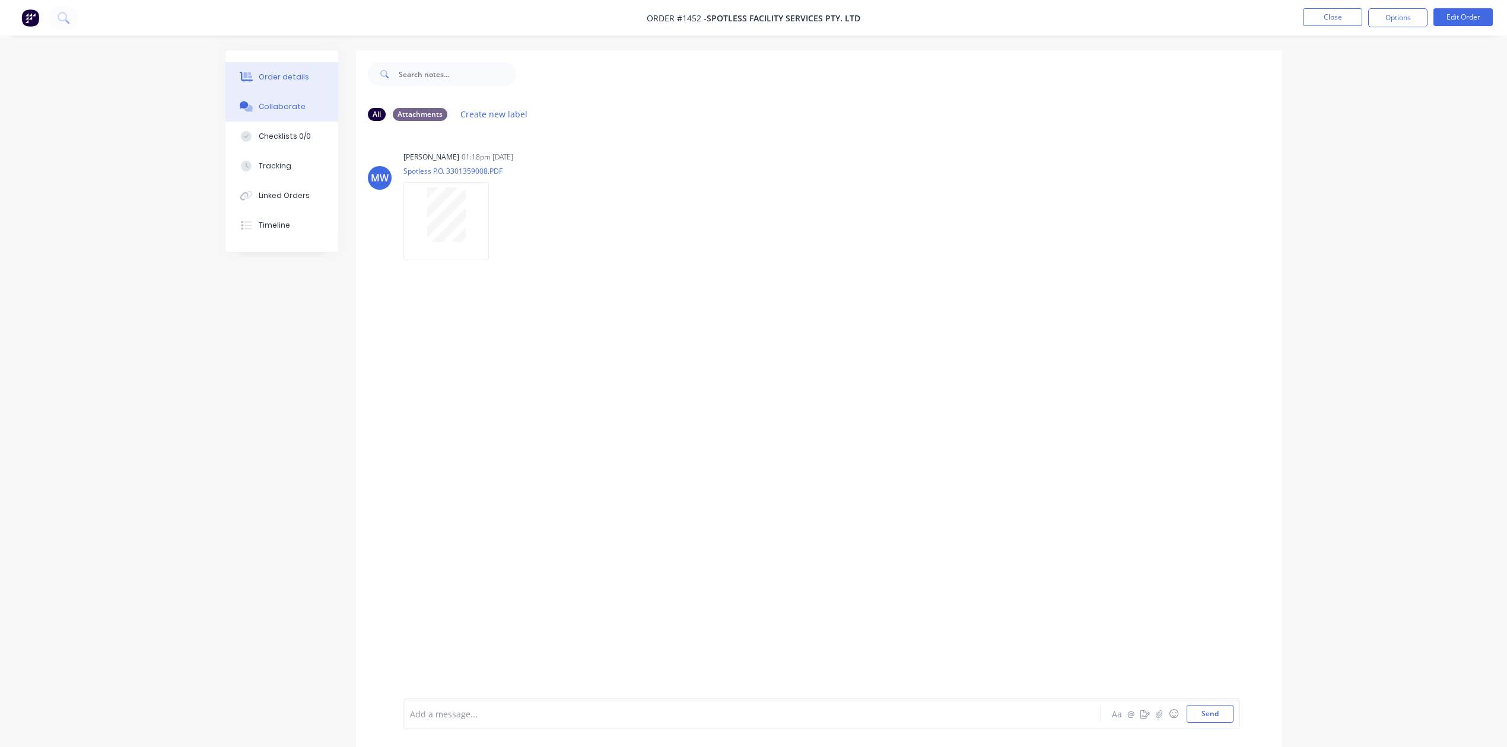
click at [281, 82] on div "Order details" at bounding box center [284, 77] width 50 height 11
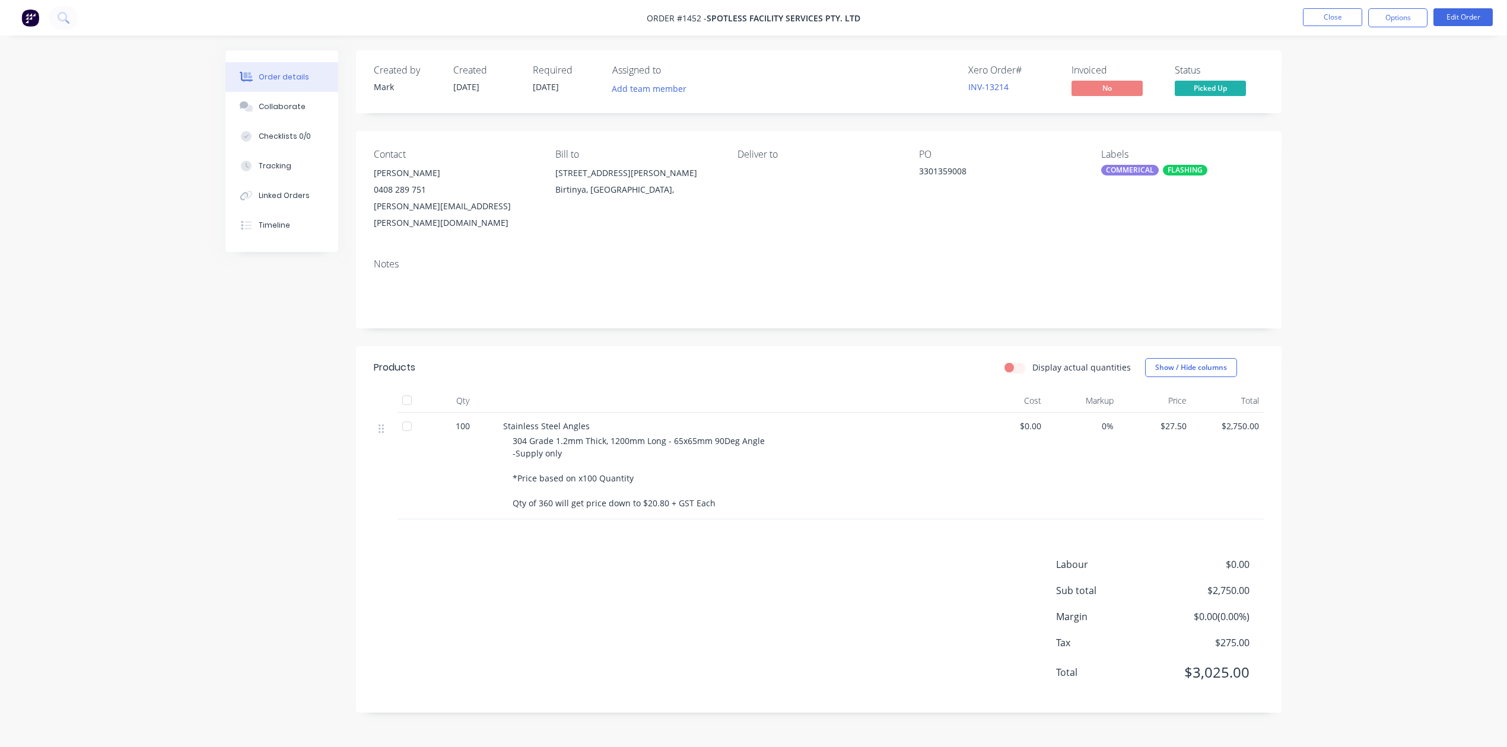
scroll to position [24, 0]
click at [1323, 17] on button "Close" at bounding box center [1332, 17] width 59 height 18
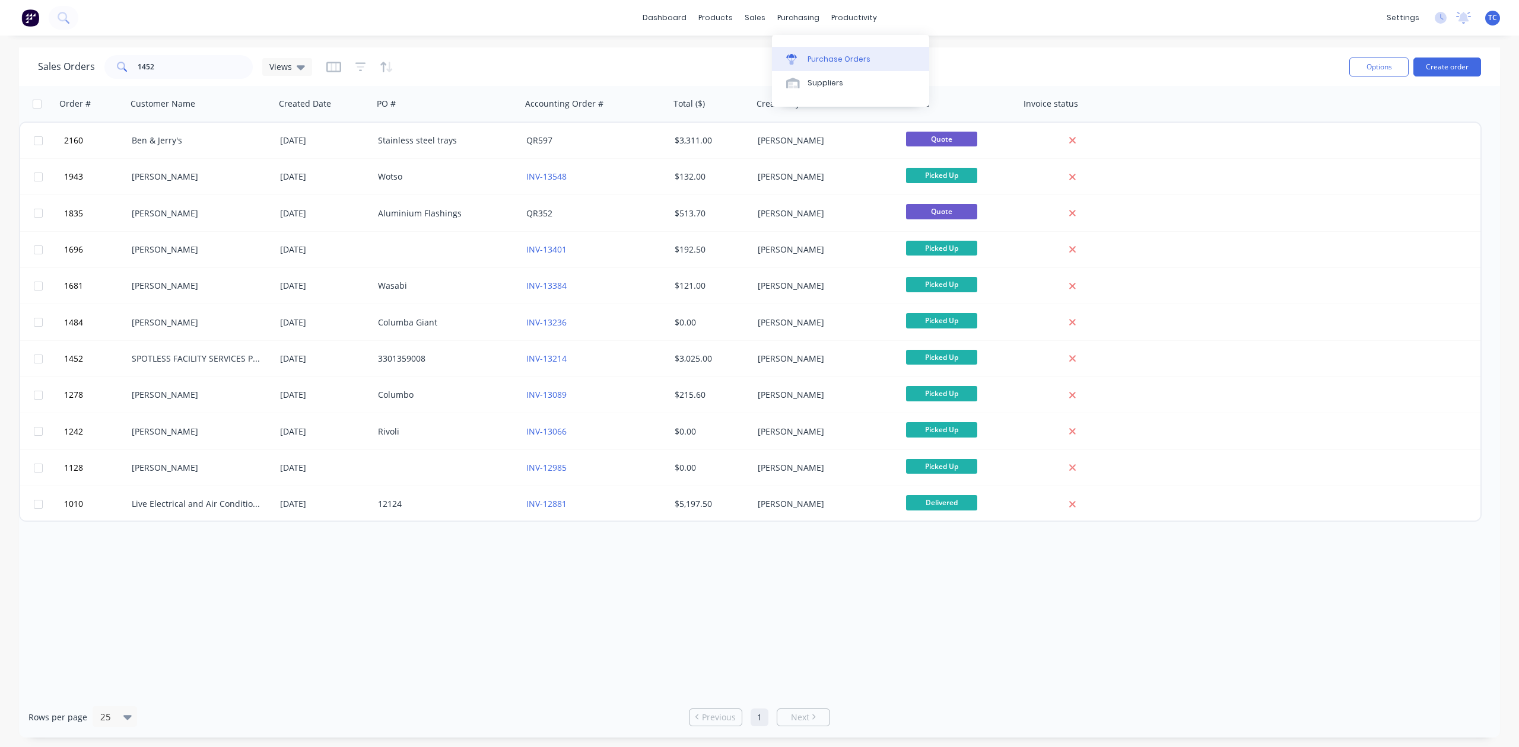
click at [855, 62] on div "Purchase Orders" at bounding box center [838, 59] width 63 height 11
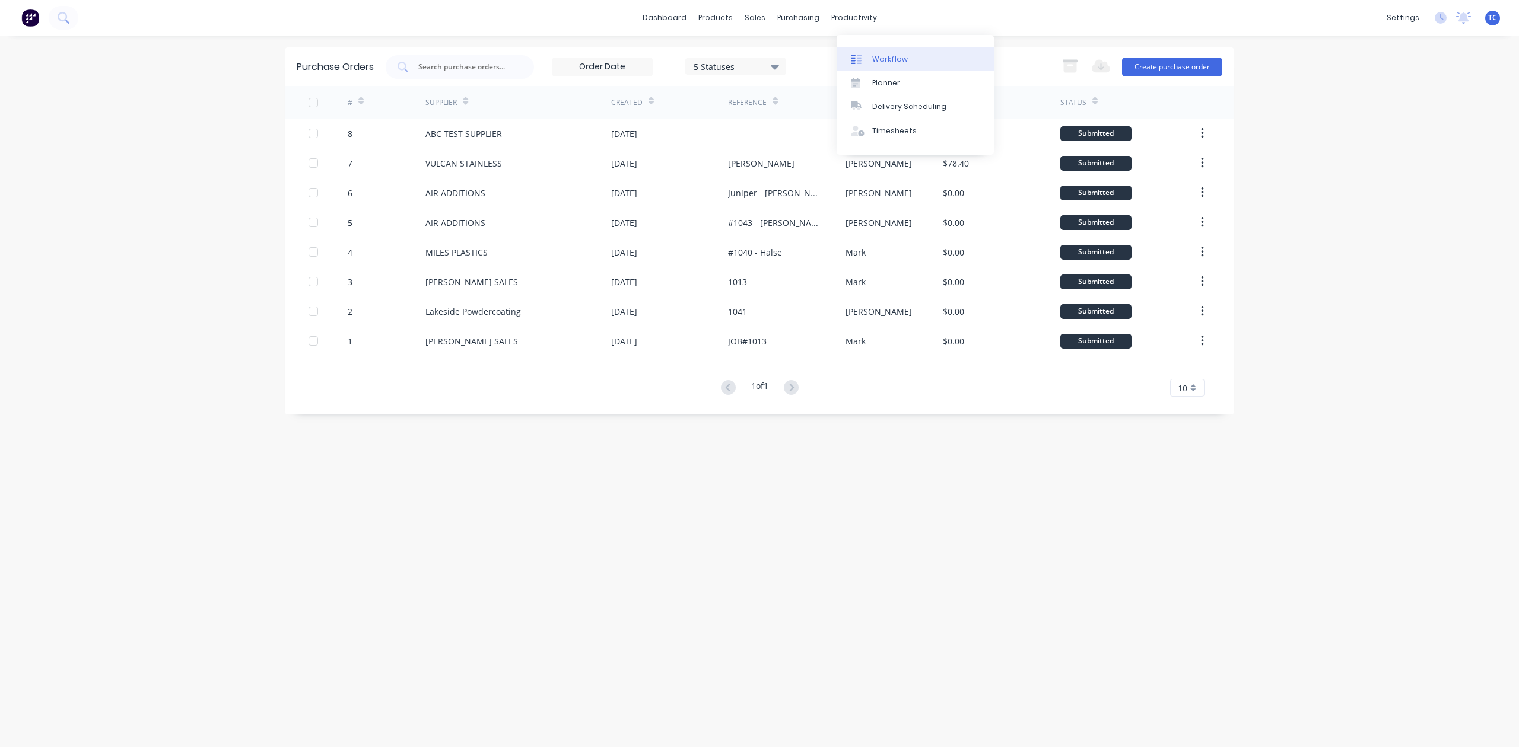
click at [891, 59] on div "Workflow" at bounding box center [890, 59] width 36 height 11
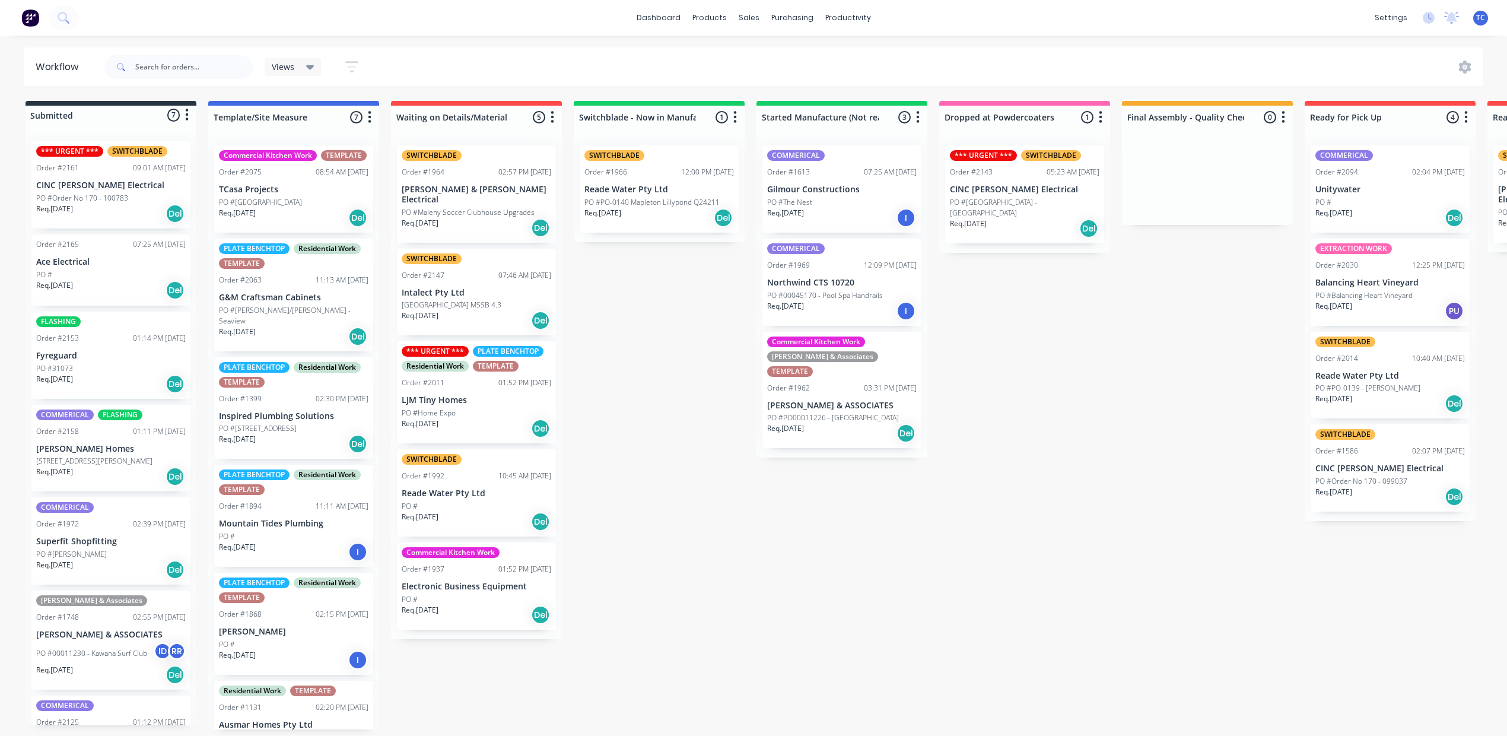
click at [916, 208] on div "PO #The Nest" at bounding box center [841, 202] width 149 height 11
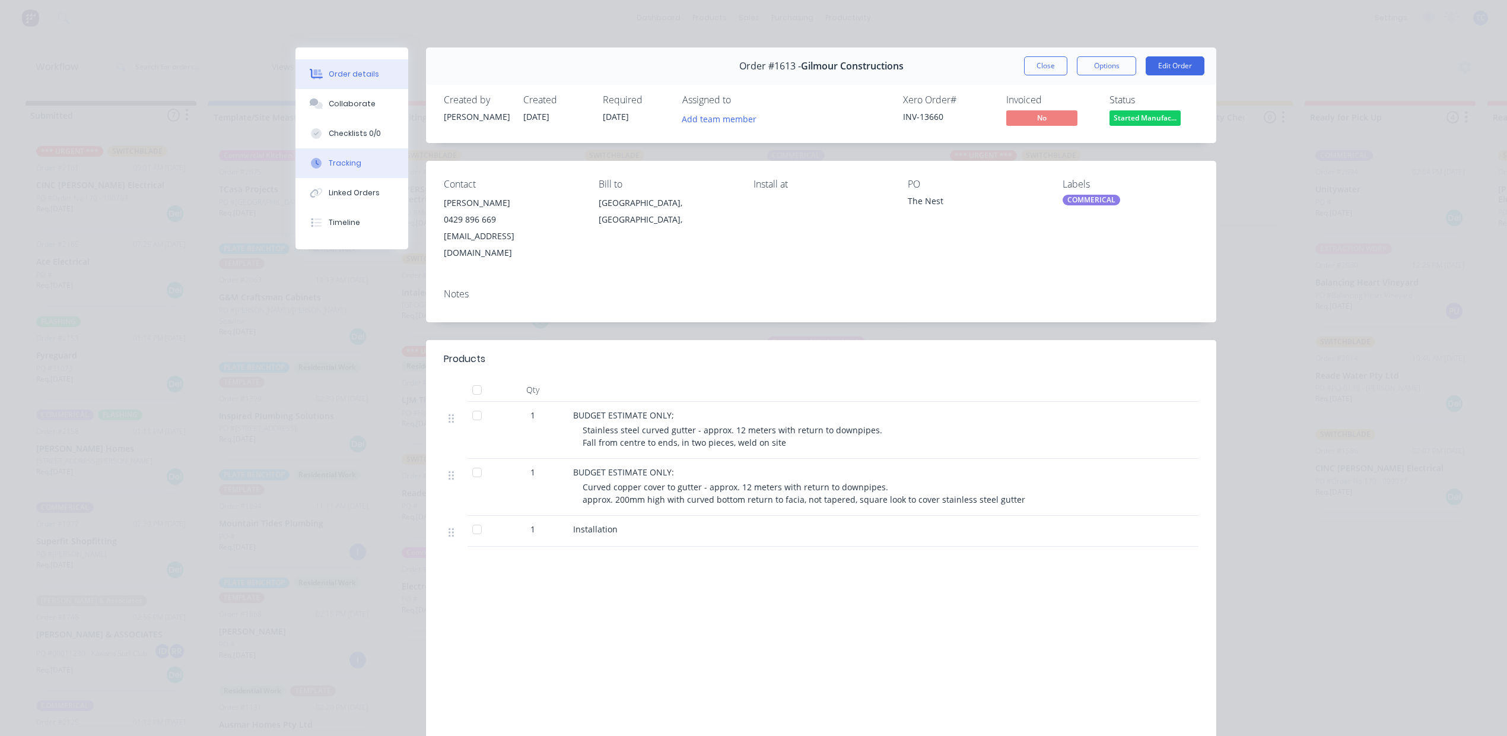
click at [359, 168] on div "Tracking" at bounding box center [345, 163] width 33 height 11
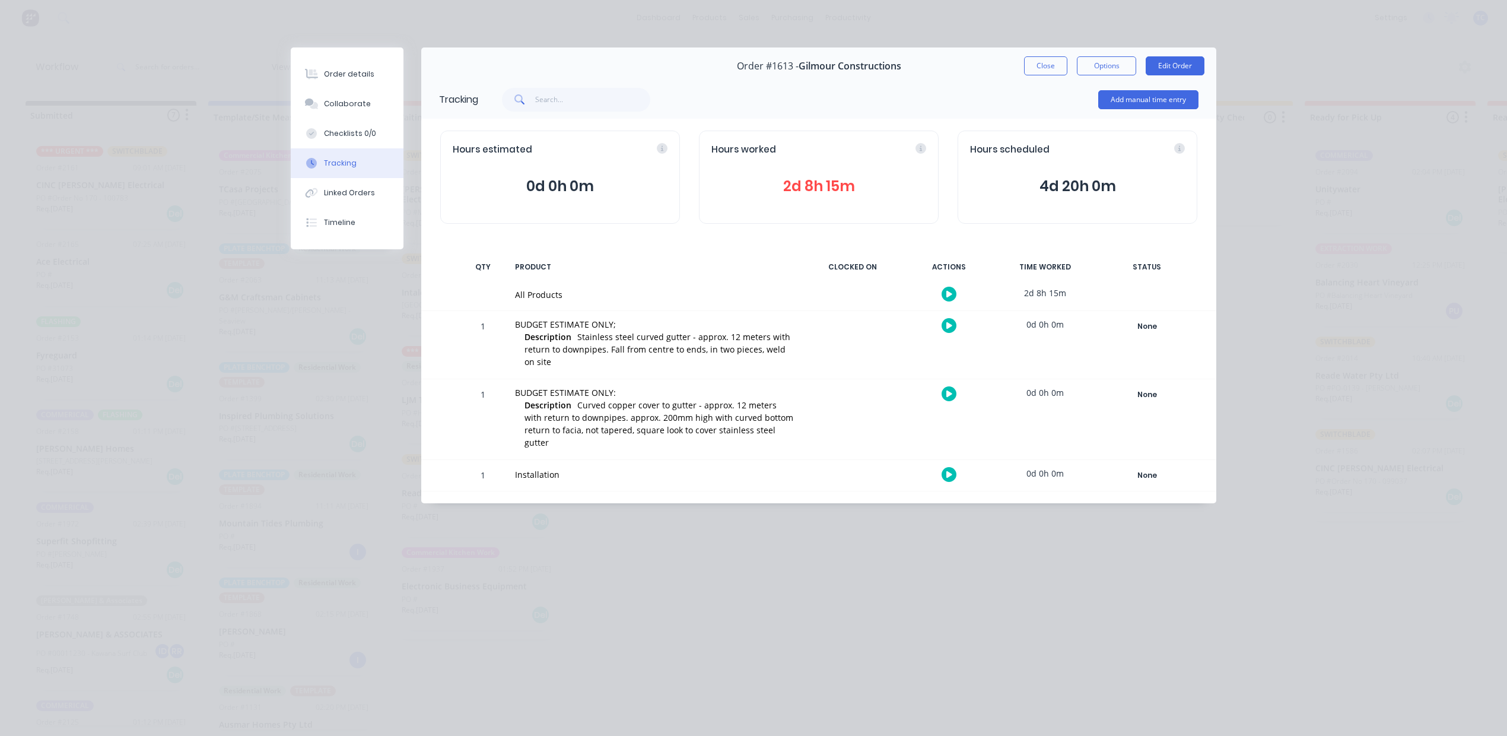
scroll to position [12, 0]
click at [1029, 75] on button "Close" at bounding box center [1045, 65] width 43 height 19
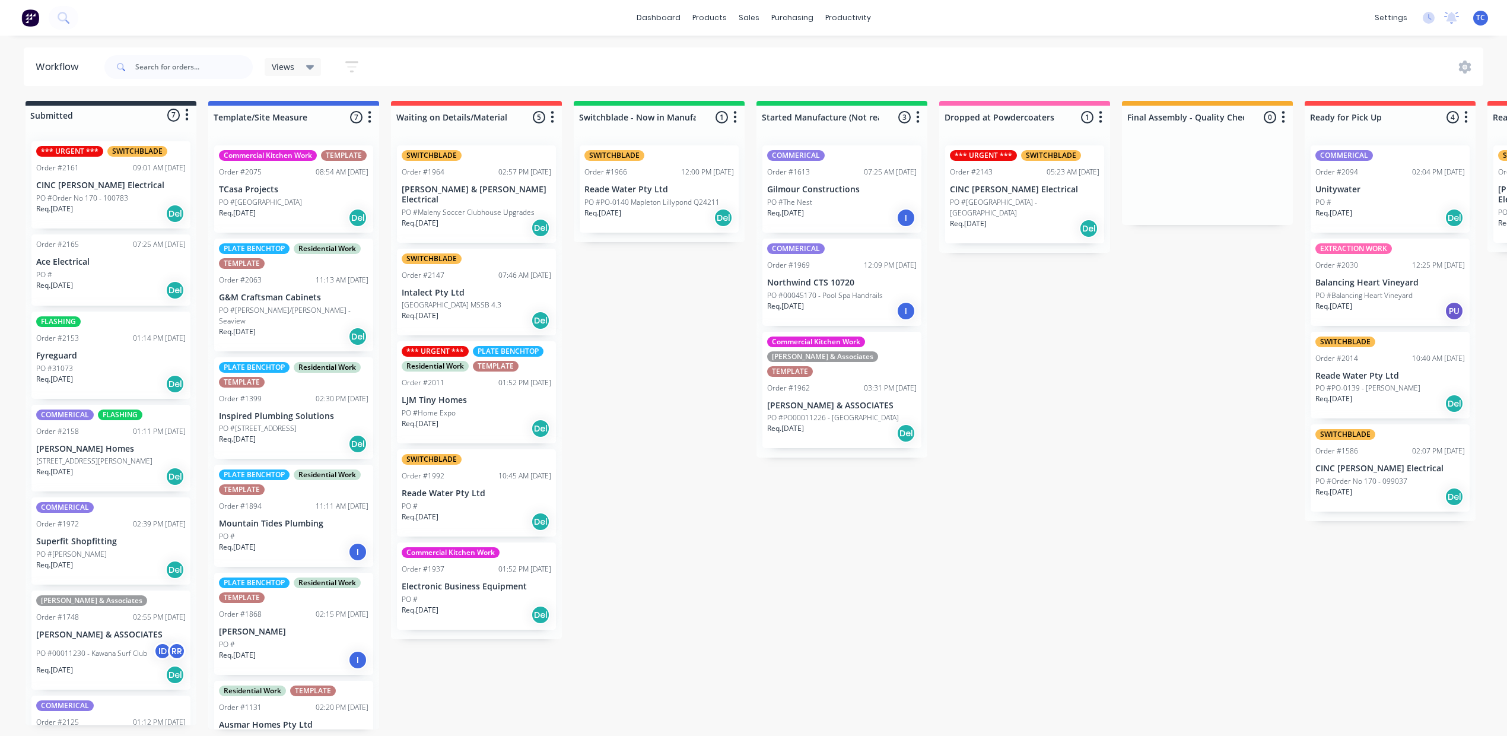
click at [142, 466] on div "PO #6 Nobles Road" at bounding box center [110, 461] width 149 height 11
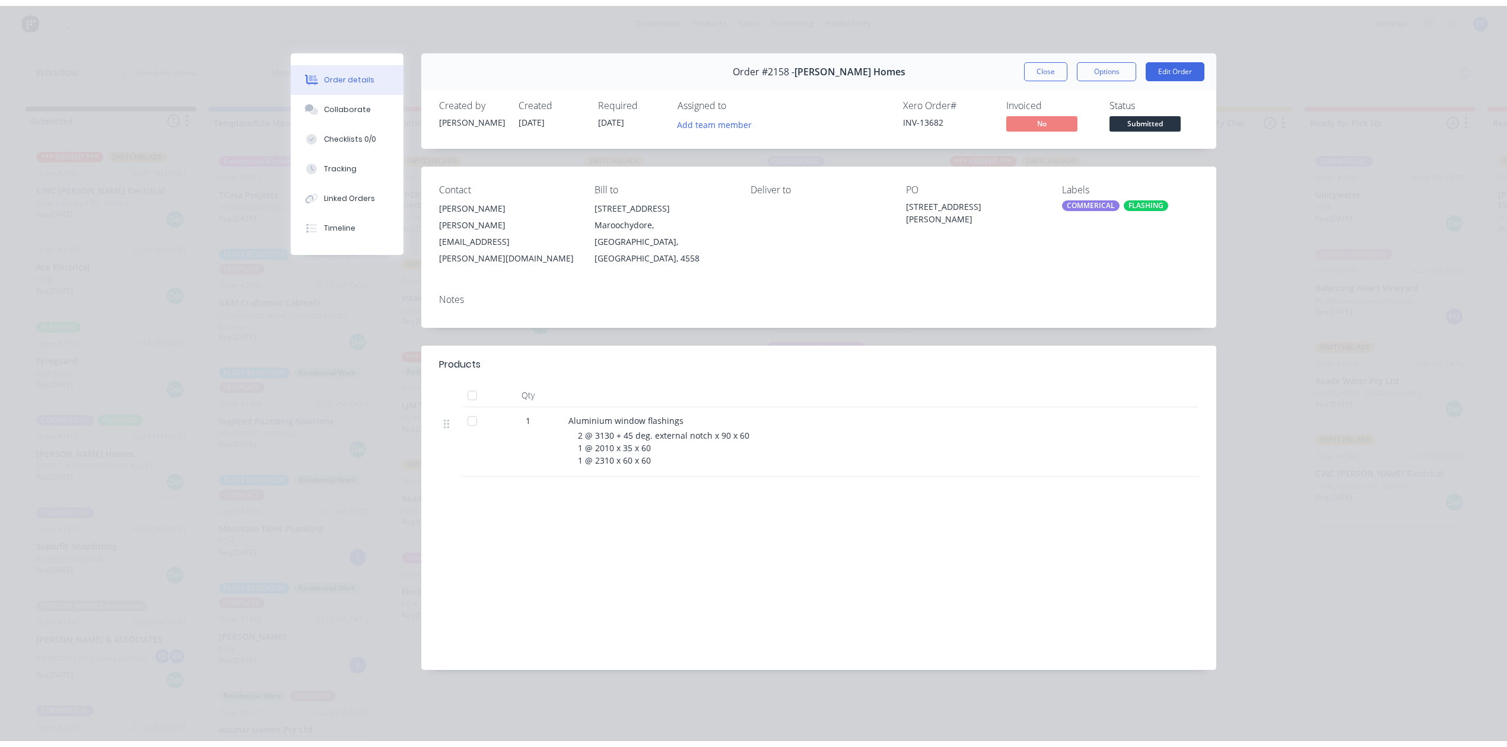
scroll to position [0, 0]
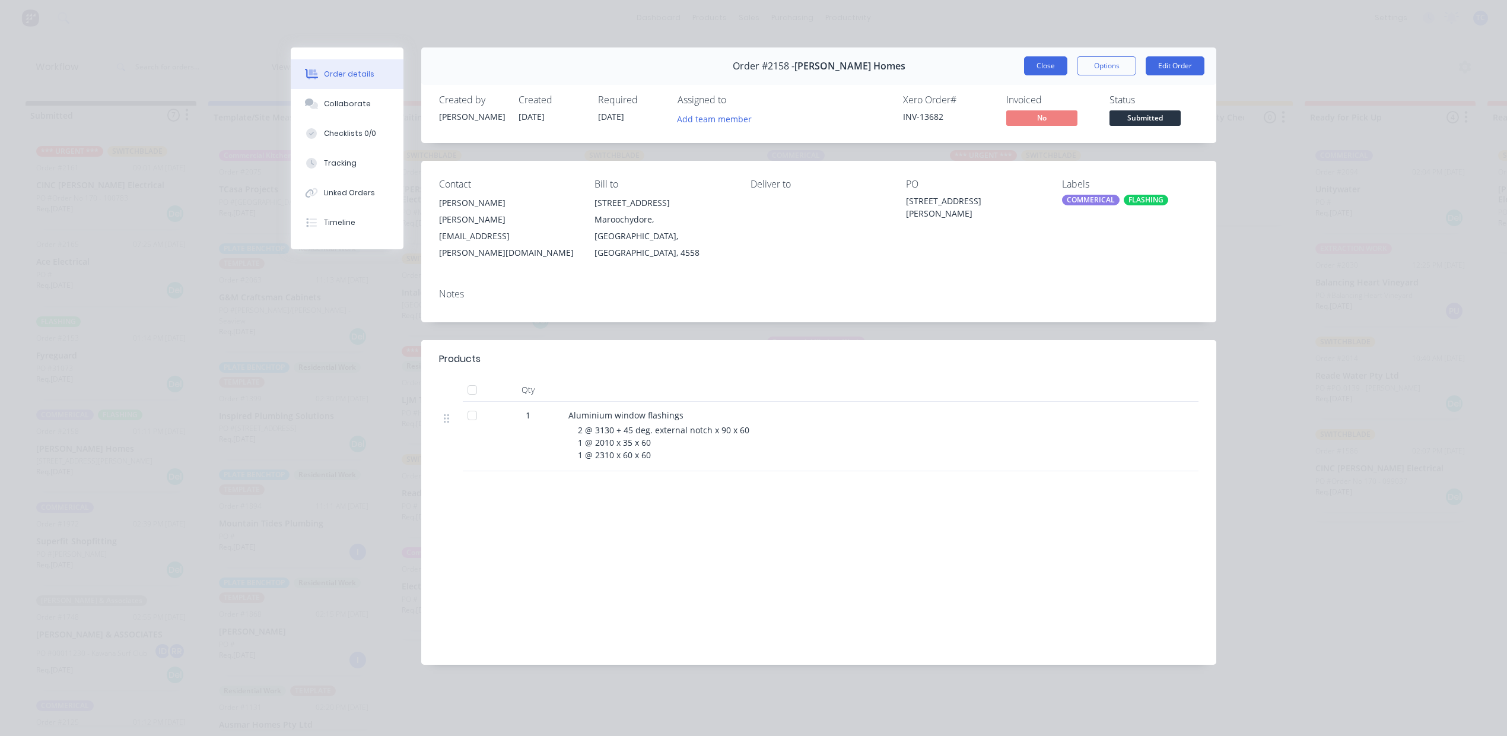
click at [1030, 75] on button "Close" at bounding box center [1045, 65] width 43 height 19
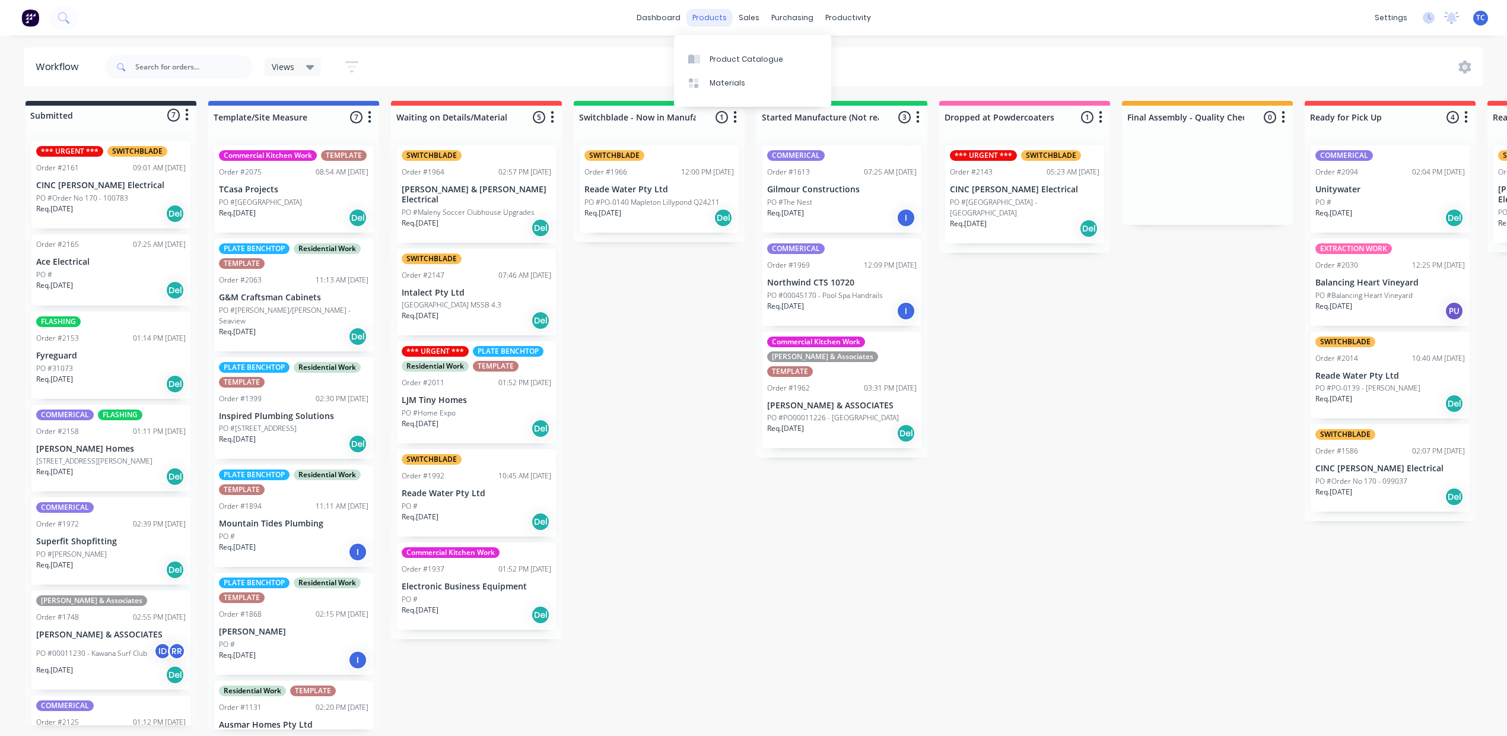
click at [708, 21] on div "products" at bounding box center [709, 18] width 46 height 18
click at [788, 65] on div "Sales Orders" at bounding box center [787, 59] width 49 height 11
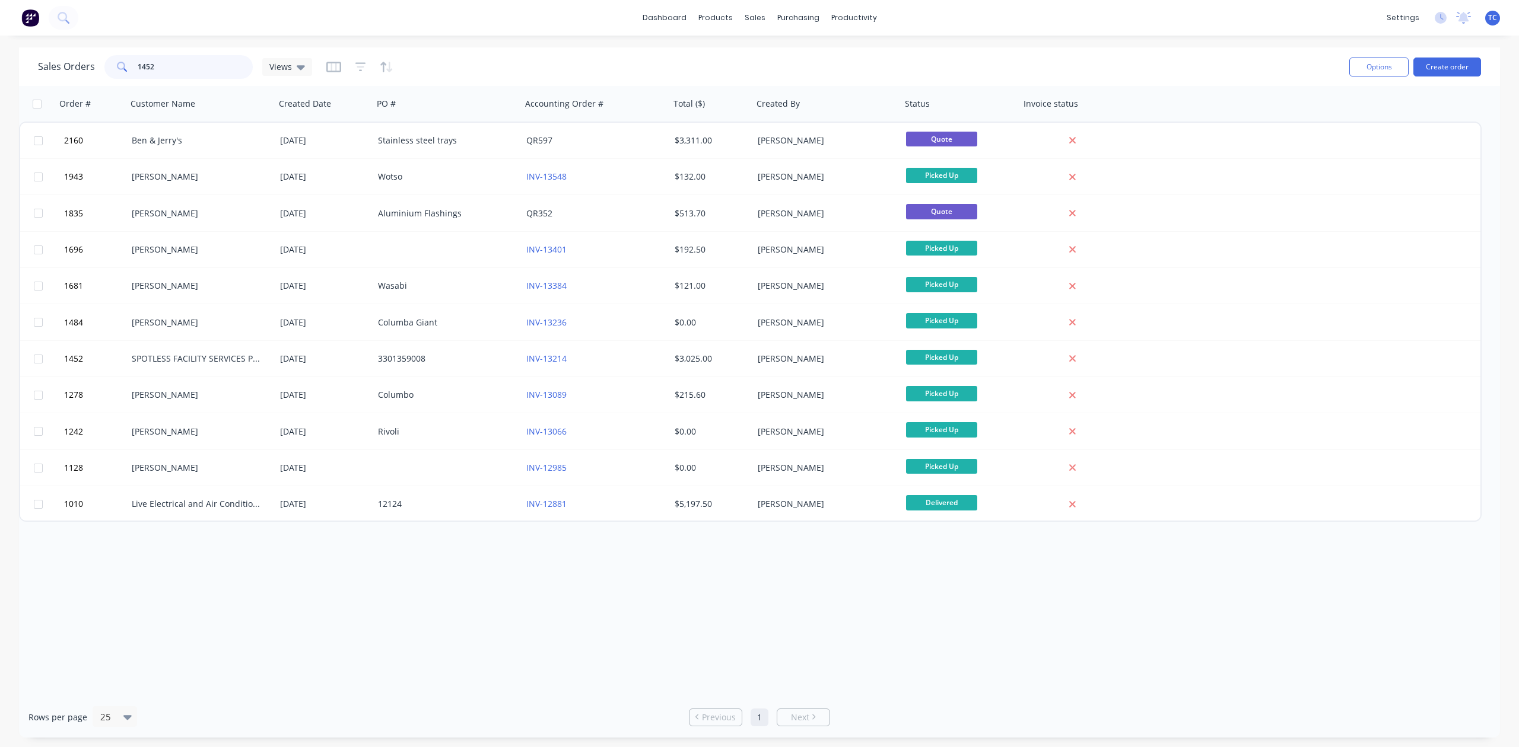
drag, startPoint x: 196, startPoint y: 67, endPoint x: 142, endPoint y: 62, distance: 53.6
click at [142, 62] on div "1452" at bounding box center [178, 67] width 148 height 24
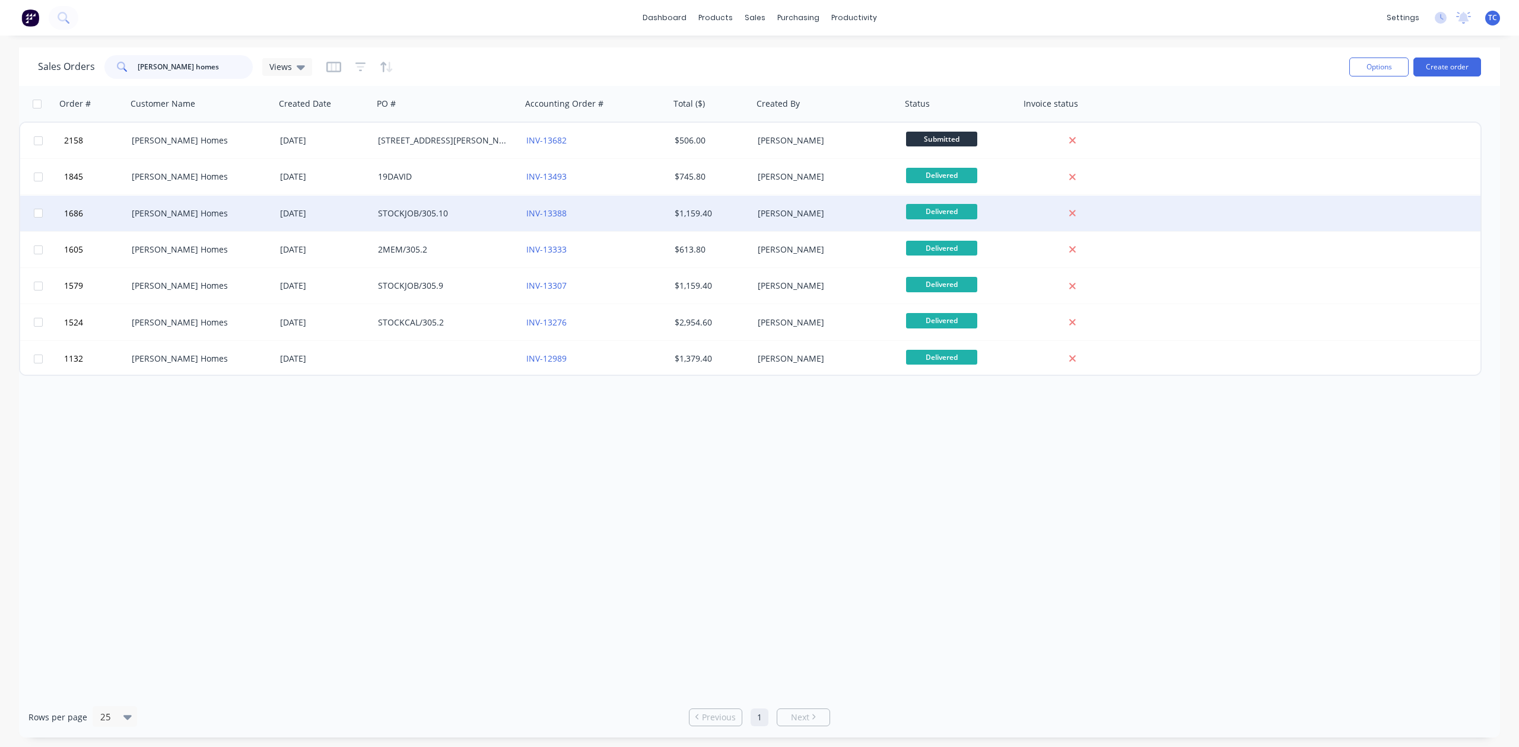
type input "stroud homes"
click at [415, 212] on div "STOCKJOB/305.10" at bounding box center [444, 214] width 132 height 12
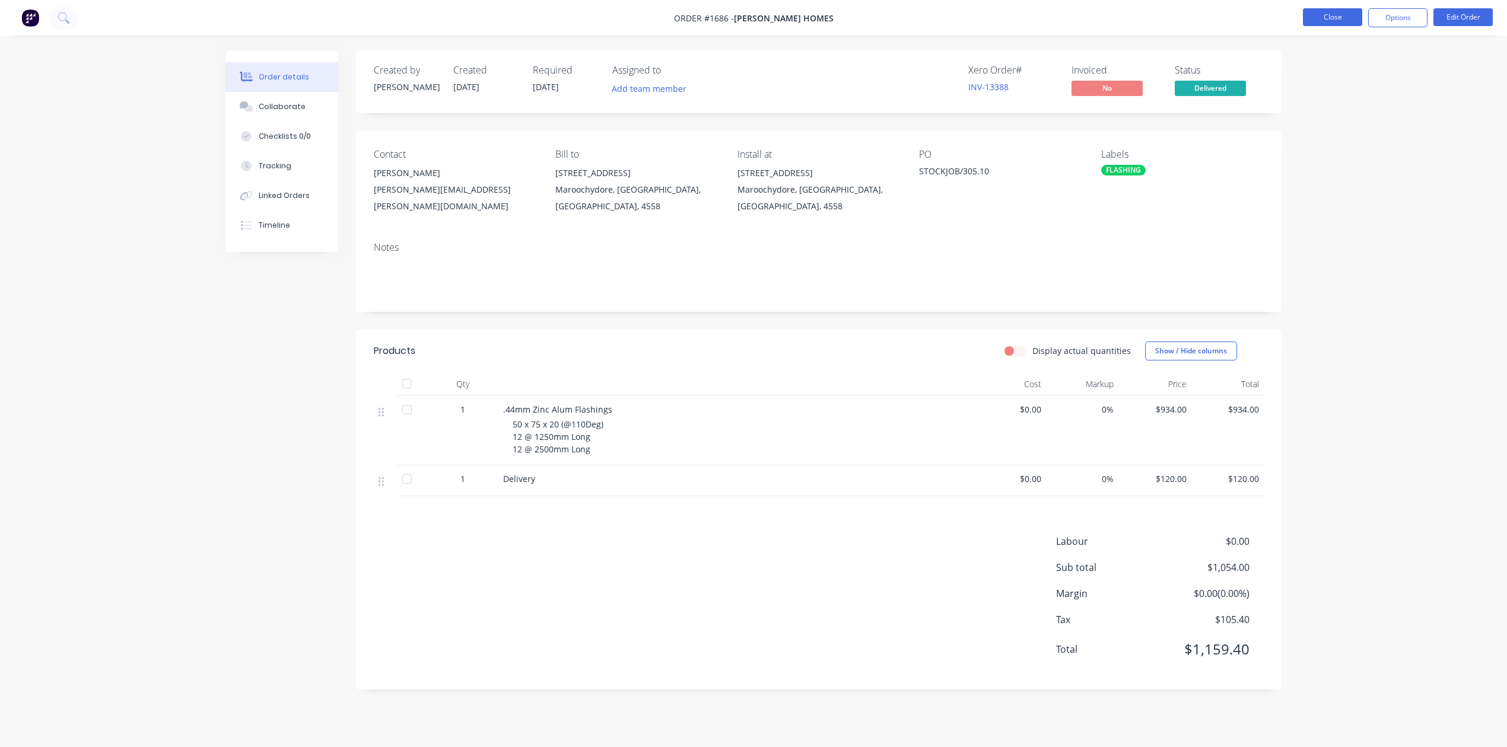
click at [1336, 15] on button "Close" at bounding box center [1332, 17] width 59 height 18
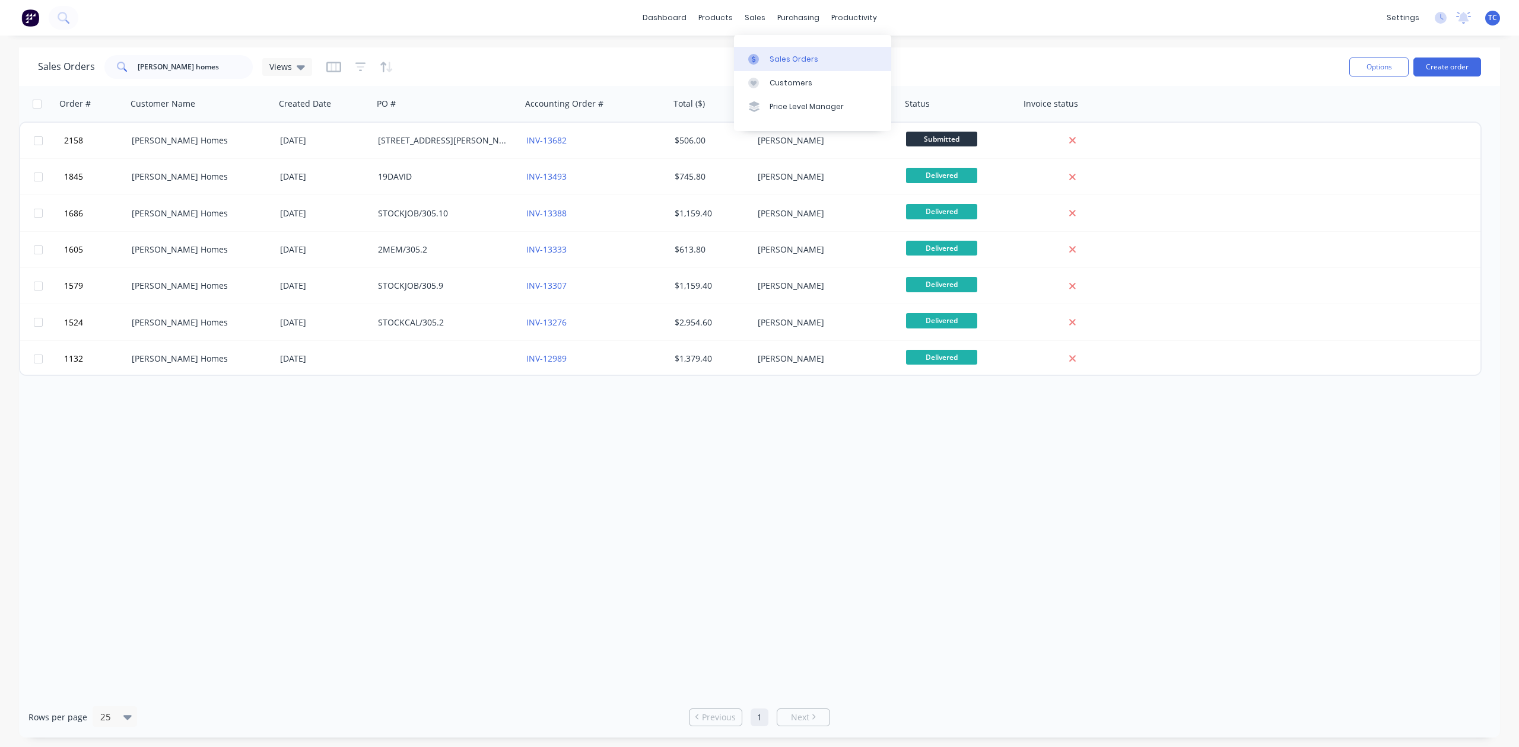
click at [785, 61] on div "Sales Orders" at bounding box center [793, 59] width 49 height 11
click at [1434, 66] on button "Create order" at bounding box center [1447, 67] width 68 height 19
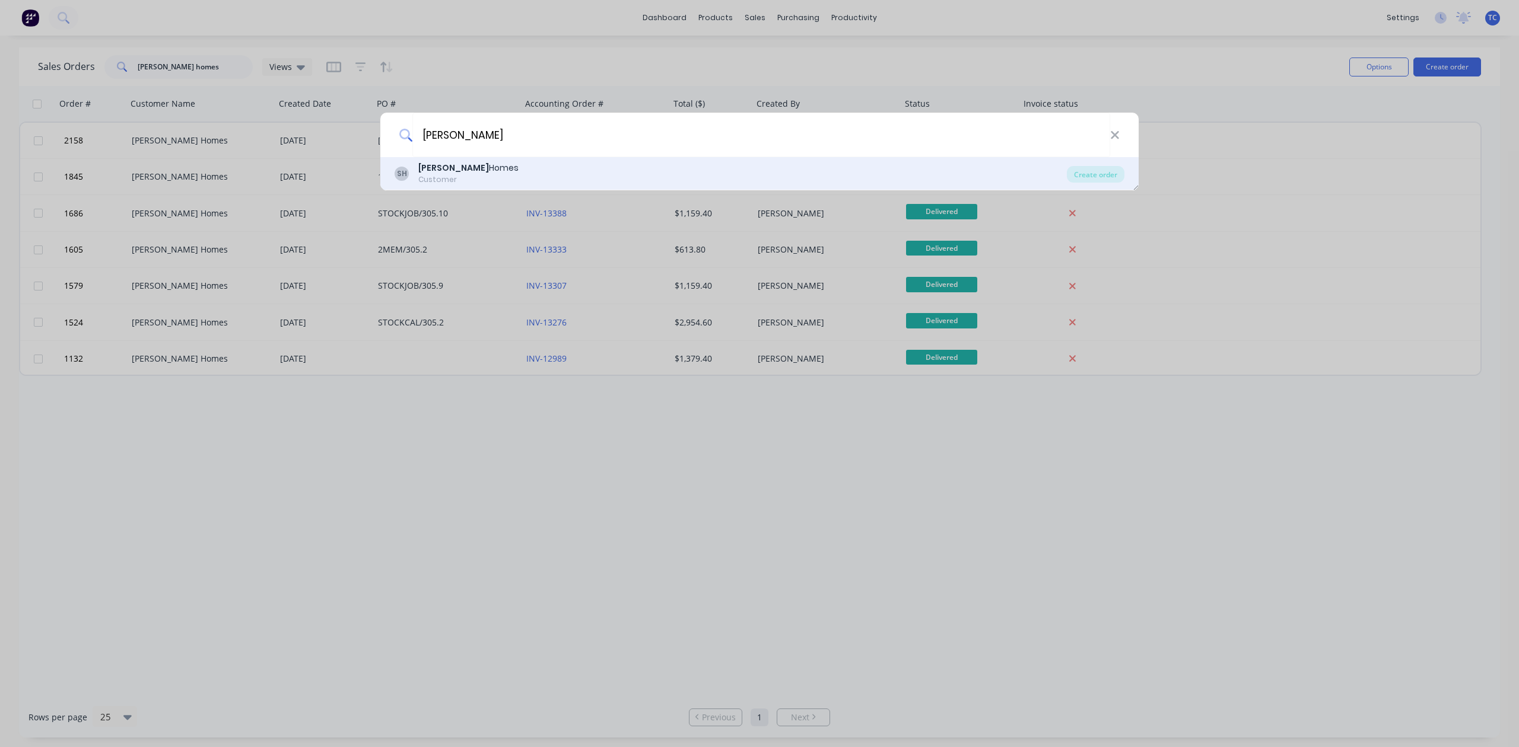
type input "stroud"
click at [425, 167] on b "Stroud" at bounding box center [453, 168] width 71 height 12
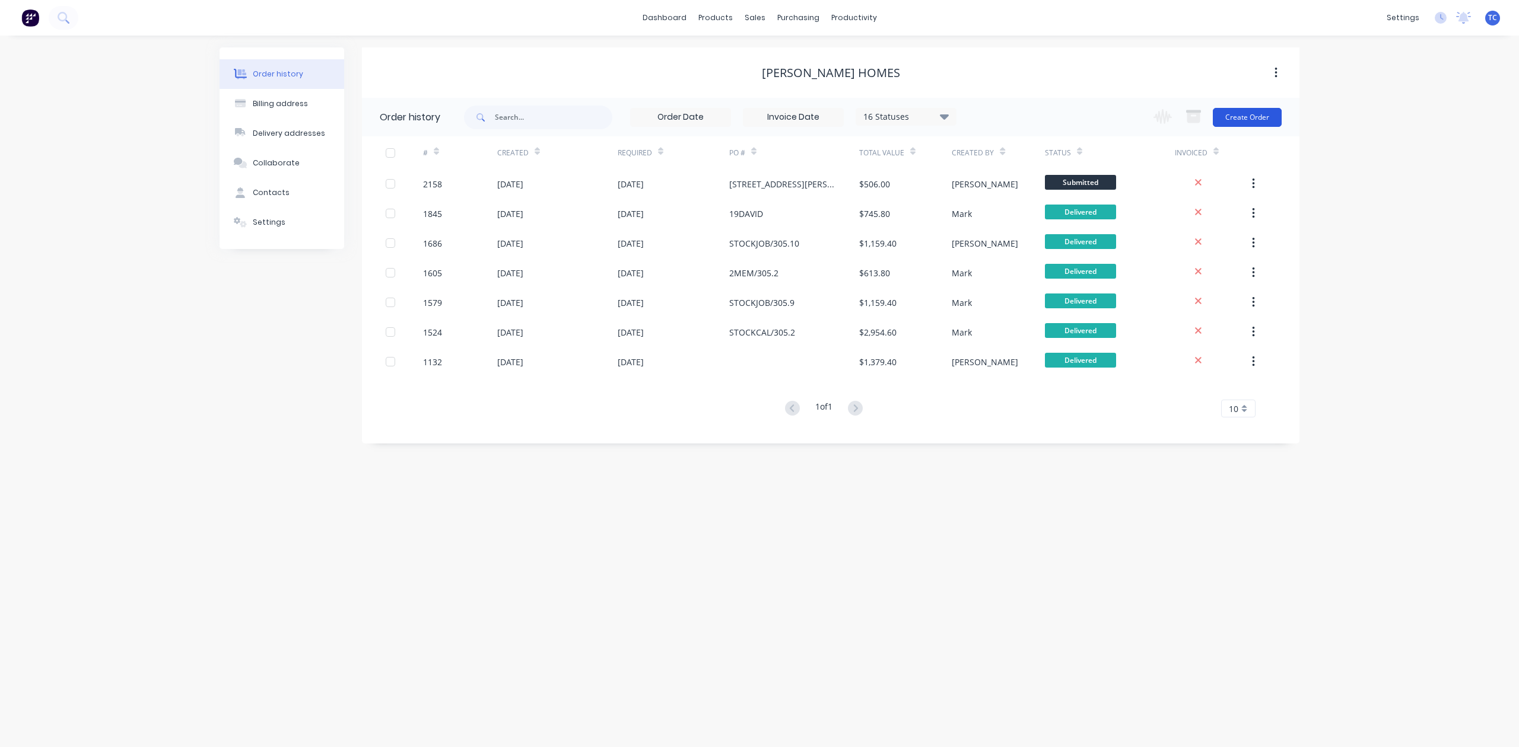
click at [1236, 109] on button "Create Order" at bounding box center [1247, 117] width 69 height 19
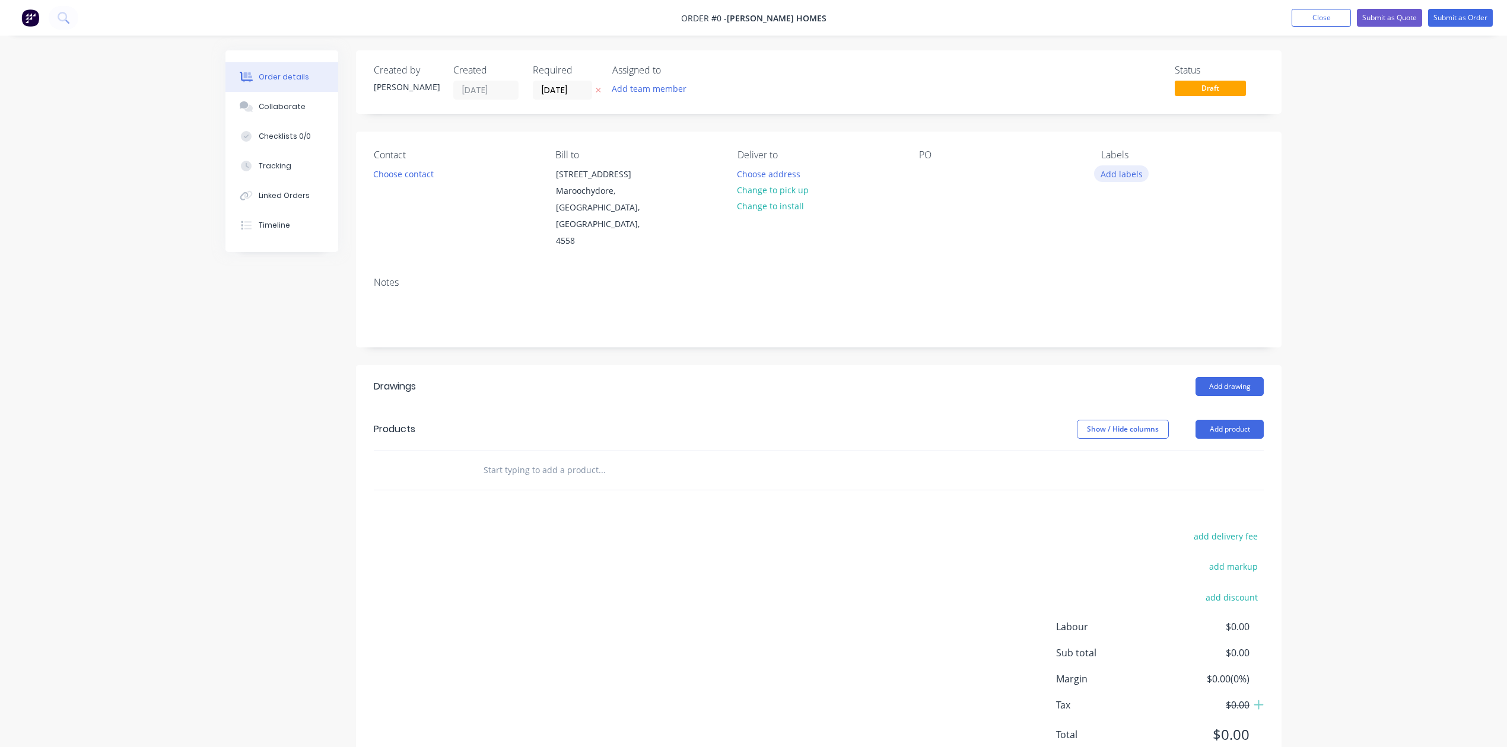
drag, startPoint x: 1113, startPoint y: 202, endPoint x: 1120, endPoint y: 205, distance: 7.2
click at [1113, 182] on button "Add labels" at bounding box center [1121, 174] width 55 height 16
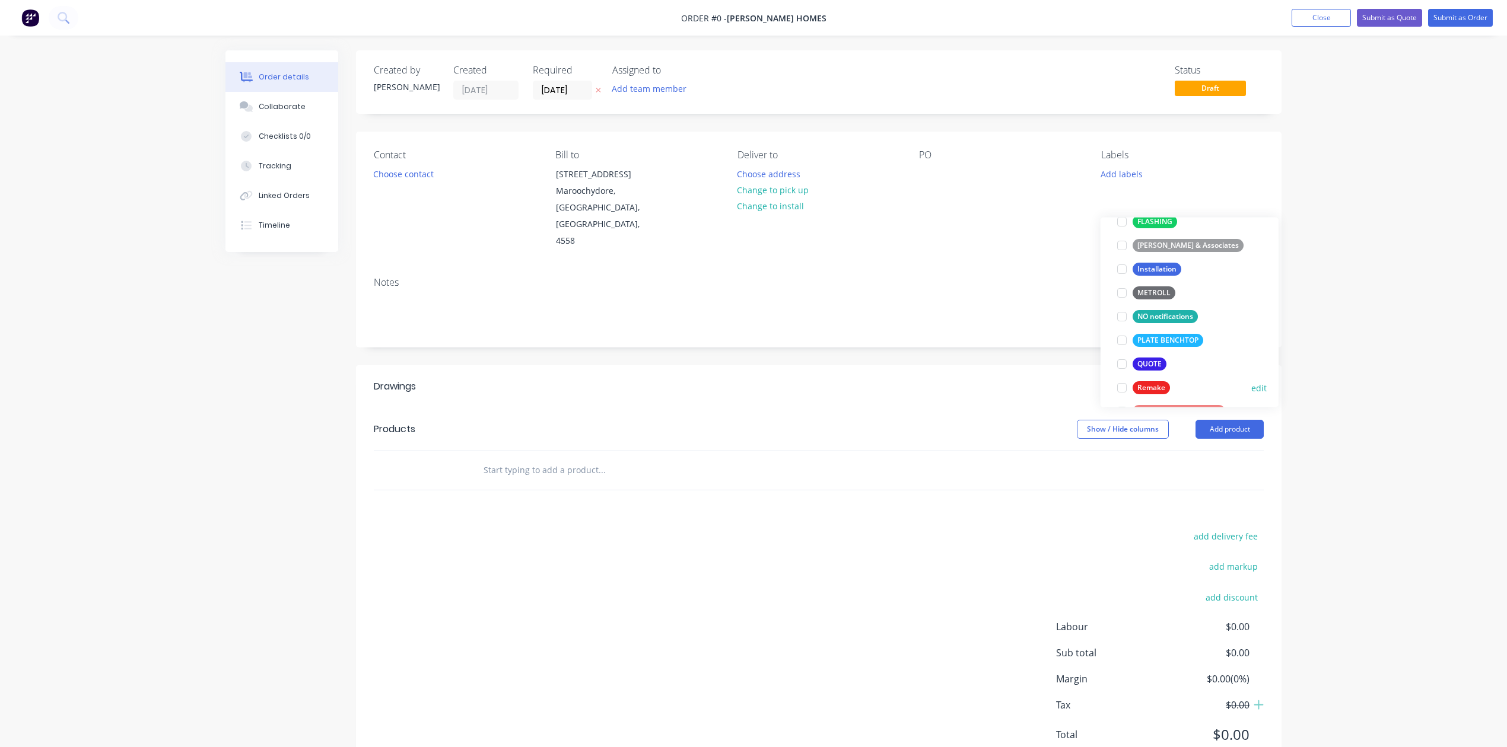
scroll to position [316, 0]
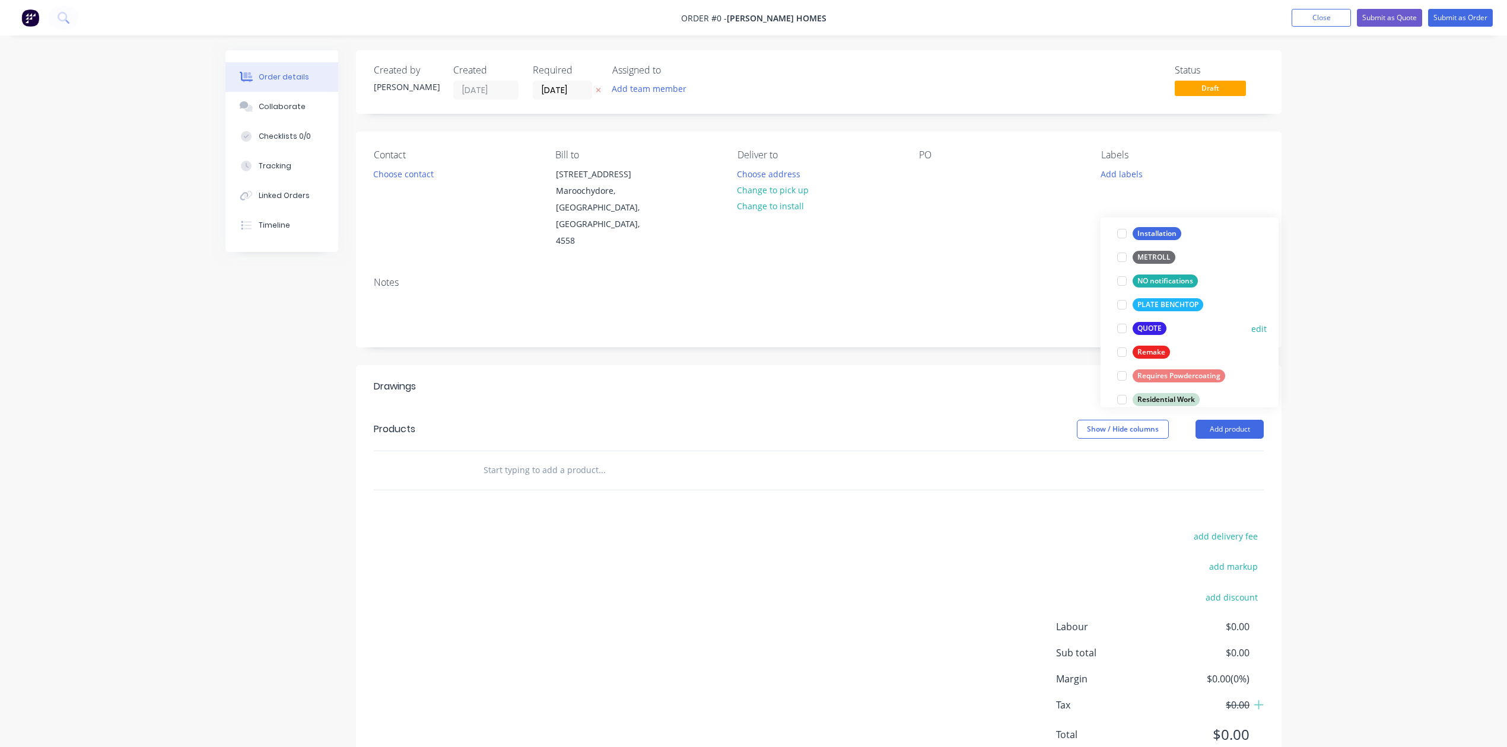
click at [1126, 331] on div at bounding box center [1122, 329] width 24 height 24
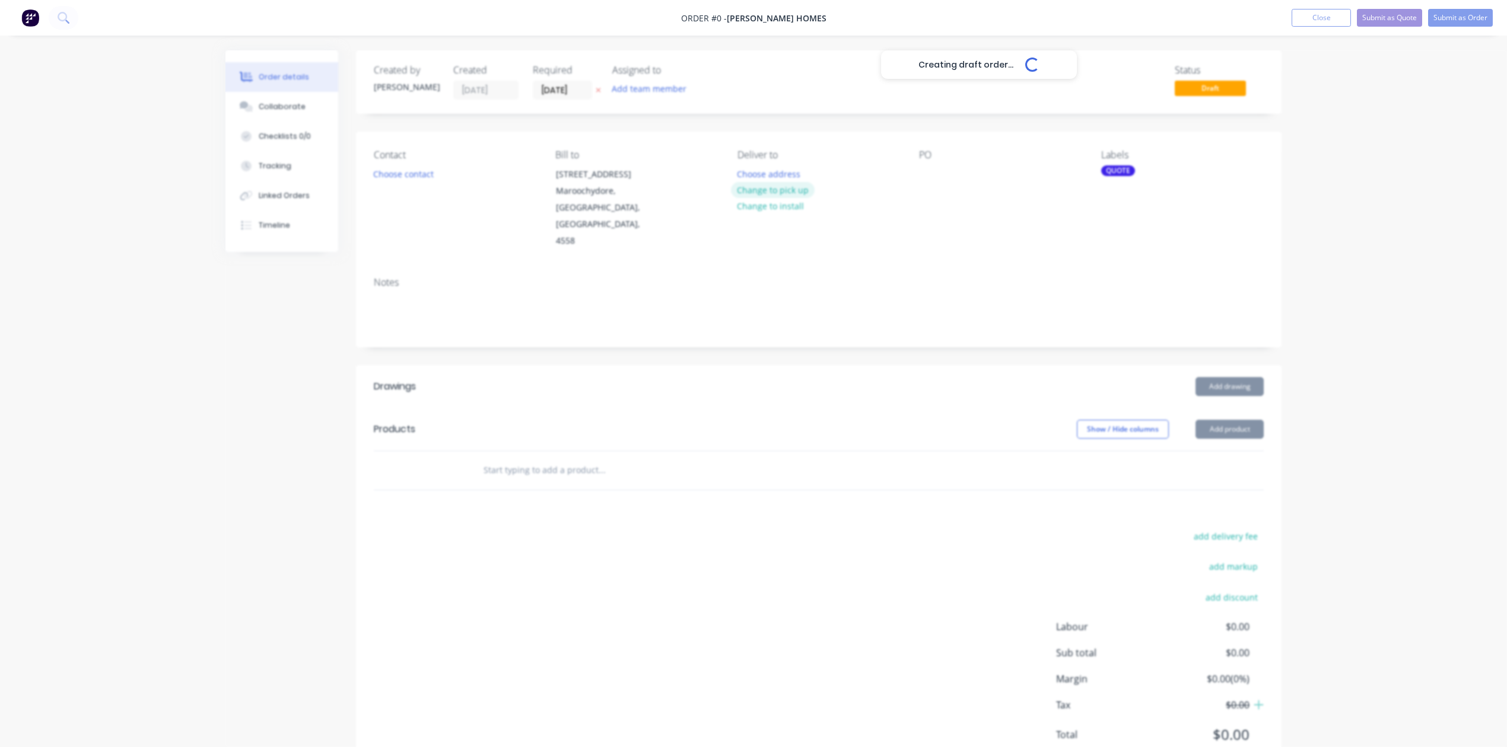
click at [808, 224] on div "Creating draft order... Loading... Order details Collaborate Checklists 0/0 Tra…" at bounding box center [754, 421] width 1080 height 743
click at [915, 206] on div "Contact Choose contact Bill to 107 Sugar Road Maroochydore, Queensland, Austral…" at bounding box center [818, 200] width 925 height 136
click at [927, 183] on div at bounding box center [928, 174] width 19 height 17
click at [572, 94] on input "12/08/25" at bounding box center [562, 90] width 58 height 18
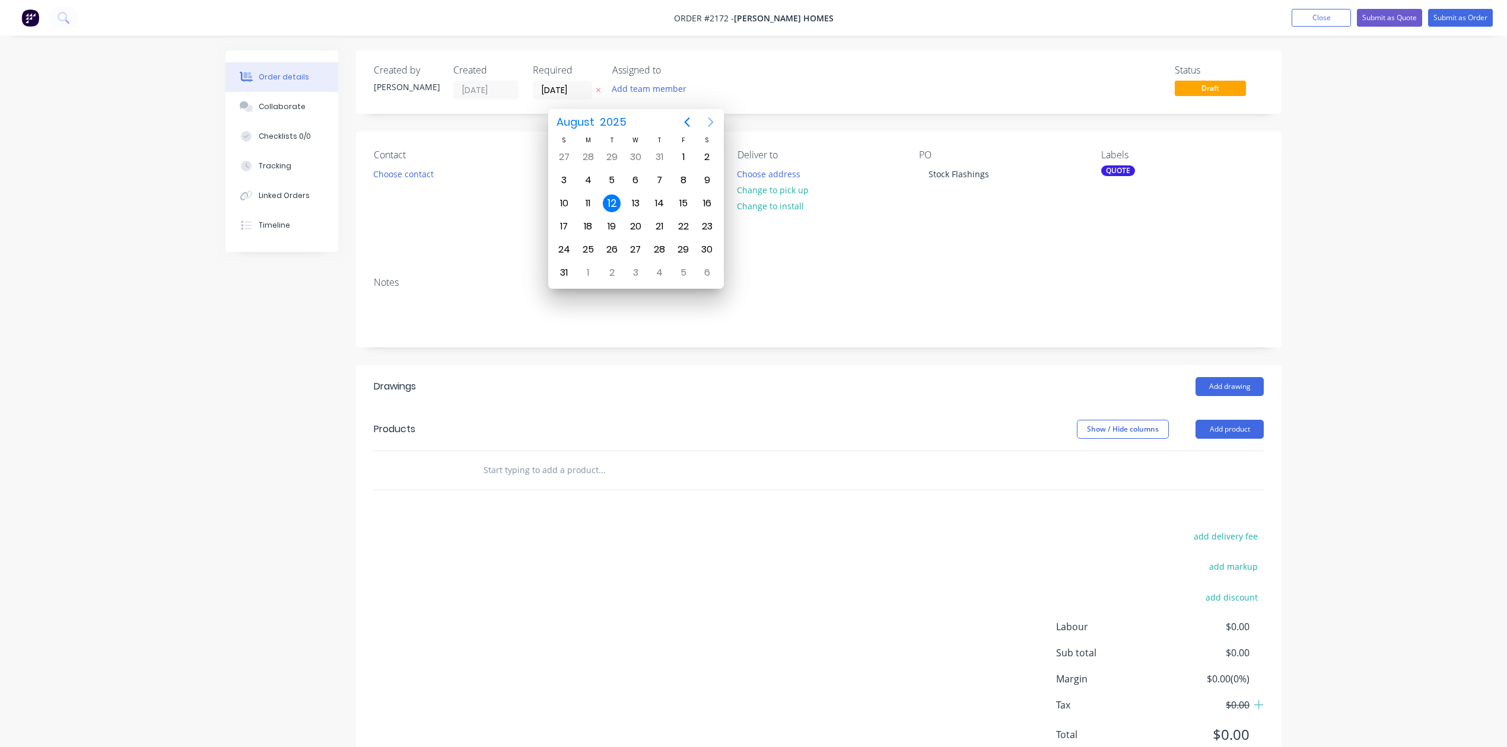
click at [710, 119] on icon "Next page" at bounding box center [710, 121] width 5 height 9
click at [610, 152] on div "2" at bounding box center [612, 157] width 18 height 18
type input "02/09/25"
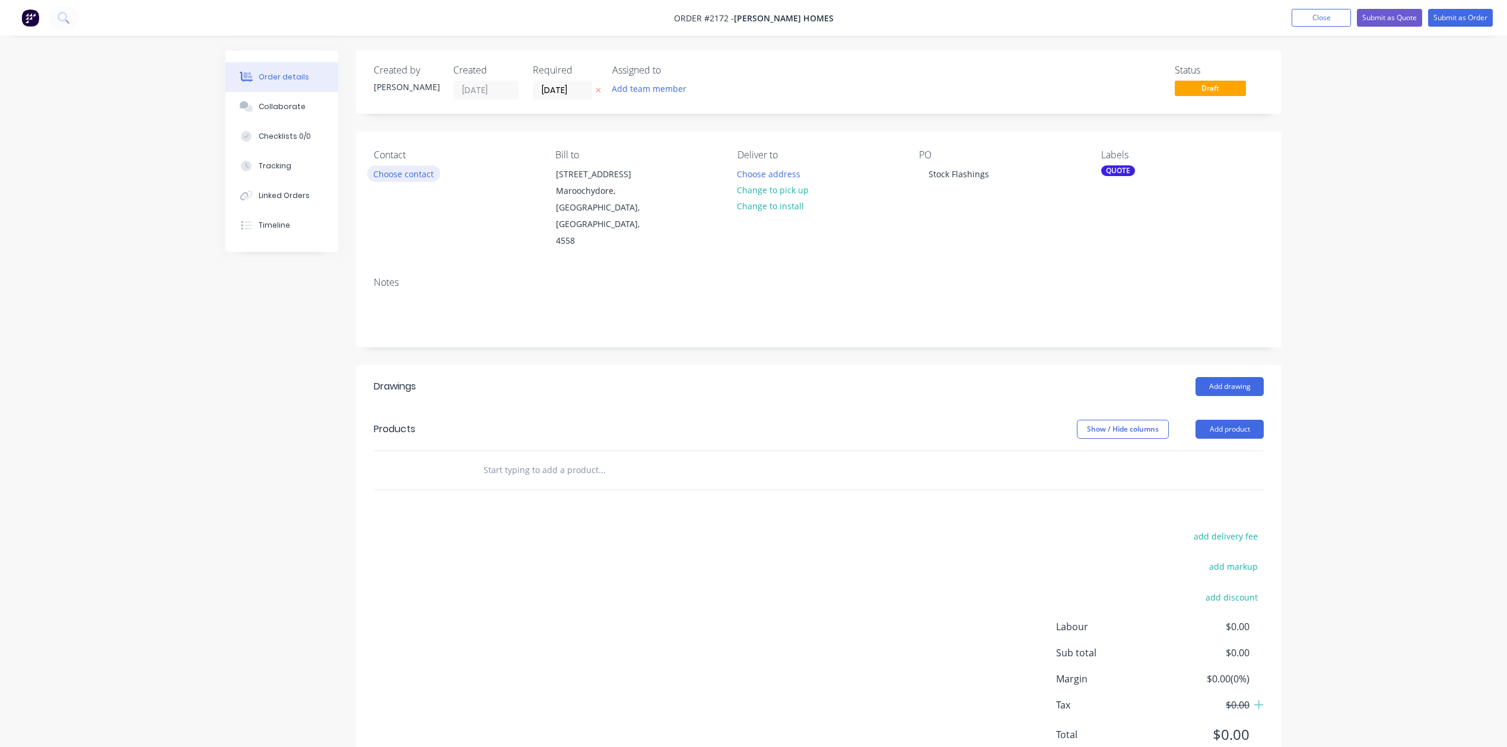
click at [440, 182] on button "Choose contact" at bounding box center [403, 174] width 73 height 16
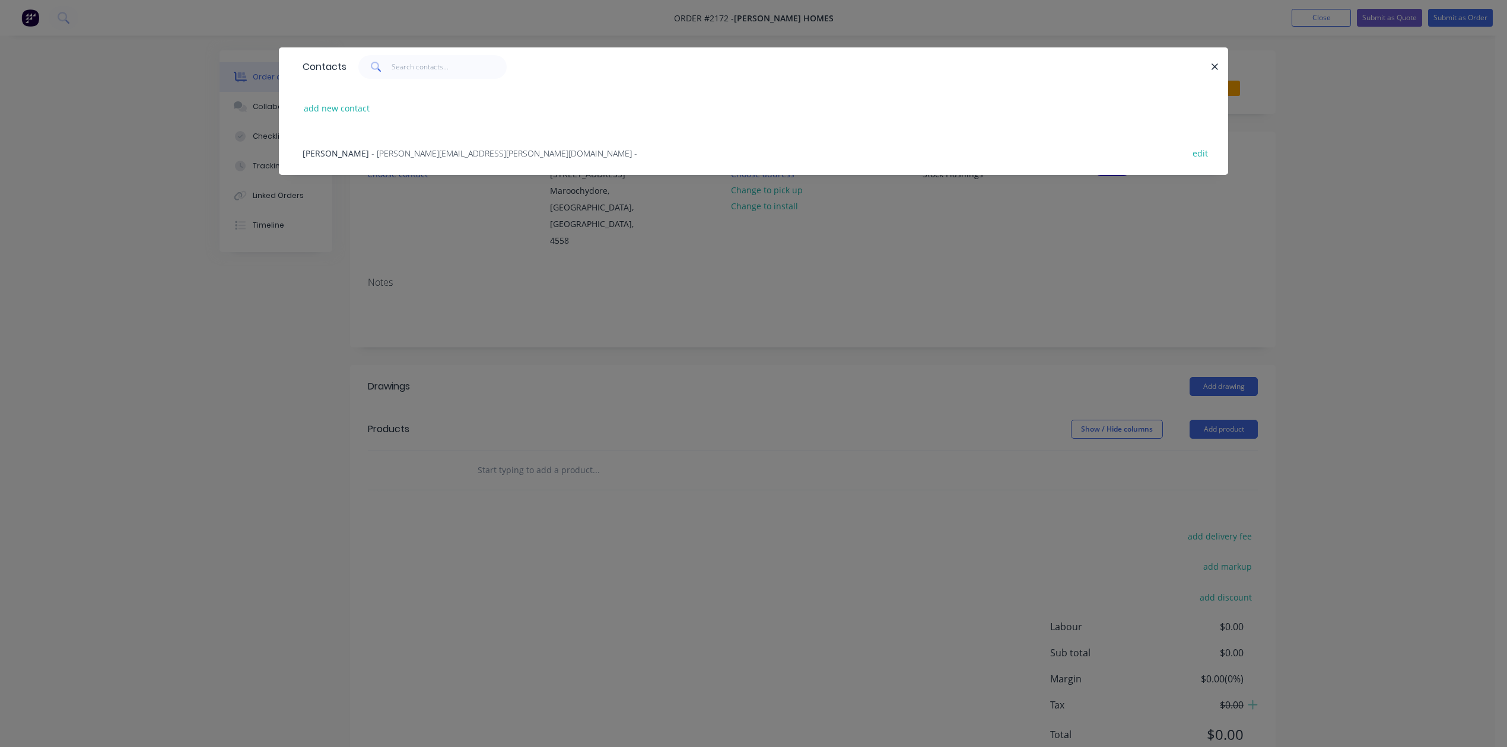
click at [449, 159] on span "- josh.haynes@stroudhomes.com.au -" at bounding box center [504, 153] width 266 height 11
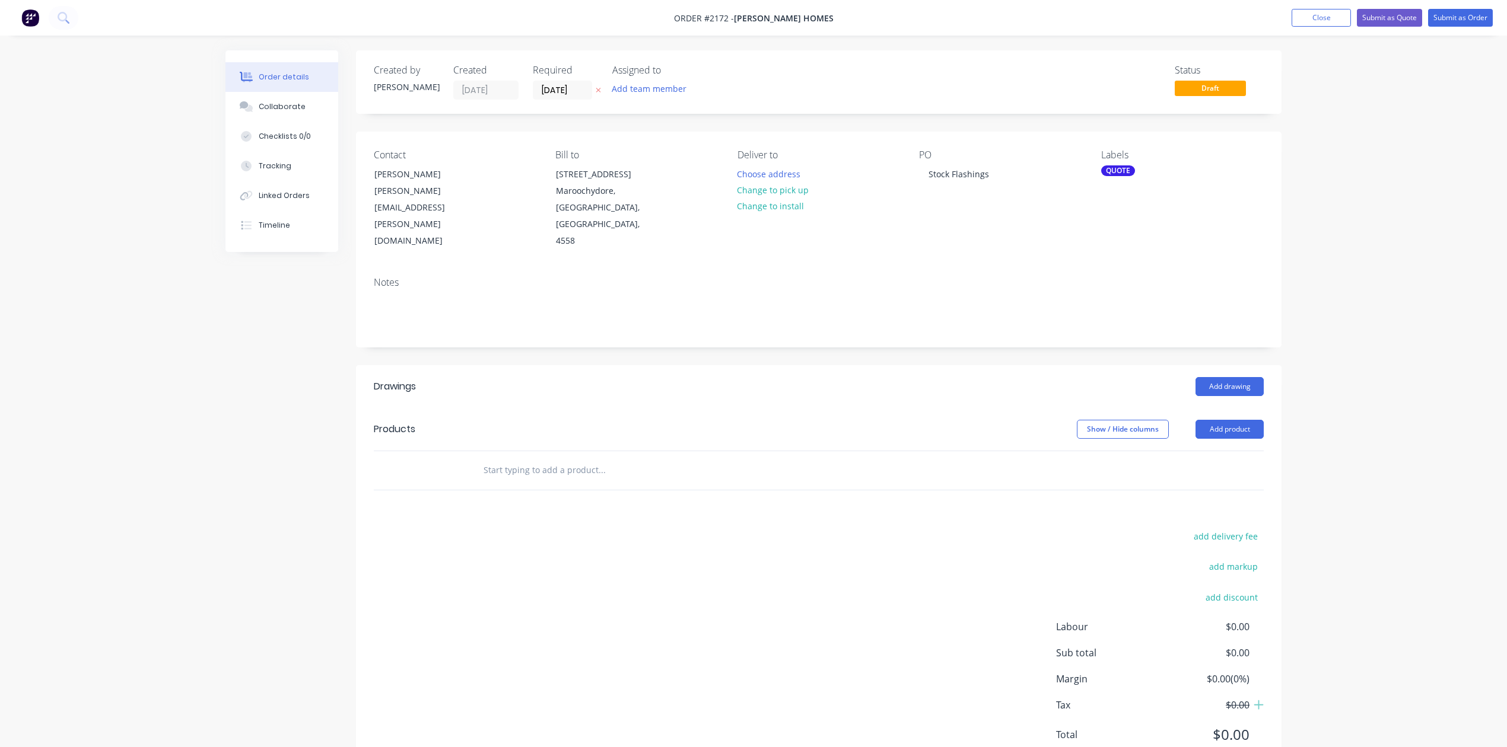
click at [546, 482] on input "text" at bounding box center [601, 471] width 237 height 24
type input "0.44 Zinc Alum Flashings"
click at [632, 534] on button "Add 0.44 Zinc Alum Flashings to order" at bounding box center [666, 516] width 356 height 38
click at [604, 518] on div at bounding box center [543, 509] width 121 height 17
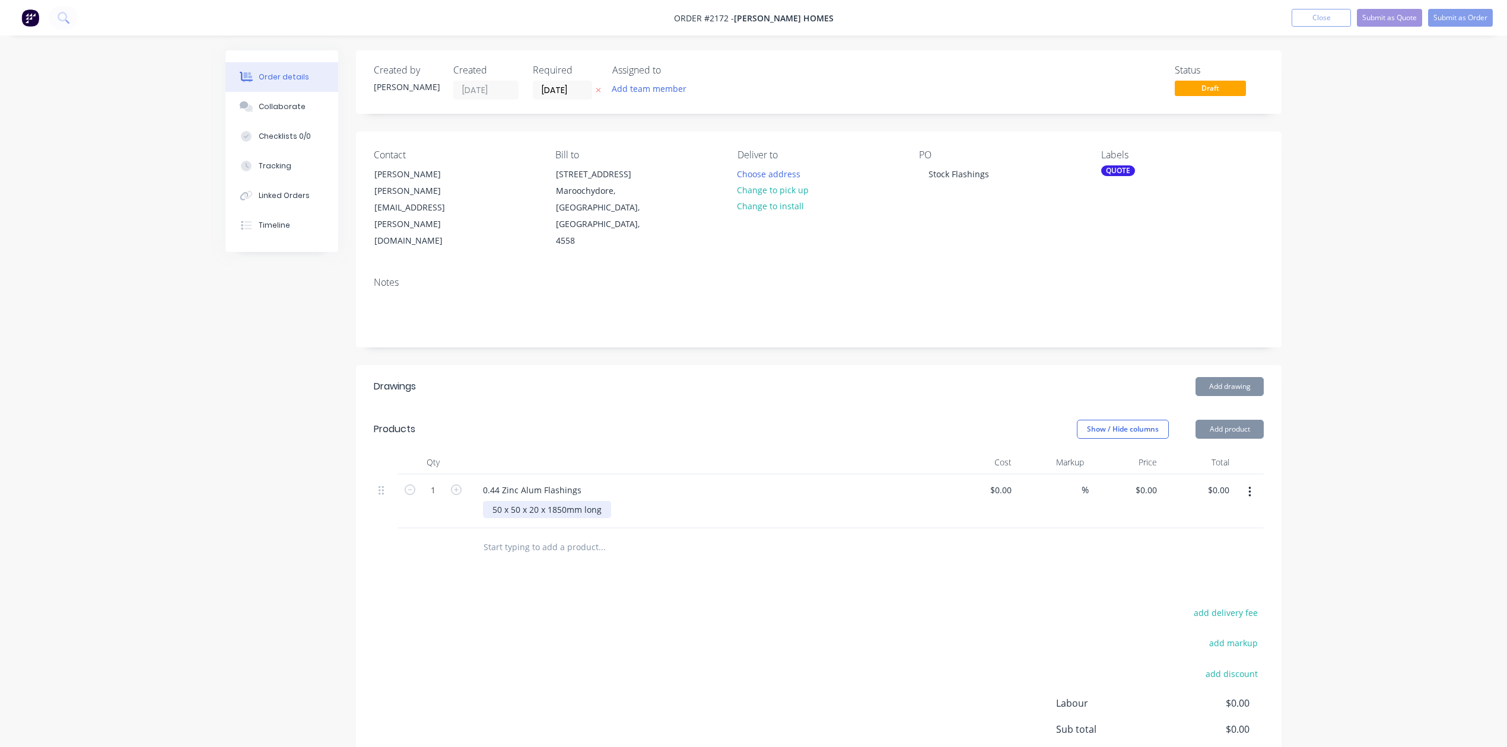
click at [504, 518] on div "50 x 50 x 20 x 1850mm long" at bounding box center [547, 509] width 128 height 17
click at [515, 518] on div "40 @ 50 x 50 x 20 x 1850mm long" at bounding box center [558, 509] width 150 height 17
type input "$0.00"
click at [541, 559] on input "text" at bounding box center [601, 548] width 237 height 24
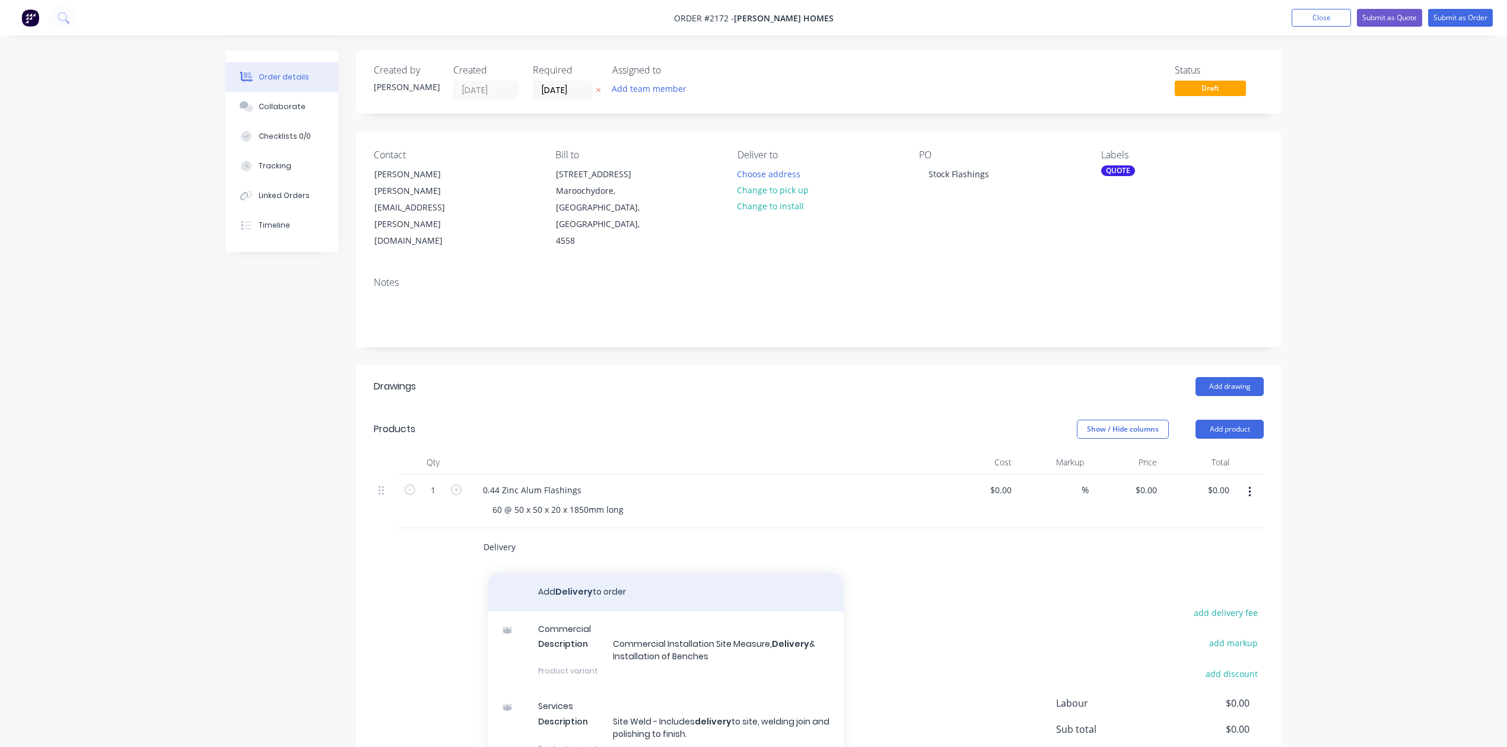
type input "Delivery"
drag, startPoint x: 591, startPoint y: 701, endPoint x: 591, endPoint y: 708, distance: 6.6
click at [591, 612] on button "Add Delivery to order" at bounding box center [666, 593] width 356 height 38
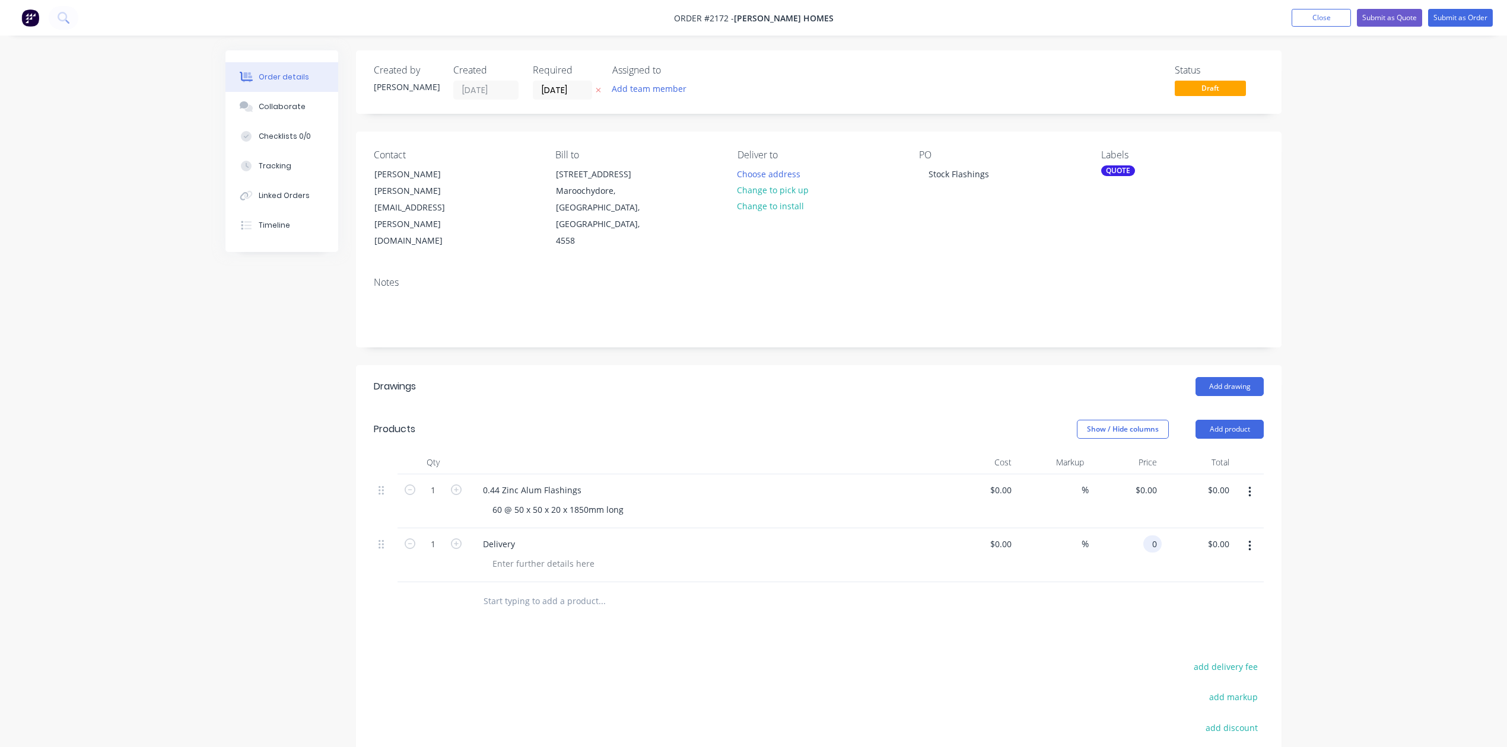
click at [1131, 583] on div "0 0" at bounding box center [1125, 556] width 73 height 54
type input "$120.00"
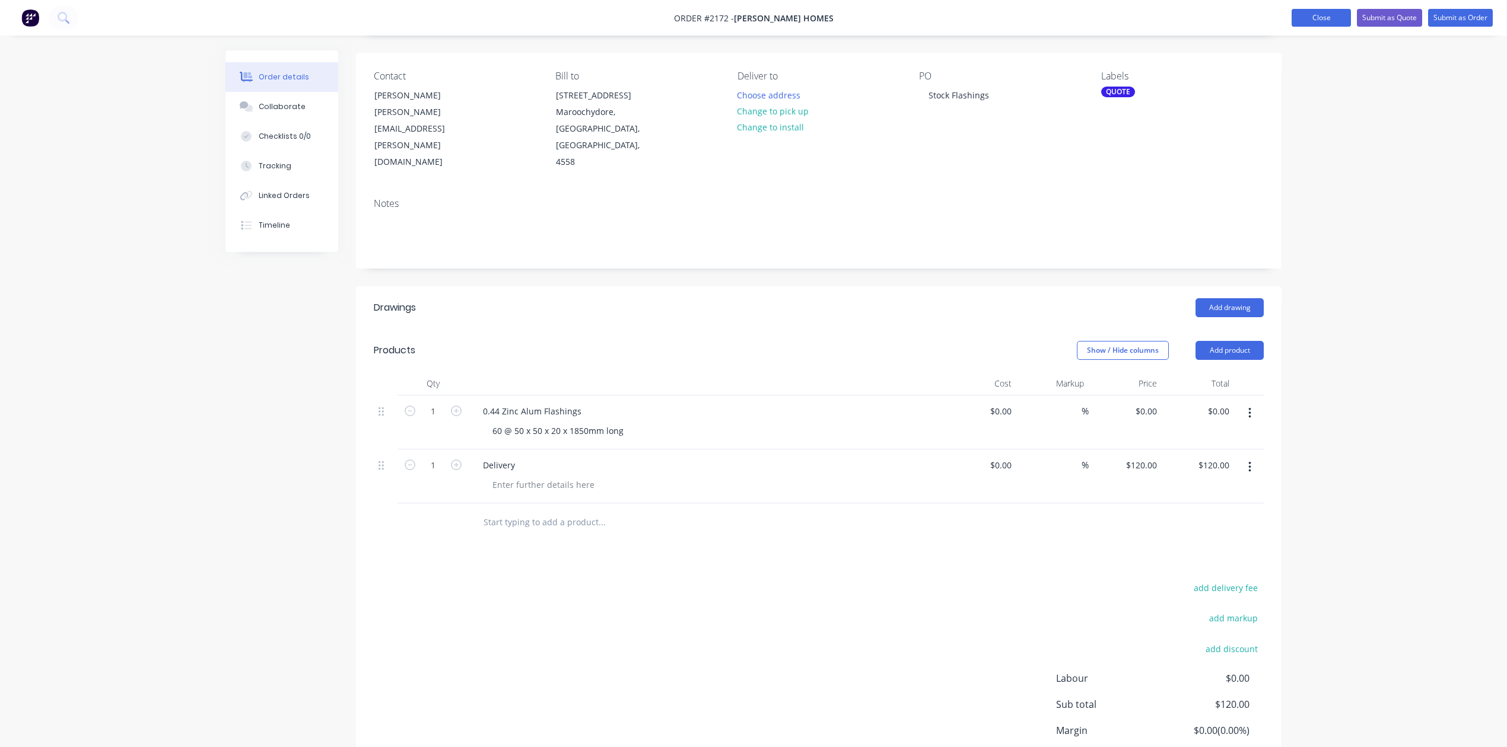
click at [1291, 18] on button "Close" at bounding box center [1320, 18] width 59 height 18
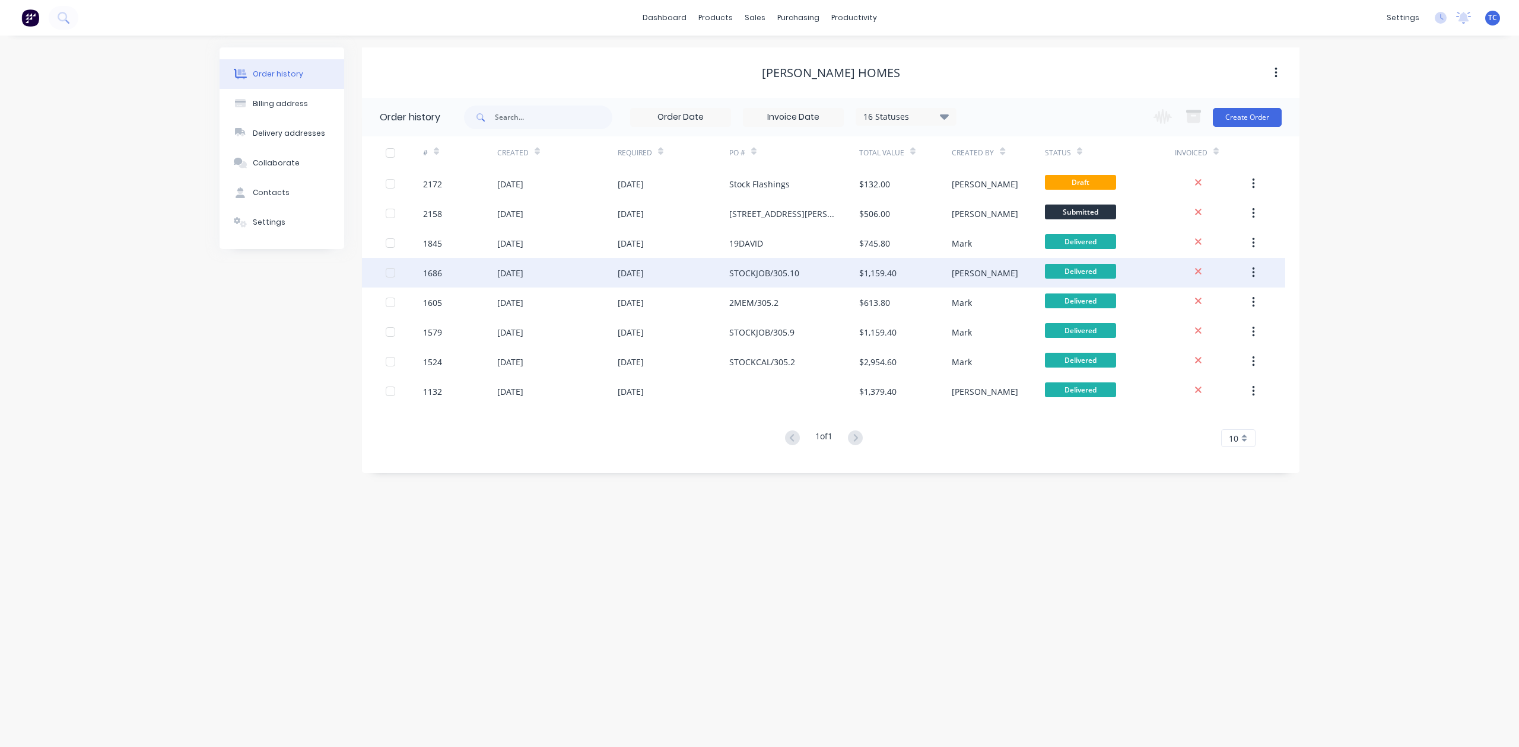
click at [523, 268] on div "30 Apr 2025" at bounding box center [510, 273] width 26 height 12
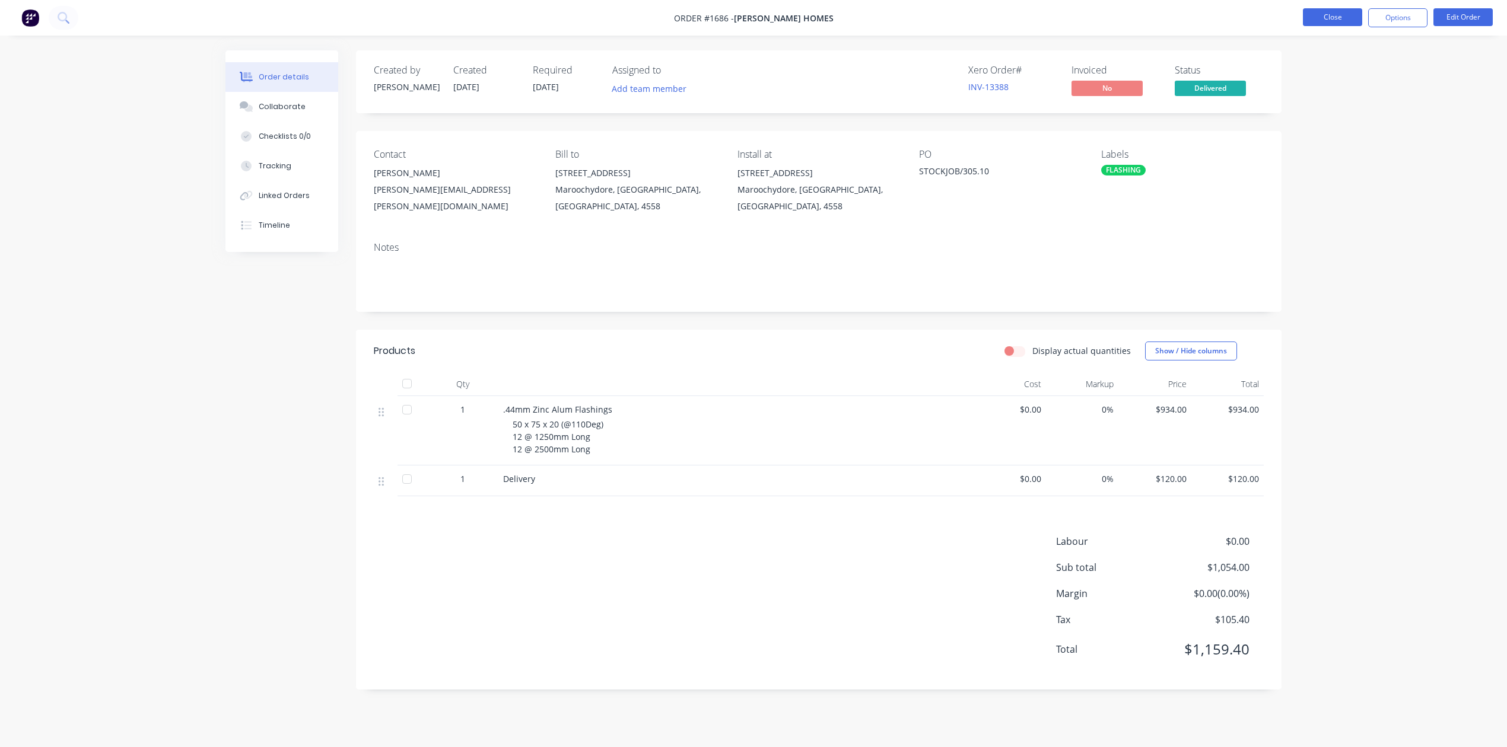
click at [1316, 24] on button "Close" at bounding box center [1332, 17] width 59 height 18
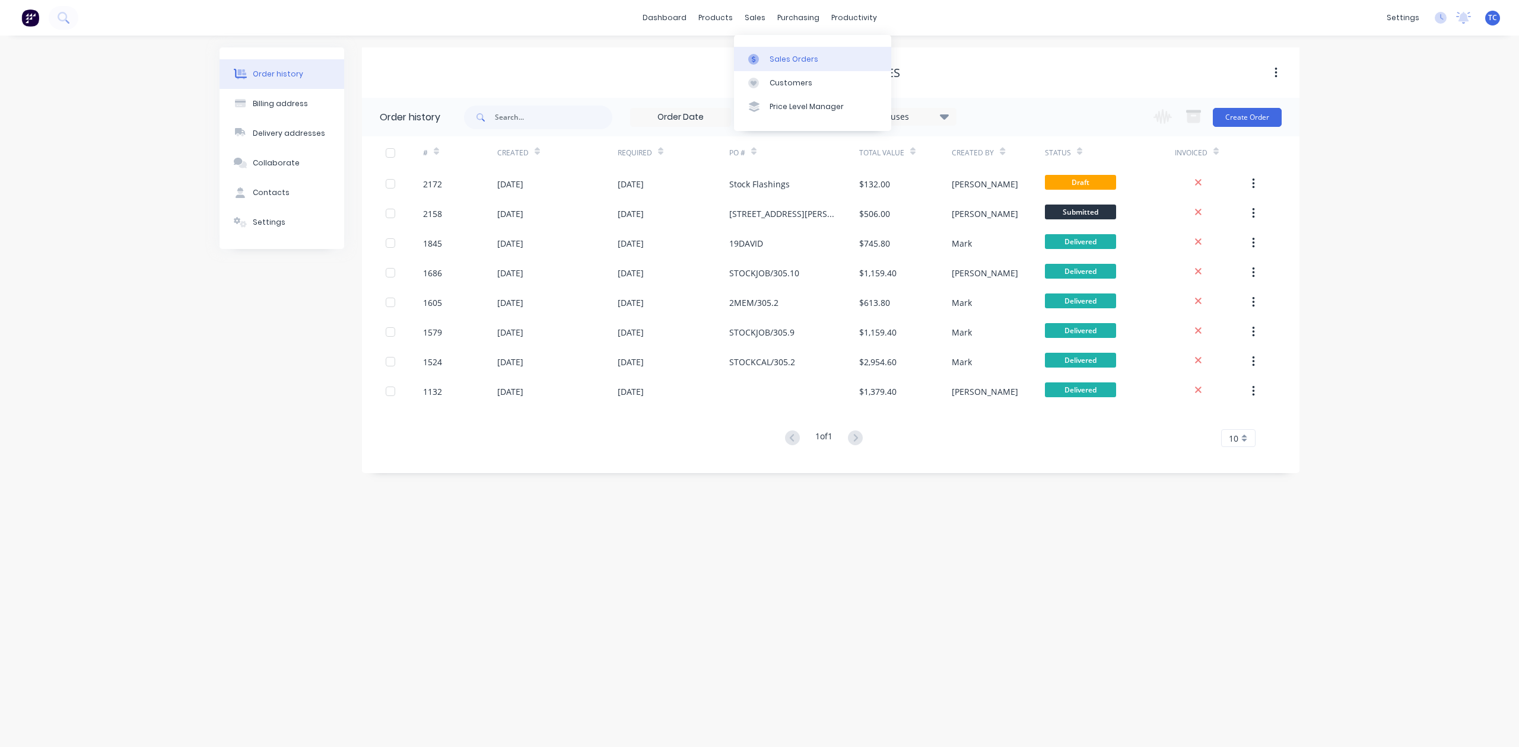
click at [788, 64] on div "Sales Orders" at bounding box center [793, 59] width 49 height 11
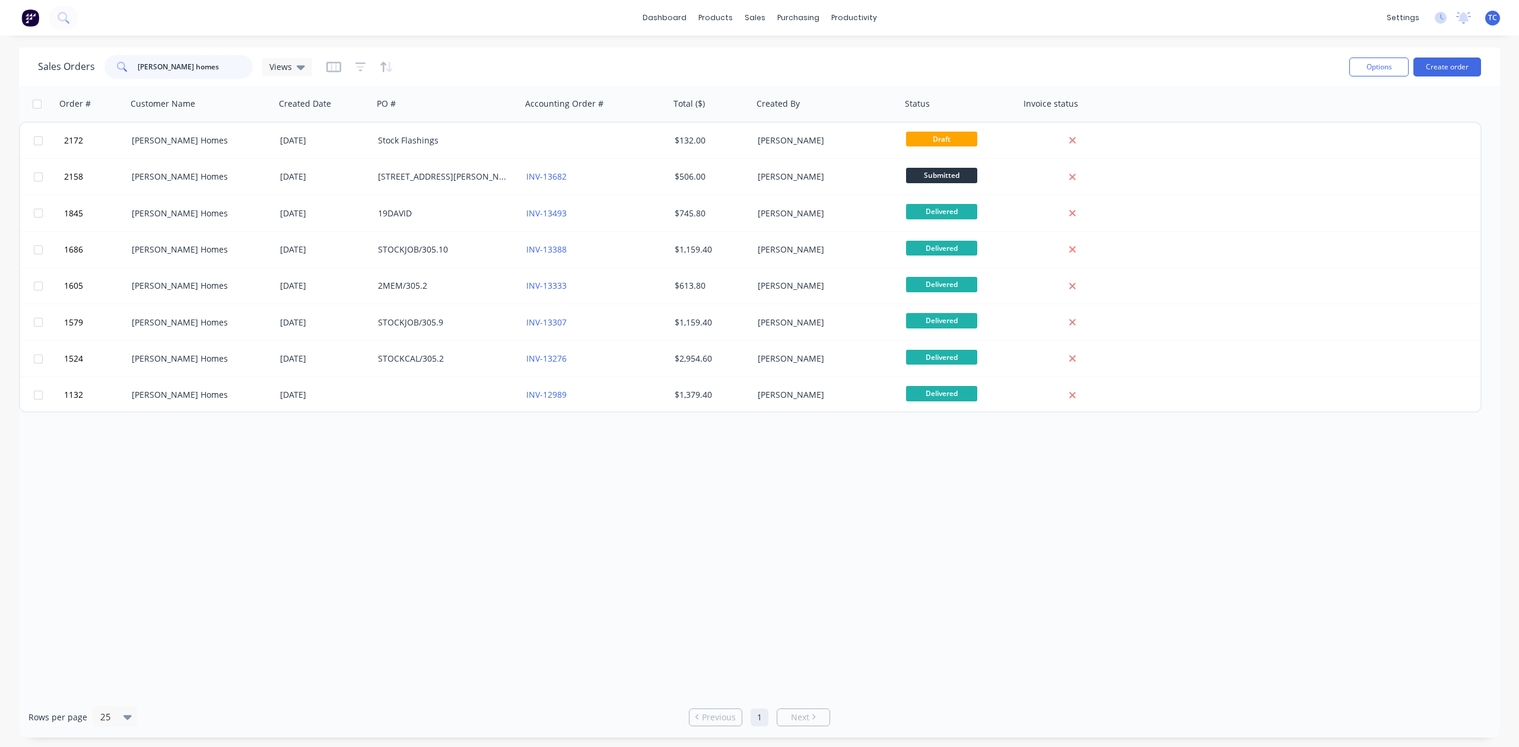
drag, startPoint x: 214, startPoint y: 66, endPoint x: 68, endPoint y: 76, distance: 146.8
click at [79, 69] on div "Sales Orders stroud homes Views" at bounding box center [175, 67] width 274 height 24
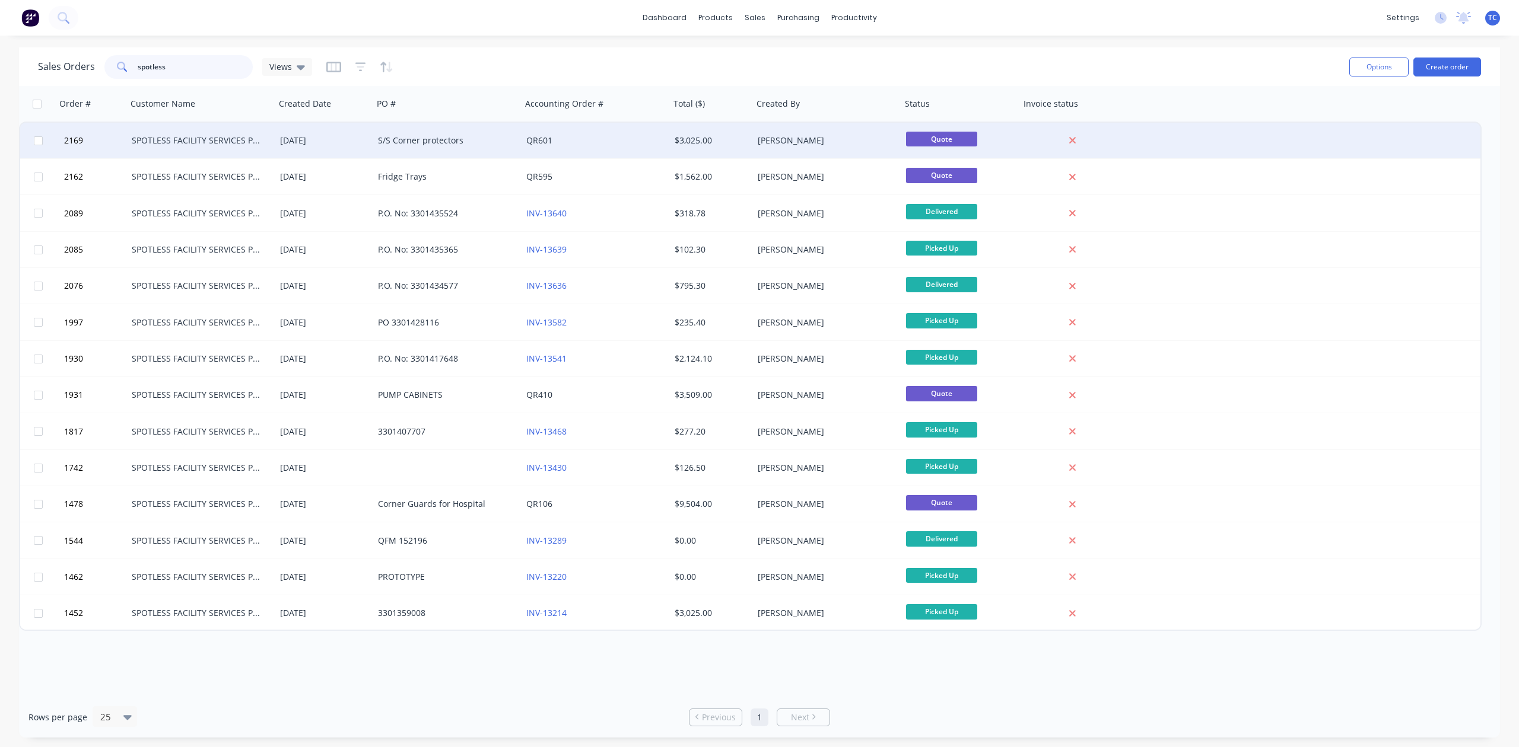
type input "spotless"
click at [301, 135] on div "[DATE]" at bounding box center [324, 141] width 88 height 12
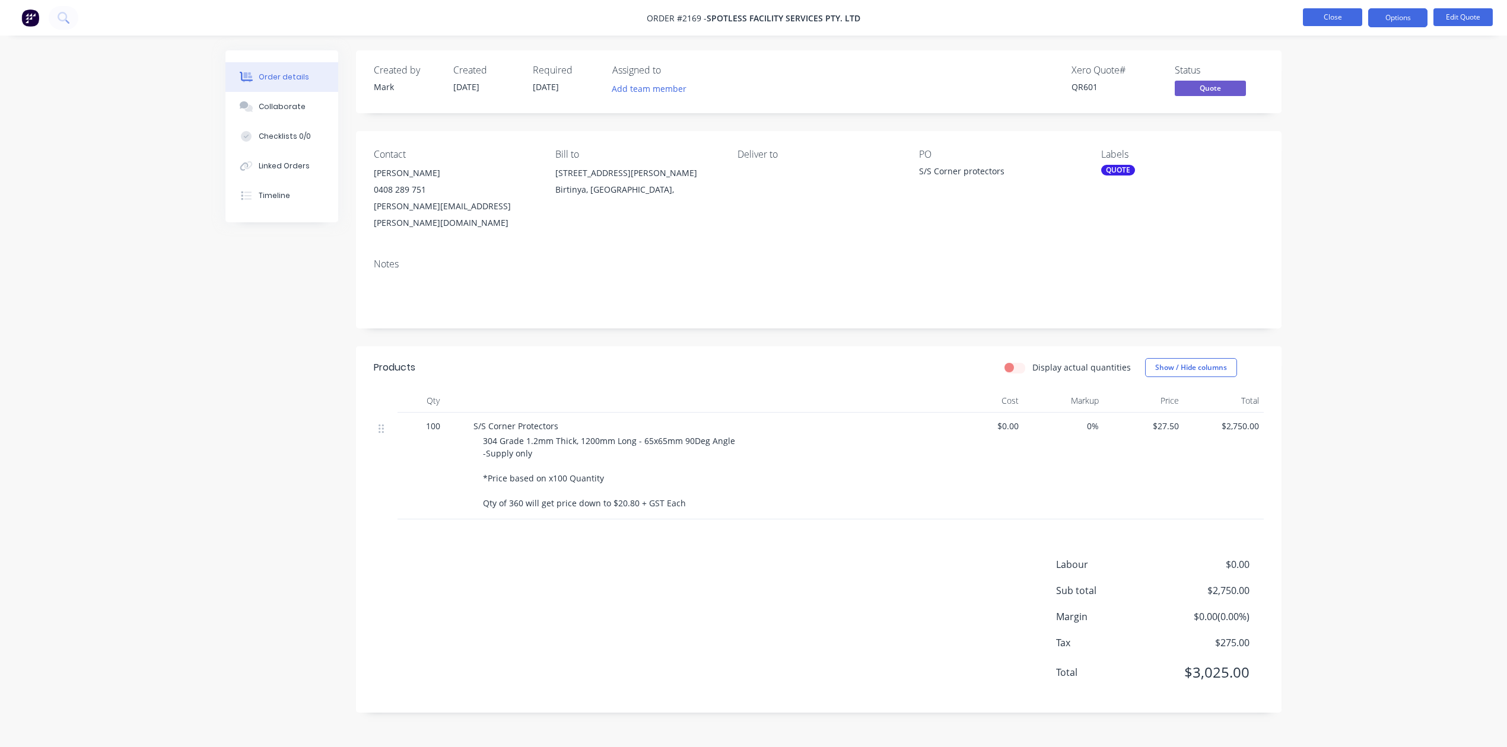
click at [1317, 25] on button "Close" at bounding box center [1332, 17] width 59 height 18
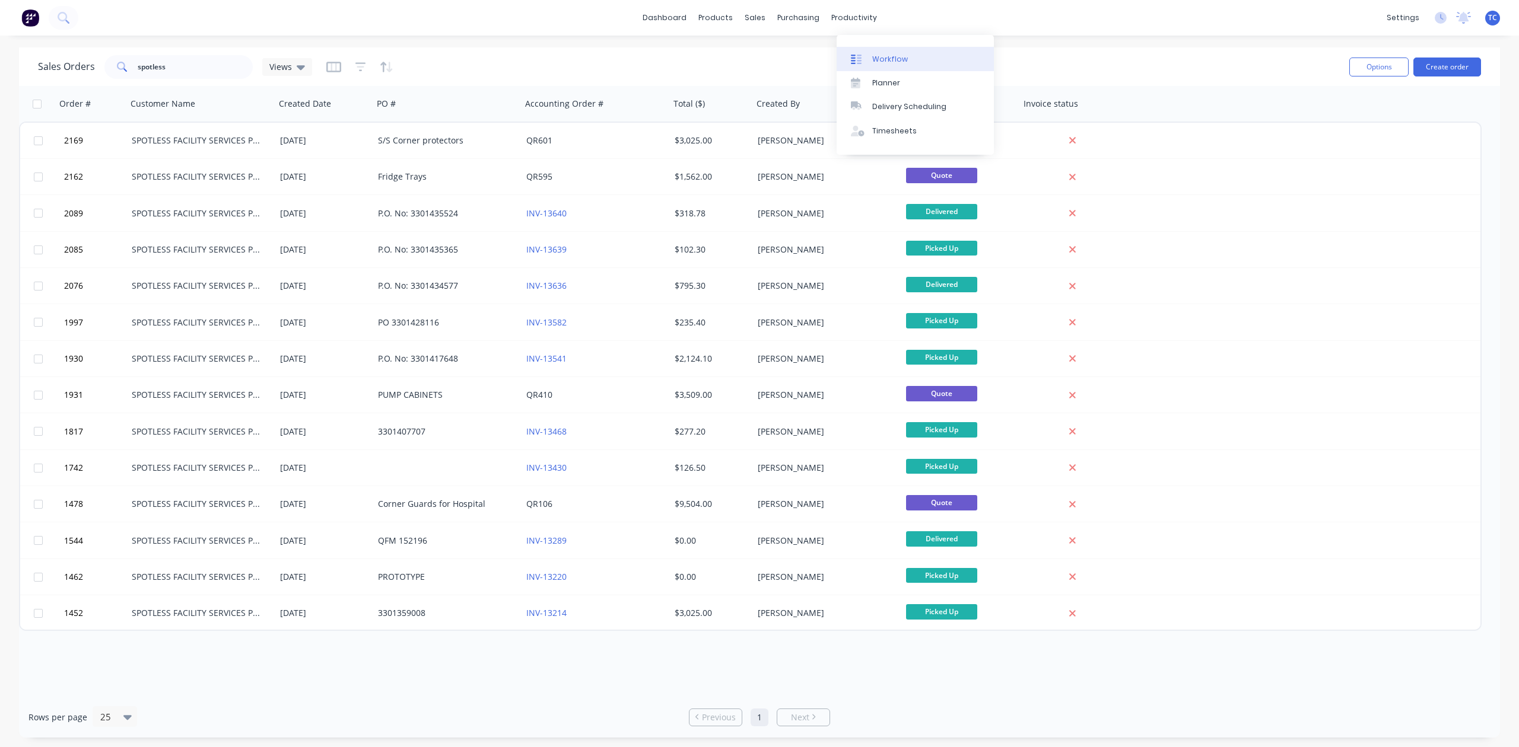
click at [895, 60] on div "Workflow" at bounding box center [890, 59] width 36 height 11
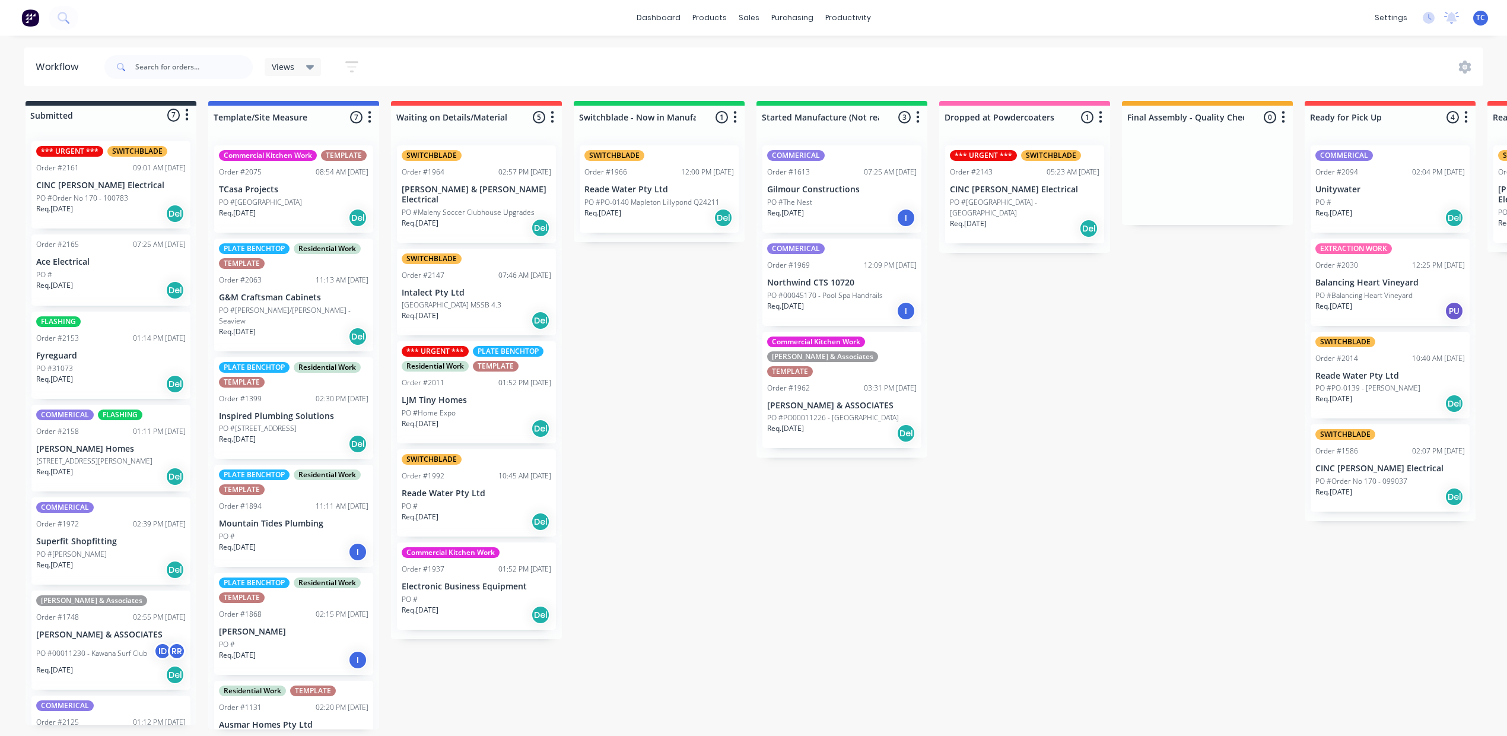
click at [145, 454] on p "[PERSON_NAME] Homes" at bounding box center [110, 449] width 149 height 10
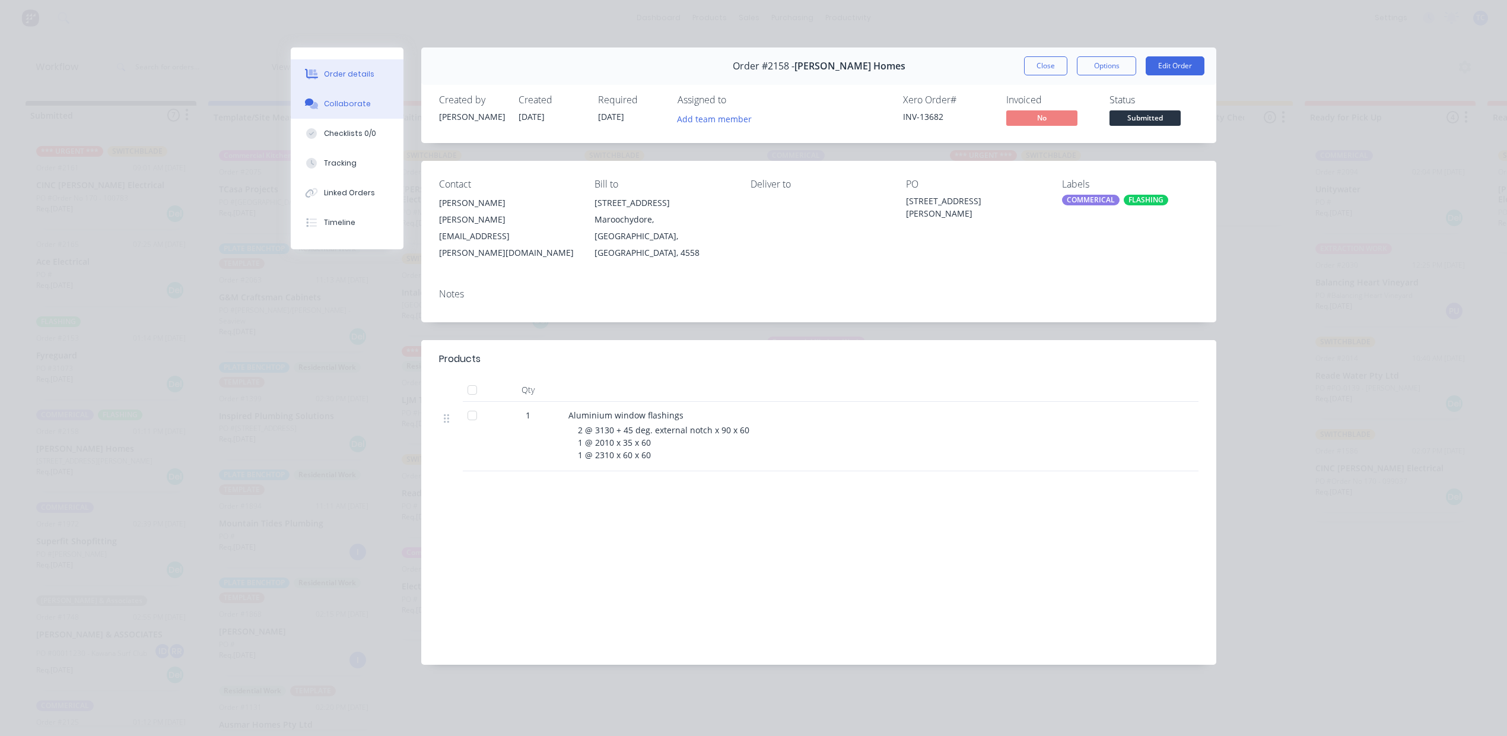
click at [338, 109] on div "Collaborate" at bounding box center [347, 103] width 47 height 11
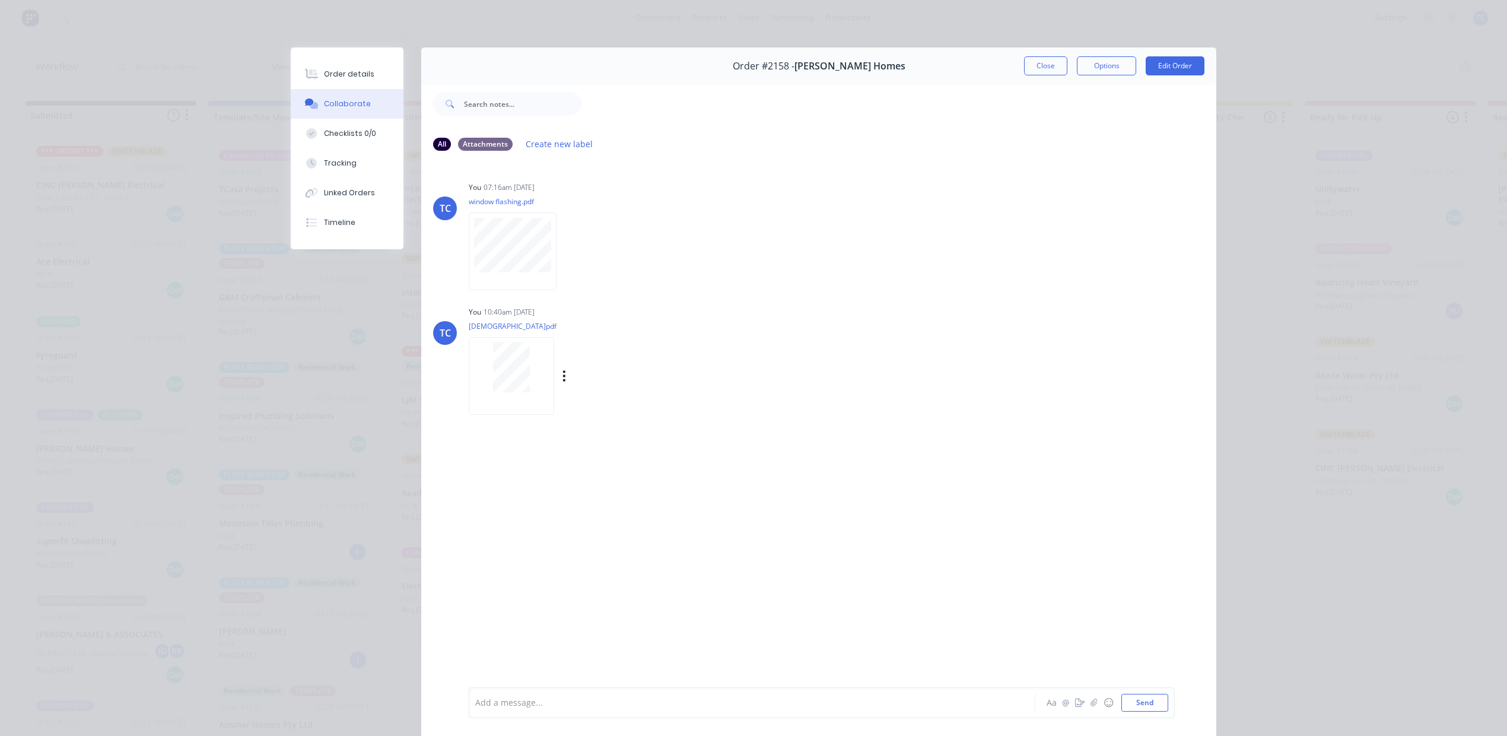
click at [549, 392] on div at bounding box center [511, 367] width 75 height 50
click at [1026, 75] on button "Close" at bounding box center [1045, 65] width 43 height 19
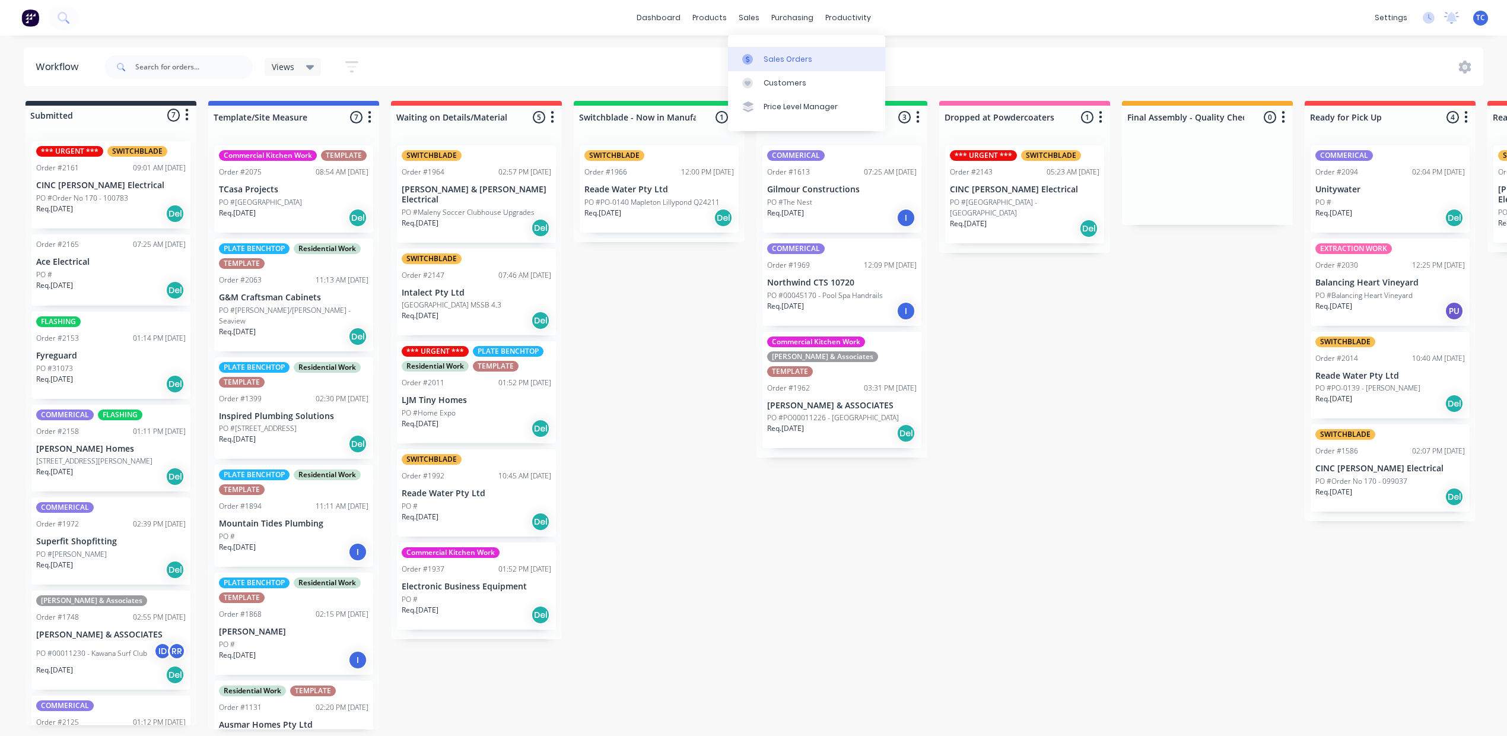
click at [789, 65] on div "Sales Orders" at bounding box center [787, 59] width 49 height 11
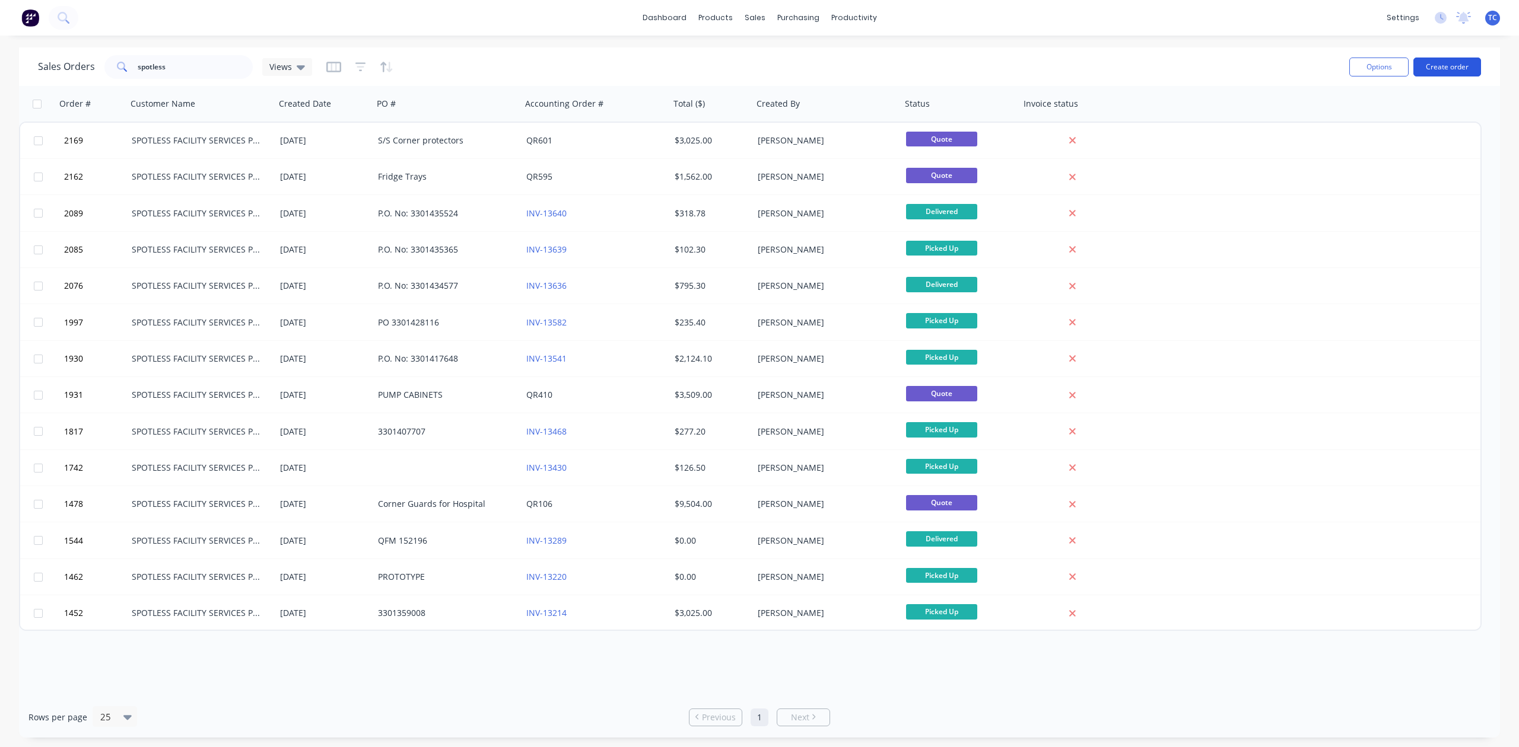
click at [1437, 72] on button "Create order" at bounding box center [1447, 67] width 68 height 19
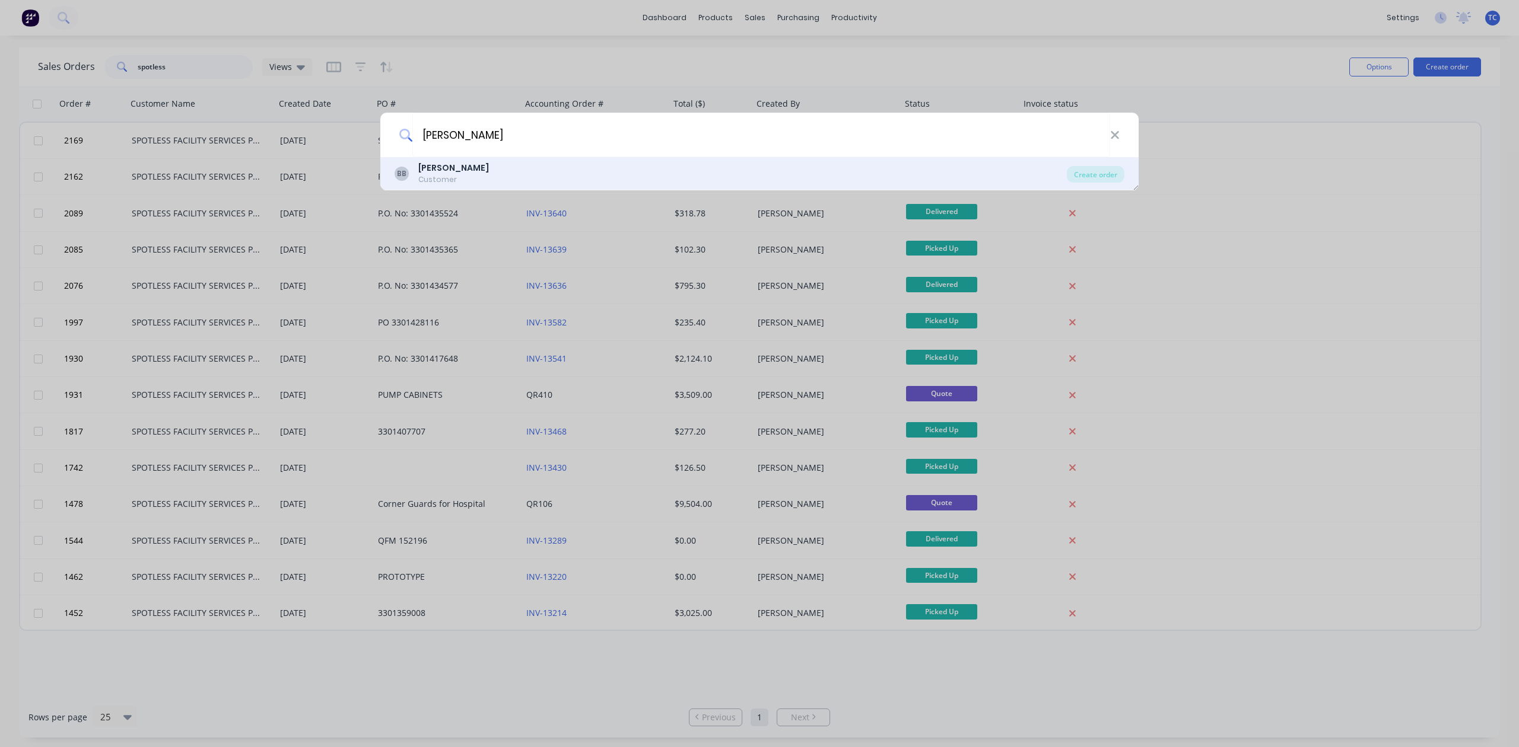
type input "bill brown"
click at [440, 170] on b "Bill Brown" at bounding box center [453, 168] width 71 height 12
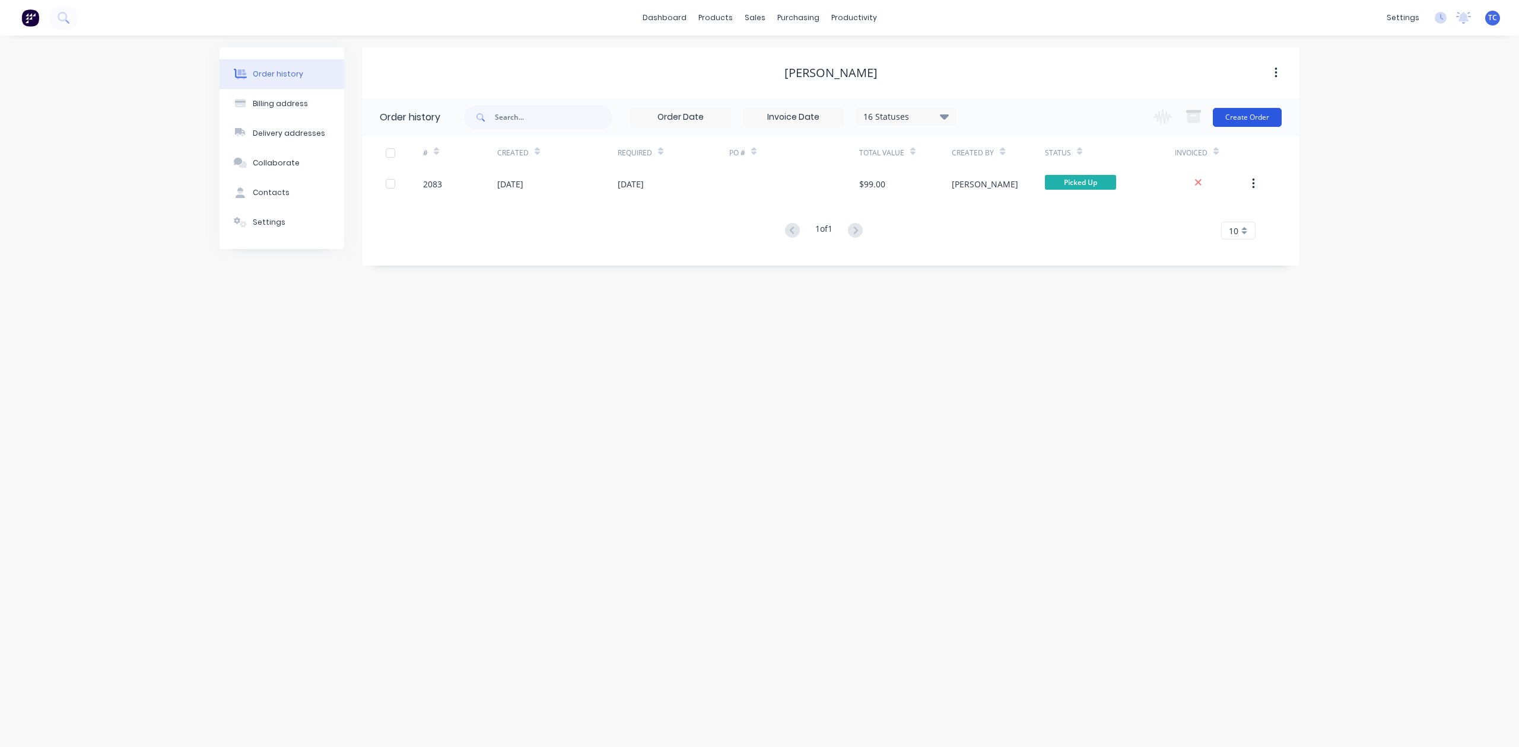
click at [1235, 114] on button "Create Order" at bounding box center [1247, 117] width 69 height 19
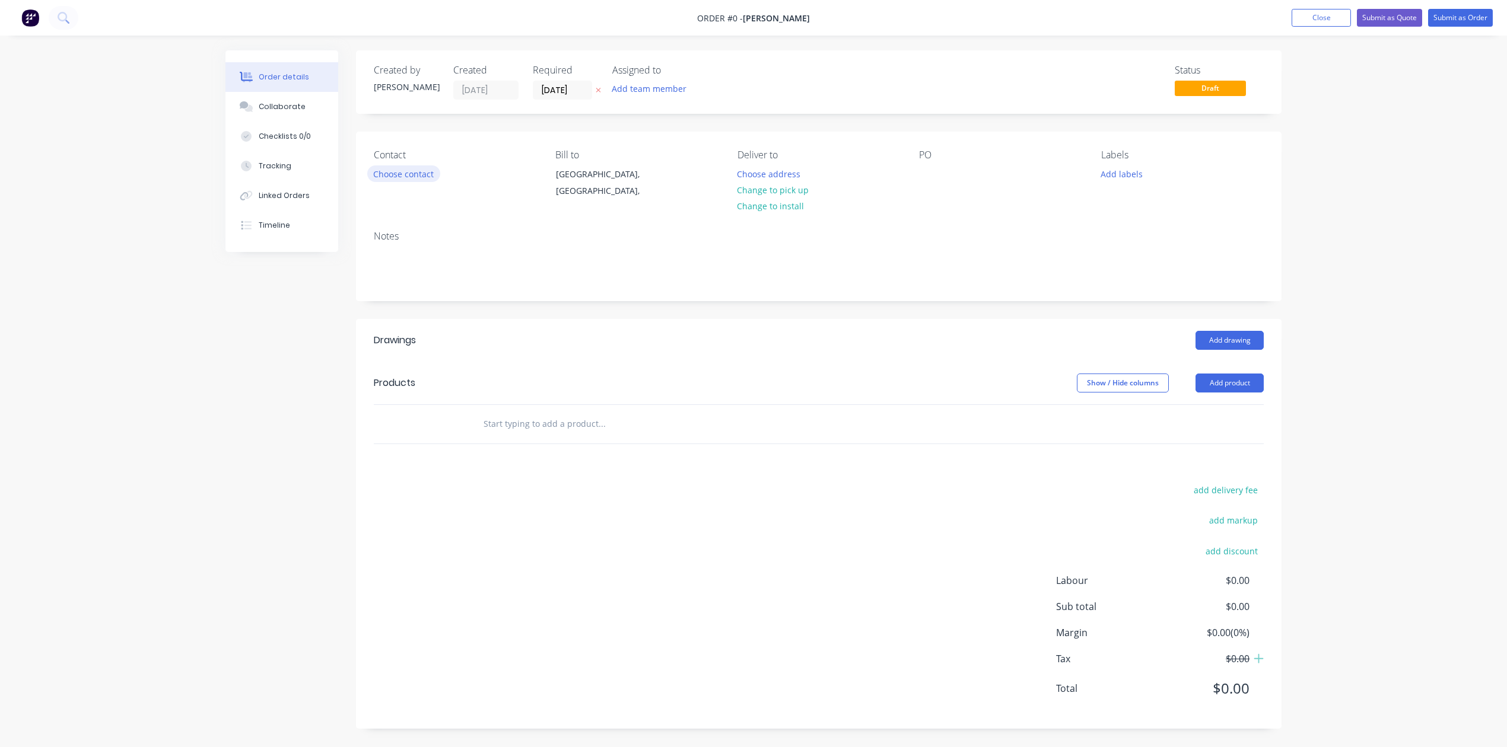
click at [402, 182] on button "Choose contact" at bounding box center [403, 174] width 73 height 16
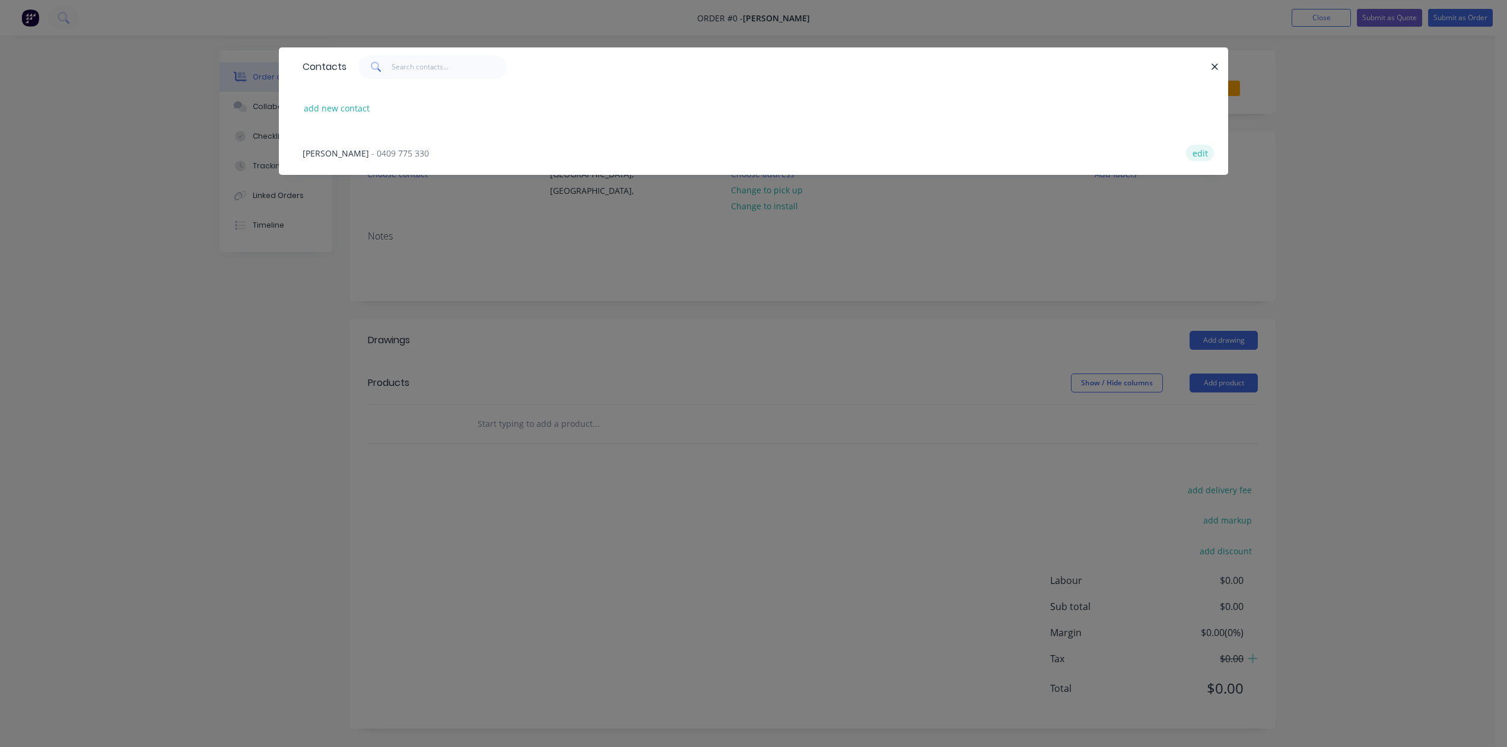
click at [1186, 161] on button "edit" at bounding box center [1200, 153] width 28 height 16
select select "AU"
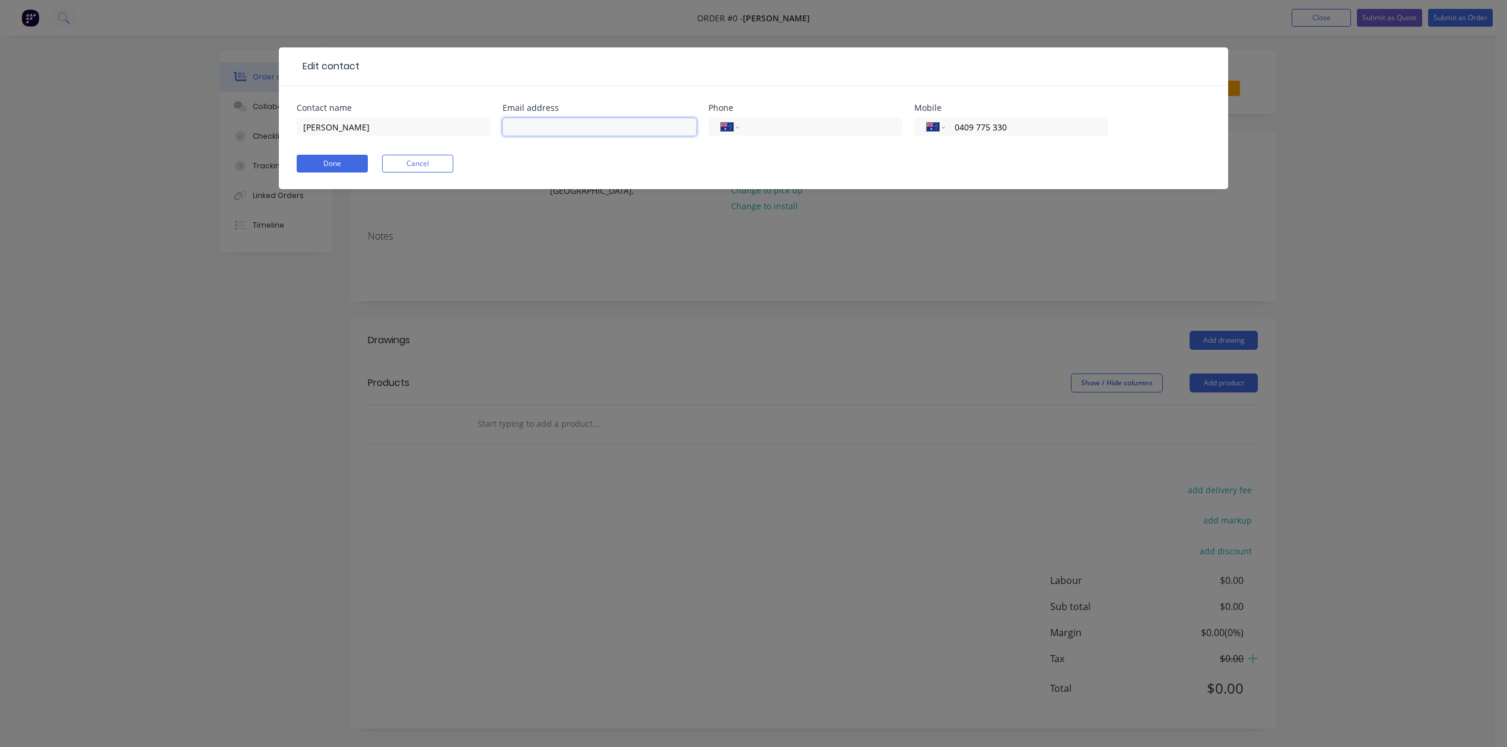
click at [534, 136] on input "text" at bounding box center [599, 127] width 194 height 18
type input "william.browne3@bigpond.com"
click at [352, 173] on button "Done" at bounding box center [332, 164] width 71 height 18
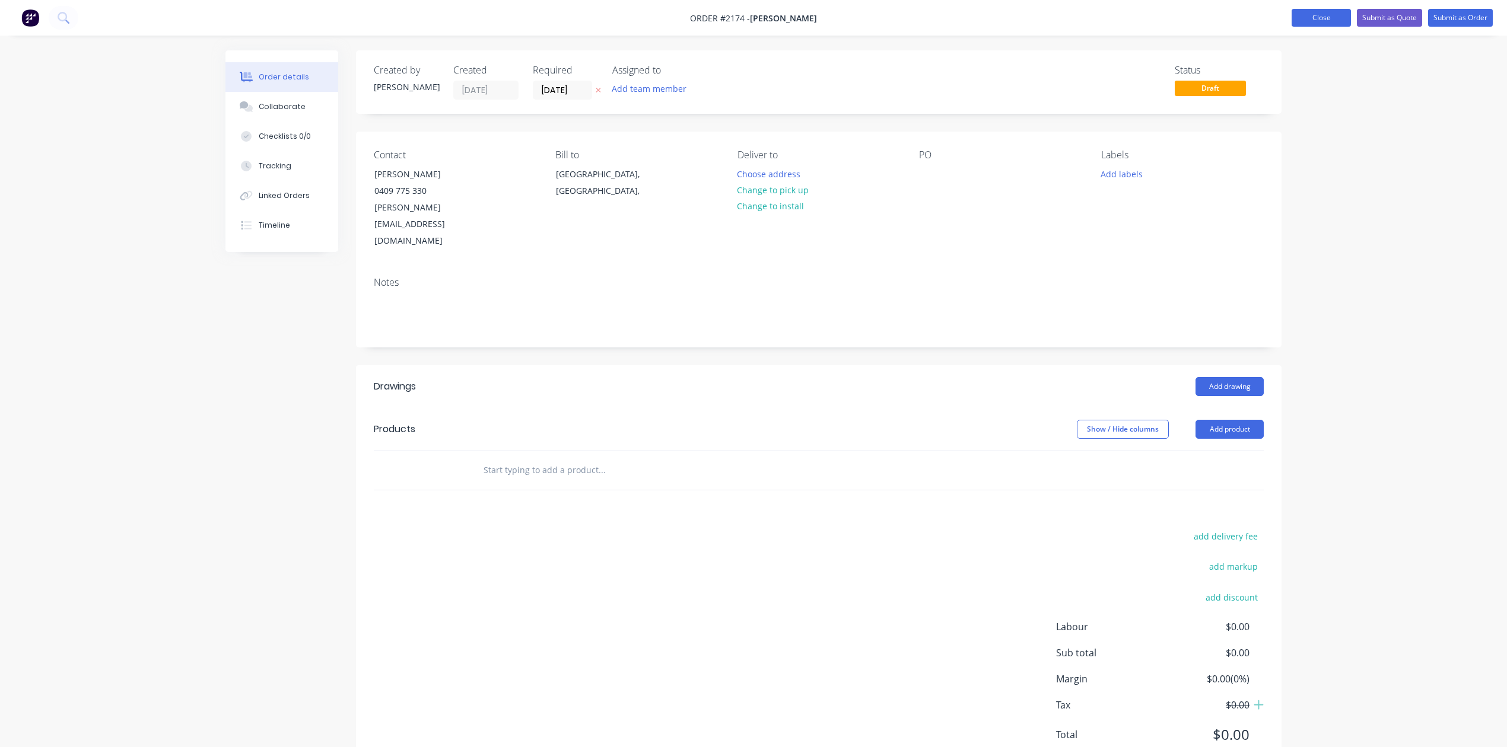
click at [1291, 12] on button "Close" at bounding box center [1320, 18] width 59 height 18
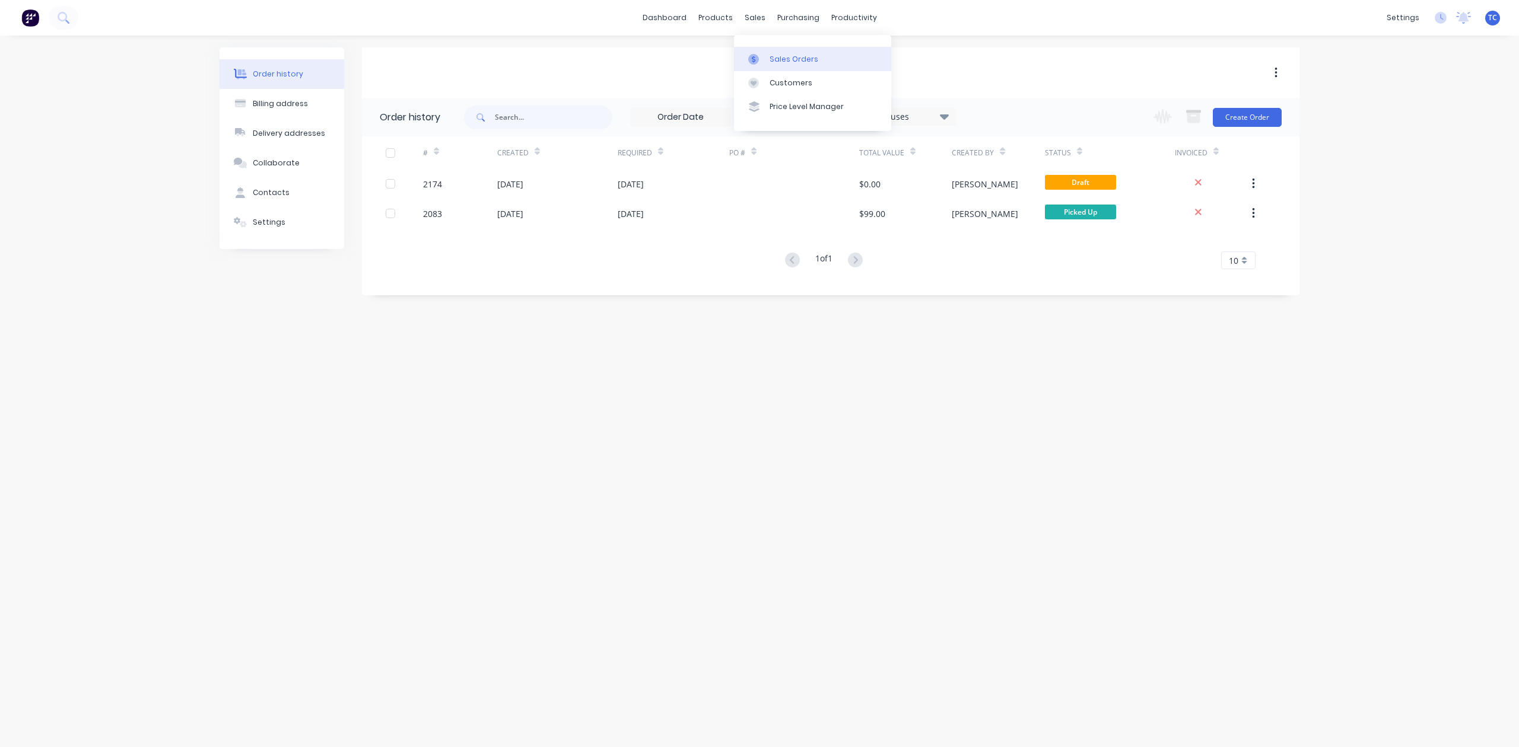
click at [795, 62] on div "Sales Orders" at bounding box center [793, 59] width 49 height 11
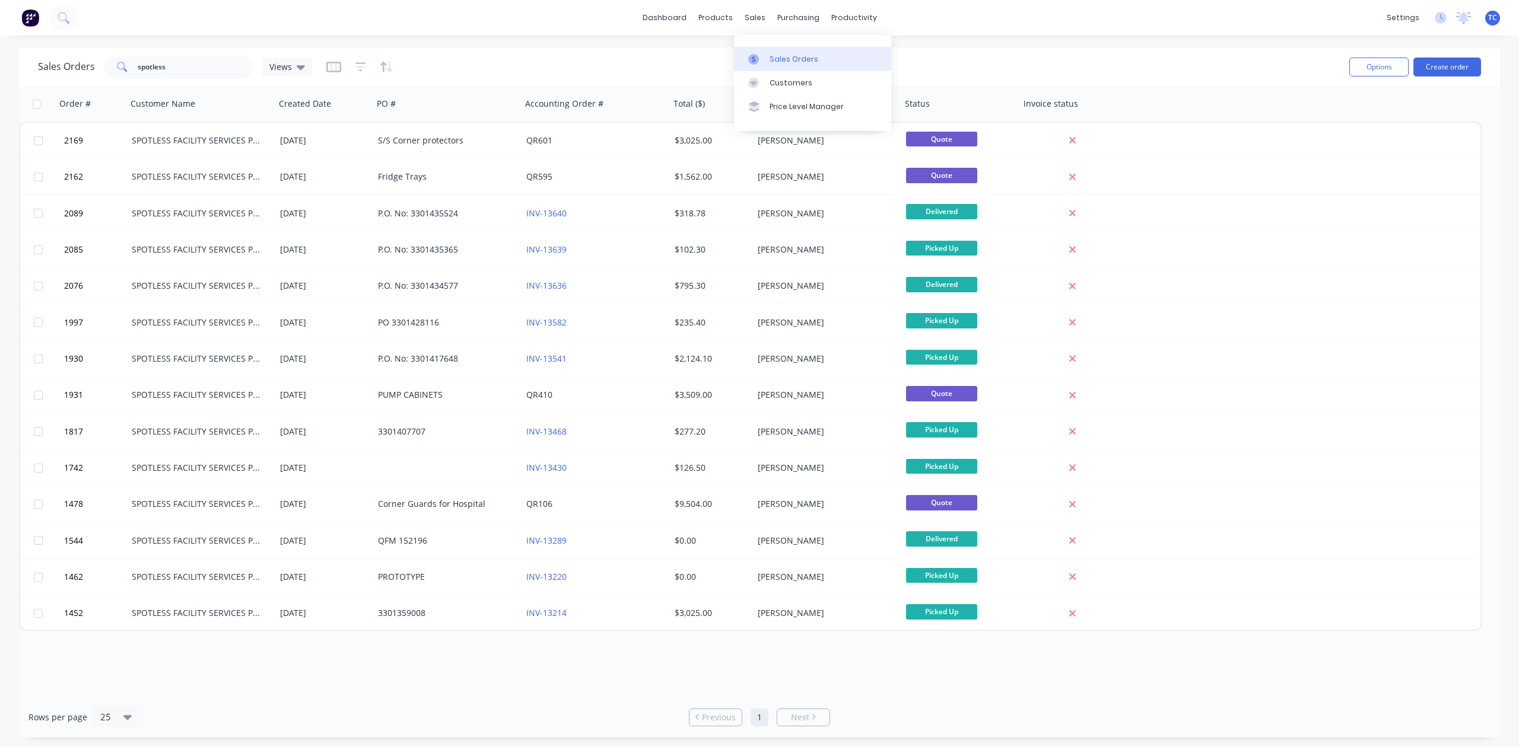
click at [787, 64] on div "Sales Orders" at bounding box center [793, 59] width 49 height 11
drag, startPoint x: 189, startPoint y: 67, endPoint x: 100, endPoint y: 65, distance: 89.0
click at [100, 65] on div "Sales Orders spotless Views" at bounding box center [175, 67] width 274 height 24
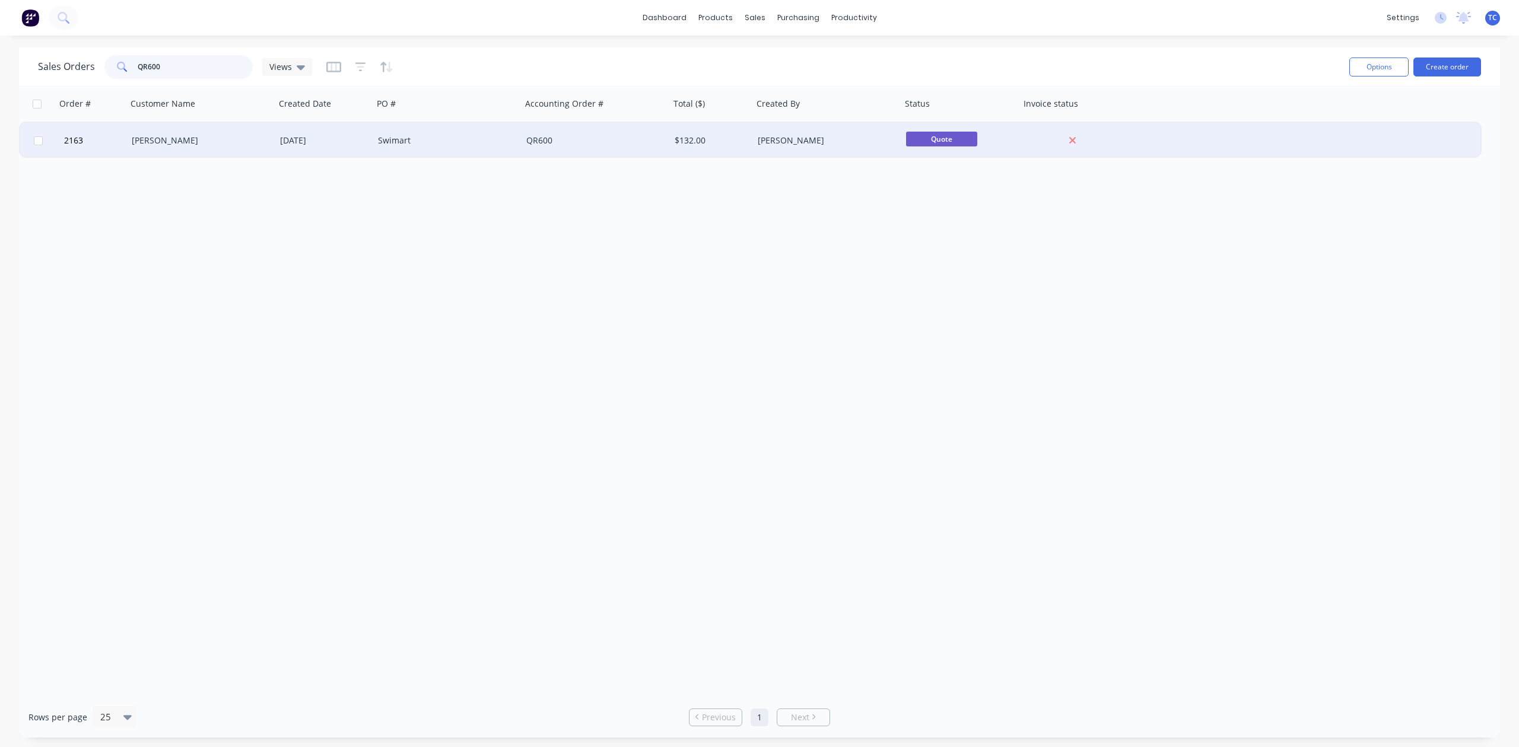
type input "QR600"
click at [155, 138] on div "[PERSON_NAME]" at bounding box center [198, 141] width 132 height 12
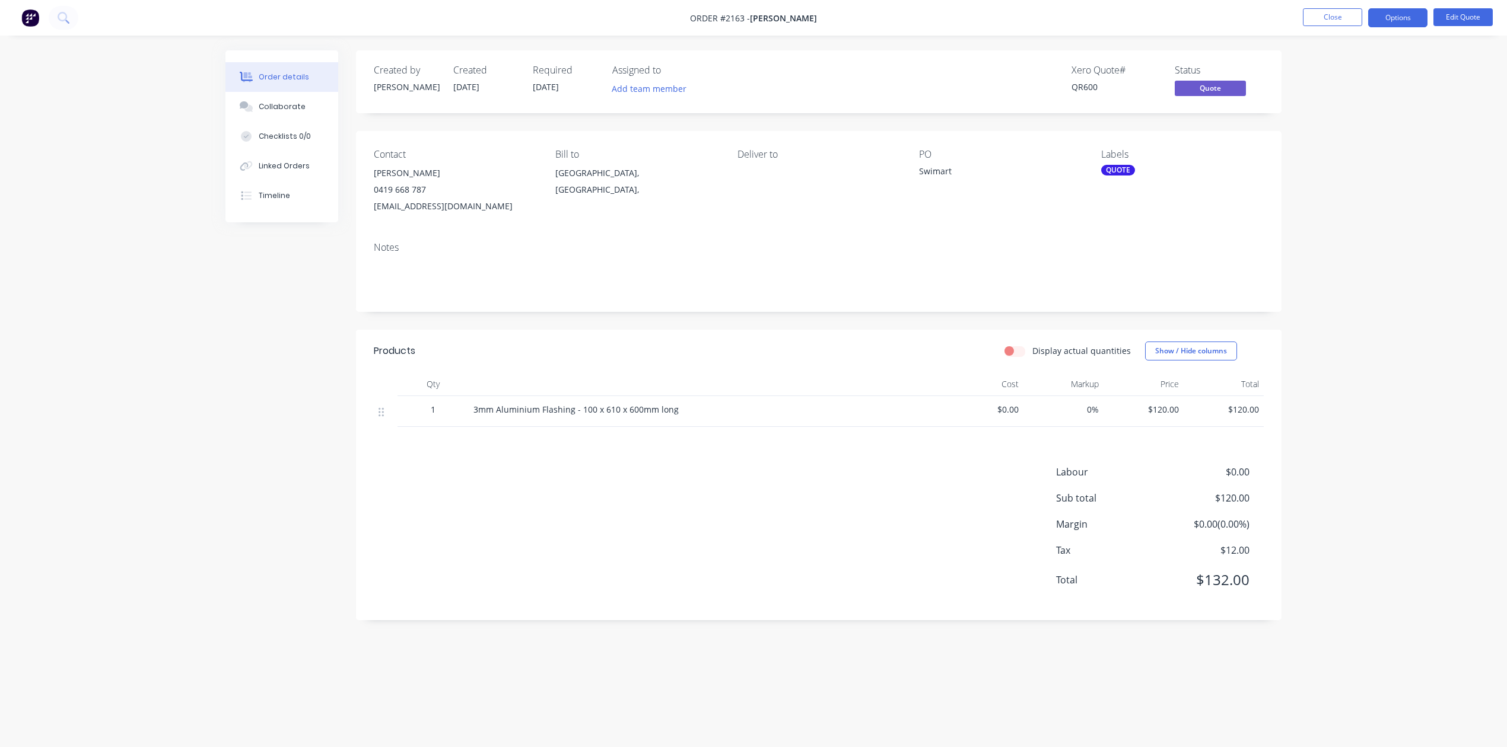
click at [1111, 176] on div "QUOTE" at bounding box center [1118, 170] width 34 height 11
click at [1119, 307] on div at bounding box center [1122, 303] width 24 height 24
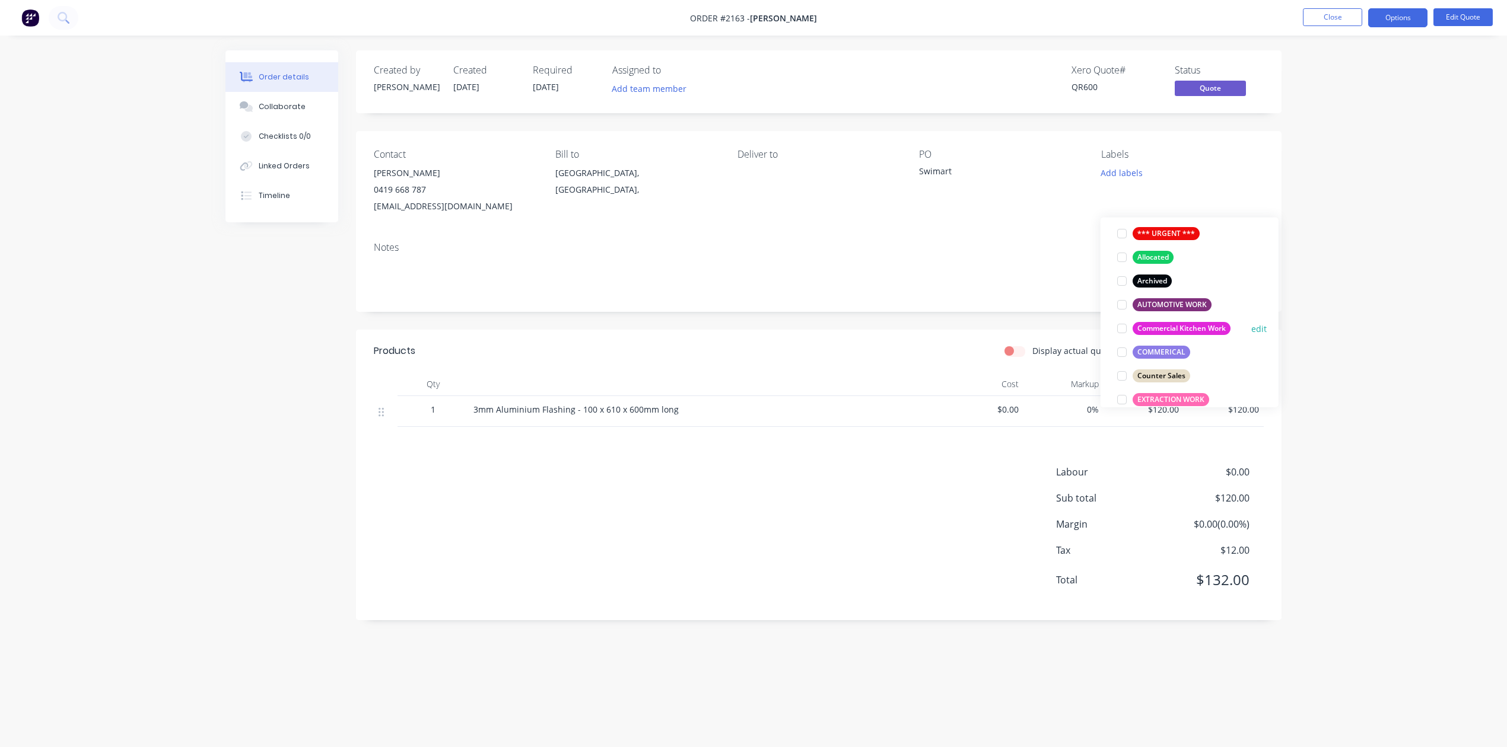
scroll to position [158, 0]
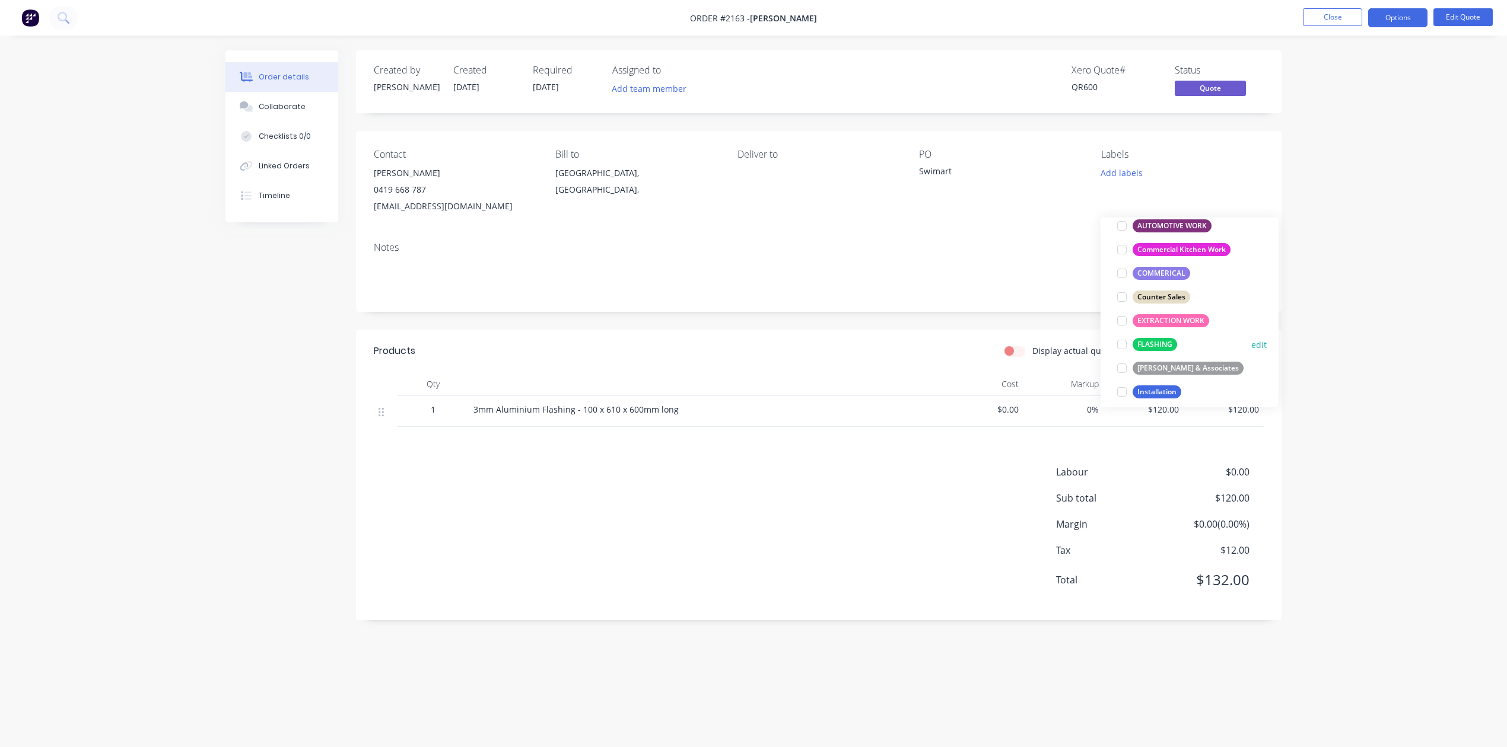
click at [1121, 349] on div at bounding box center [1122, 345] width 24 height 24
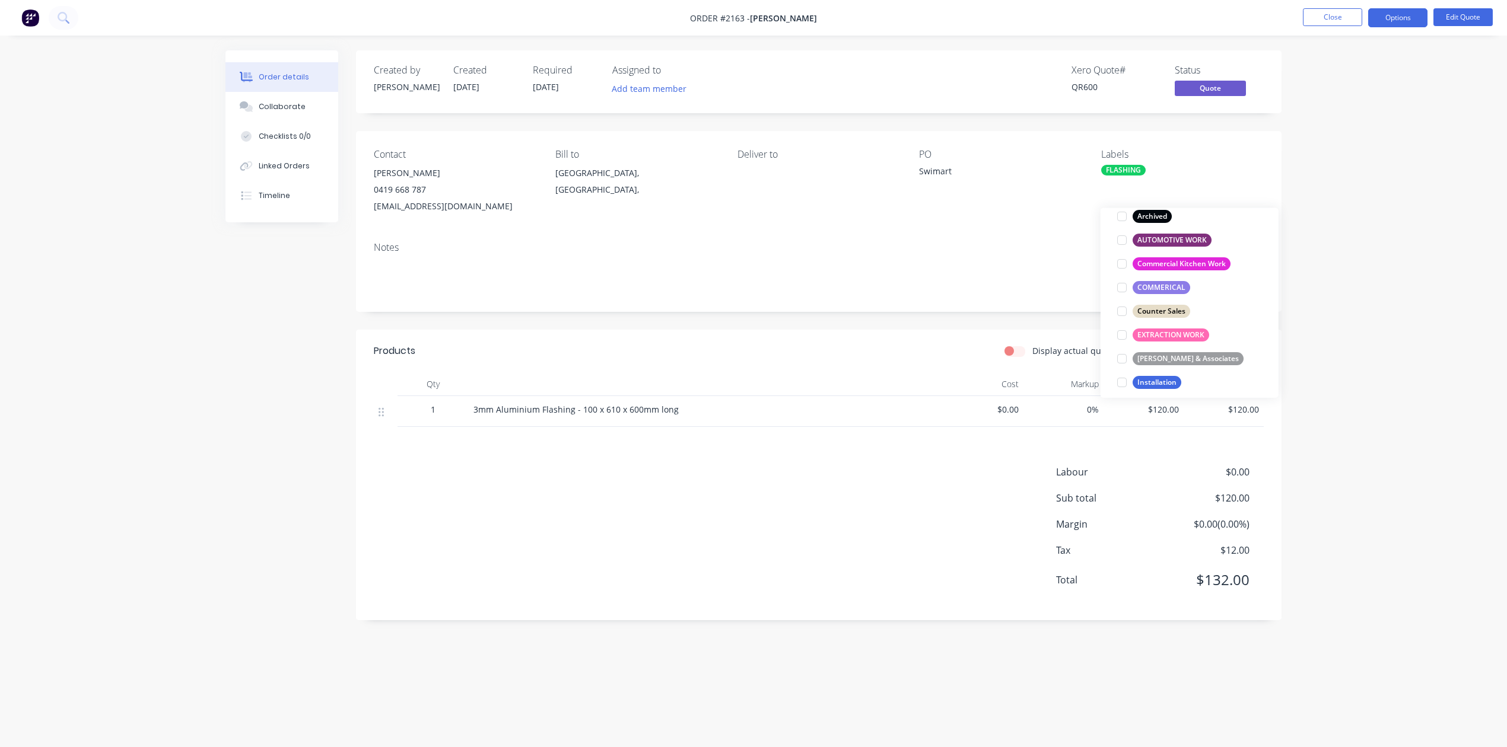
scroll to position [0, 0]
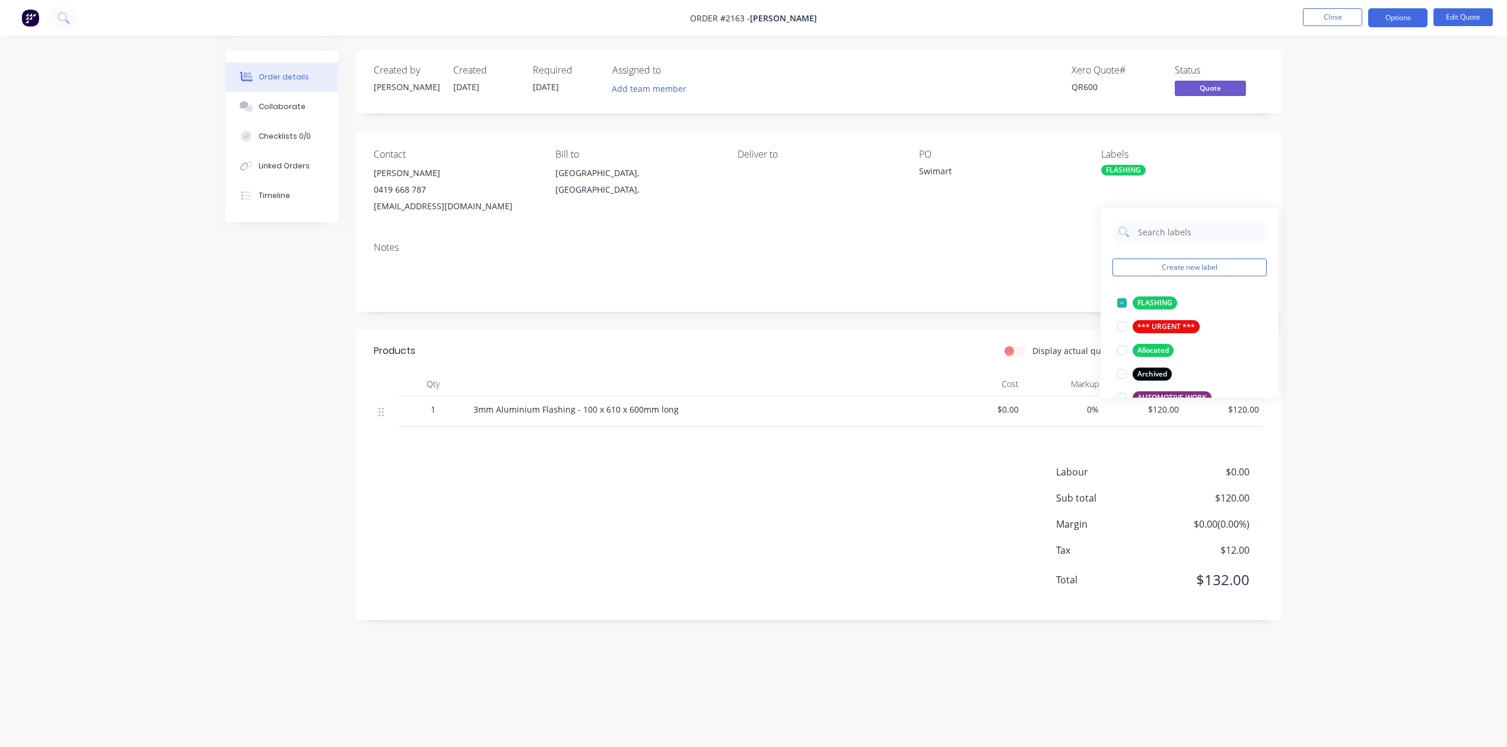
click at [1369, 214] on div "Order details Collaborate Checklists 0/0 Linked Orders Timeline Order details C…" at bounding box center [753, 373] width 1507 height 747
click at [1387, 14] on button "Options" at bounding box center [1397, 17] width 59 height 19
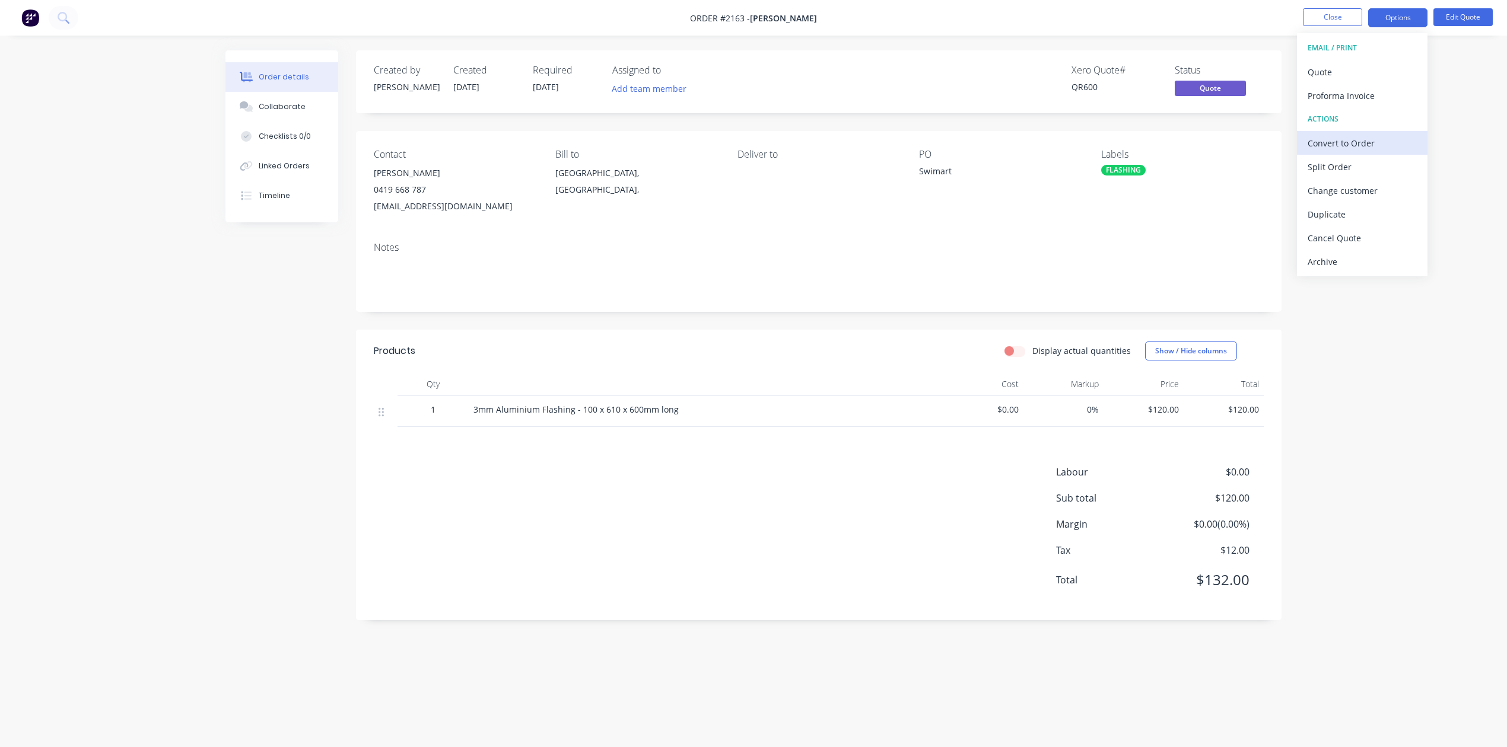
click at [1344, 145] on div "Convert to Order" at bounding box center [1361, 143] width 109 height 17
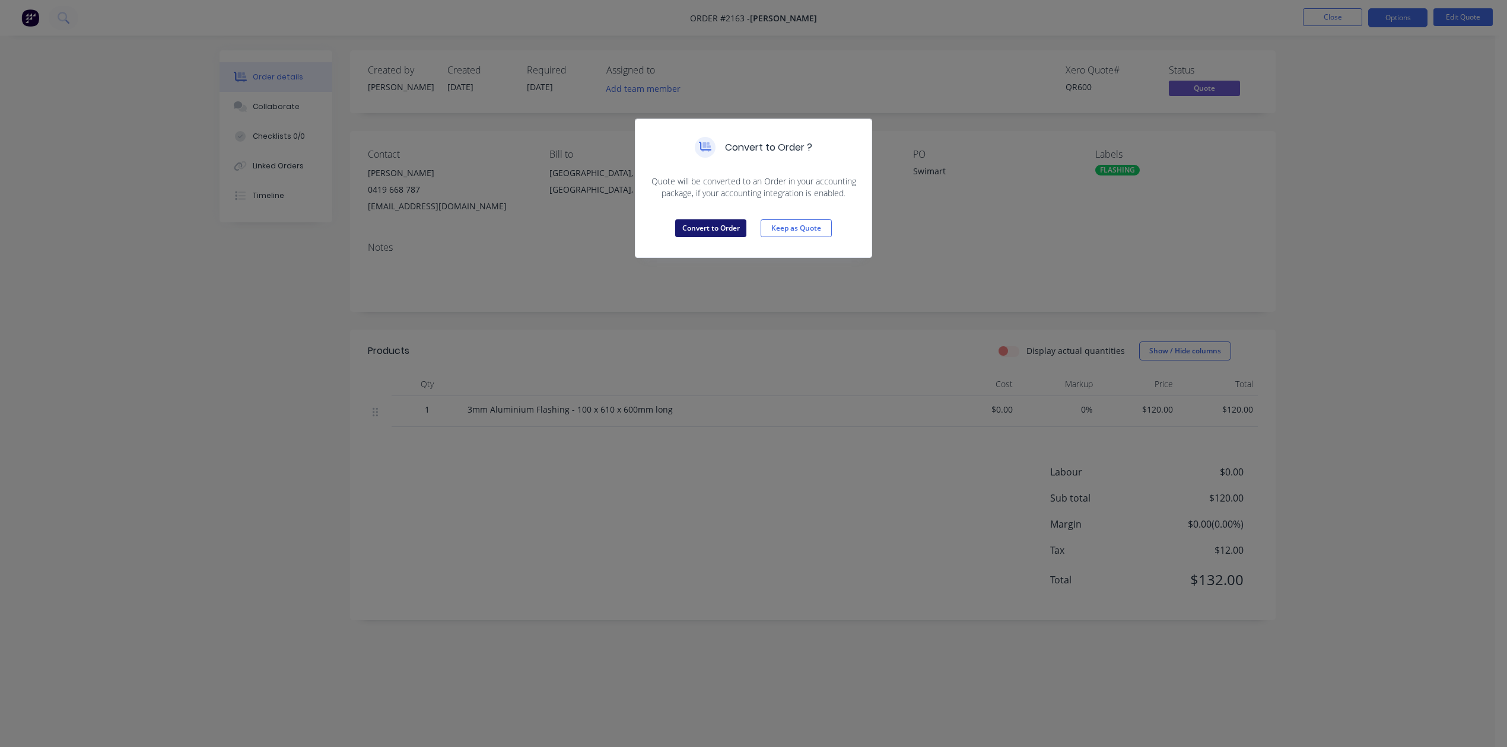
click at [715, 237] on button "Convert to Order" at bounding box center [710, 228] width 71 height 18
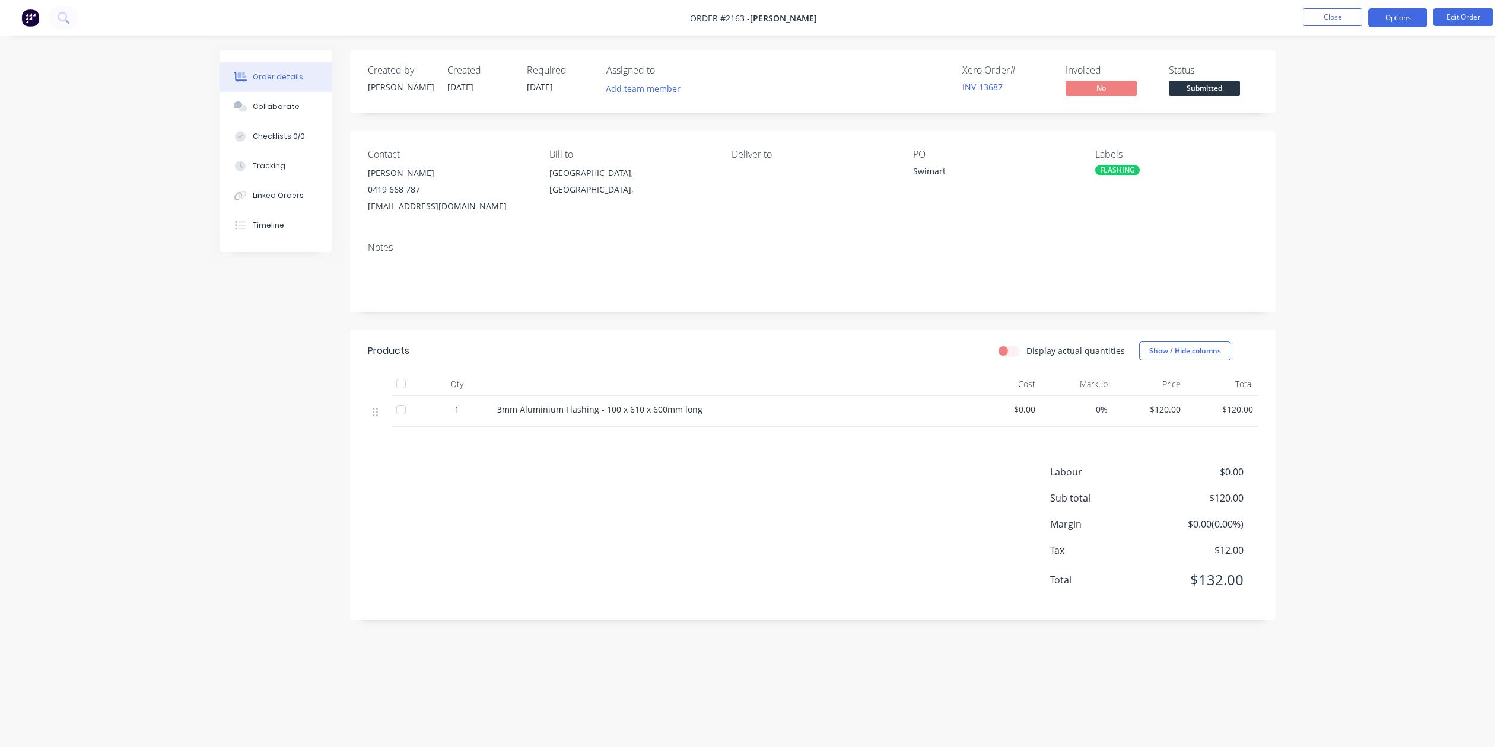
click at [1388, 17] on button "Options" at bounding box center [1397, 17] width 59 height 19
click at [1351, 141] on div "Work Order" at bounding box center [1361, 143] width 109 height 17
click at [1351, 116] on div "Without pricing" at bounding box center [1361, 119] width 109 height 17
click at [295, 112] on div "Collaborate" at bounding box center [276, 106] width 47 height 11
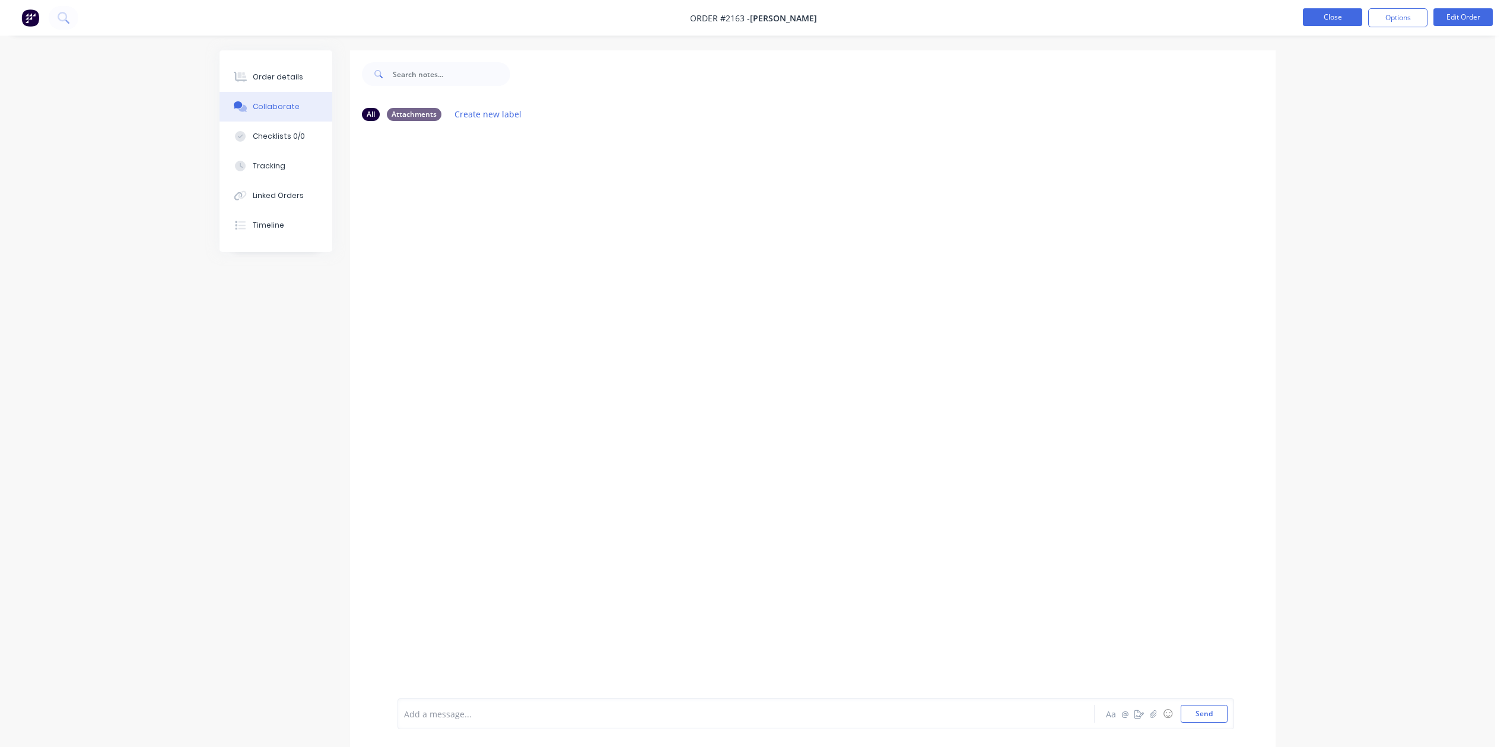
click at [1318, 17] on button "Close" at bounding box center [1332, 17] width 59 height 18
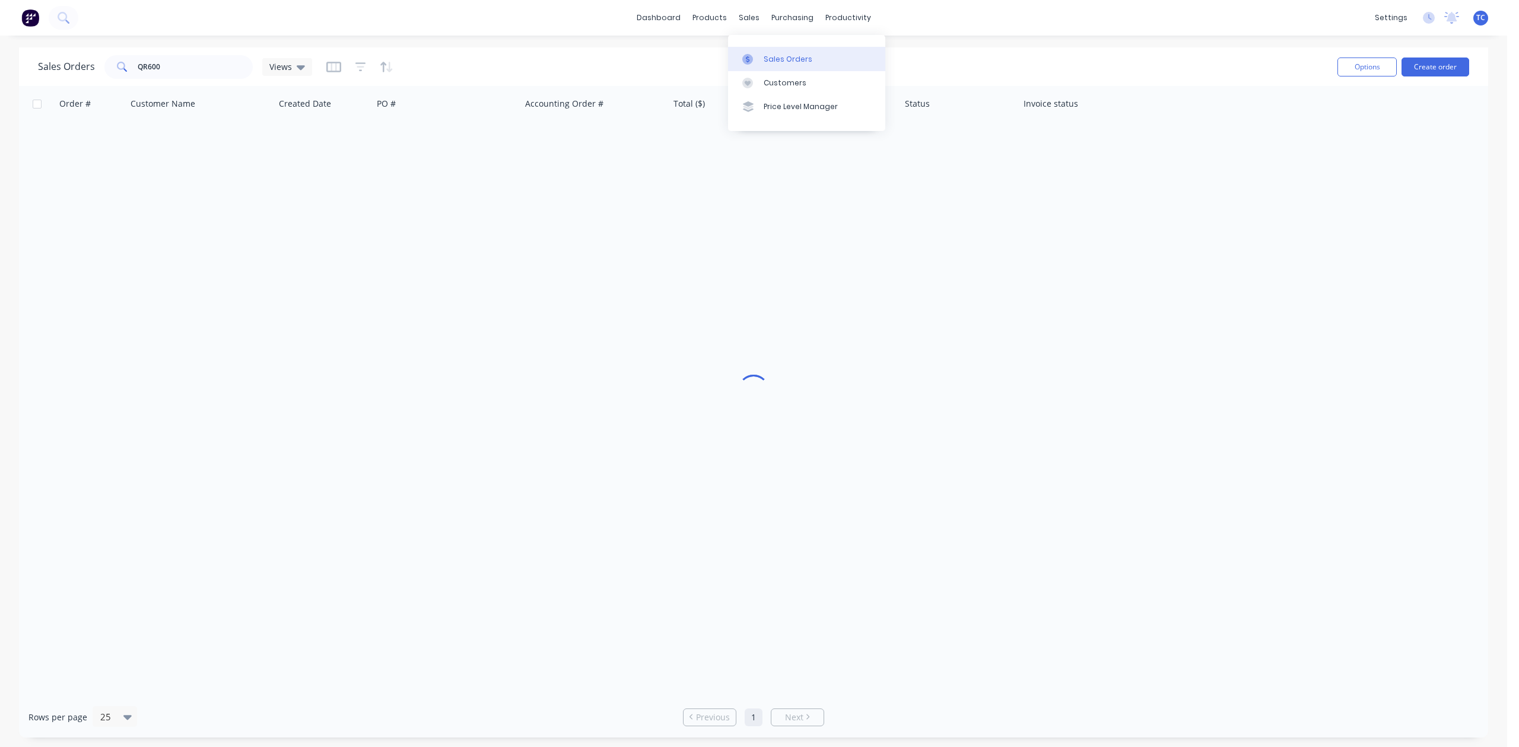
click at [783, 62] on div "Sales Orders" at bounding box center [787, 59] width 49 height 11
click at [206, 70] on input "QR600" at bounding box center [196, 67] width 116 height 24
drag, startPoint x: 181, startPoint y: 69, endPoint x: 75, endPoint y: 64, distance: 106.3
click at [75, 64] on div "Sales Orders QR600 Views" at bounding box center [175, 67] width 274 height 24
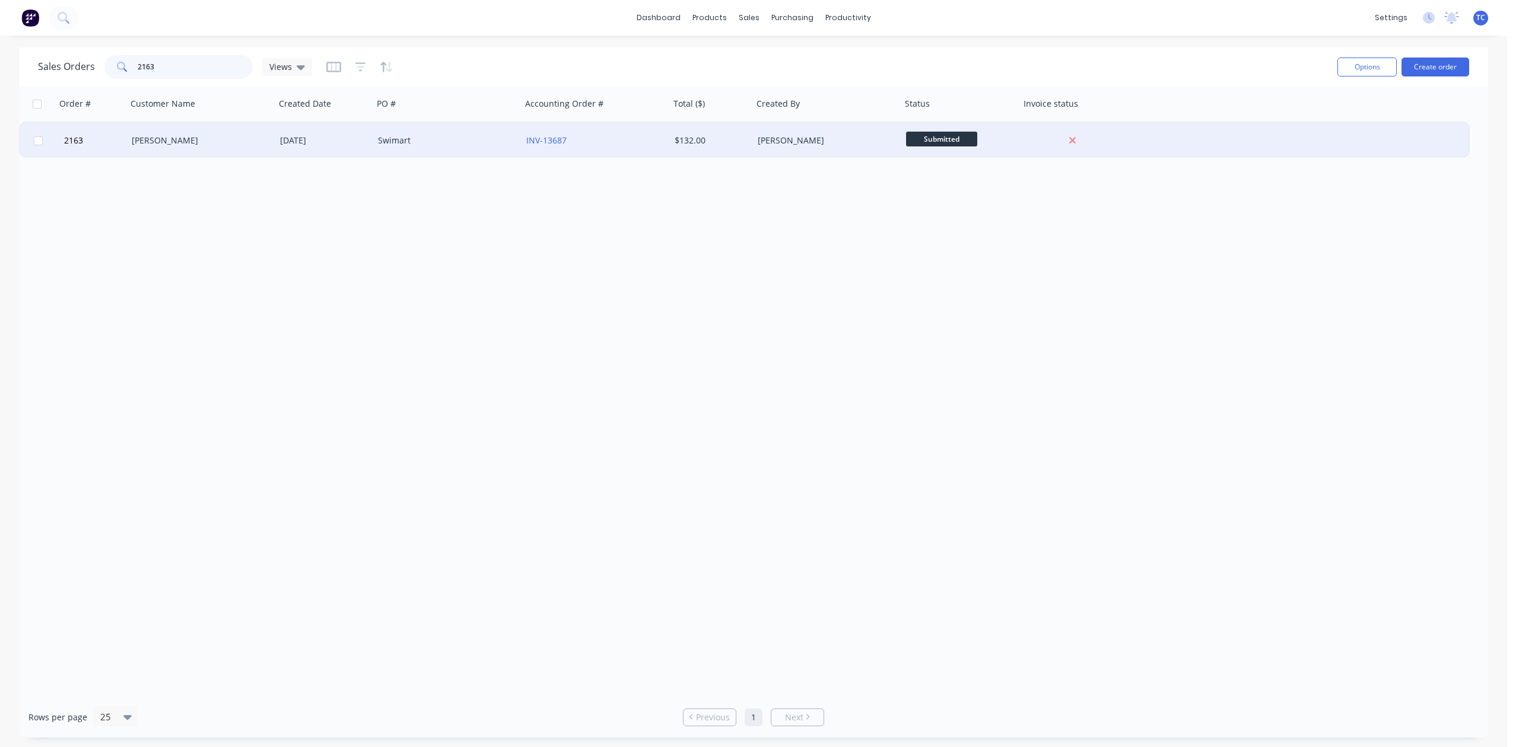
type input "2163"
click at [147, 132] on div "[PERSON_NAME]" at bounding box center [201, 141] width 148 height 36
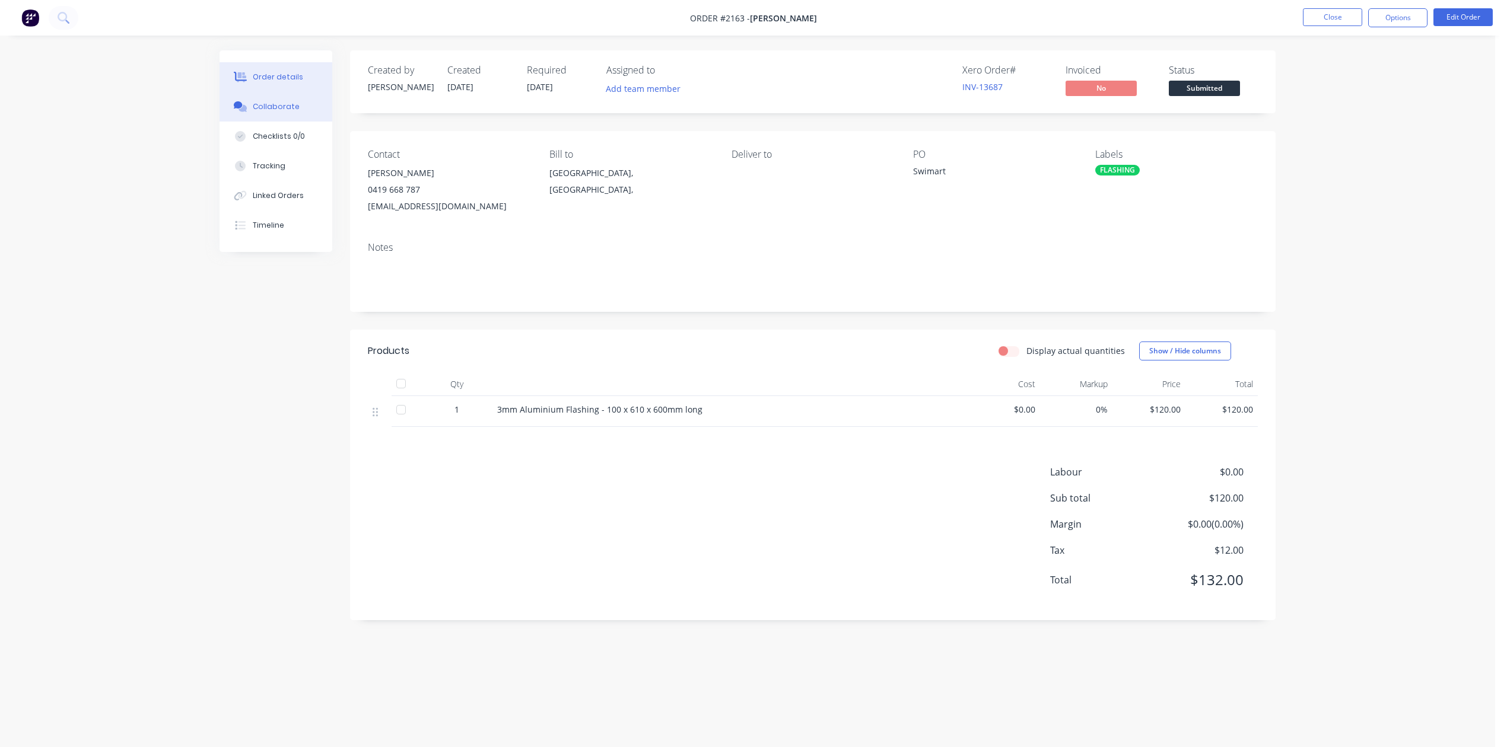
click at [278, 112] on div "Collaborate" at bounding box center [276, 106] width 47 height 11
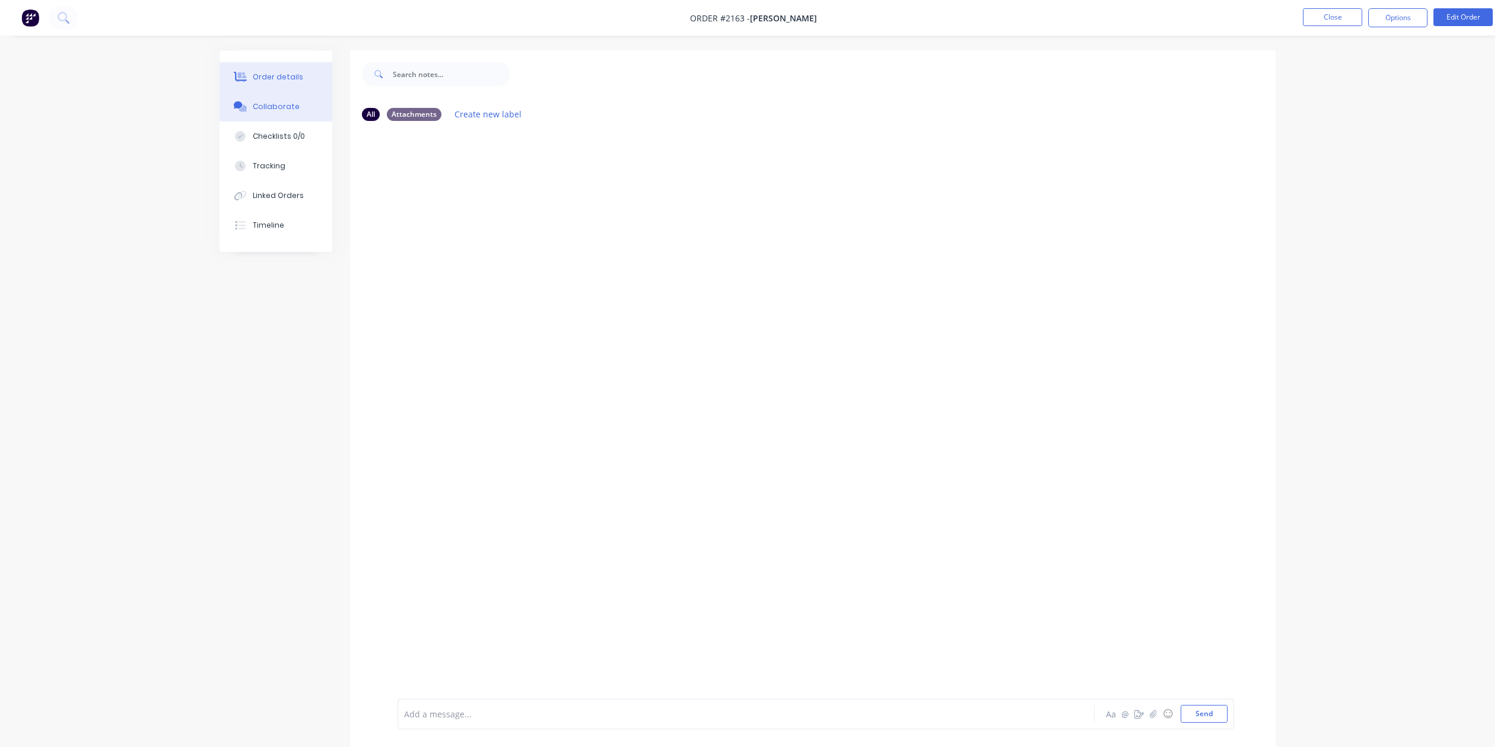
drag, startPoint x: 292, startPoint y: 74, endPoint x: 292, endPoint y: 84, distance: 9.5
click at [292, 79] on button "Order details" at bounding box center [275, 77] width 113 height 30
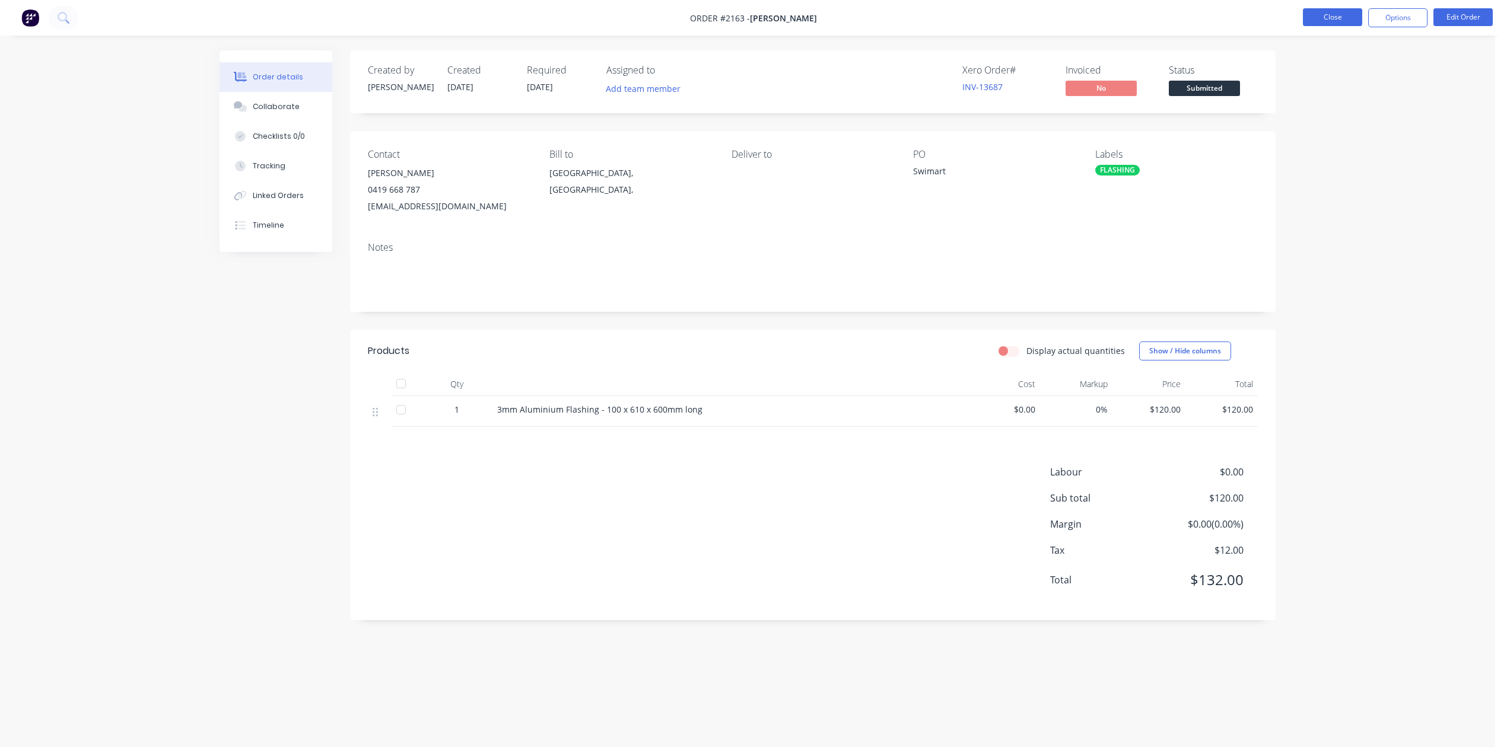
click at [1308, 17] on button "Close" at bounding box center [1332, 17] width 59 height 18
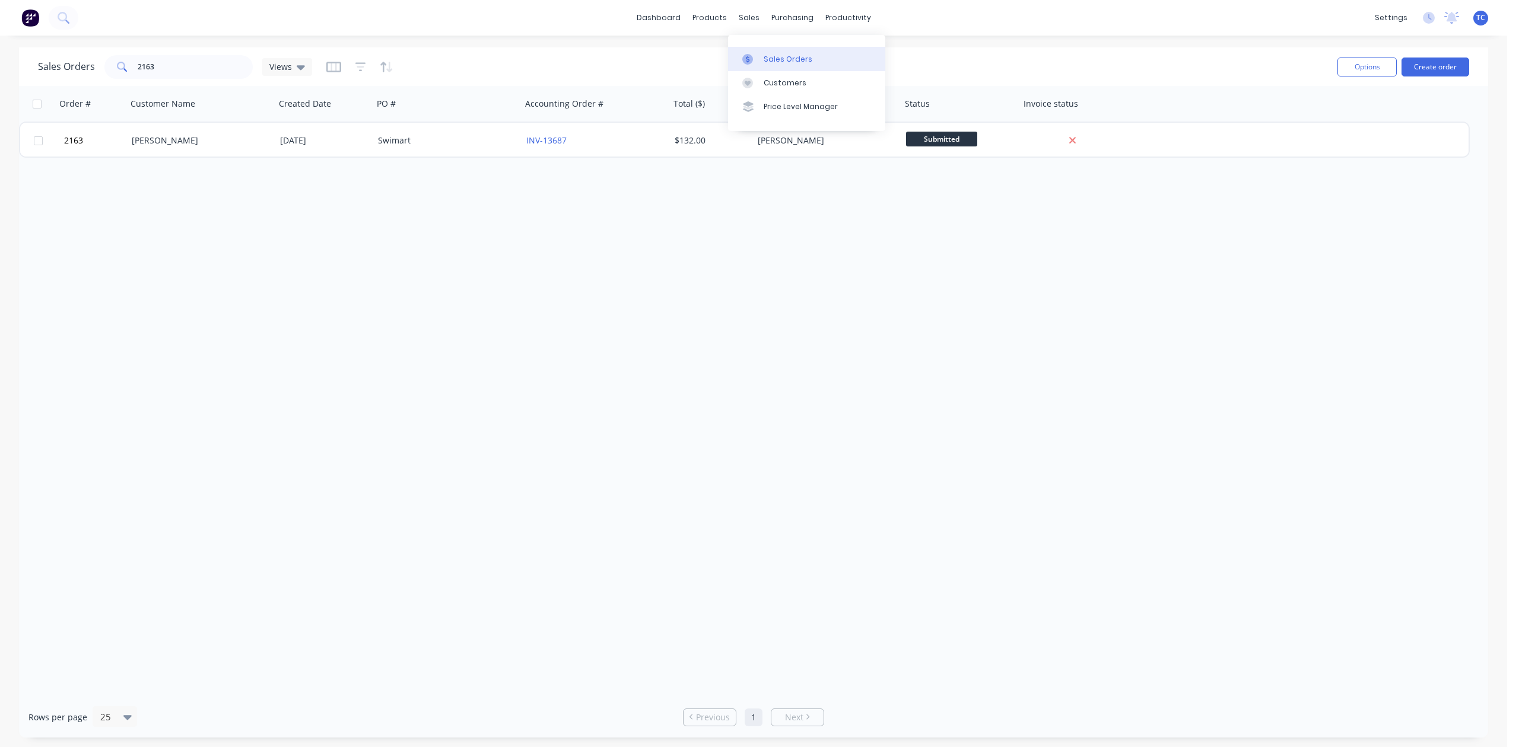
click at [810, 65] on div "Sales Orders" at bounding box center [787, 59] width 49 height 11
click at [1433, 64] on button "Create order" at bounding box center [1435, 67] width 68 height 19
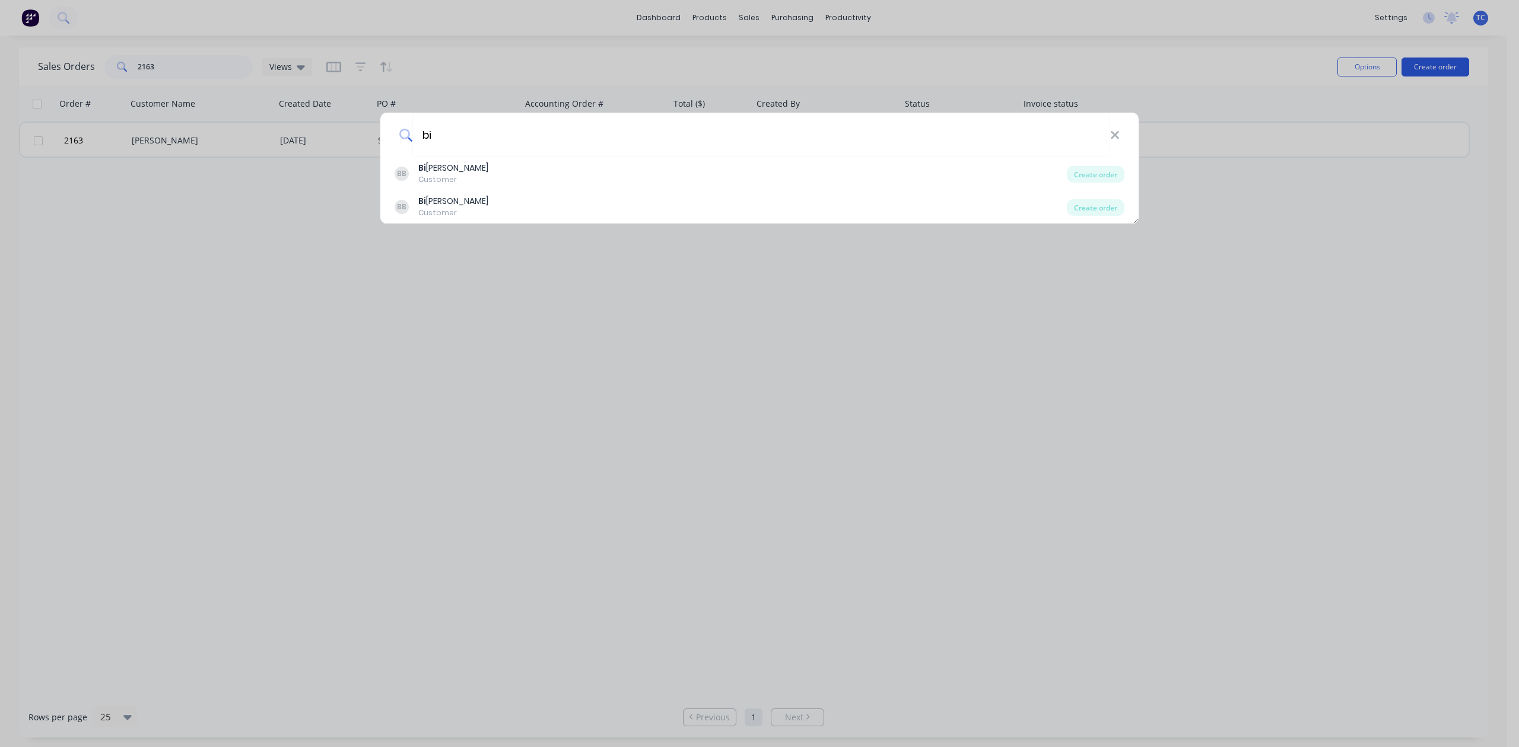
type input "b"
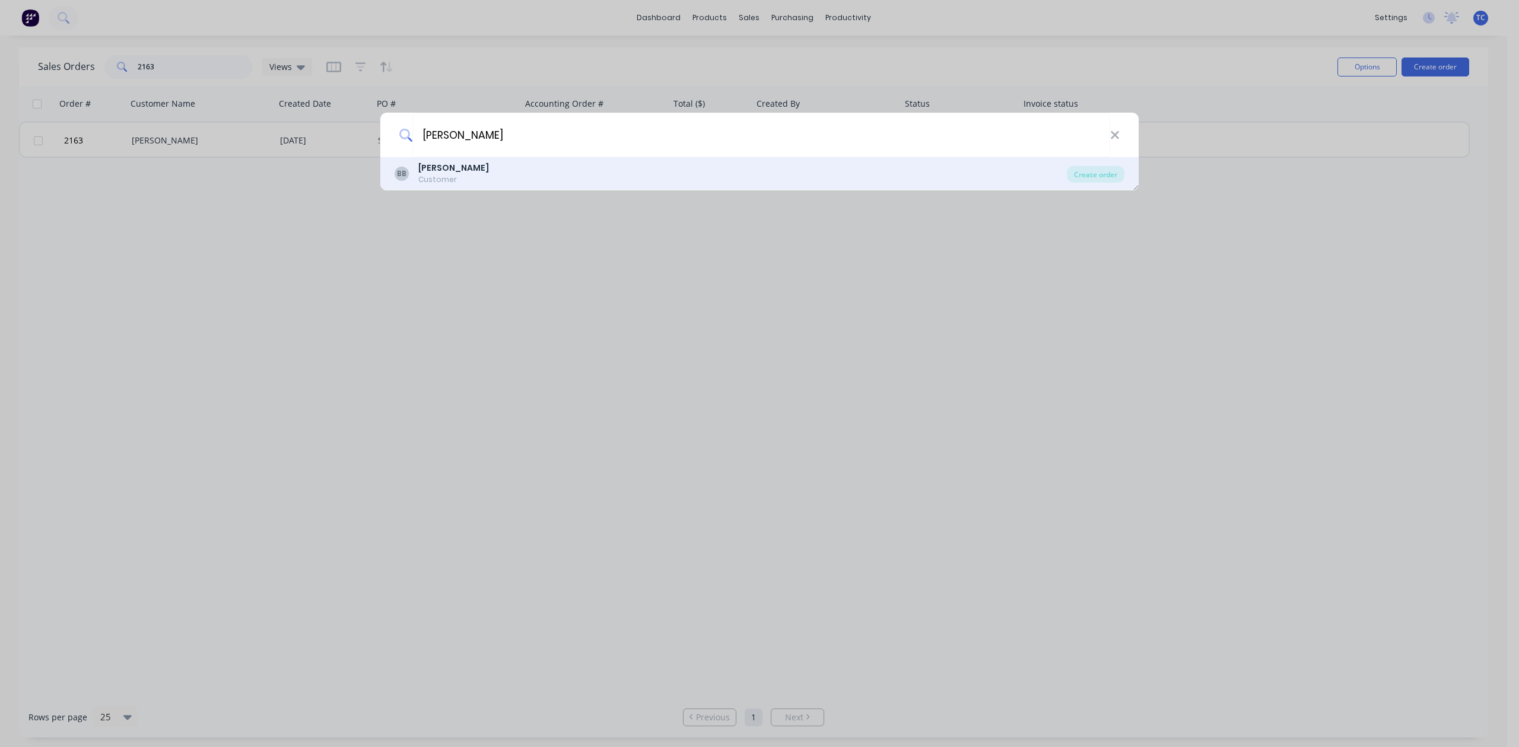
type input "[PERSON_NAME]"
click at [424, 167] on b "[PERSON_NAME]" at bounding box center [453, 168] width 71 height 12
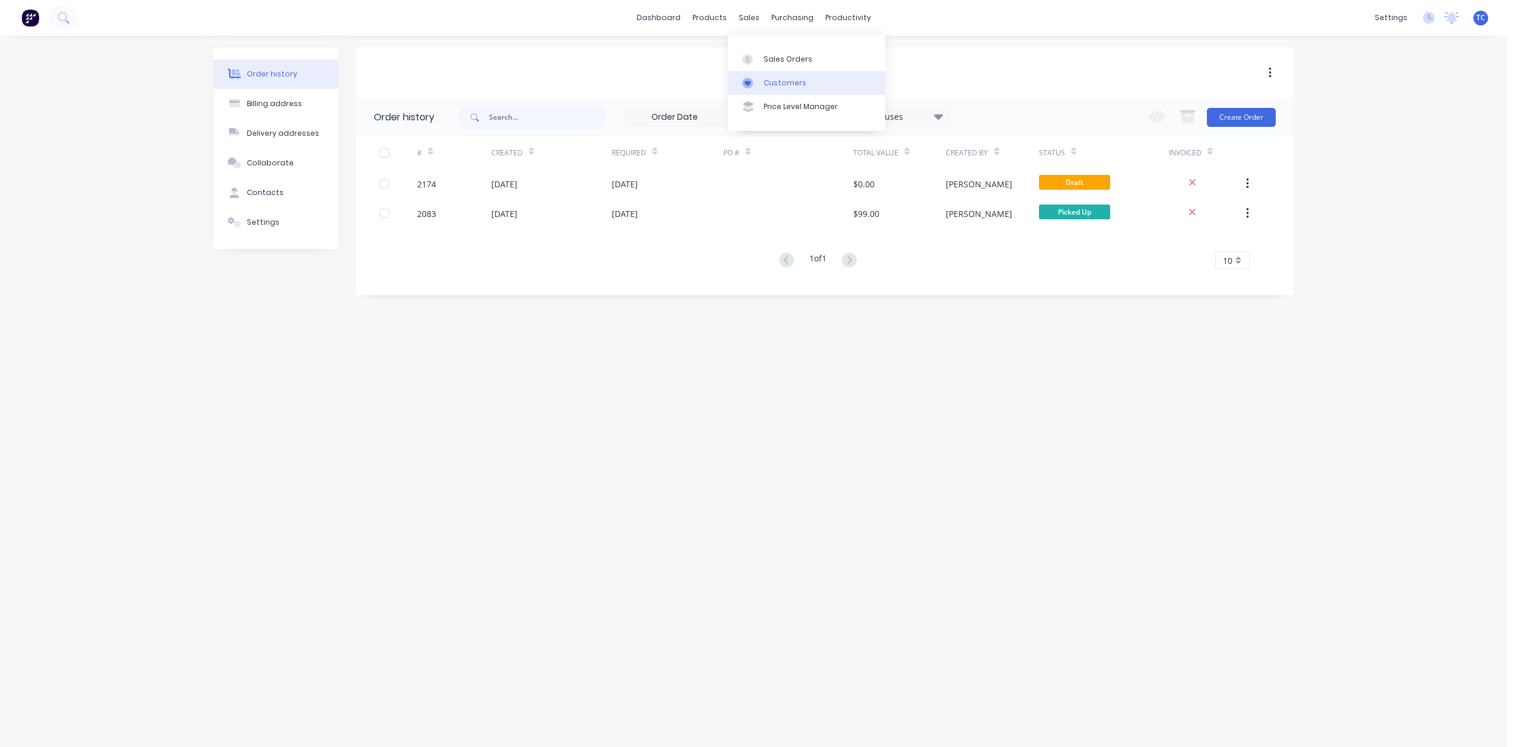
click at [783, 88] on div "Customers" at bounding box center [784, 83] width 43 height 11
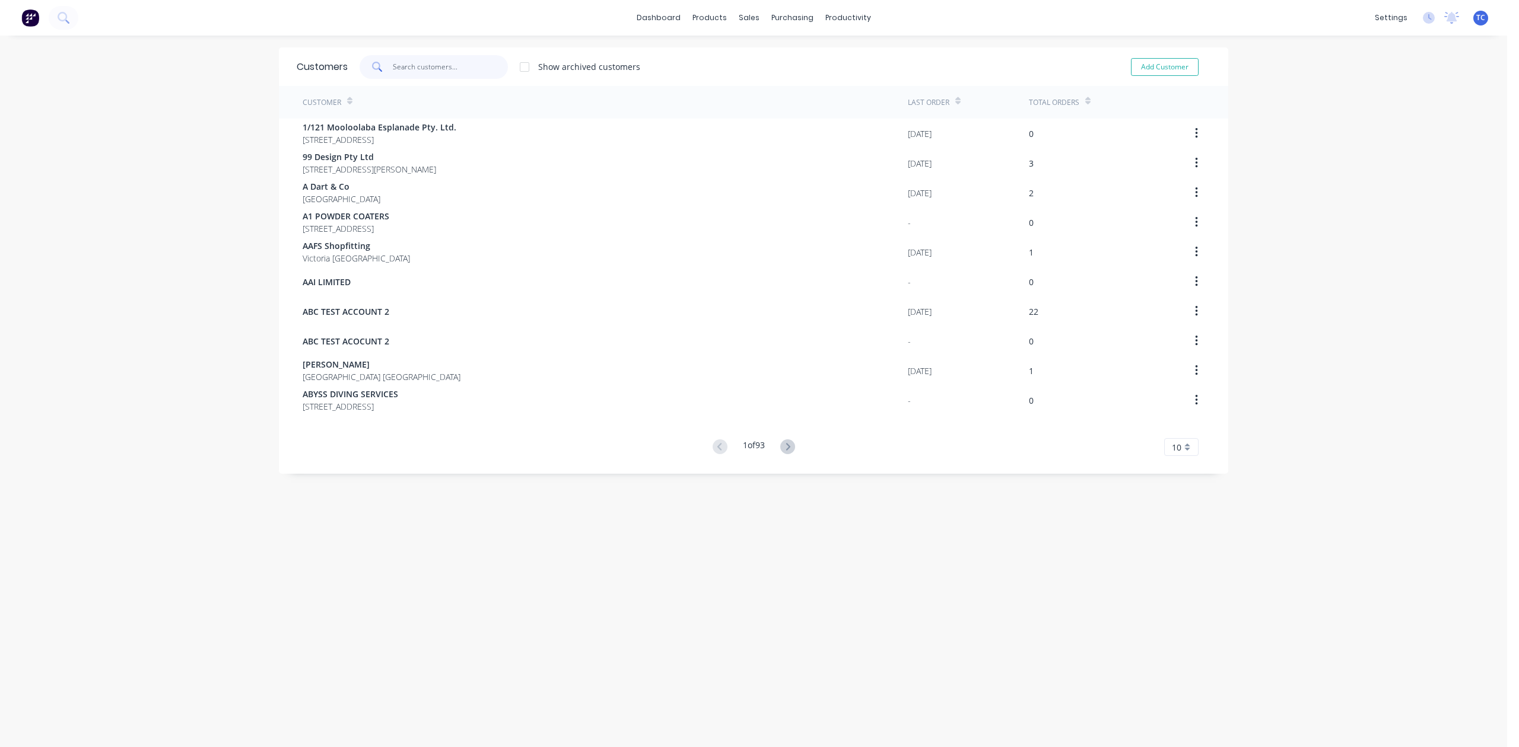
click at [470, 58] on input "text" at bounding box center [451, 67] width 116 height 24
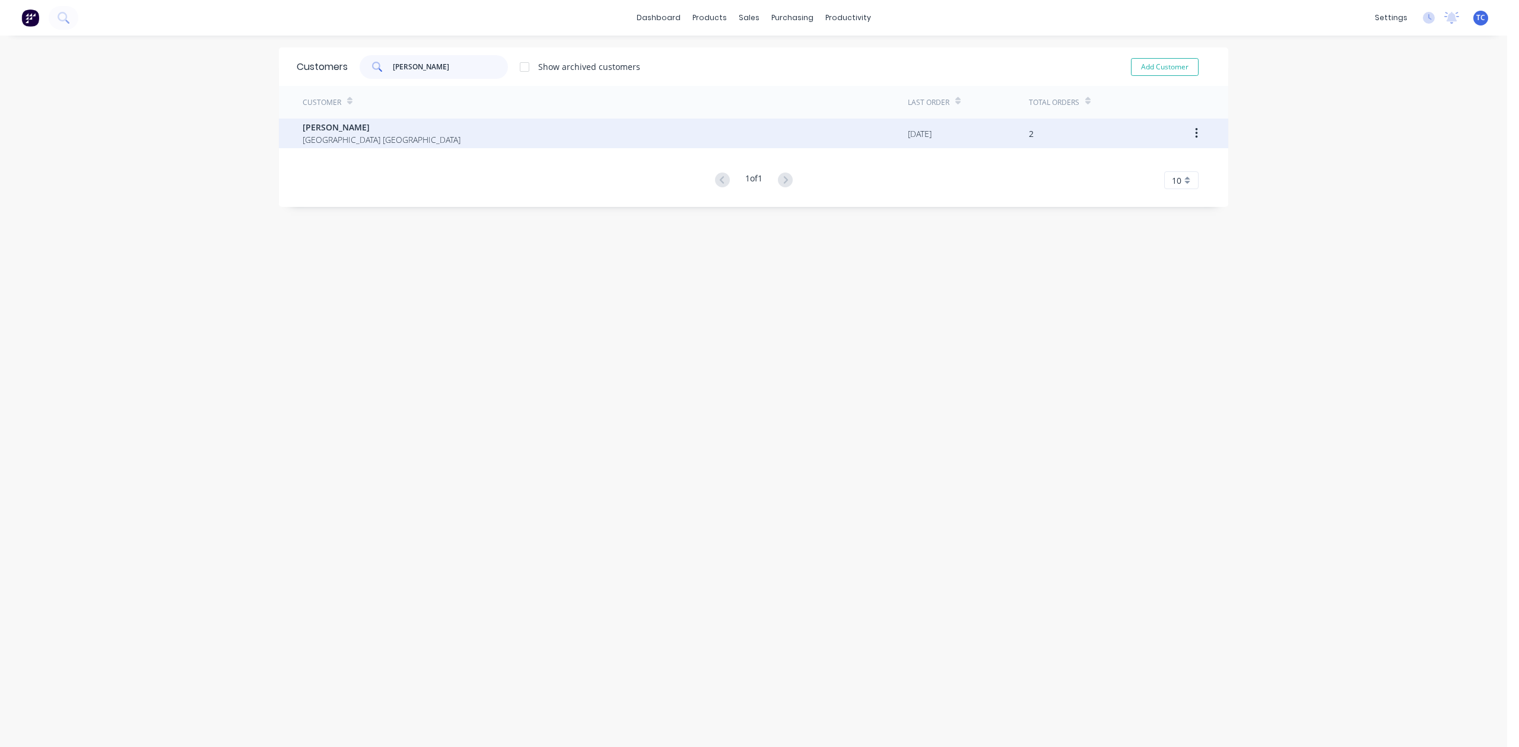
type input "[PERSON_NAME]"
click at [326, 128] on span "[PERSON_NAME]" at bounding box center [382, 127] width 158 height 12
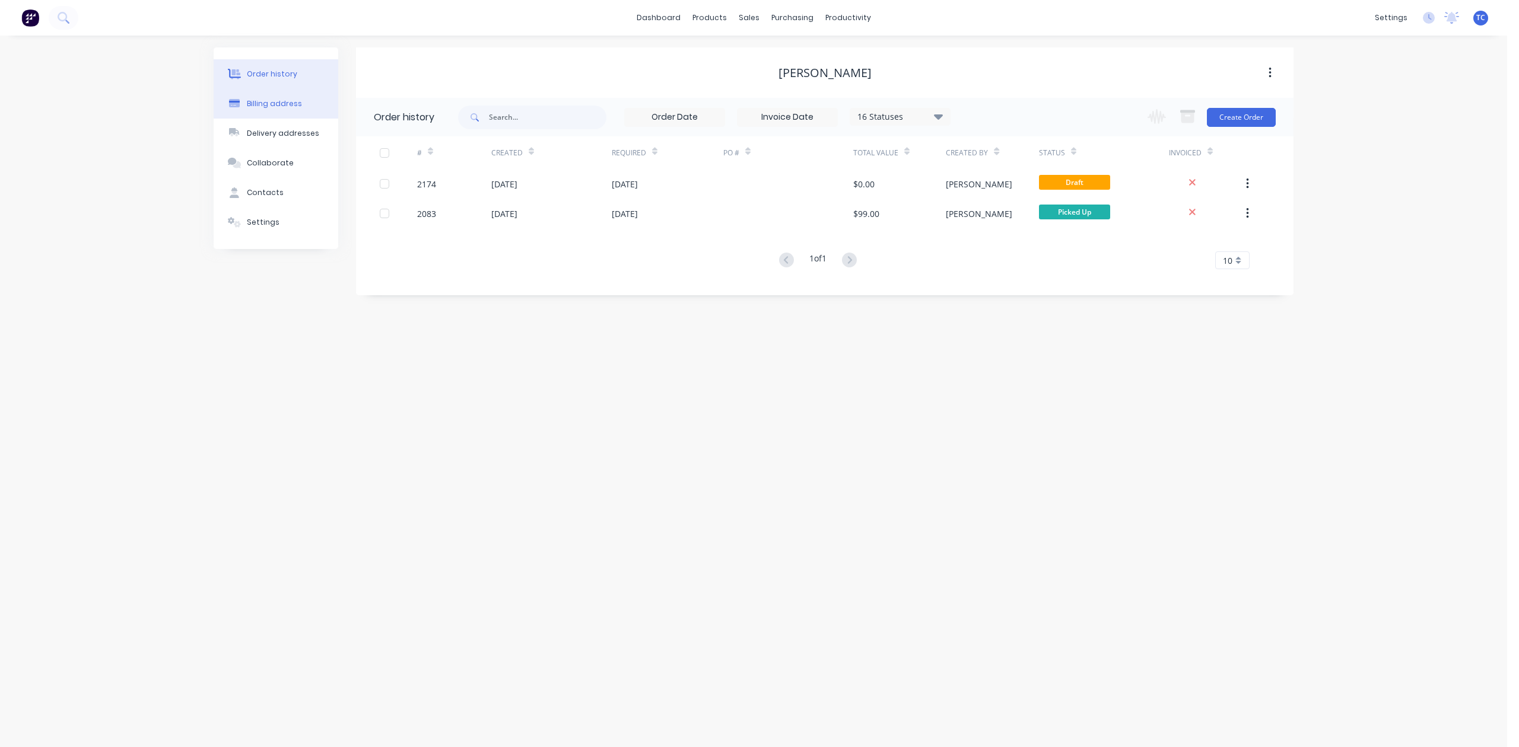
click at [285, 109] on div "Billing address" at bounding box center [274, 103] width 55 height 11
select select "AU"
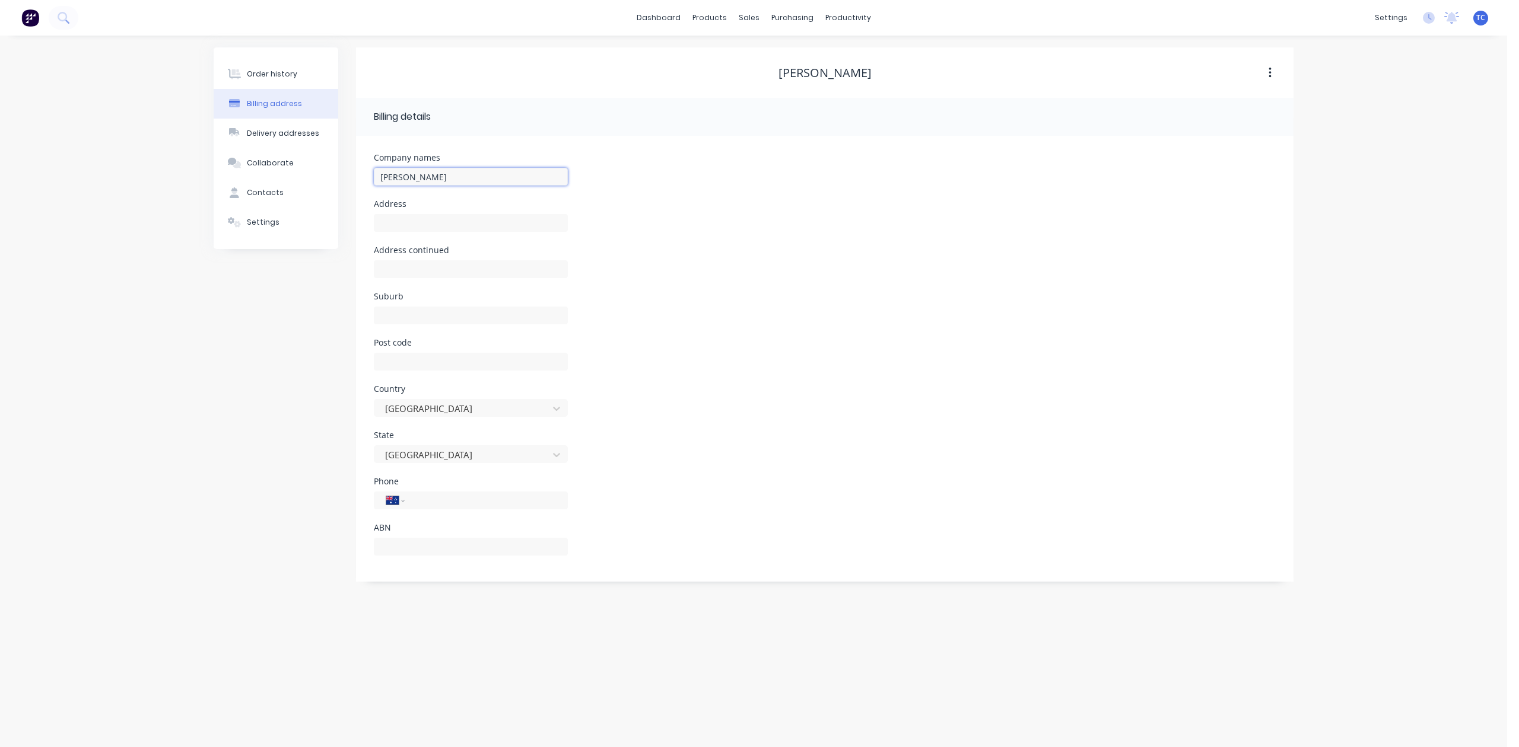
click at [429, 186] on input "[PERSON_NAME]" at bounding box center [471, 177] width 194 height 18
type input "Bill Browne"
click at [444, 508] on input "tel" at bounding box center [484, 501] width 142 height 14
click at [916, 385] on div "Post code" at bounding box center [825, 362] width 902 height 46
click at [268, 77] on div "Order history" at bounding box center [272, 74] width 50 height 11
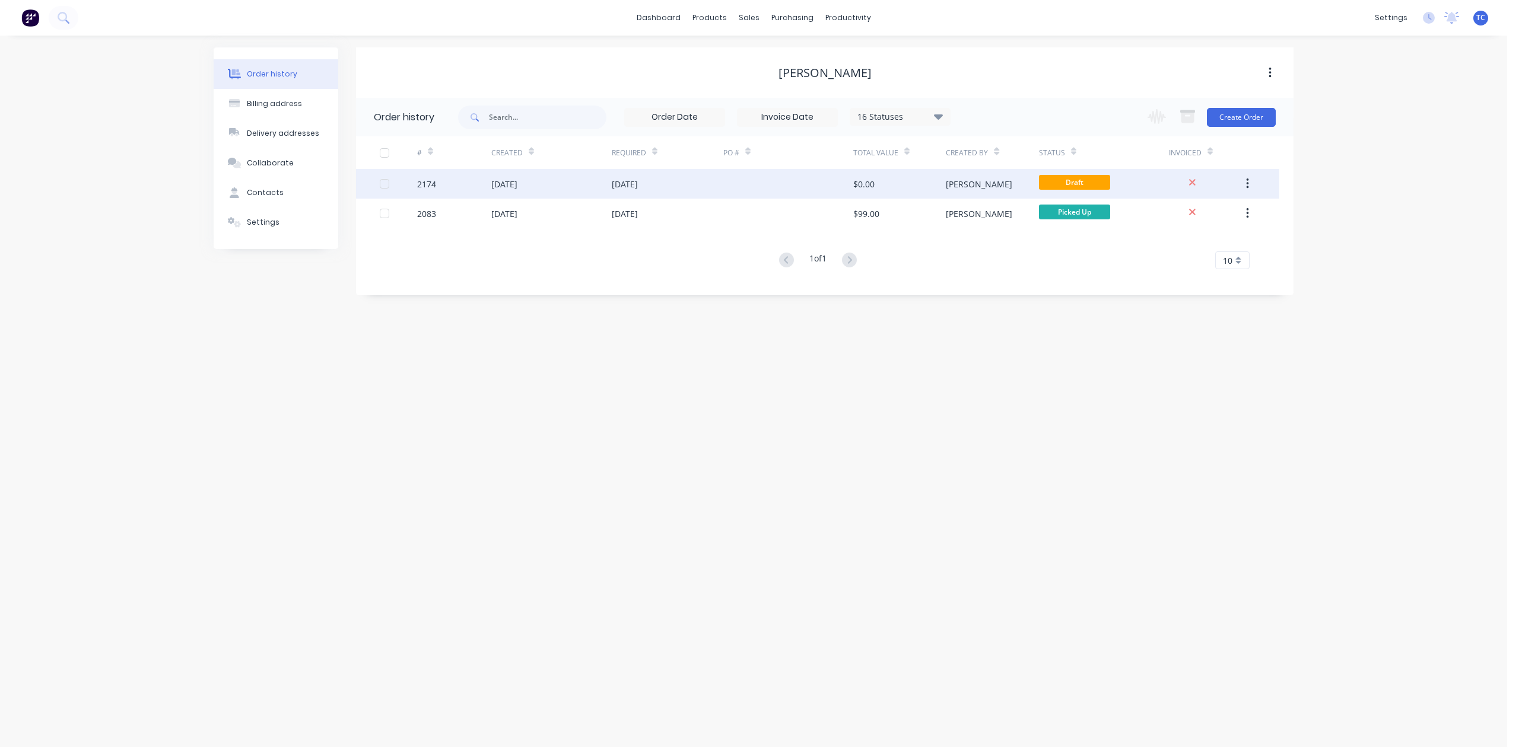
click at [517, 184] on div "12 Aug 2025" at bounding box center [504, 184] width 26 height 12
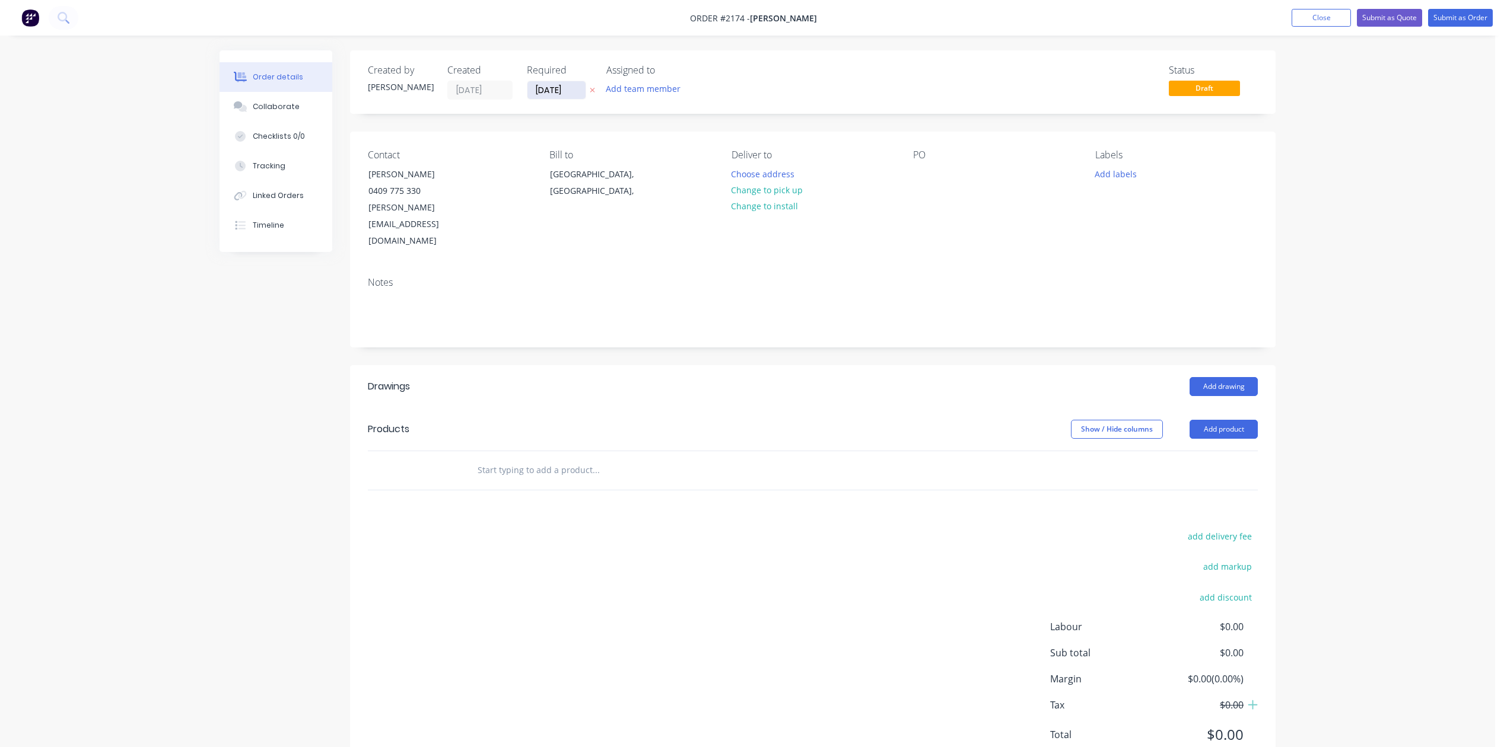
click at [585, 96] on input "12/08/25" at bounding box center [556, 90] width 58 height 18
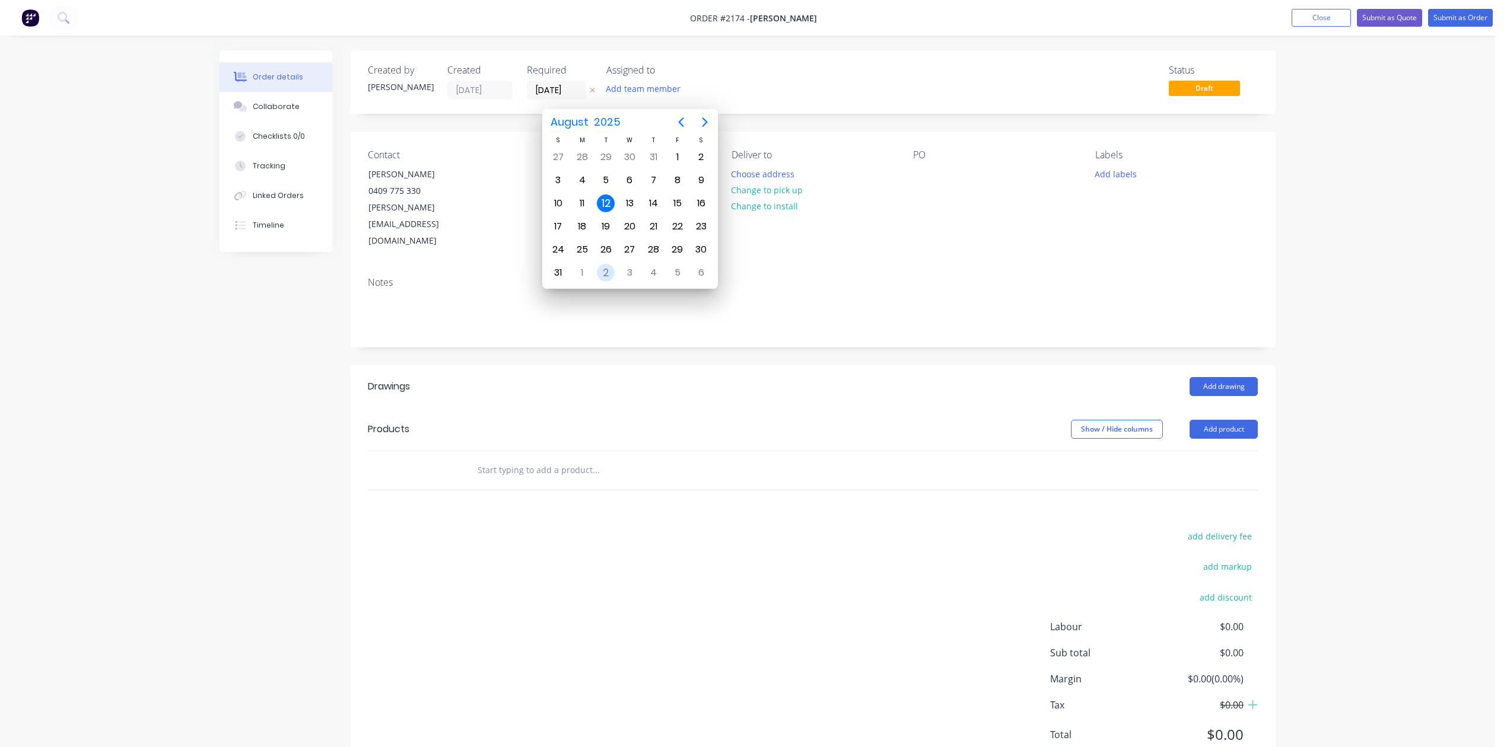
click at [606, 269] on div "2" at bounding box center [606, 273] width 18 height 18
type input "02/09/25"
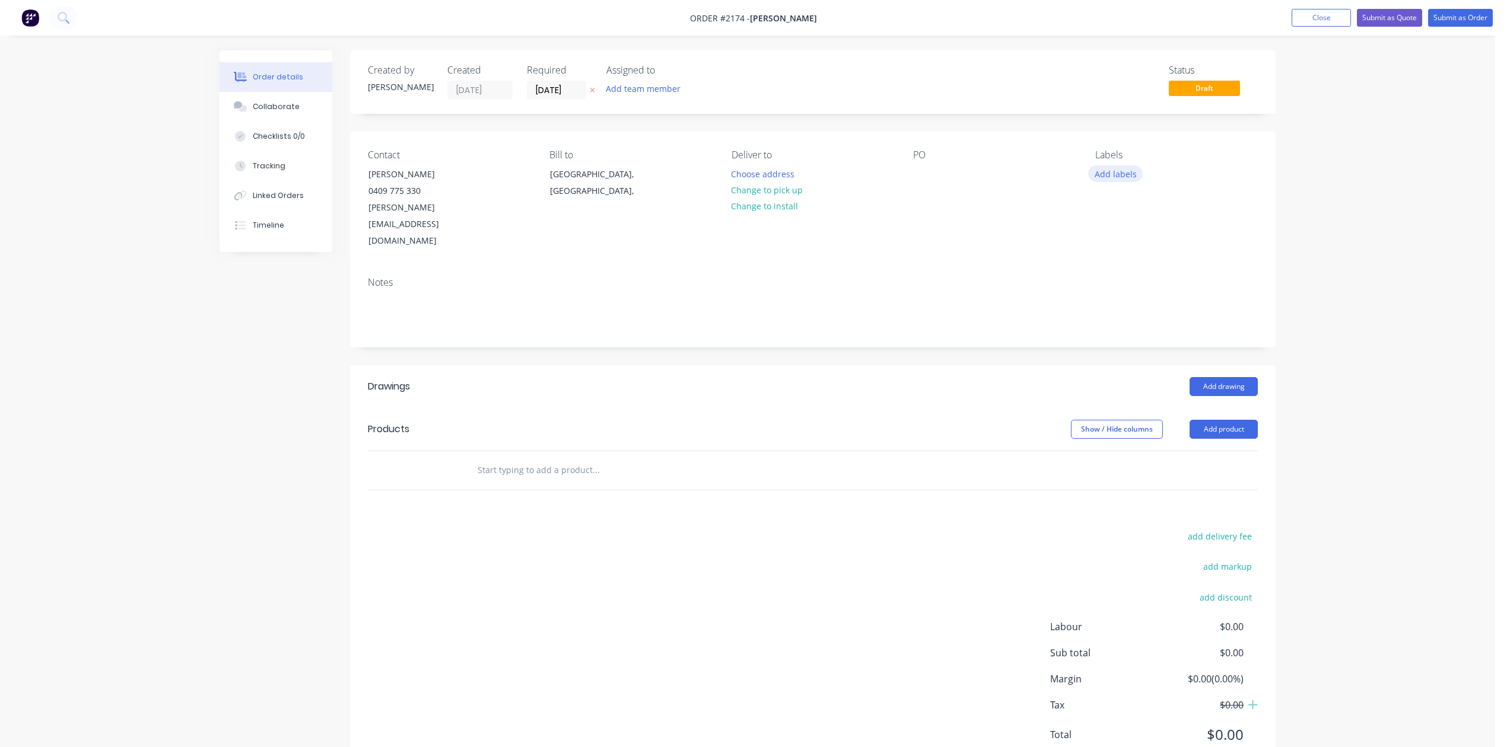
click at [1105, 182] on button "Add labels" at bounding box center [1115, 174] width 55 height 16
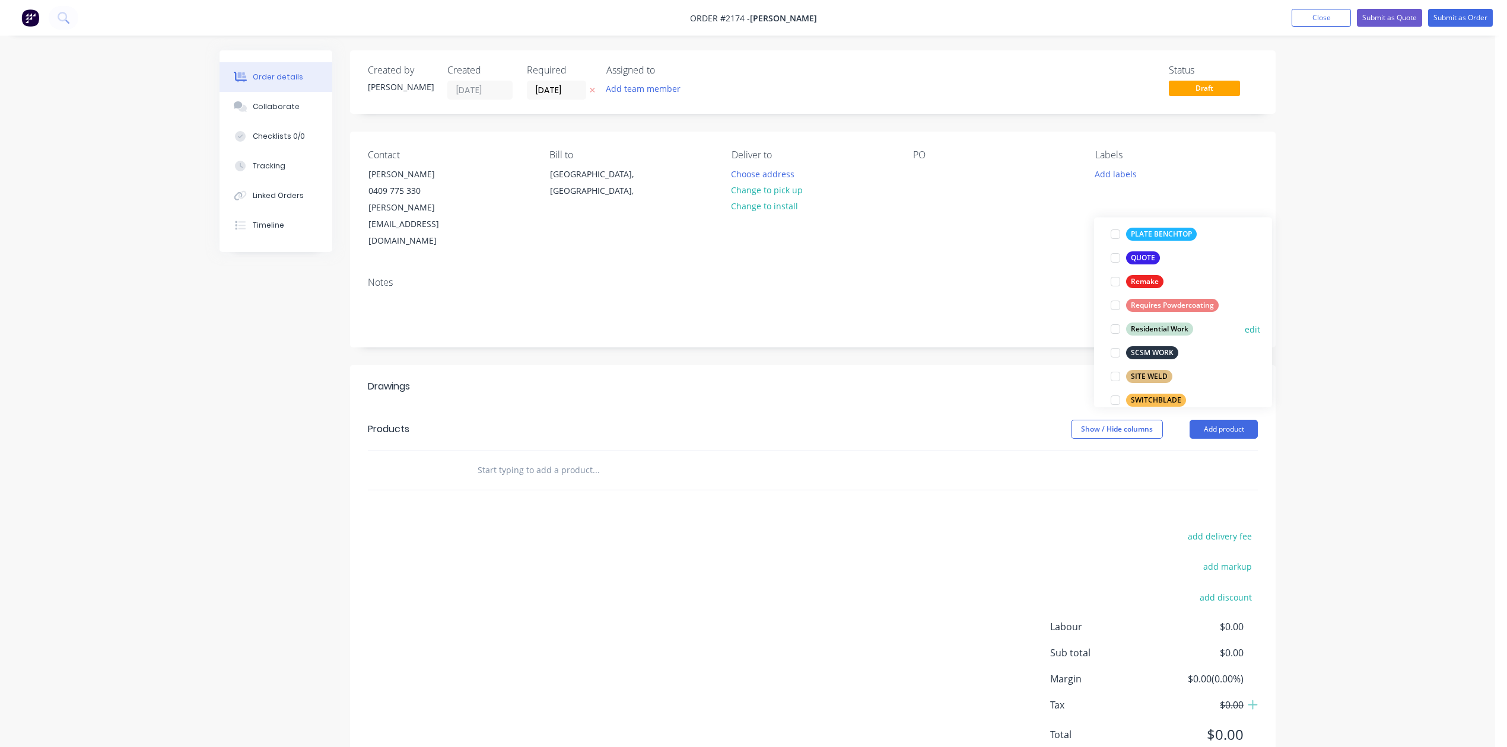
scroll to position [395, 0]
click at [1118, 254] on div at bounding box center [1115, 250] width 24 height 24
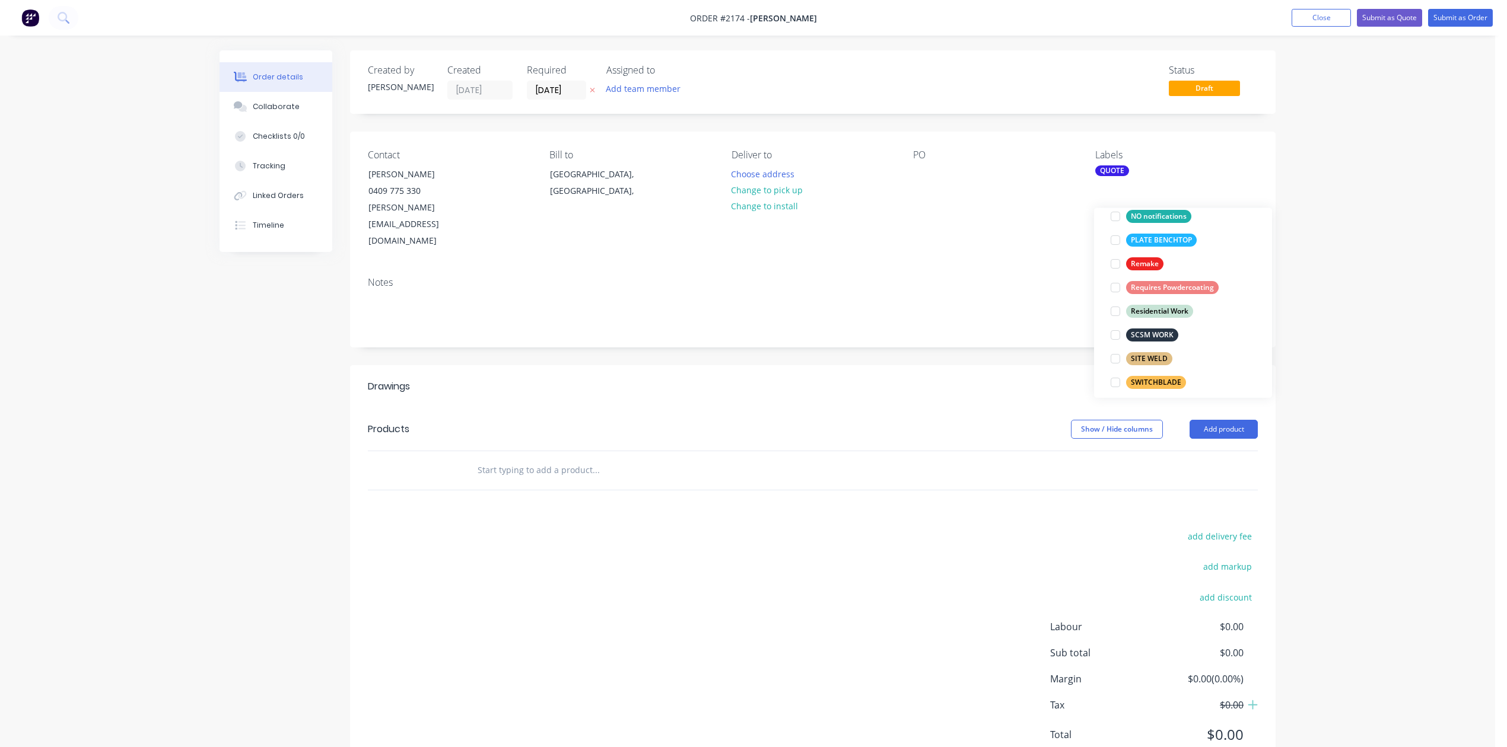
scroll to position [63, 0]
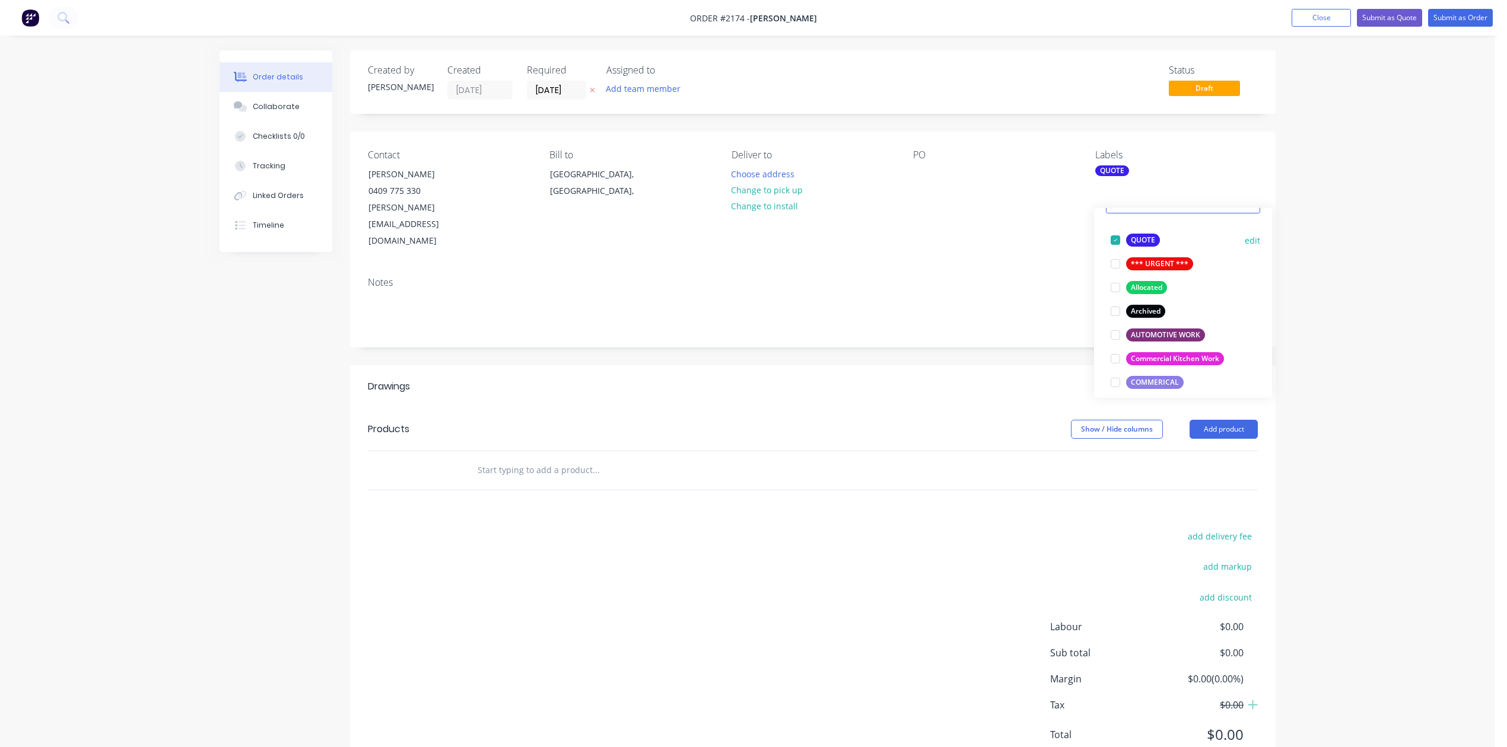
click at [1118, 243] on div at bounding box center [1115, 240] width 24 height 24
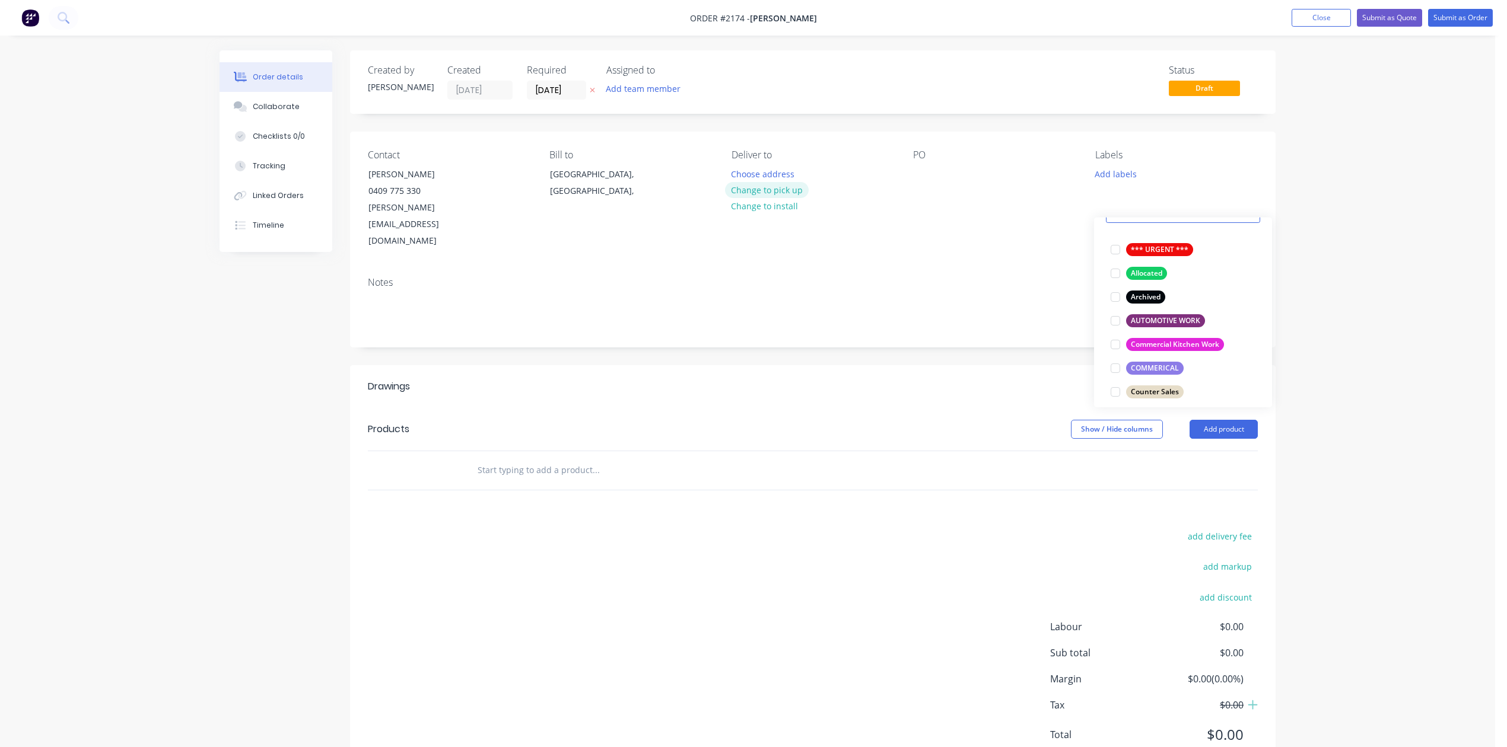
click at [763, 198] on button "Change to pick up" at bounding box center [767, 190] width 84 height 16
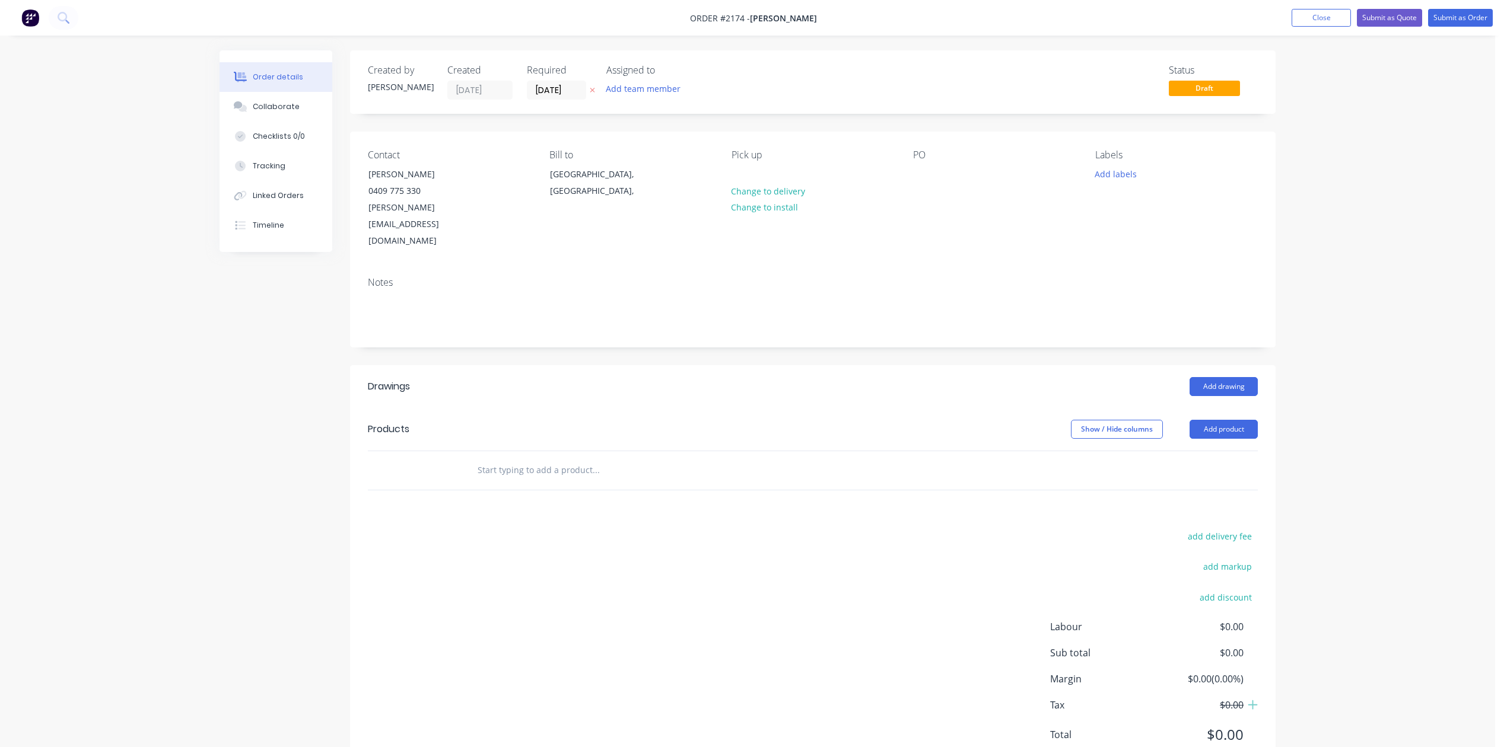
click at [630, 482] on input "text" at bounding box center [595, 471] width 237 height 24
type input "3mm Steel Disc"
click at [627, 534] on button "Add 3mm Steel Disc to order" at bounding box center [660, 516] width 356 height 38
click at [579, 518] on div at bounding box center [537, 509] width 121 height 17
type input "$0.00"
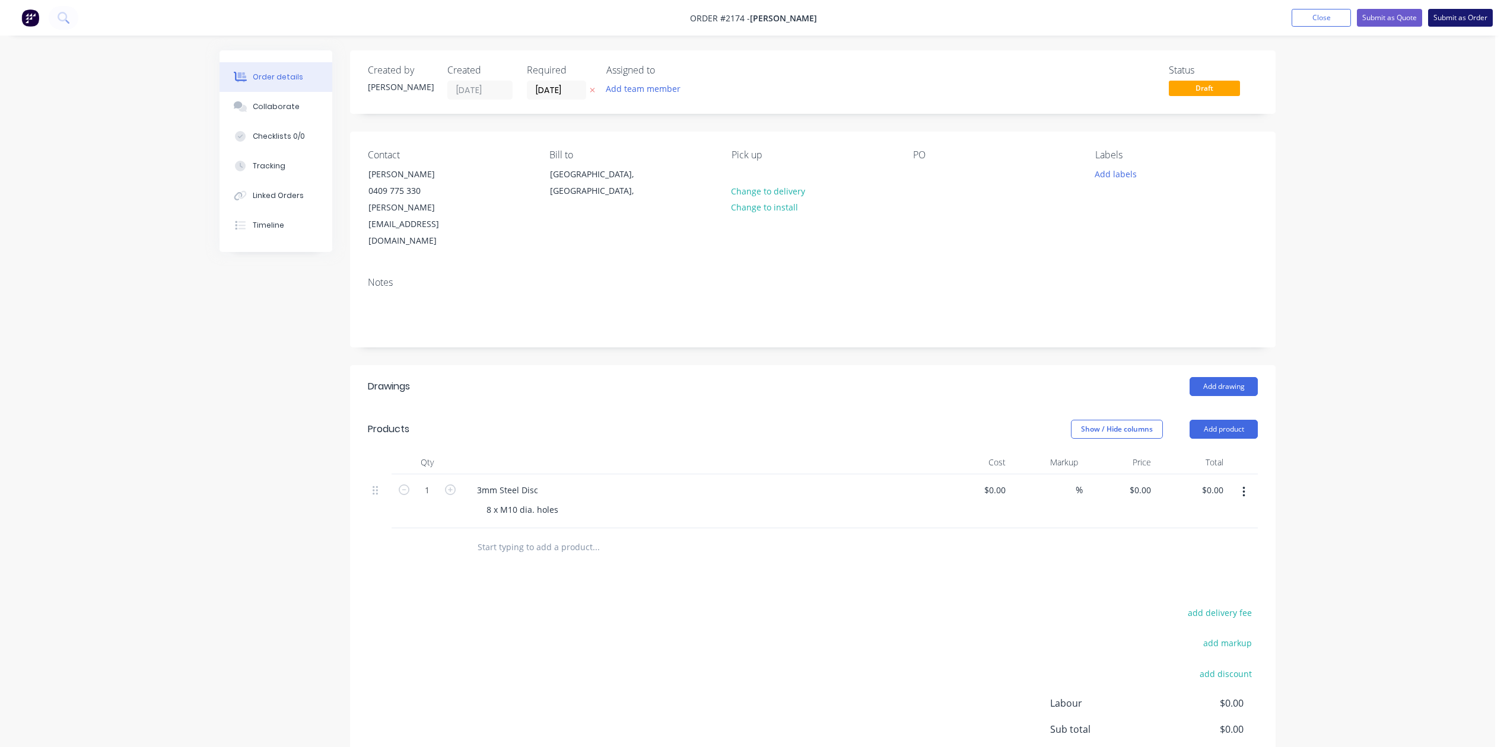
click at [1439, 14] on button "Submit as Order" at bounding box center [1460, 18] width 65 height 18
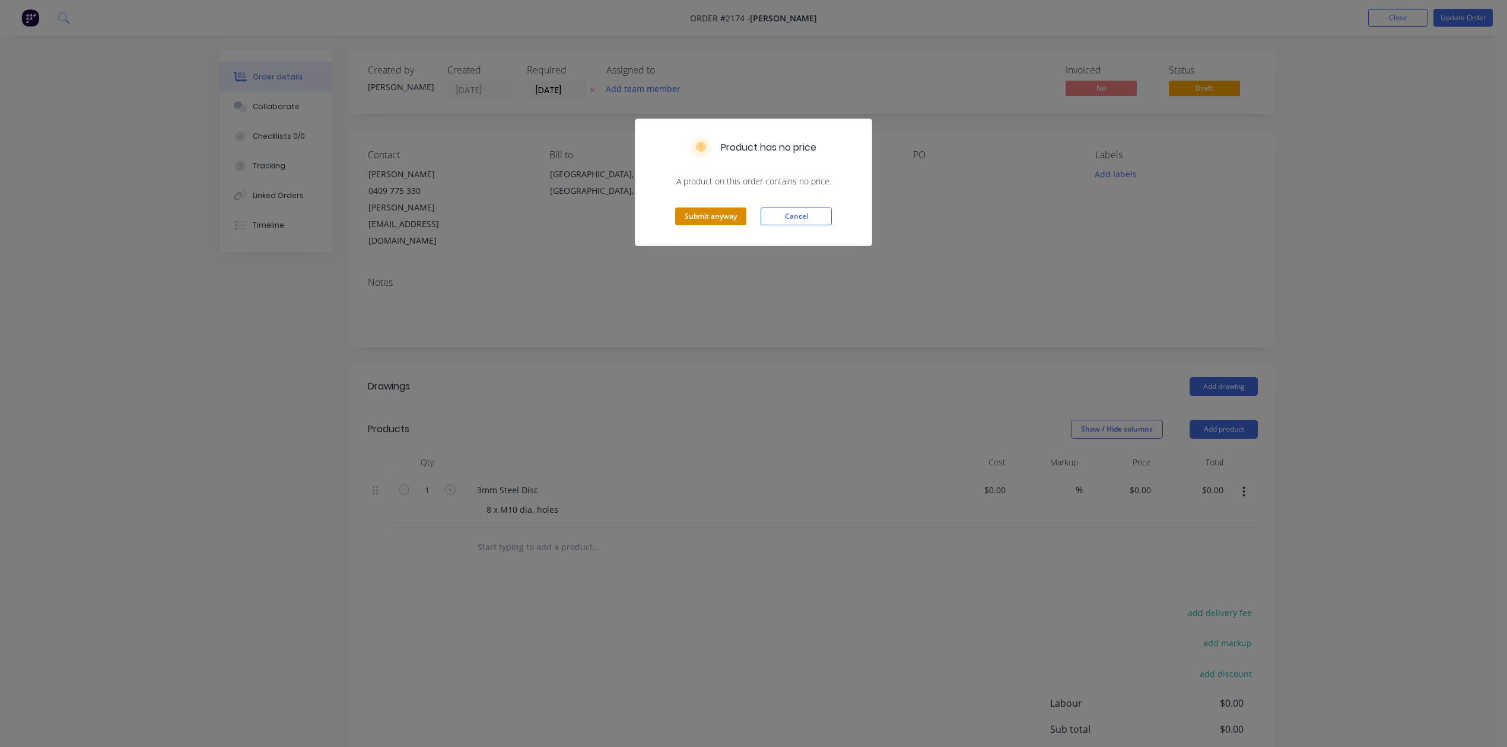
click at [703, 225] on button "Submit anyway" at bounding box center [710, 217] width 71 height 18
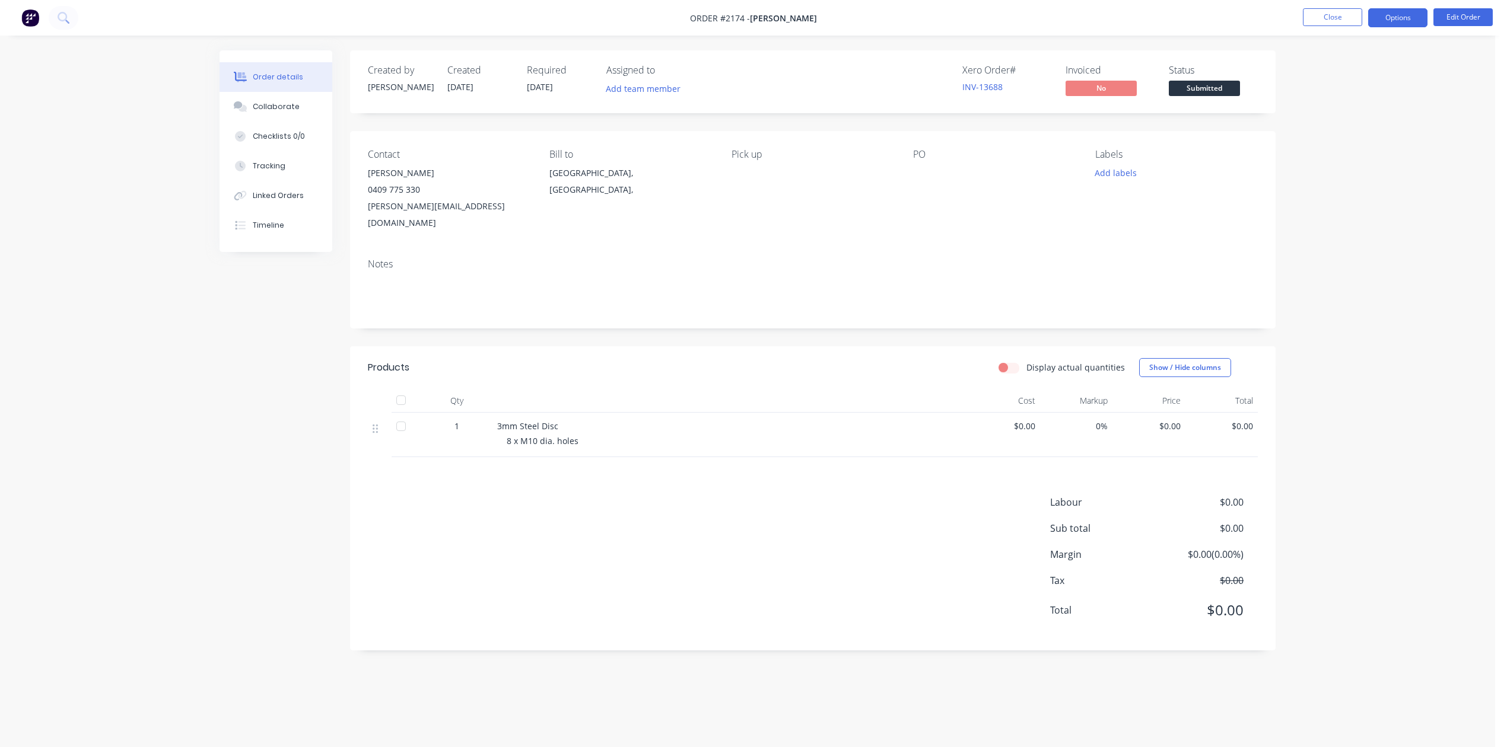
click at [1386, 17] on button "Options" at bounding box center [1397, 17] width 59 height 19
click at [1336, 140] on div "Work Order" at bounding box center [1361, 143] width 109 height 17
click at [1324, 115] on div "Without pricing" at bounding box center [1361, 119] width 109 height 17
click at [1320, 17] on button "Close" at bounding box center [1332, 17] width 59 height 18
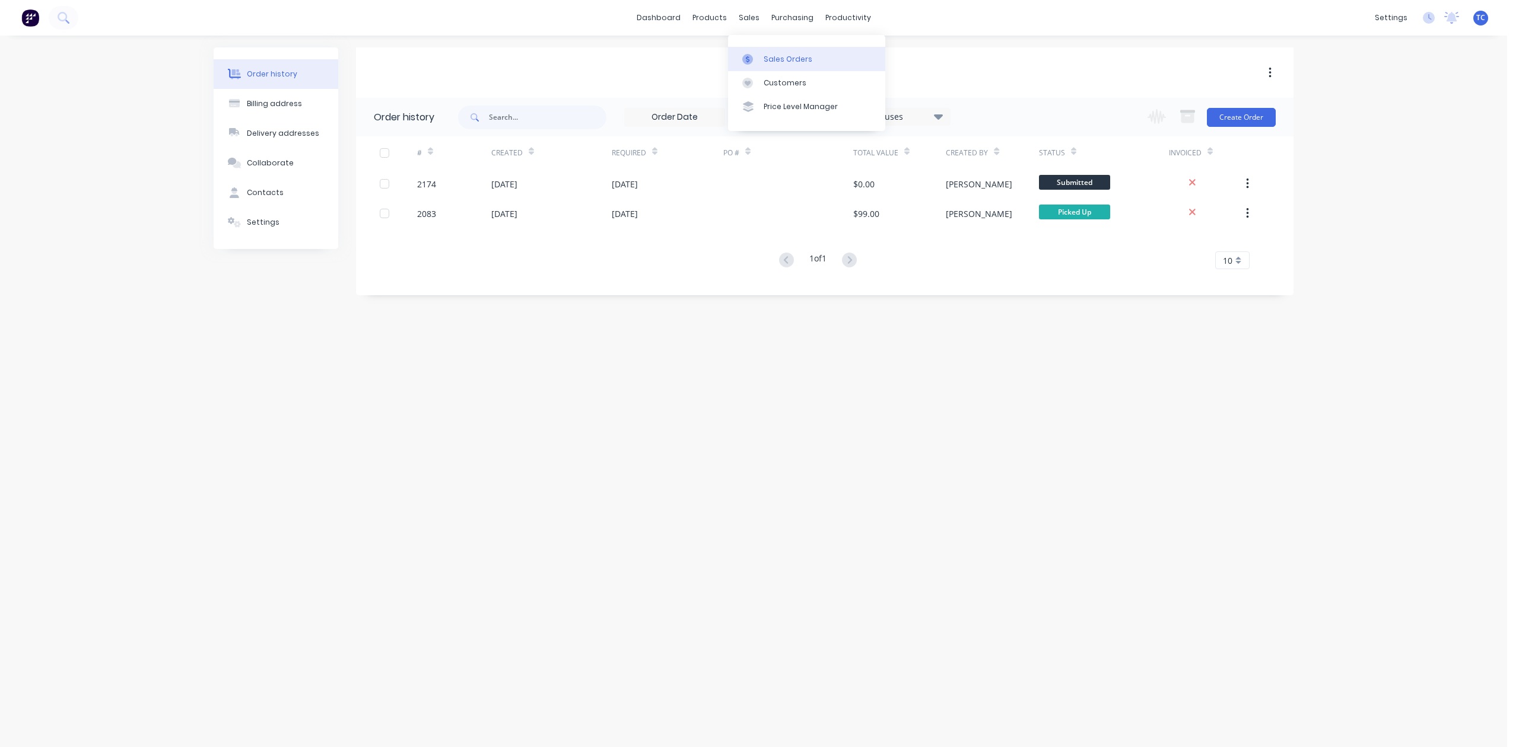
click at [788, 65] on div "Sales Orders" at bounding box center [787, 59] width 49 height 11
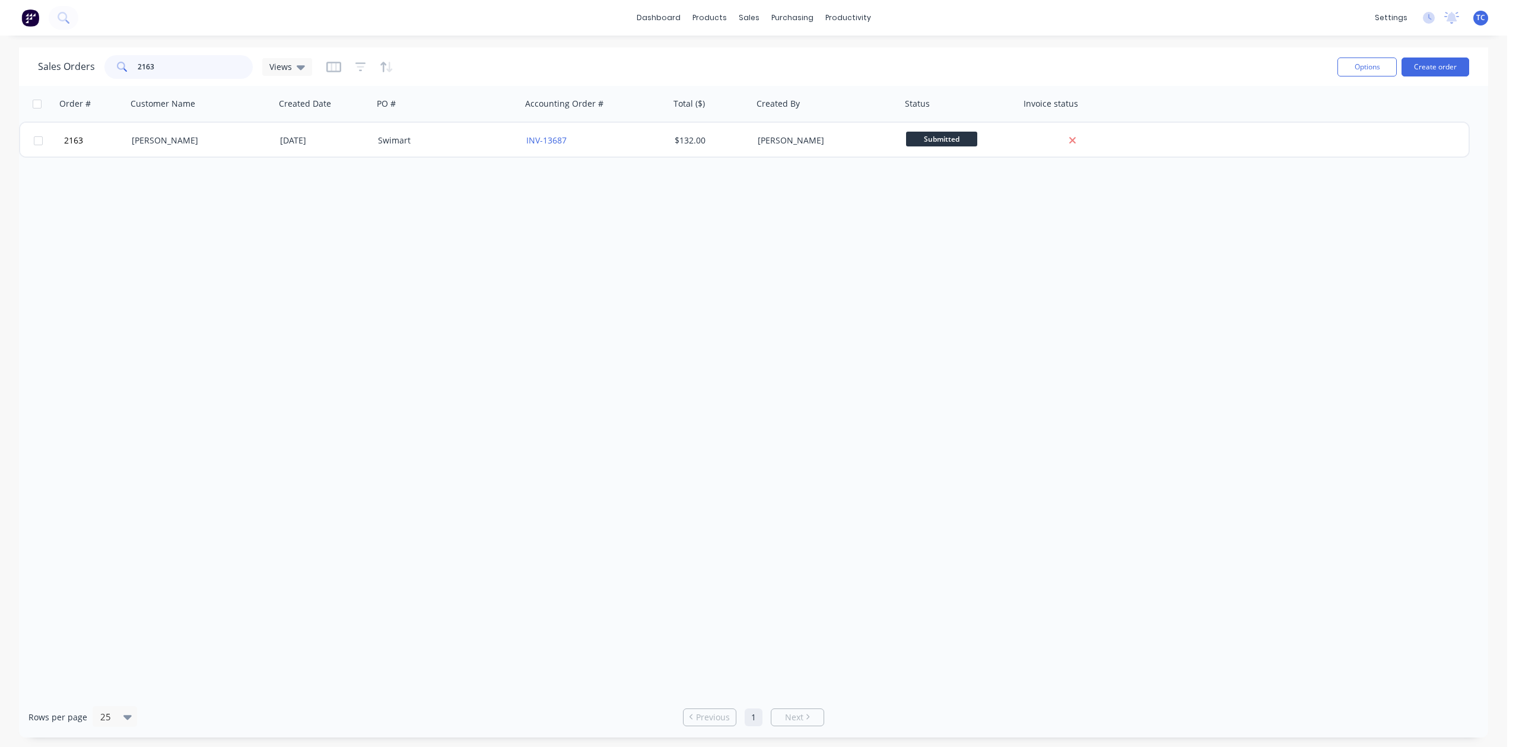
click at [199, 70] on input "2163" at bounding box center [196, 67] width 116 height 24
click at [785, 65] on div "Sales Orders" at bounding box center [787, 59] width 49 height 11
drag, startPoint x: 191, startPoint y: 65, endPoint x: 138, endPoint y: 67, distance: 53.4
click at [138, 67] on div "2163" at bounding box center [178, 67] width 148 height 24
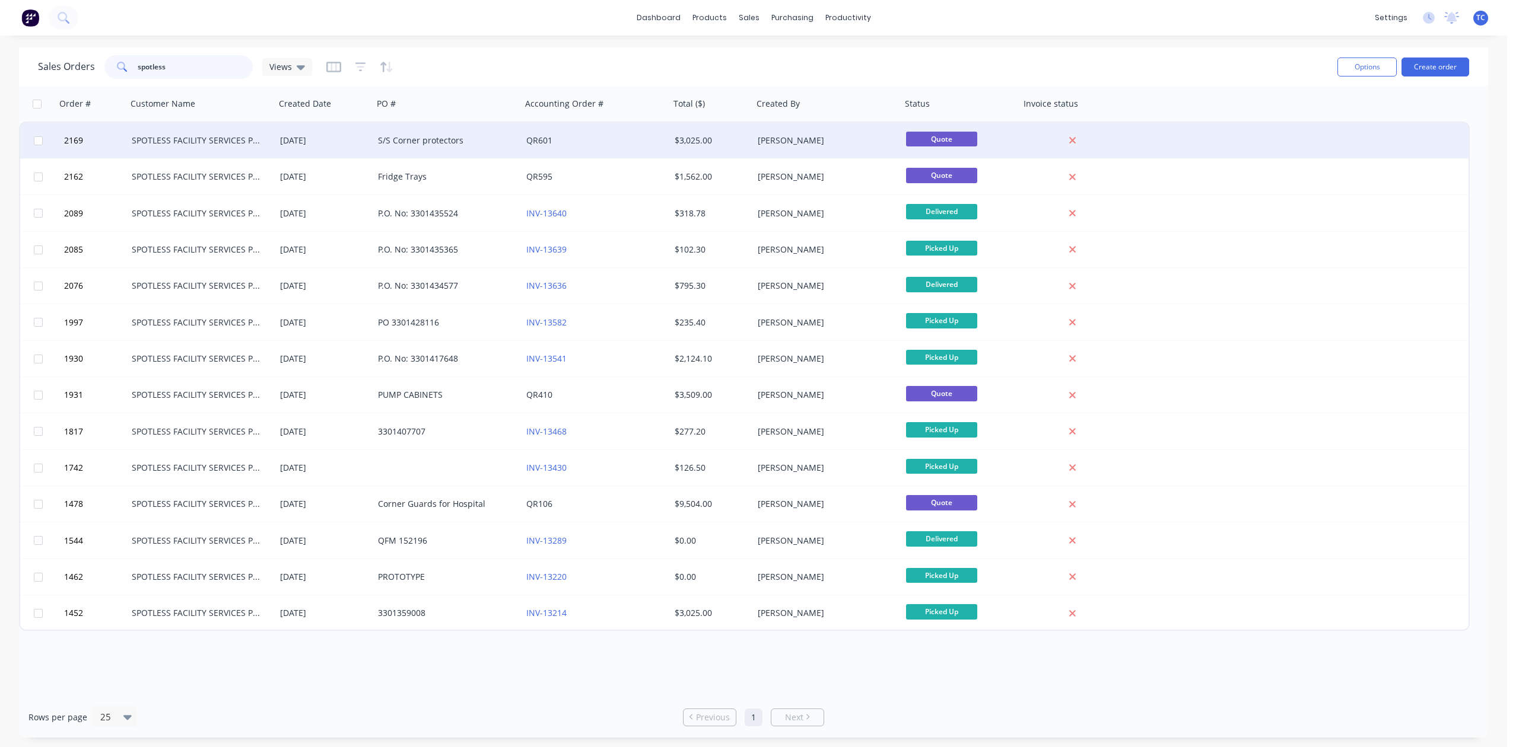
type input "spotless"
click at [148, 135] on div "SPOTLESS FACILITY SERVICES PTY. LTD" at bounding box center [198, 141] width 132 height 12
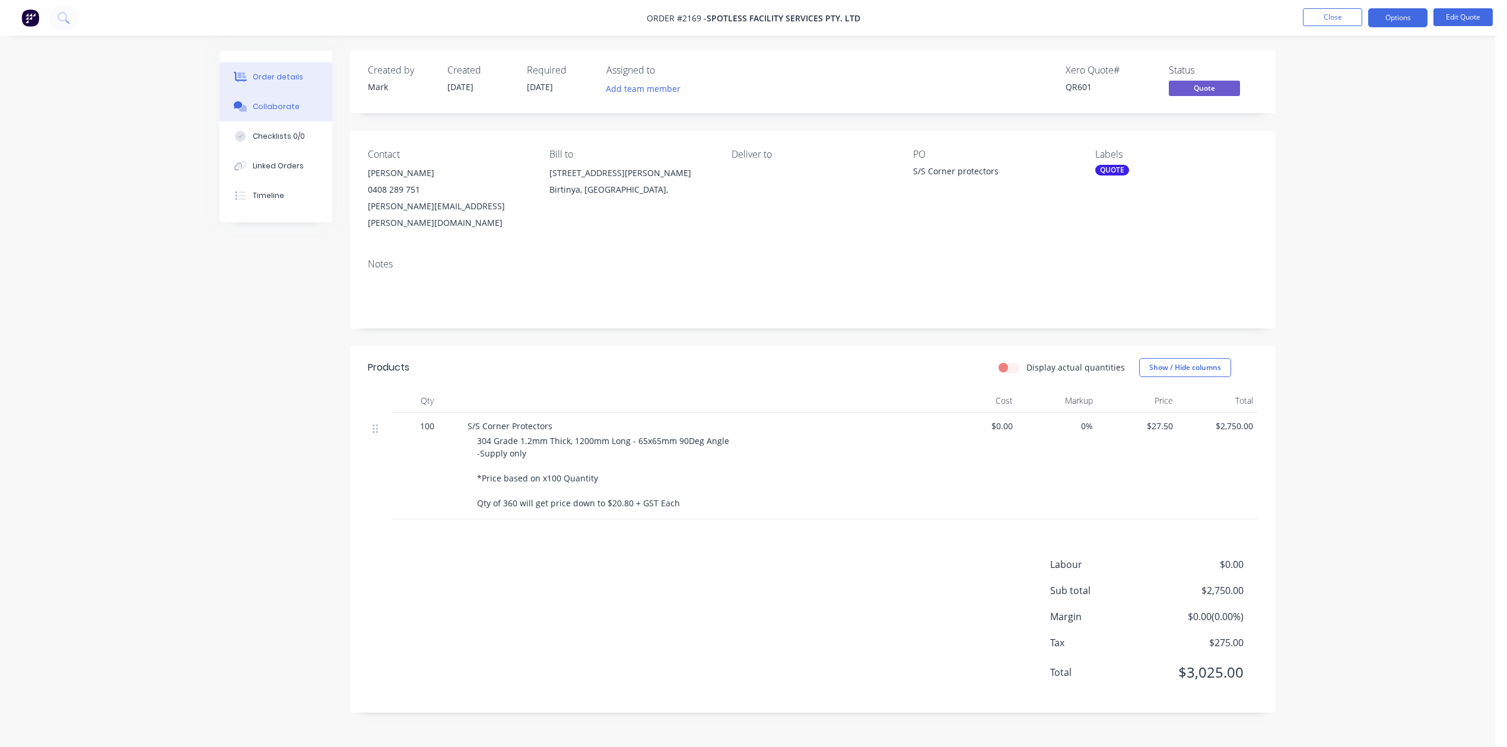
click at [300, 112] on div "Collaborate" at bounding box center [276, 106] width 47 height 11
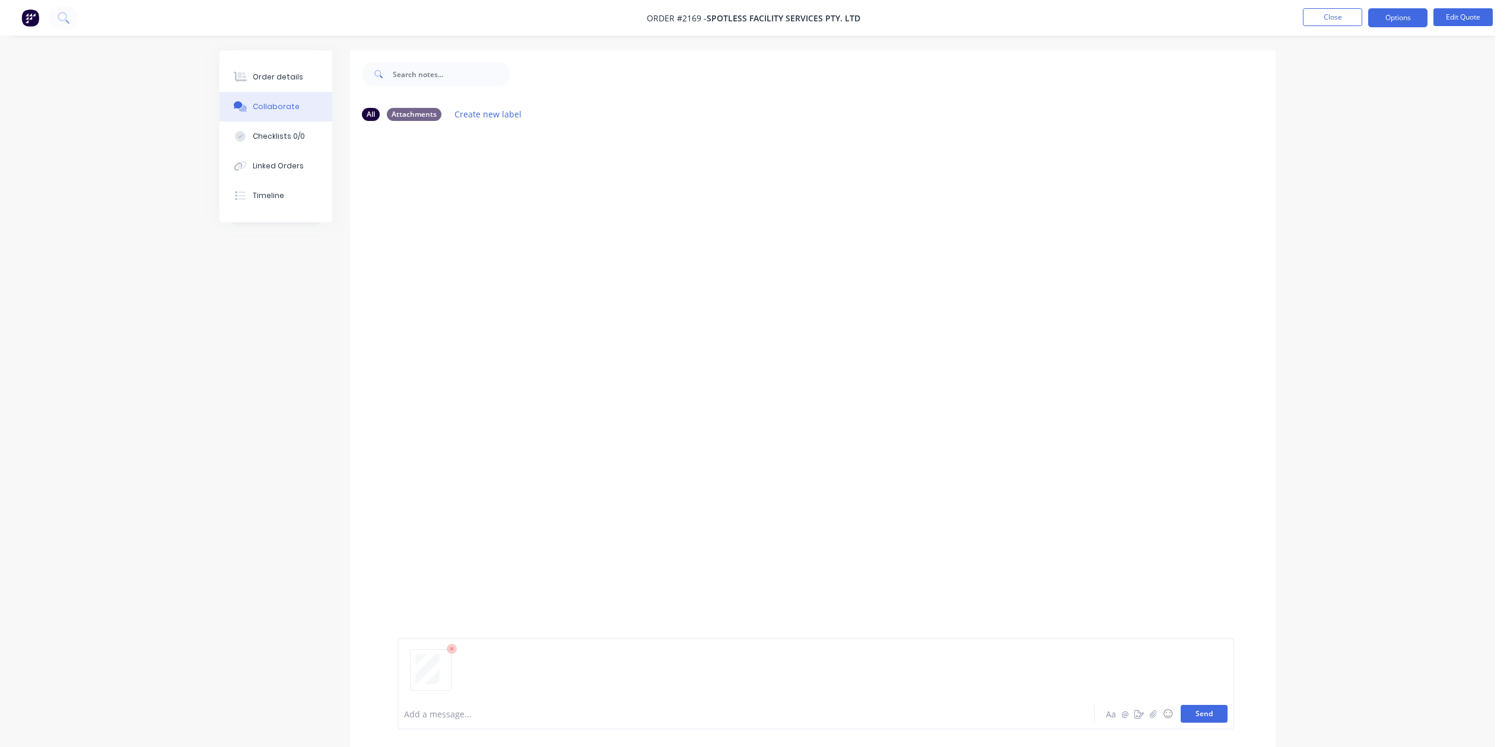
click at [1185, 706] on button "Send" at bounding box center [1203, 714] width 47 height 18
click at [1385, 18] on button "Options" at bounding box center [1397, 17] width 59 height 19
click at [1329, 141] on div "Convert to Order" at bounding box center [1361, 143] width 109 height 17
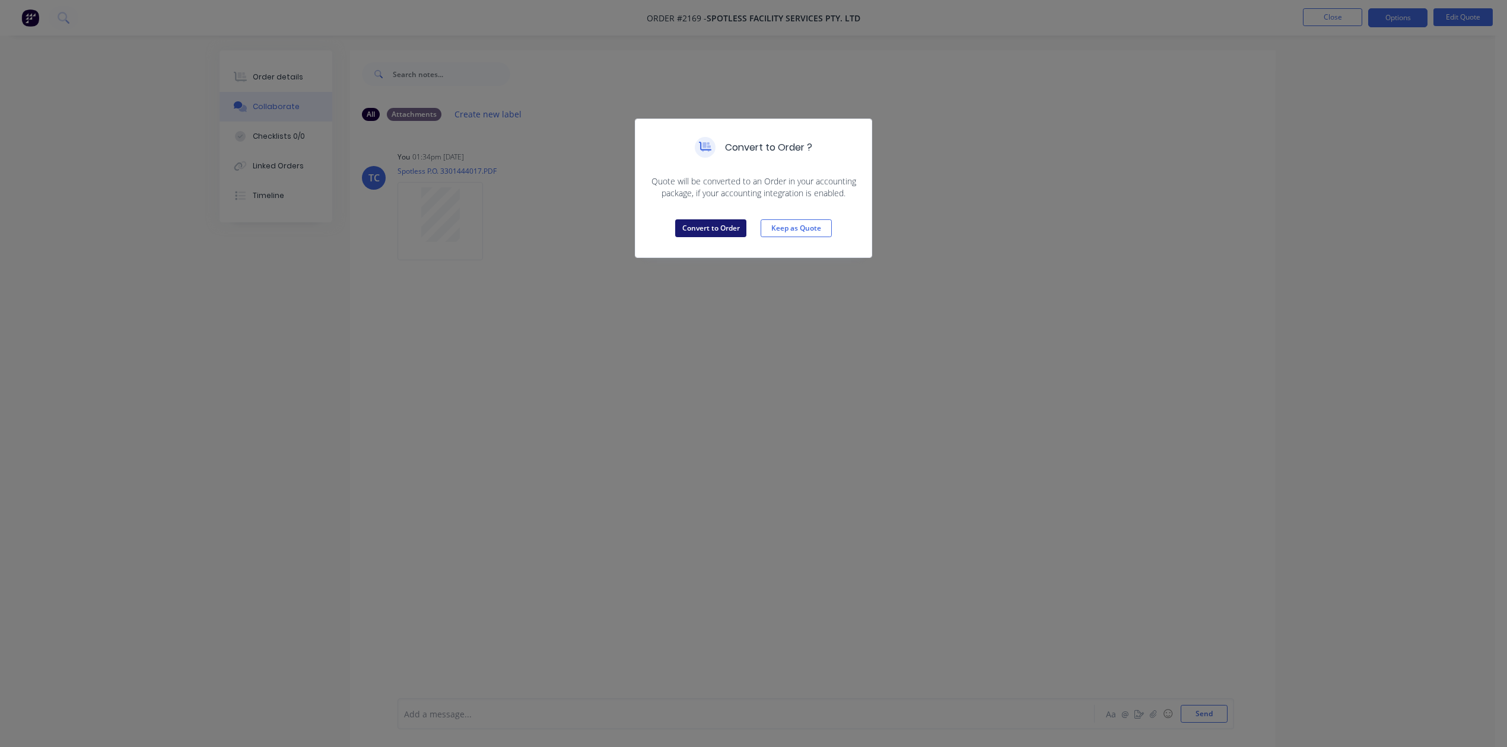
click at [713, 237] on button "Convert to Order" at bounding box center [710, 228] width 71 height 18
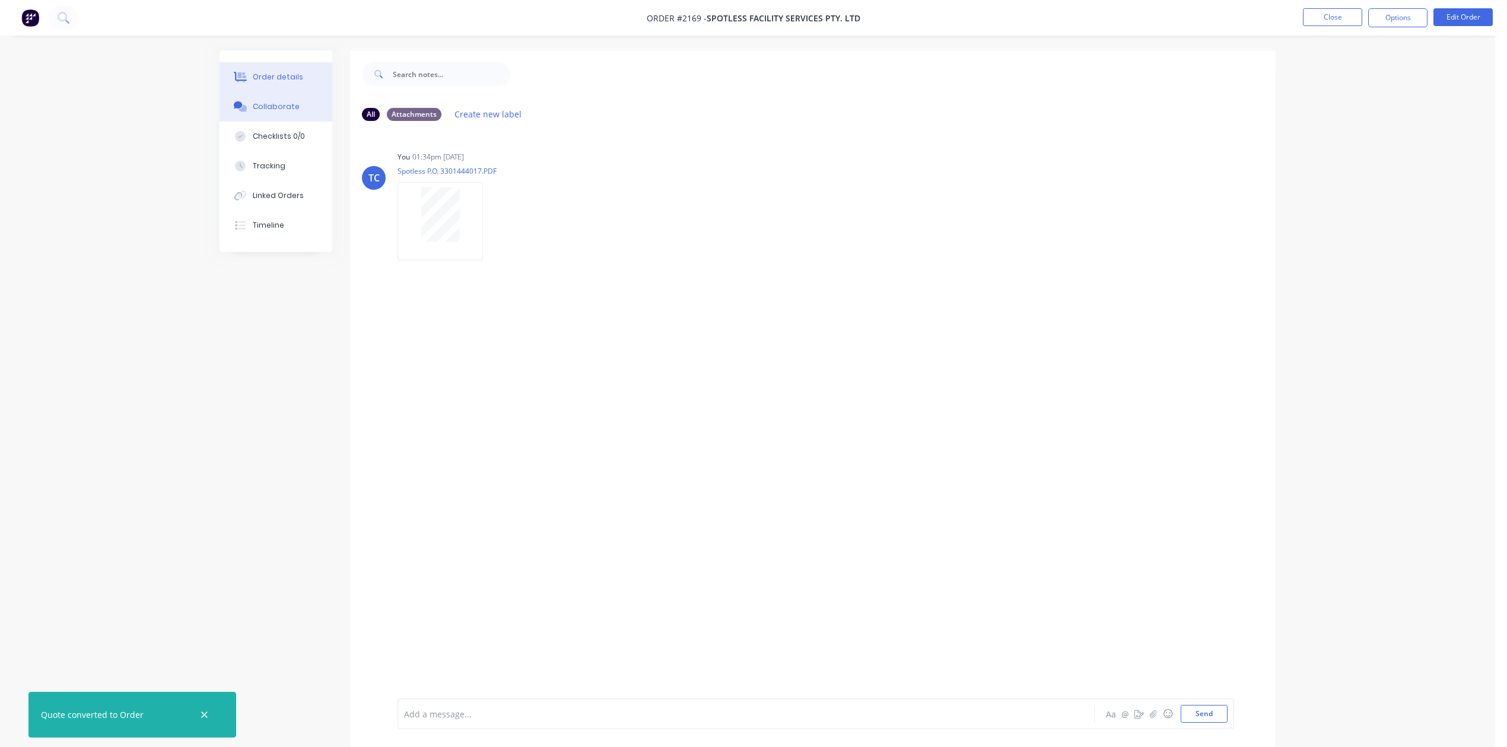
click at [289, 79] on div "Order details" at bounding box center [278, 77] width 50 height 11
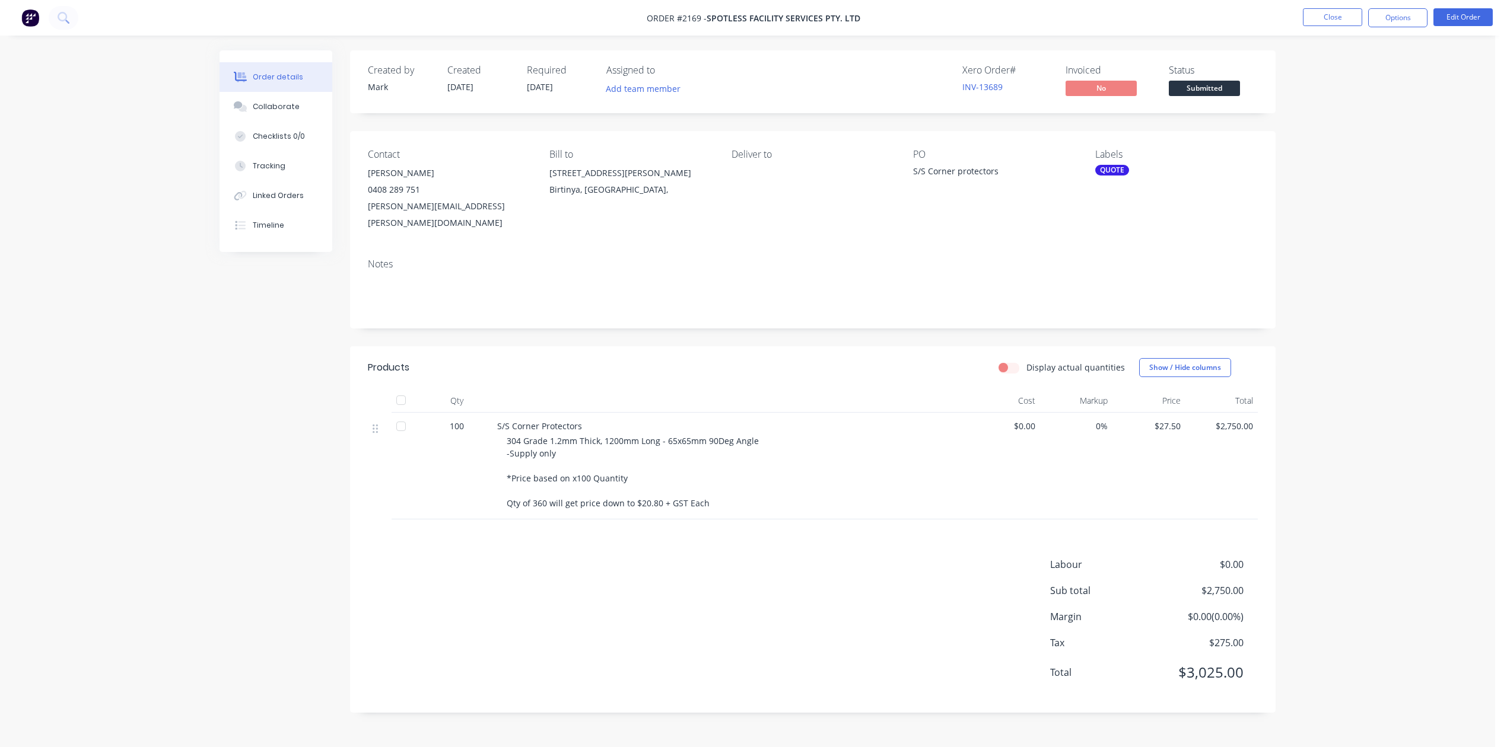
click at [936, 182] on div "S/S Corner protectors" at bounding box center [987, 173] width 148 height 17
drag, startPoint x: 1018, startPoint y: 202, endPoint x: 899, endPoint y: 195, distance: 118.9
click at [899, 195] on div "Contact Jason Chung 0408 289 751 Jason.Chung@spotless.com.au Bill to 6 Doherty …" at bounding box center [812, 190] width 925 height 118
click at [1460, 20] on button "Edit Order" at bounding box center [1462, 17] width 59 height 18
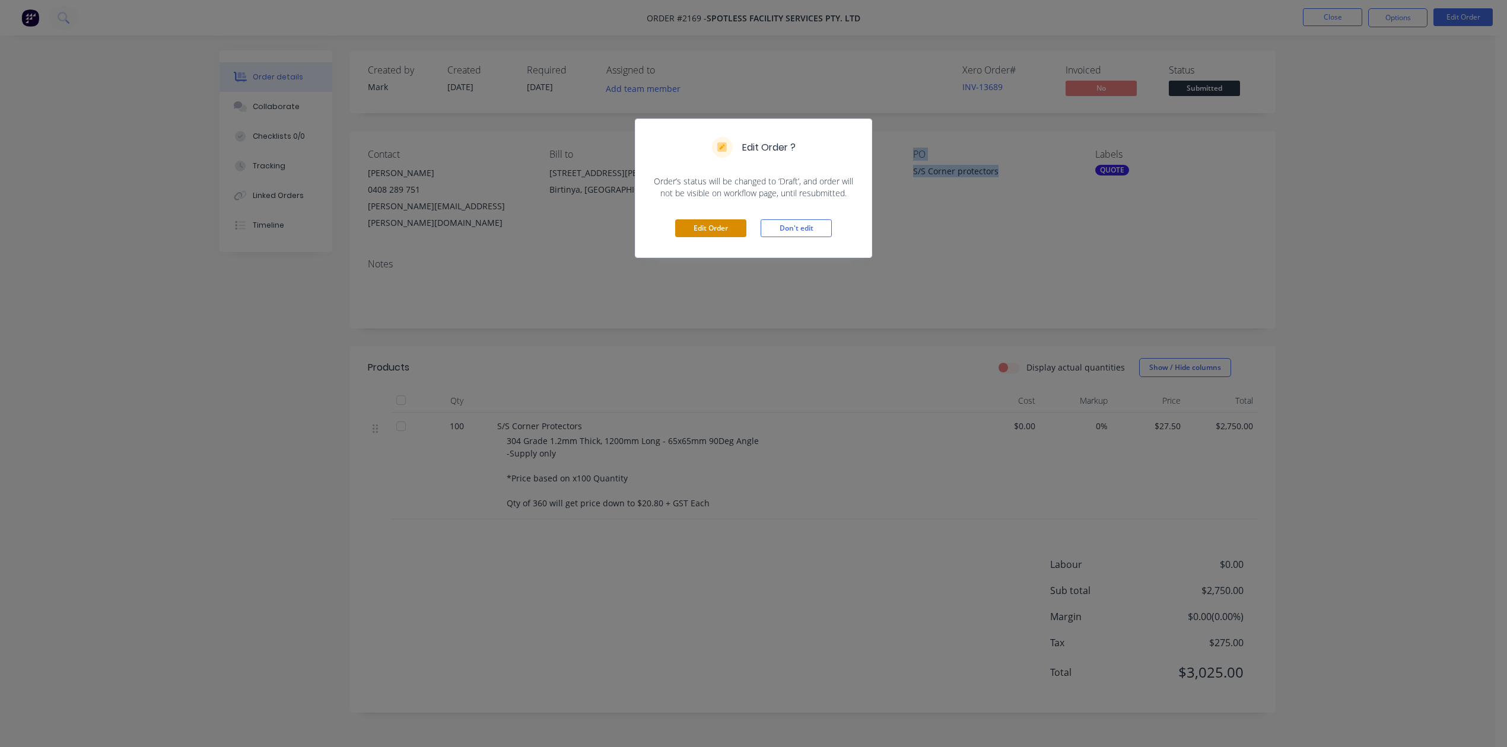
click at [696, 237] on button "Edit Order" at bounding box center [710, 228] width 71 height 18
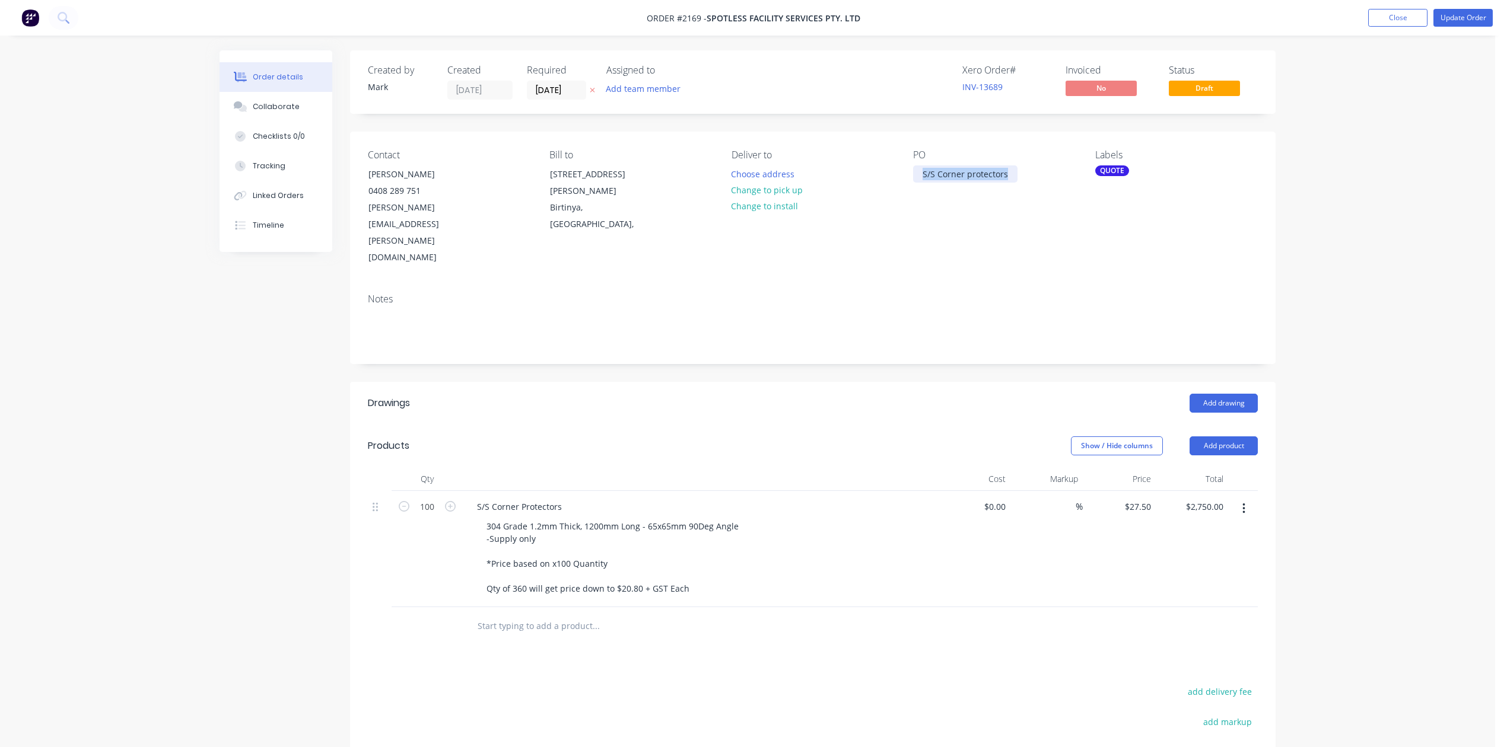
drag, startPoint x: 1030, startPoint y: 205, endPoint x: 888, endPoint y: 215, distance: 142.1
click at [888, 215] on div "Contact Jason Chung 0408 289 751 Jason.Chung@spotless.com.au Bill to 6 Doherty …" at bounding box center [812, 208] width 925 height 152
click at [443, 516] on input "100" at bounding box center [427, 507] width 31 height 18
type input "10"
type input "$275.00"
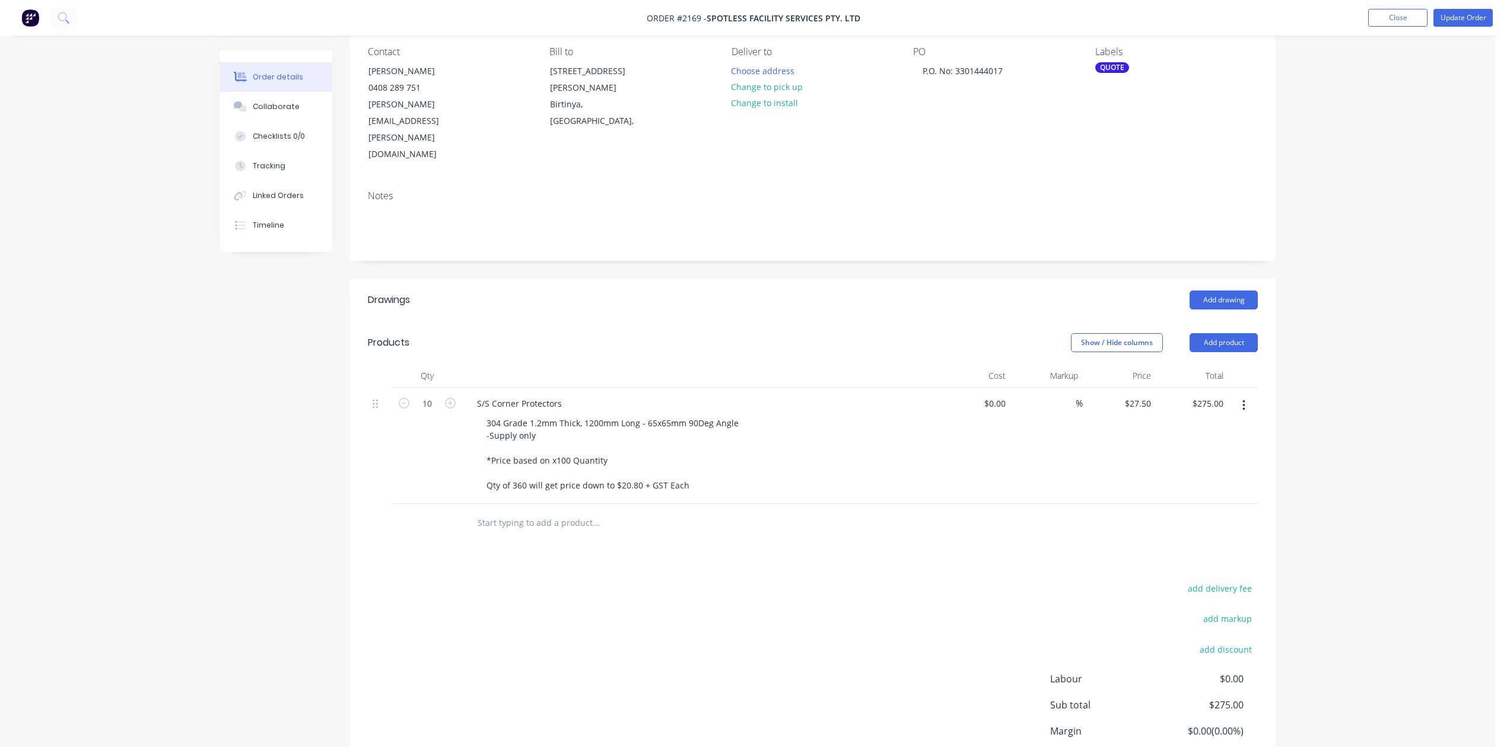
scroll to position [316, 0]
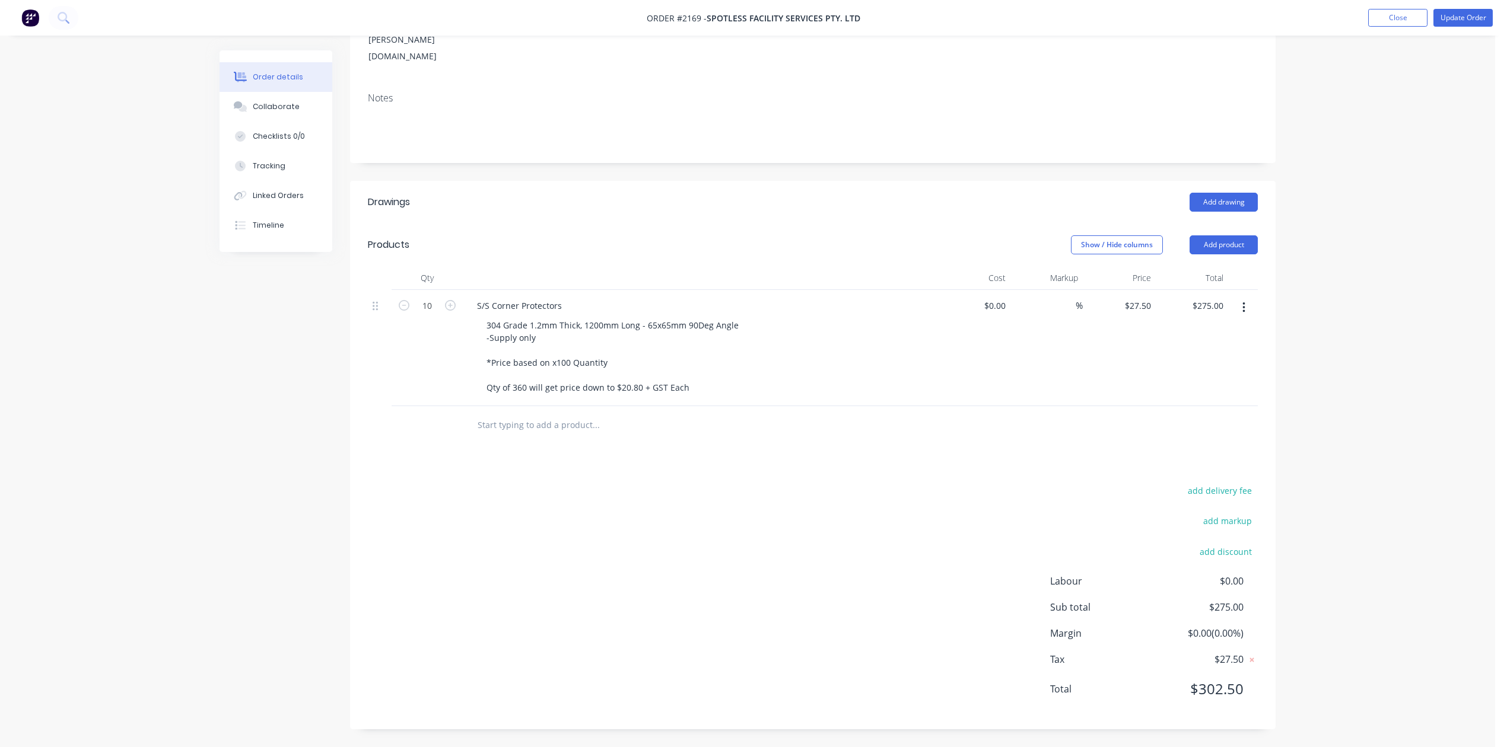
click at [681, 297] on div "S/S Corner Protectors" at bounding box center [699, 305] width 465 height 17
click at [606, 297] on div "S/S Corner Protectors" at bounding box center [699, 305] width 465 height 17
click at [571, 297] on div "S/S Corner Protectors" at bounding box center [519, 305] width 104 height 17
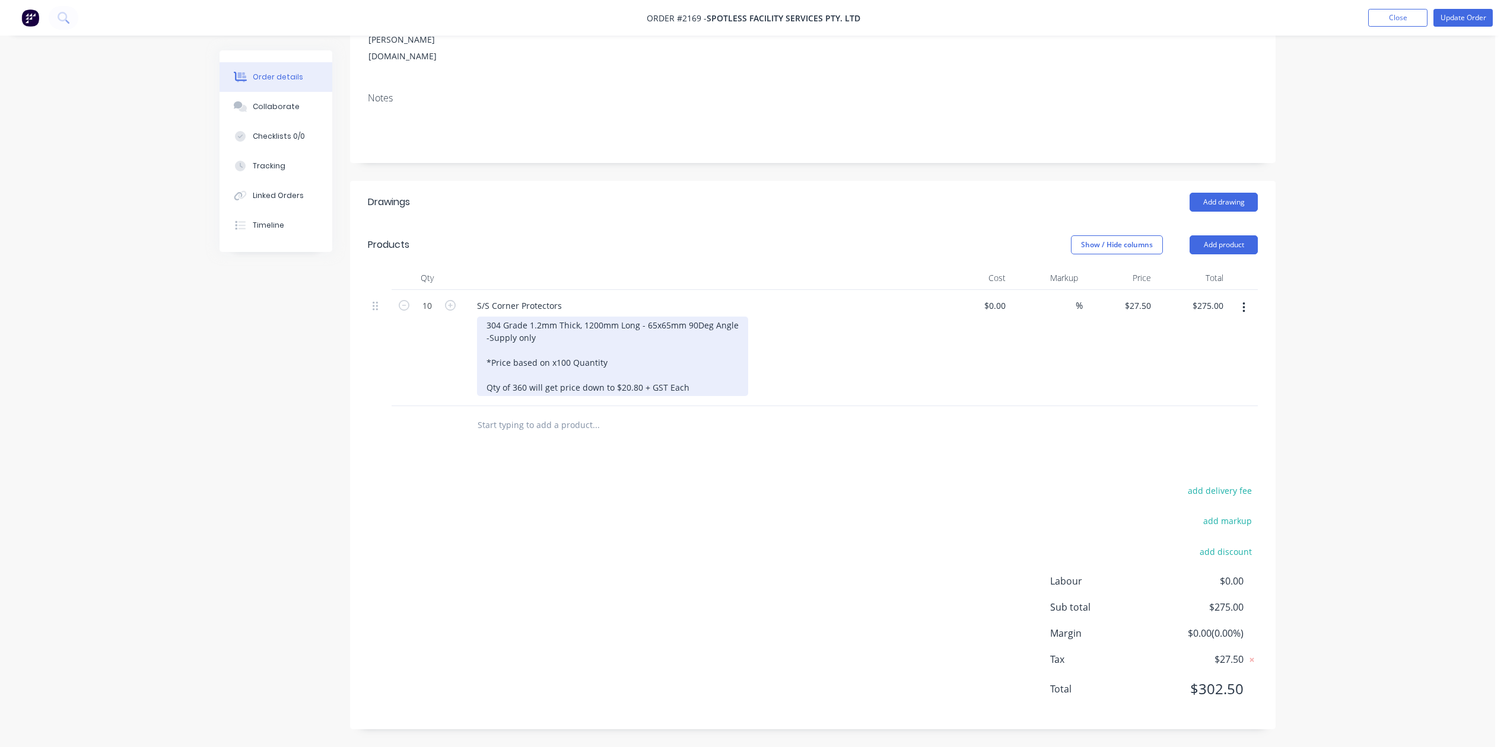
click at [748, 317] on div "304 Grade 1.2mm Thick, 1200mm Long - 65x65mm 90Deg Angle -Supply only *Price ba…" at bounding box center [612, 356] width 271 height 79
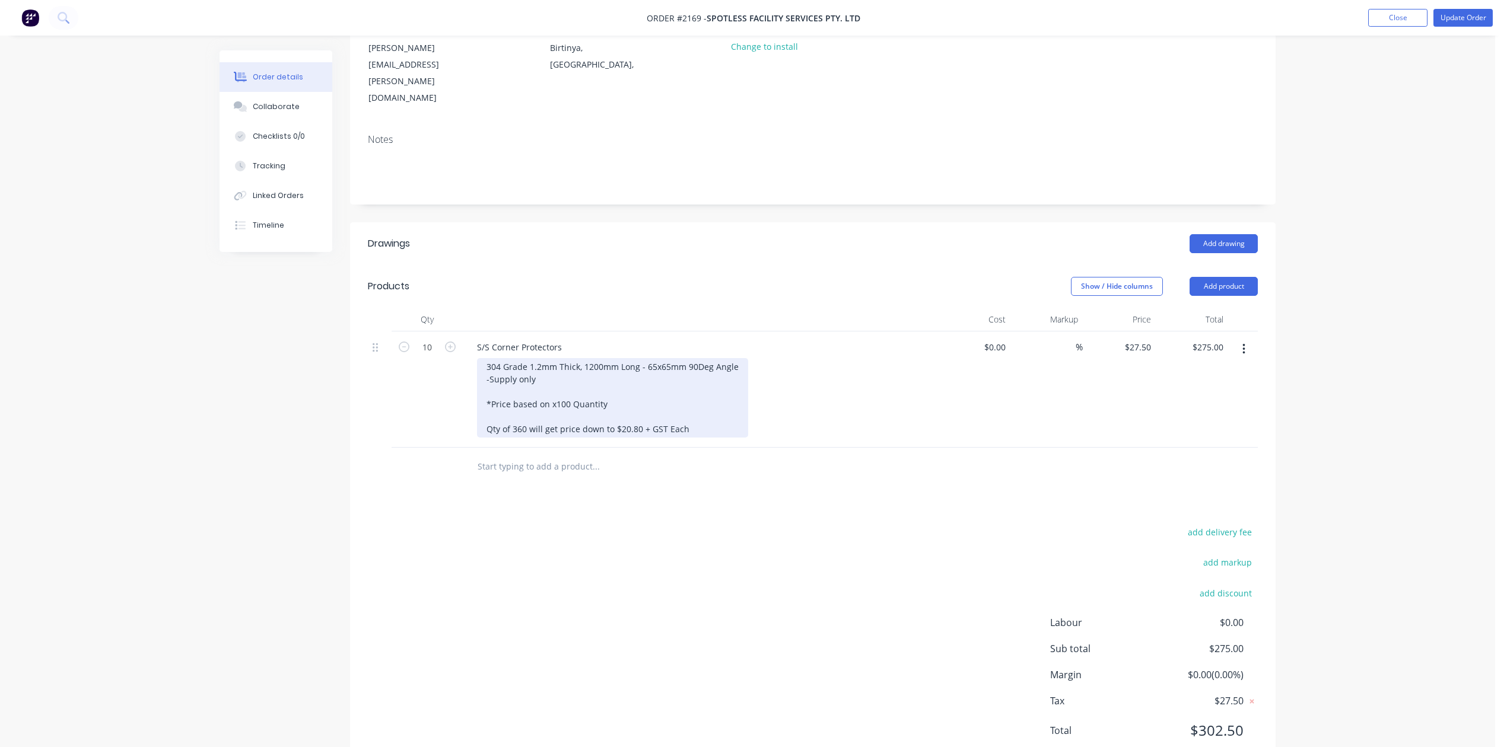
scroll to position [158, 0]
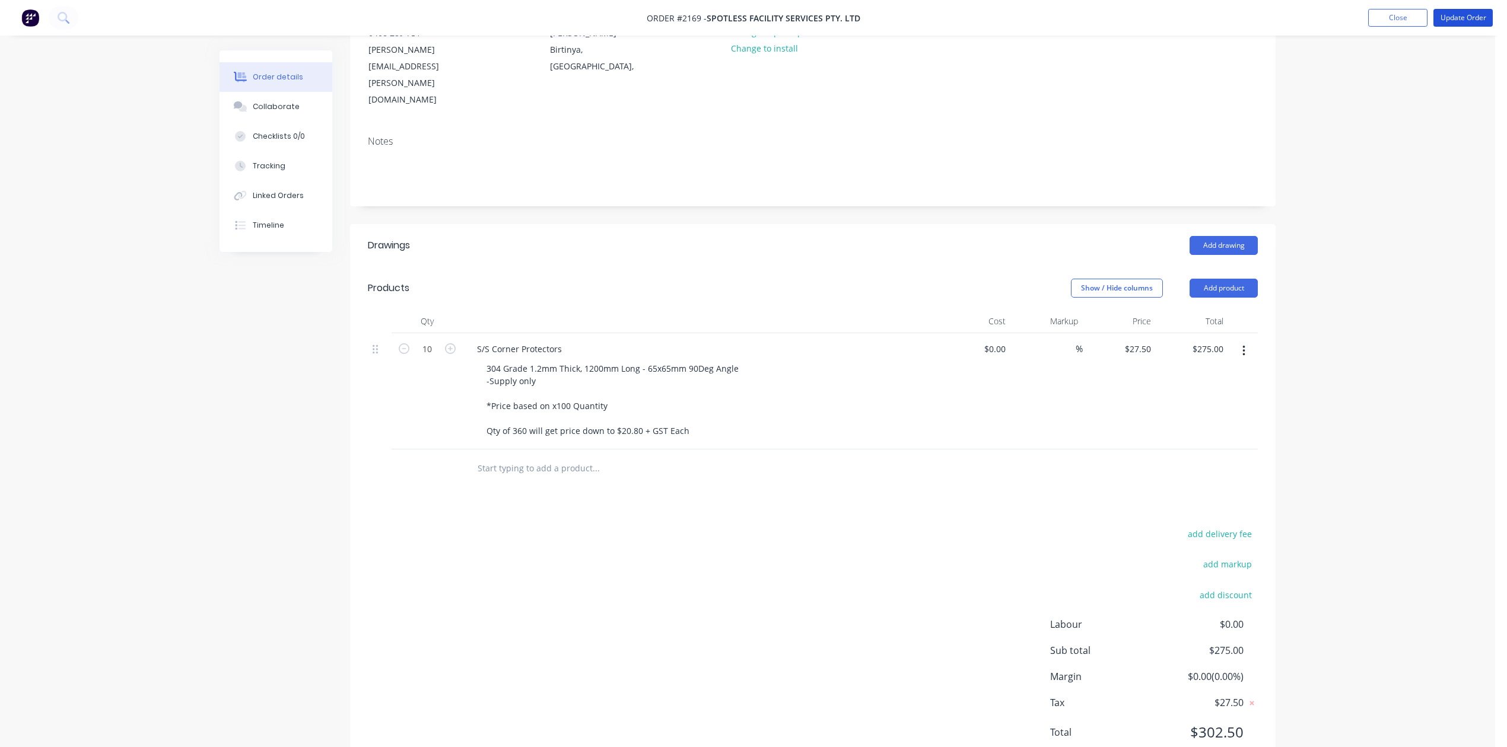
drag, startPoint x: 1441, startPoint y: 17, endPoint x: 1427, endPoint y: 141, distance: 124.2
click at [1427, 141] on div "Order #2169 - SPOTLESS FACILITY SERVICES PTY. LTD Add product Close Update Orde…" at bounding box center [747, 316] width 1495 height 949
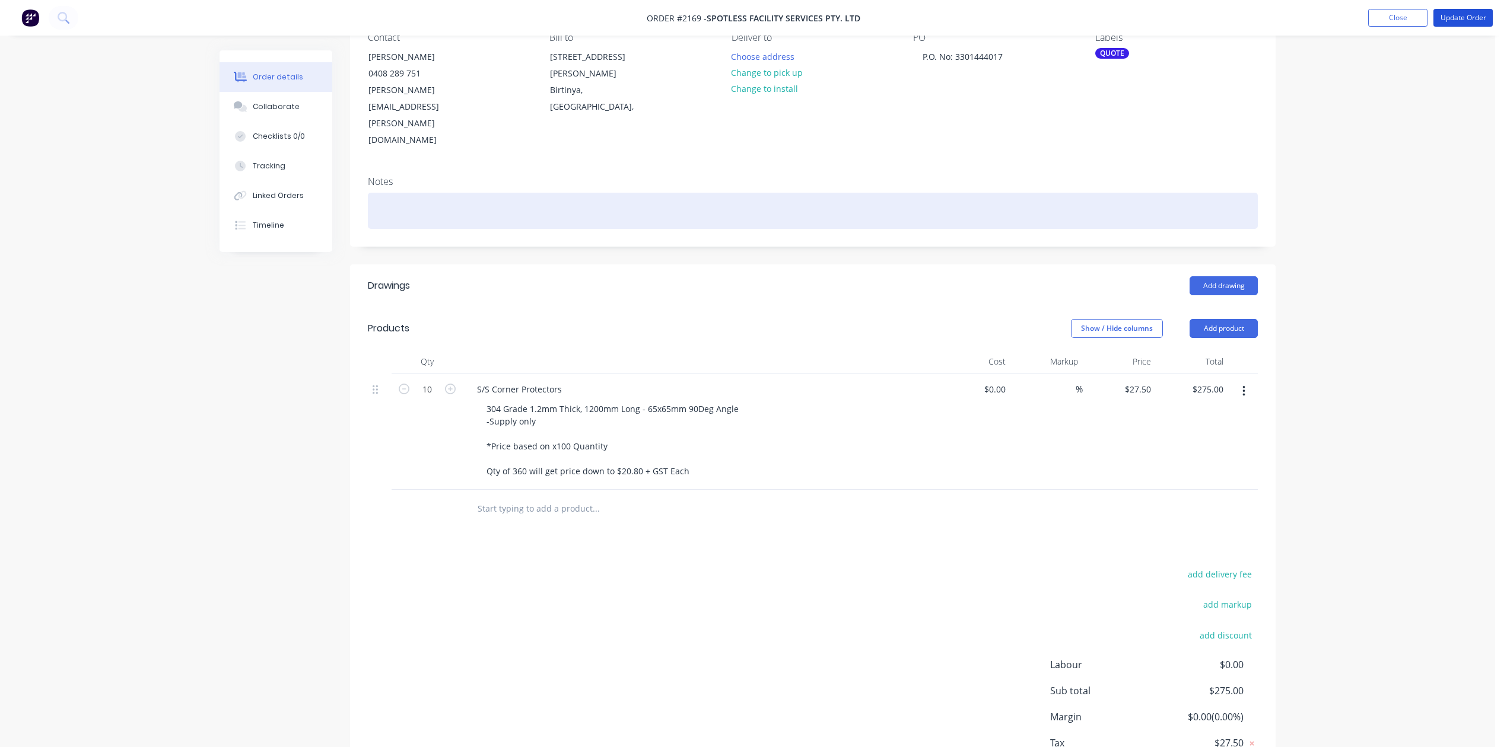
scroll to position [101, 0]
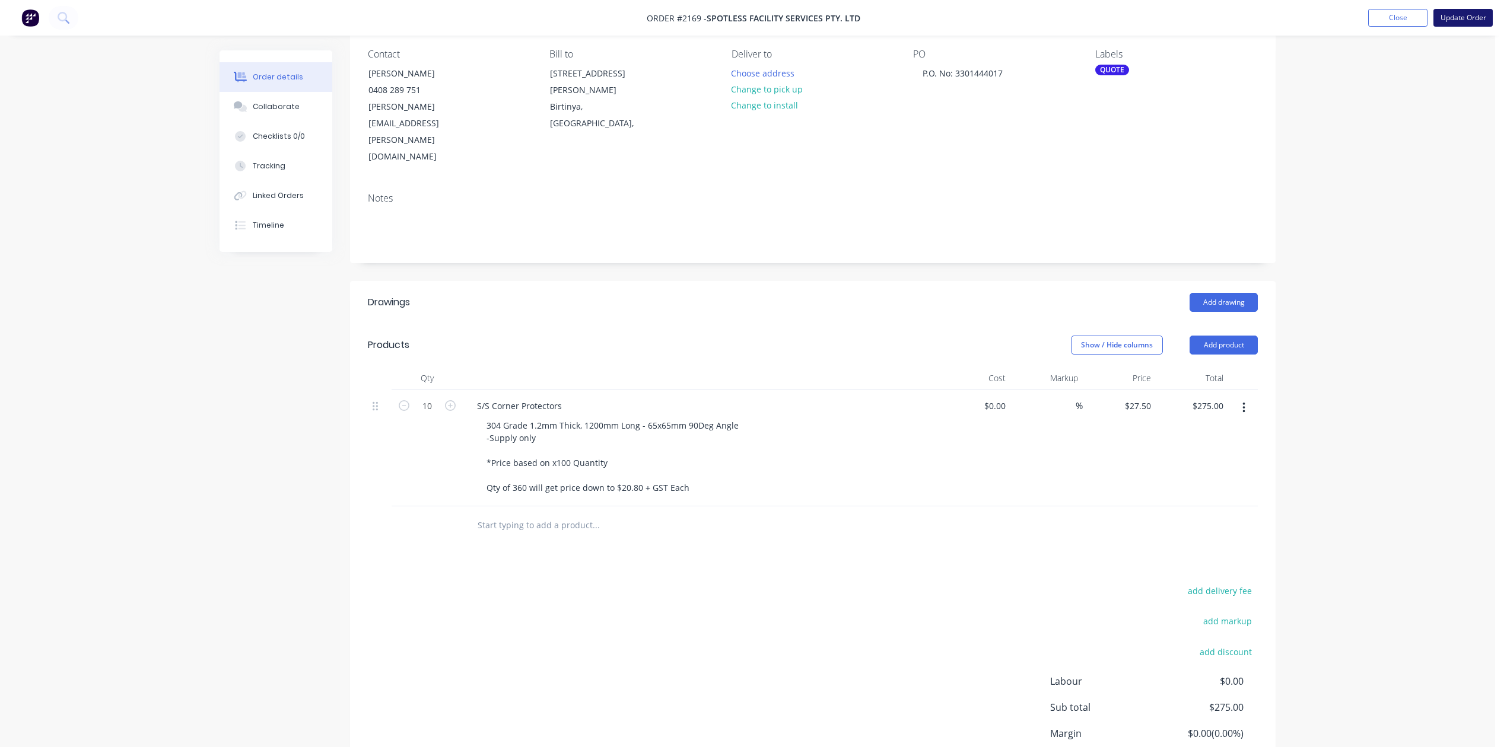
click at [1443, 17] on button "Update Order" at bounding box center [1462, 18] width 59 height 18
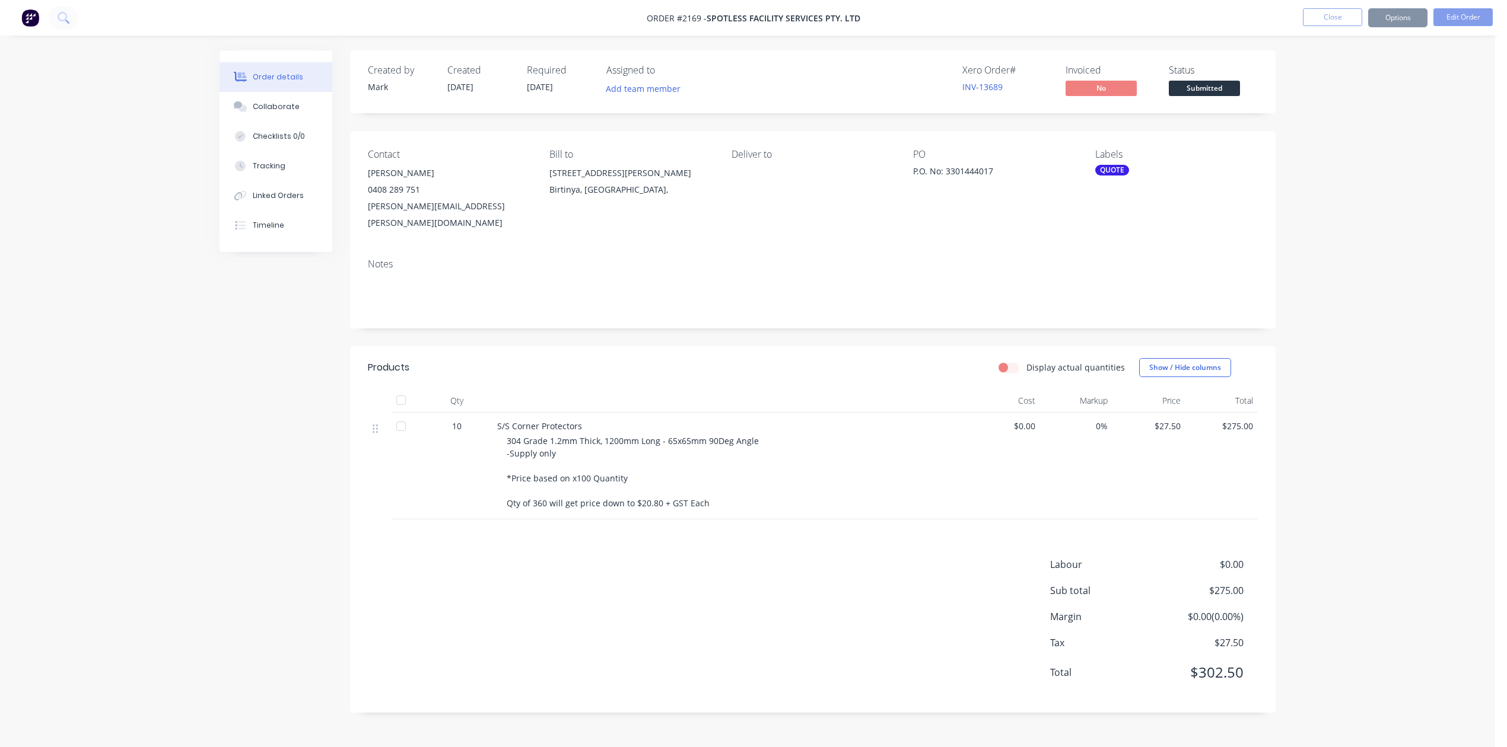
scroll to position [0, 0]
click at [1448, 17] on button "Edit Order" at bounding box center [1462, 17] width 59 height 18
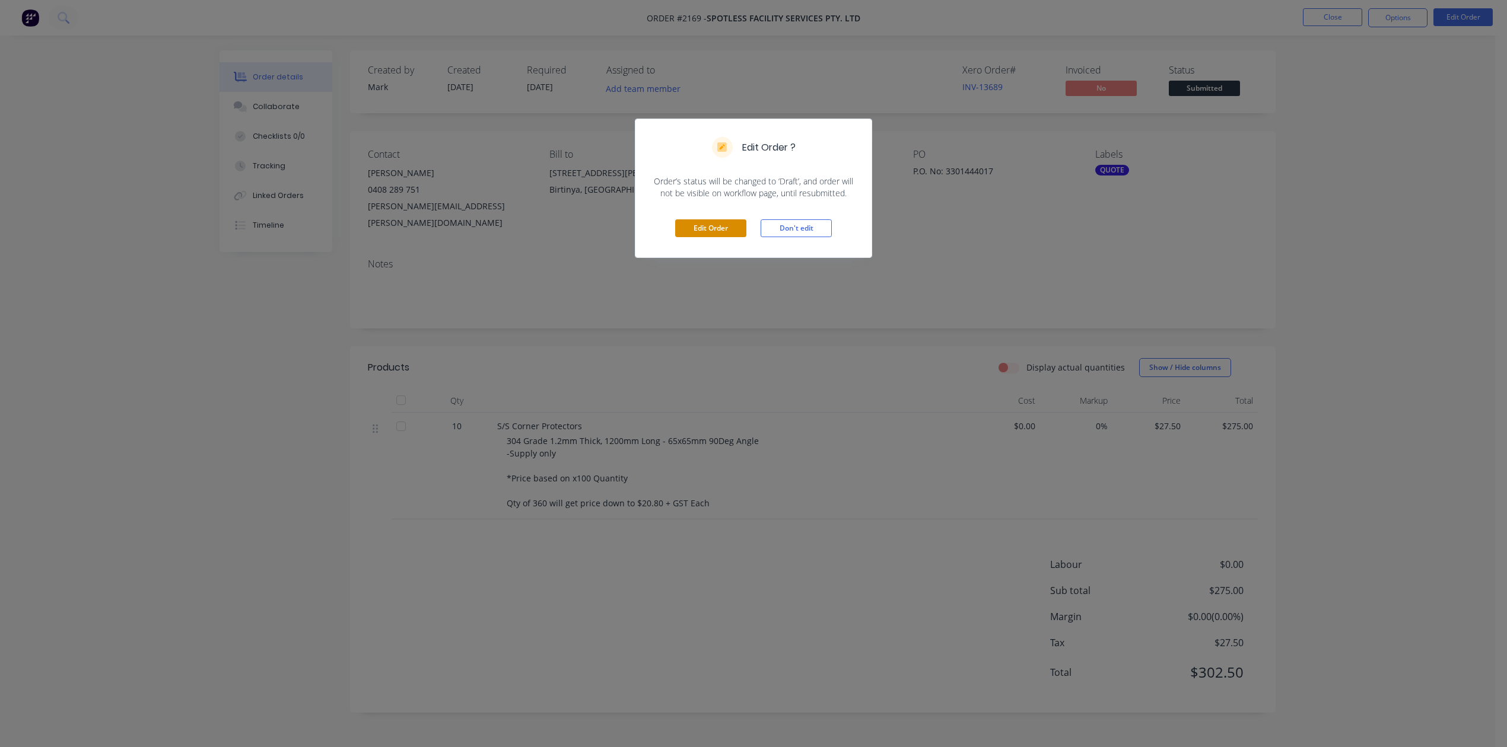
click at [721, 237] on button "Edit Order" at bounding box center [710, 228] width 71 height 18
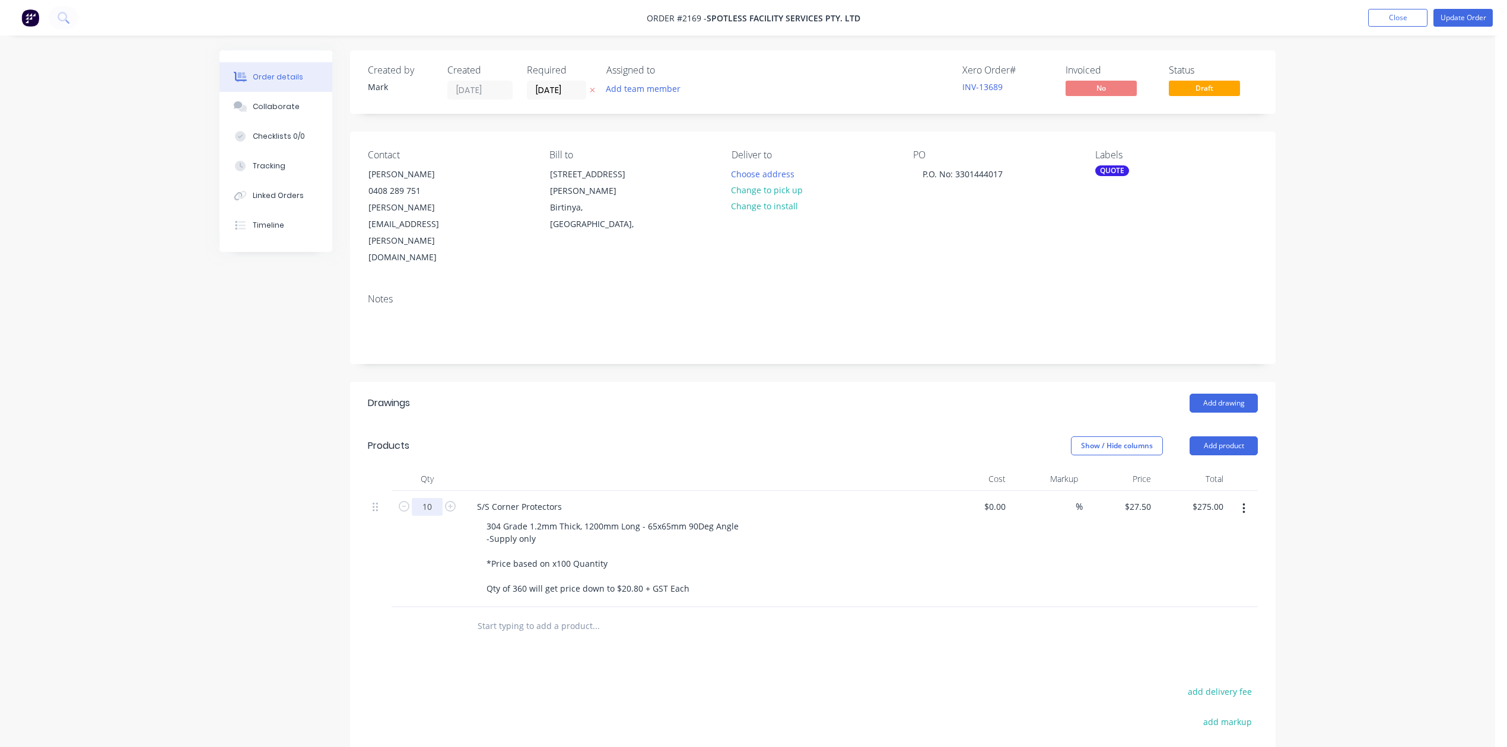
click at [443, 516] on input "10" at bounding box center [427, 507] width 31 height 18
type input "100"
type input "$2,750.00"
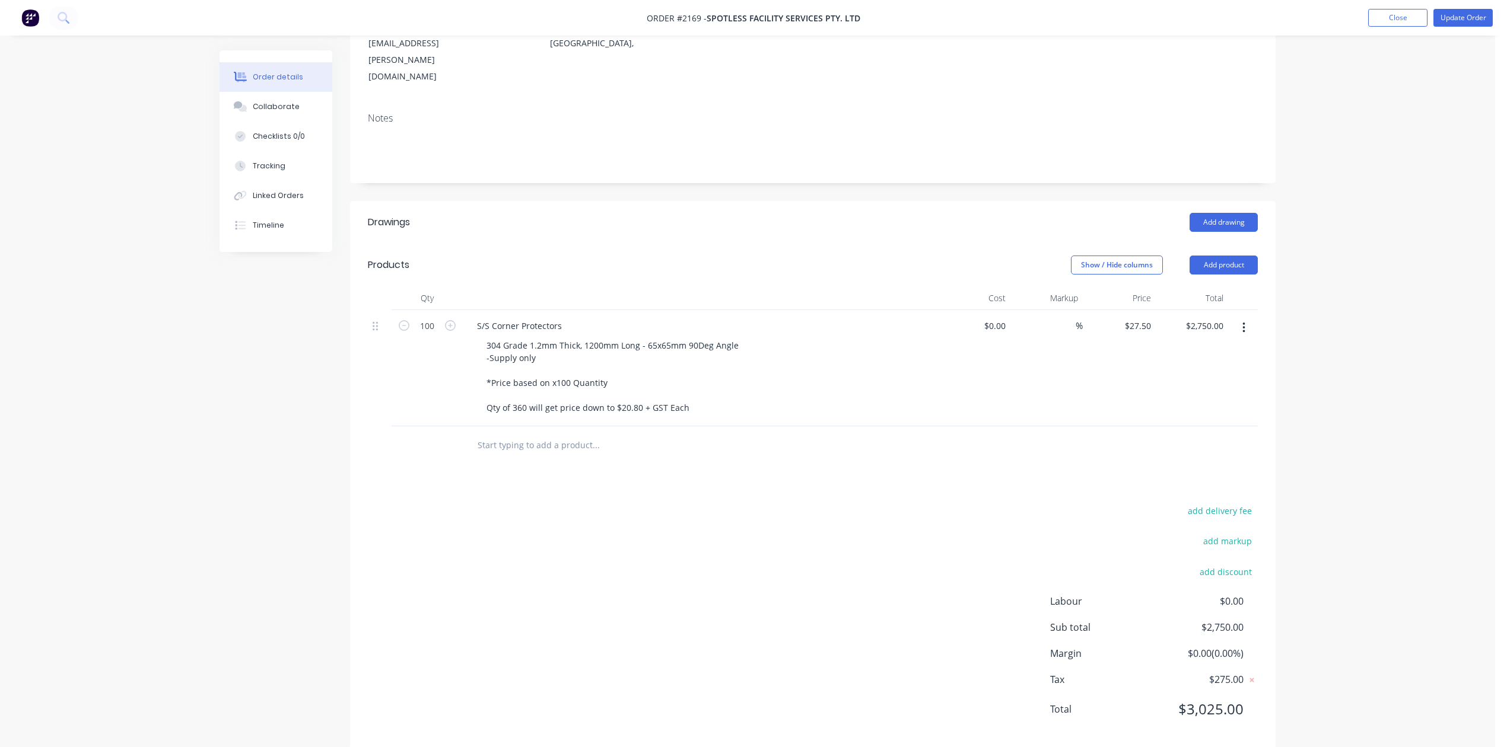
scroll to position [180, 0]
drag, startPoint x: 1451, startPoint y: 14, endPoint x: 1449, endPoint y: 56, distance: 41.6
click at [1449, 56] on div "Order #2169 - SPOTLESS FACILITY SERVICES PTY. LTD Add product Close Update Orde…" at bounding box center [747, 294] width 1495 height 949
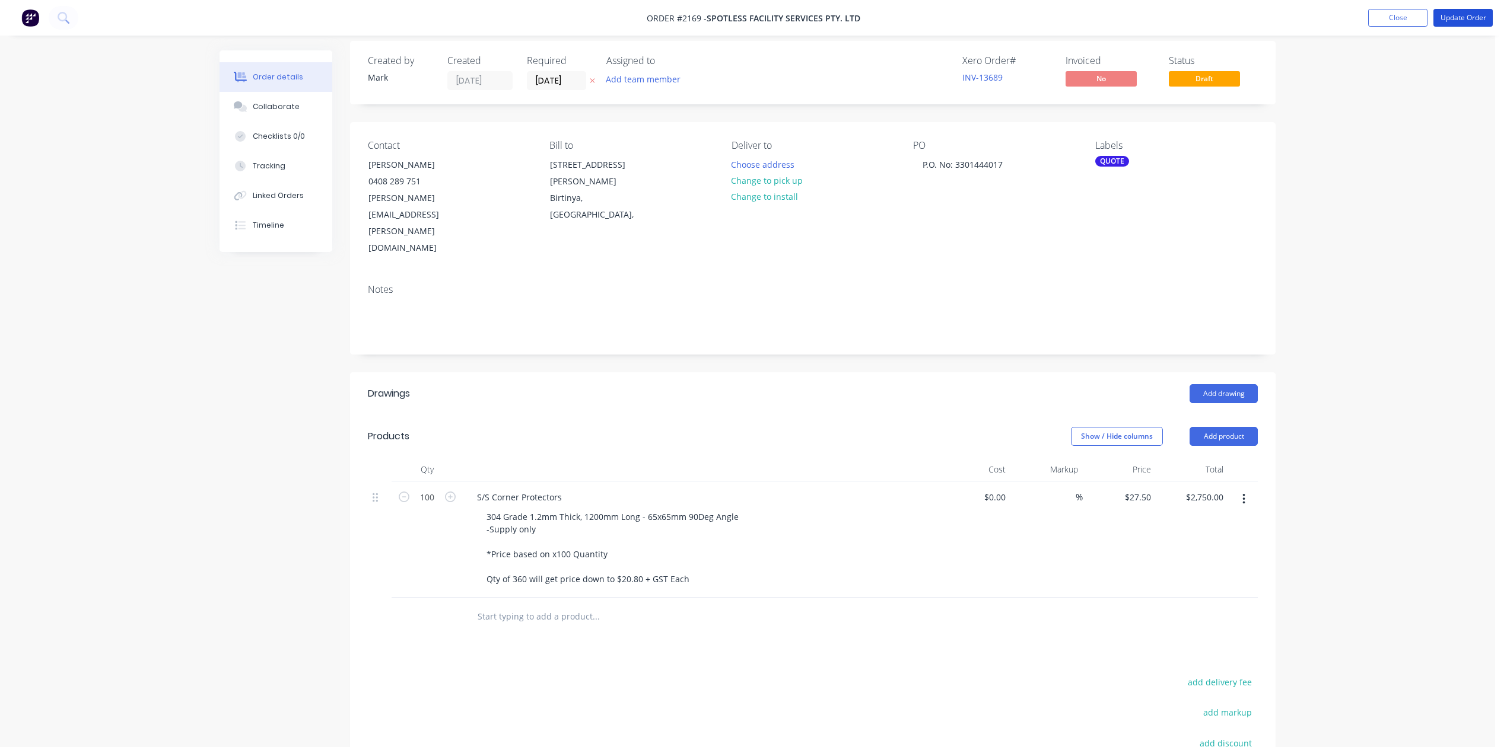
scroll to position [0, 0]
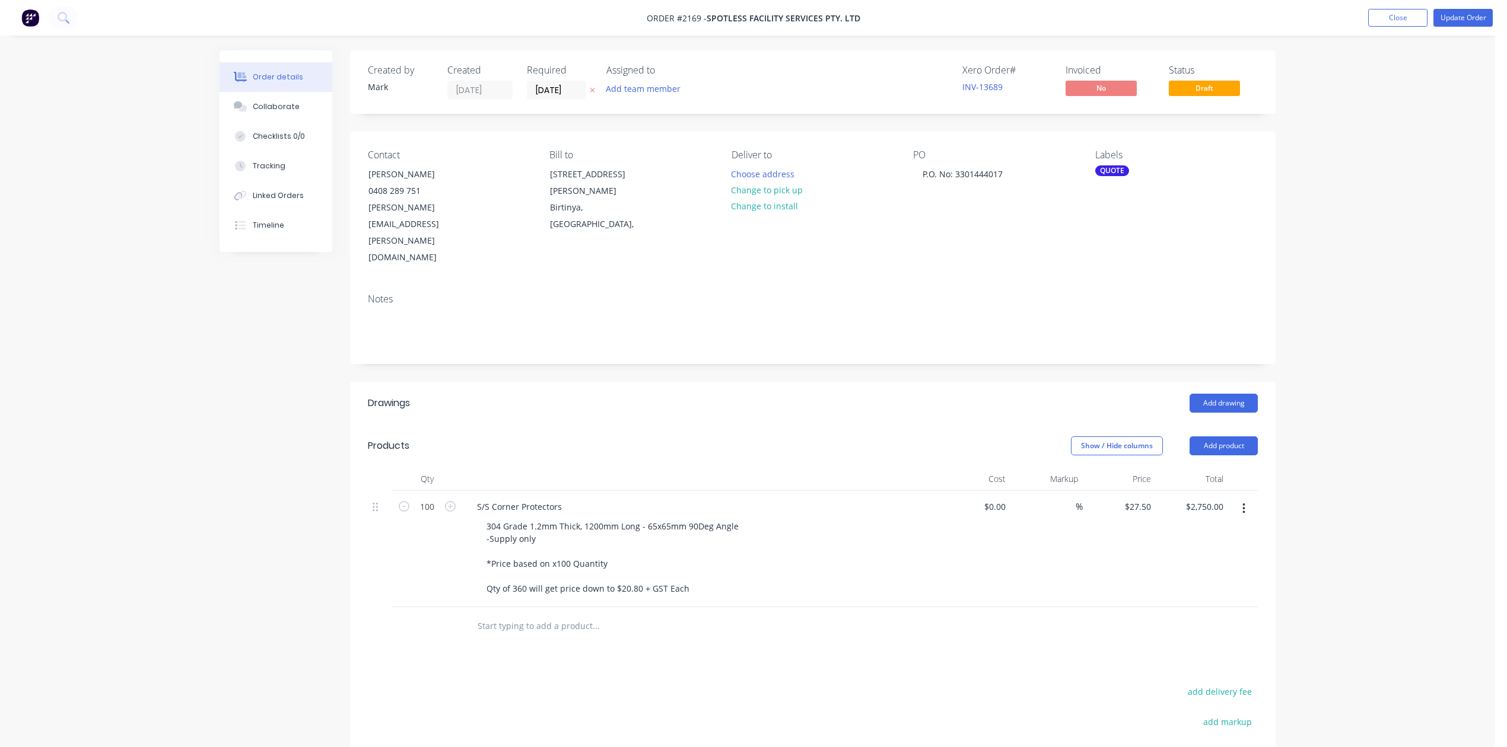
click at [1103, 176] on div "QUOTE" at bounding box center [1112, 171] width 34 height 11
click at [1119, 304] on div at bounding box center [1115, 303] width 24 height 24
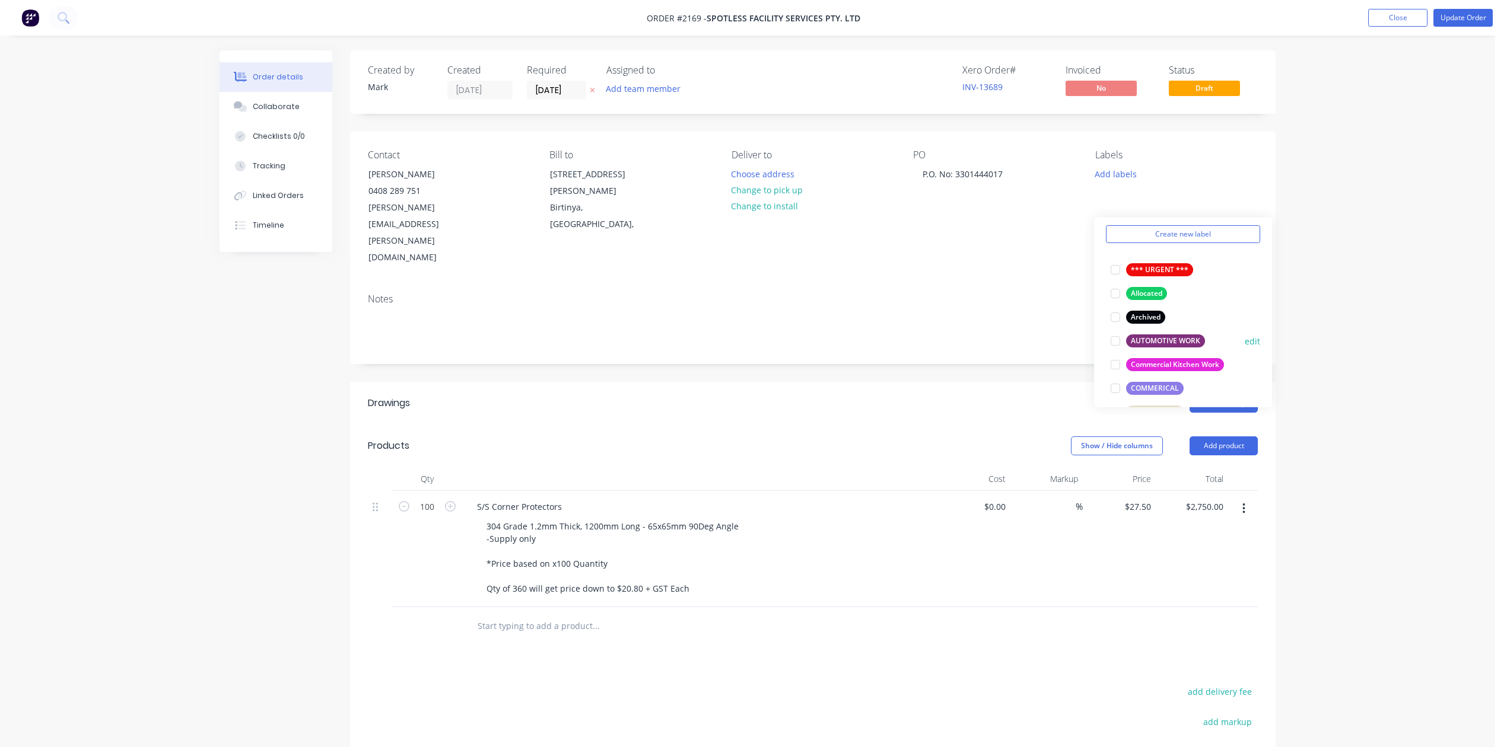
scroll to position [79, 0]
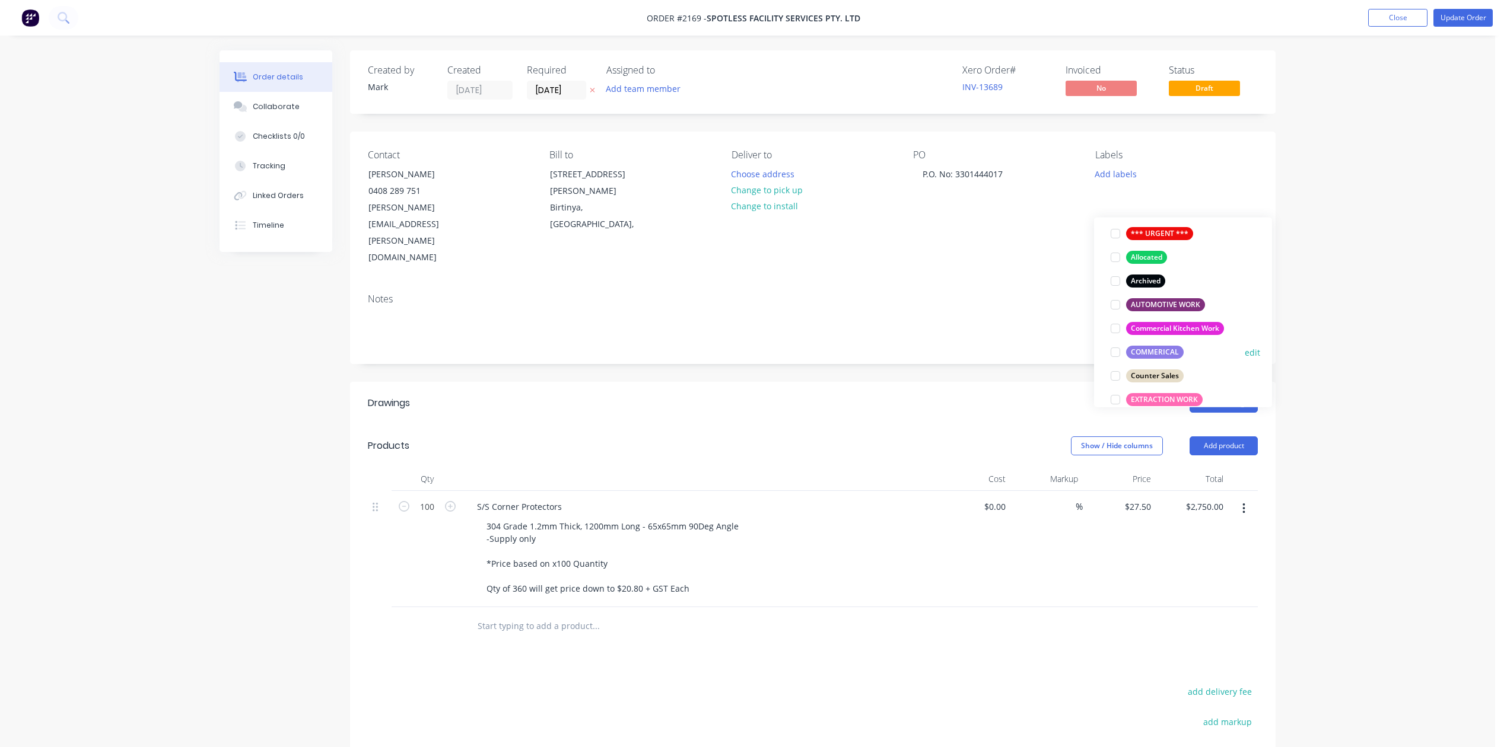
click at [1113, 355] on div at bounding box center [1115, 352] width 24 height 24
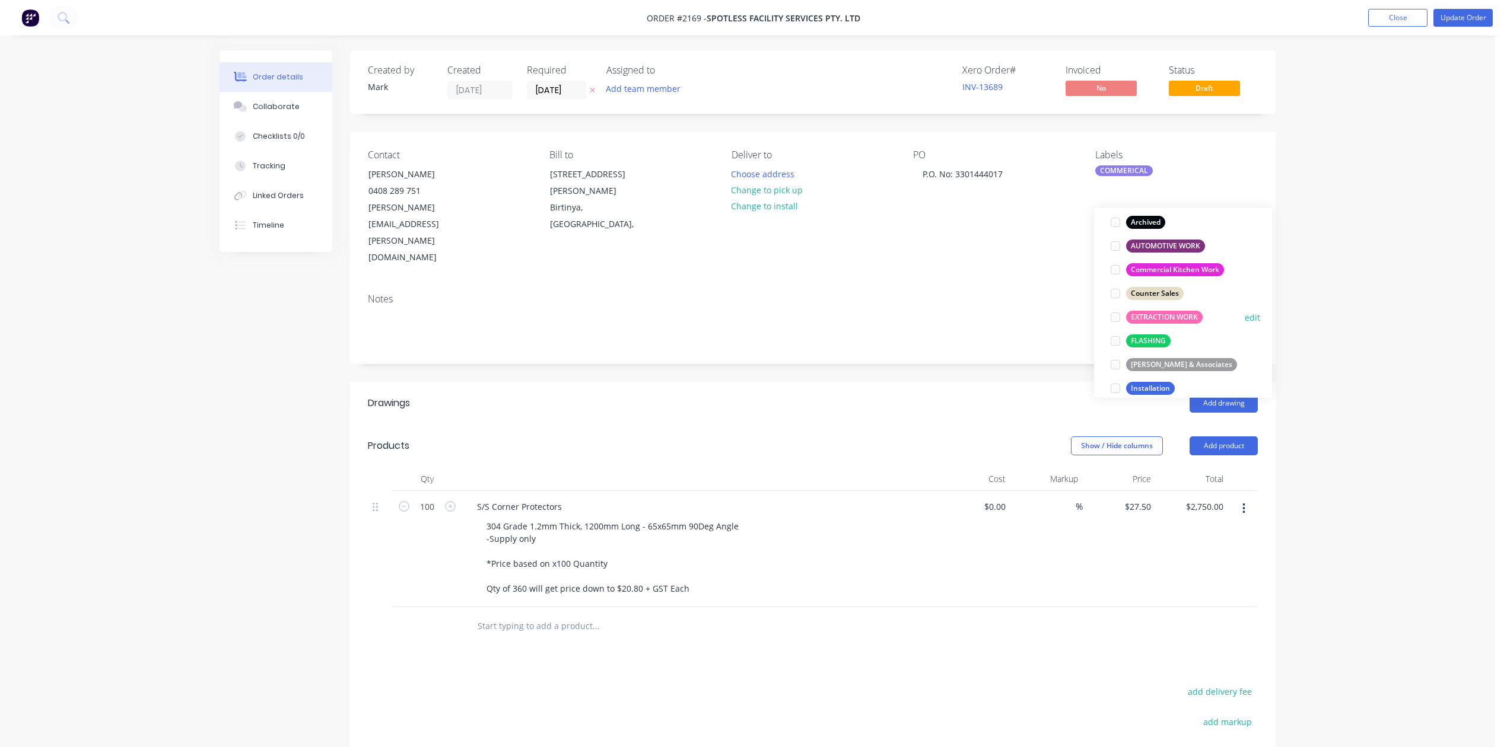
scroll to position [158, 0]
click at [1114, 338] on div at bounding box center [1115, 335] width 24 height 24
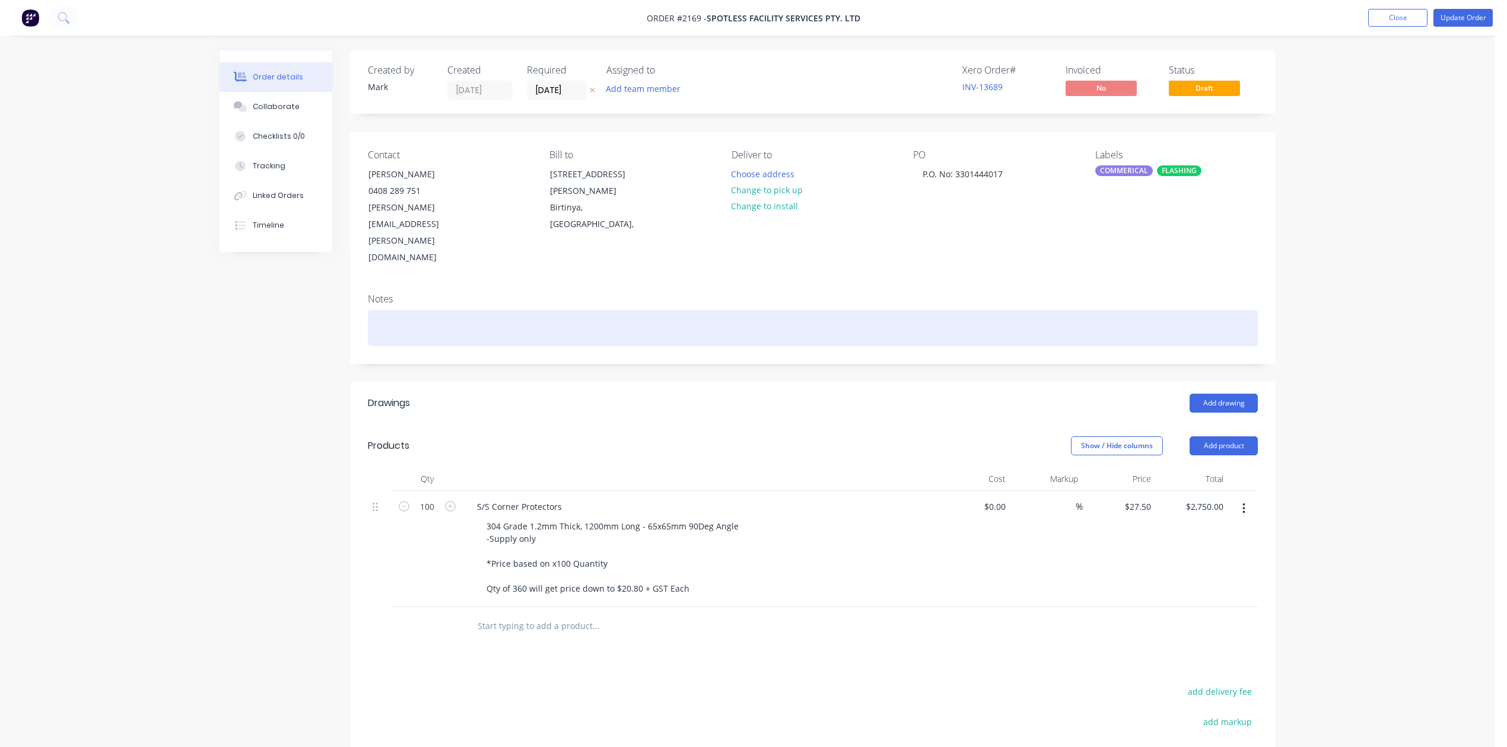
click at [989, 338] on div at bounding box center [813, 328] width 890 height 36
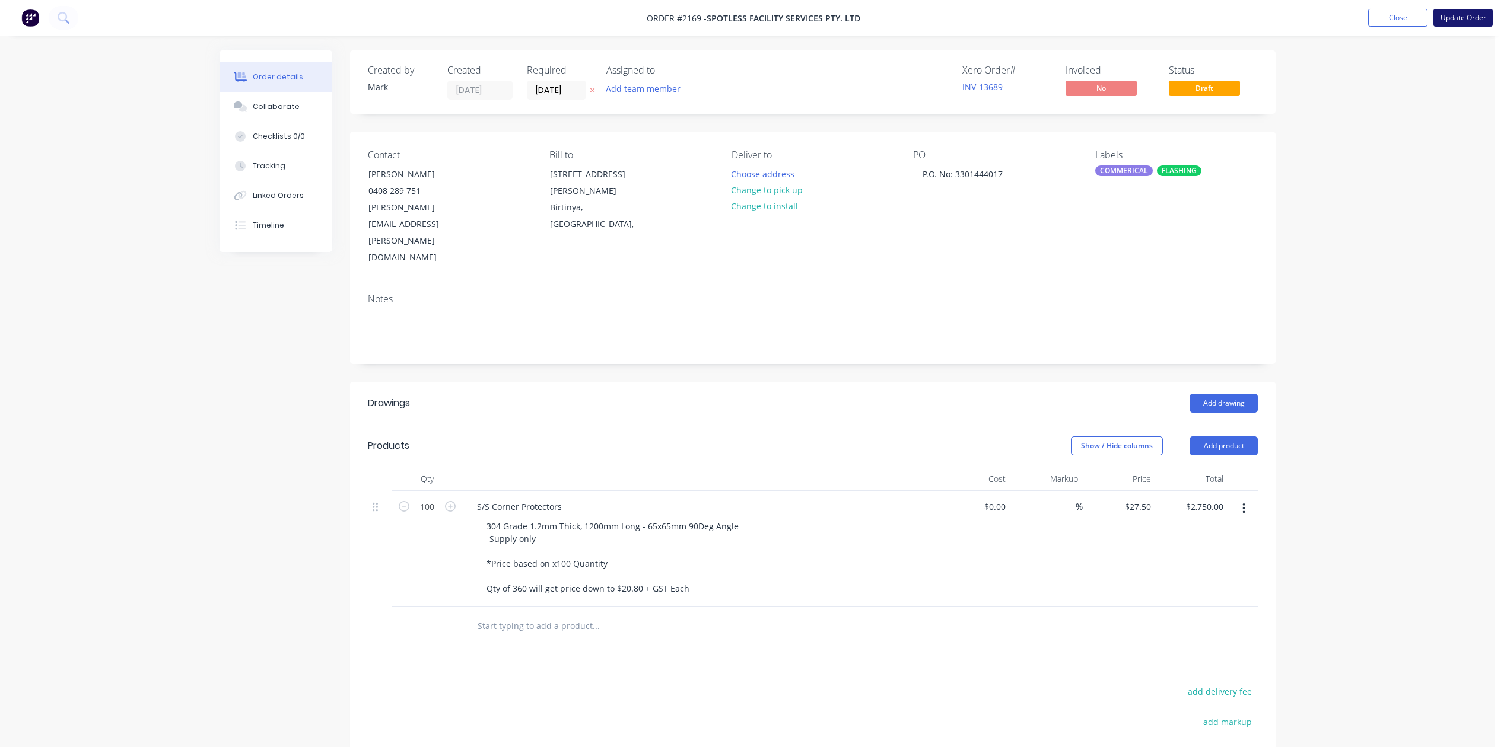
click at [1441, 20] on button "Update Order" at bounding box center [1462, 18] width 59 height 18
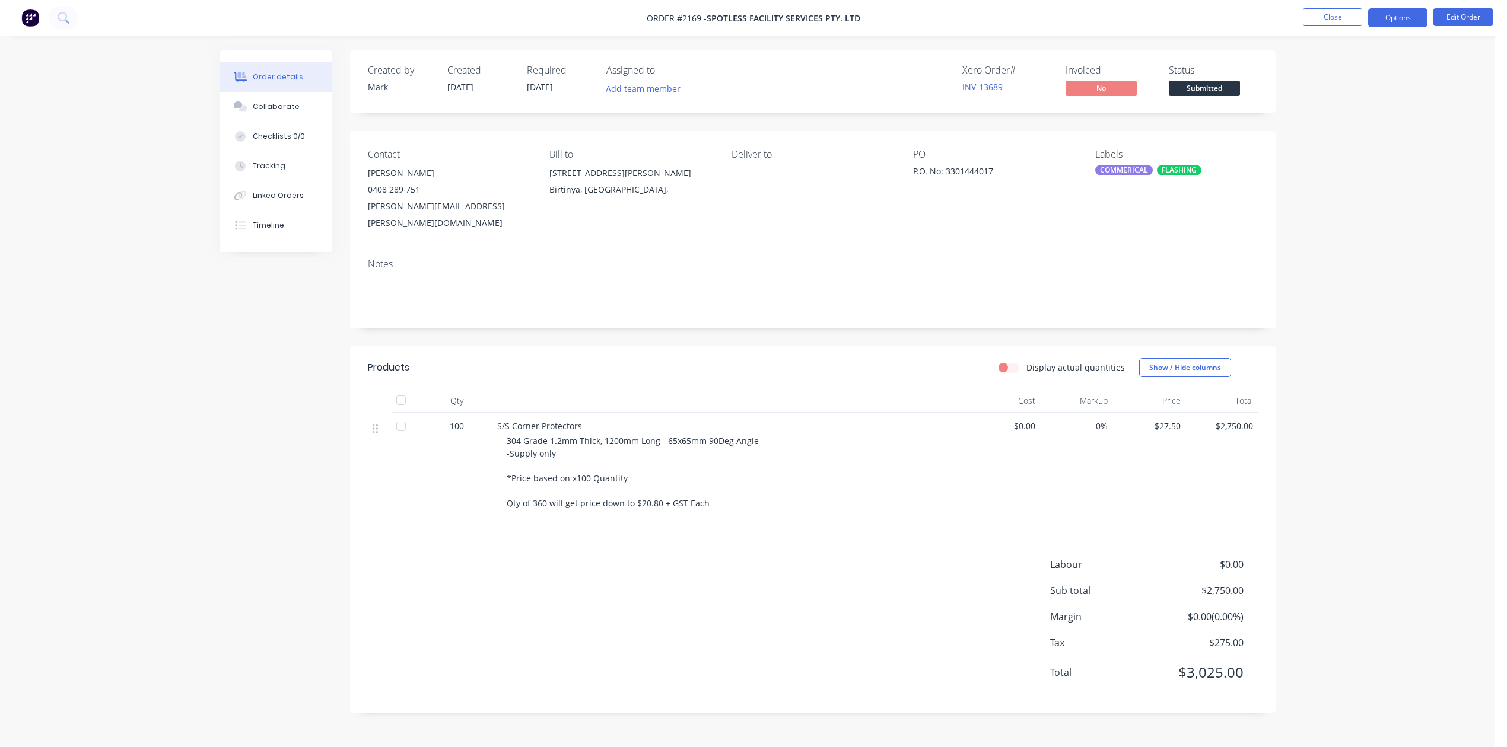
click at [1368, 17] on button "Options" at bounding box center [1397, 17] width 59 height 19
click at [1341, 145] on div "Work Order" at bounding box center [1361, 143] width 109 height 17
click at [1455, 13] on button "Edit Order" at bounding box center [1462, 17] width 59 height 18
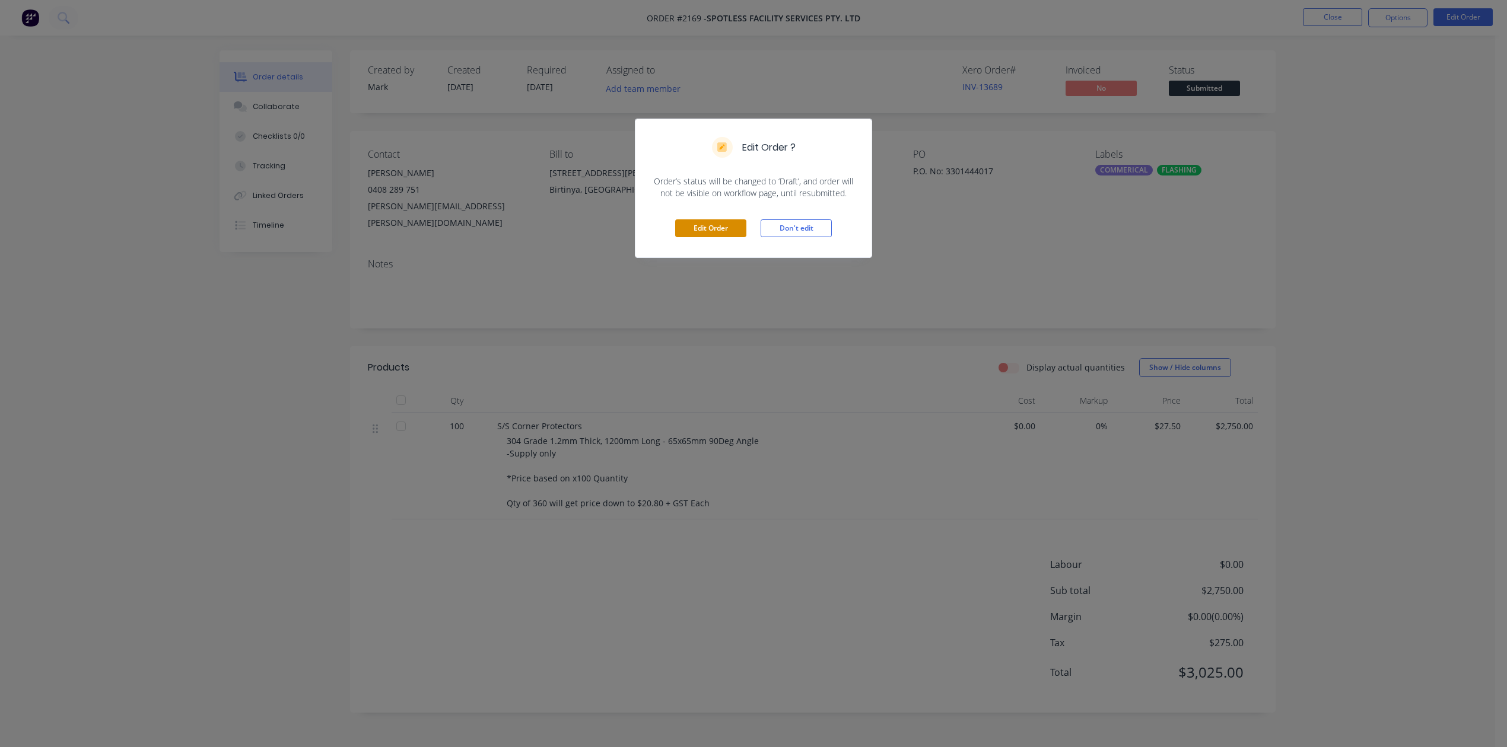
click at [705, 237] on button "Edit Order" at bounding box center [710, 228] width 71 height 18
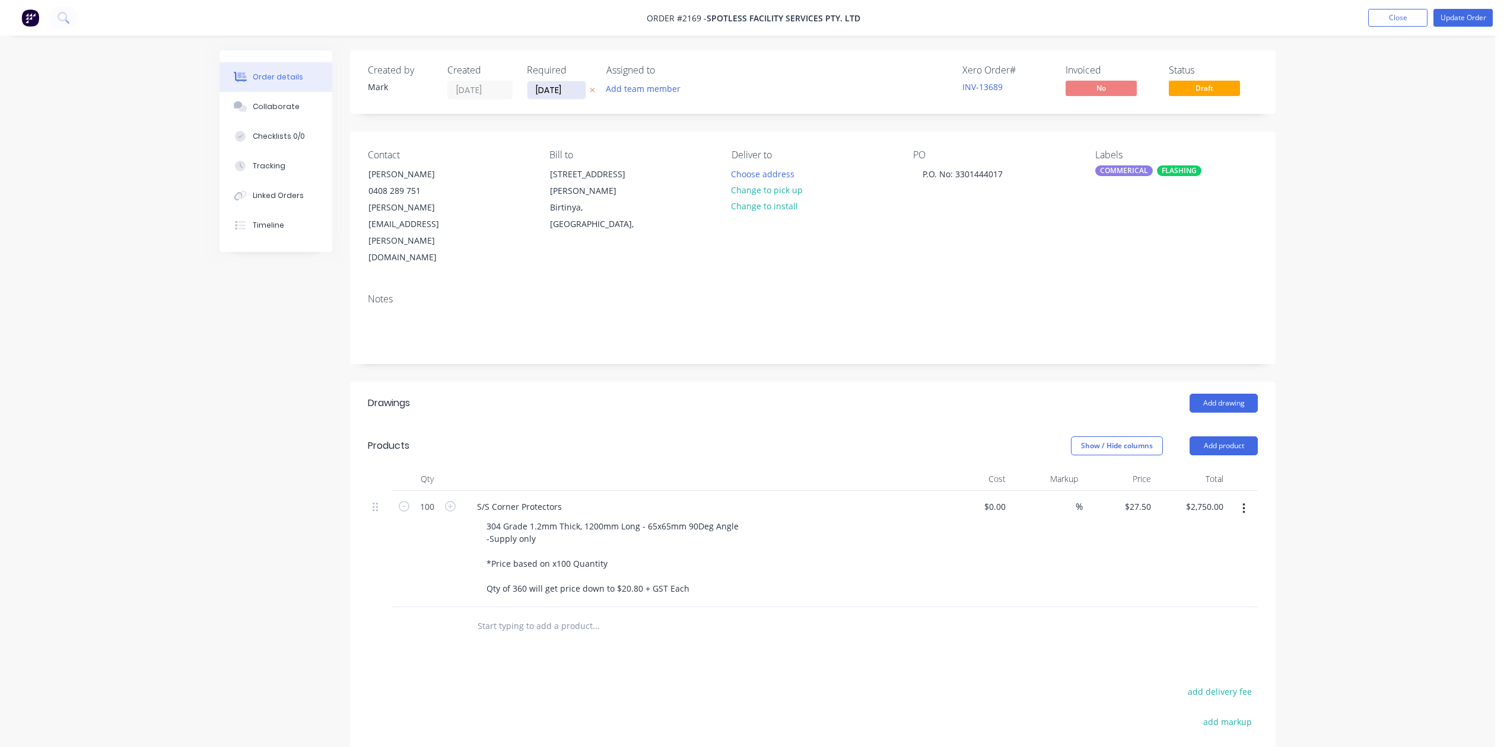
click at [581, 95] on input "12/08/25" at bounding box center [556, 90] width 58 height 18
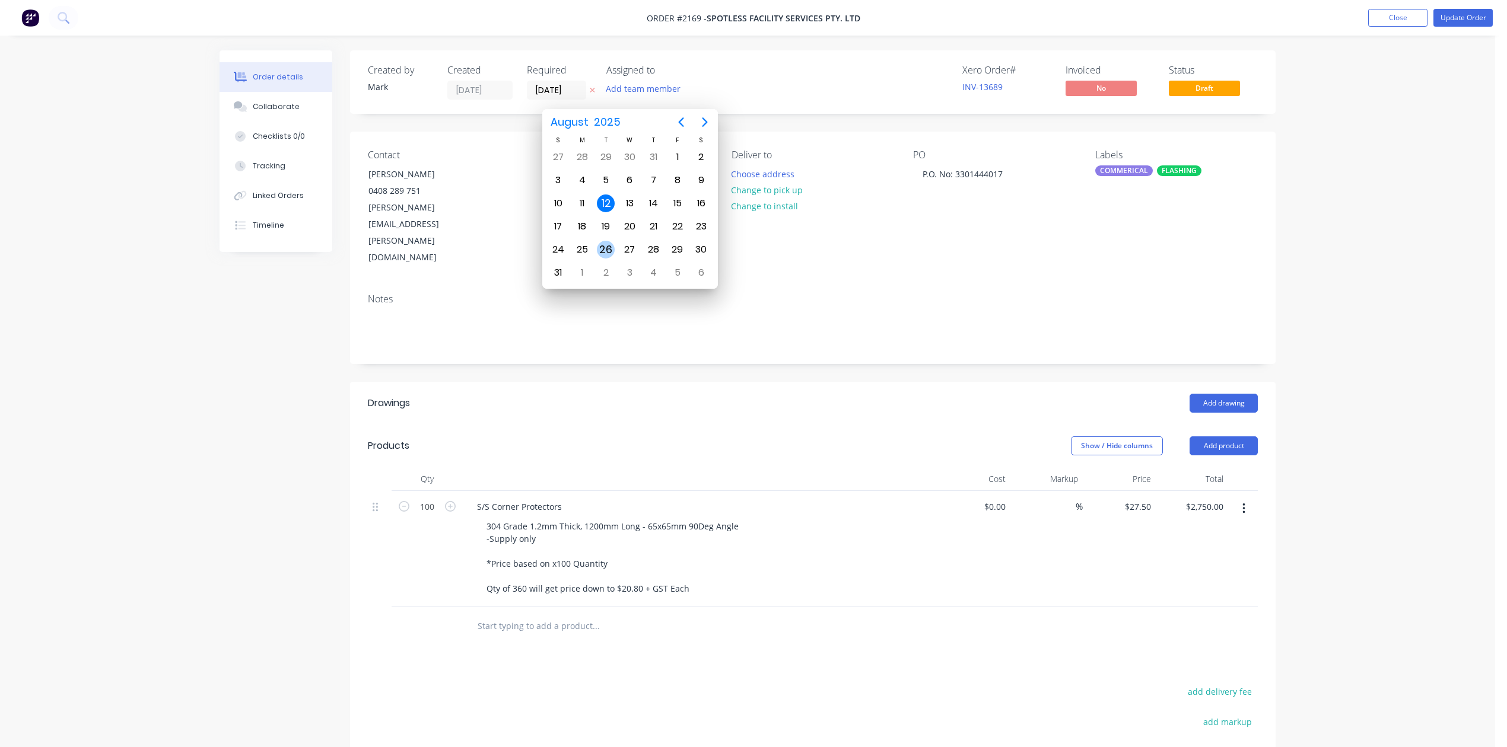
click at [606, 250] on div "26" at bounding box center [606, 250] width 18 height 18
type input "26/08/25"
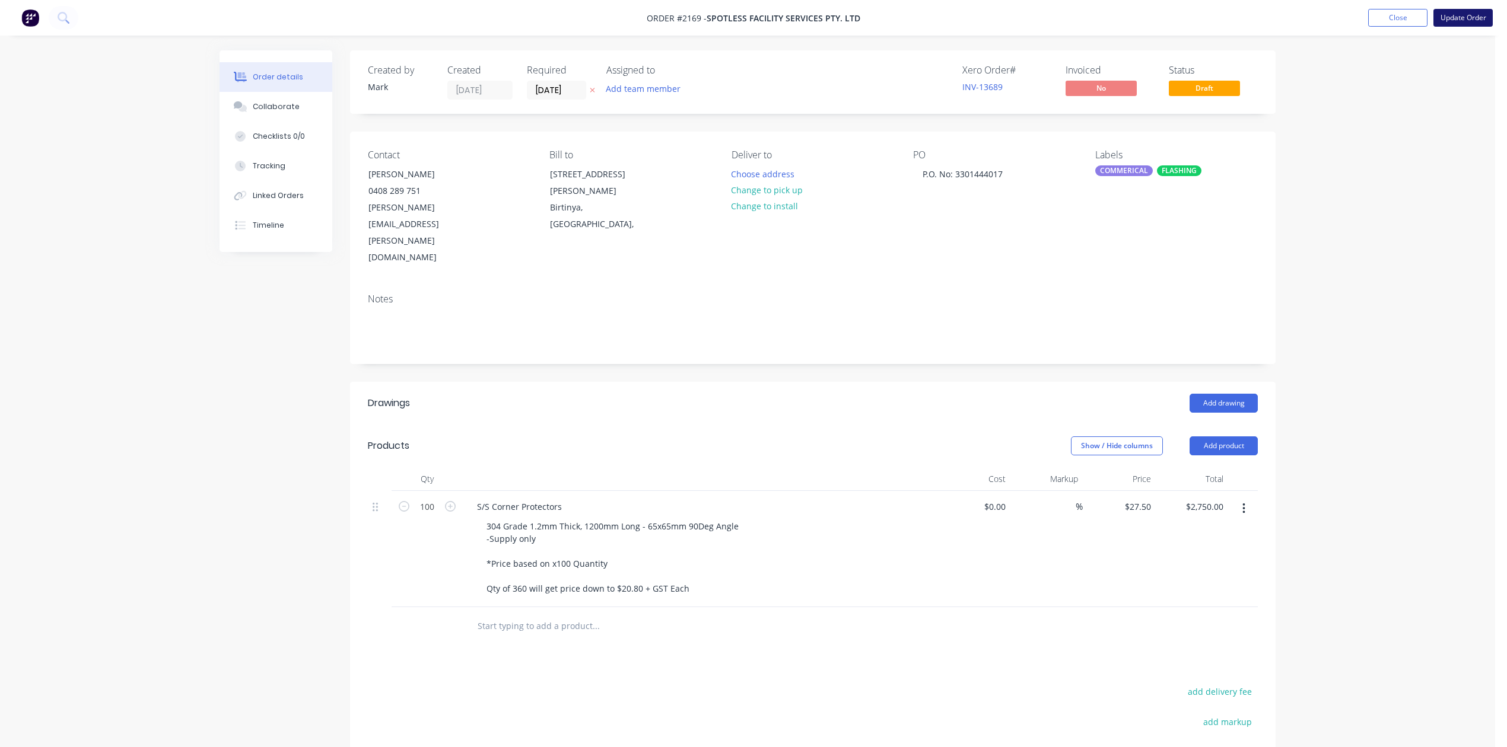
click at [1448, 17] on button "Update Order" at bounding box center [1462, 18] width 59 height 18
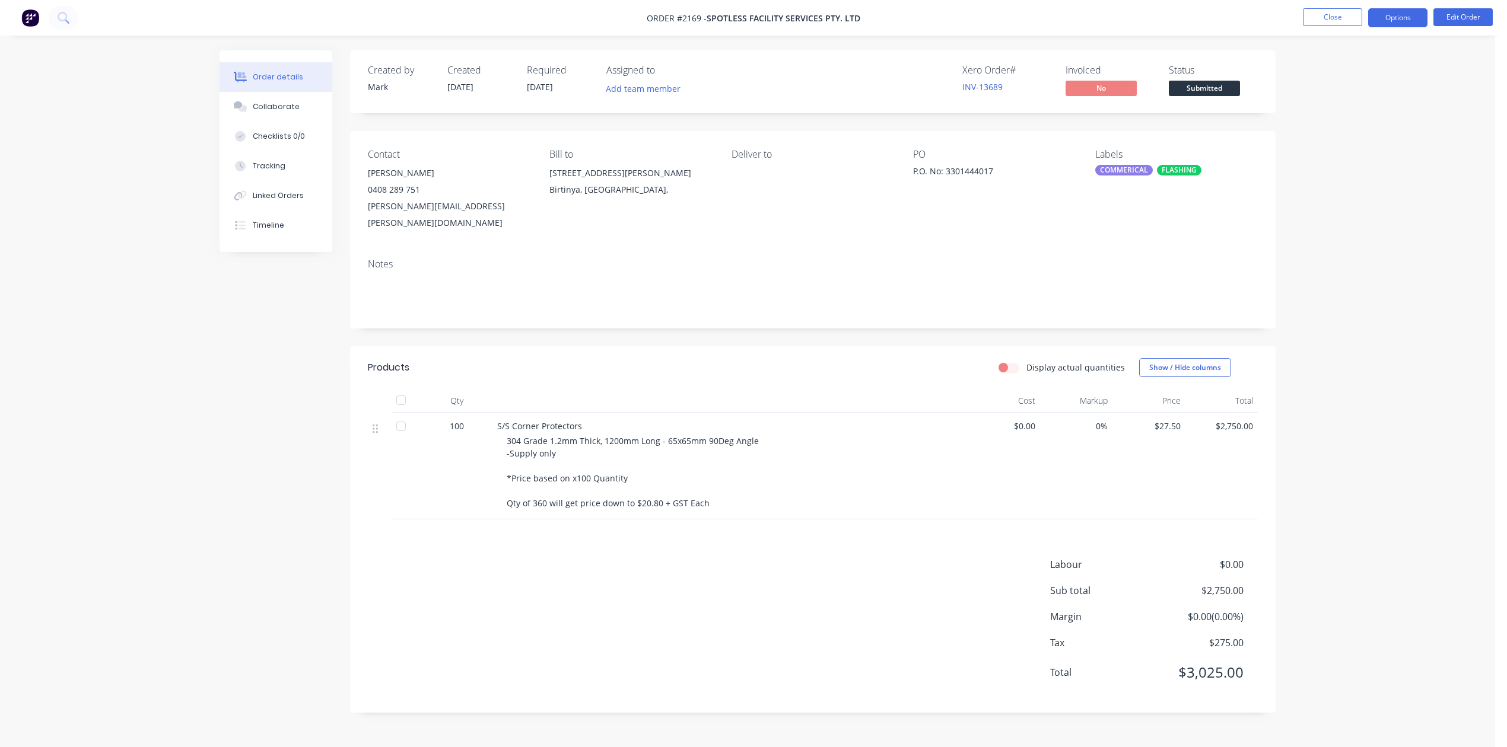
click at [1393, 20] on button "Options" at bounding box center [1397, 17] width 59 height 19
click at [1334, 143] on div "Work Order" at bounding box center [1361, 143] width 109 height 17
click at [1334, 121] on div "Without pricing" at bounding box center [1361, 119] width 109 height 17
click at [1425, 476] on div "Order details Collaborate Checklists 0/0 Tracking Linked Orders Timeline Order …" at bounding box center [747, 373] width 1495 height 747
click at [278, 112] on div "Collaborate" at bounding box center [276, 106] width 47 height 11
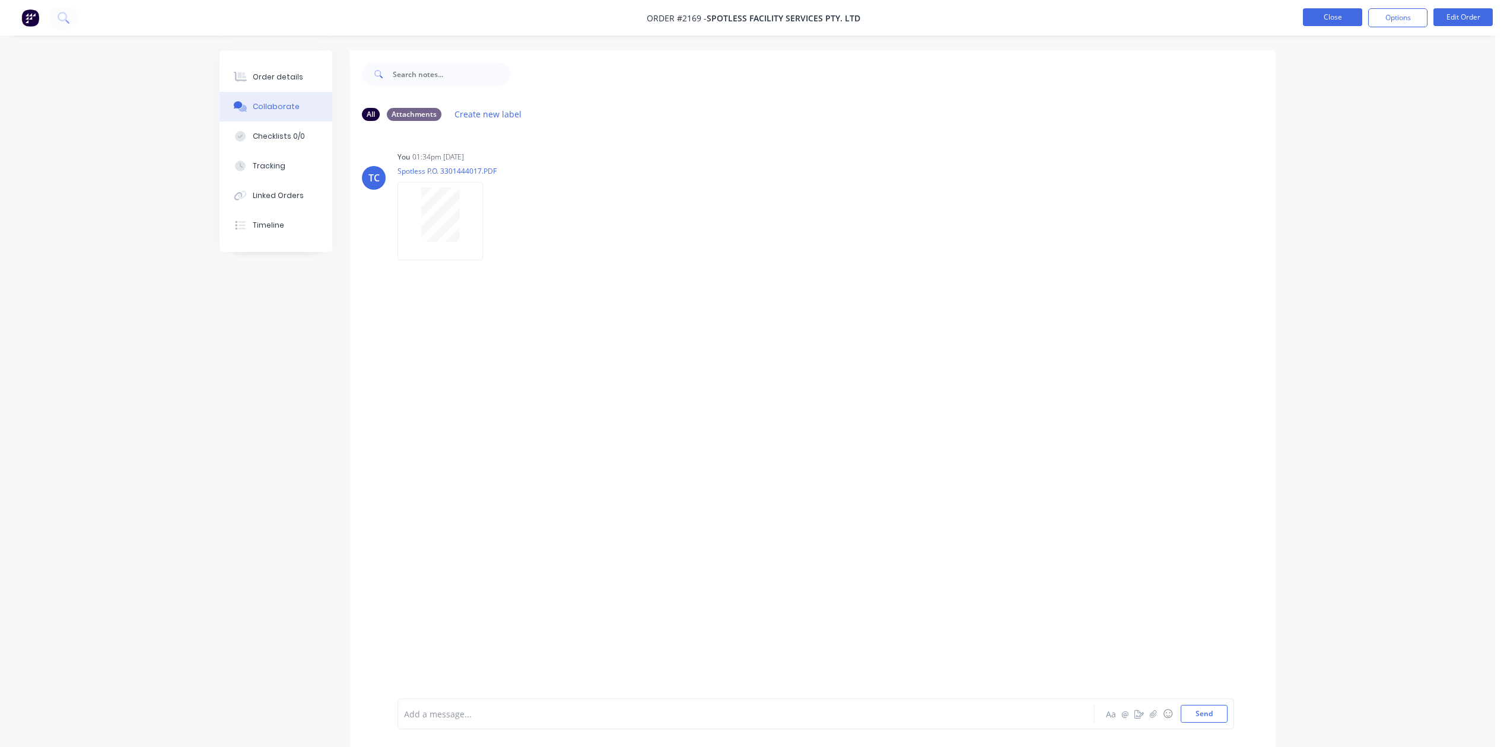
click at [1305, 15] on button "Close" at bounding box center [1332, 17] width 59 height 18
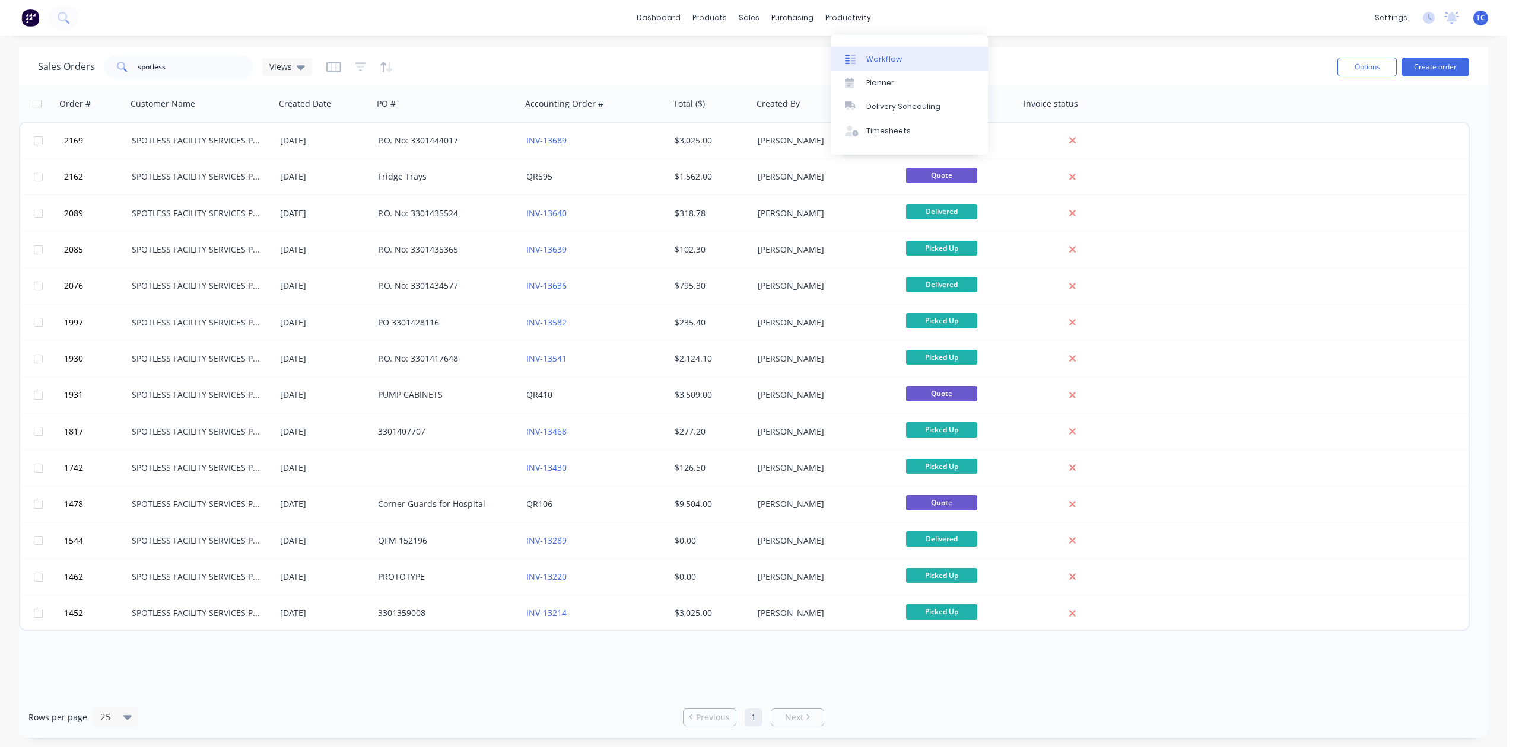
click at [878, 64] on div "Workflow" at bounding box center [884, 59] width 36 height 11
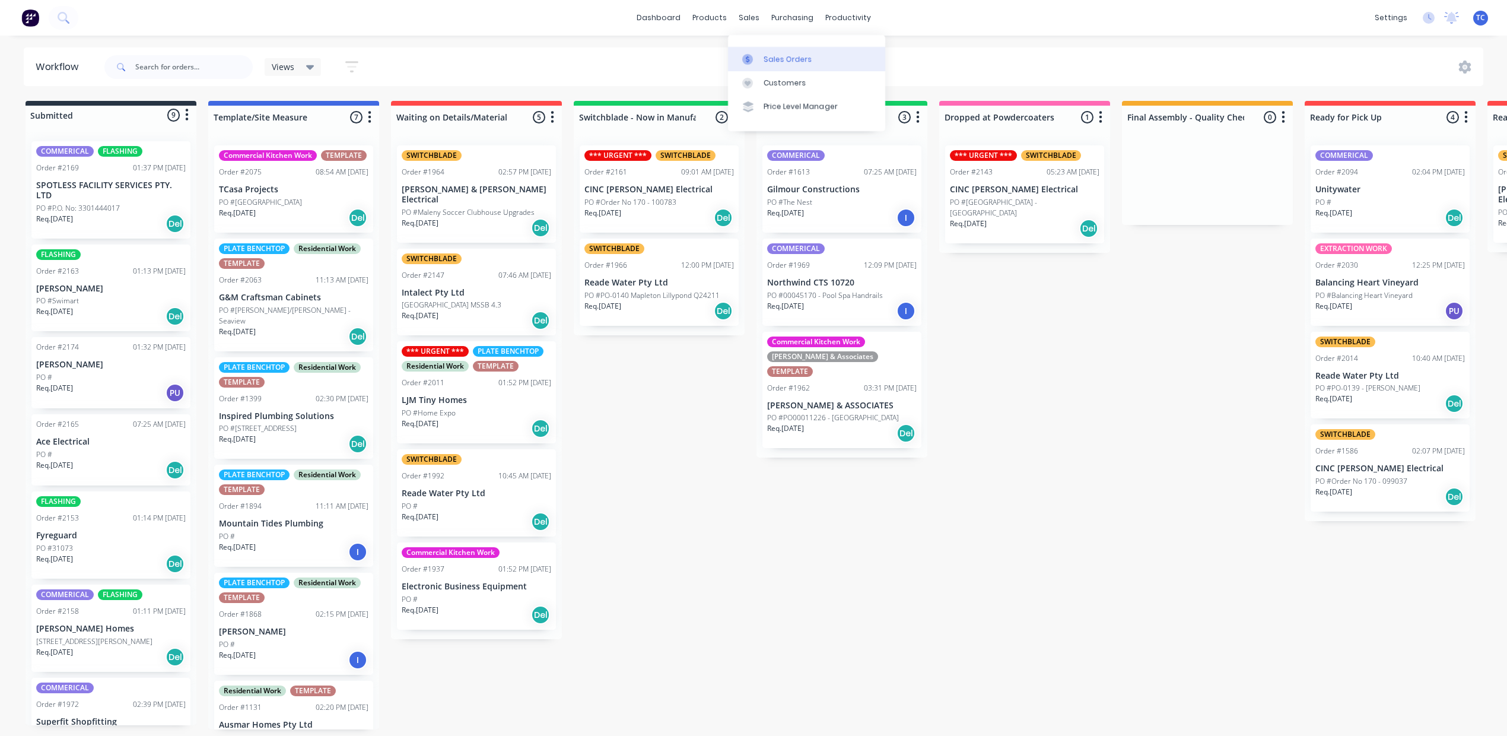
click at [777, 64] on div "Sales Orders" at bounding box center [787, 59] width 49 height 11
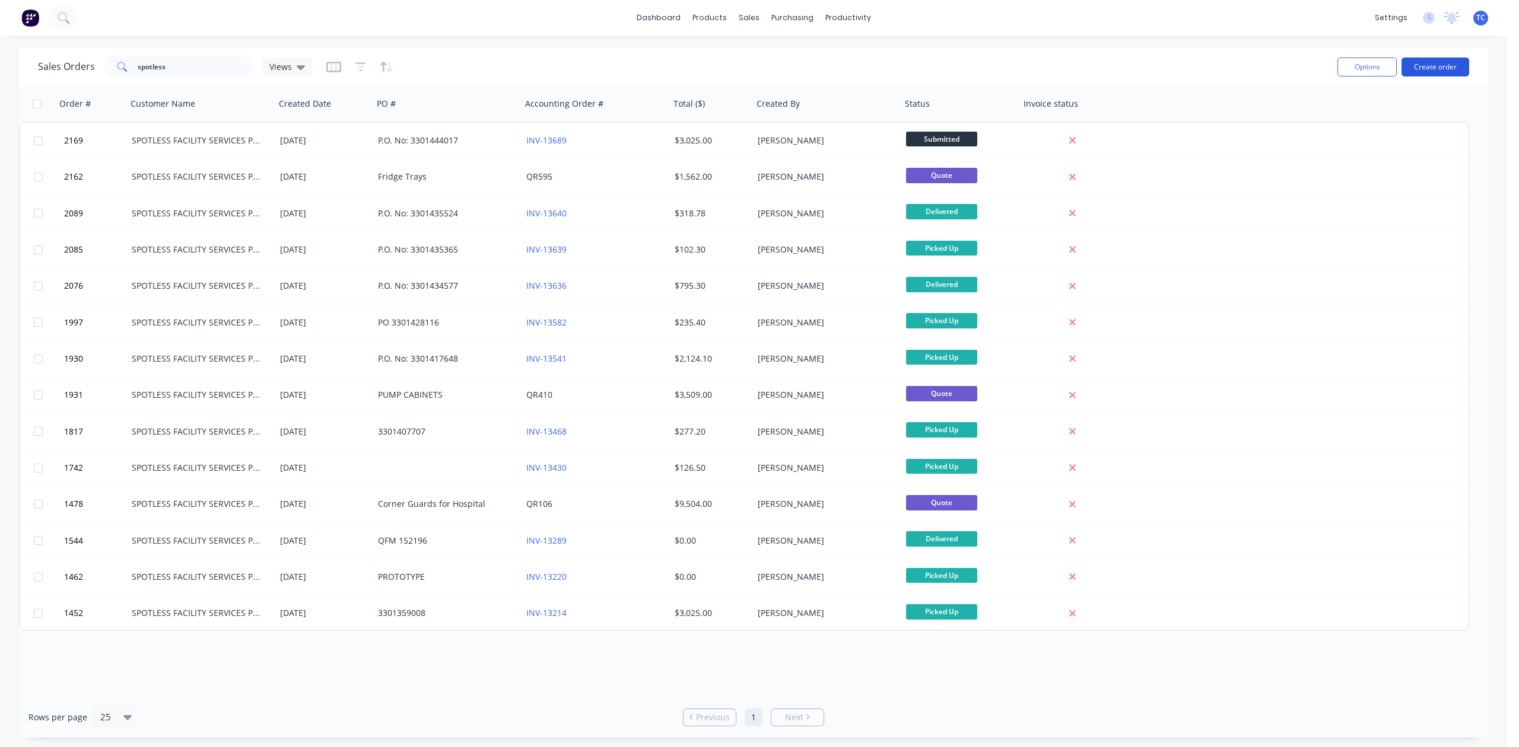
click at [1427, 69] on button "Create order" at bounding box center [1435, 67] width 68 height 19
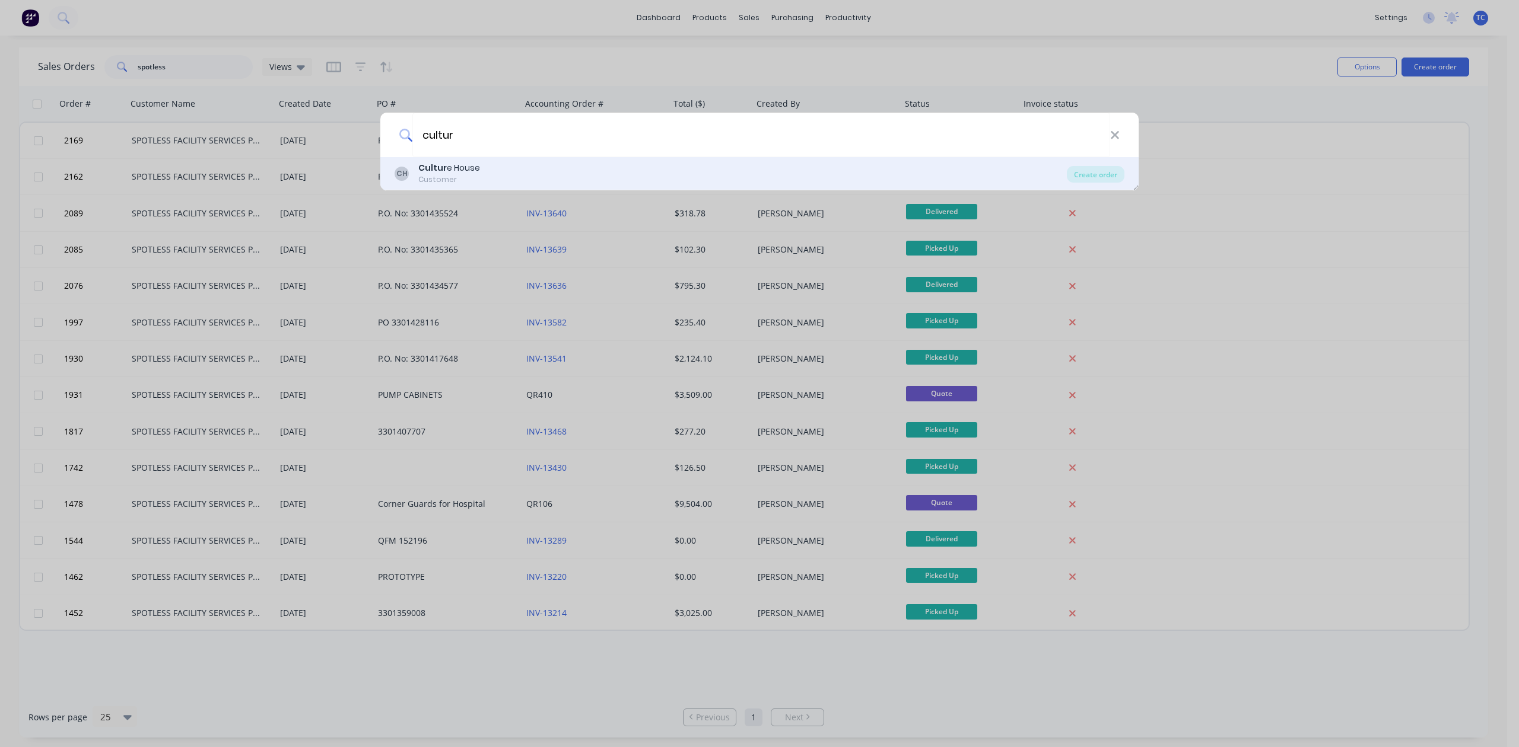
type input "cultur"
click at [470, 171] on div "Cultur e House" at bounding box center [449, 168] width 62 height 12
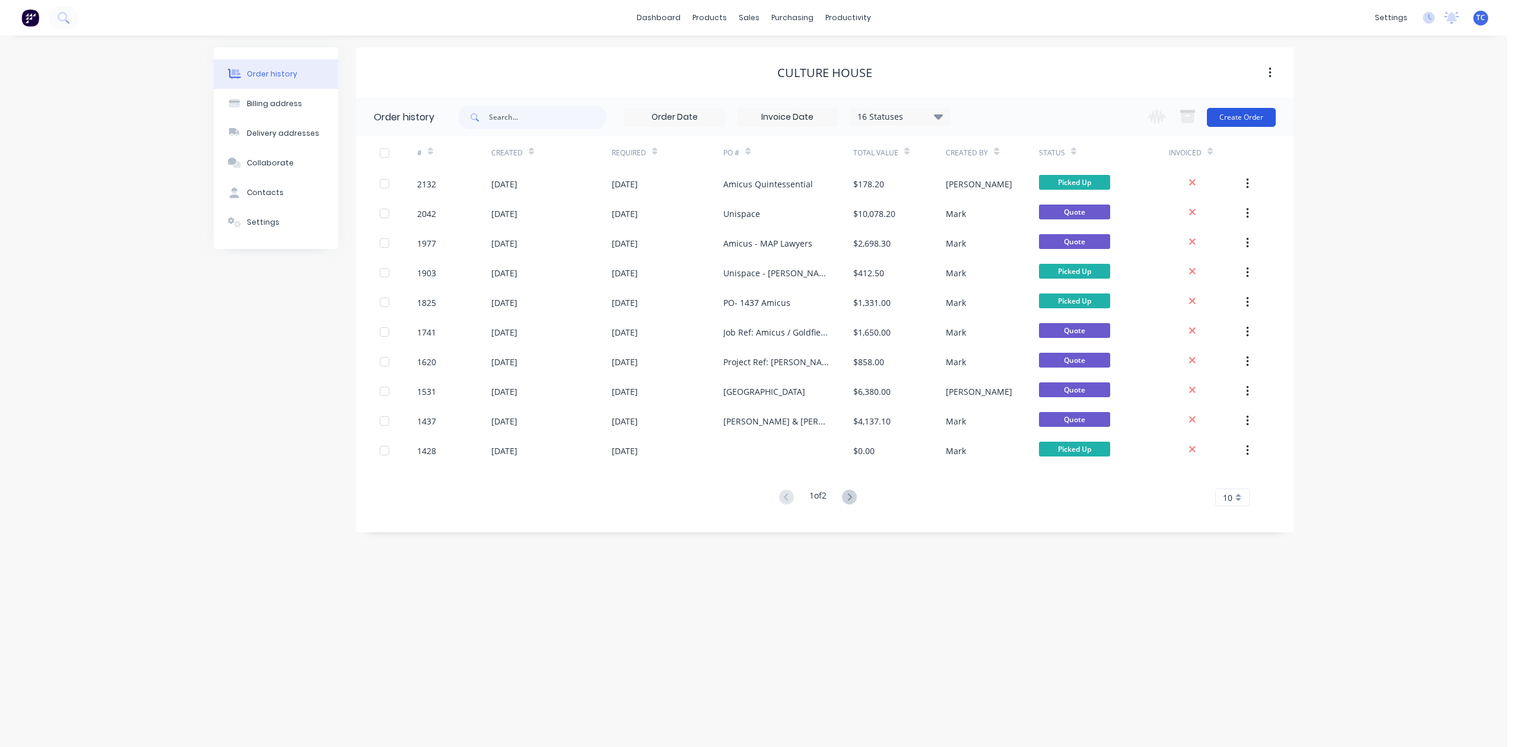
click at [1245, 117] on button "Create Order" at bounding box center [1241, 117] width 69 height 19
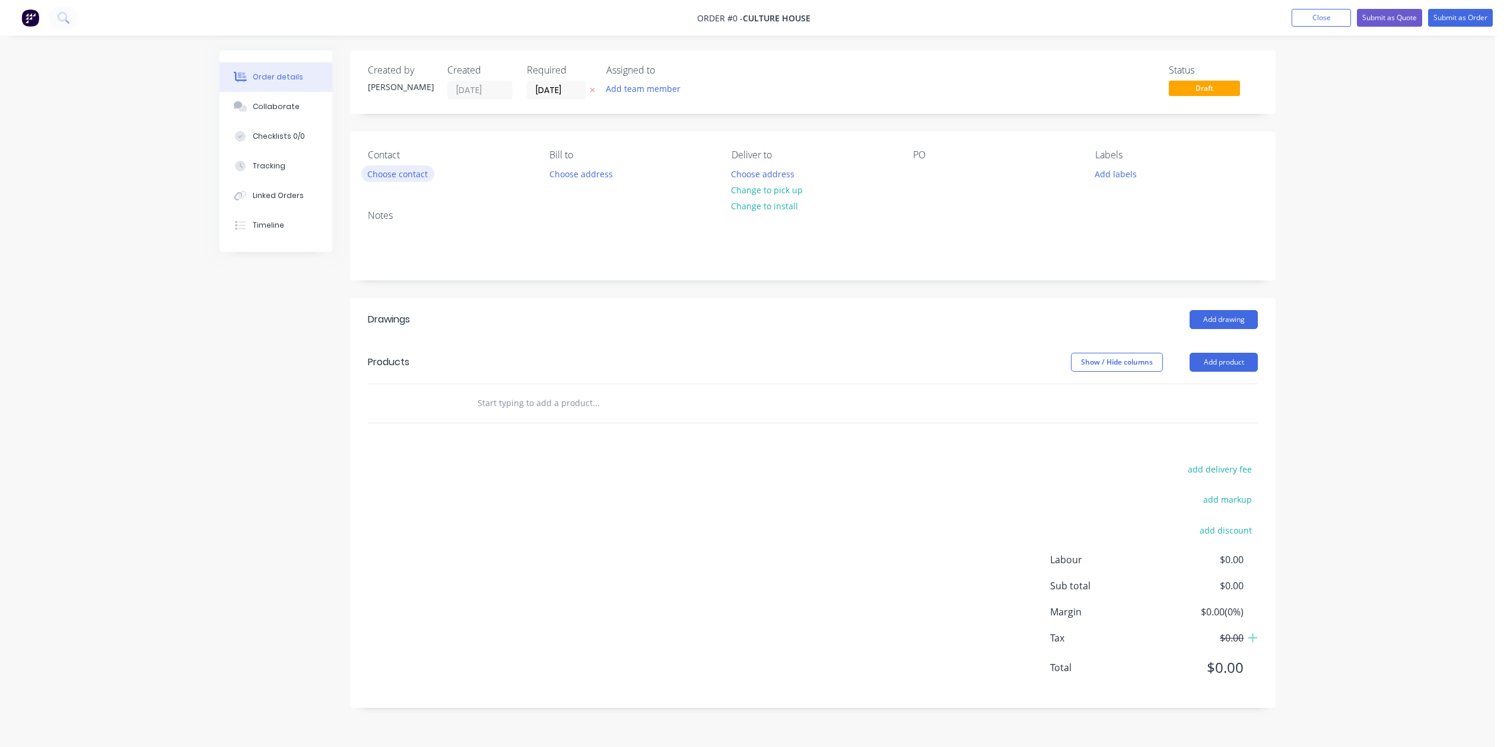
click at [428, 182] on button "Choose contact" at bounding box center [397, 174] width 73 height 16
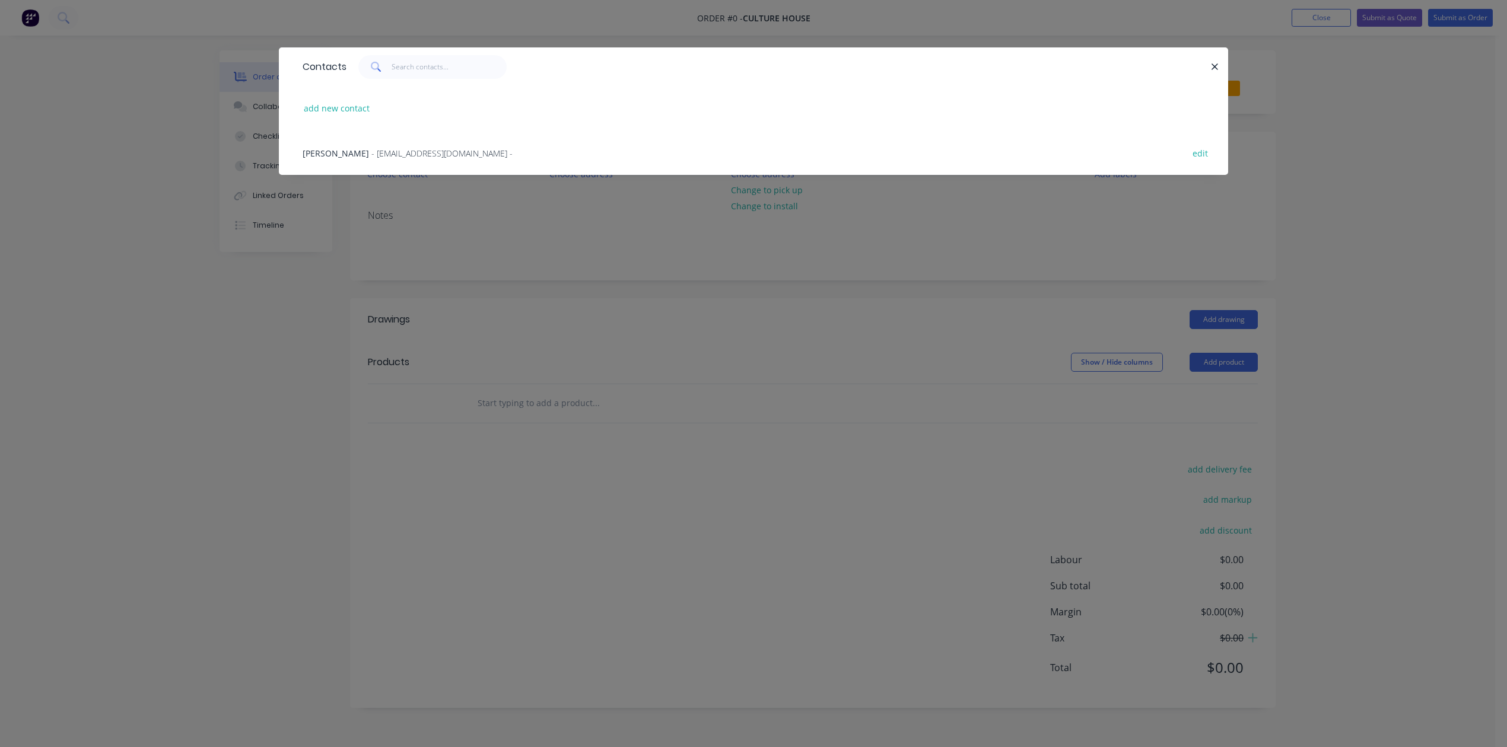
click at [422, 159] on span "- design@culturehouse.com.au -" at bounding box center [441, 153] width 141 height 11
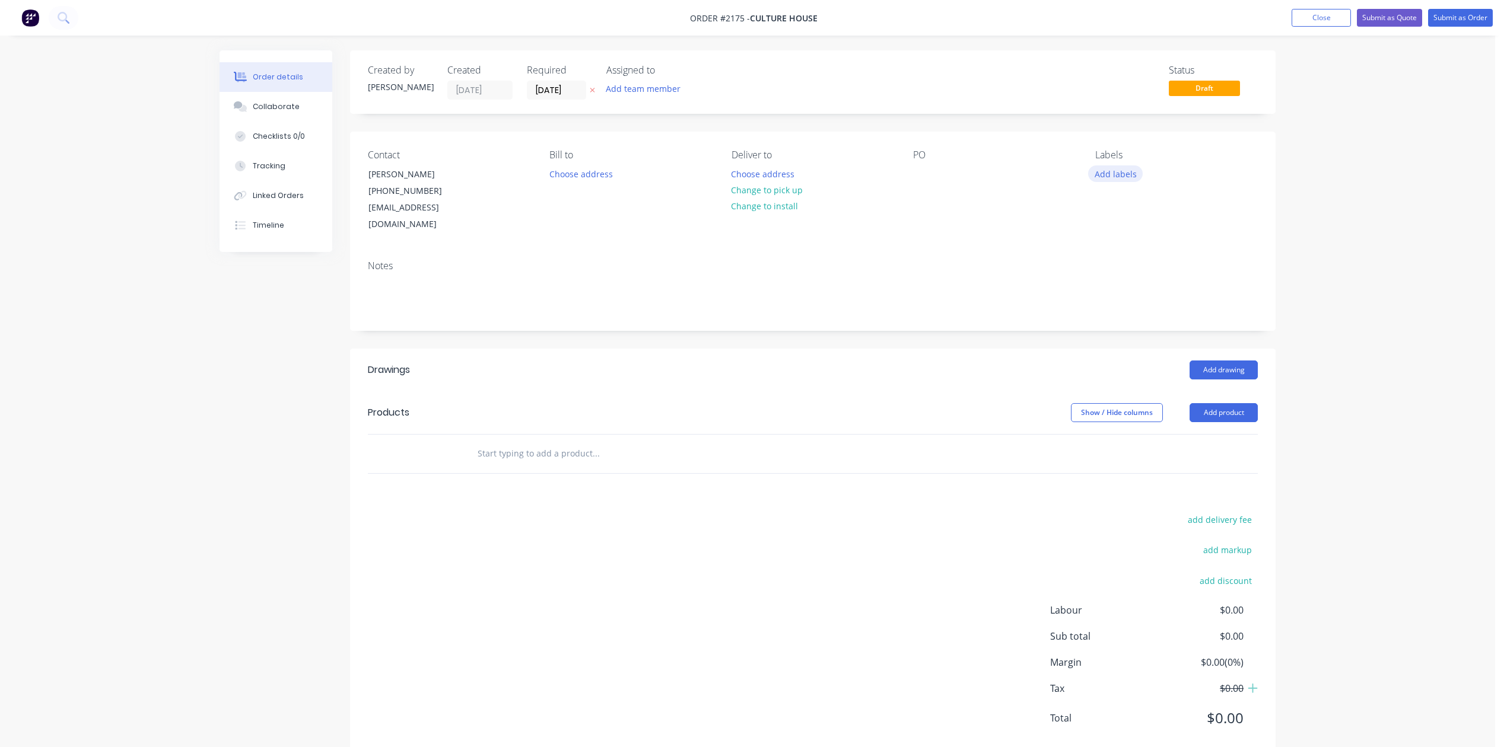
click at [1128, 182] on button "Add labels" at bounding box center [1115, 174] width 55 height 16
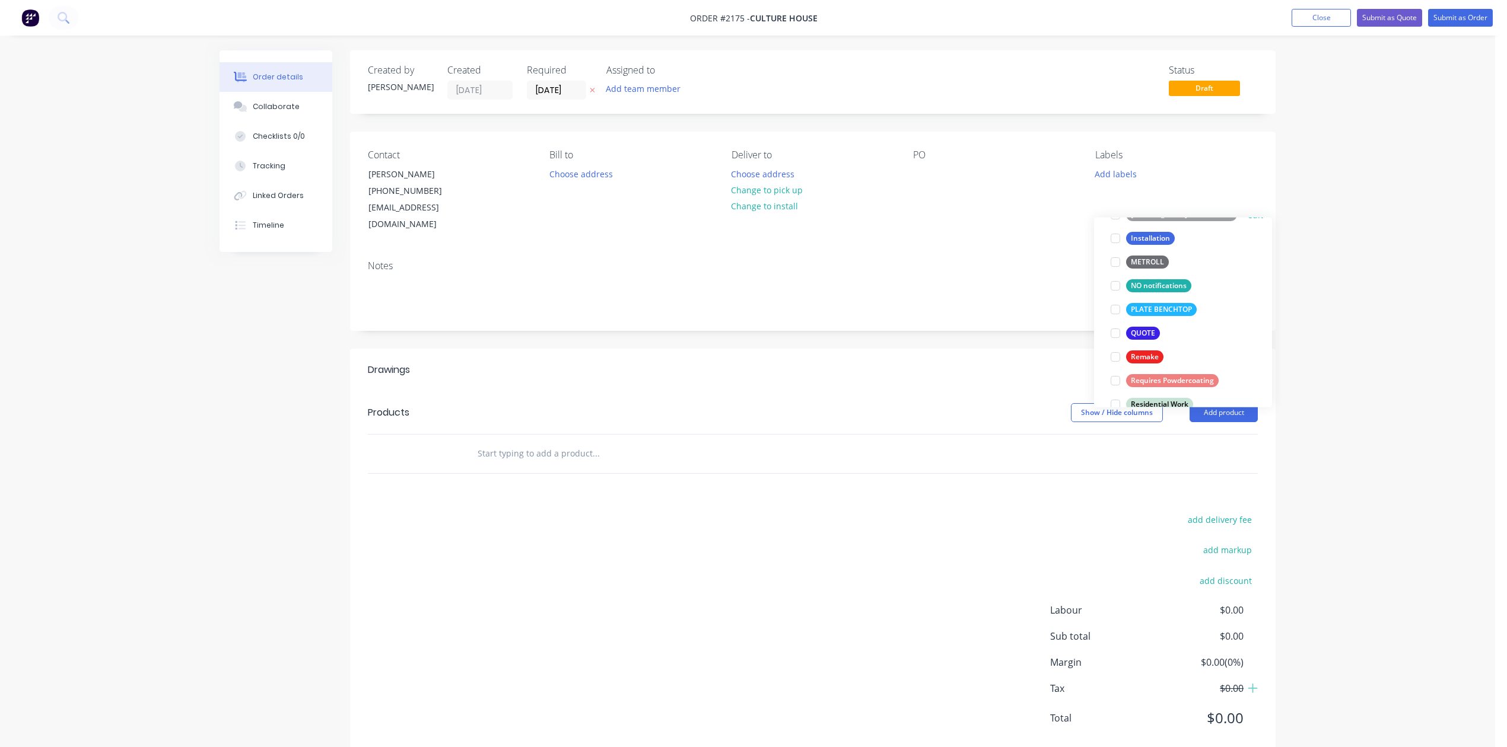
scroll to position [316, 0]
click at [1116, 332] on div at bounding box center [1115, 329] width 24 height 24
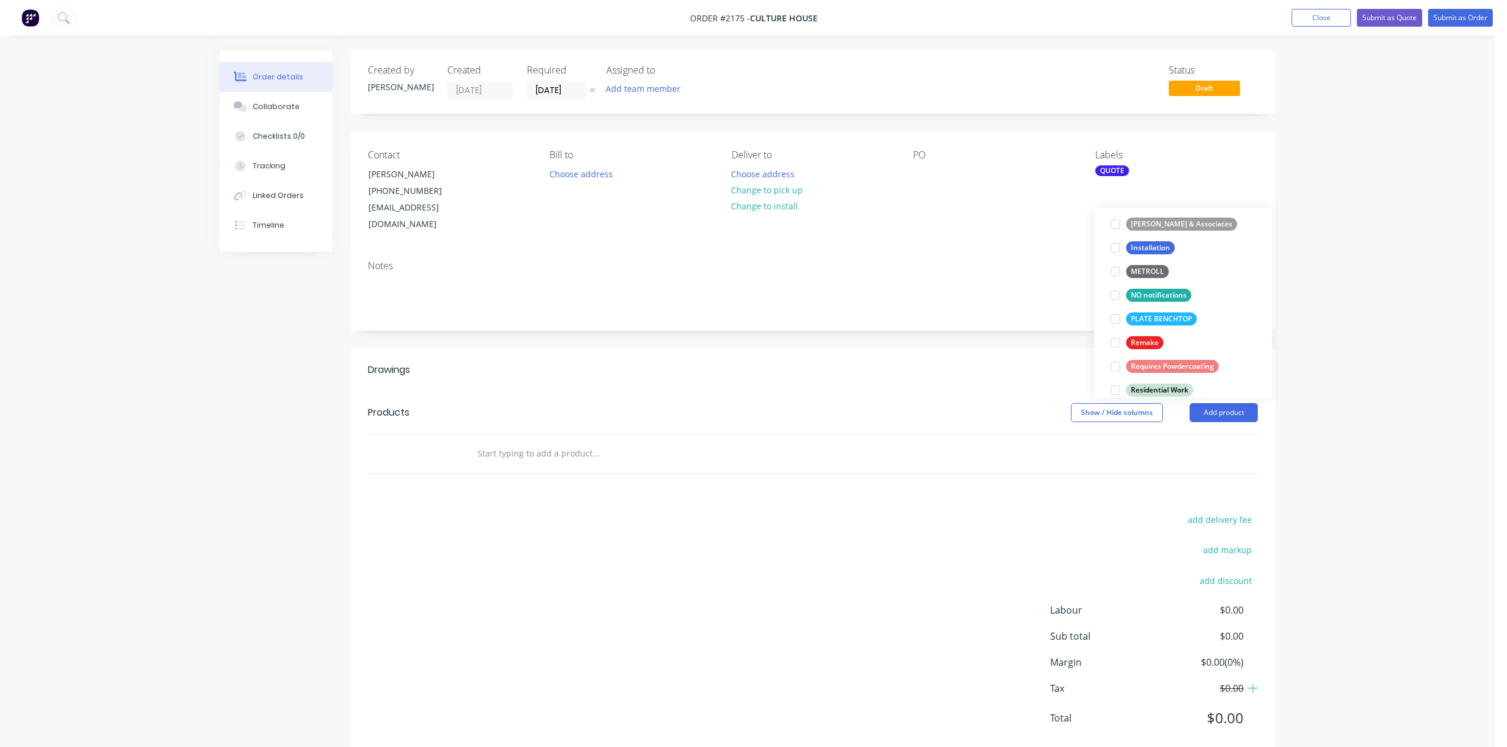
scroll to position [0, 0]
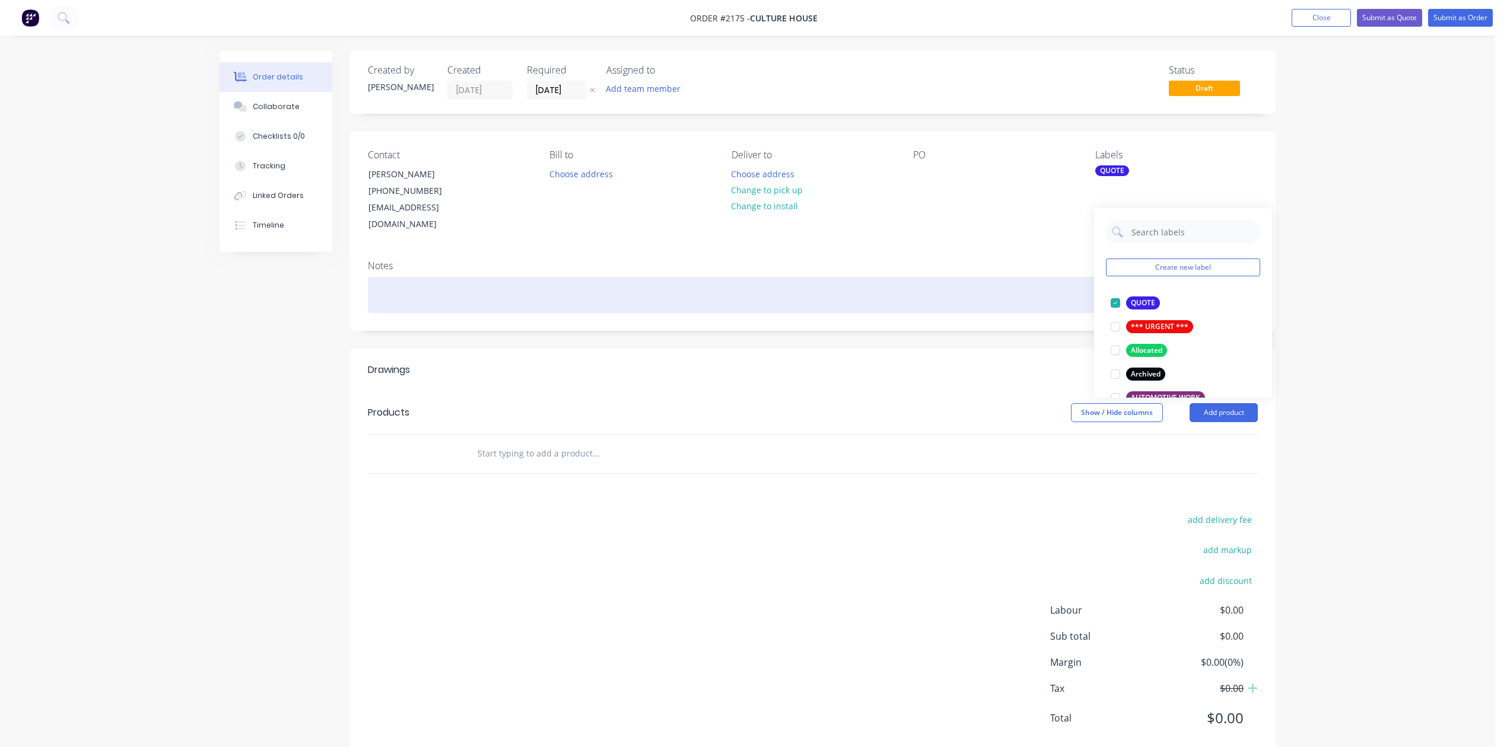
click at [986, 313] on div at bounding box center [813, 295] width 890 height 36
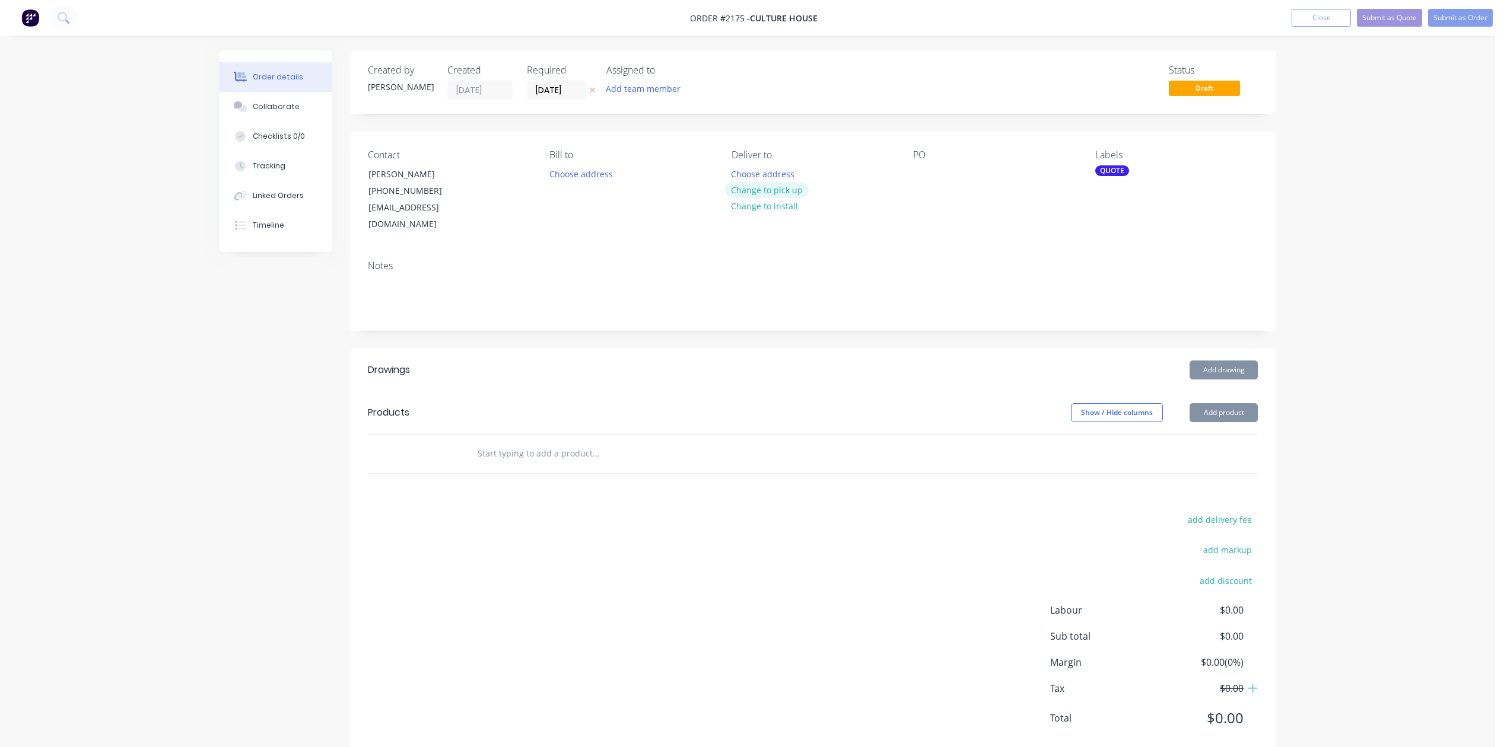
click at [806, 198] on button "Change to pick up" at bounding box center [767, 190] width 84 height 16
click at [568, 96] on input "12/08/25" at bounding box center [556, 90] width 58 height 18
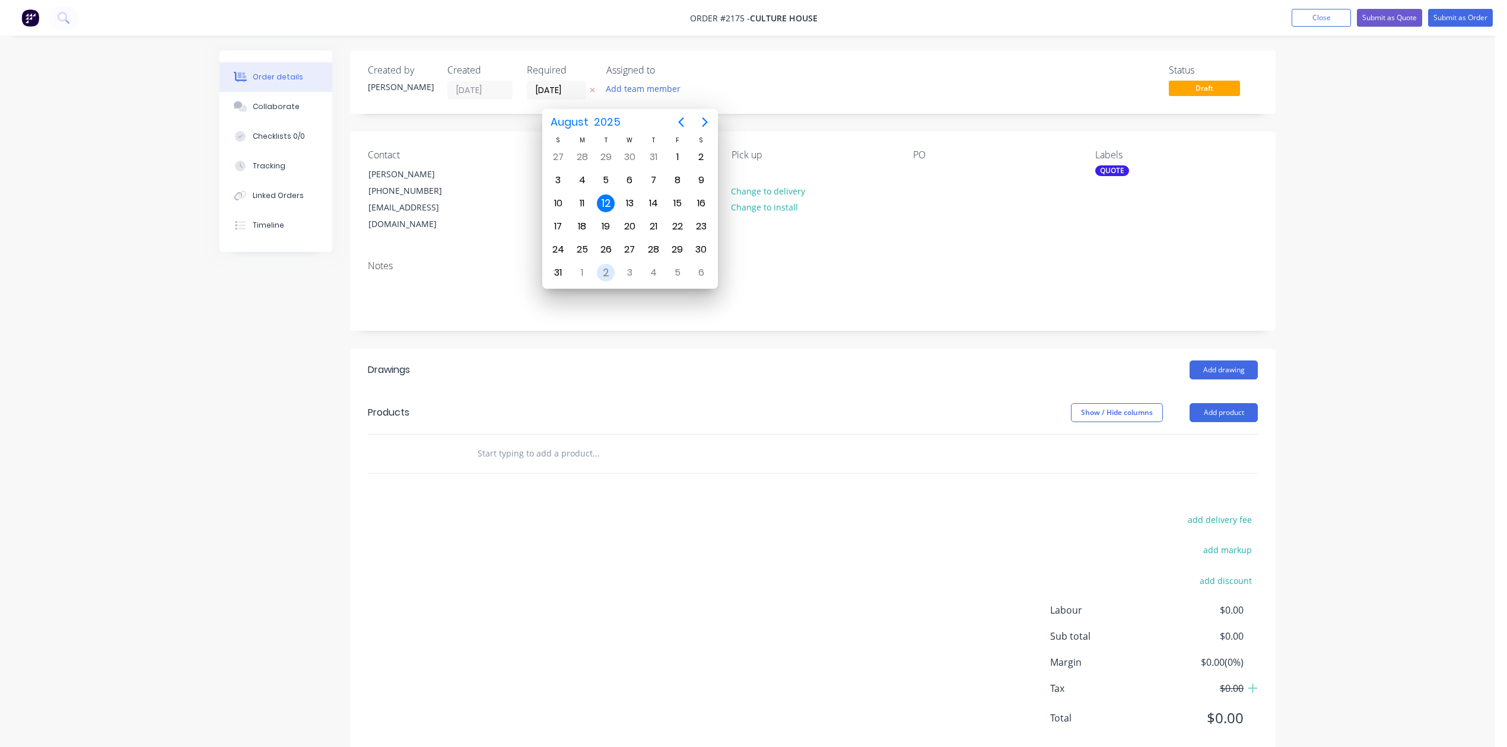
click at [603, 268] on div "2" at bounding box center [606, 273] width 18 height 18
type input "02/09/25"
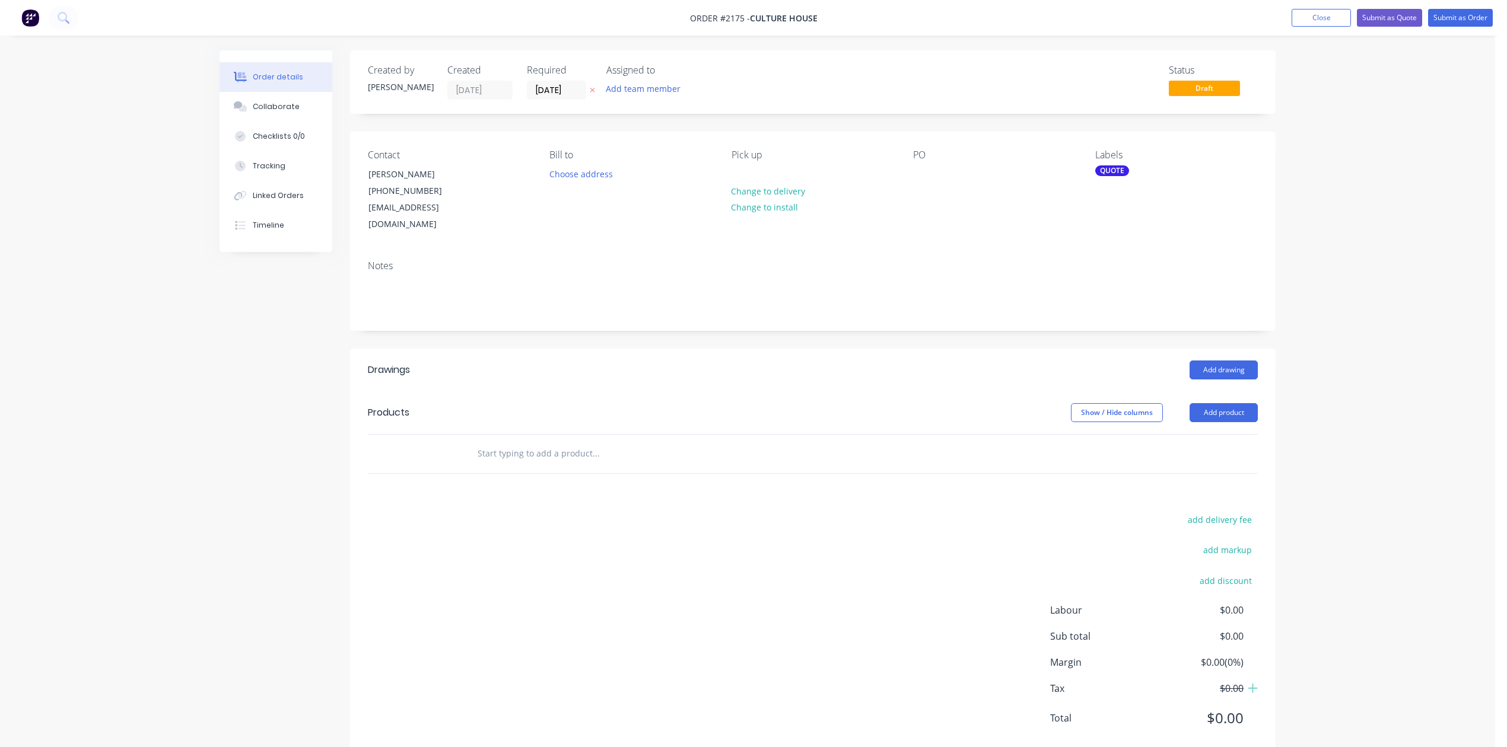
click at [628, 466] on input "text" at bounding box center [595, 454] width 237 height 24
type input "A"
type input "Option 1: Aluminium "A" Frame to suit sign"
click at [709, 518] on button "Add Option 1: Aluminium "A" Frame to suit sign to order" at bounding box center [660, 499] width 356 height 38
click at [517, 543] on input "text" at bounding box center [595, 531] width 237 height 24
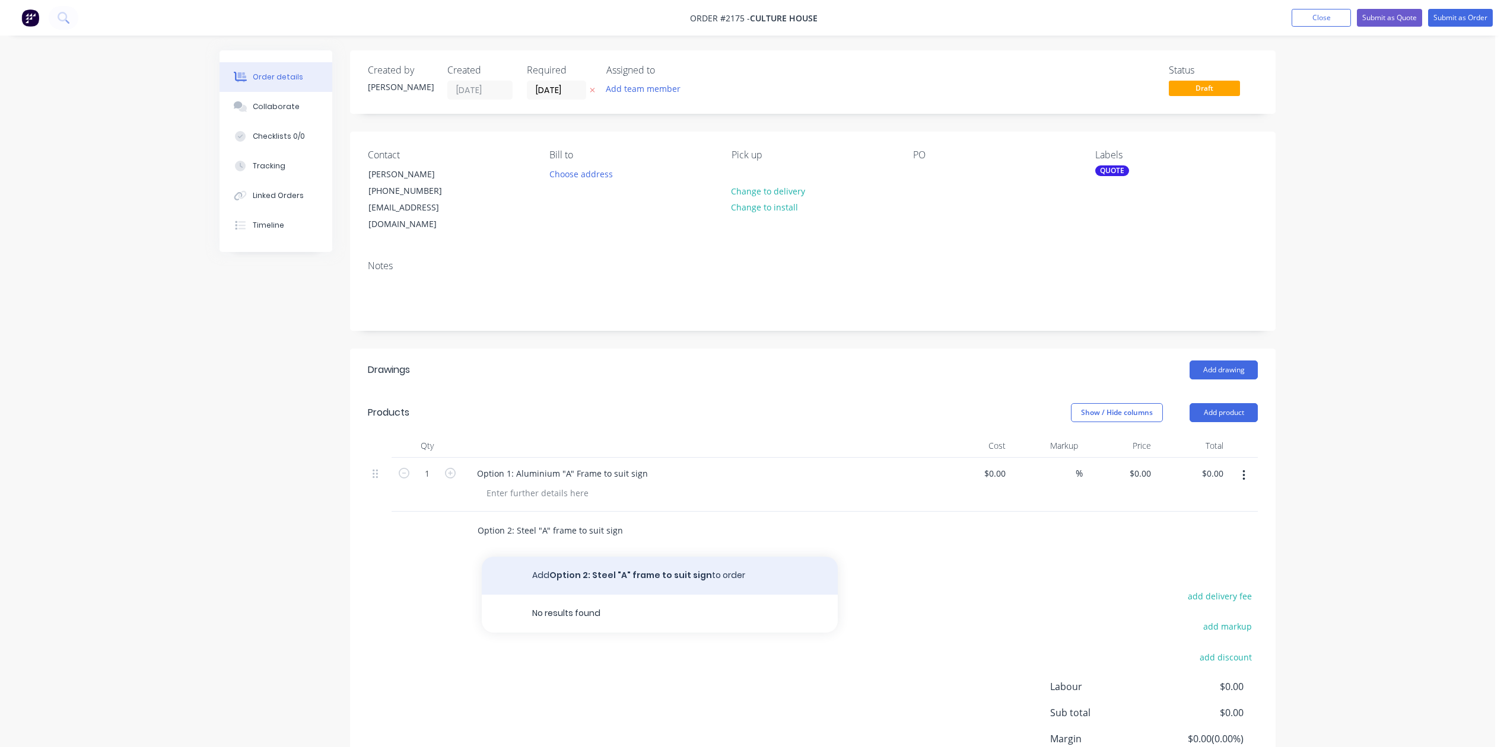
type input "Option 2: Steel "A" frame to suit sign"
click at [669, 595] on button "Add Option 2: Steel "A" frame to suit sign to order" at bounding box center [660, 576] width 356 height 38
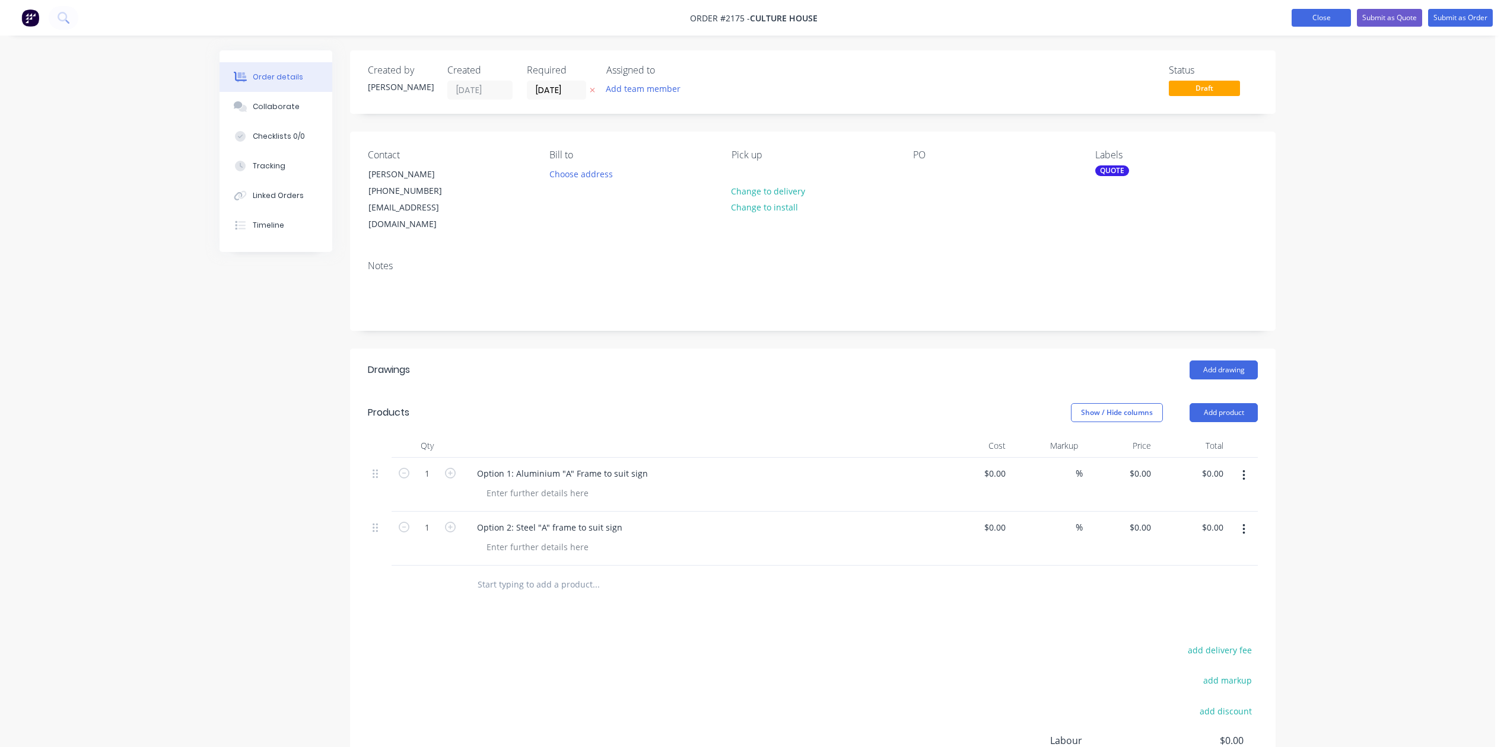
click at [1291, 15] on button "Close" at bounding box center [1320, 18] width 59 height 18
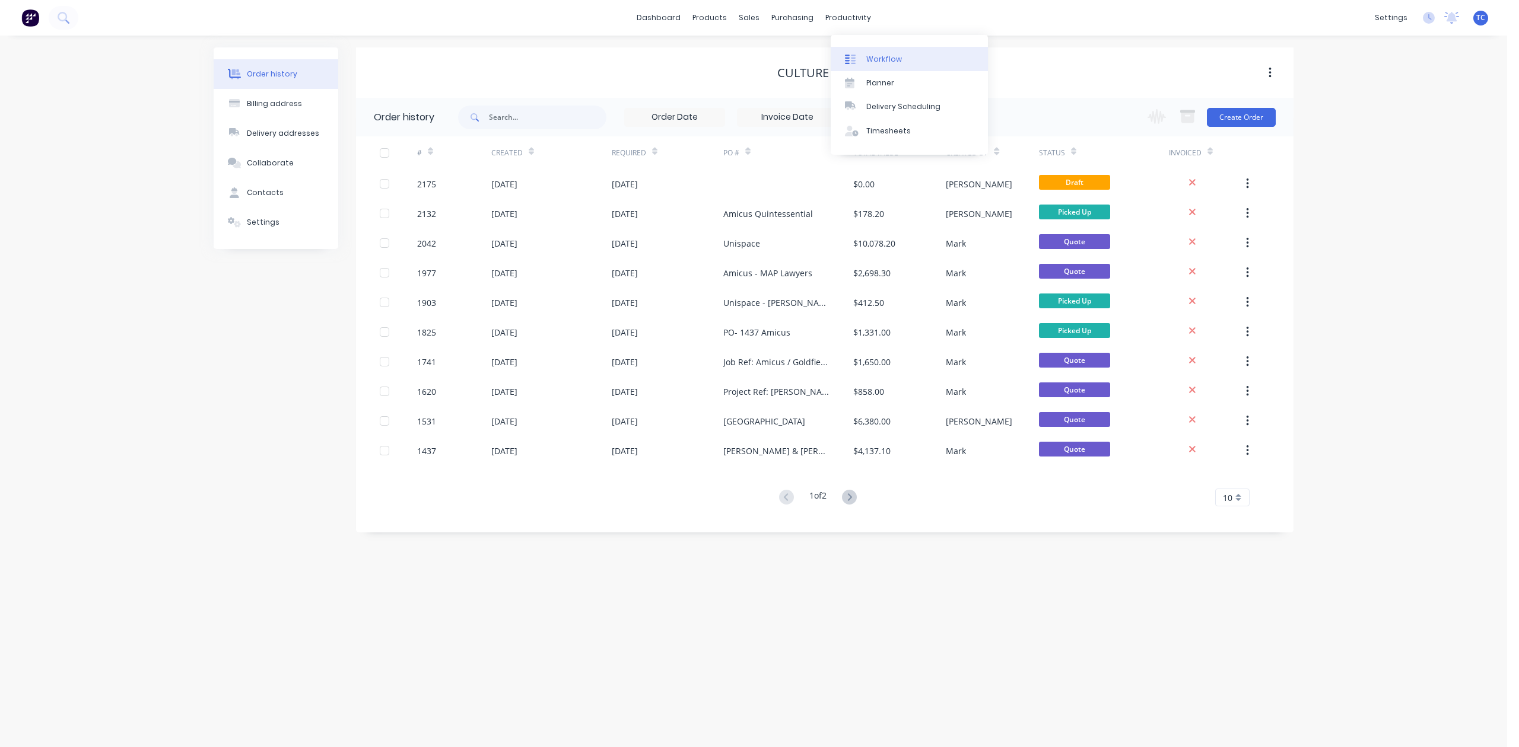
click at [885, 64] on div "Workflow" at bounding box center [884, 59] width 36 height 11
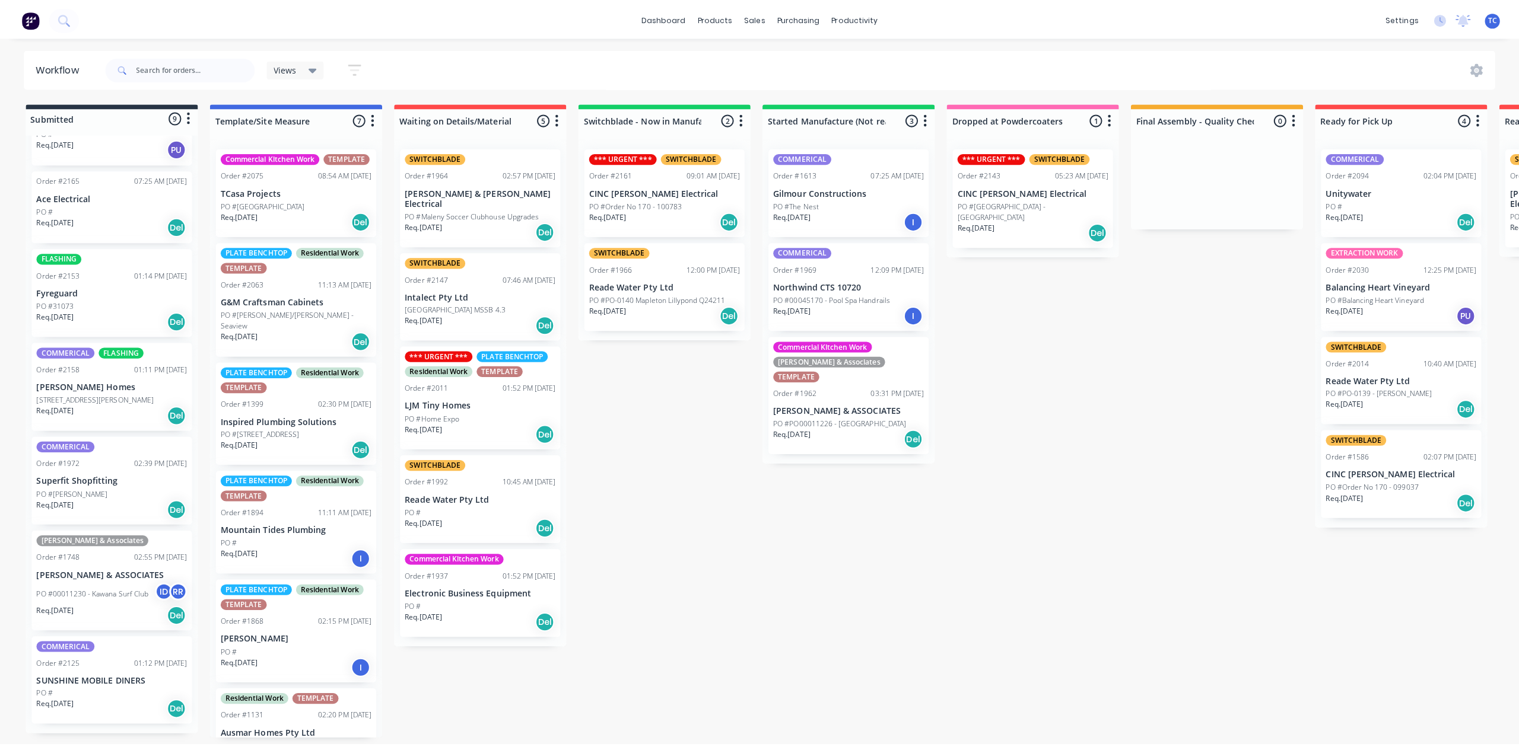
scroll to position [409, 0]
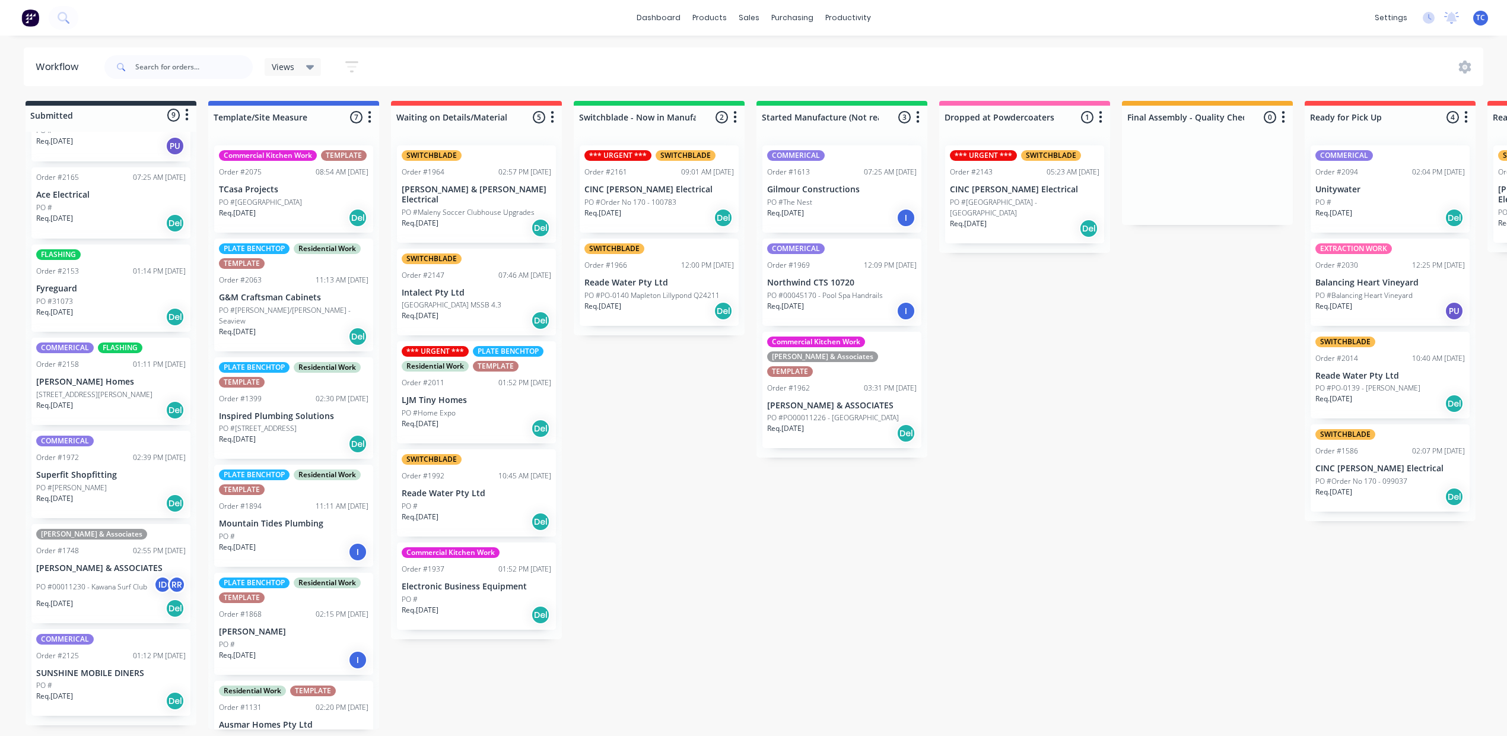
click at [119, 389] on p "PO #6 Nobles Road" at bounding box center [94, 394] width 116 height 11
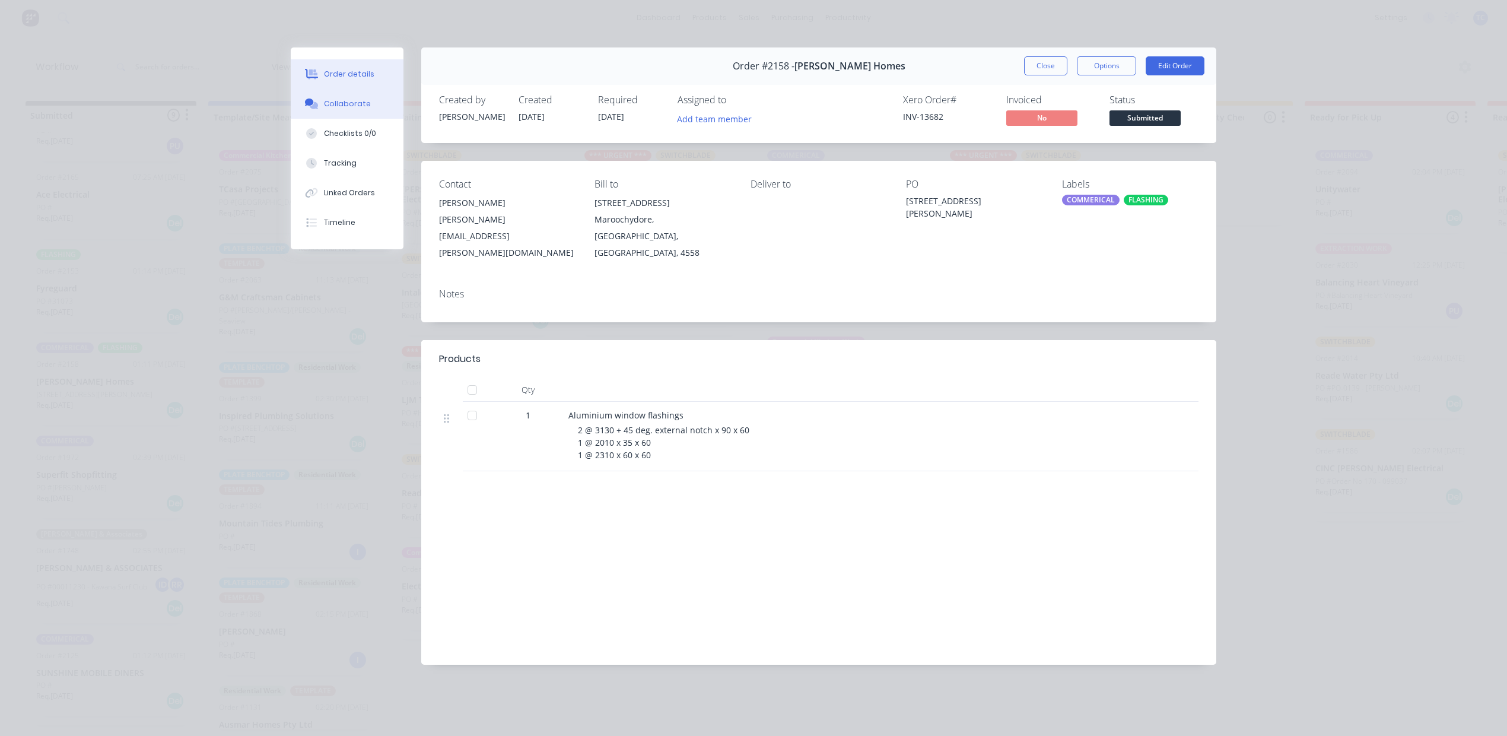
click at [343, 109] on div "Collaborate" at bounding box center [347, 103] width 47 height 11
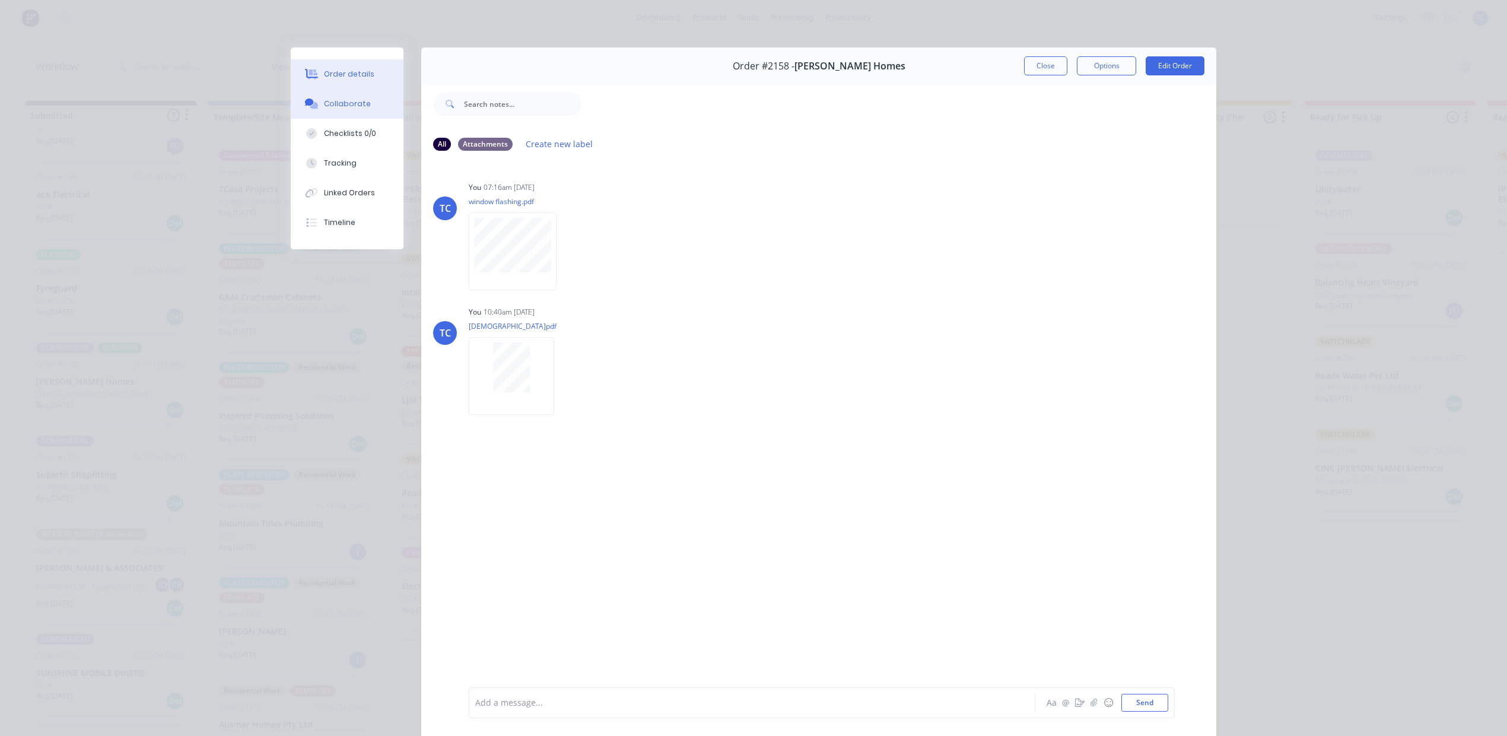
click at [343, 79] on div "Order details" at bounding box center [349, 74] width 50 height 11
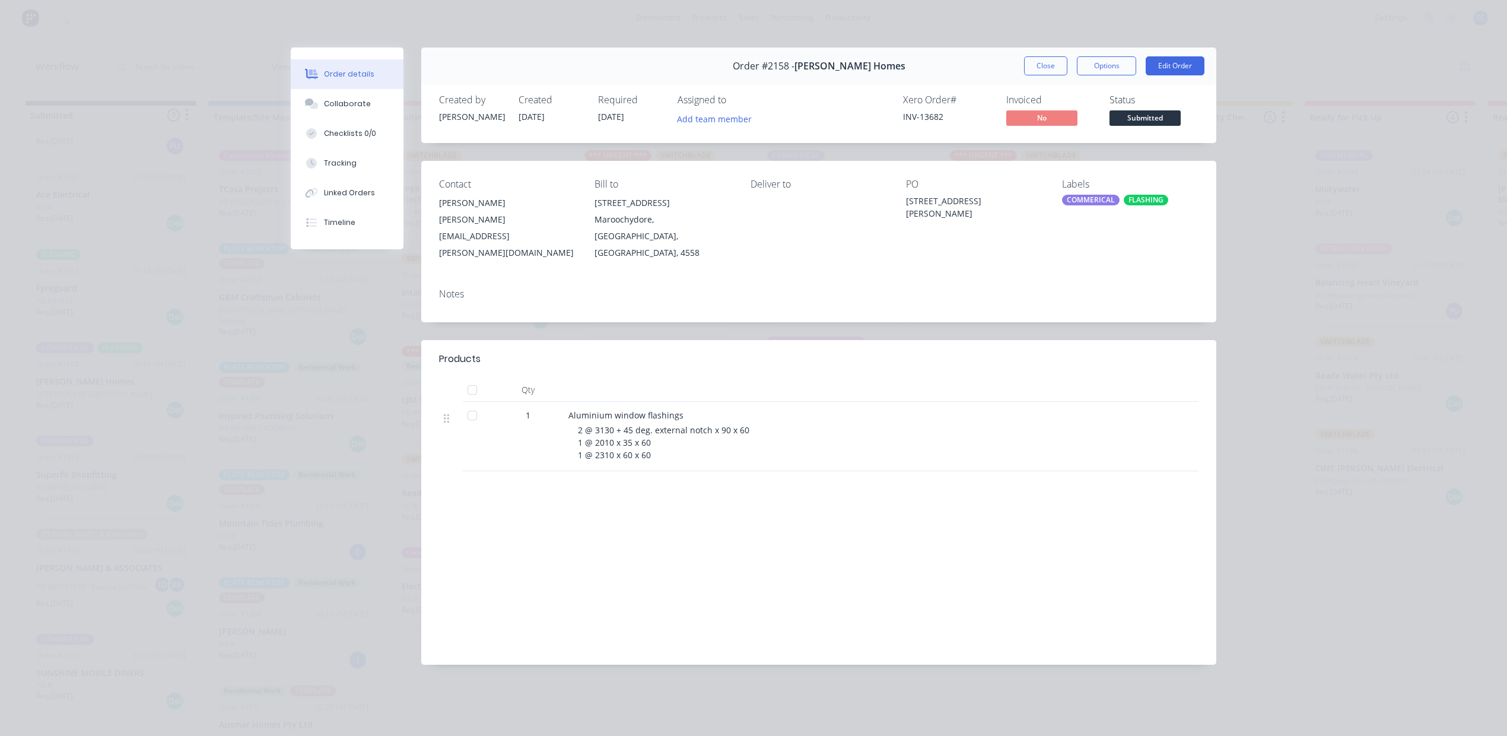
click at [291, 59] on button "Order details" at bounding box center [347, 74] width 113 height 30
click at [1024, 75] on button "Close" at bounding box center [1045, 65] width 43 height 19
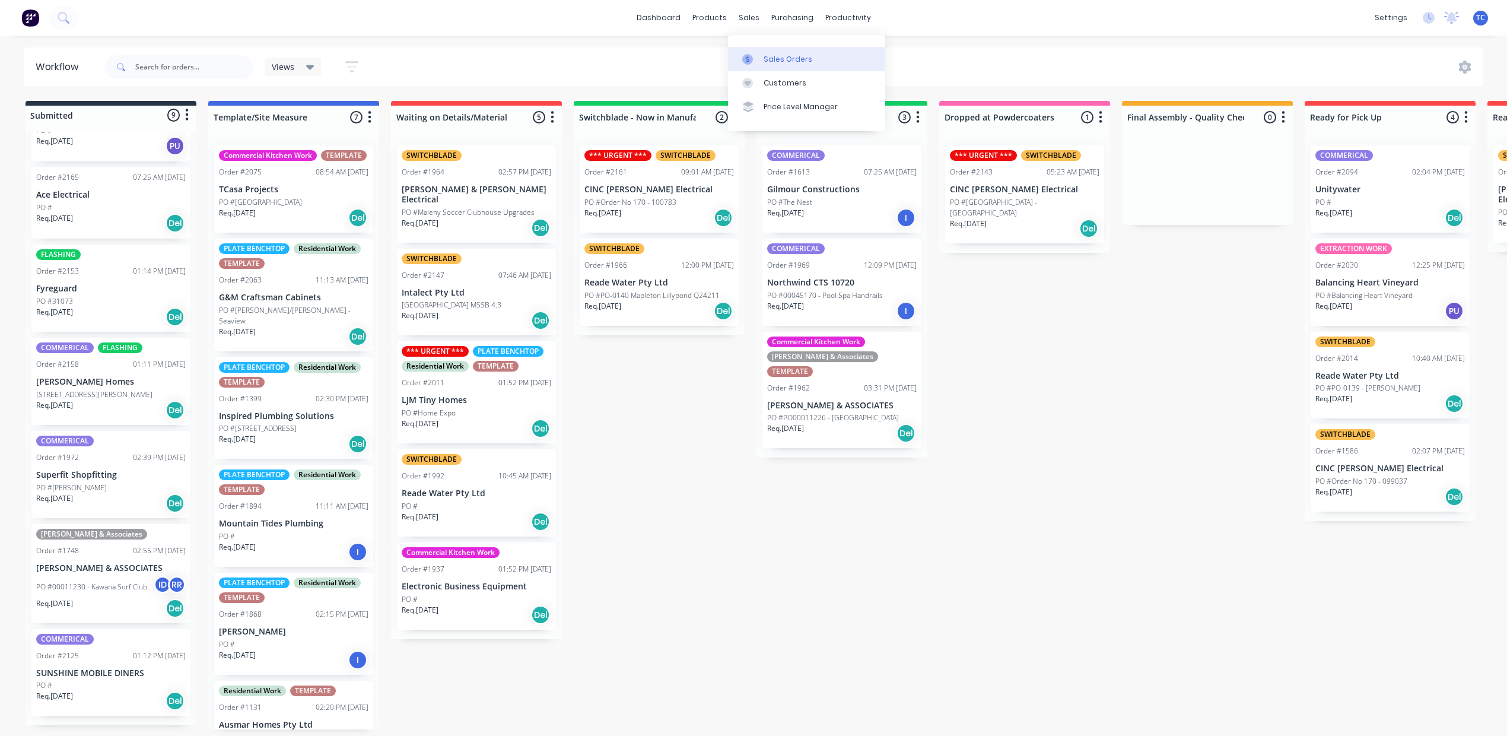
click at [783, 65] on div "Sales Orders" at bounding box center [787, 59] width 49 height 11
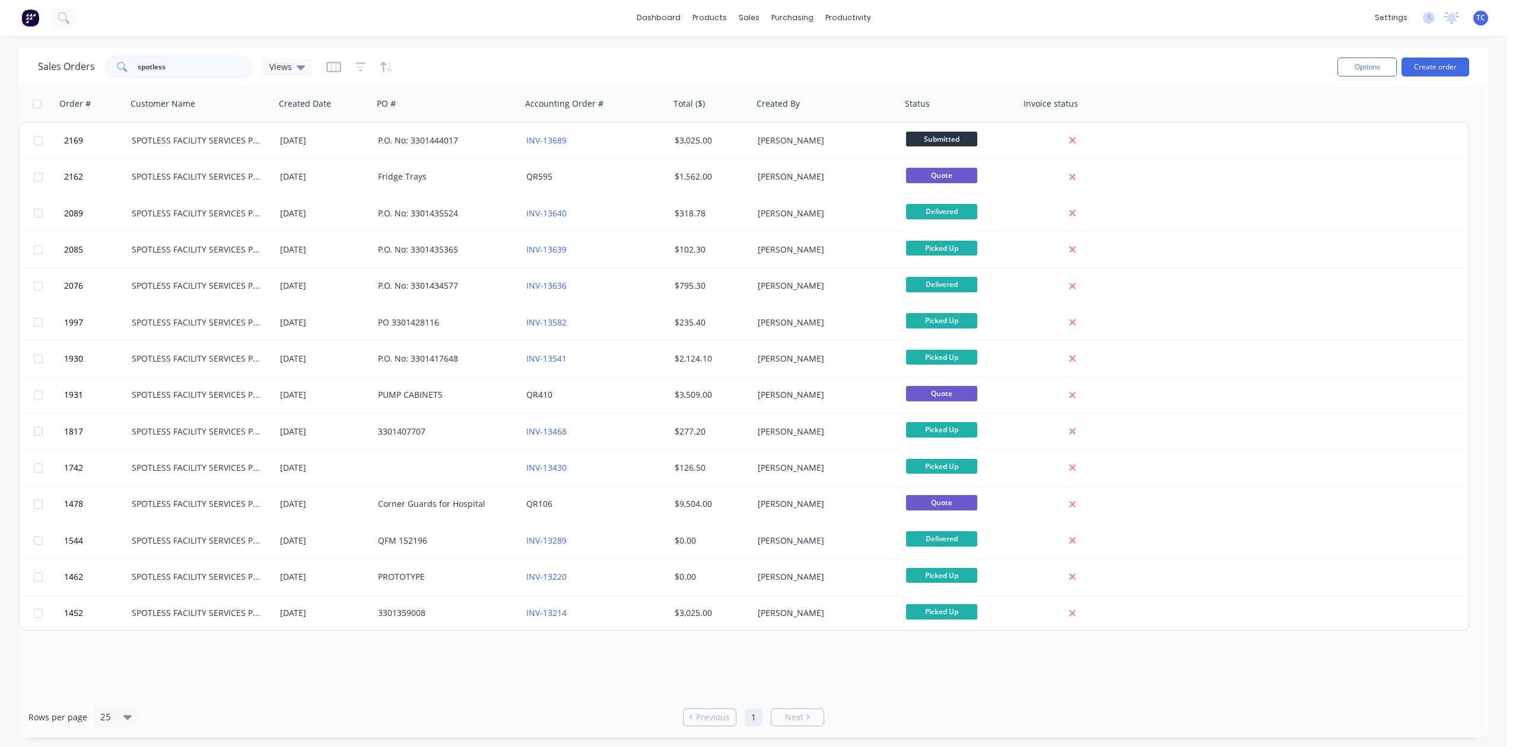
drag, startPoint x: 211, startPoint y: 66, endPoint x: 109, endPoint y: 67, distance: 102.0
click at [109, 67] on div "Sales Orders spotless Views" at bounding box center [175, 67] width 274 height 24
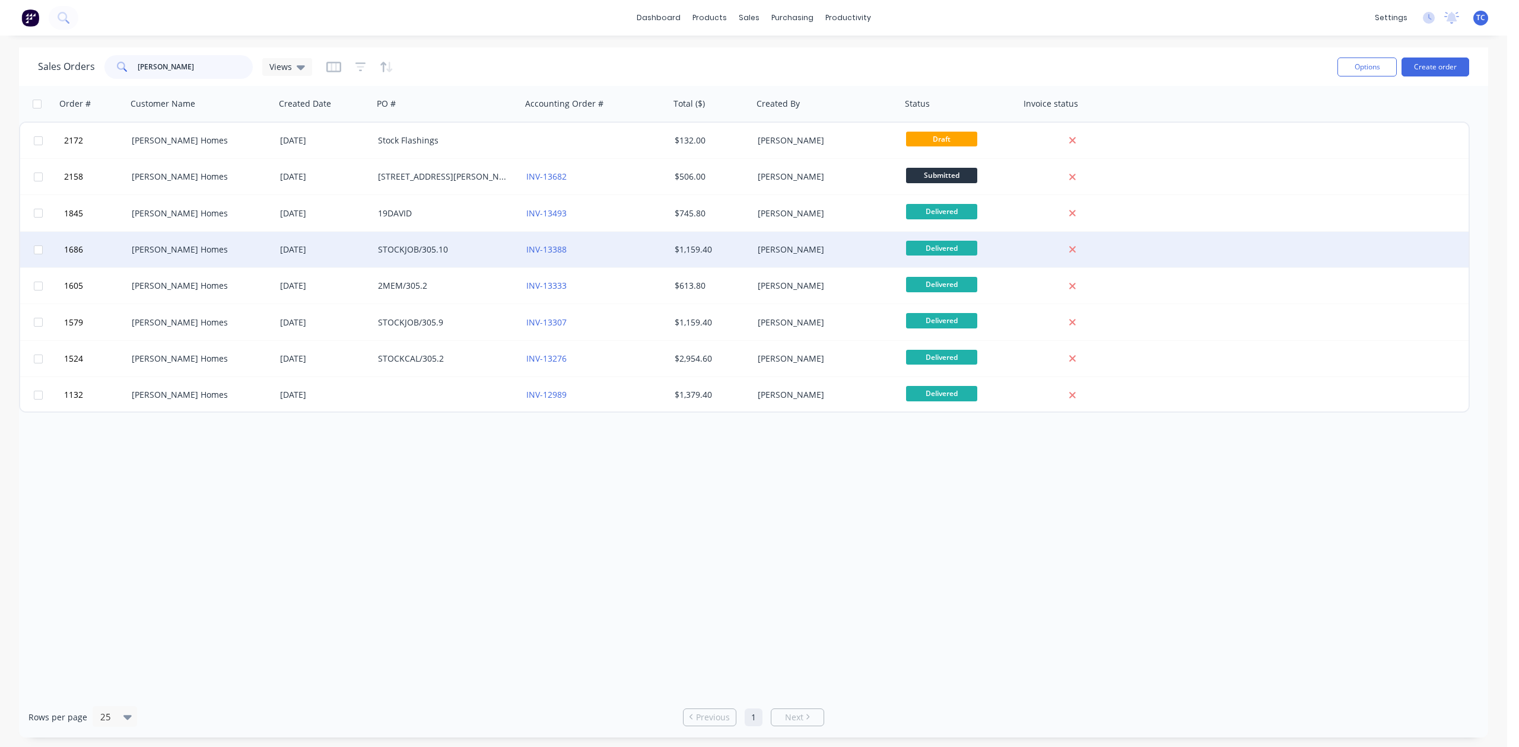
type input "stroud"
click at [397, 245] on div "STOCKJOB/305.10" at bounding box center [444, 250] width 132 height 12
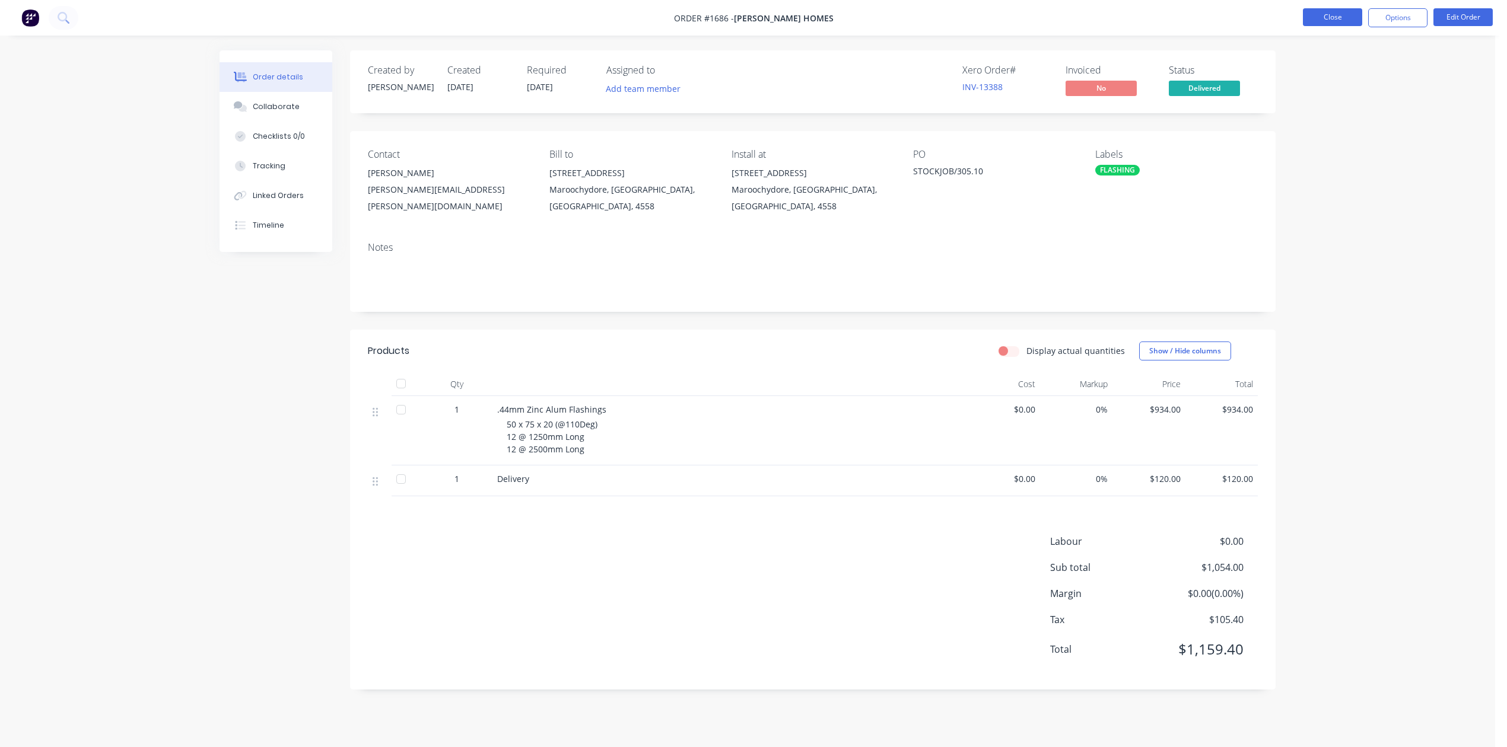
click at [1323, 18] on button "Close" at bounding box center [1332, 17] width 59 height 18
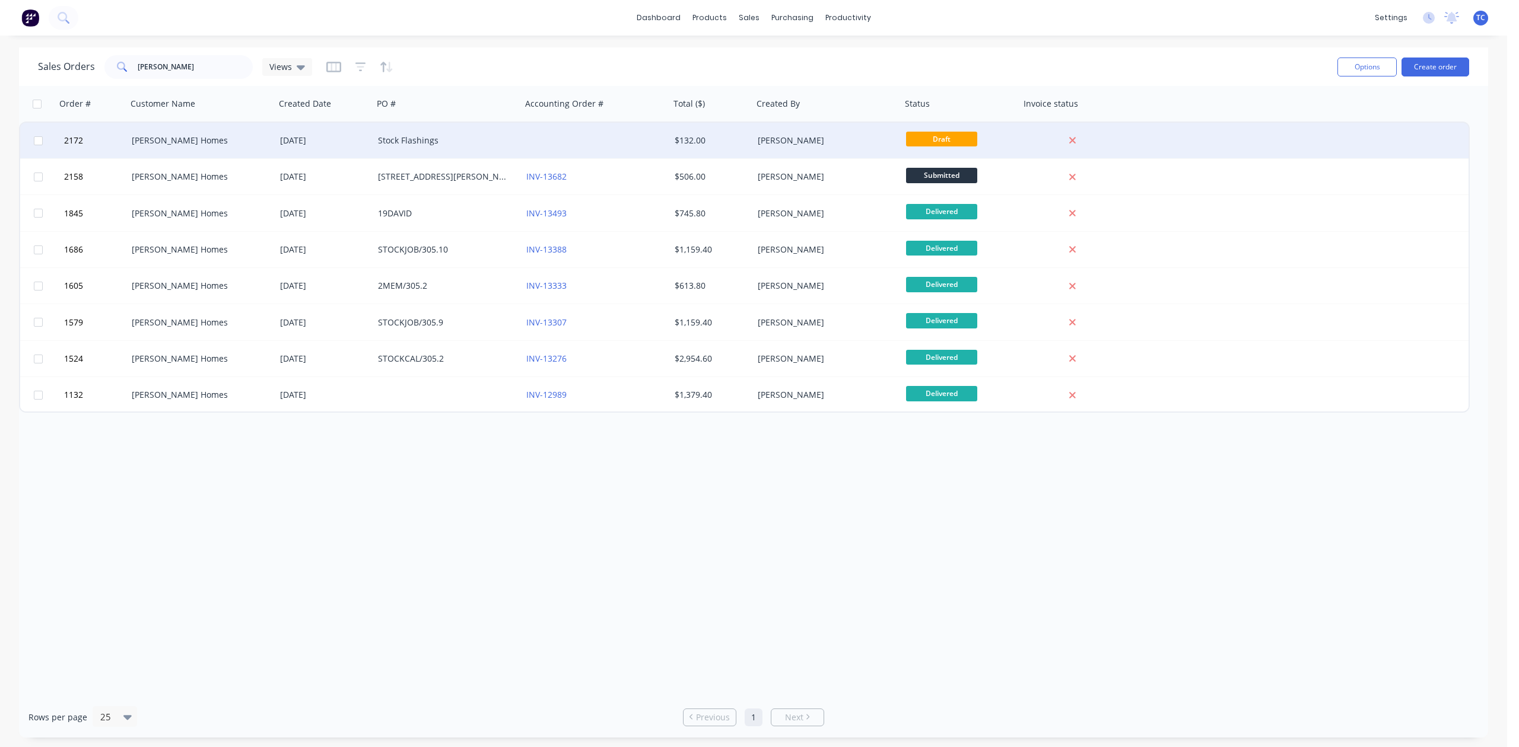
click at [312, 142] on div "[DATE]" at bounding box center [324, 141] width 88 height 12
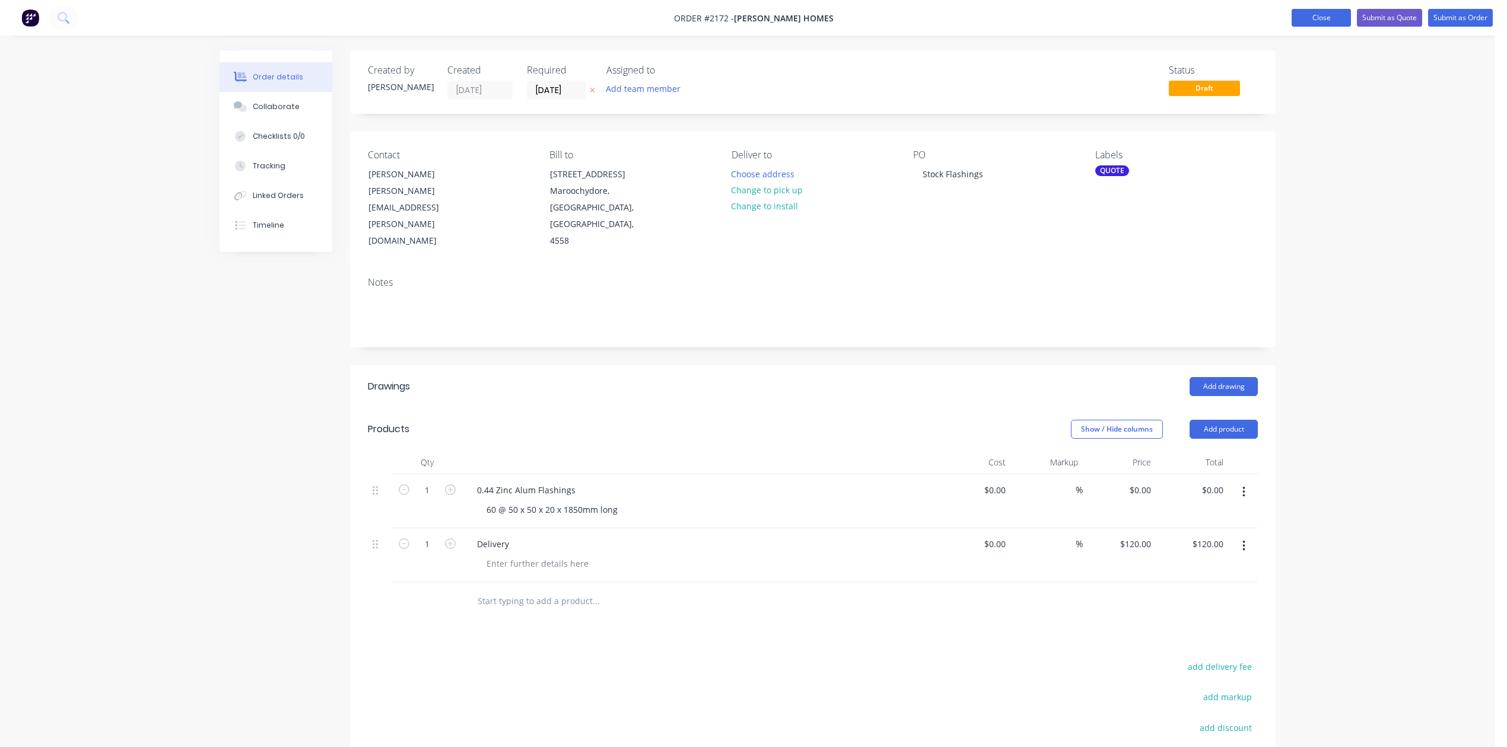
click at [1291, 17] on button "Close" at bounding box center [1320, 18] width 59 height 18
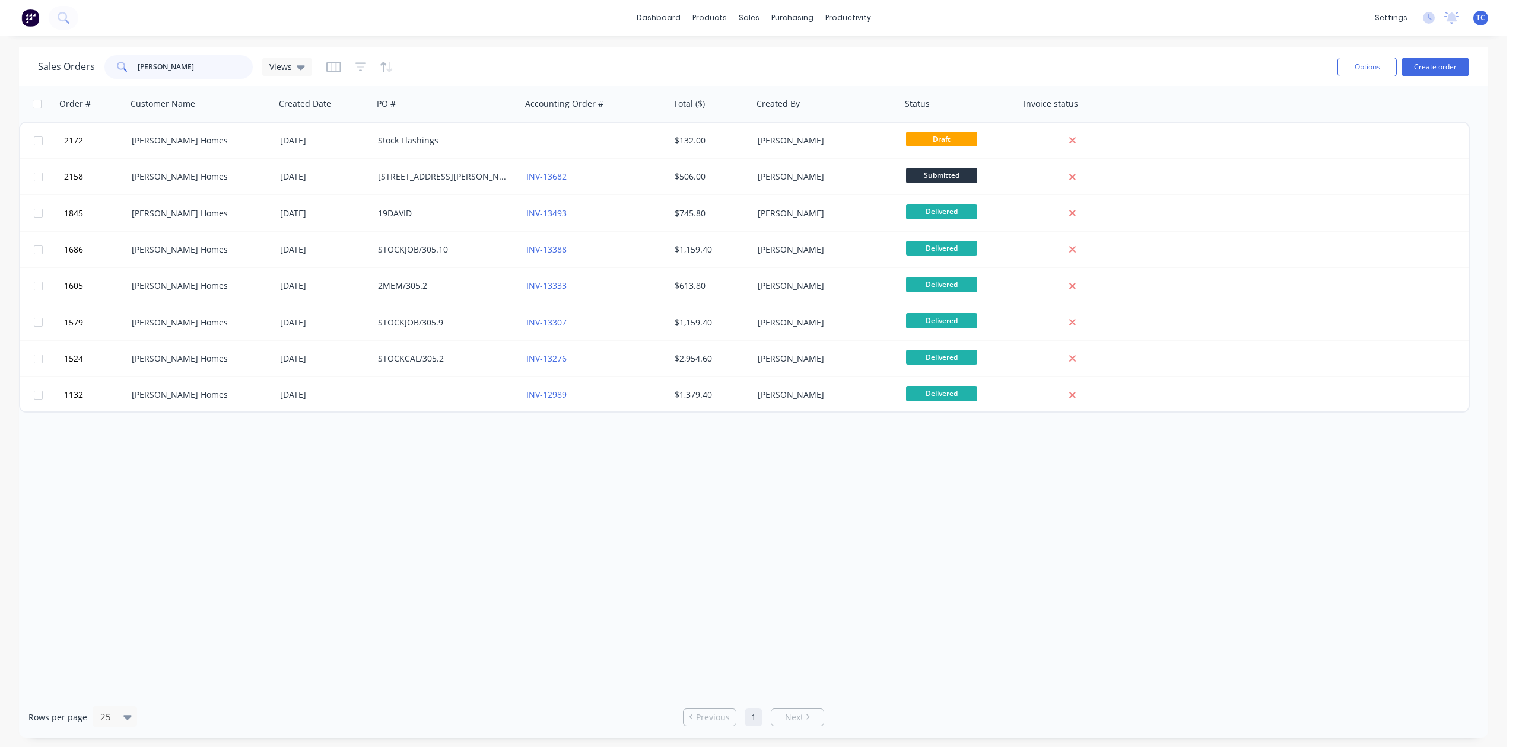
drag, startPoint x: 200, startPoint y: 71, endPoint x: 75, endPoint y: 55, distance: 126.3
click at [75, 55] on div "Sales Orders stroud Views" at bounding box center [175, 67] width 274 height 24
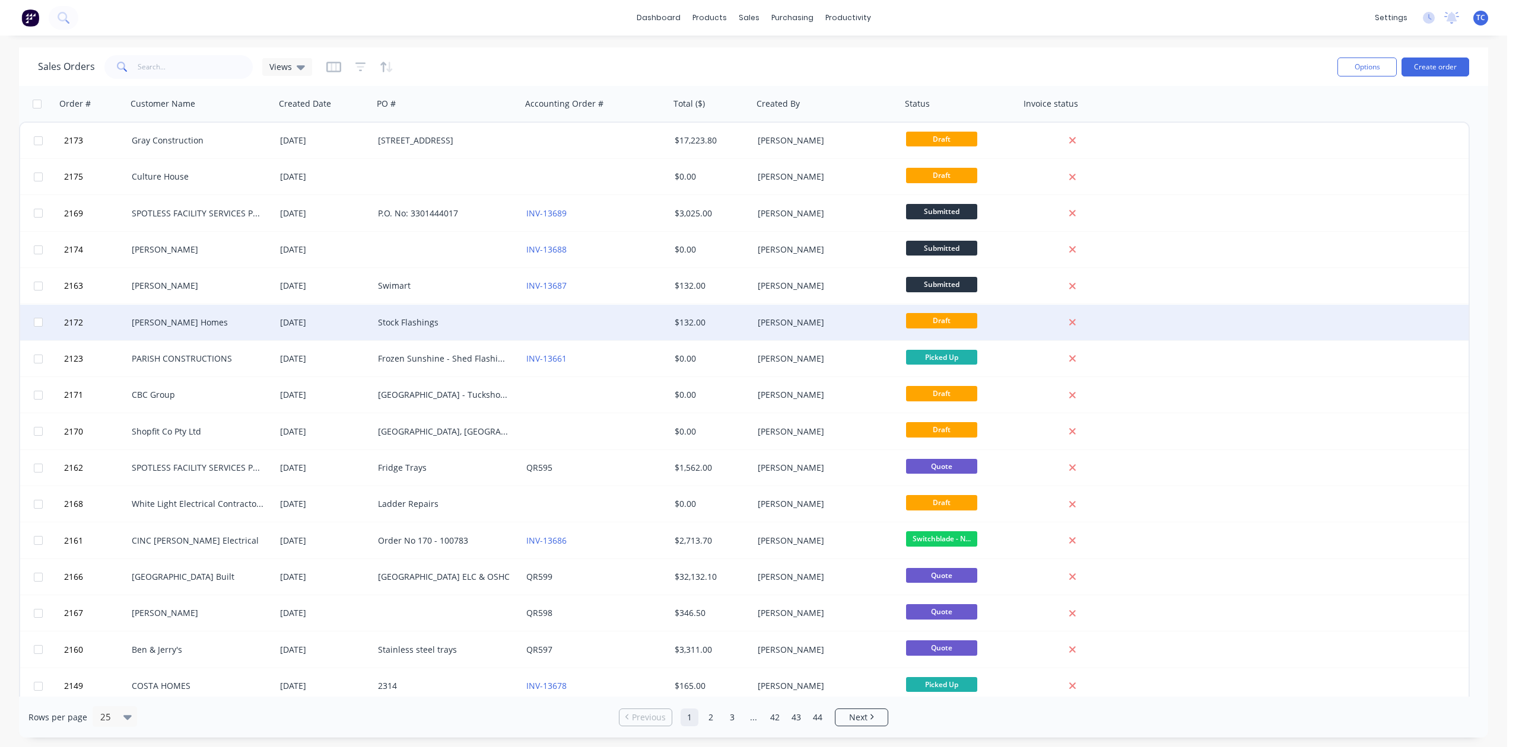
click at [424, 319] on div "Stock Flashings" at bounding box center [444, 323] width 132 height 12
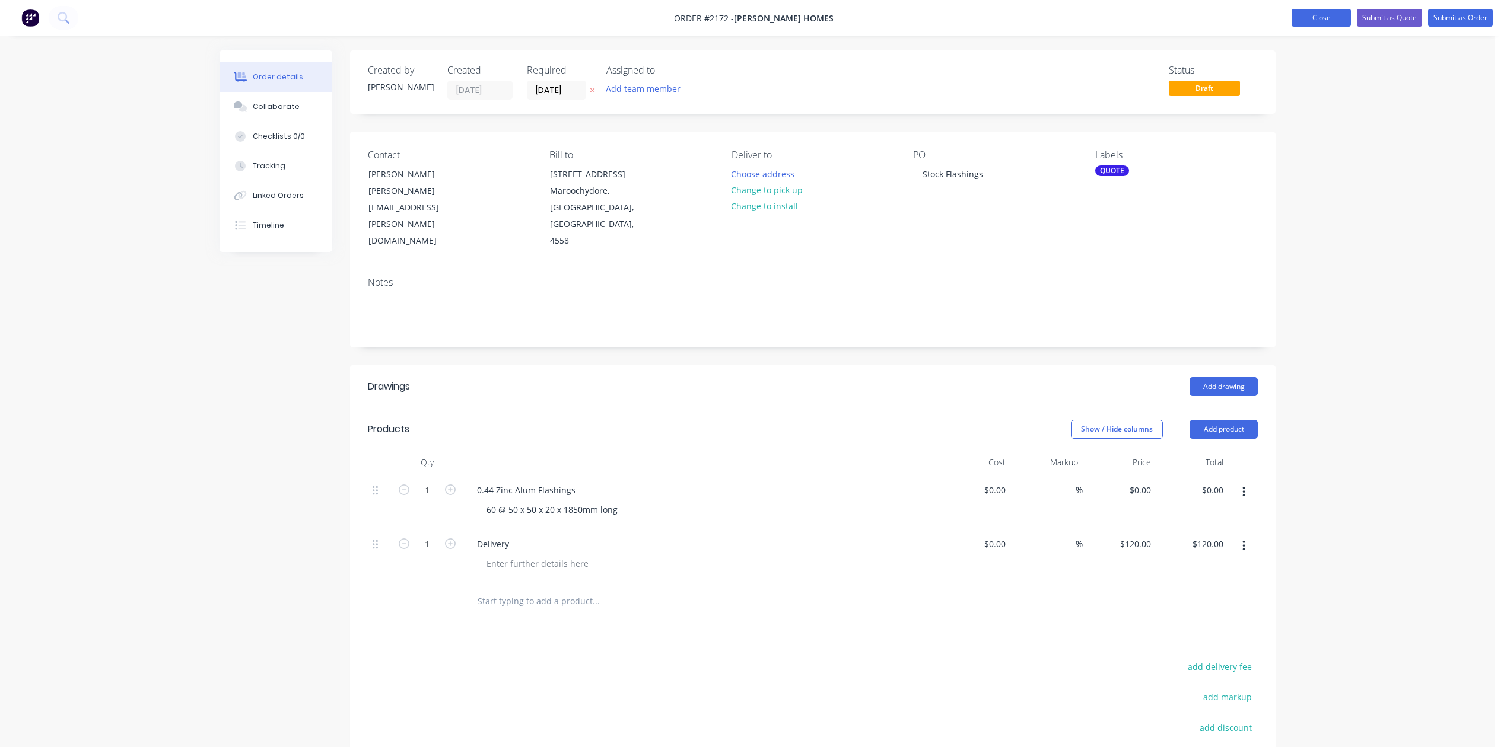
click at [1291, 15] on button "Close" at bounding box center [1320, 18] width 59 height 18
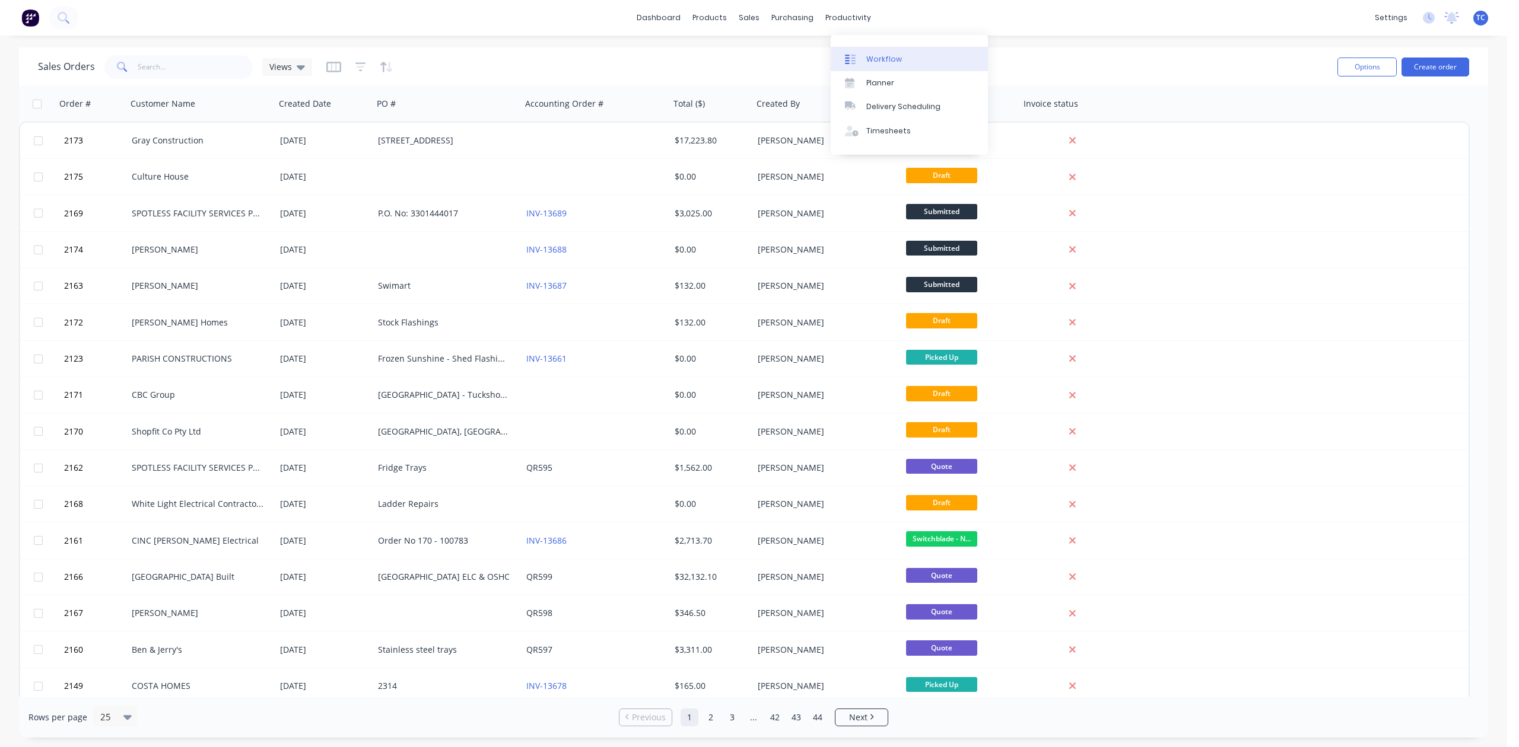
click at [902, 65] on div "Workflow" at bounding box center [884, 59] width 36 height 11
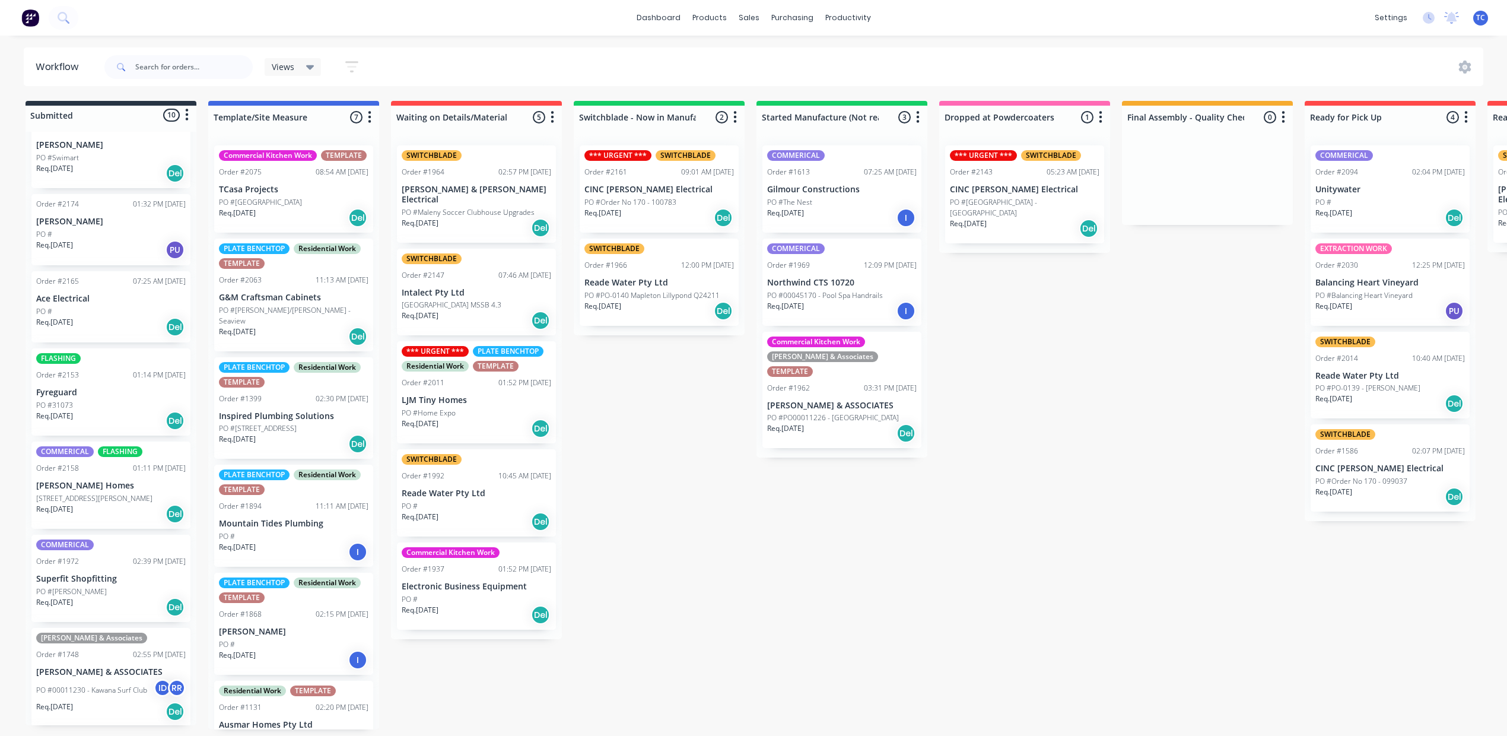
scroll to position [237, 0]
click at [127, 409] on div "PO #31073" at bounding box center [110, 404] width 149 height 11
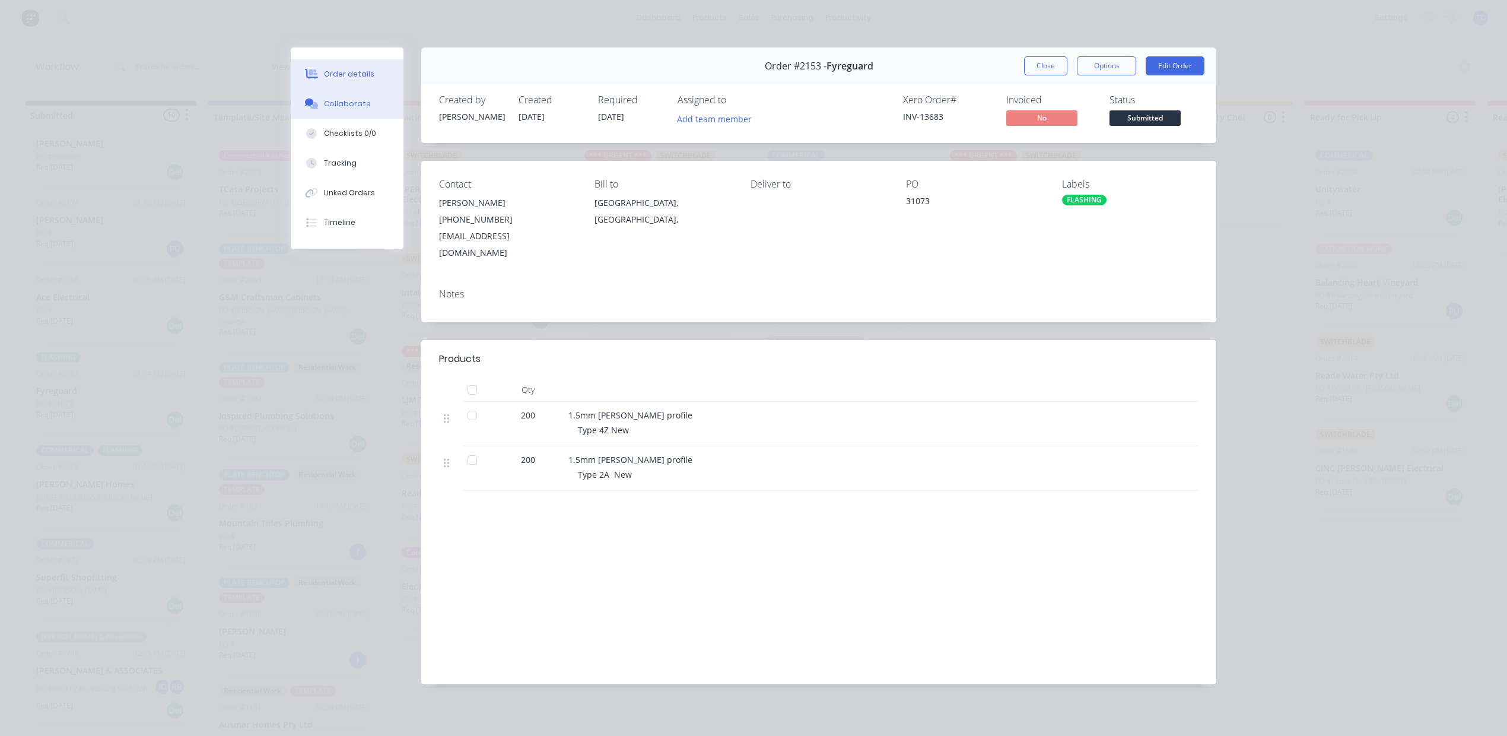
click at [357, 109] on div "Collaborate" at bounding box center [347, 103] width 47 height 11
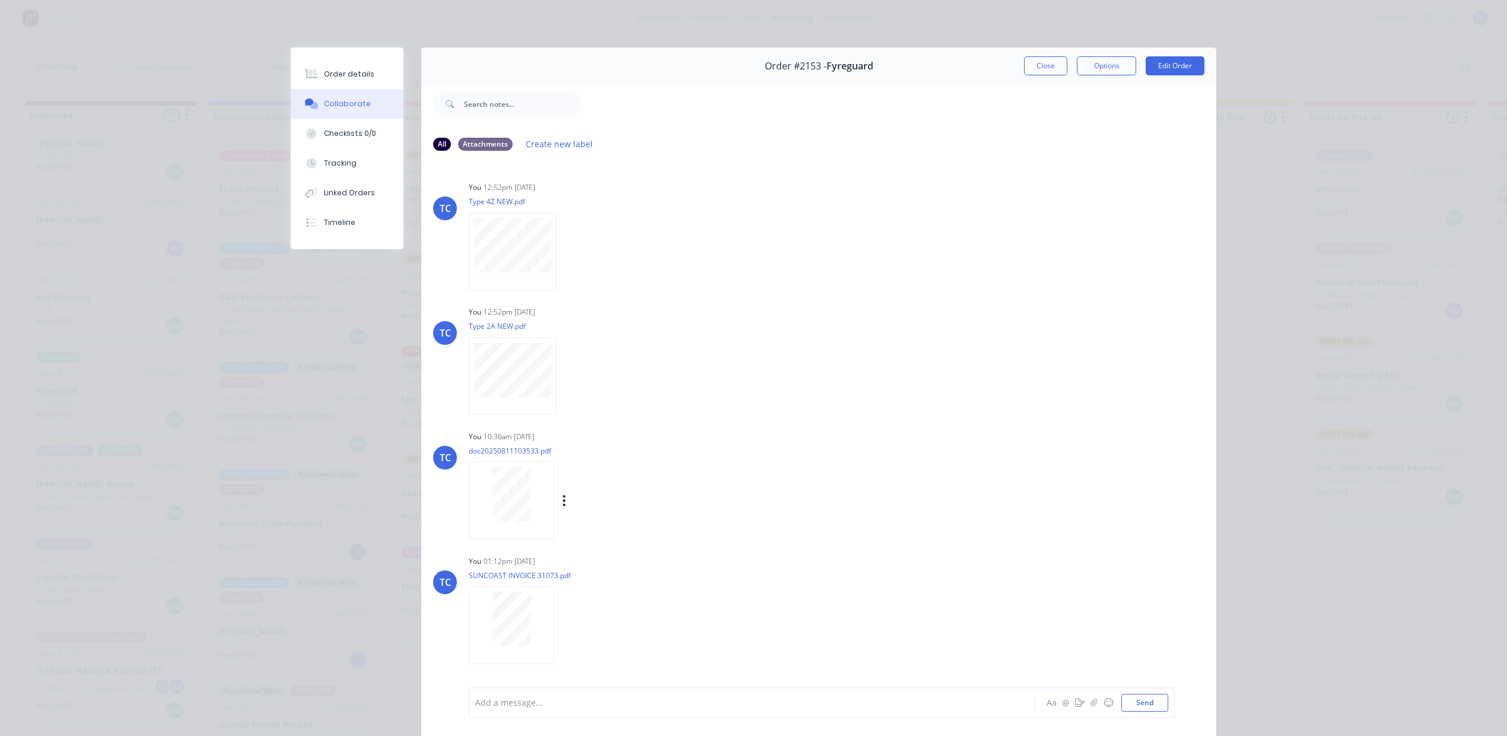
scroll to position [126, 0]
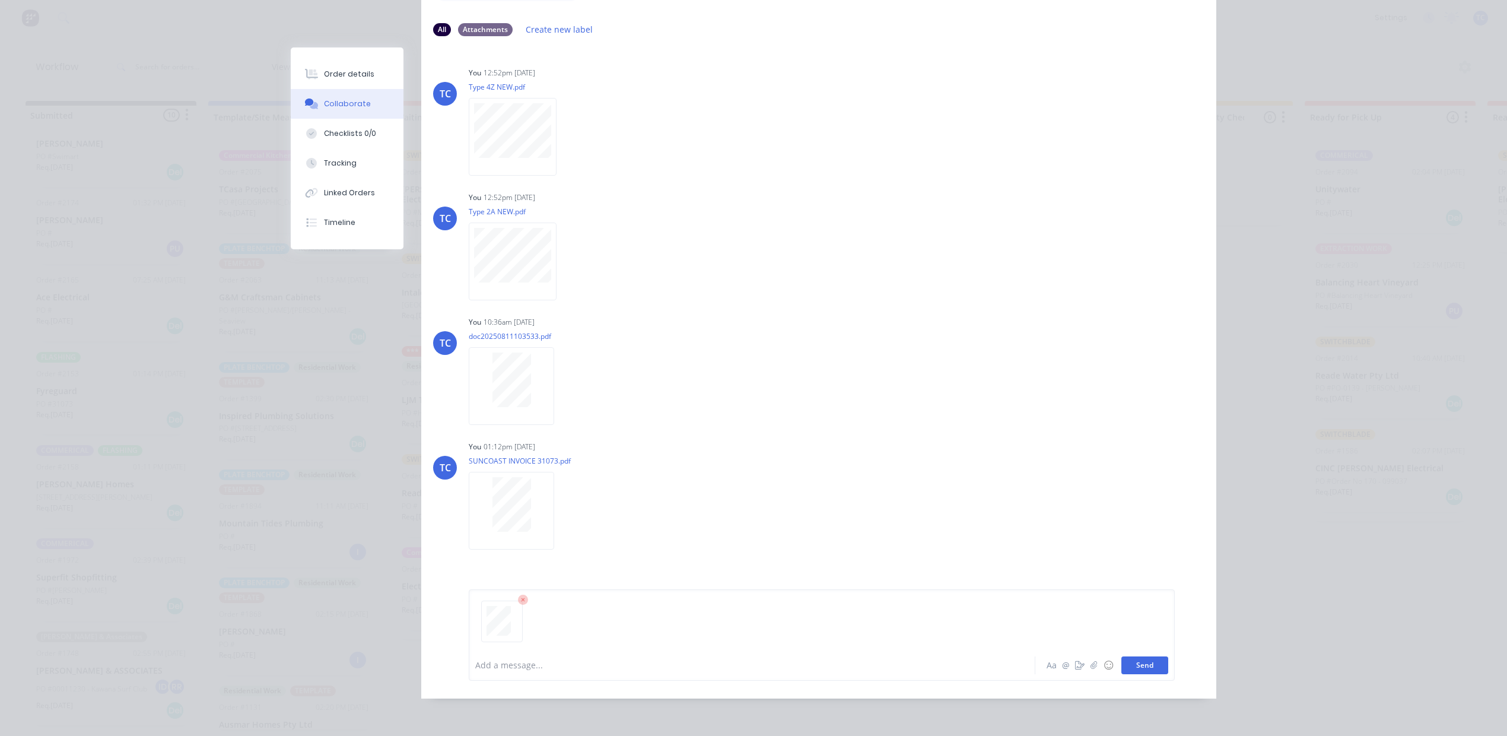
click at [1121, 674] on button "Send" at bounding box center [1144, 665] width 47 height 18
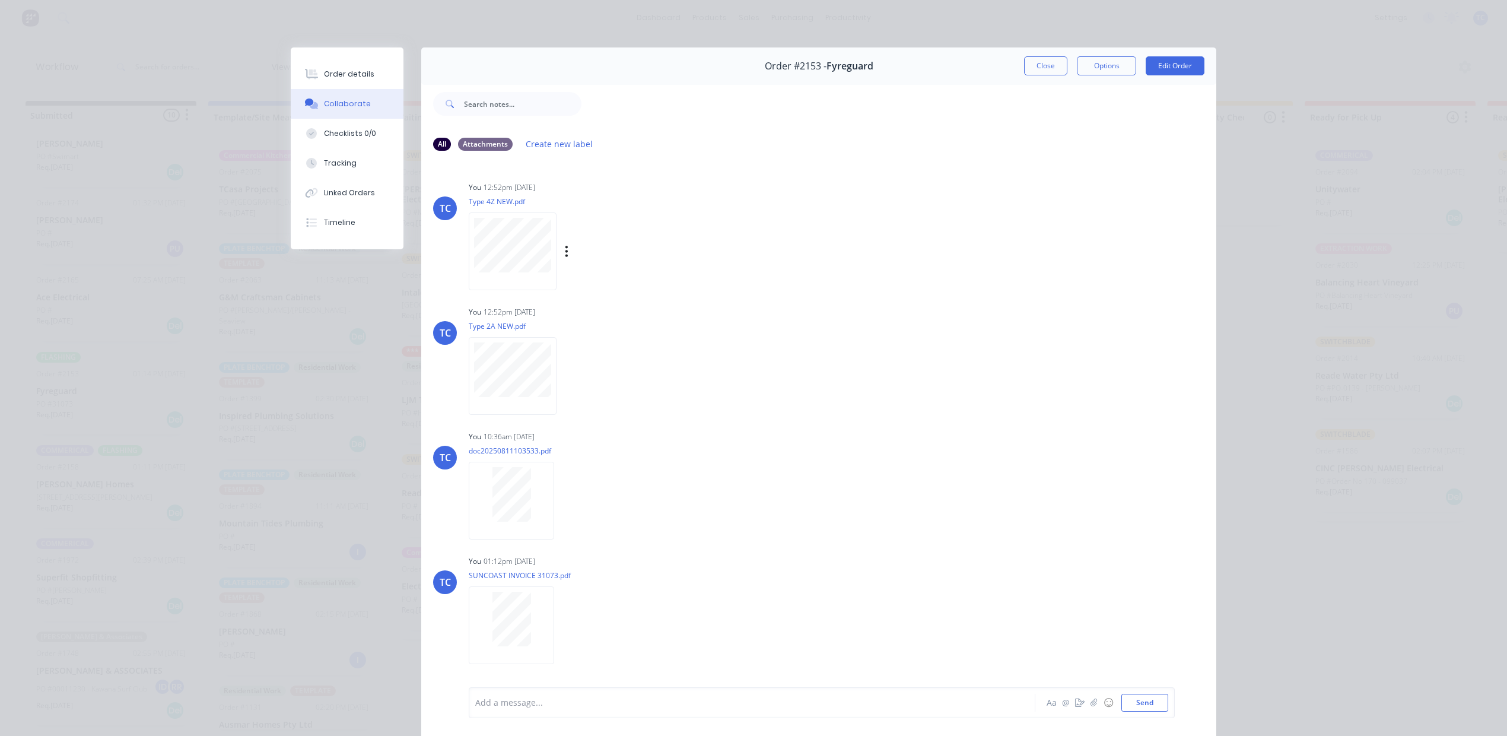
scroll to position [0, 0]
click at [1024, 75] on button "Close" at bounding box center [1045, 65] width 43 height 19
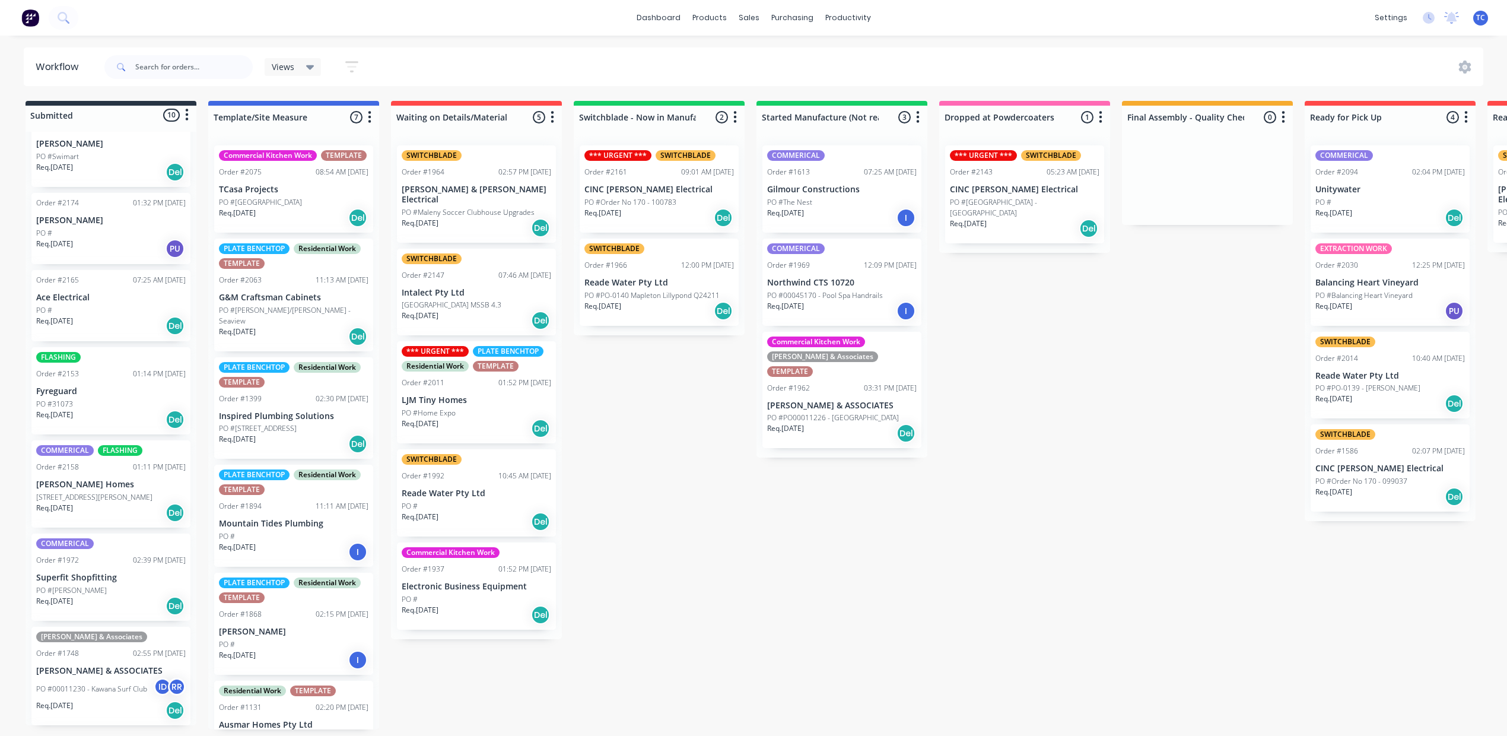
click at [123, 341] on div "Order #2165 07:25 AM 12/08/25 Ace Electrical PO # Req. 12/08/25 Del" at bounding box center [110, 305] width 159 height 71
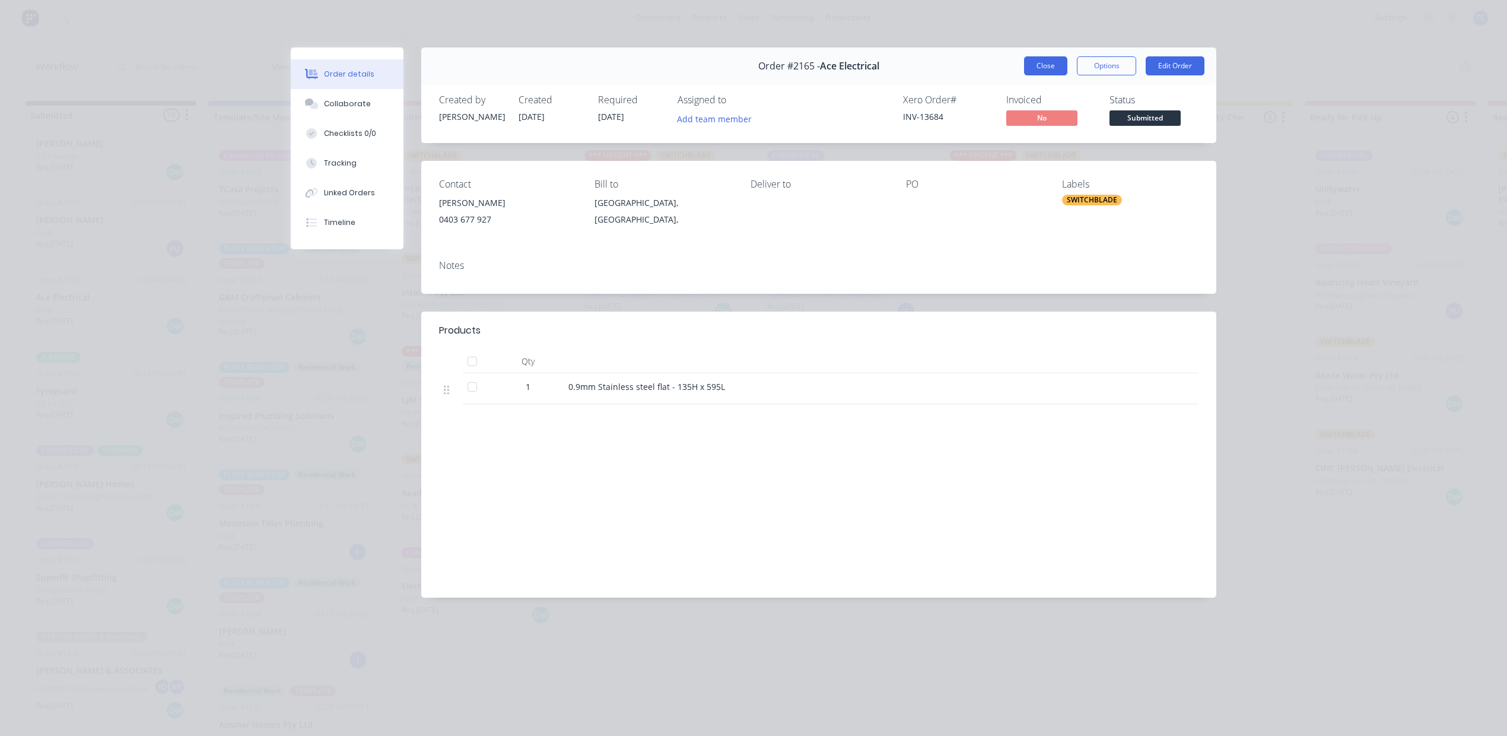
click at [1027, 75] on button "Close" at bounding box center [1045, 65] width 43 height 19
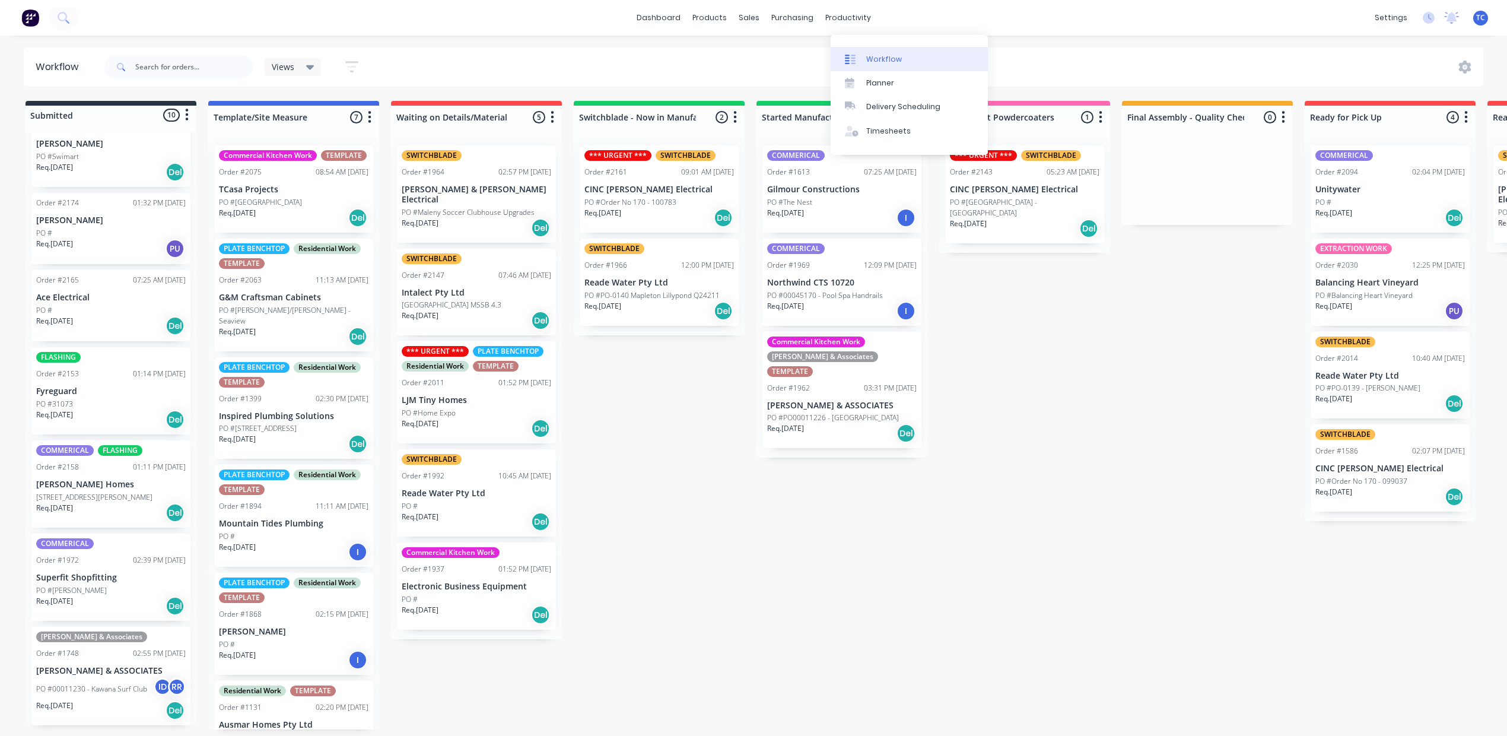
click at [902, 62] on div "Workflow" at bounding box center [884, 59] width 36 height 11
click at [743, 17] on div "sales" at bounding box center [749, 18] width 33 height 18
click at [777, 61] on div "Sales Orders" at bounding box center [787, 59] width 49 height 11
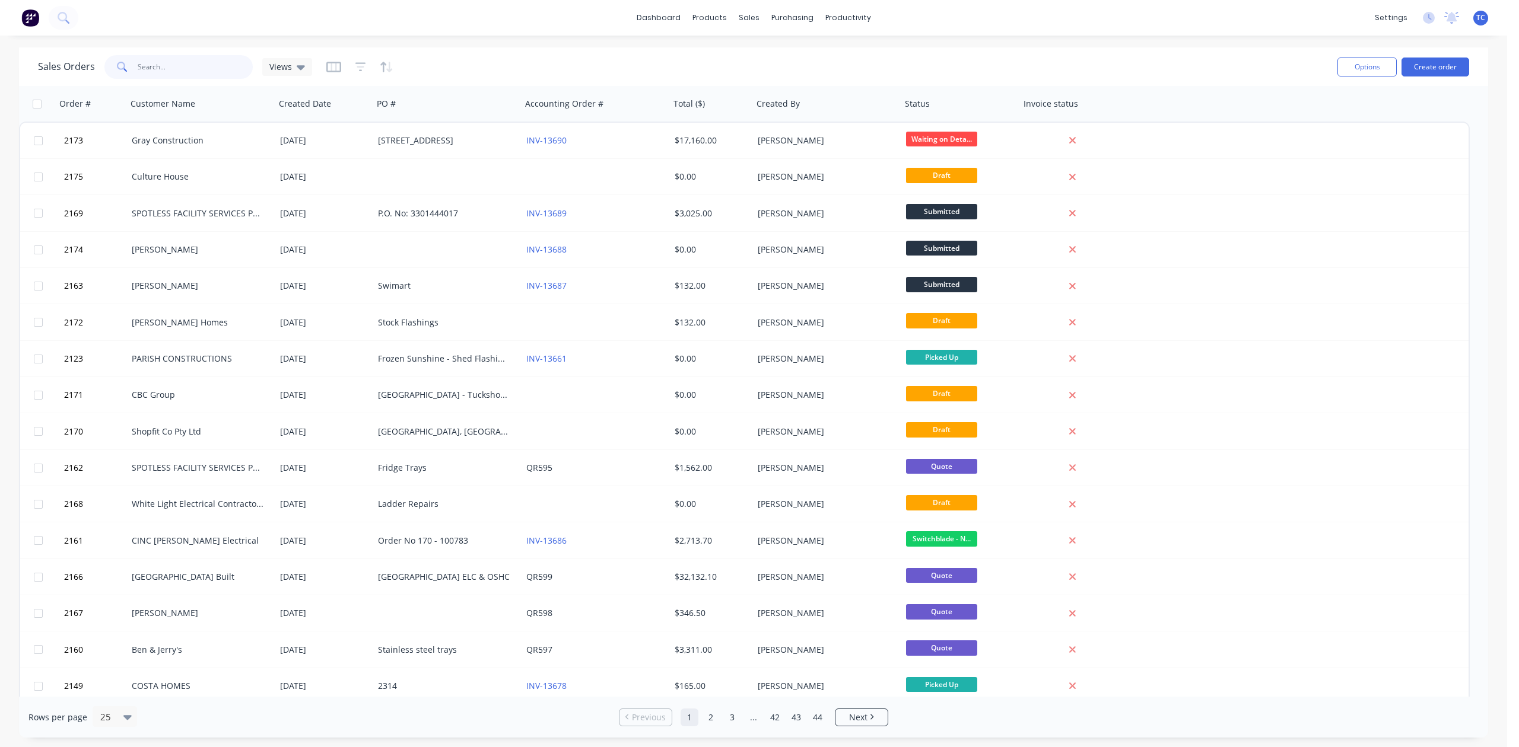
click at [183, 76] on input "text" at bounding box center [196, 67] width 116 height 24
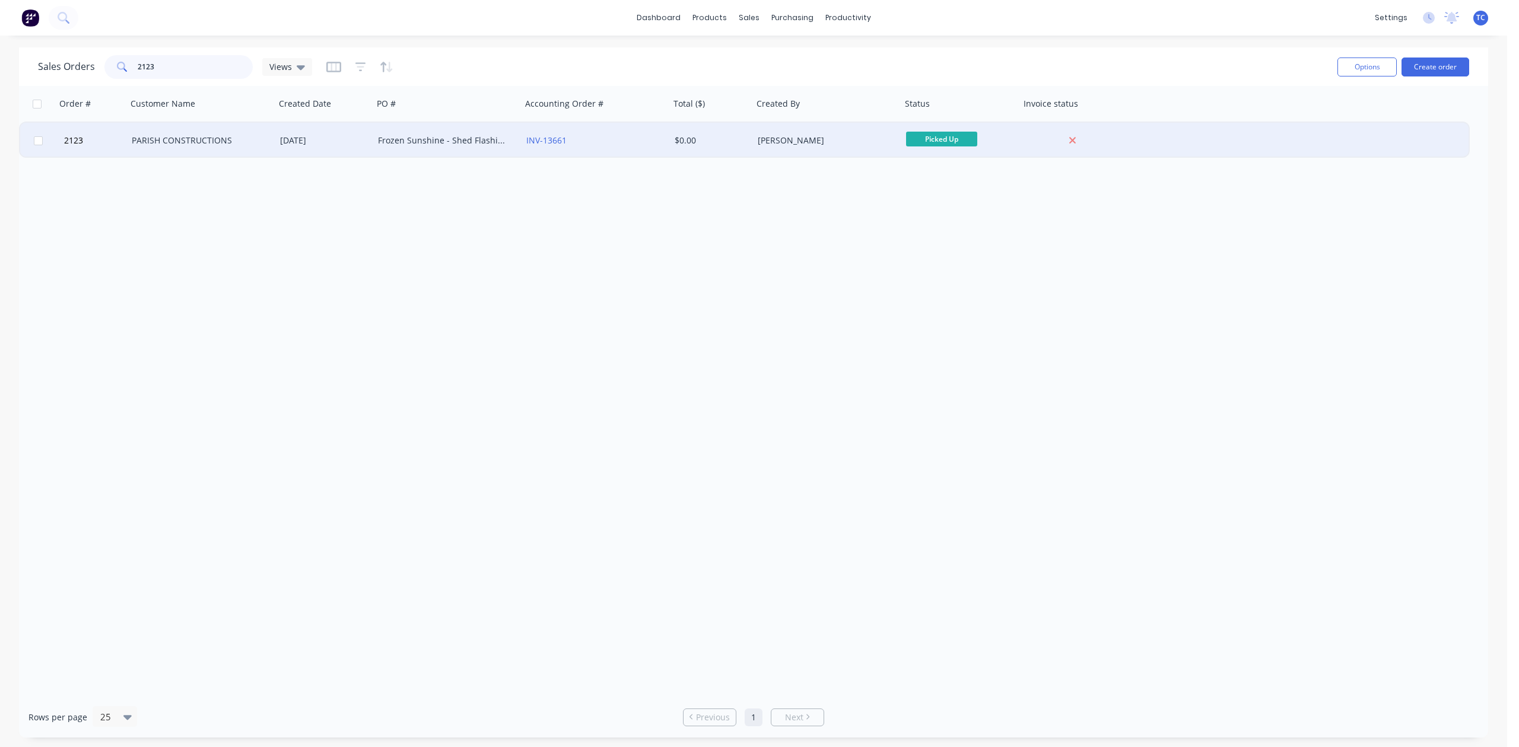
type input "2123"
click at [152, 138] on div "PARISH CONSTRUCTIONS" at bounding box center [198, 141] width 132 height 12
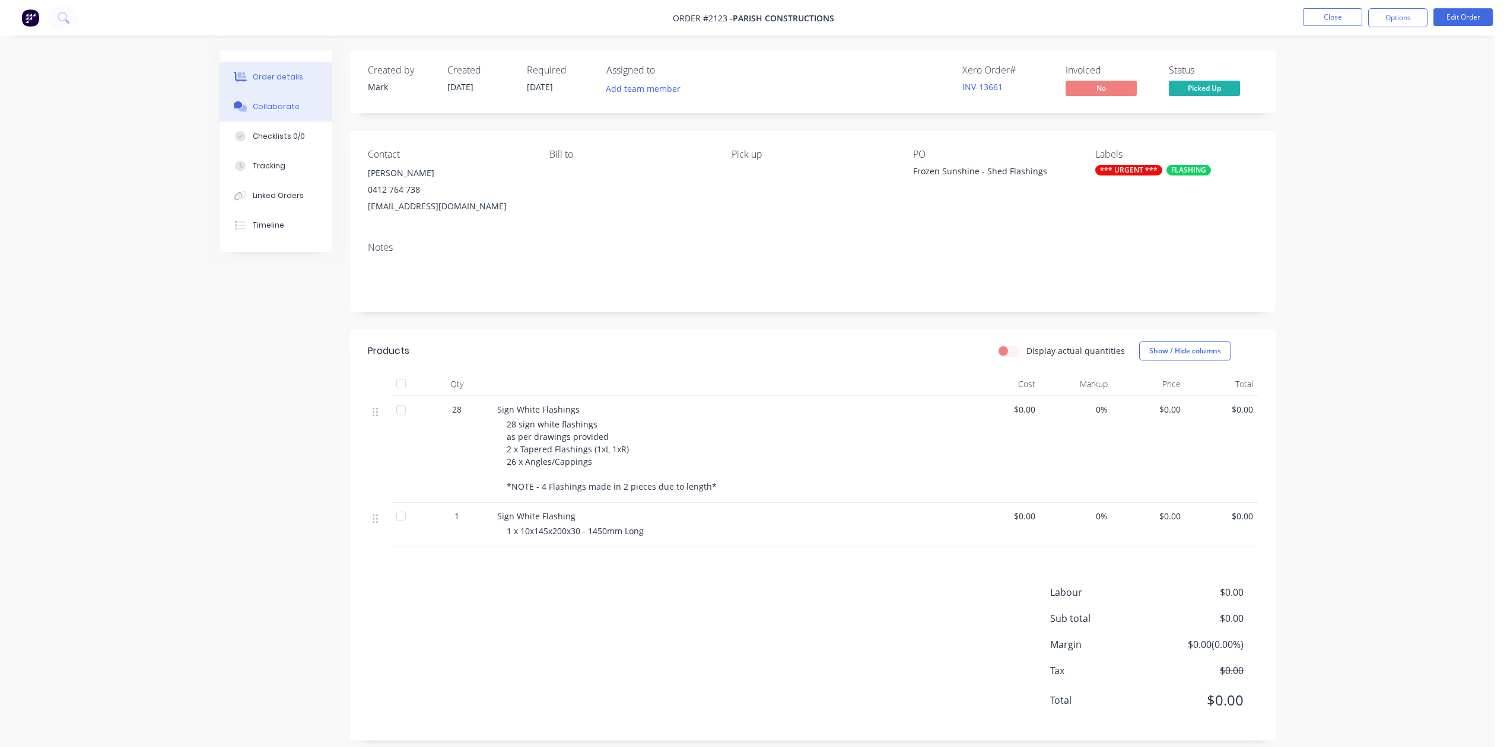
click at [285, 112] on div "Collaborate" at bounding box center [276, 106] width 47 height 11
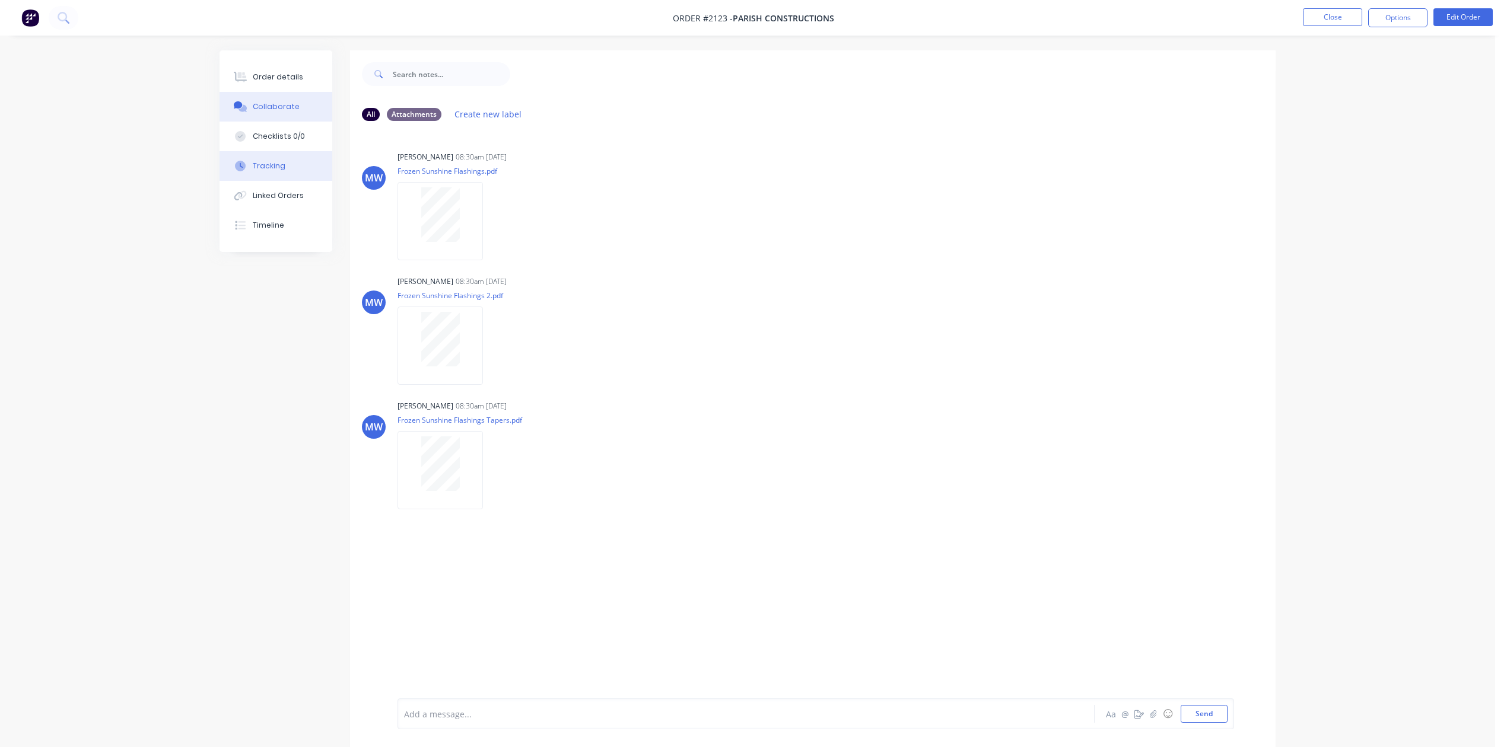
click at [282, 171] on div "Tracking" at bounding box center [269, 166] width 33 height 11
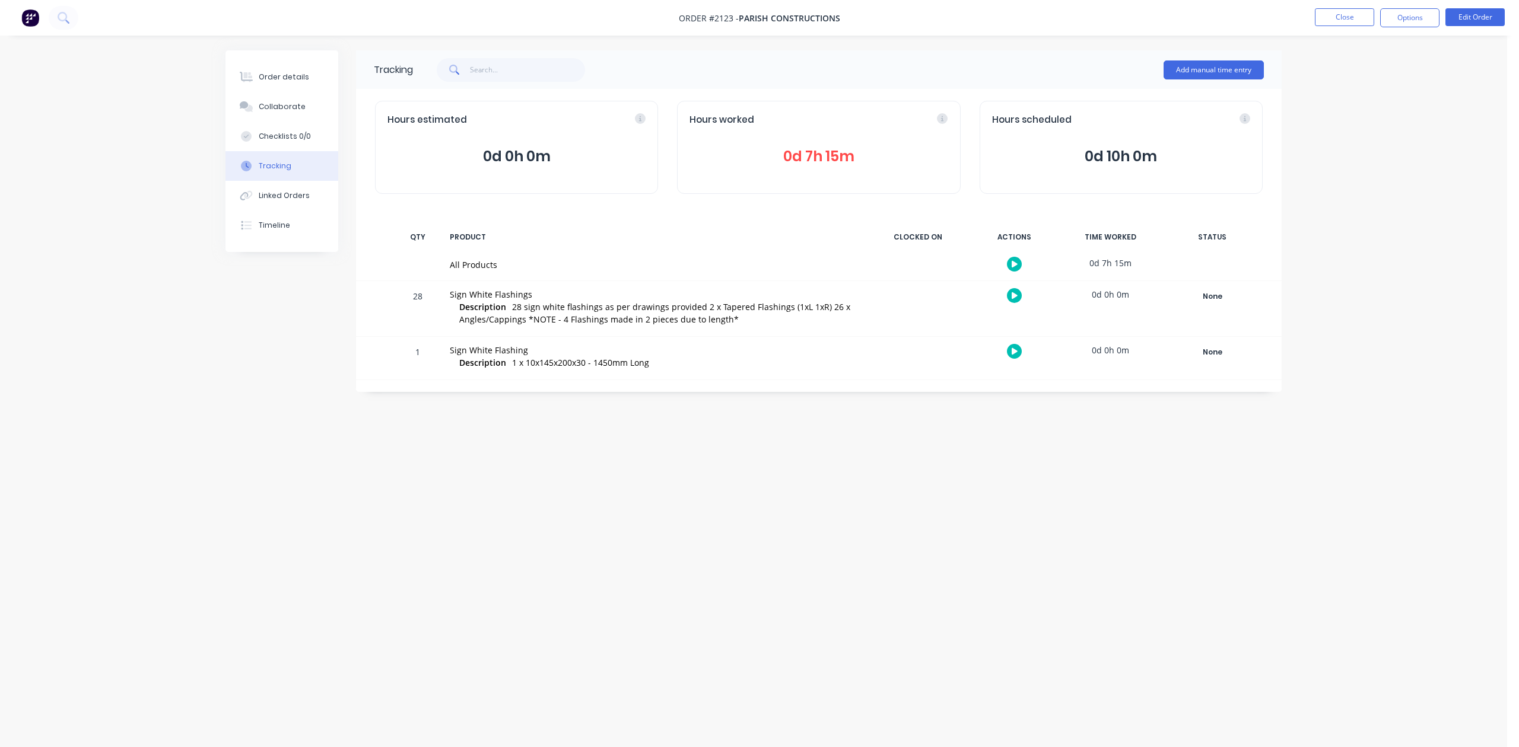
click at [814, 167] on span "0d 7h 15m" at bounding box center [818, 156] width 258 height 21
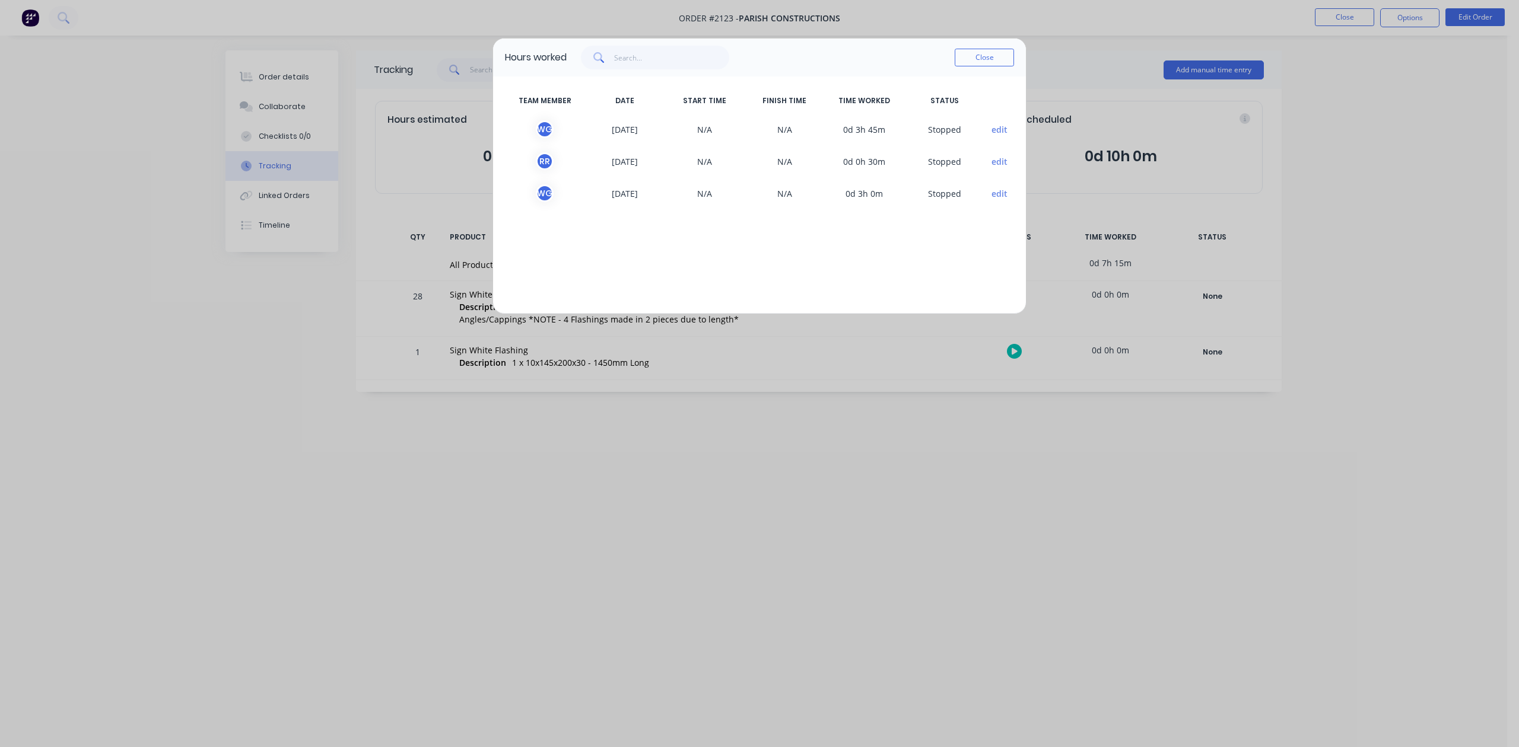
drag, startPoint x: 973, startPoint y: 71, endPoint x: 999, endPoint y: 97, distance: 36.5
click at [974, 66] on button "Close" at bounding box center [983, 58] width 59 height 18
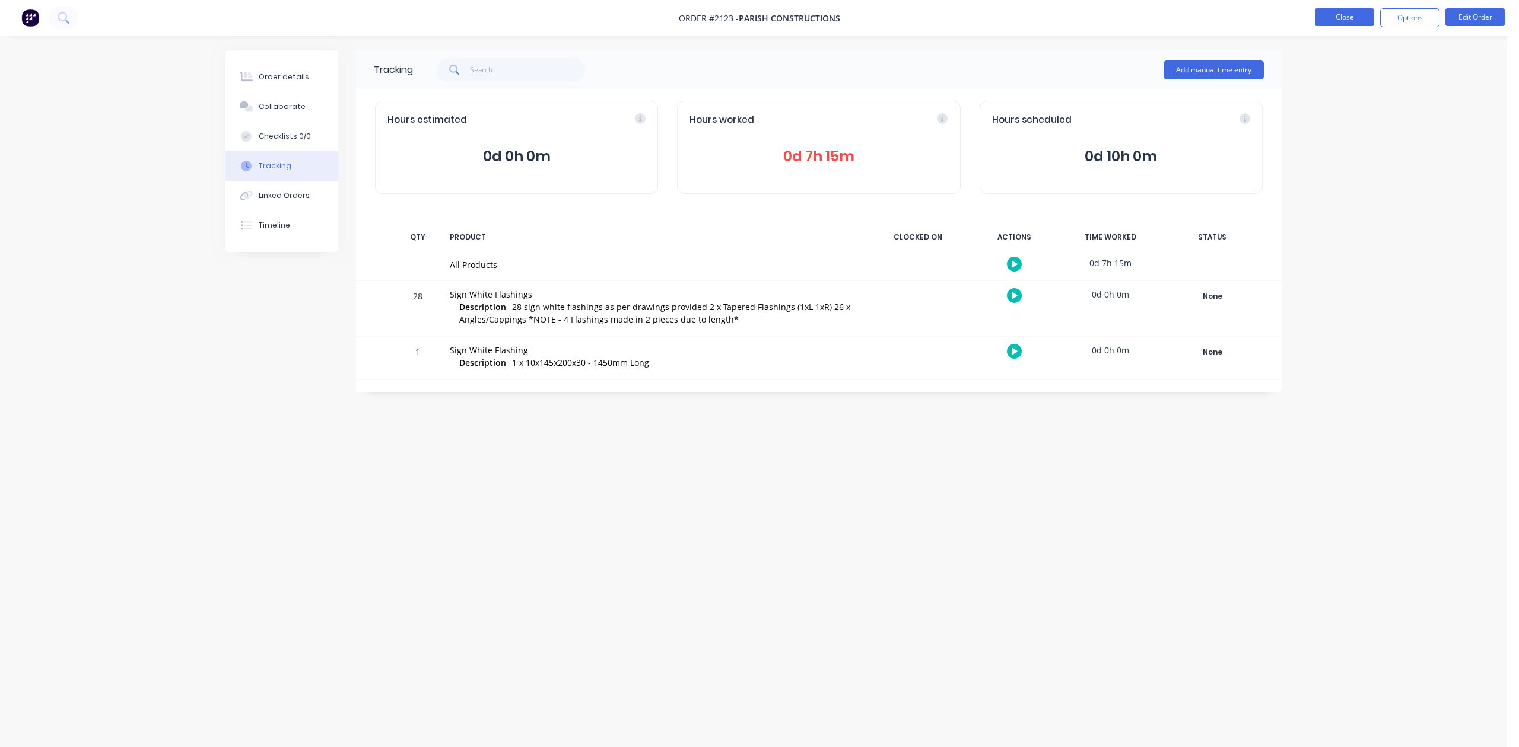
click at [1332, 17] on button "Close" at bounding box center [1344, 17] width 59 height 18
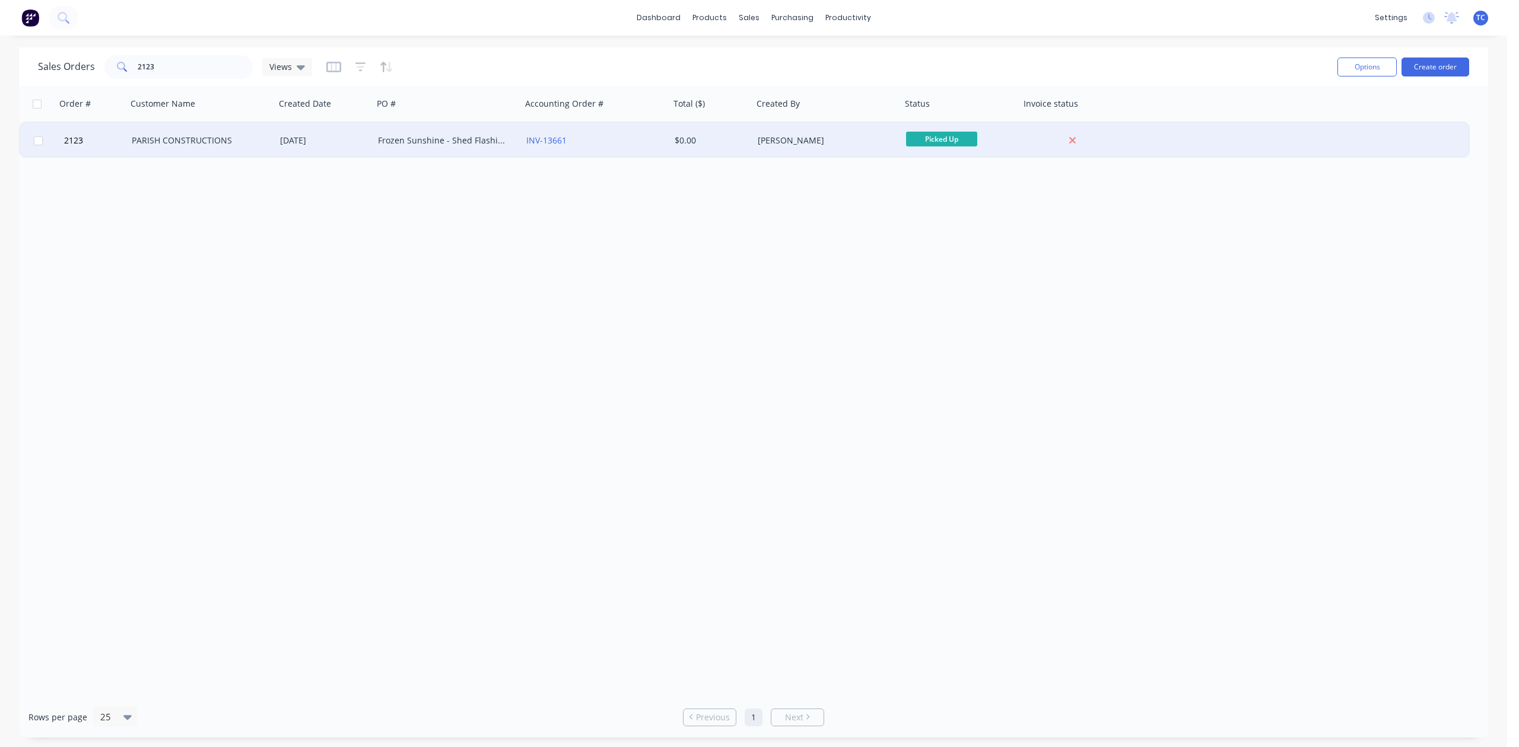
click at [458, 138] on div "Frozen Sunshine - Shed Flashings" at bounding box center [444, 141] width 132 height 12
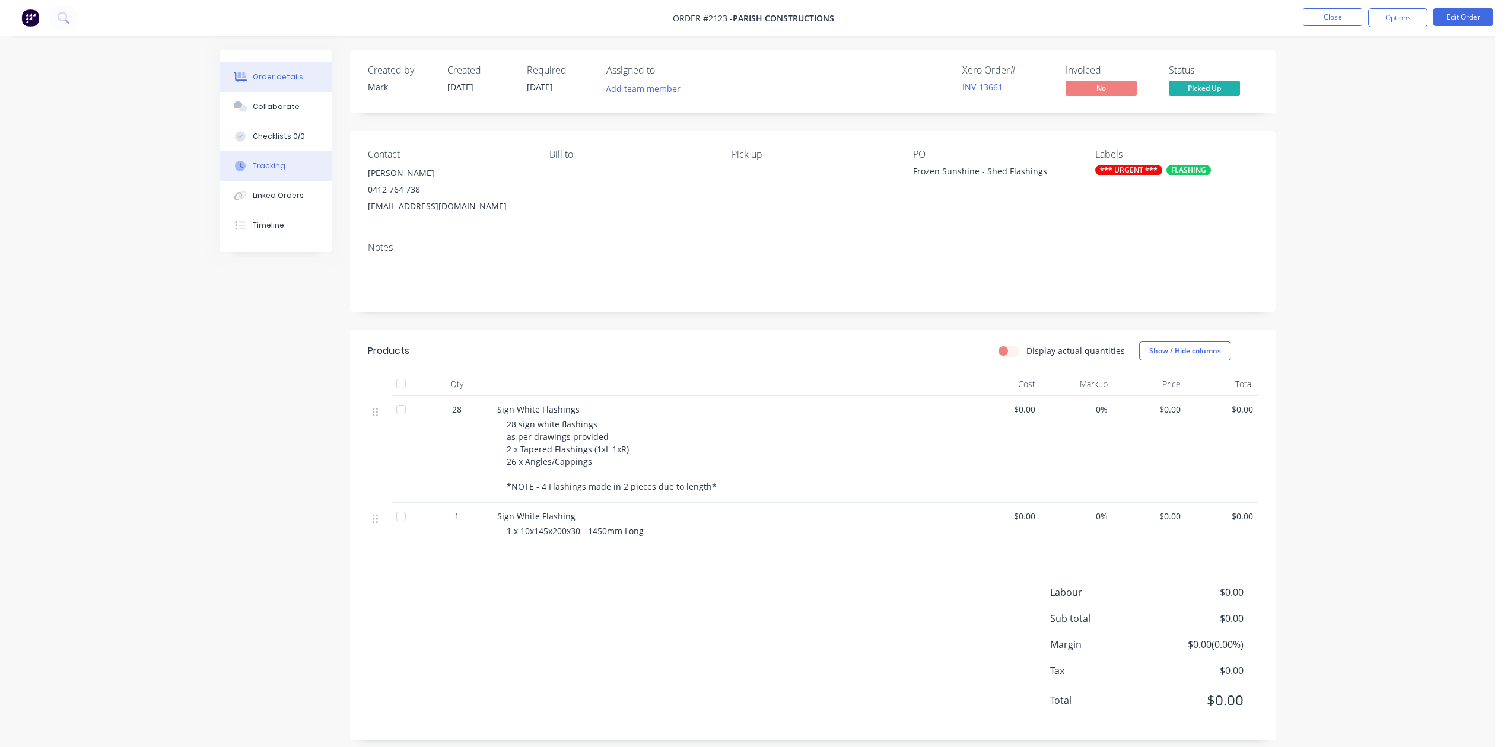
click at [271, 171] on div "Tracking" at bounding box center [269, 166] width 33 height 11
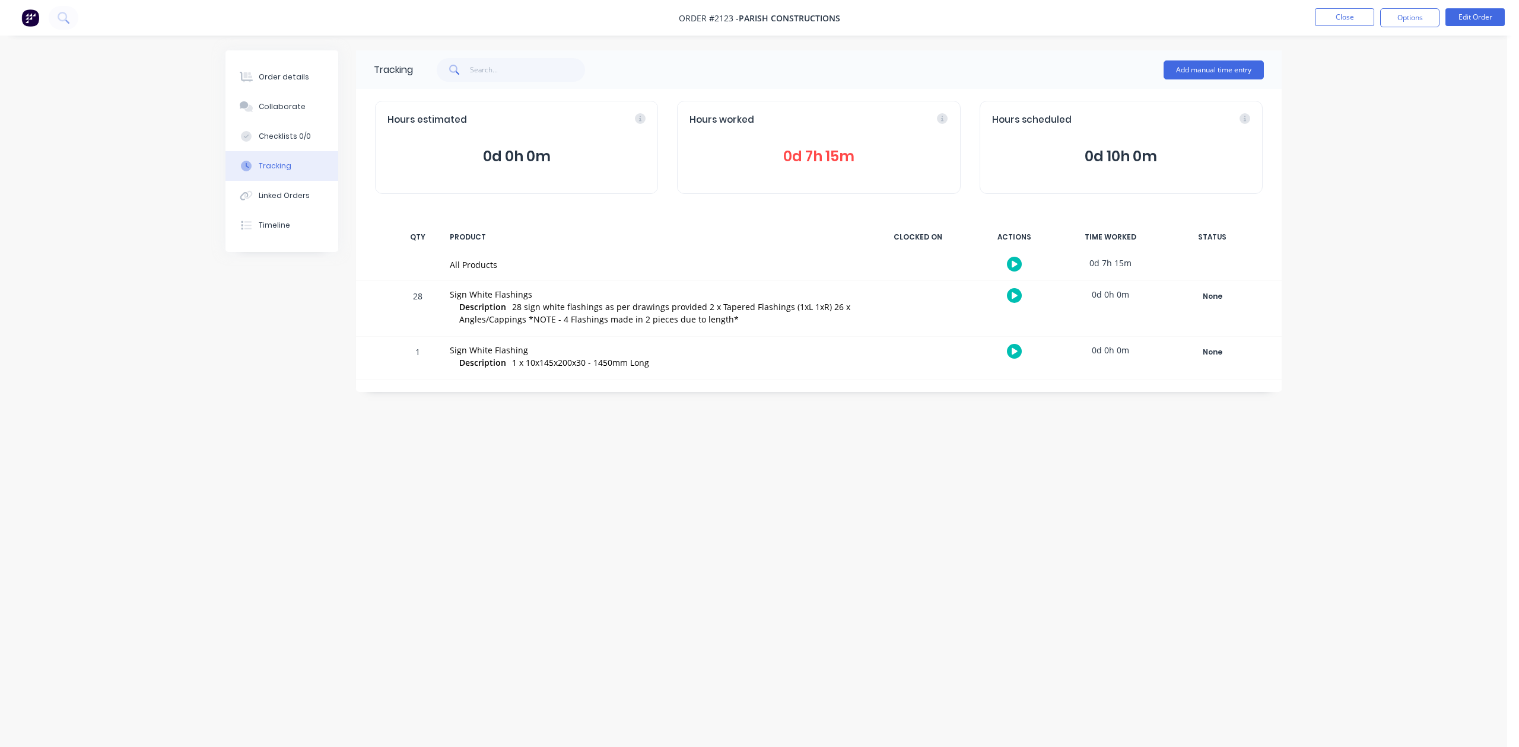
click at [838, 167] on span "0d 7h 15m" at bounding box center [818, 156] width 258 height 21
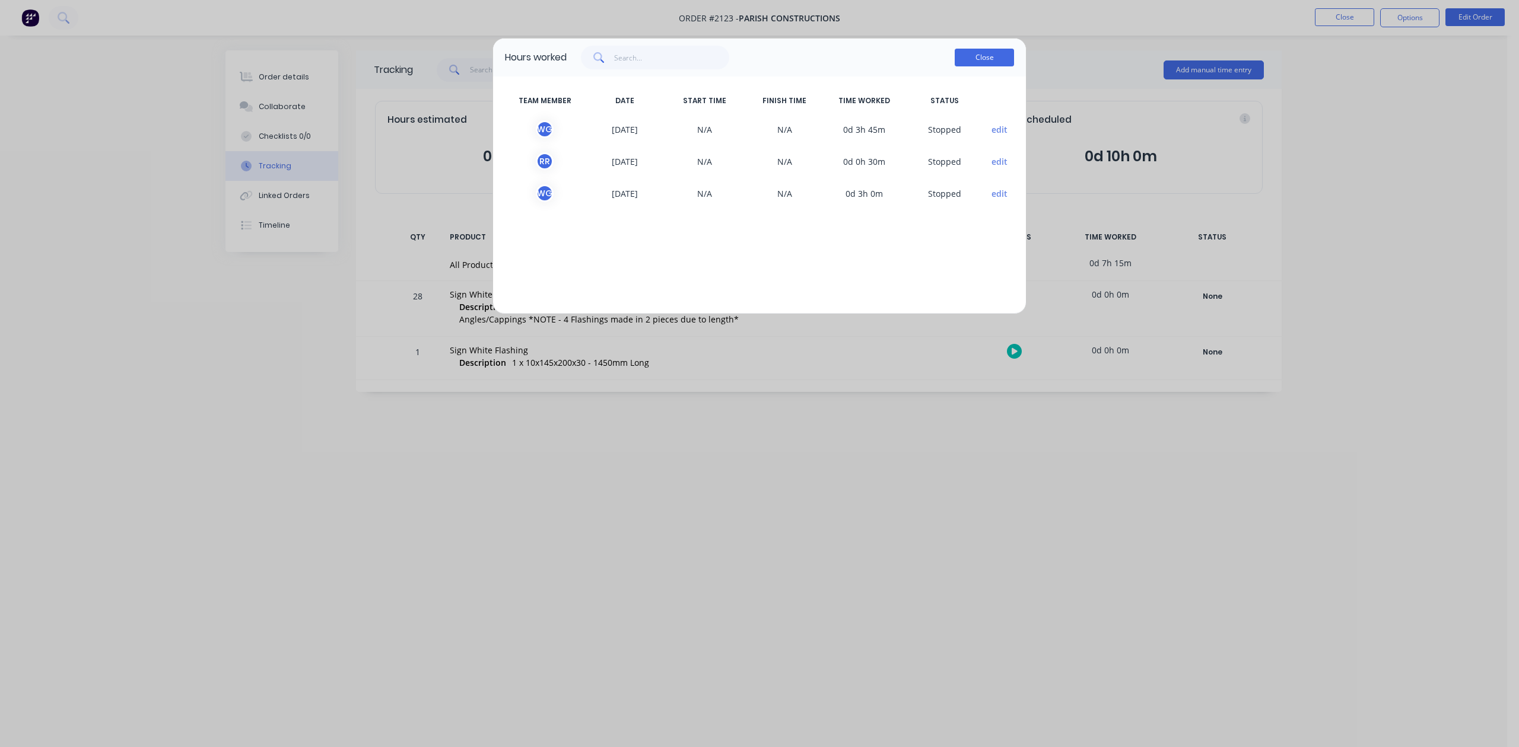
click at [981, 66] on button "Close" at bounding box center [983, 58] width 59 height 18
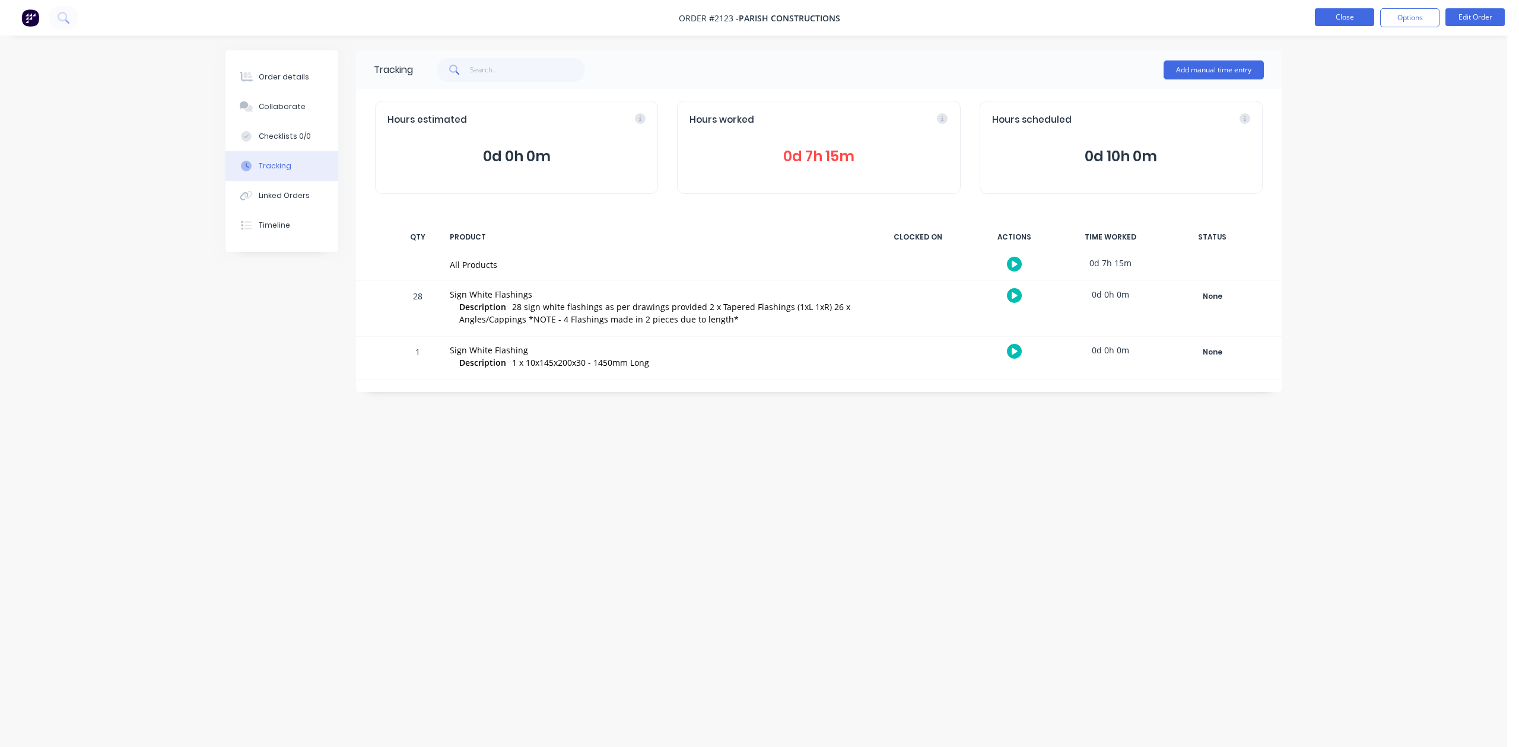
click at [1318, 18] on button "Close" at bounding box center [1344, 17] width 59 height 18
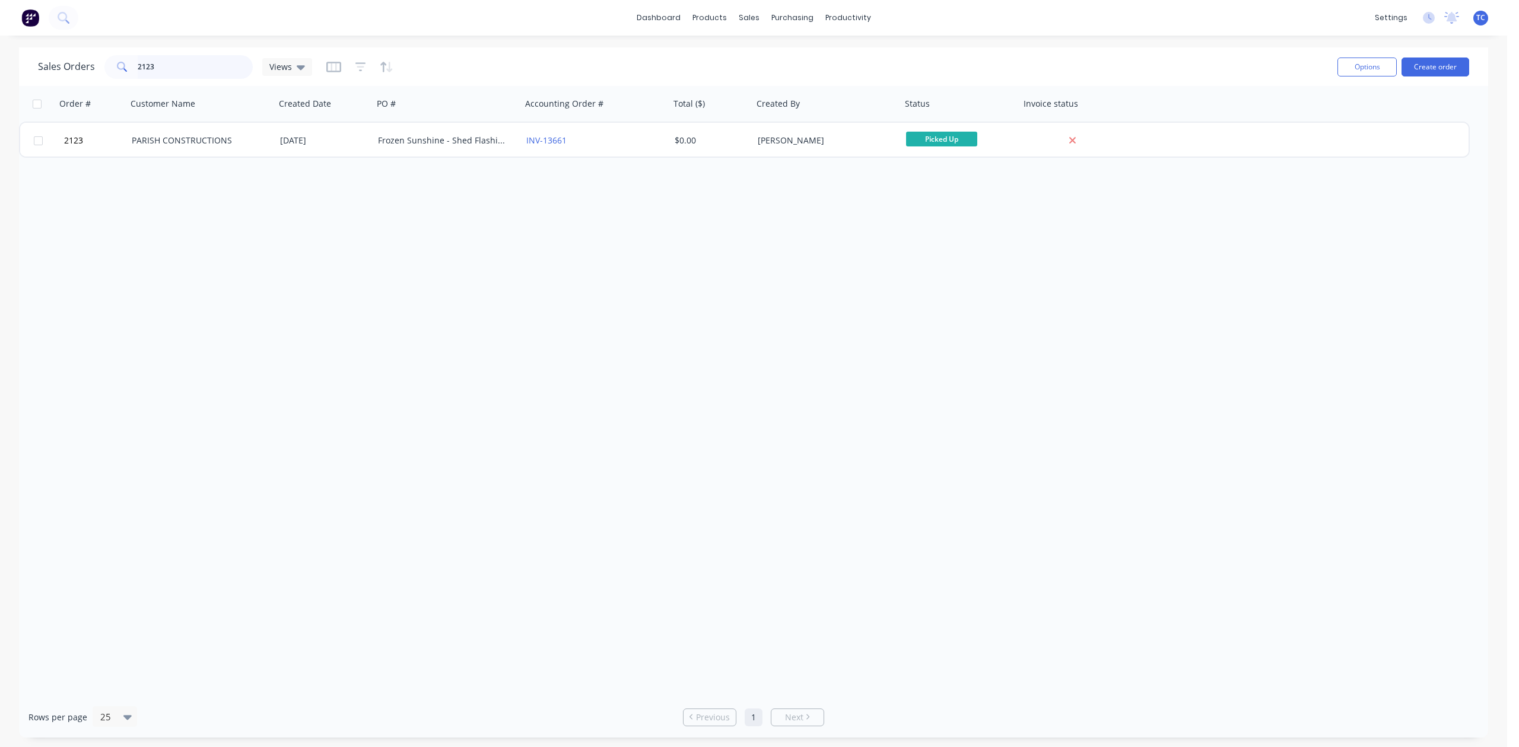
drag, startPoint x: 178, startPoint y: 57, endPoint x: 177, endPoint y: 63, distance: 6.0
click at [177, 63] on input "2123" at bounding box center [196, 67] width 116 height 24
drag, startPoint x: 171, startPoint y: 65, endPoint x: 112, endPoint y: 65, distance: 59.9
click at [113, 64] on div "2123" at bounding box center [178, 67] width 148 height 24
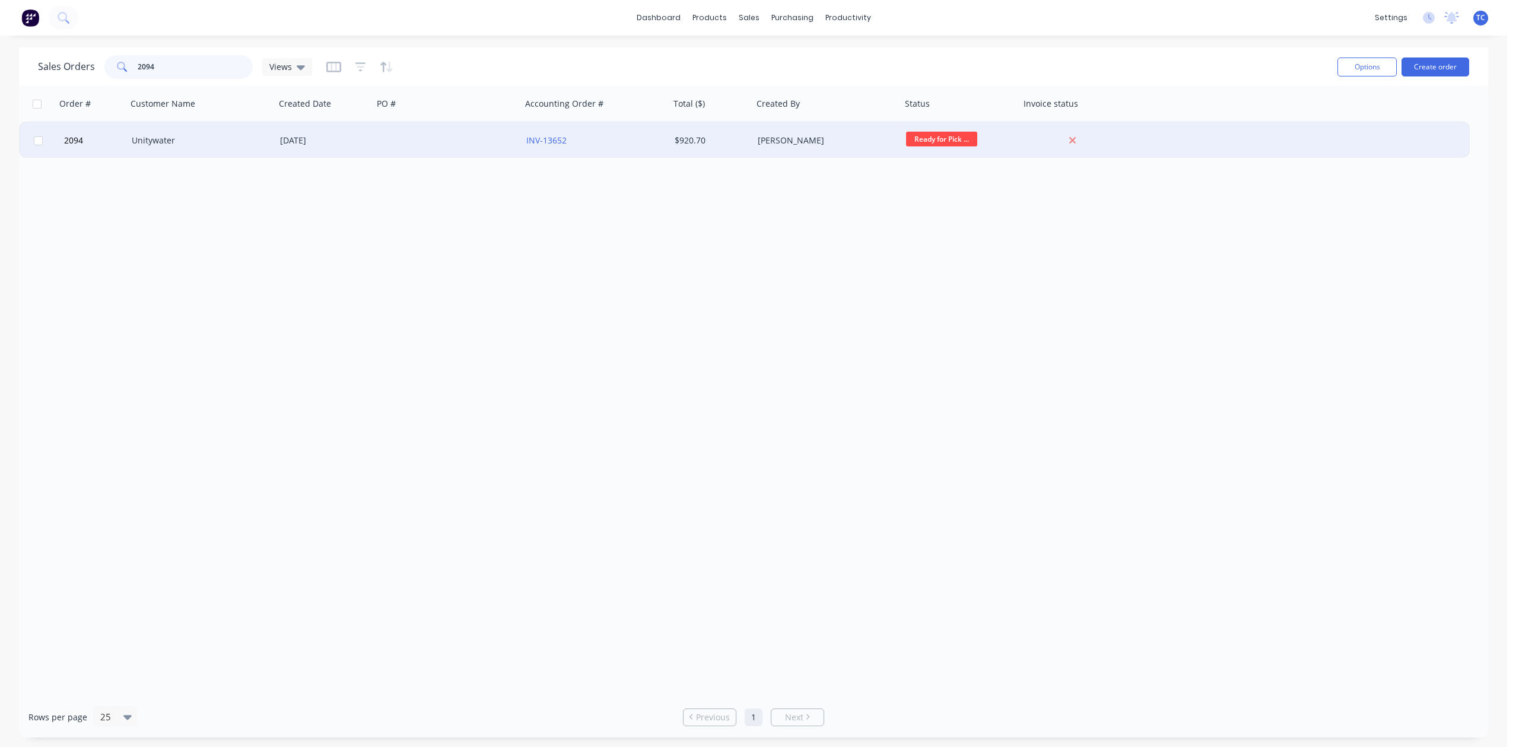
type input "2094"
click at [150, 138] on div "Unitywater" at bounding box center [198, 141] width 132 height 12
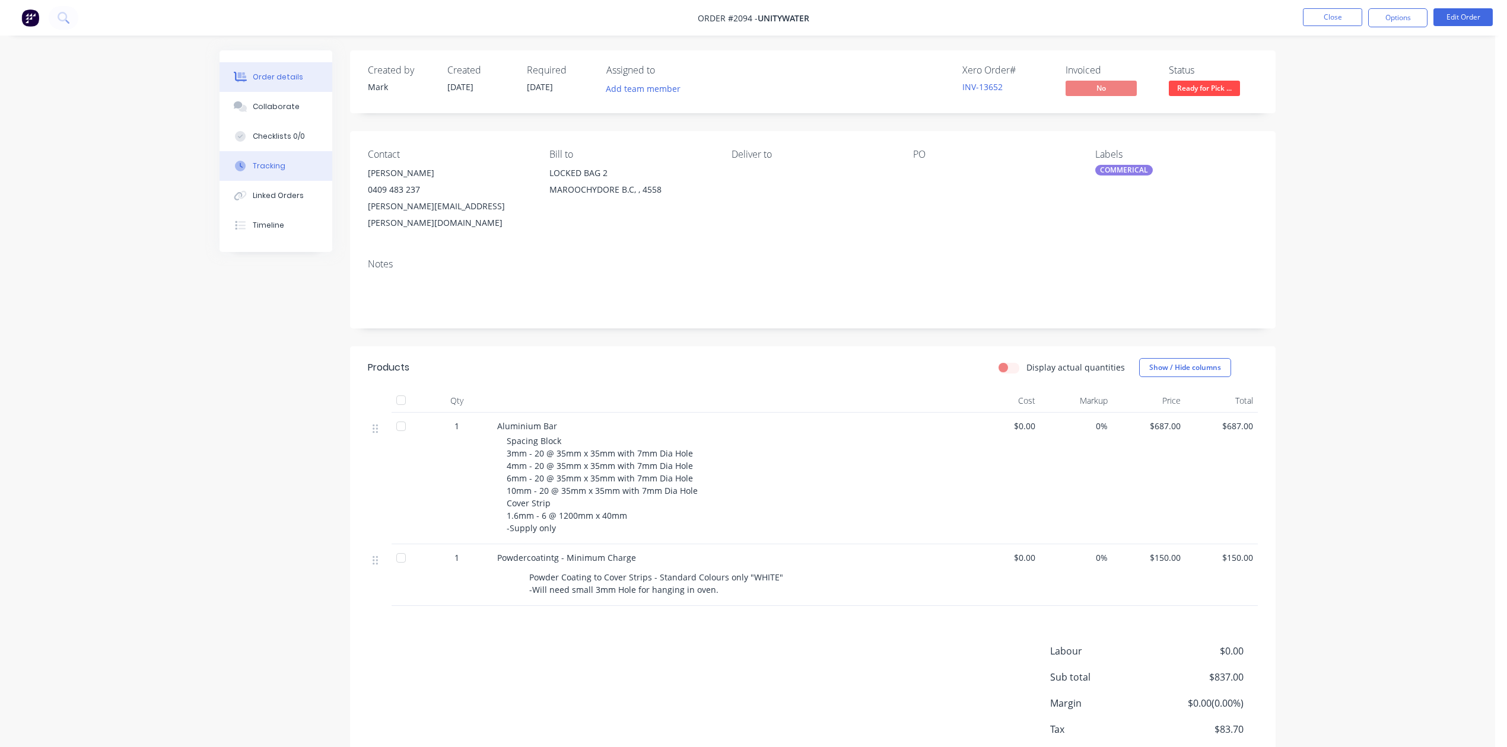
click at [279, 171] on div "Tracking" at bounding box center [269, 166] width 33 height 11
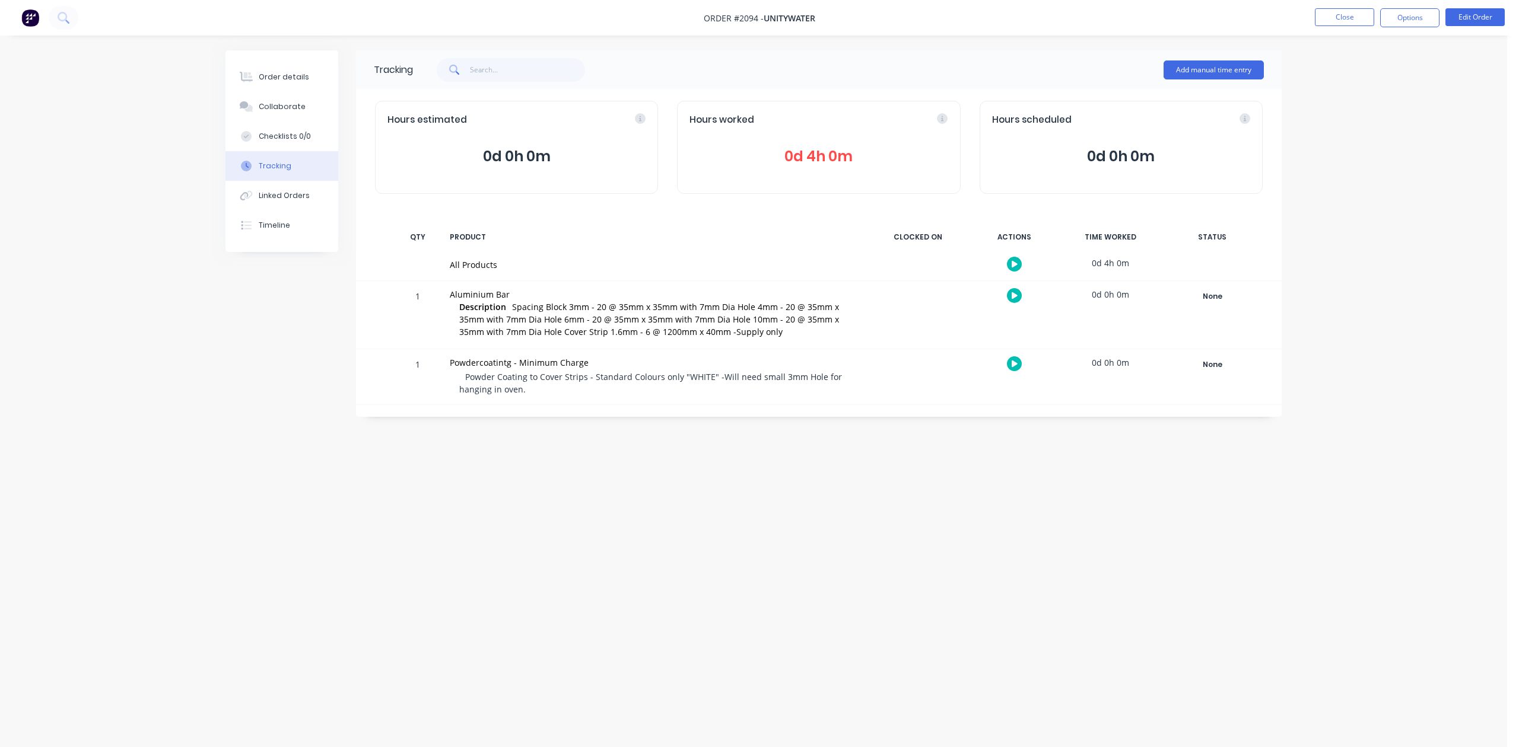
click at [857, 167] on span "0d 4h 0m" at bounding box center [818, 156] width 258 height 21
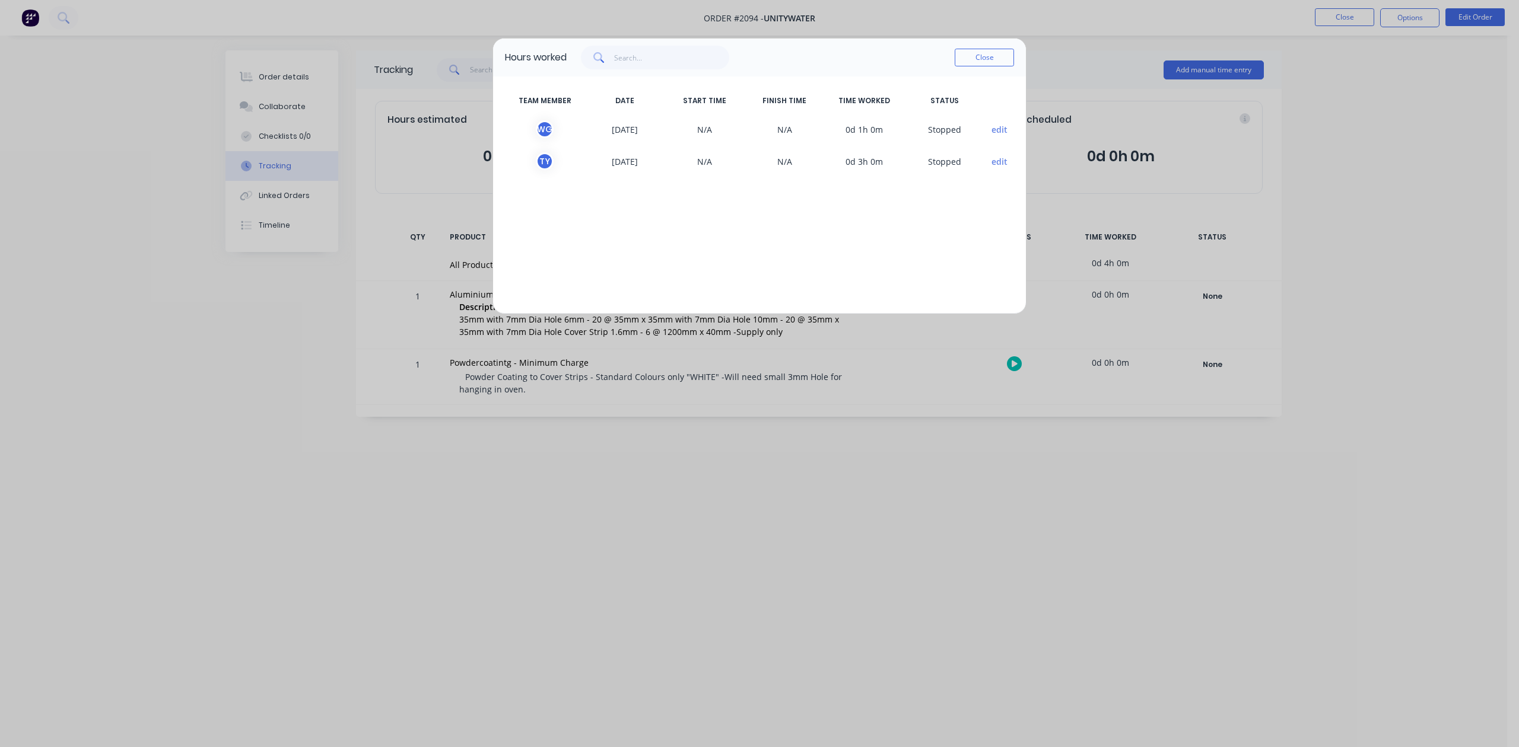
drag, startPoint x: 979, startPoint y: 68, endPoint x: 883, endPoint y: 93, distance: 98.7
click at [976, 66] on button "Close" at bounding box center [983, 58] width 59 height 18
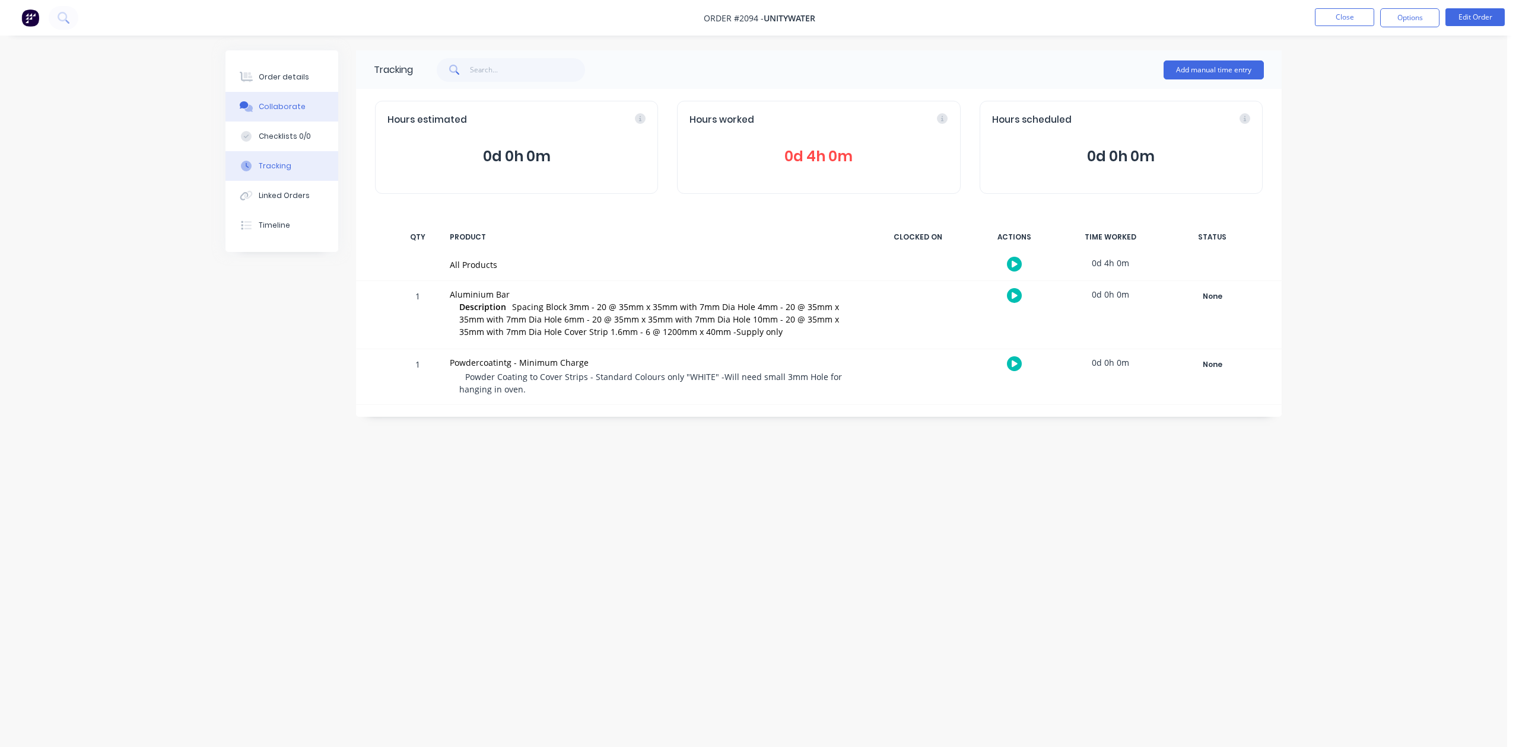
click at [290, 112] on div "Collaborate" at bounding box center [282, 106] width 47 height 11
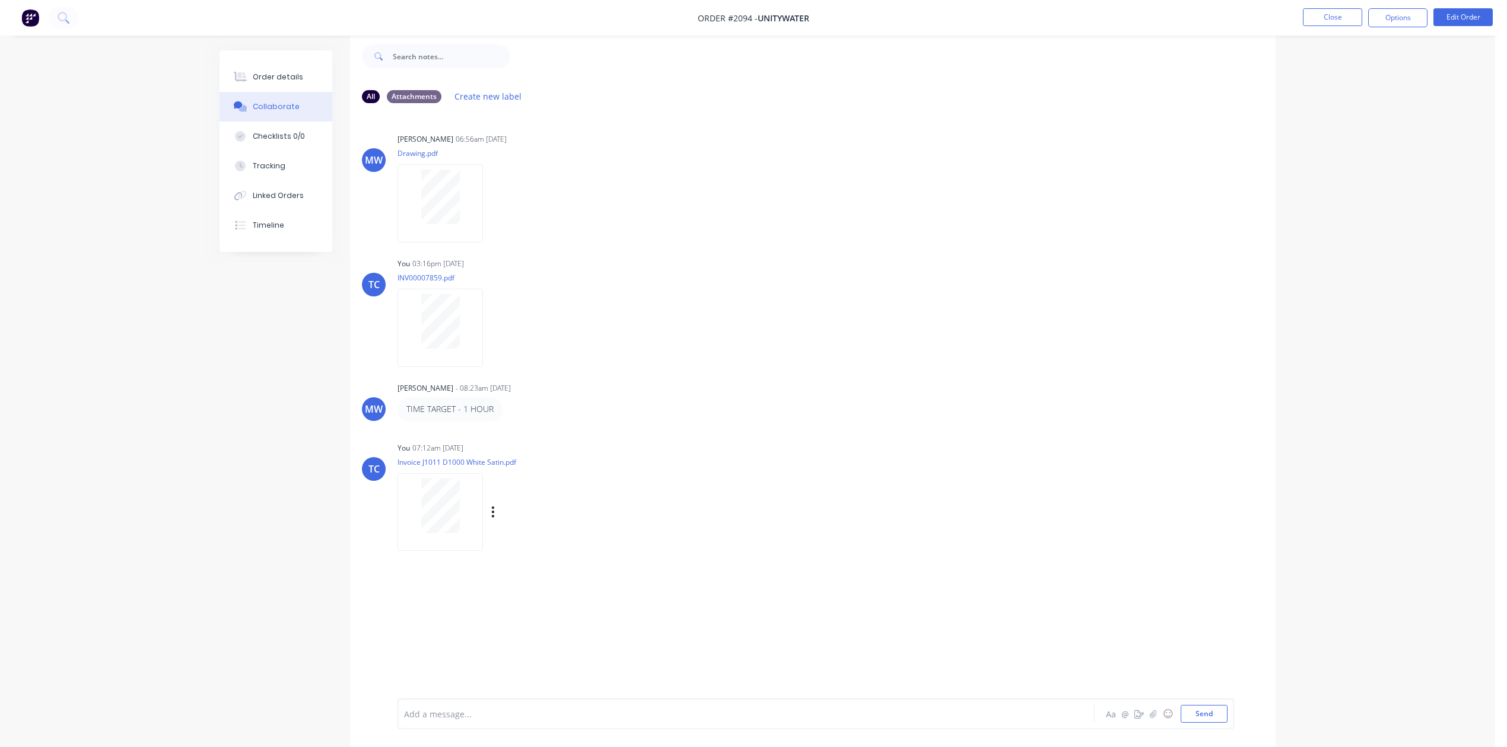
scroll to position [55, 0]
click at [272, 171] on div "Tracking" at bounding box center [269, 166] width 33 height 11
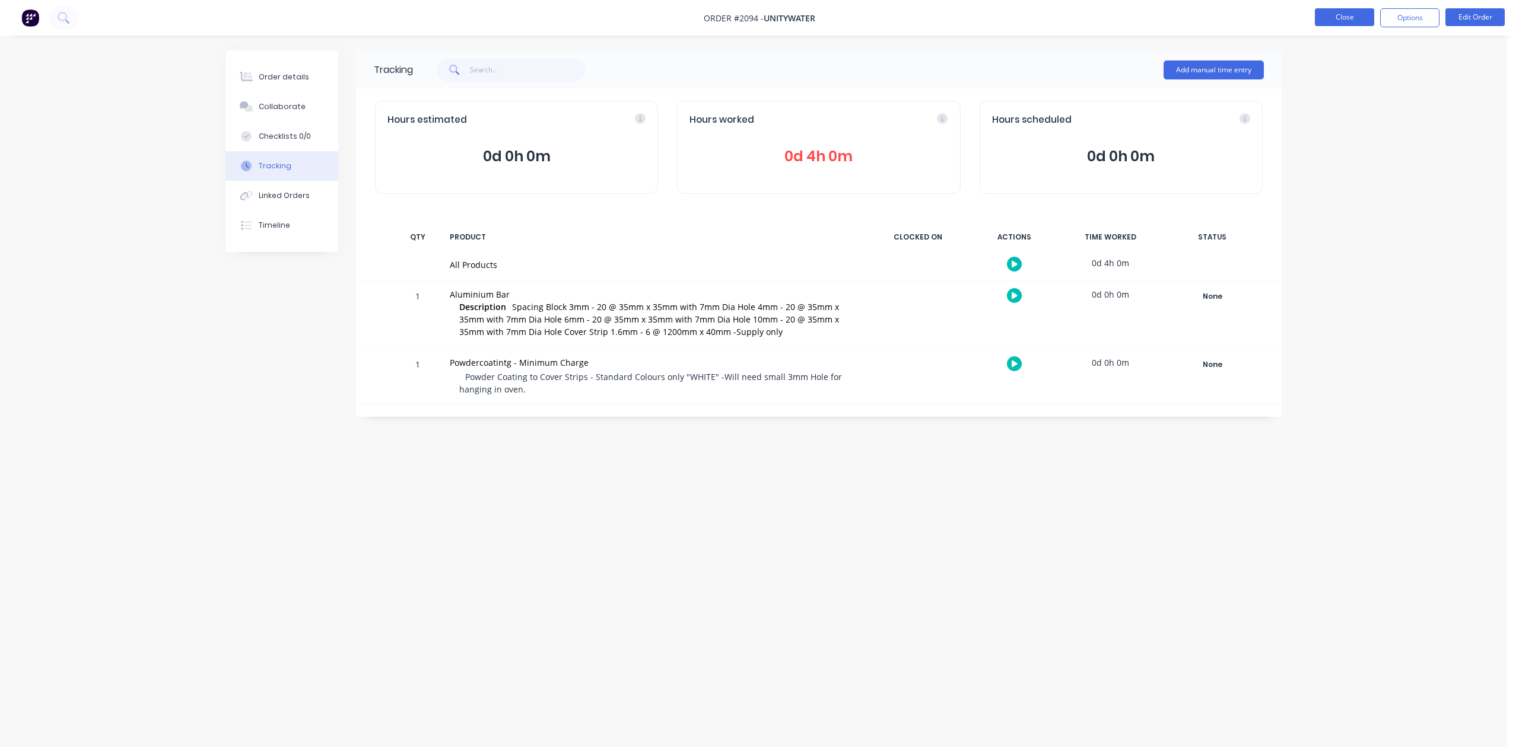
click at [1345, 22] on button "Close" at bounding box center [1344, 17] width 59 height 18
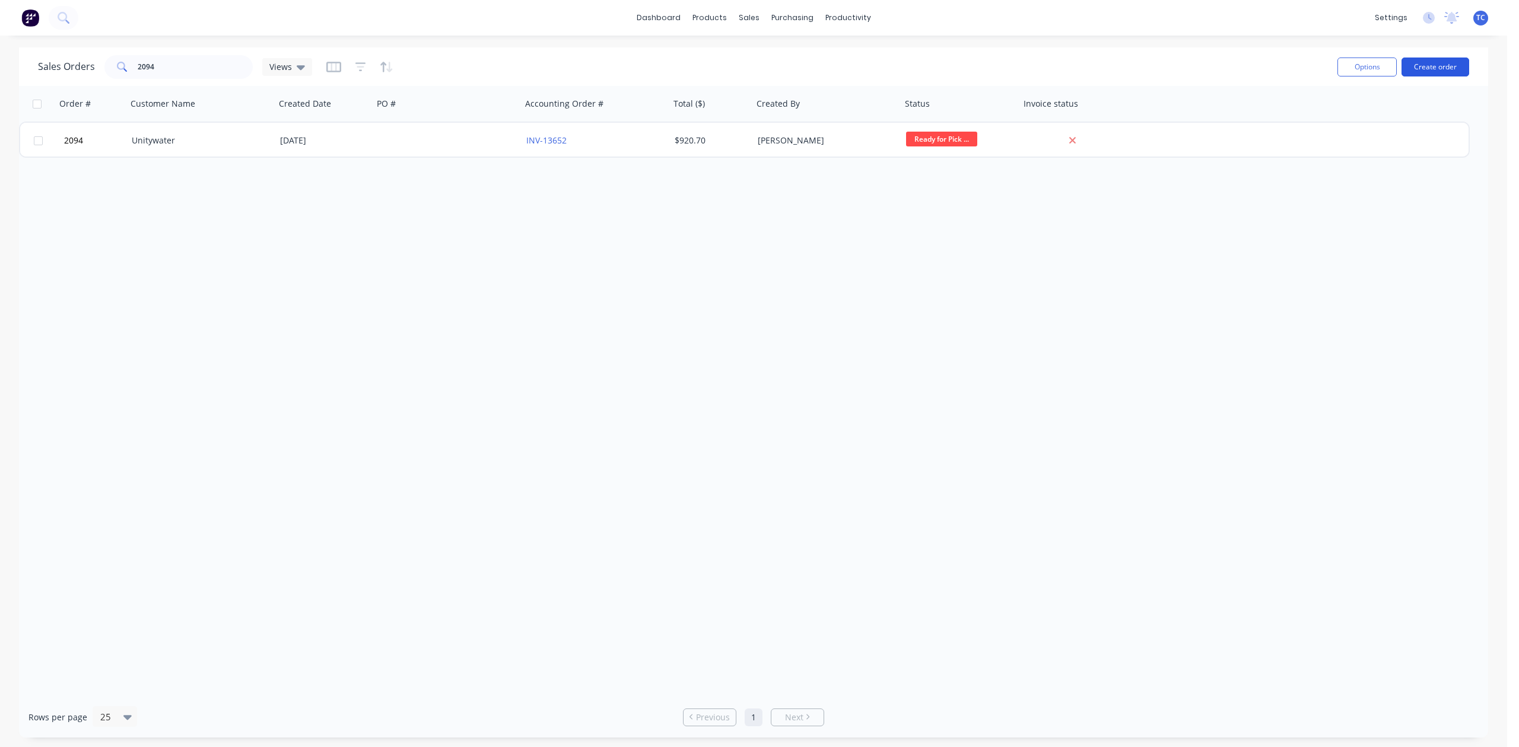
click at [1420, 69] on button "Create order" at bounding box center [1435, 67] width 68 height 19
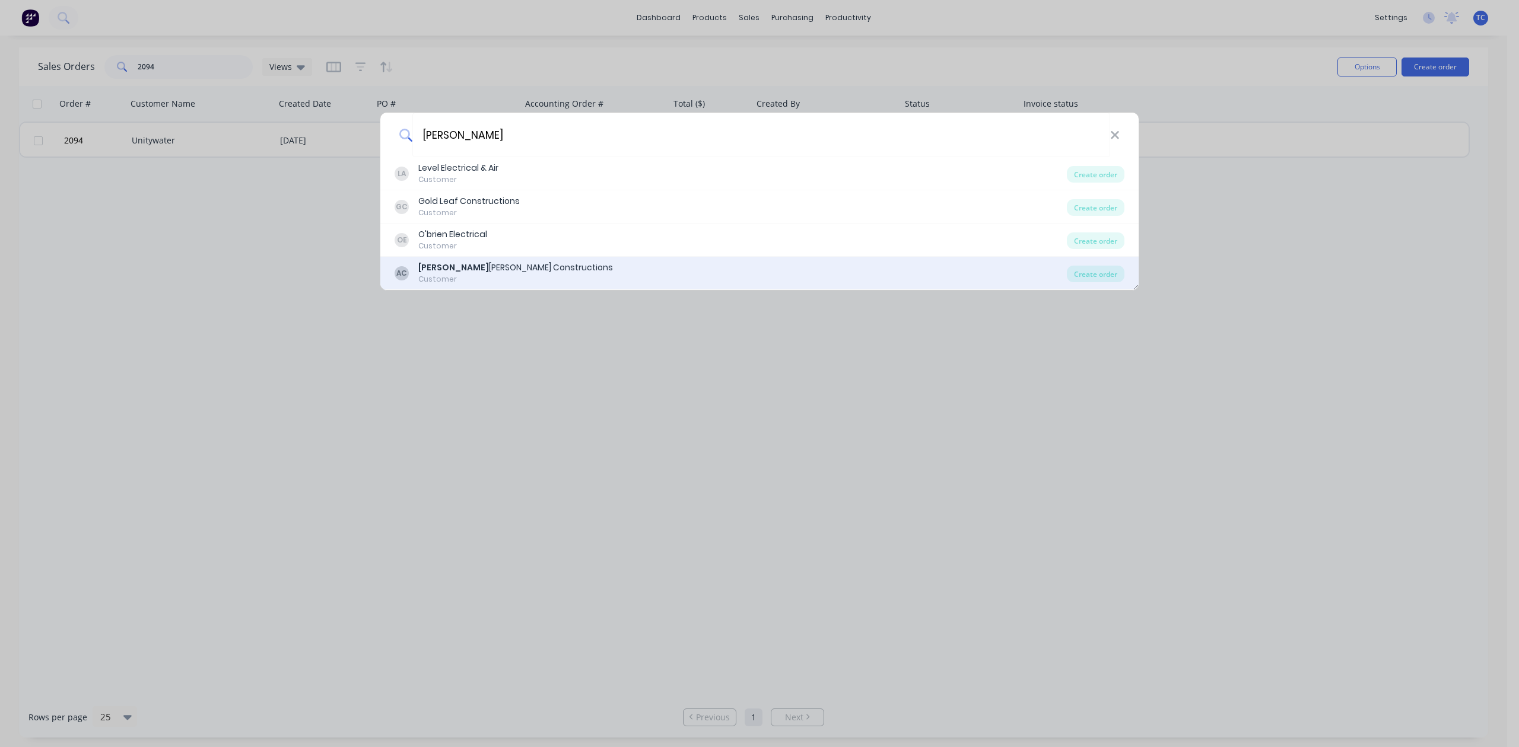
type input "Ashley"
click at [539, 266] on div "Ashley Cooper Constructions" at bounding box center [515, 268] width 195 height 12
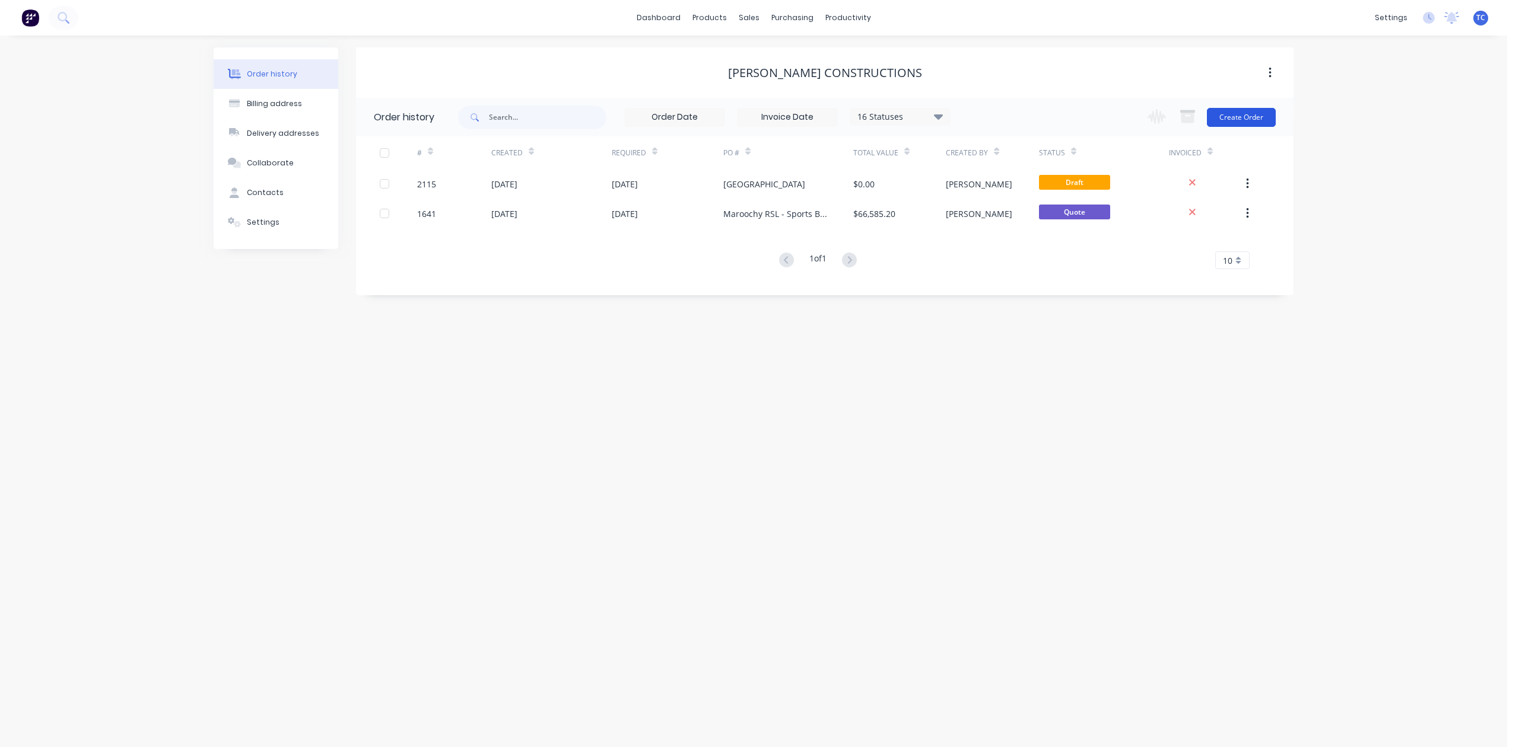
click at [1217, 113] on button "Create Order" at bounding box center [1241, 117] width 69 height 19
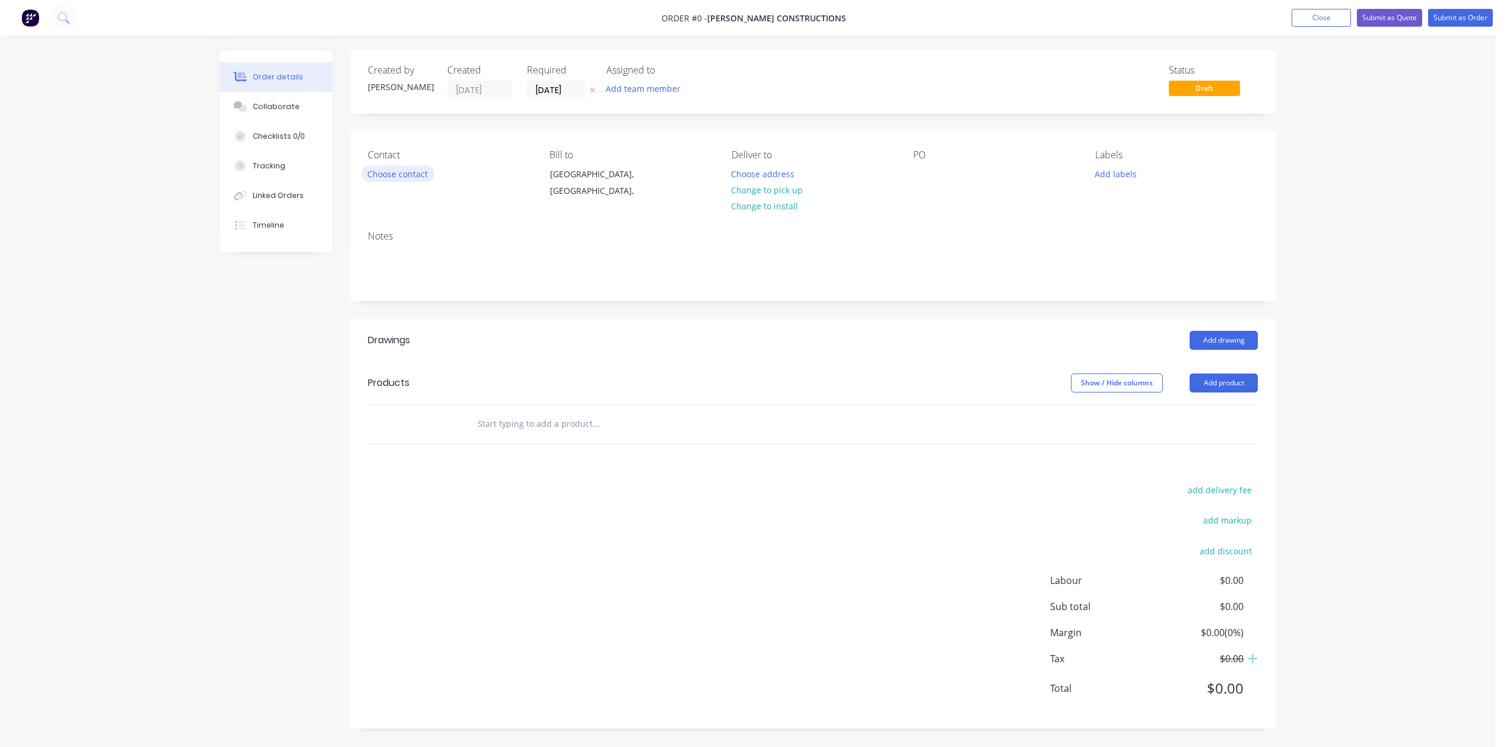
click at [404, 182] on button "Choose contact" at bounding box center [397, 174] width 73 height 16
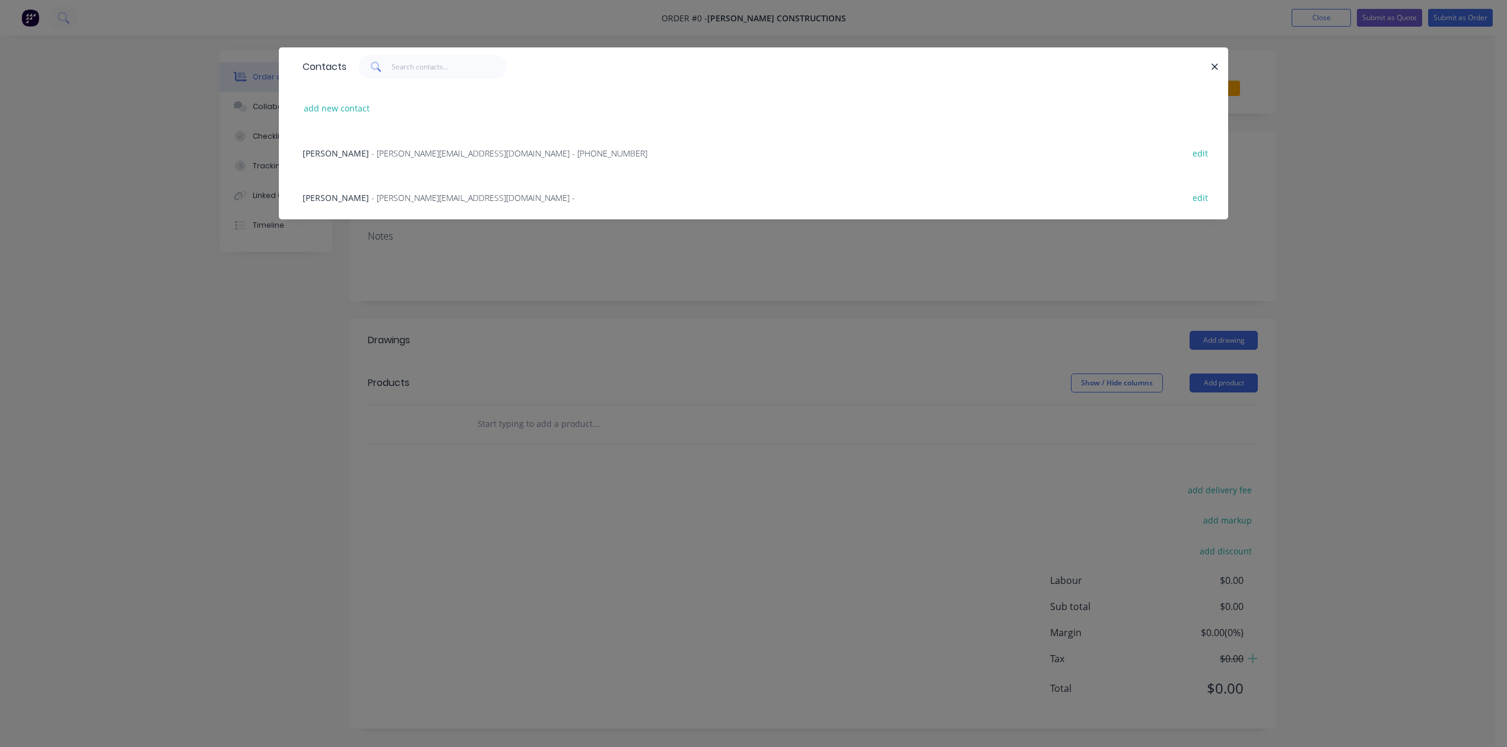
click at [405, 159] on span "- k.mclay@ashleycooper.com - (07) 3142 5915" at bounding box center [509, 153] width 276 height 11
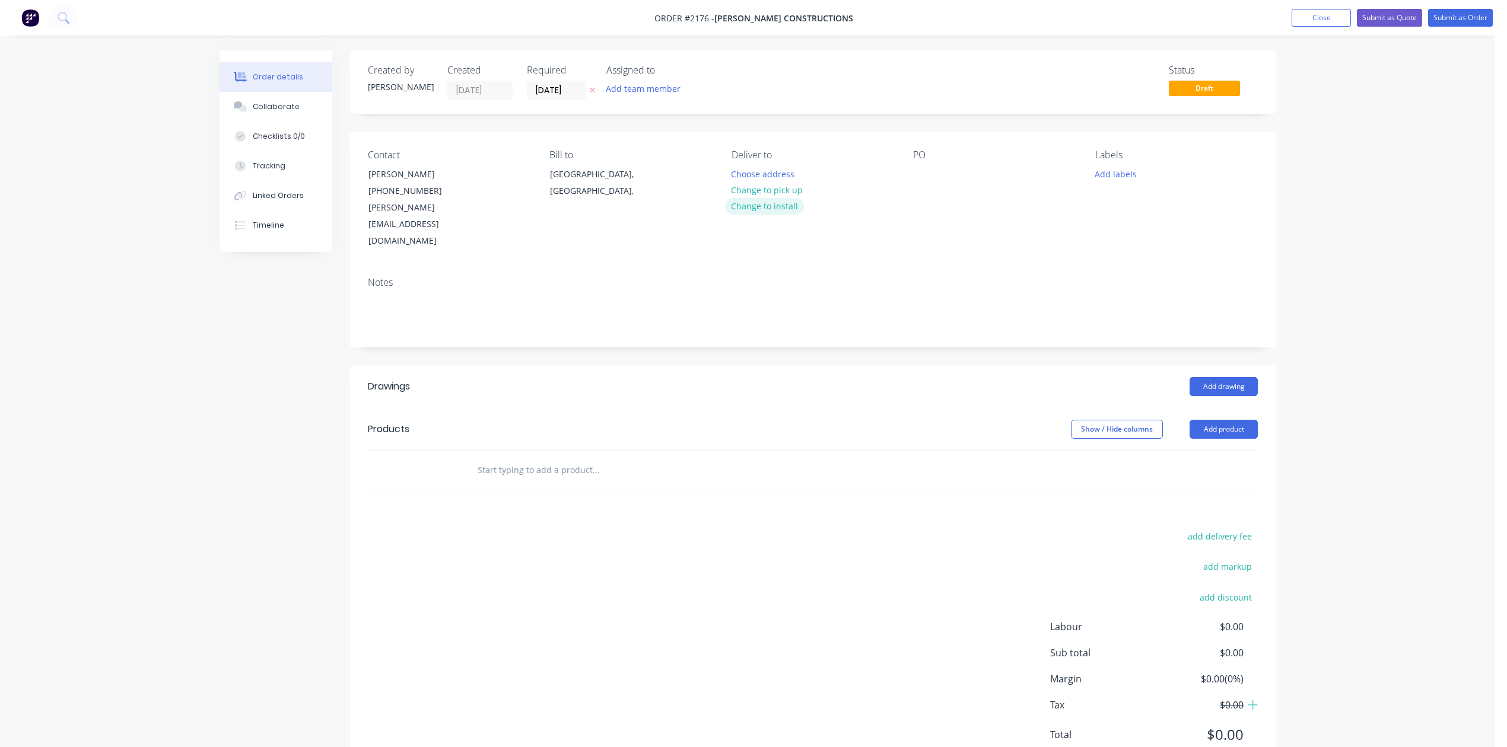
click at [796, 214] on button "Change to install" at bounding box center [764, 206] width 79 height 16
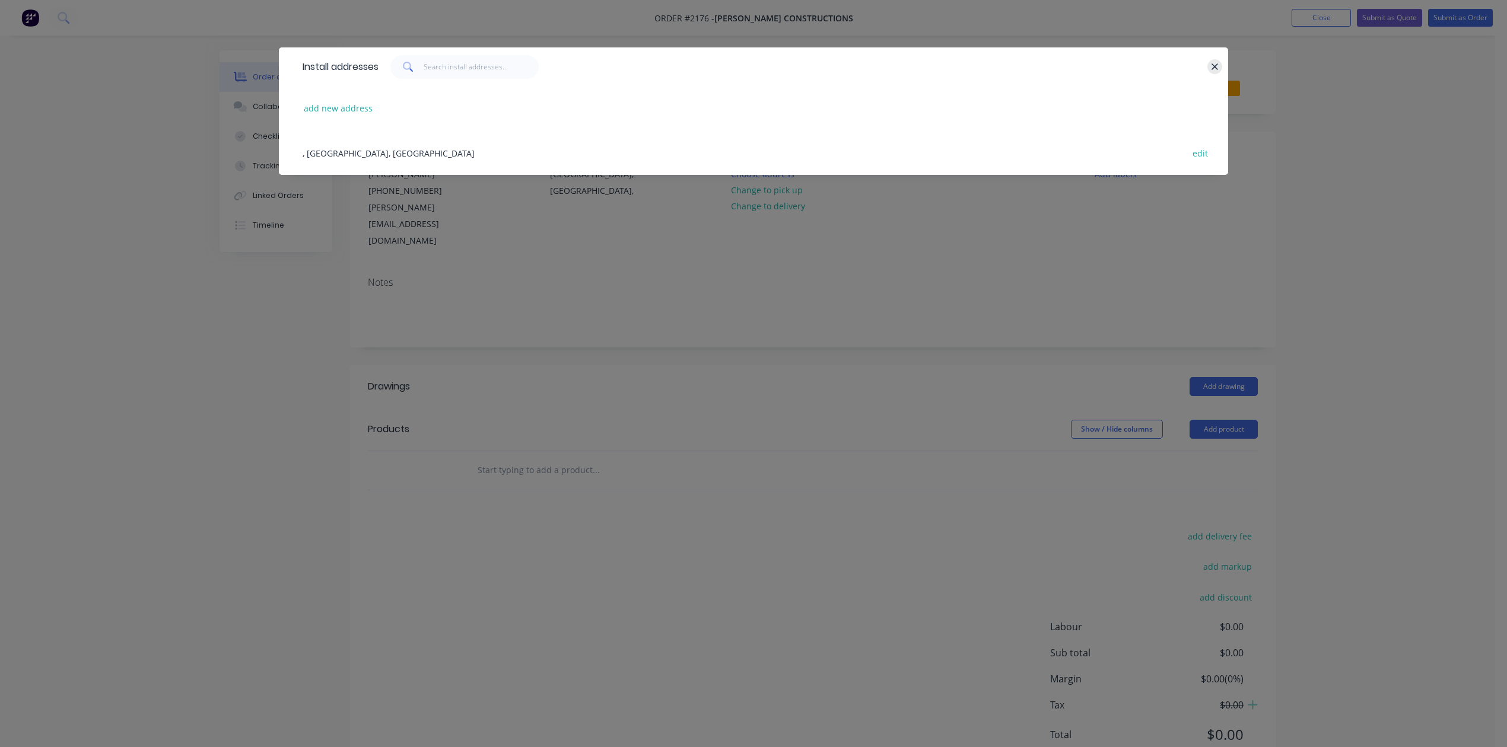
click at [1213, 72] on icon "button" at bounding box center [1215, 67] width 8 height 11
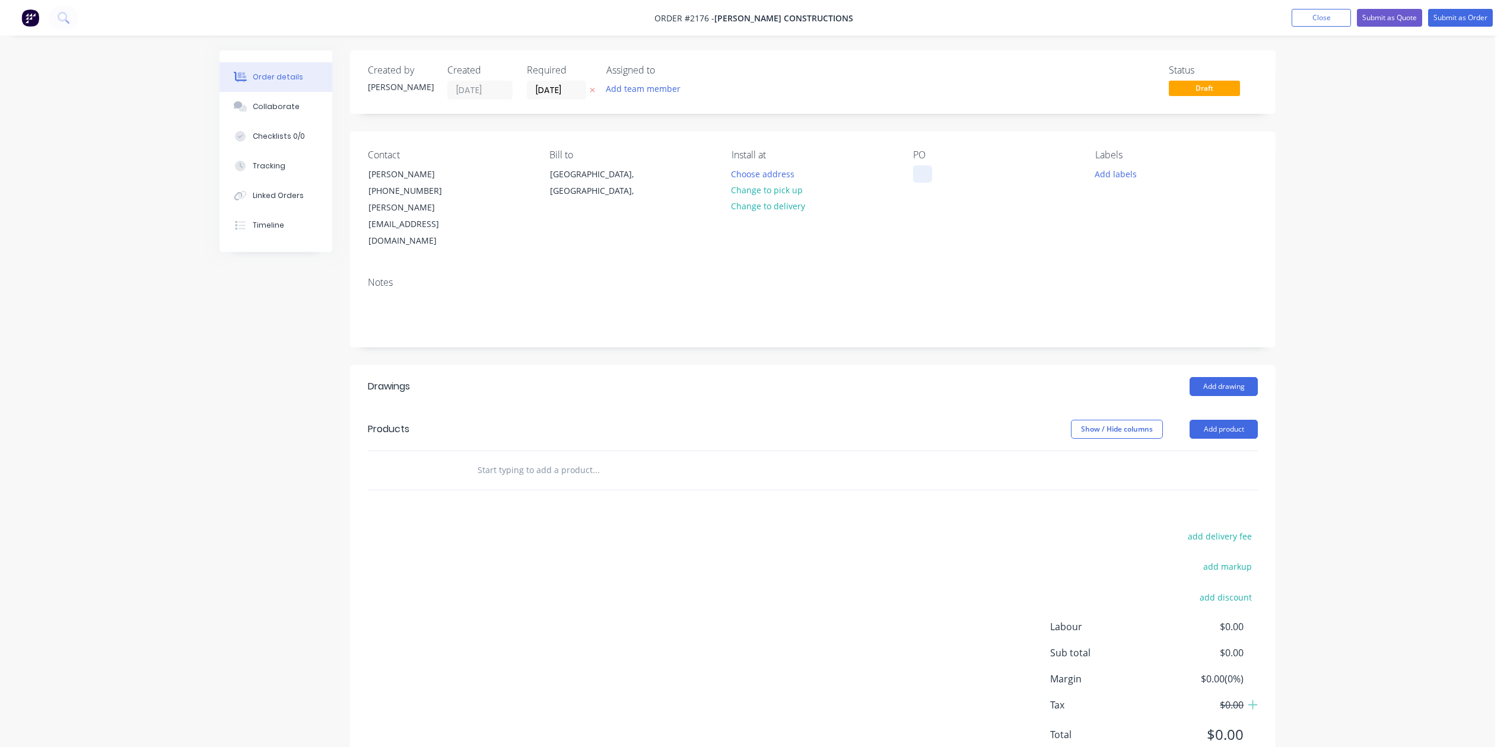
click at [922, 183] on div at bounding box center [922, 174] width 19 height 17
click at [1291, 11] on button "Close" at bounding box center [1320, 18] width 59 height 18
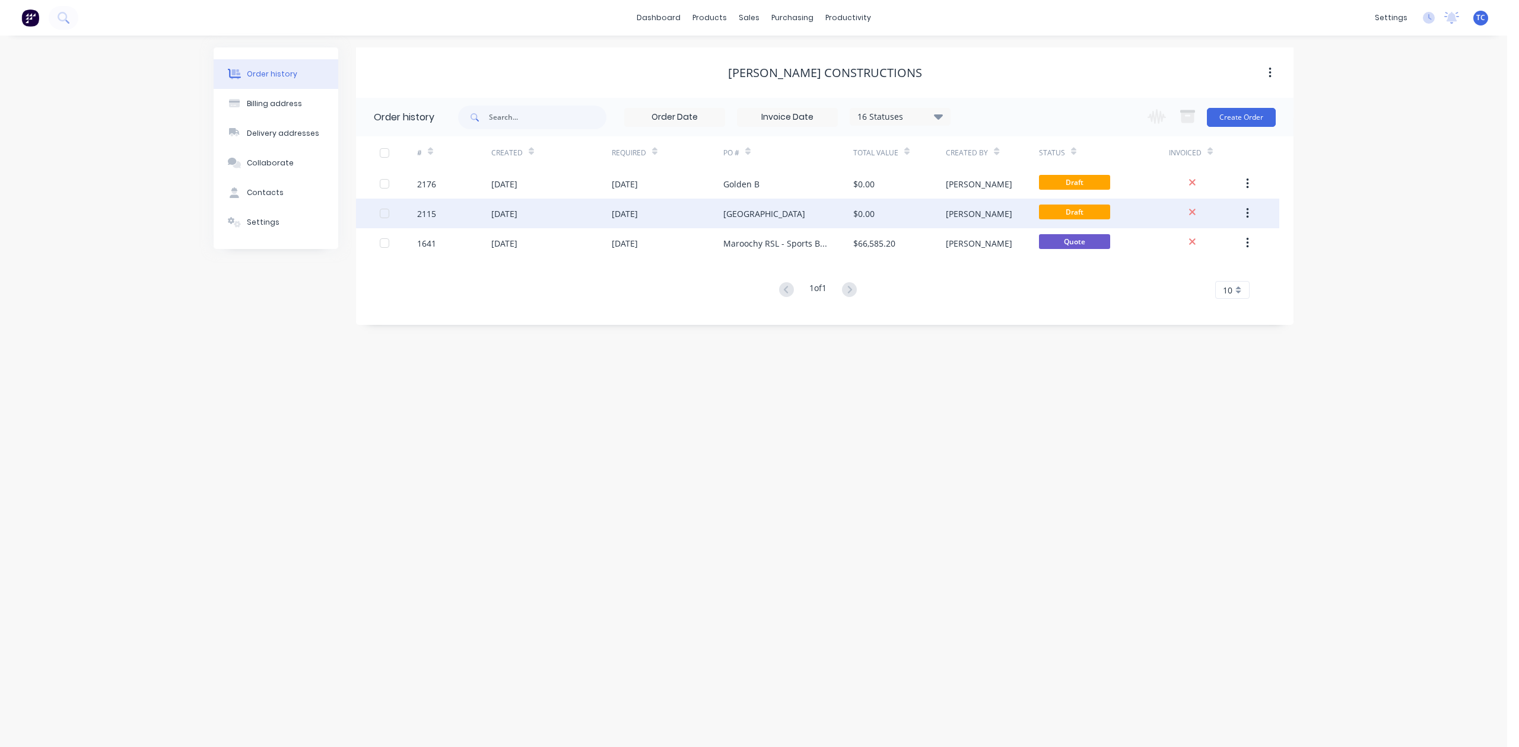
click at [638, 208] on div "15 Aug 2025" at bounding box center [625, 214] width 26 height 12
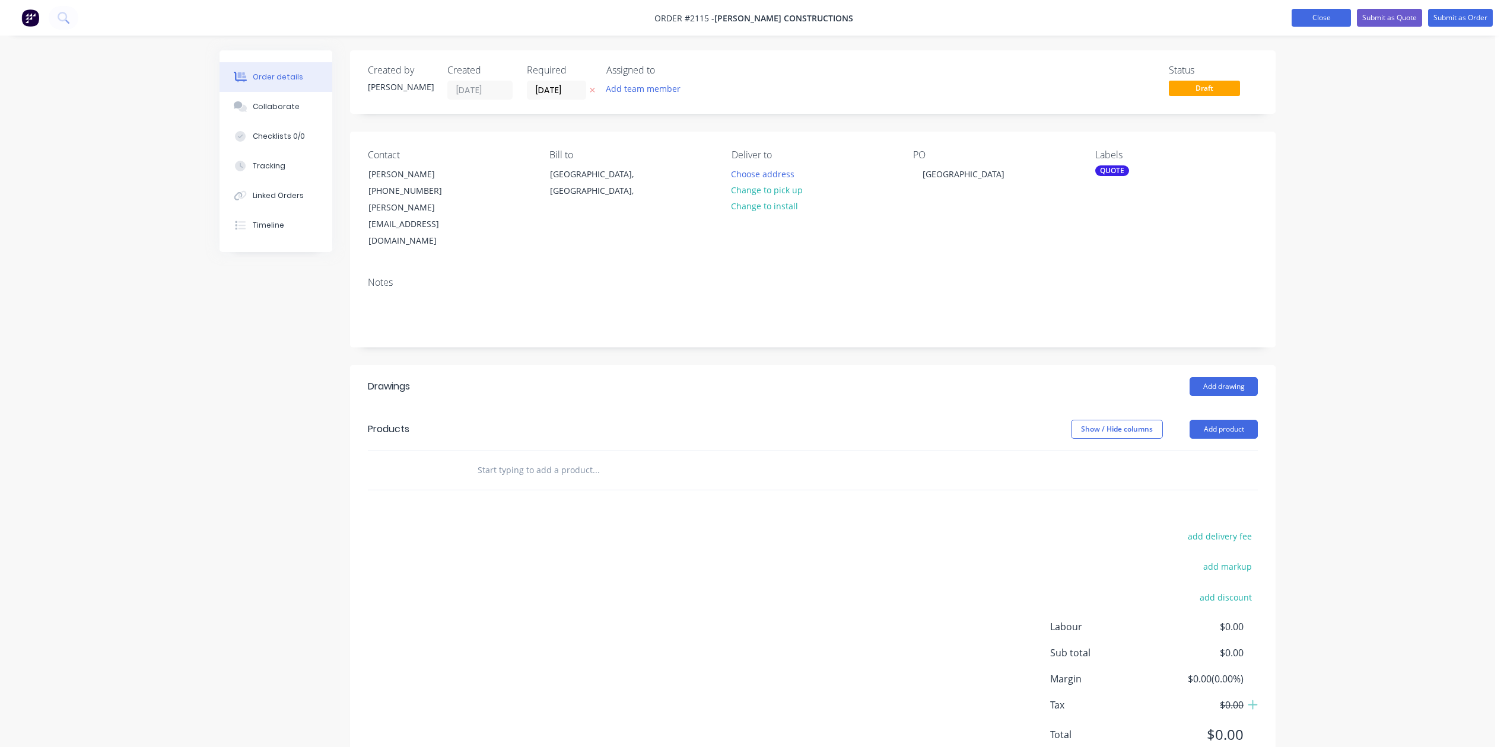
click at [1291, 20] on button "Close" at bounding box center [1320, 18] width 59 height 18
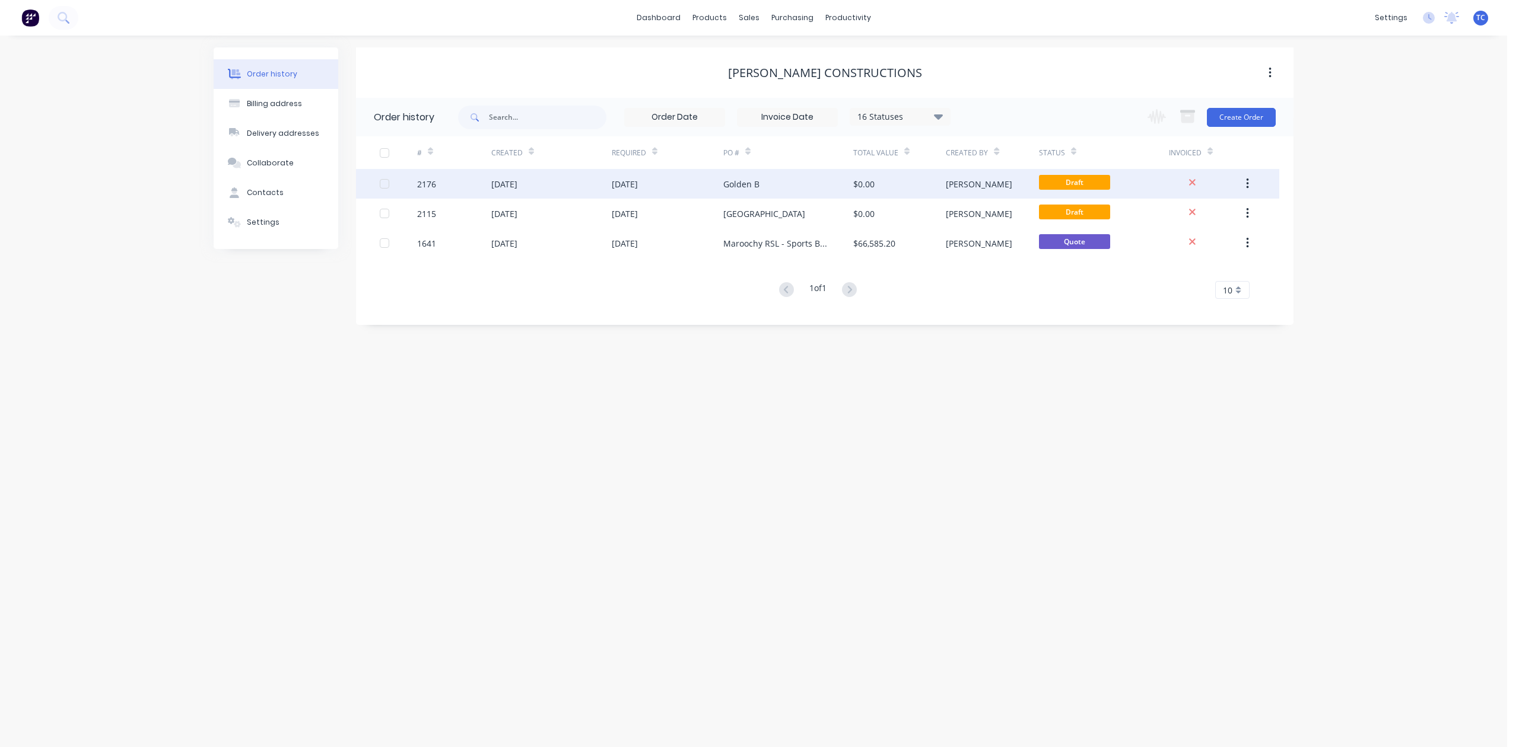
click at [1245, 179] on button "button" at bounding box center [1247, 183] width 28 height 21
click at [1173, 217] on div "Archive" at bounding box center [1204, 214] width 91 height 17
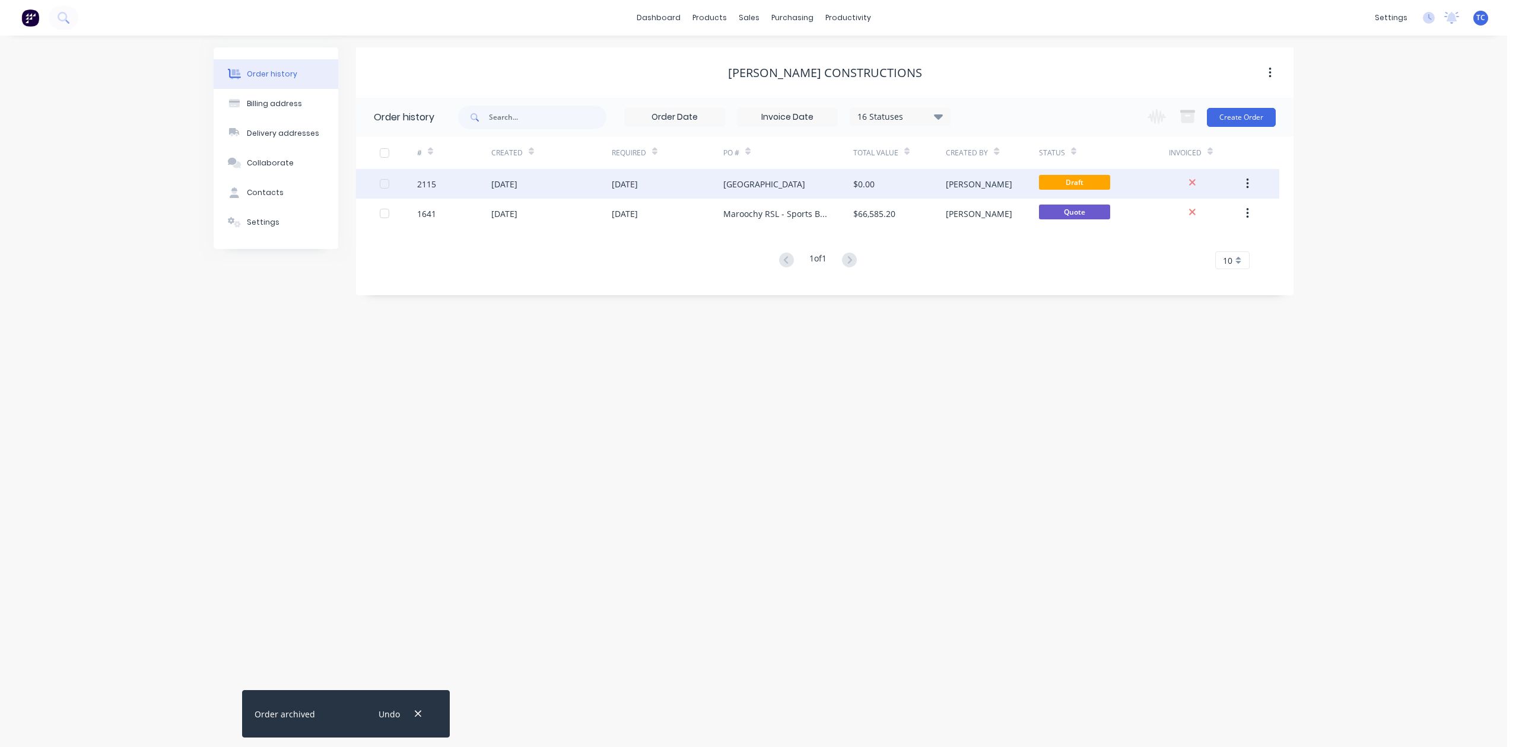
click at [805, 182] on div "[GEOGRAPHIC_DATA]" at bounding box center [764, 184] width 82 height 12
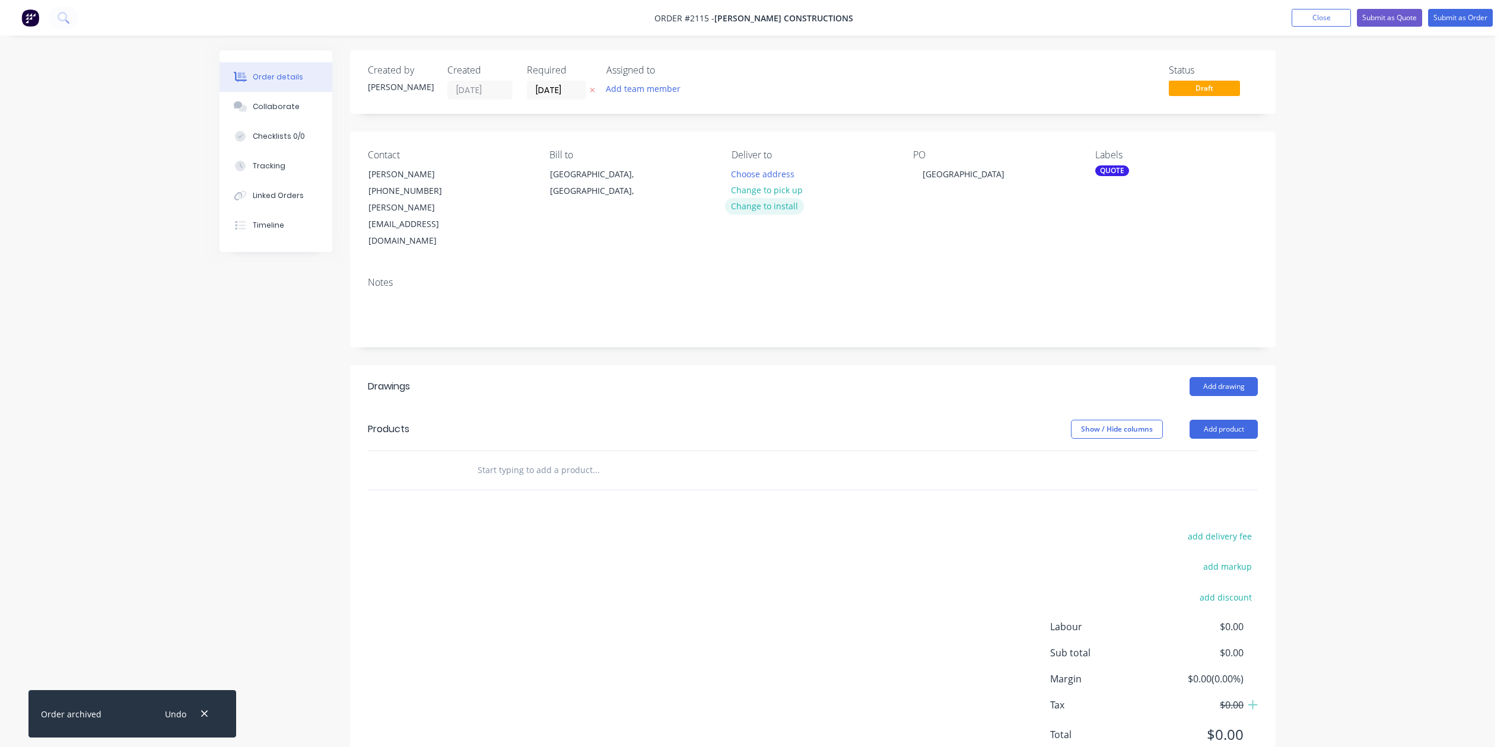
click at [794, 214] on button "Change to install" at bounding box center [764, 206] width 79 height 16
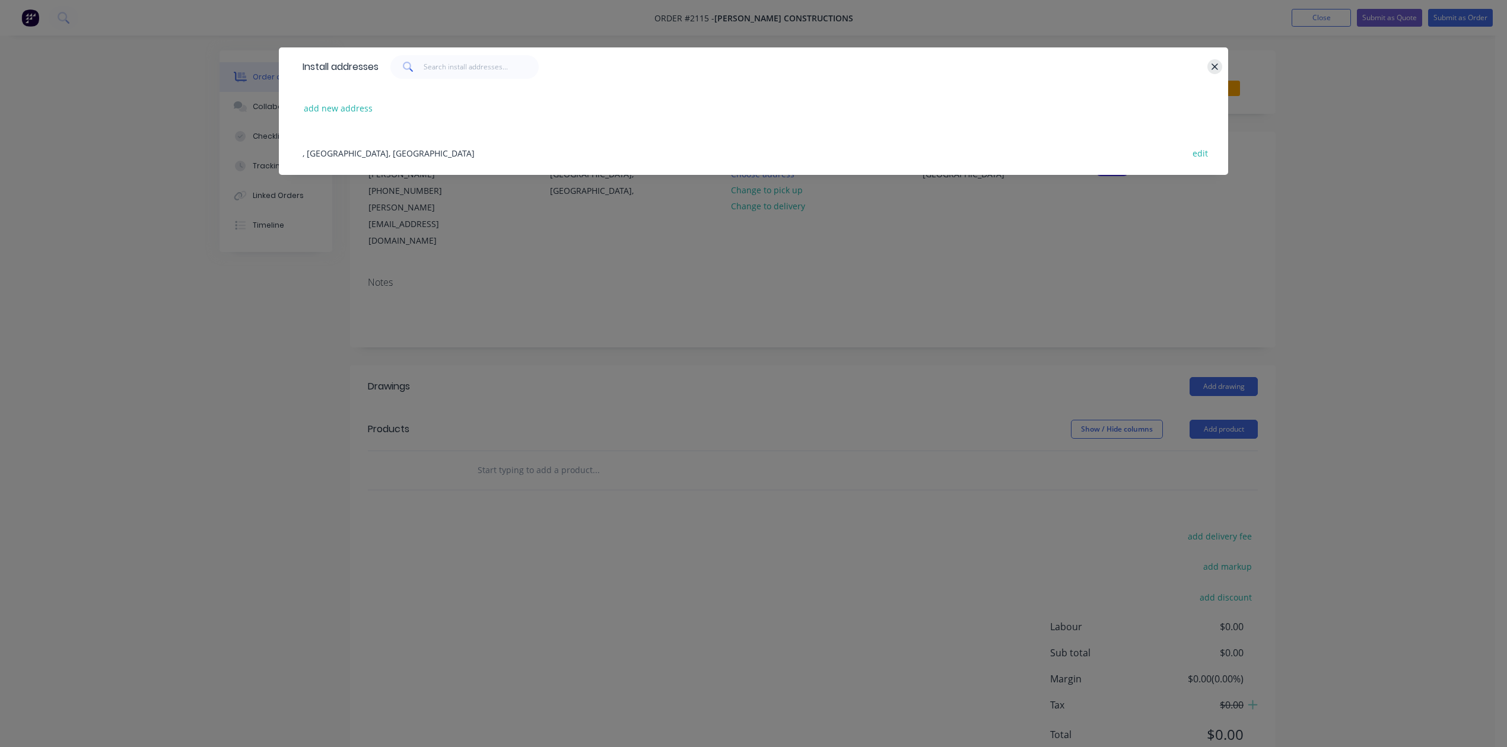
click at [1207, 74] on button "button" at bounding box center [1214, 66] width 15 height 15
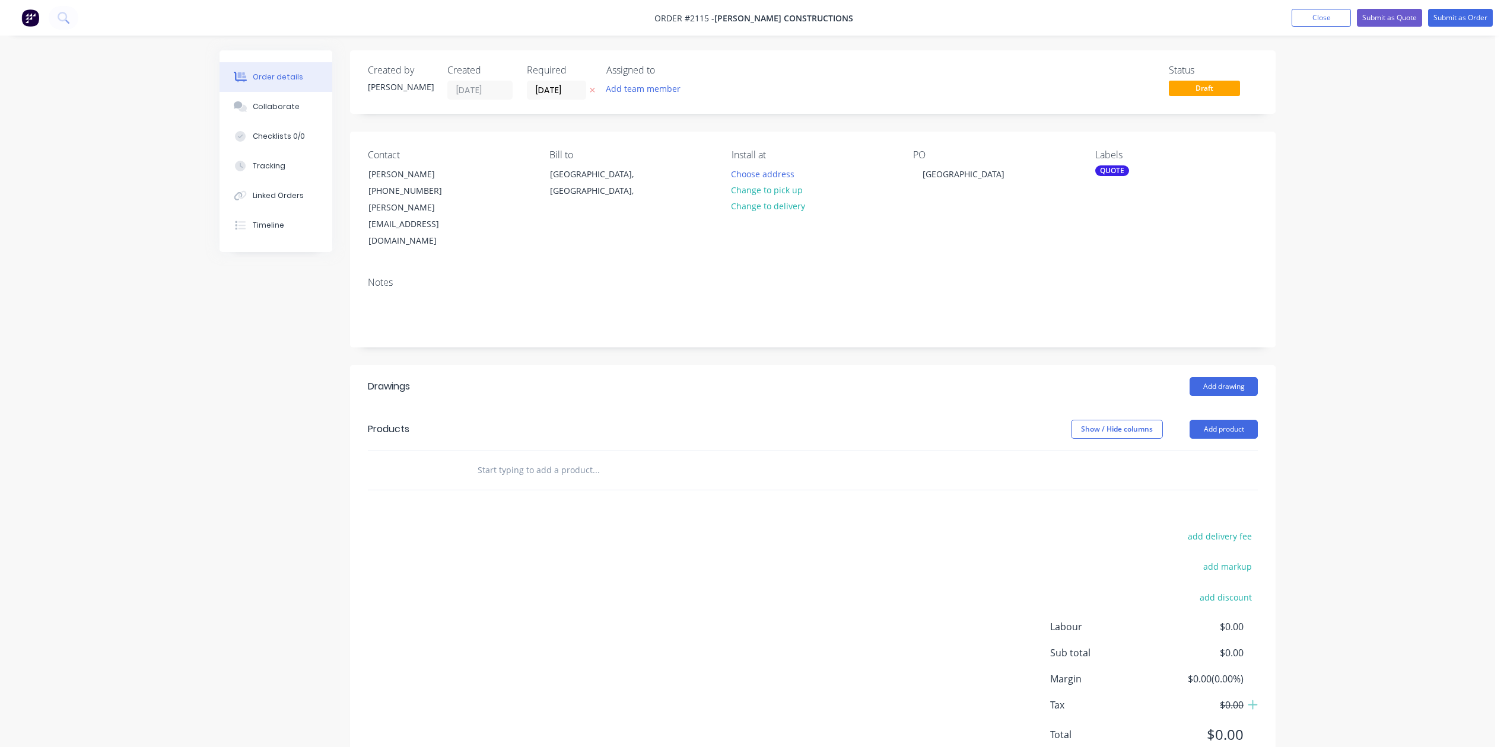
click at [603, 482] on input "text" at bounding box center [595, 471] width 237 height 24
type input "SPORTS BAR"
click at [587, 534] on button "Add SPORTS BAR to order" at bounding box center [660, 516] width 356 height 38
click at [532, 518] on div at bounding box center [537, 509] width 121 height 17
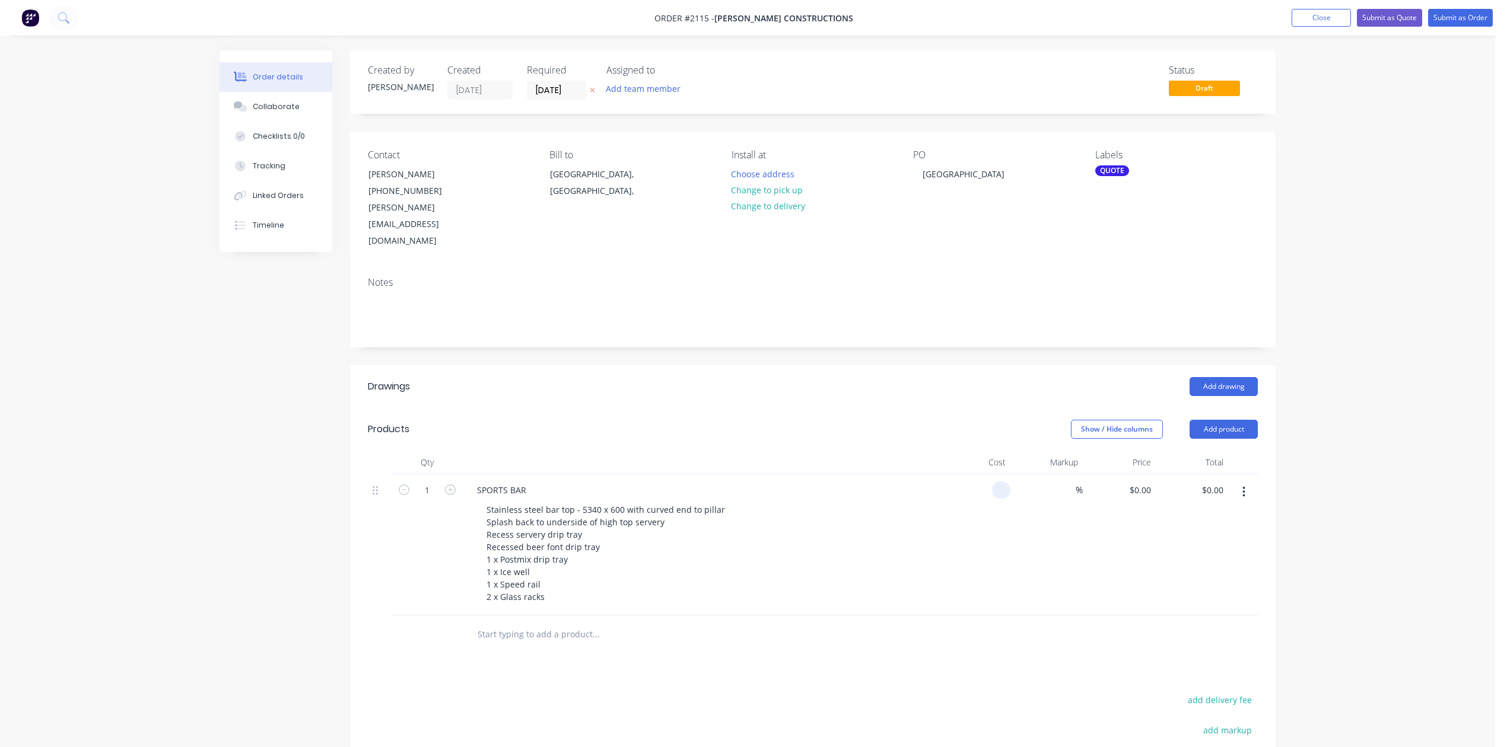
type input "$0.00"
type input "$10,401.00"
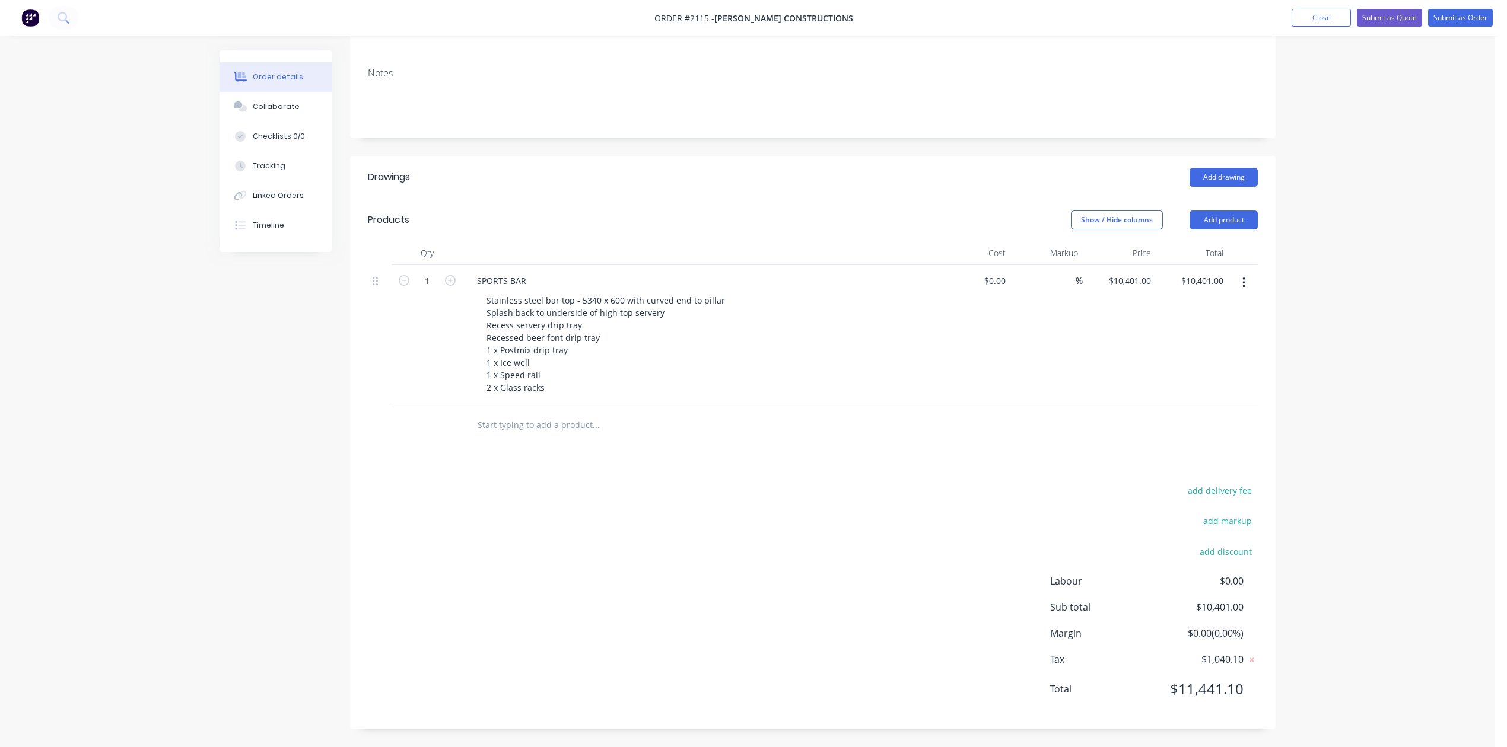
scroll to position [326, 0]
click at [510, 416] on input "text" at bounding box center [595, 425] width 237 height 24
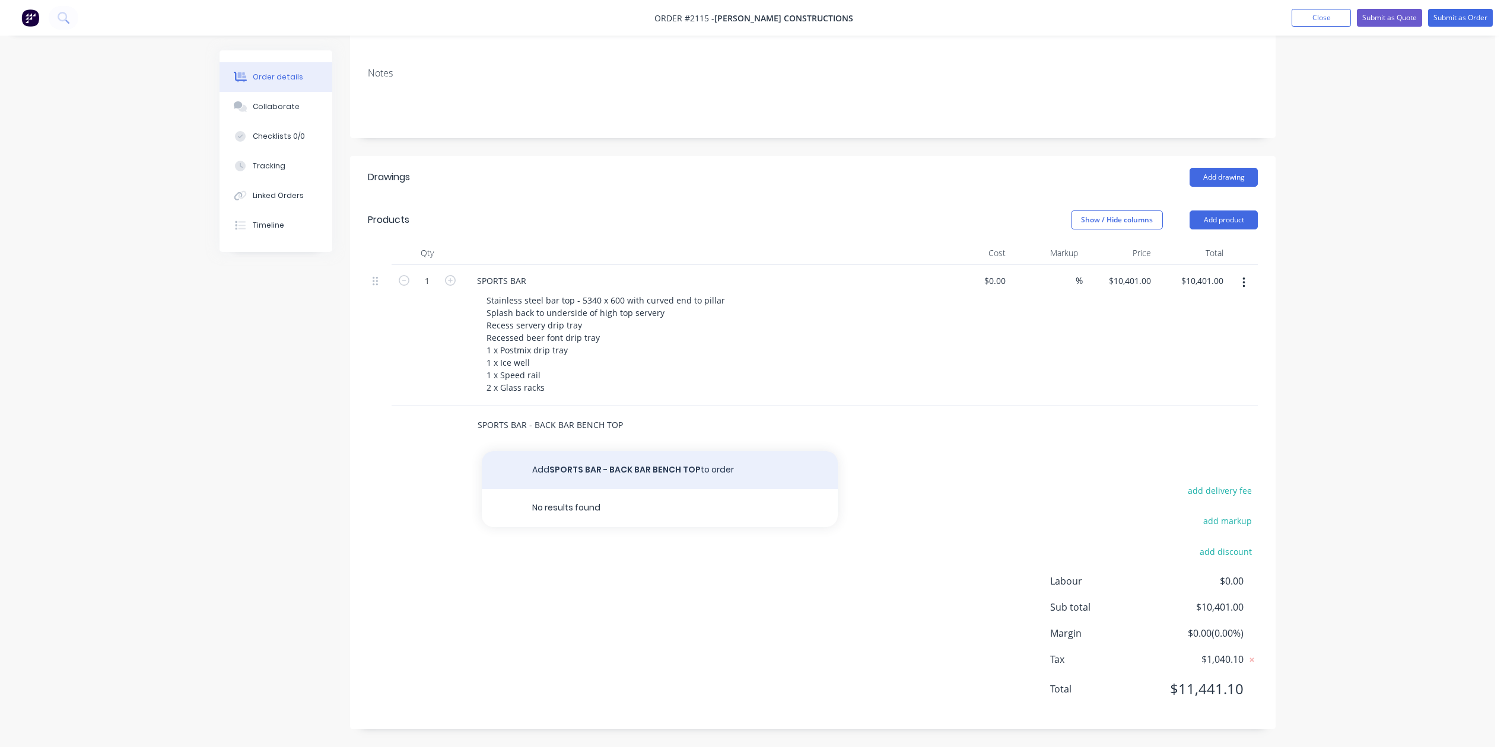
type input "SPORTS BAR - BACK BAR BENCH TOP"
click at [612, 468] on button "Add SPORTS BAR - BACK BAR BENCH TOP to order" at bounding box center [660, 470] width 356 height 38
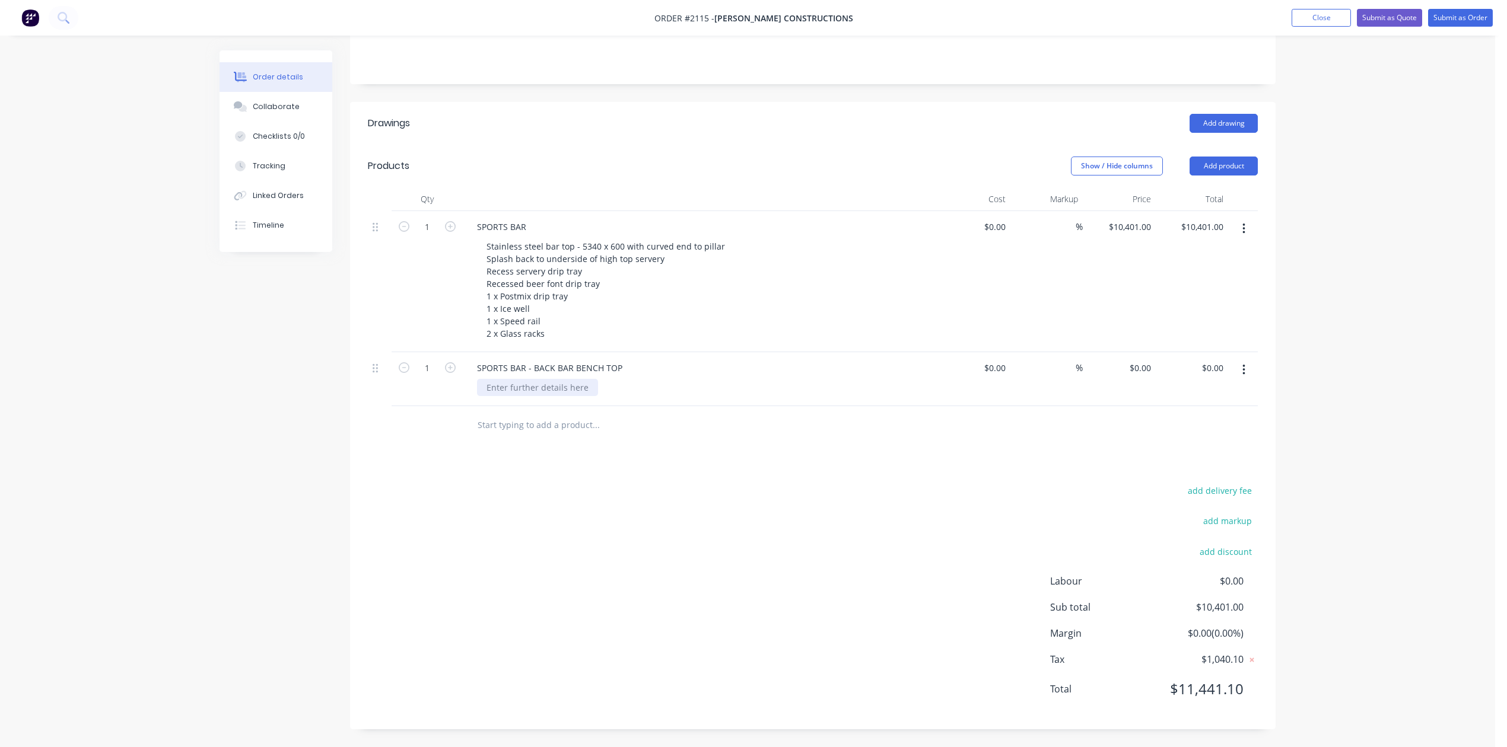
click at [523, 396] on div at bounding box center [537, 387] width 121 height 17
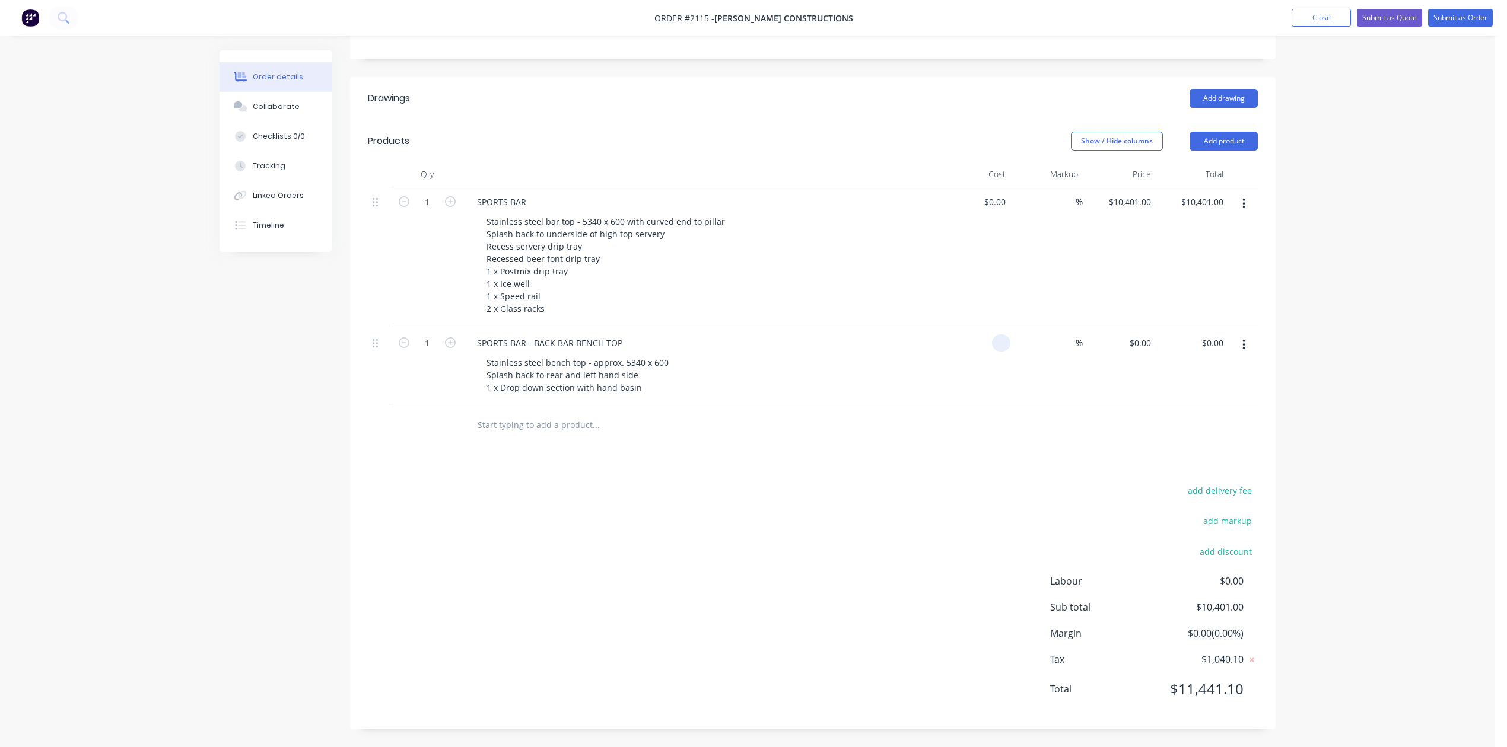
type input "$0.00"
type input "$3,886.00"
click at [527, 437] on input "text" at bounding box center [595, 425] width 237 height 24
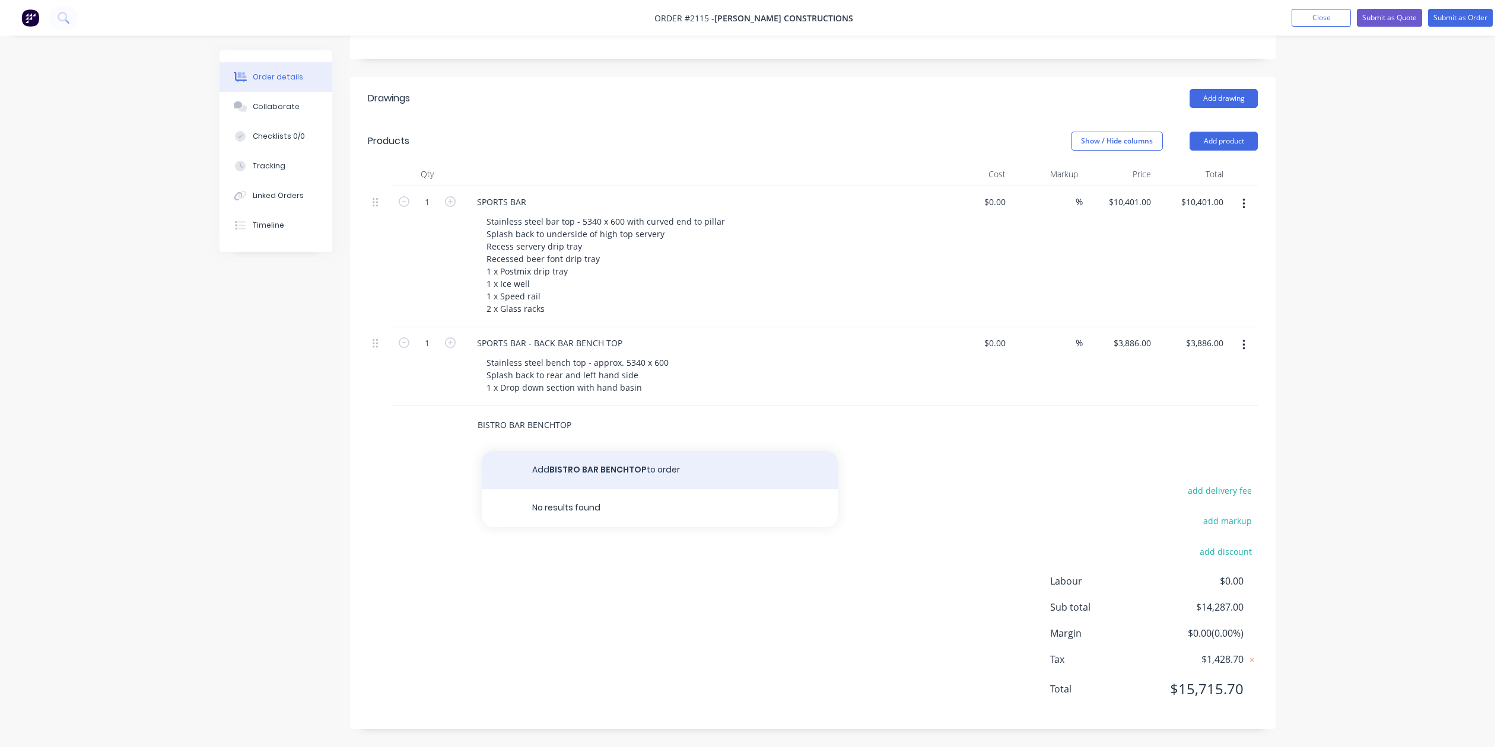
type input "BISTRO BAR BENCHTOP"
click at [629, 489] on button "Add BISTRO BAR BENCHTOP to order" at bounding box center [660, 470] width 356 height 38
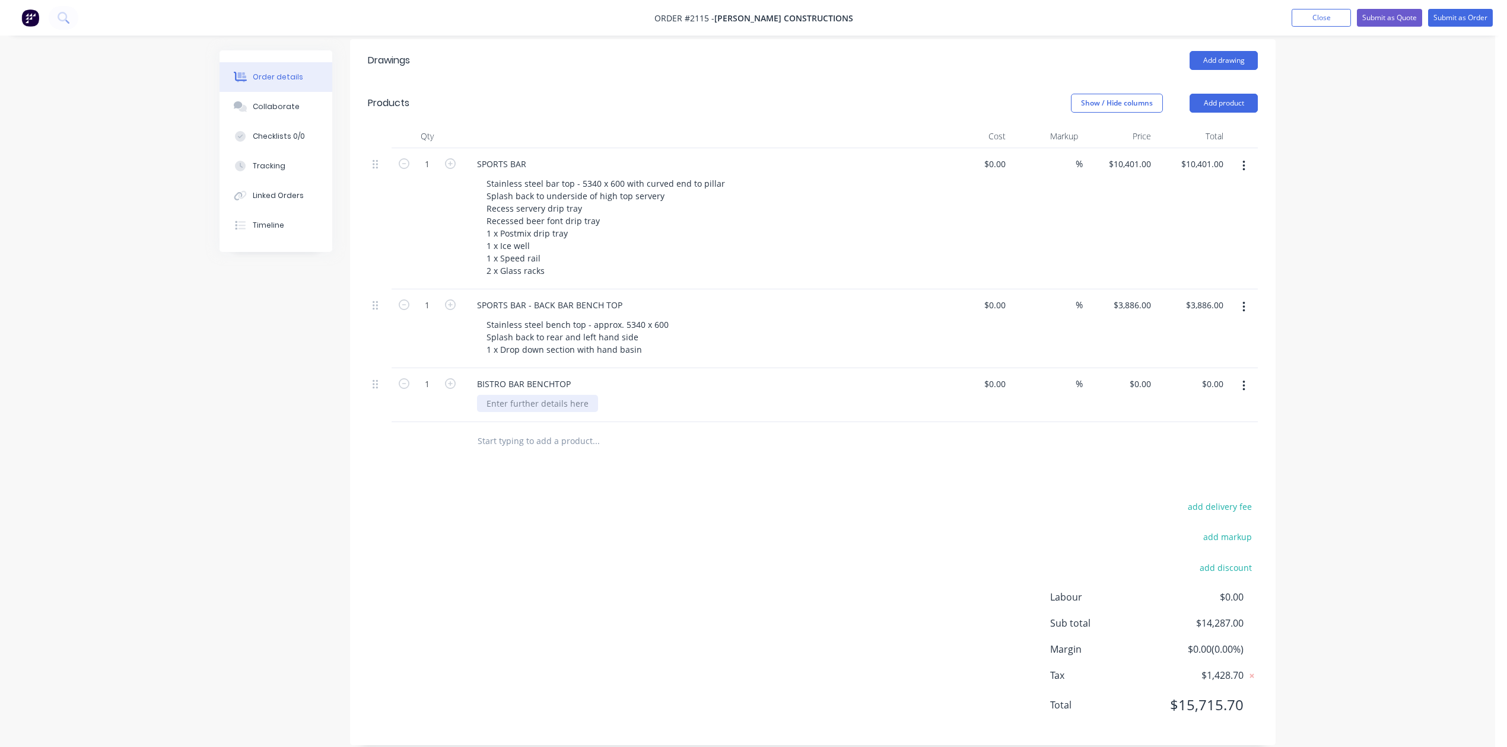
click at [577, 422] on div "BISTRO BAR BENCHTOP" at bounding box center [700, 395] width 475 height 54
type input "$0.00"
type input "$3,712.00"
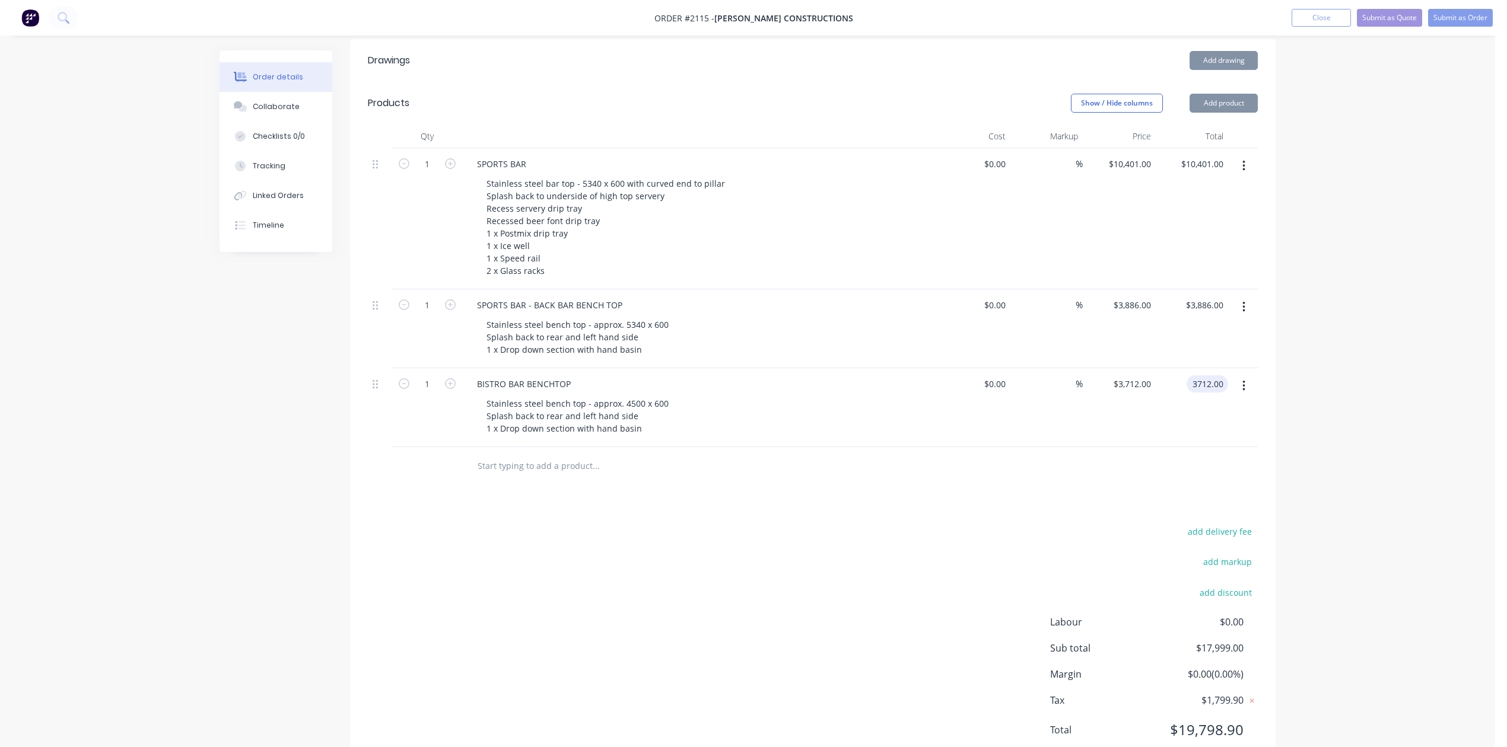
type input "$3,712.00"
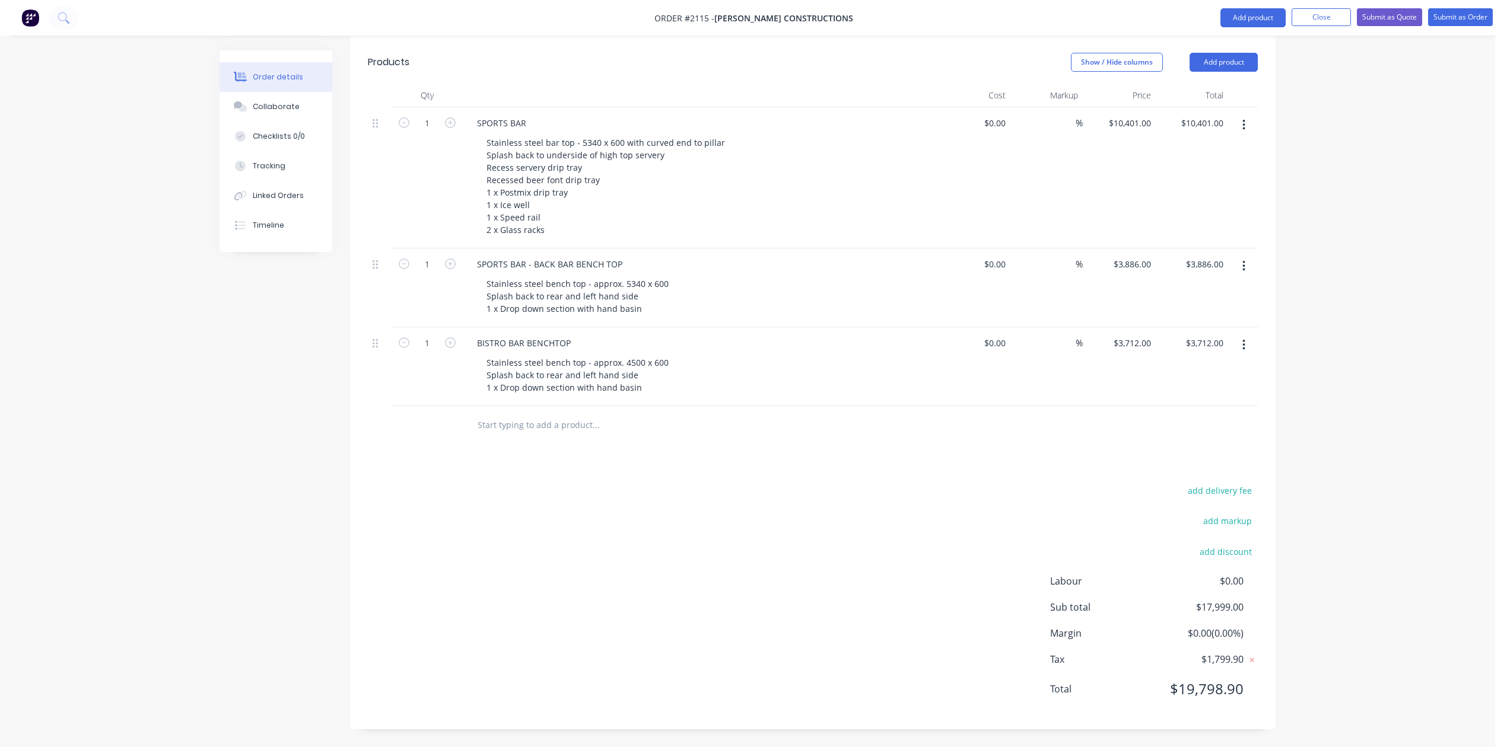
scroll to position [567, 0]
click at [575, 413] on input "text" at bounding box center [595, 425] width 237 height 24
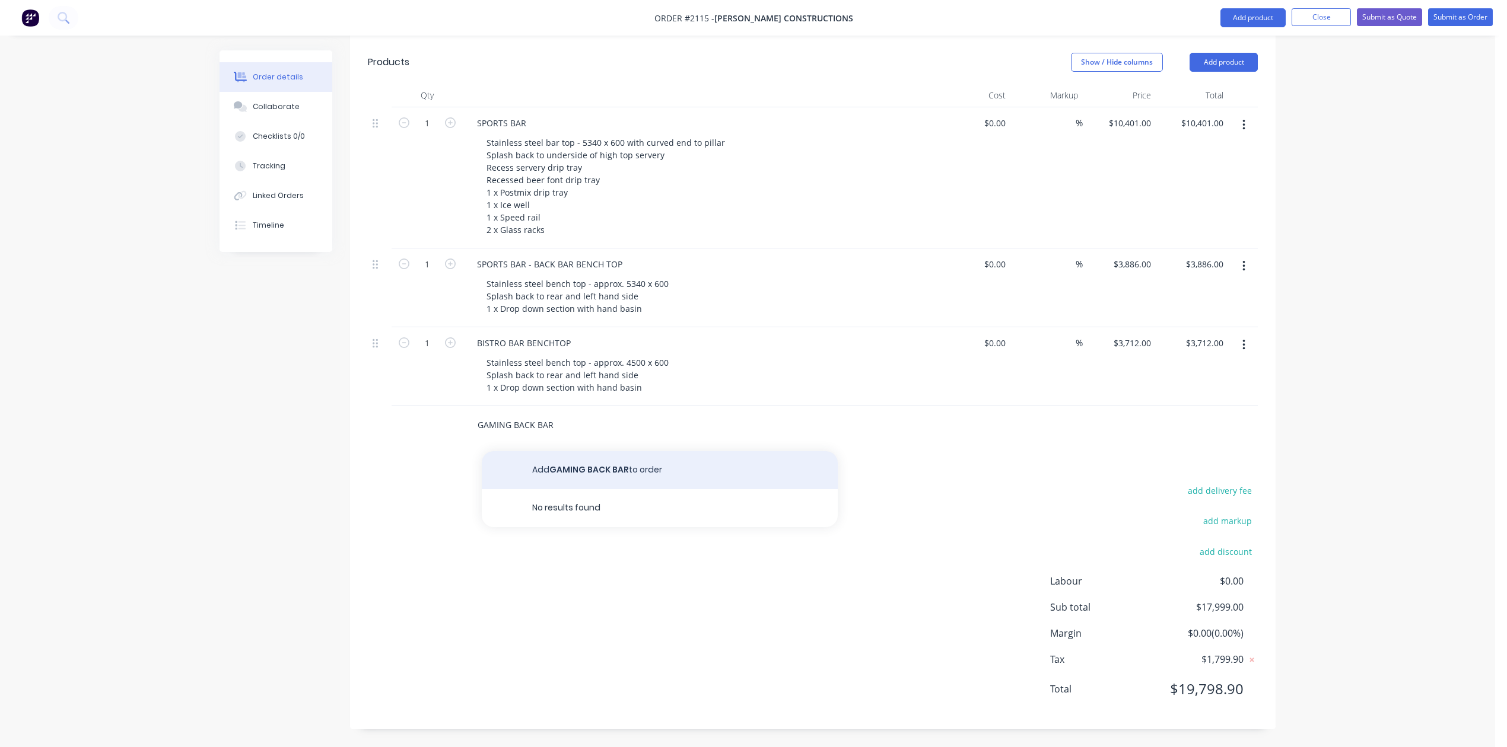
type input "GAMING BACK BAR"
click at [610, 451] on button "Add GAMING BACK BAR to order" at bounding box center [660, 470] width 356 height 38
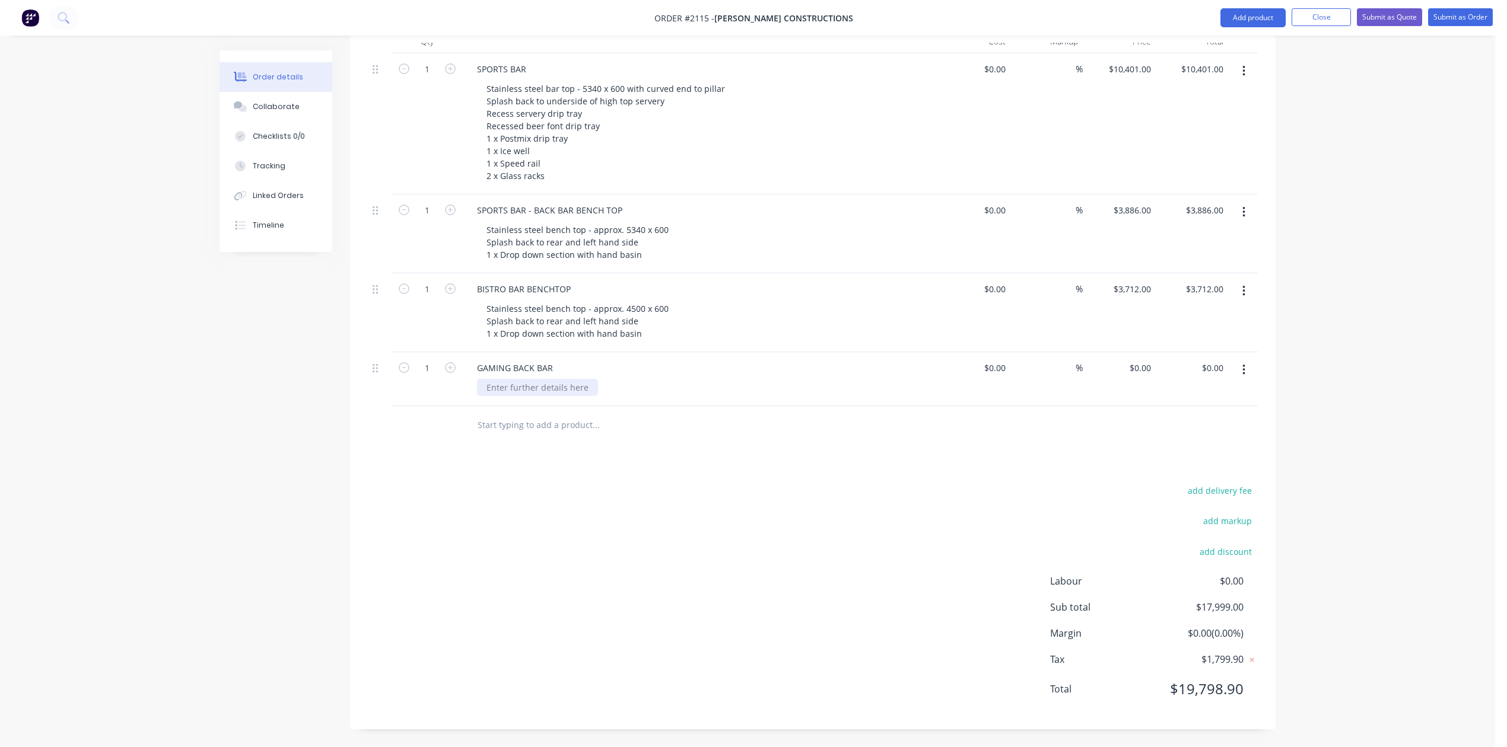
click at [530, 396] on div at bounding box center [537, 387] width 121 height 17
type input "$0.00"
type input "$2,463.00"
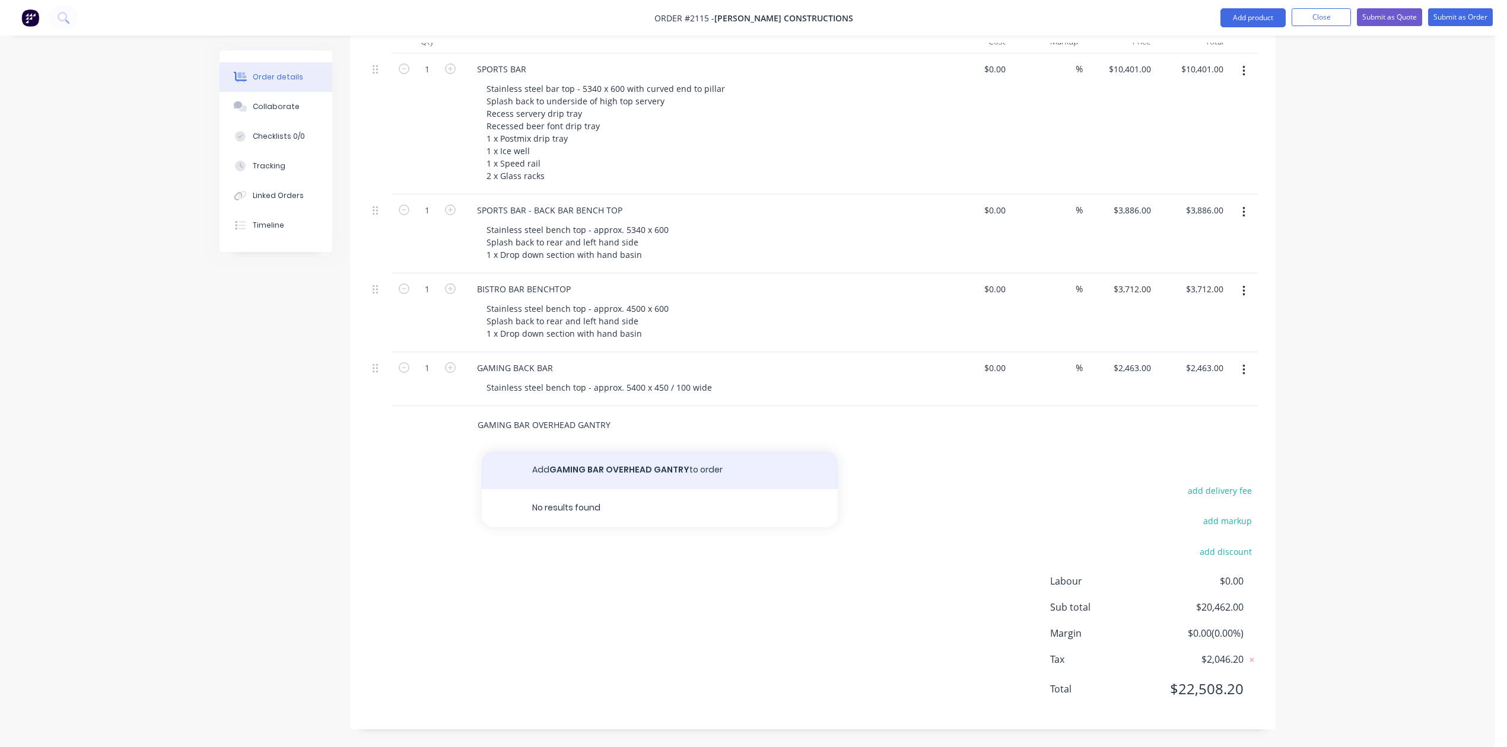
type input "GAMING BAR OVERHEAD GANTRY"
click at [649, 489] on button "Add GAMING BAR OVERHEAD GANTRY to order" at bounding box center [660, 470] width 356 height 38
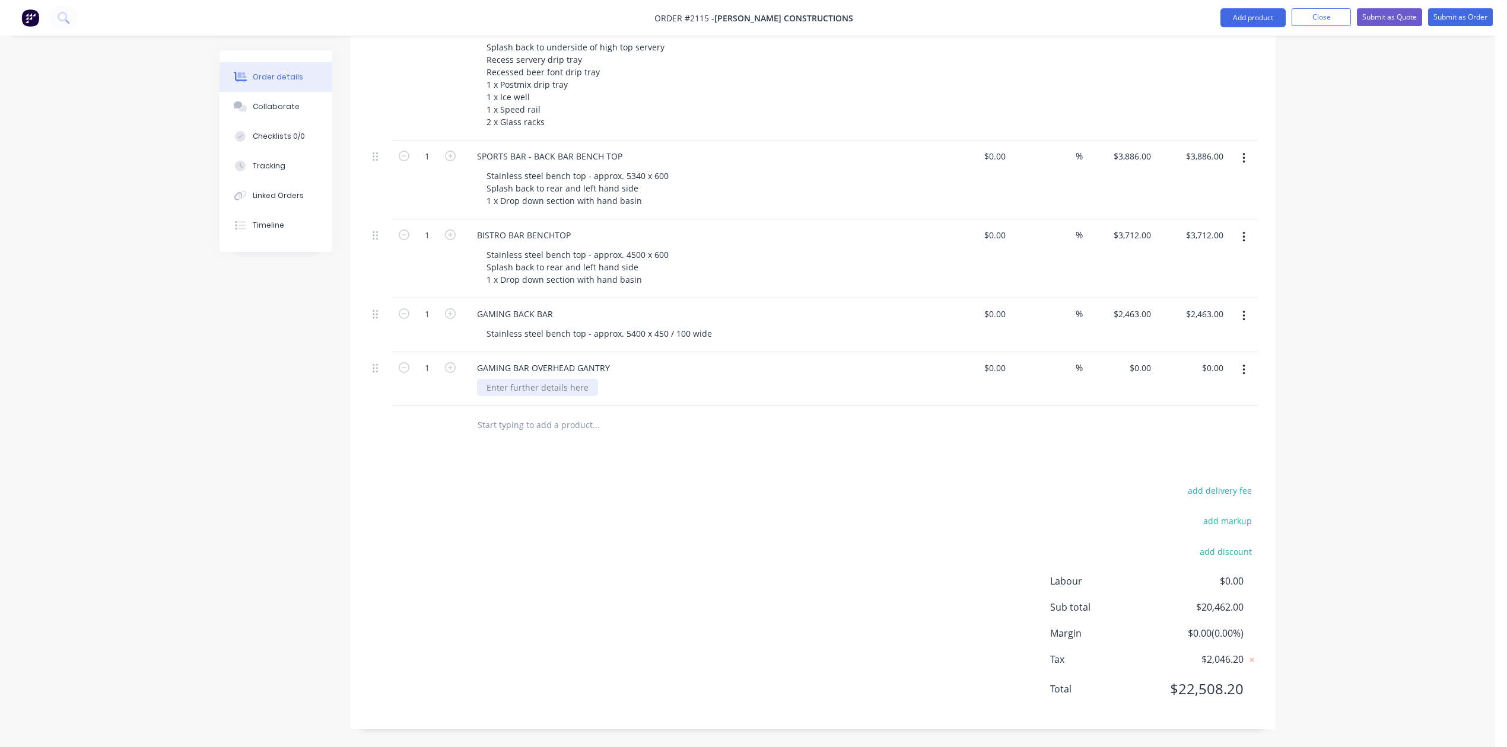
click at [572, 396] on div at bounding box center [537, 387] width 121 height 17
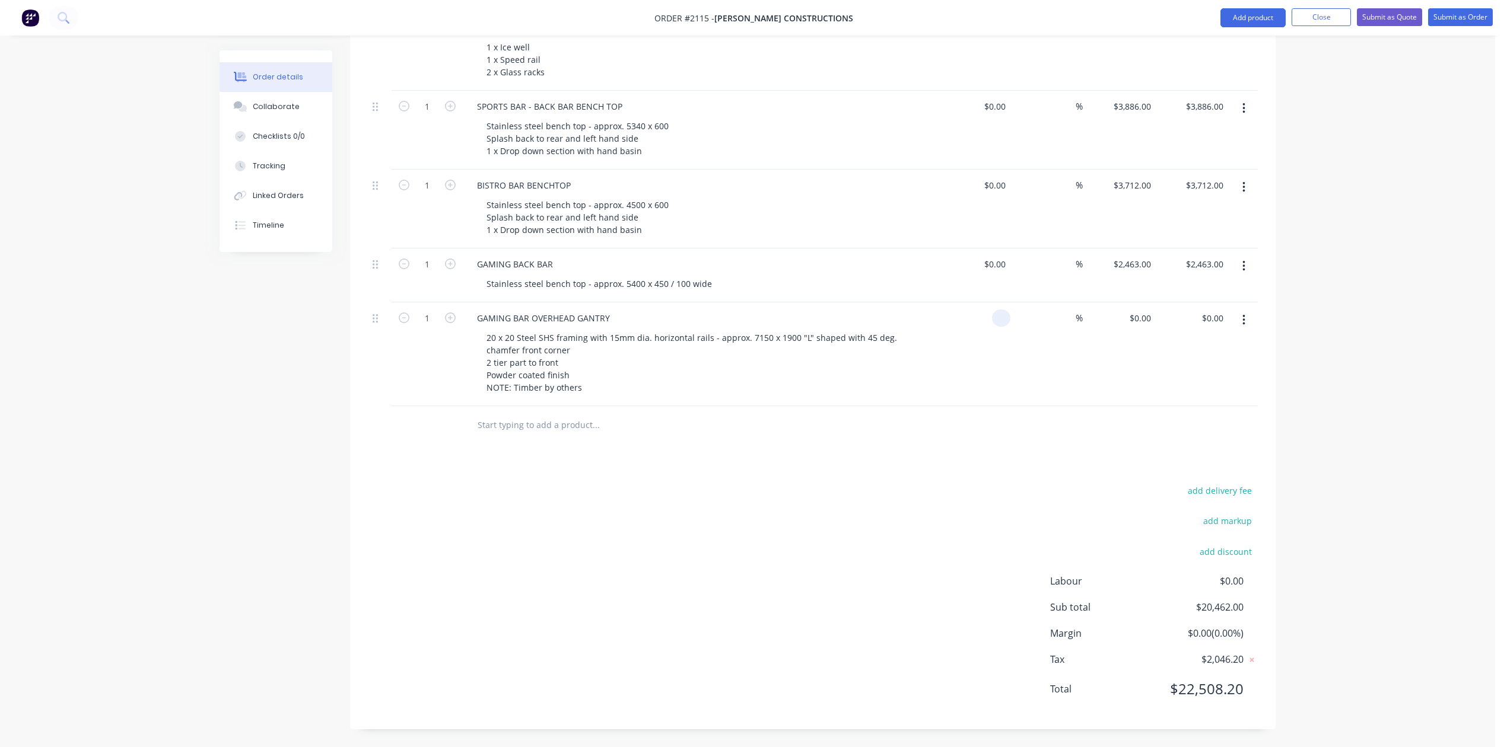
type input "$0.00"
type input "$5,872.00"
type input "5872.00"
type input "$5,872.00"
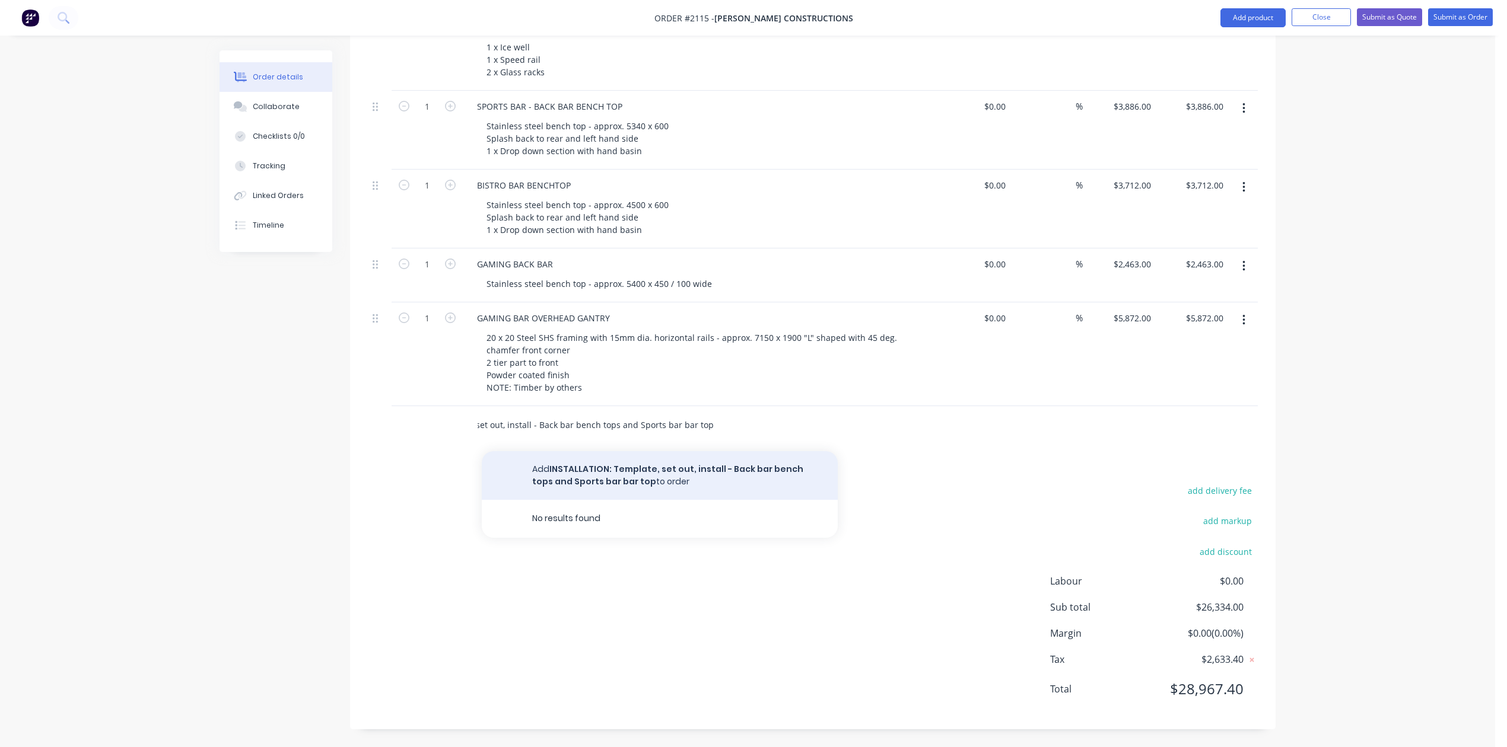
type input "INSTALLATION: Template, set out, install - Back bar bench tops and Sports bar b…"
click at [725, 500] on button "Add INSTALLATION: Template, set out, install - Back bar bench tops and Sports b…" at bounding box center [660, 475] width 356 height 49
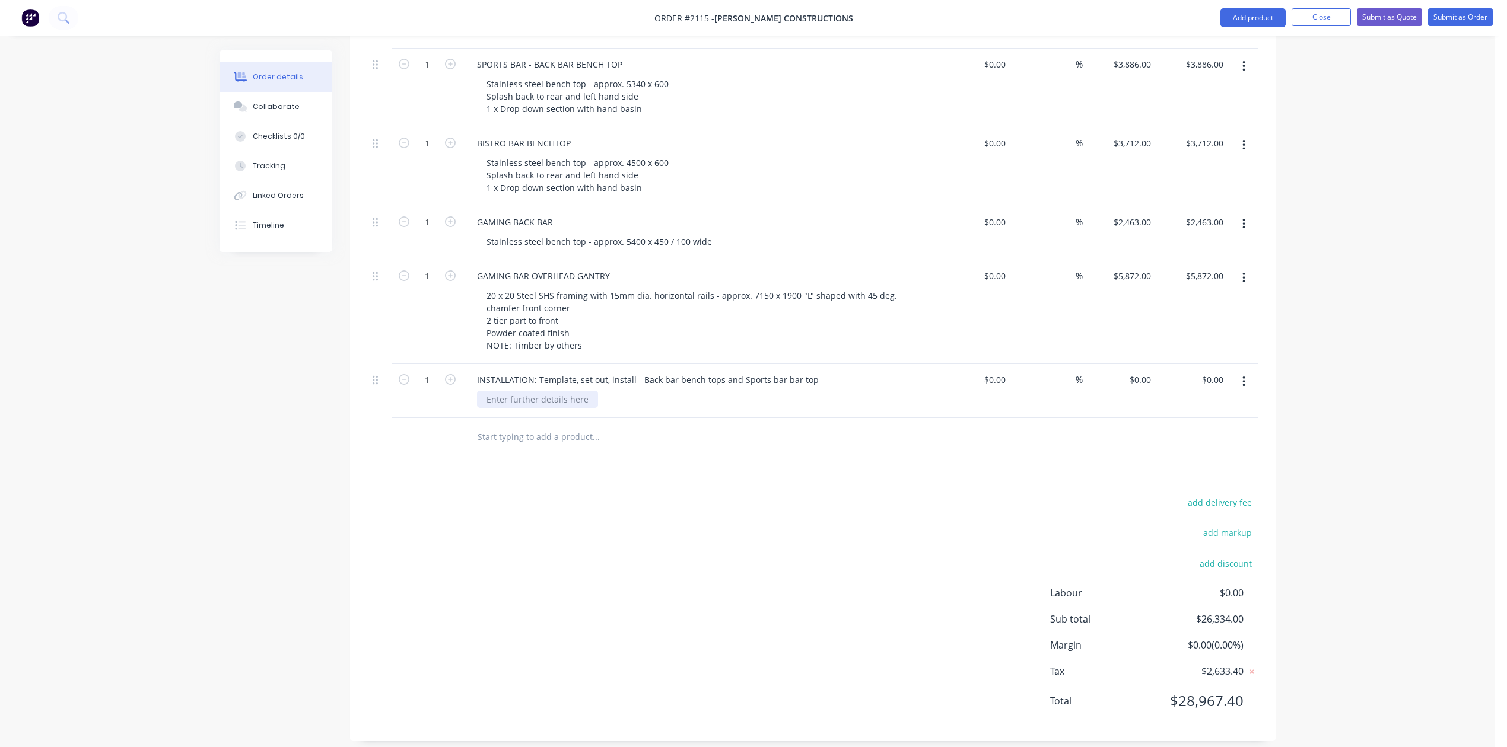
click at [544, 408] on div at bounding box center [537, 399] width 121 height 17
type input "$0.00"
type input "$7,360.00"
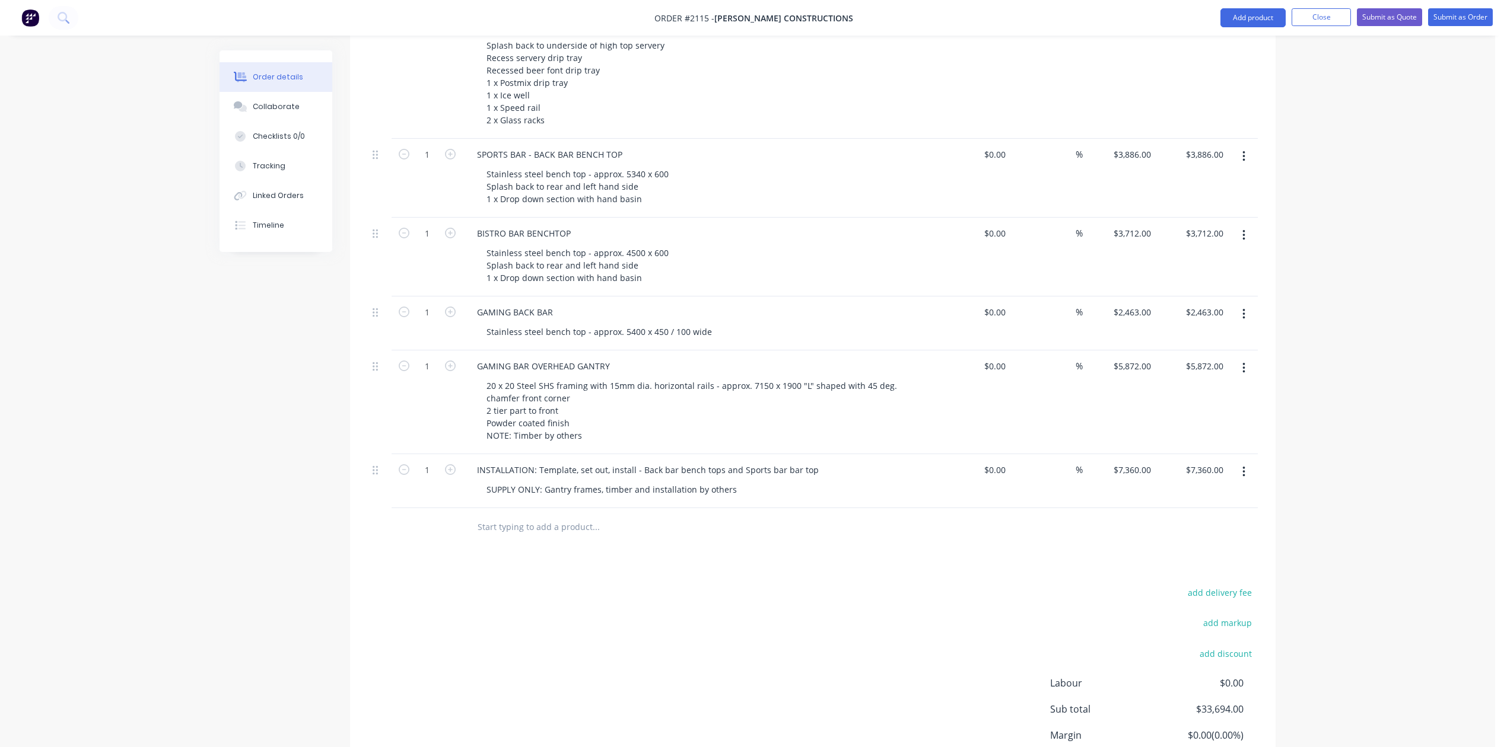
scroll to position [488, 0]
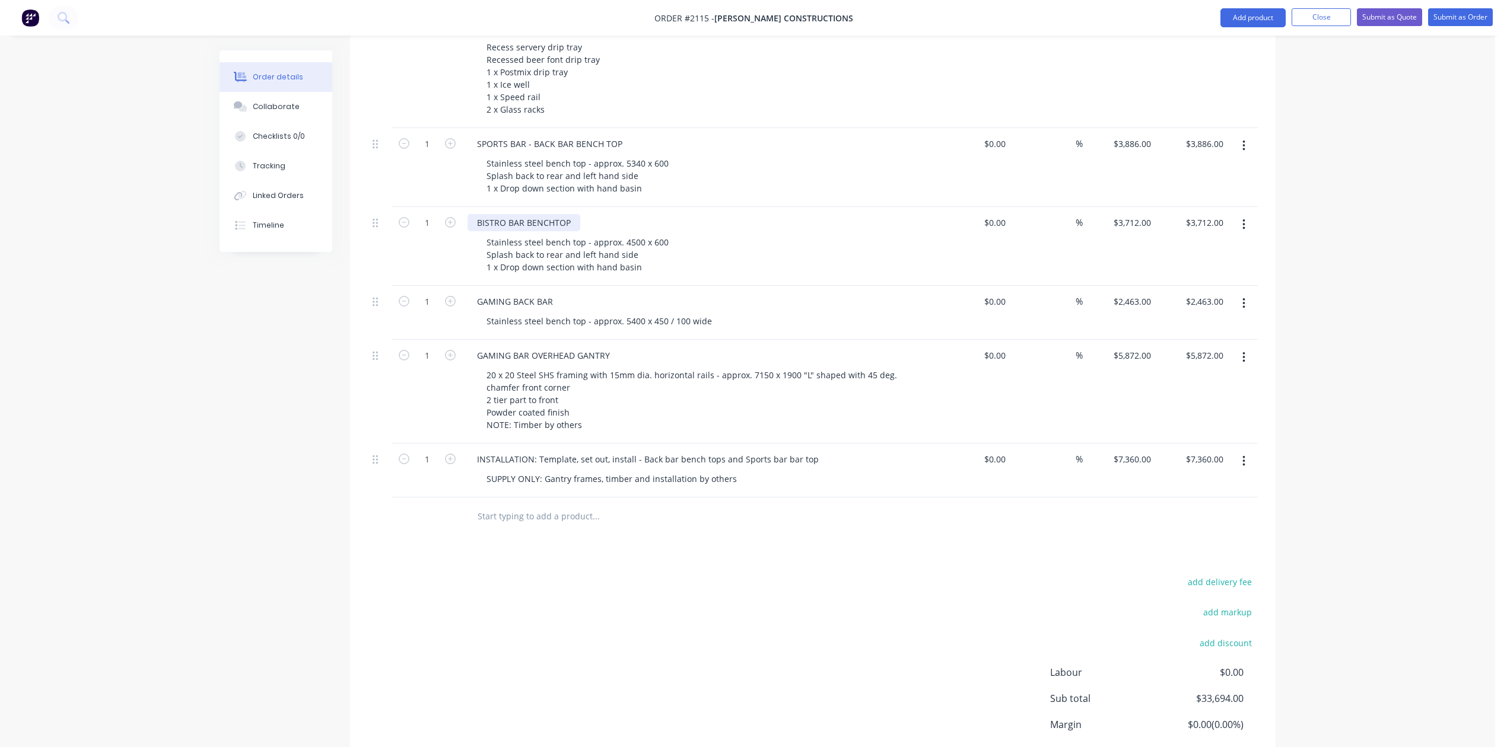
click at [546, 231] on div "BISTRO BAR BENCHTOP" at bounding box center [523, 222] width 113 height 17
click at [546, 231] on div "BISTRO BAR: BAR BENCHTOP" at bounding box center [533, 222] width 133 height 17
click at [552, 231] on div "BISTRO BAR: BAR BENCHTOP" at bounding box center [533, 222] width 133 height 17
click at [536, 11] on div "SPORTS BAR" at bounding box center [501, 2] width 68 height 17
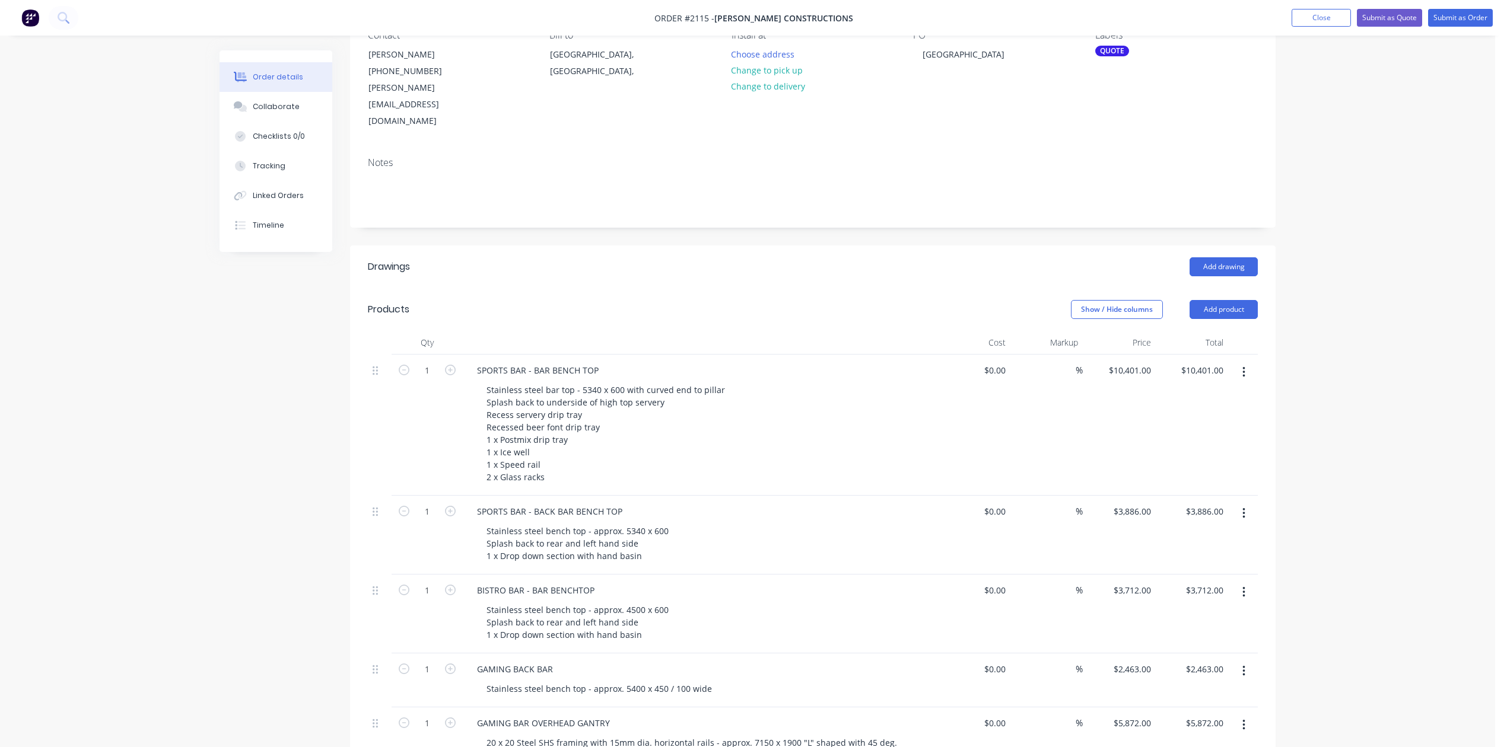
scroll to position [0, 0]
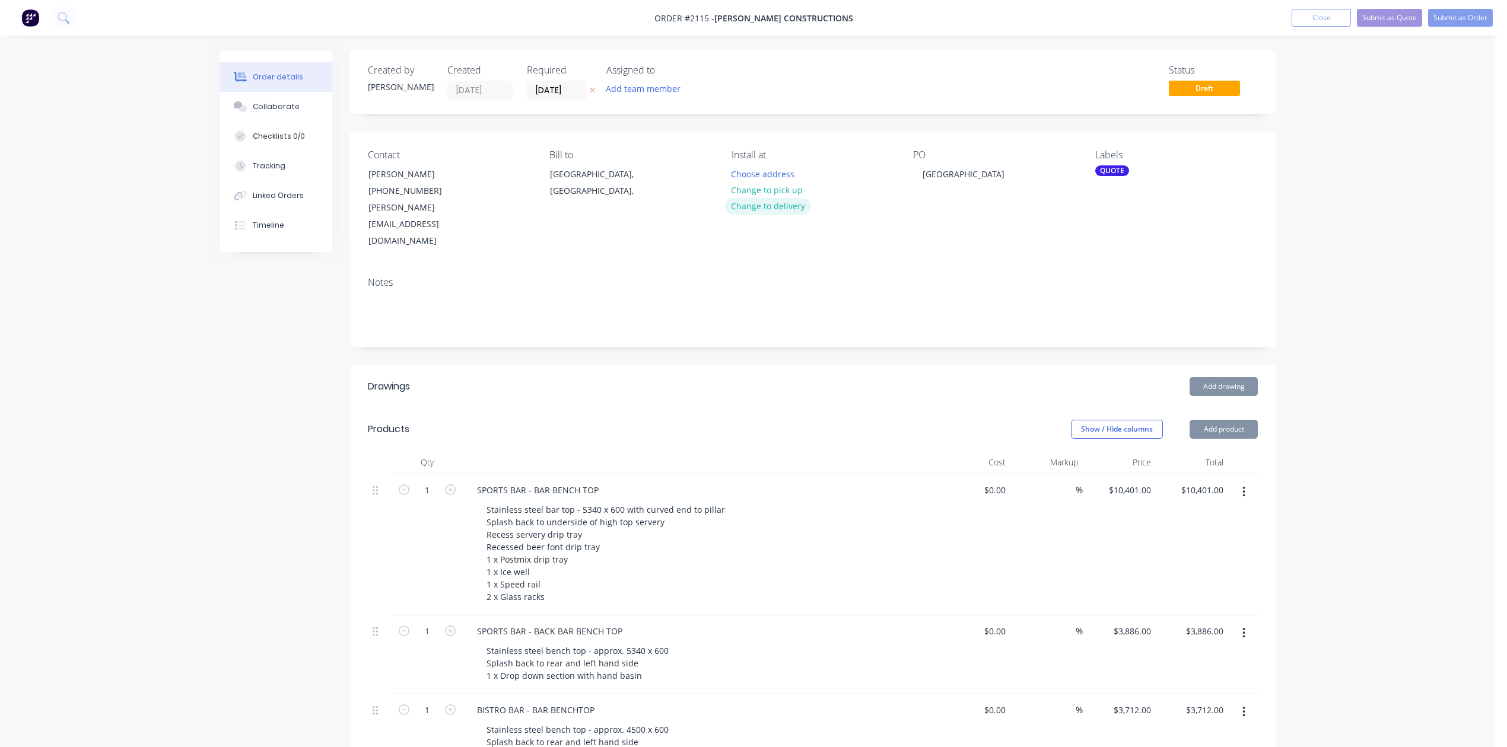
click at [769, 214] on button "Change to delivery" at bounding box center [768, 206] width 87 height 16
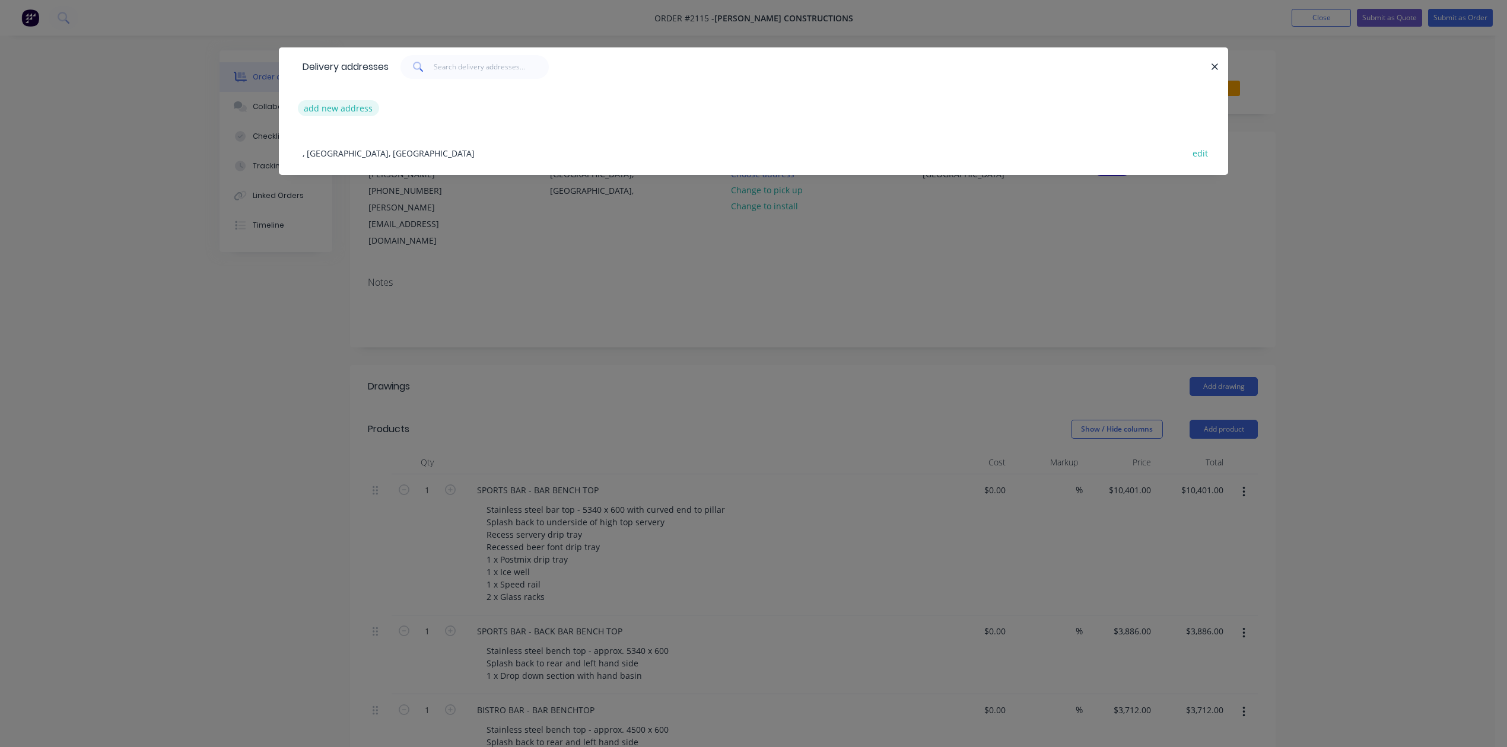
click at [349, 116] on button "add new address" at bounding box center [338, 108] width 81 height 16
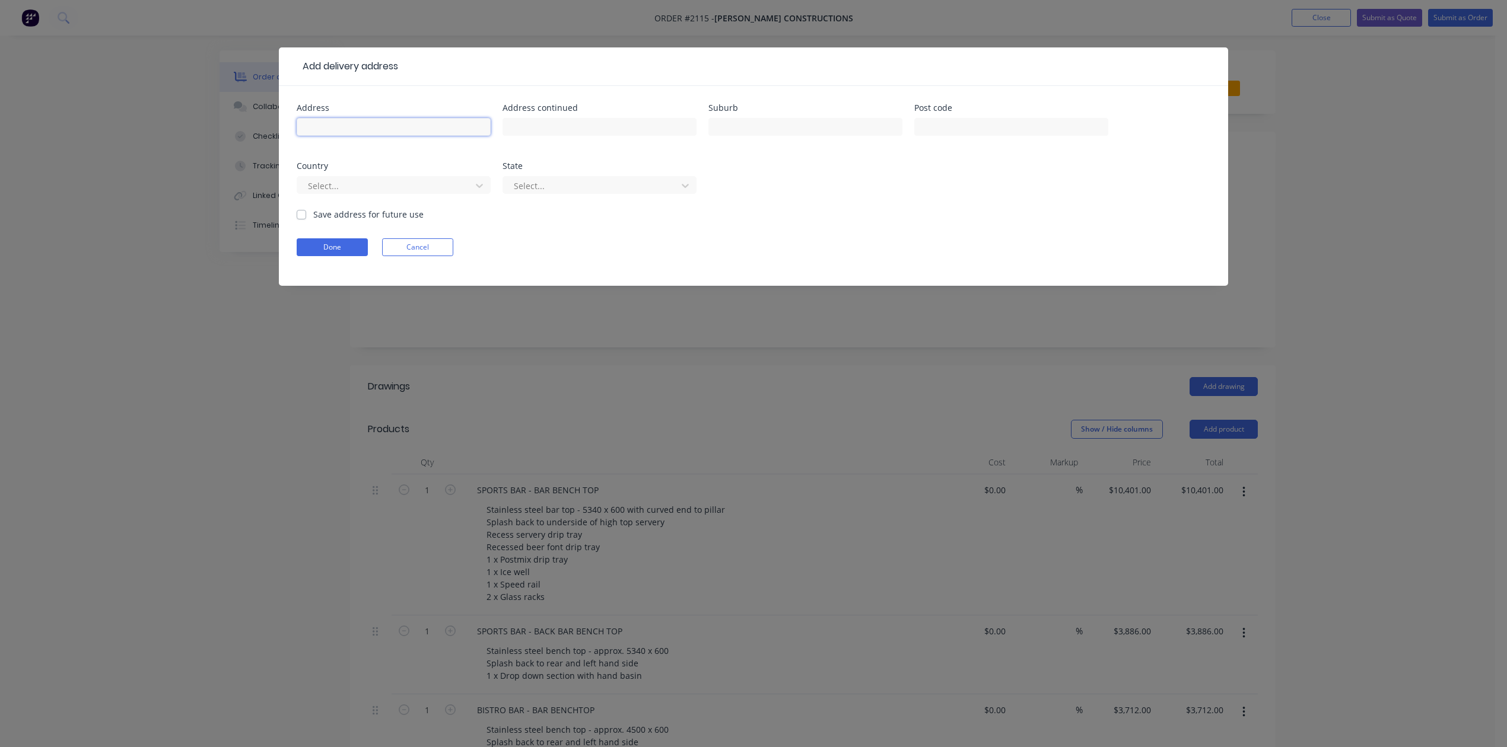
click at [351, 136] on input "text" at bounding box center [394, 127] width 194 height 18
type input "32 Bowman Road"
type input "Caloundra"
click at [947, 136] on input "text" at bounding box center [1011, 127] width 194 height 18
type input "4551"
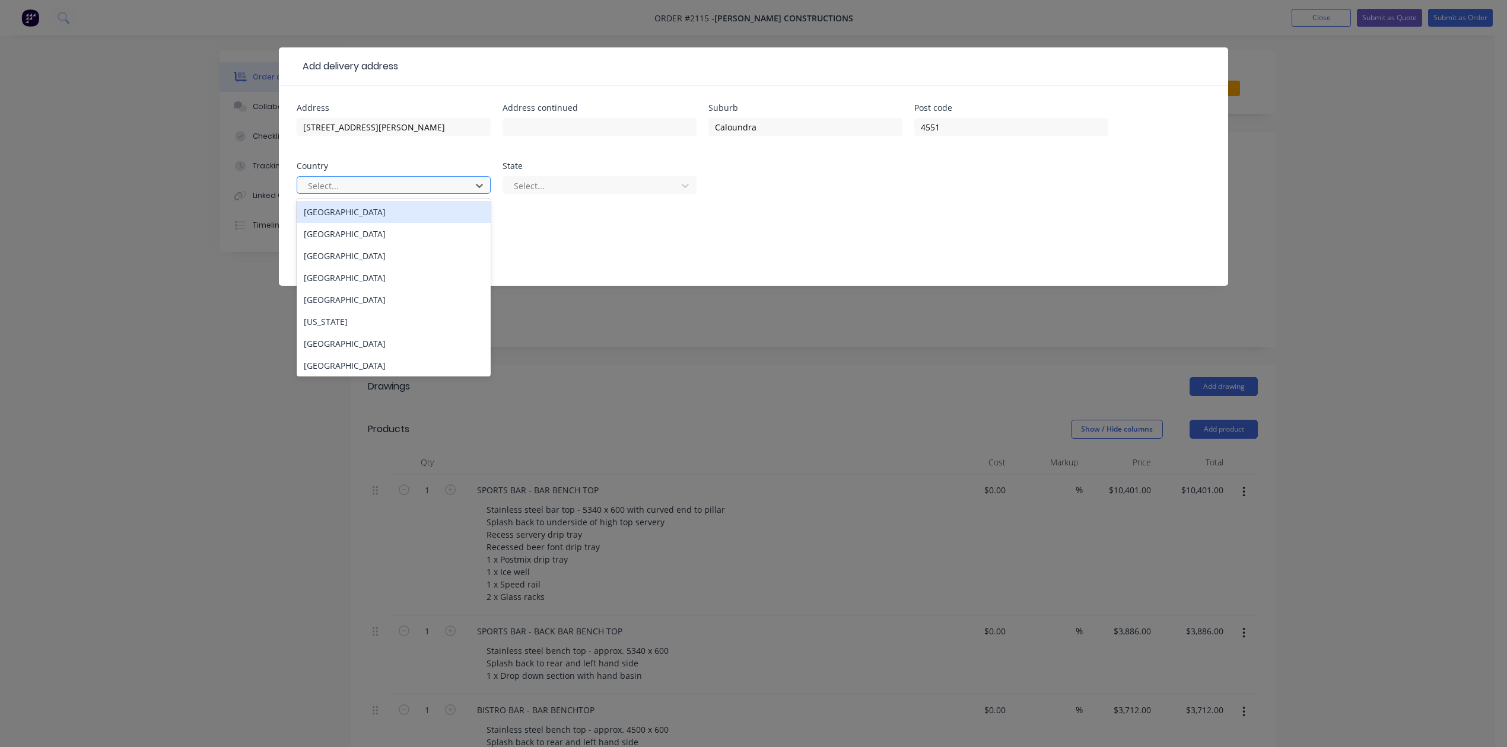
click at [412, 193] on div at bounding box center [386, 186] width 158 height 15
click at [363, 245] on div "Afghanistan" at bounding box center [394, 234] width 194 height 22
click at [482, 192] on icon at bounding box center [479, 186] width 12 height 12
click at [371, 223] on div "Australia" at bounding box center [394, 212] width 194 height 22
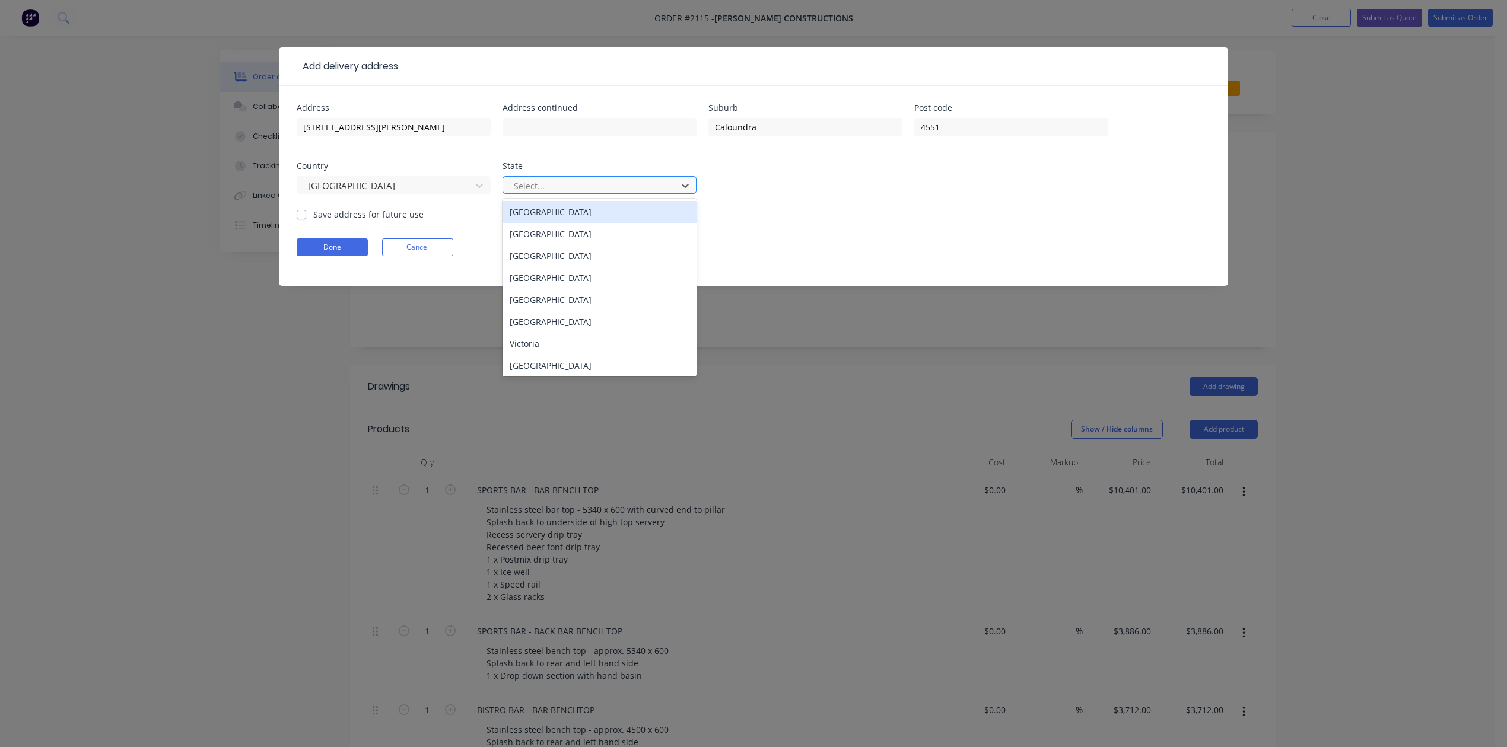
click at [573, 193] on div at bounding box center [592, 186] width 158 height 15
click at [540, 289] on div "Queensland" at bounding box center [599, 278] width 194 height 22
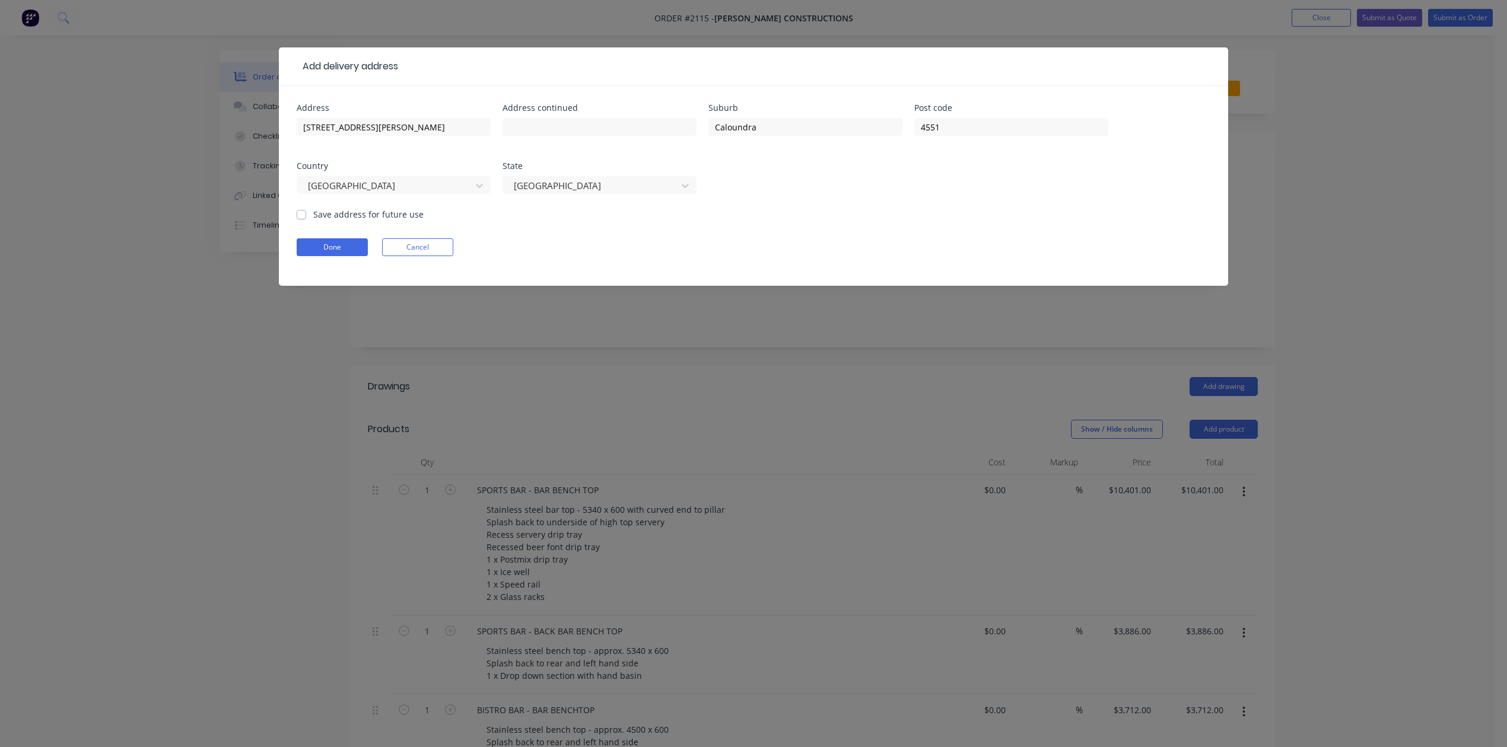
drag, startPoint x: 306, startPoint y: 252, endPoint x: 311, endPoint y: 273, distance: 22.5
click at [313, 221] on label "Save address for future use" at bounding box center [368, 214] width 110 height 12
click at [306, 219] on input "Save address for future use" at bounding box center [301, 213] width 9 height 11
checkbox input "true"
click at [325, 256] on button "Done" at bounding box center [332, 247] width 71 height 18
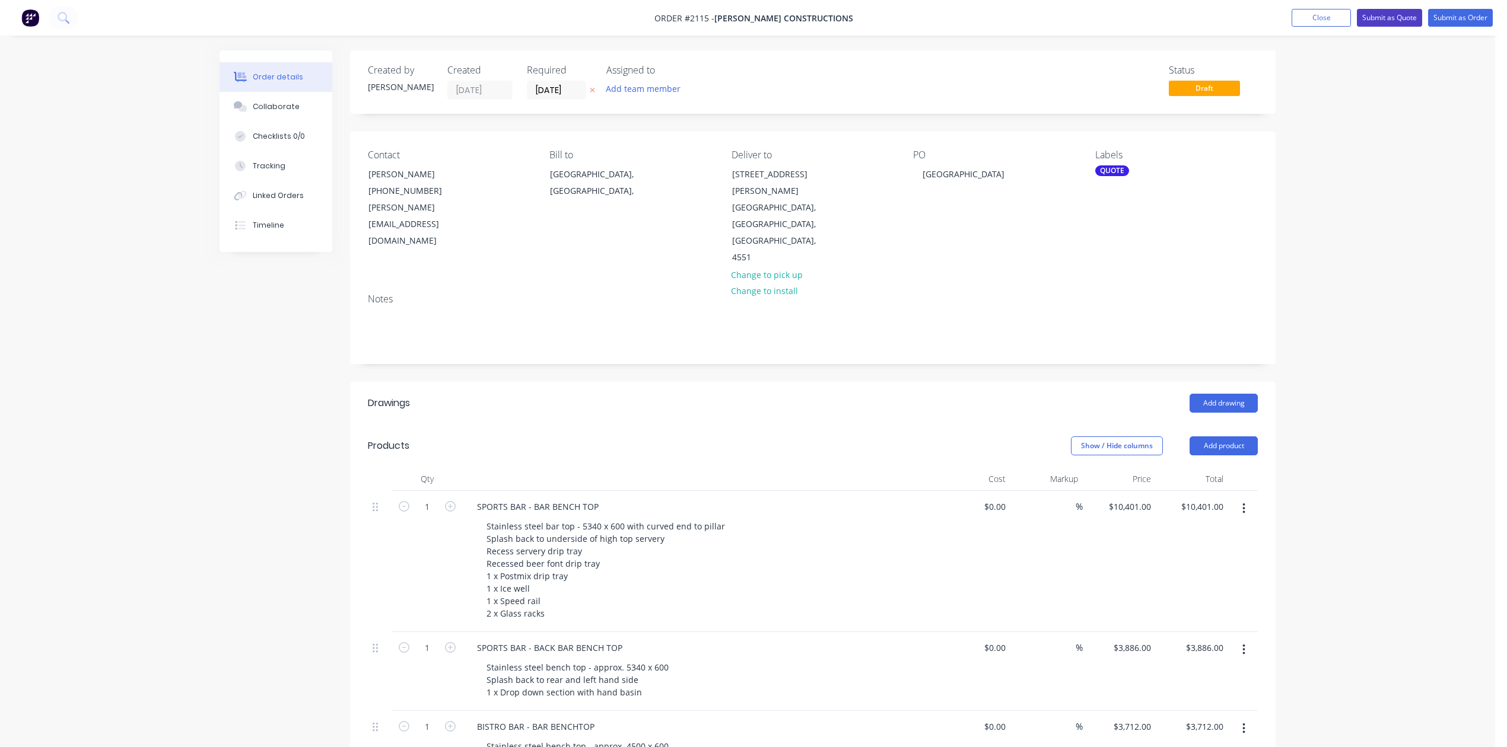
click at [1357, 15] on button "Submit as Quote" at bounding box center [1389, 18] width 65 height 18
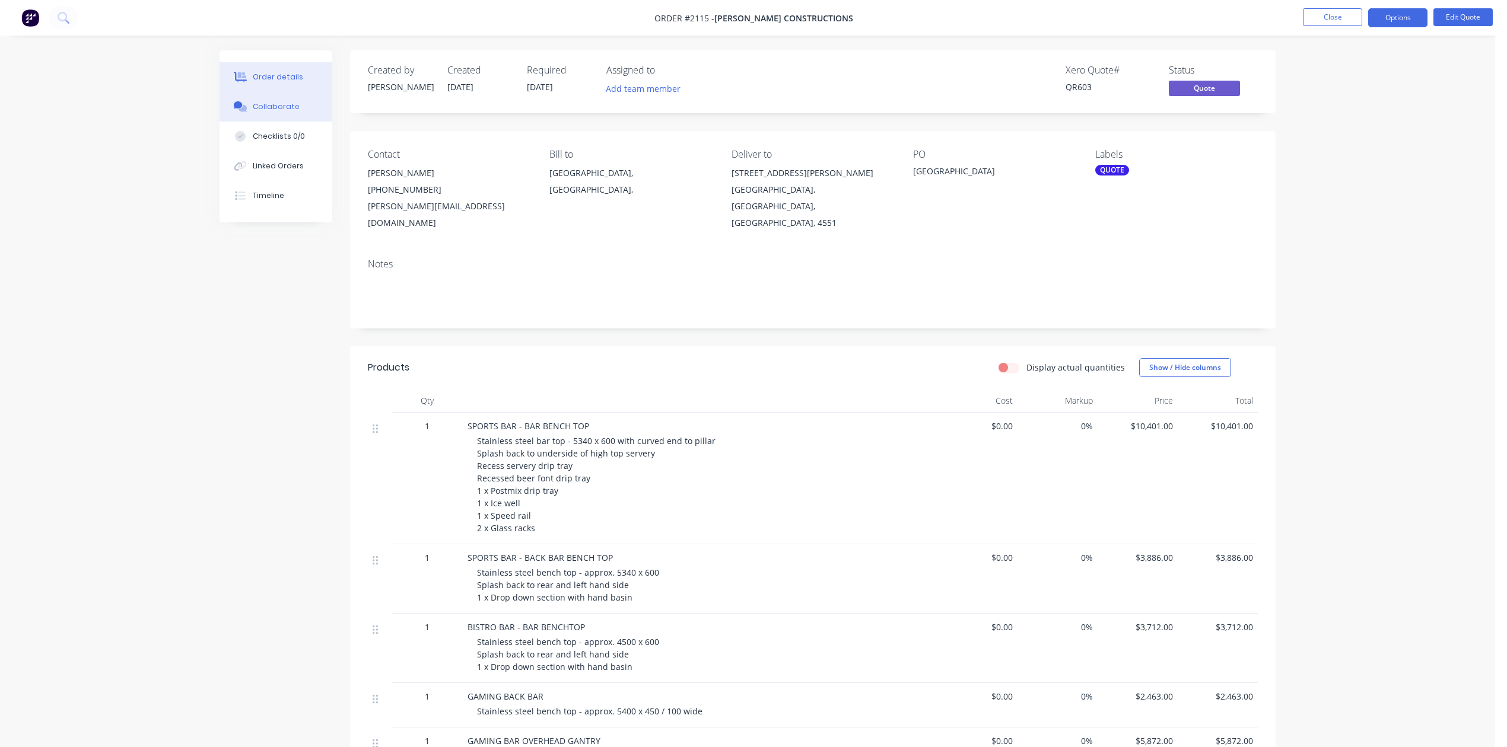
click at [289, 112] on div "Collaborate" at bounding box center [276, 106] width 47 height 11
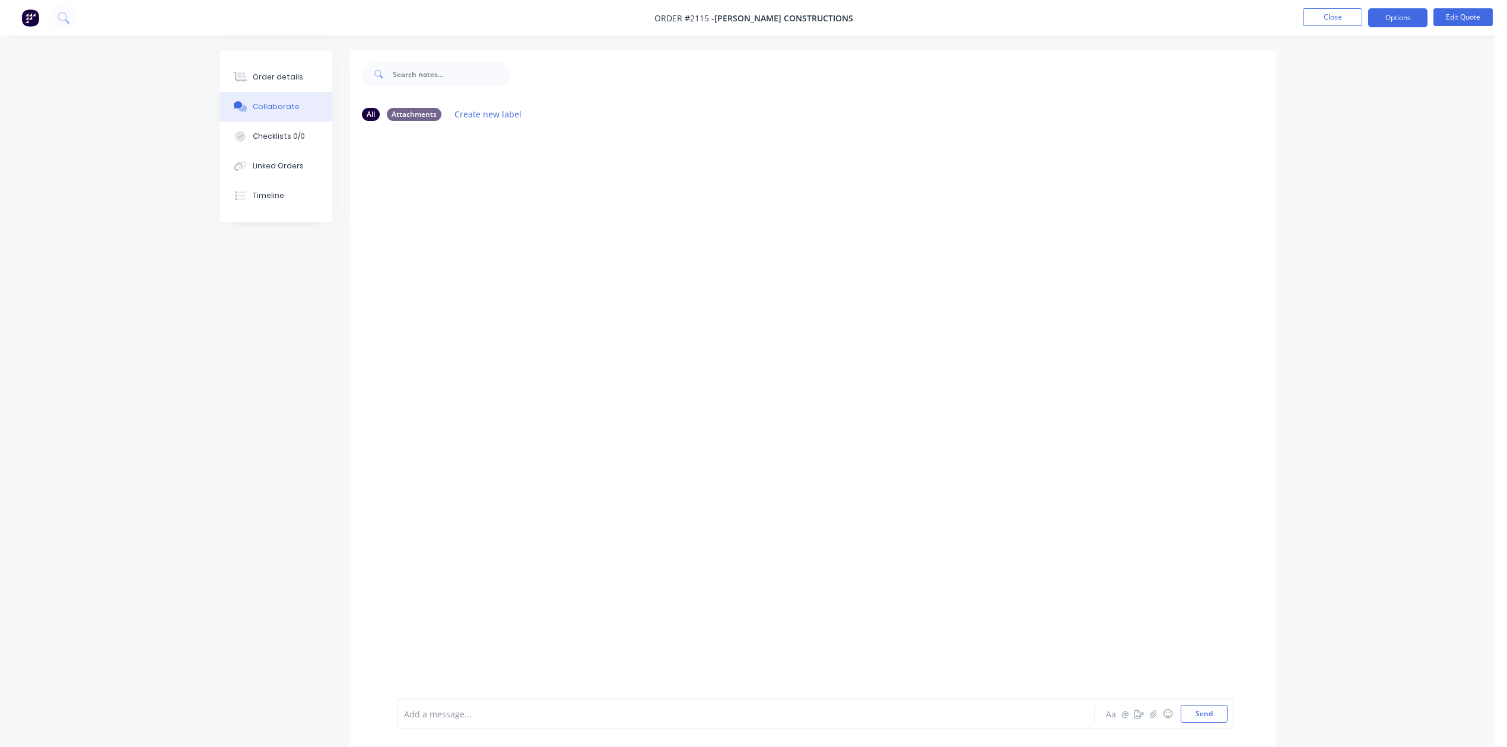
click at [610, 705] on div "Add a message..." at bounding box center [713, 714] width 618 height 18
click at [1180, 706] on button "Send" at bounding box center [1203, 714] width 47 height 18
click at [1335, 18] on button "Close" at bounding box center [1332, 17] width 59 height 18
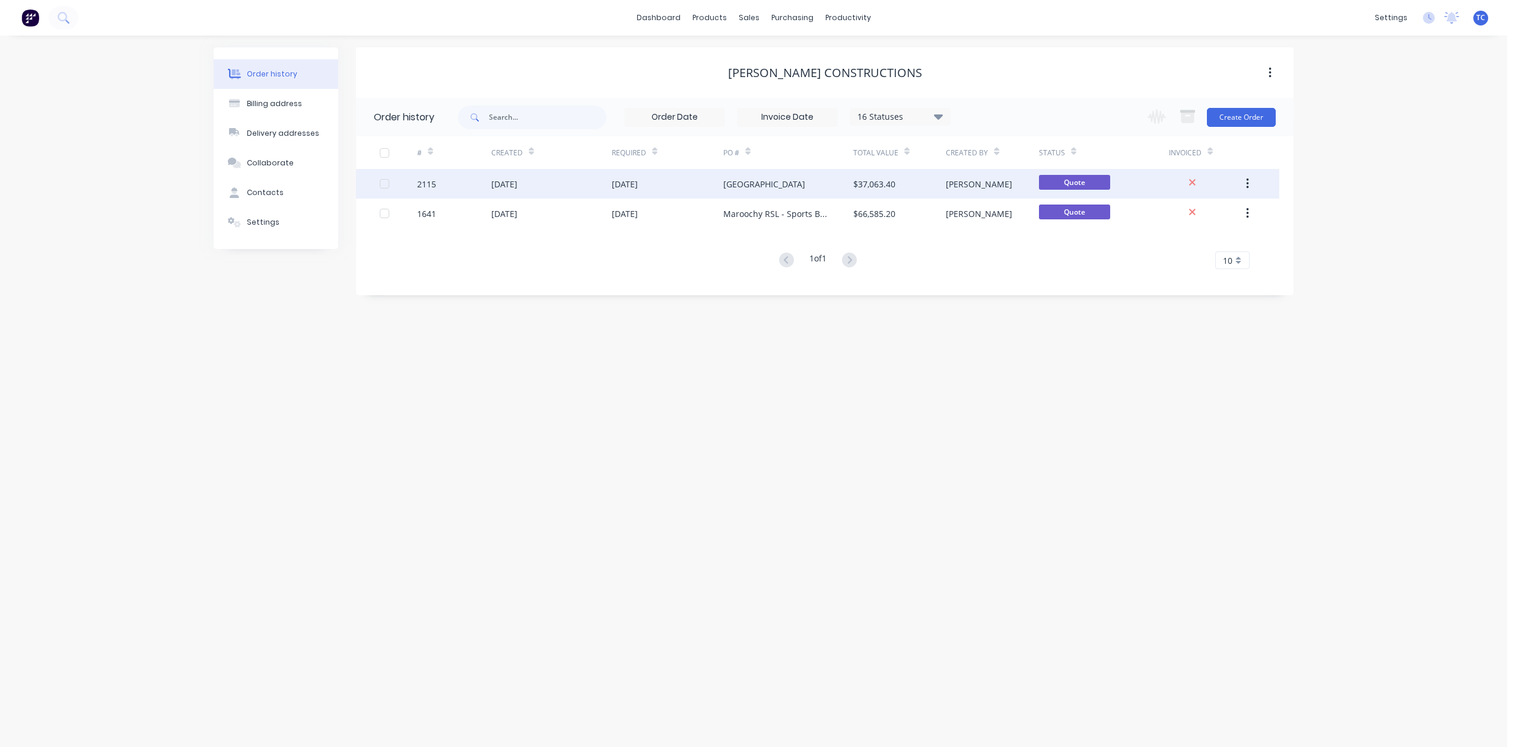
click at [517, 181] on div "[DATE]" at bounding box center [504, 184] width 26 height 12
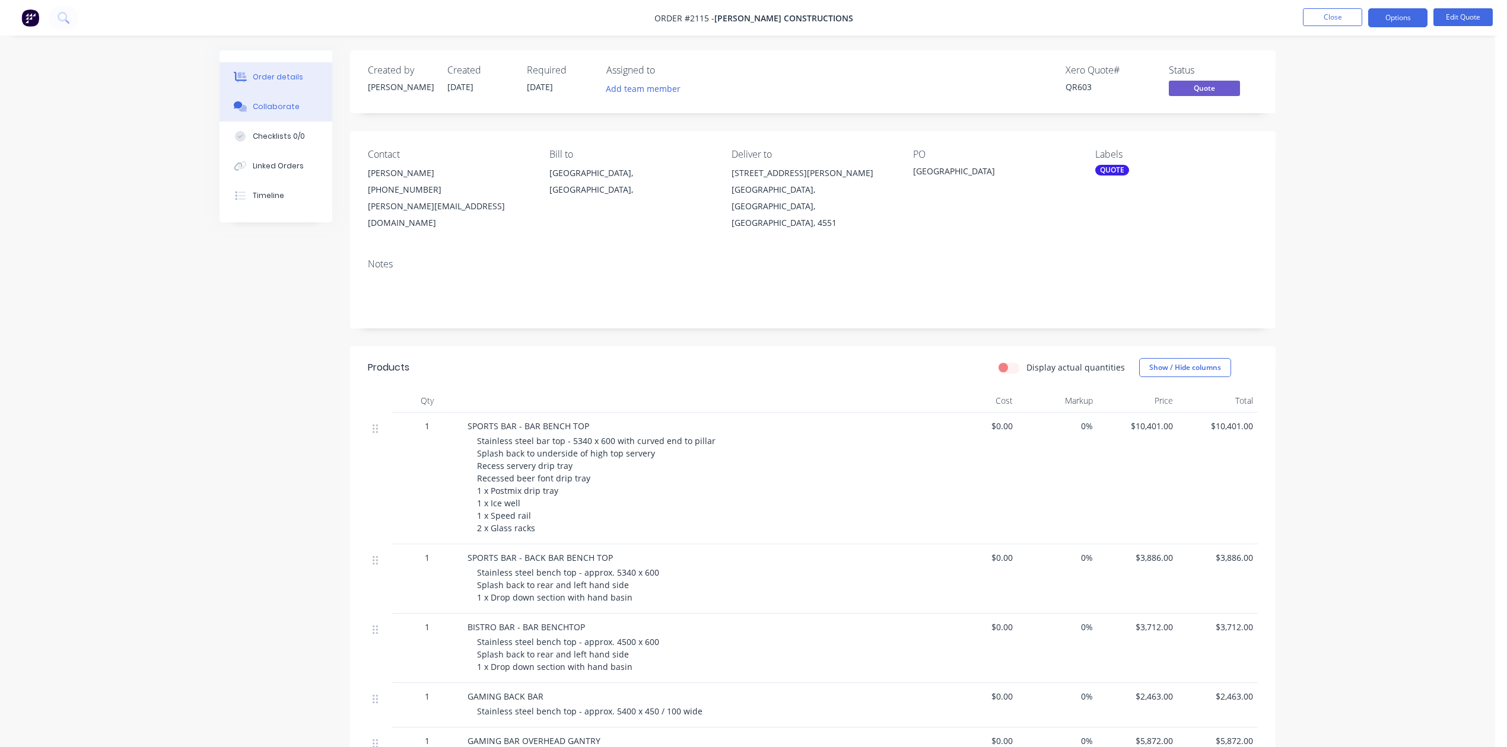
click at [291, 112] on div "Collaborate" at bounding box center [276, 106] width 47 height 11
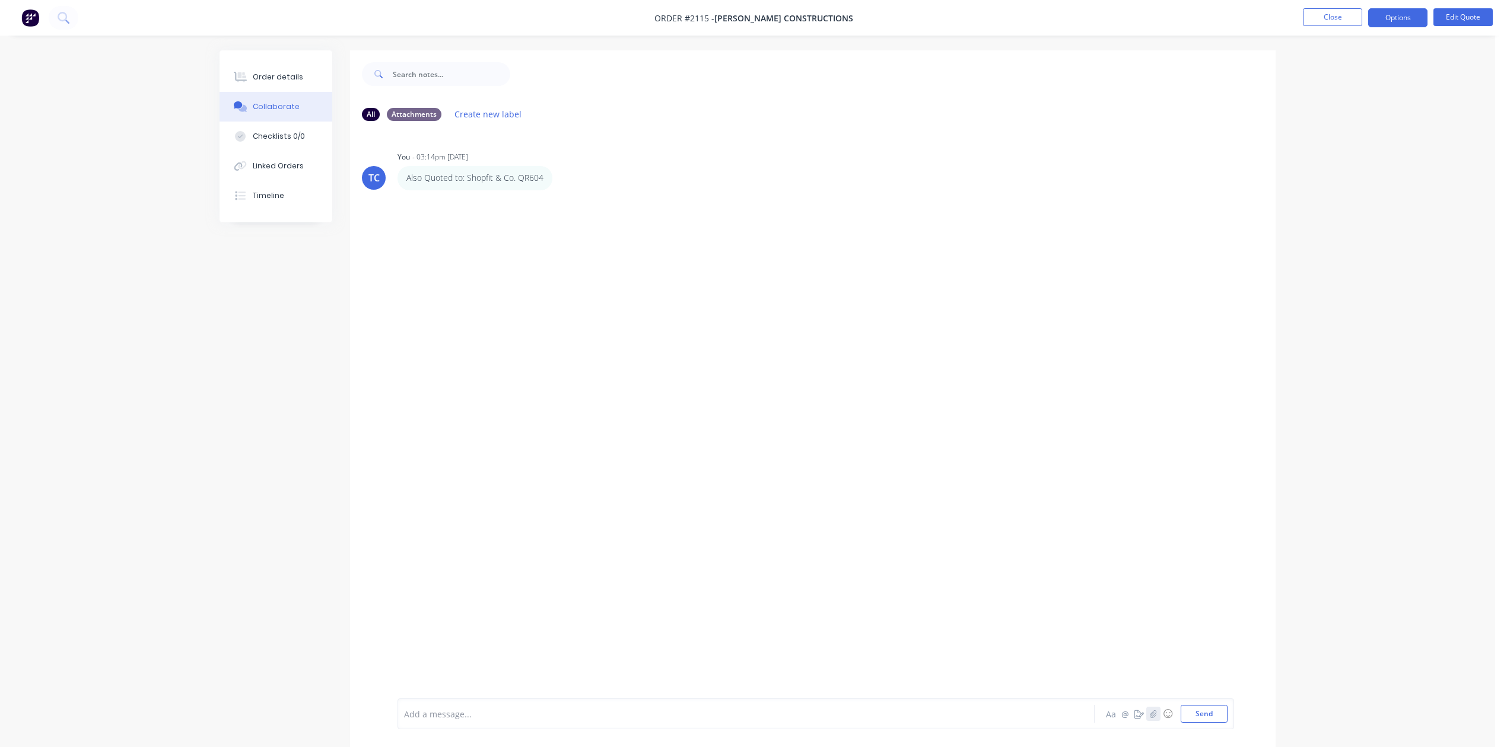
click at [1150, 710] on icon "button" at bounding box center [1153, 714] width 7 height 8
click at [1180, 705] on button "Send" at bounding box center [1203, 714] width 47 height 18
click at [441, 302] on div at bounding box center [440, 274] width 75 height 55
click at [1324, 17] on button "Close" at bounding box center [1332, 17] width 59 height 18
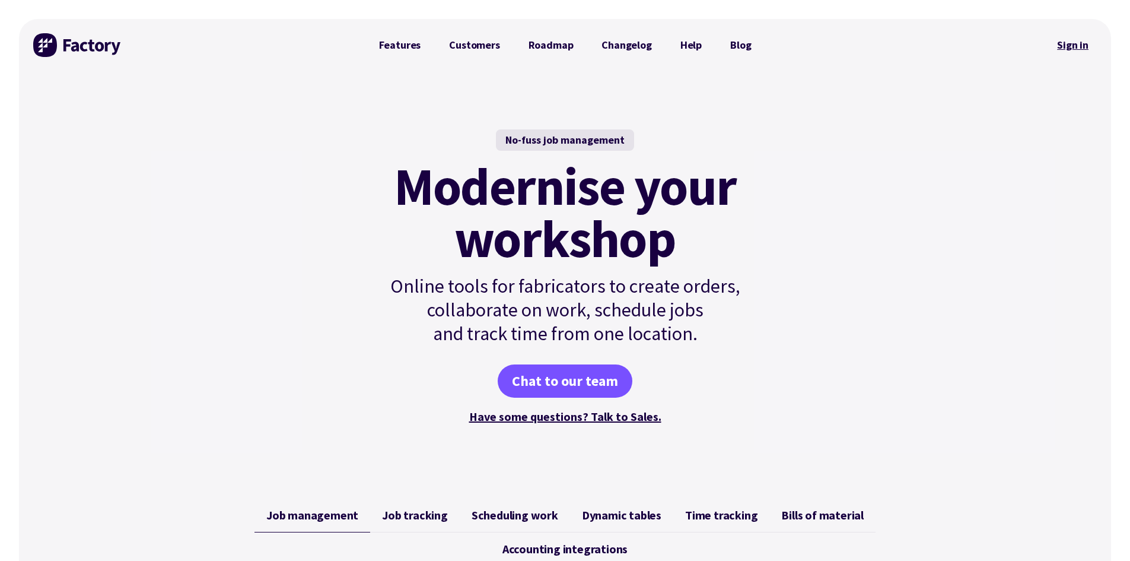
click at [1070, 46] on link "Sign in" at bounding box center [1073, 44] width 48 height 27
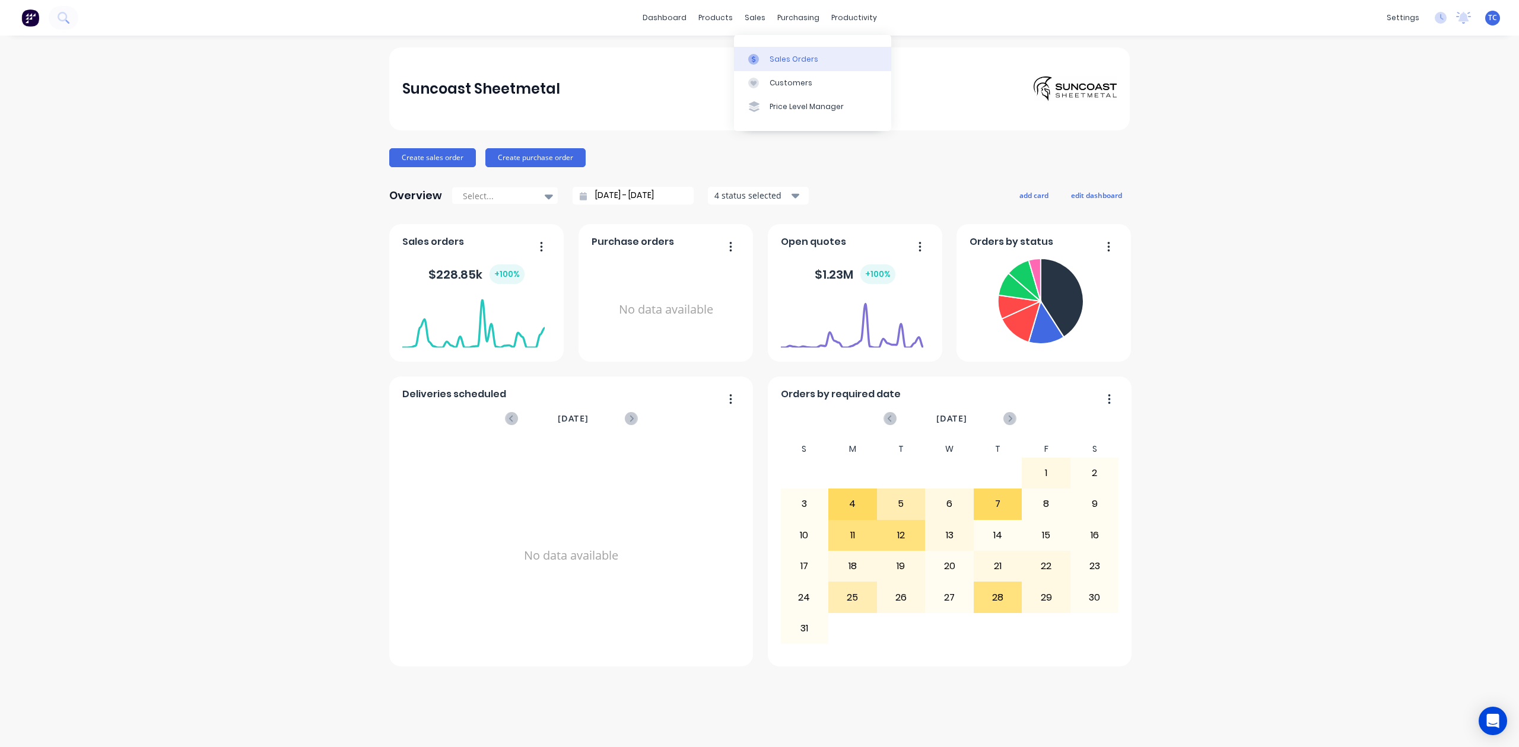
click at [786, 62] on div "Sales Orders" at bounding box center [793, 59] width 49 height 11
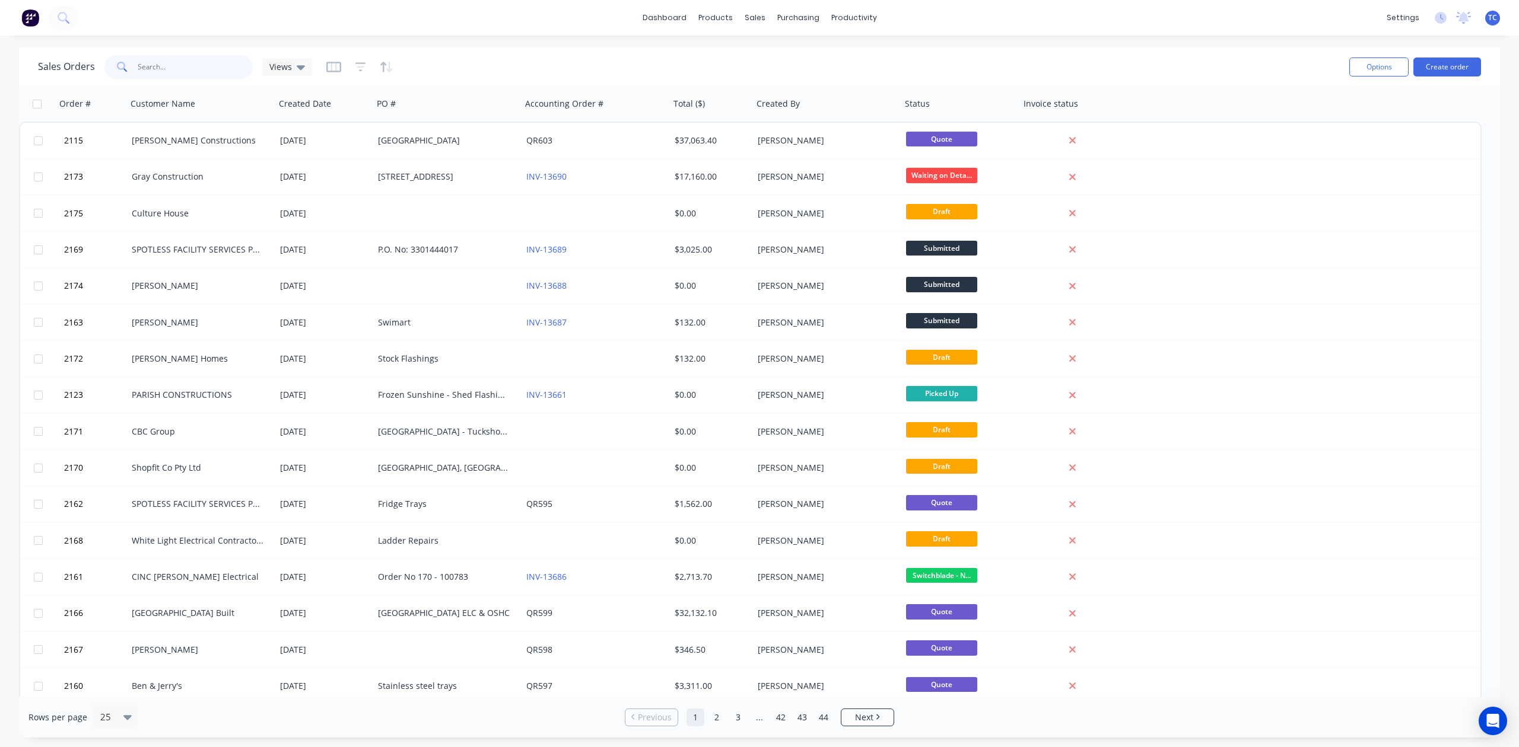
click at [177, 72] on input "text" at bounding box center [196, 67] width 116 height 24
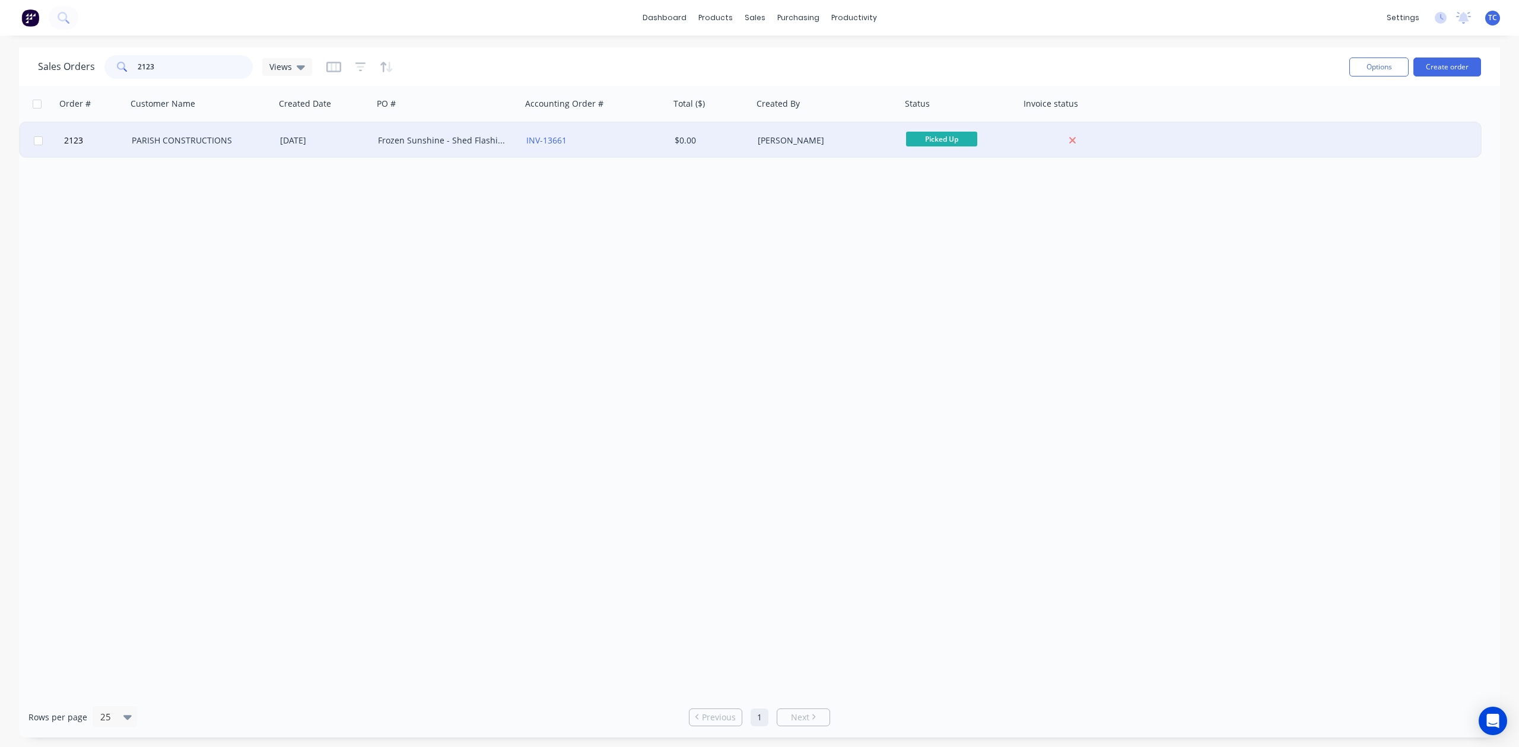
type input "2123"
click at [186, 138] on div "PARISH CONSTRUCTIONS" at bounding box center [198, 141] width 132 height 12
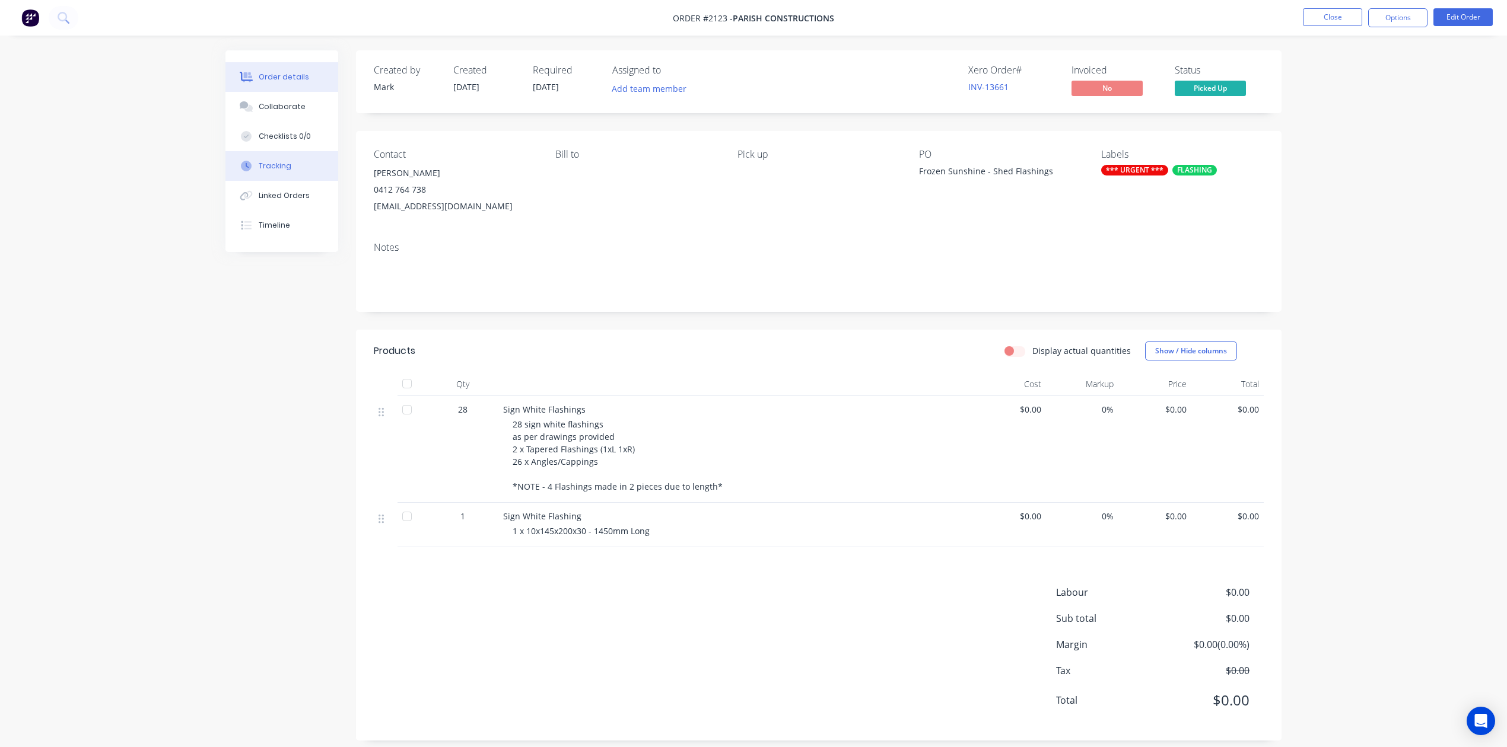
click at [283, 171] on div "Tracking" at bounding box center [275, 166] width 33 height 11
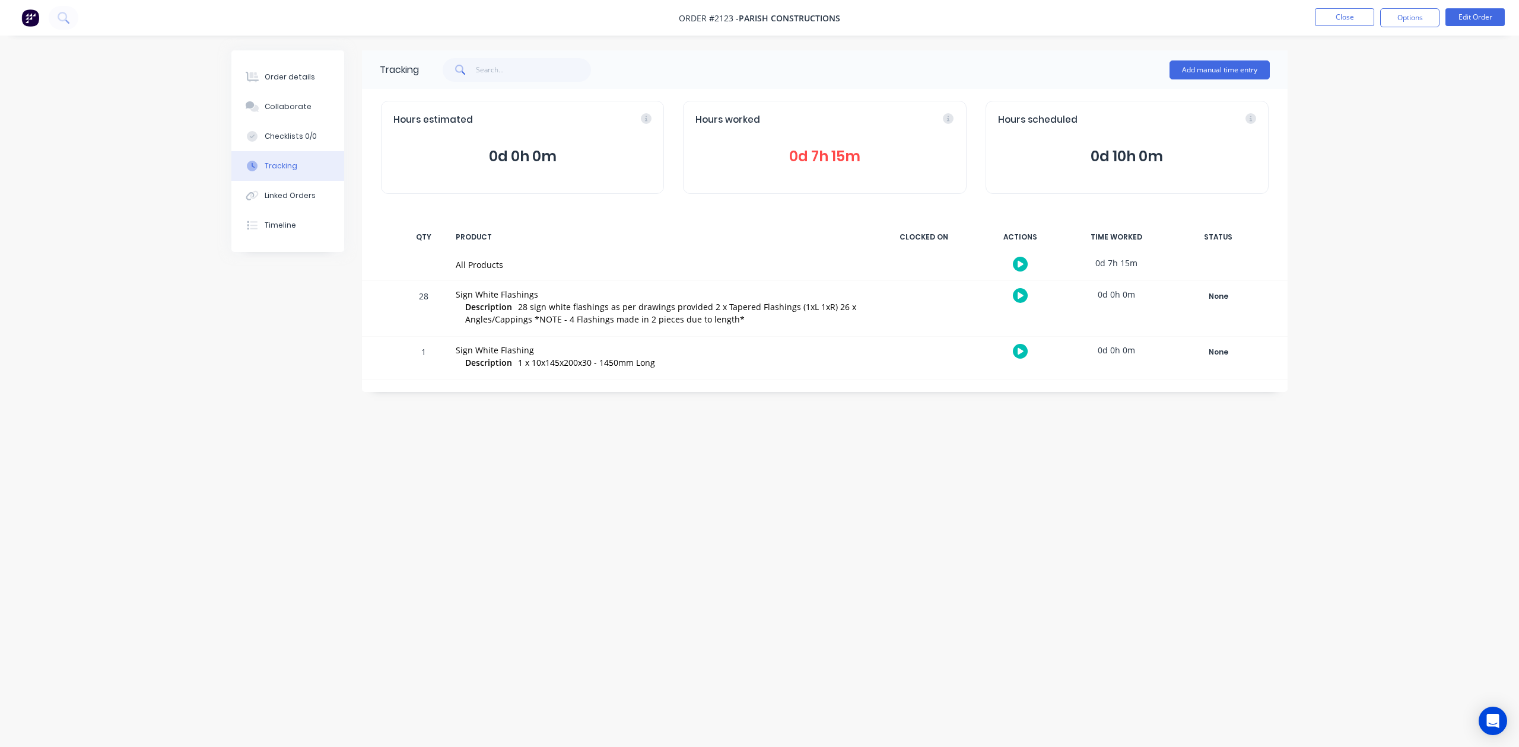
click at [842, 167] on span "0d 7h 15m" at bounding box center [824, 156] width 258 height 21
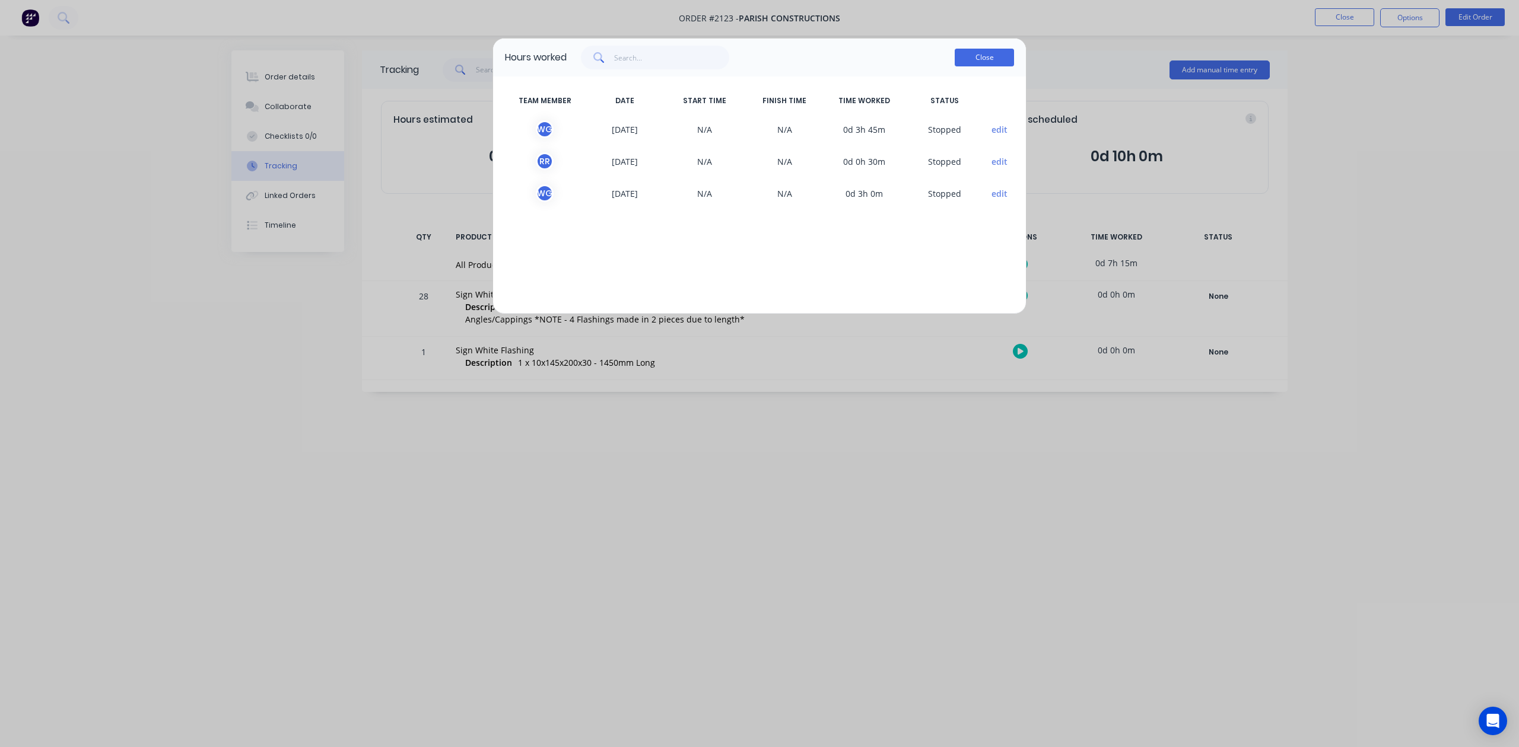
click at [983, 66] on button "Close" at bounding box center [983, 58] width 59 height 18
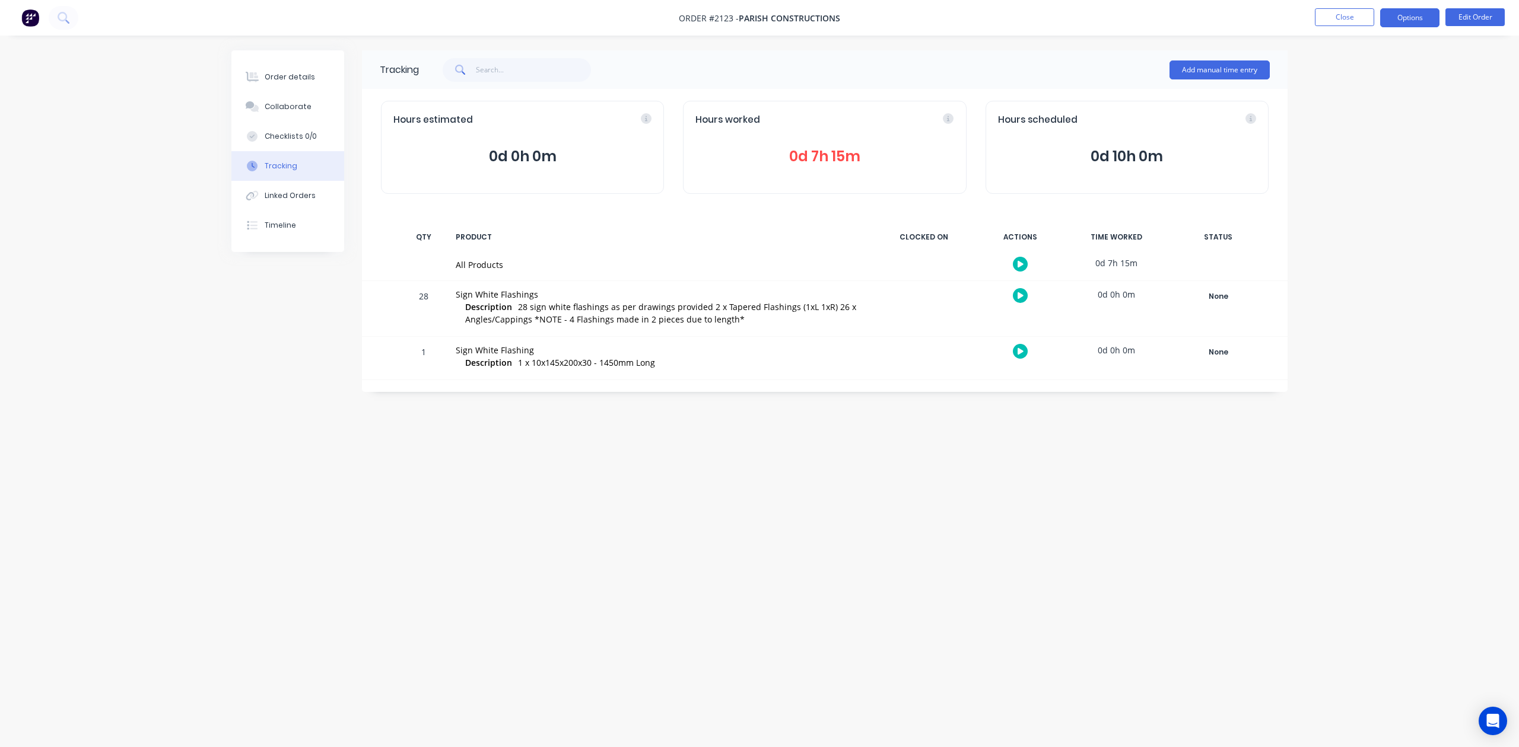
click at [1405, 18] on button "Options" at bounding box center [1409, 17] width 59 height 19
